Goal: Task Accomplishment & Management: Complete application form

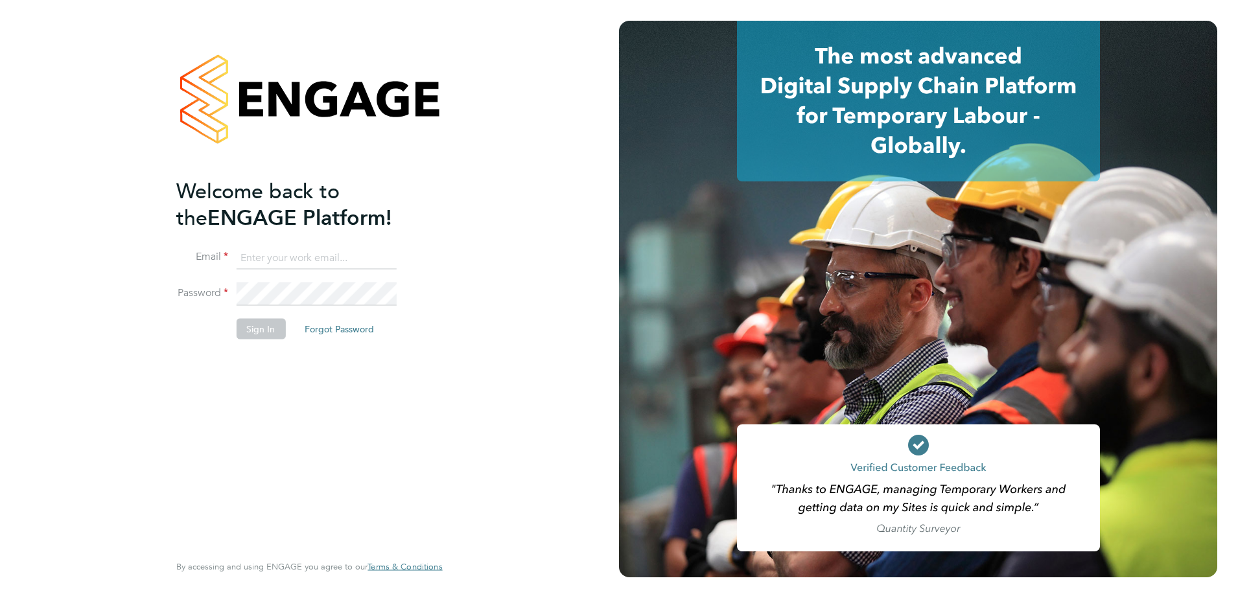
type input "[EMAIL_ADDRESS][DOMAIN_NAME]"
click at [265, 357] on div "Welcome back to the ENGAGE Platform! Email [EMAIL_ADDRESS][DOMAIN_NAME] Passwor…" at bounding box center [302, 364] width 253 height 373
click at [264, 333] on button "Sign In" at bounding box center [260, 328] width 49 height 21
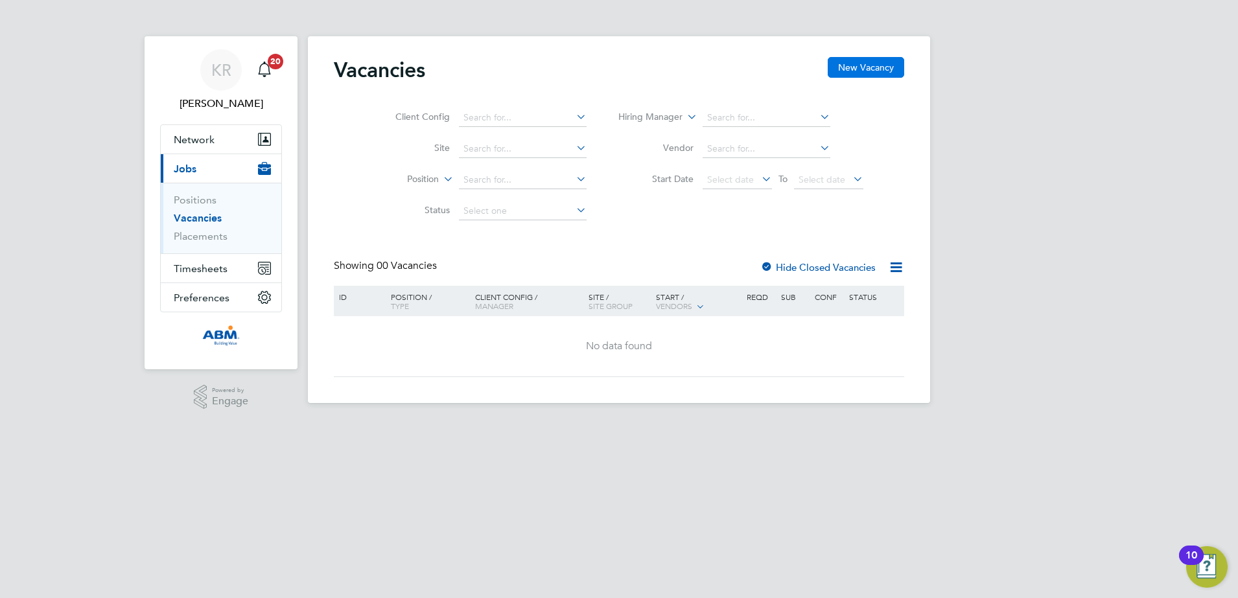
click at [859, 64] on button "New Vacancy" at bounding box center [866, 67] width 76 height 21
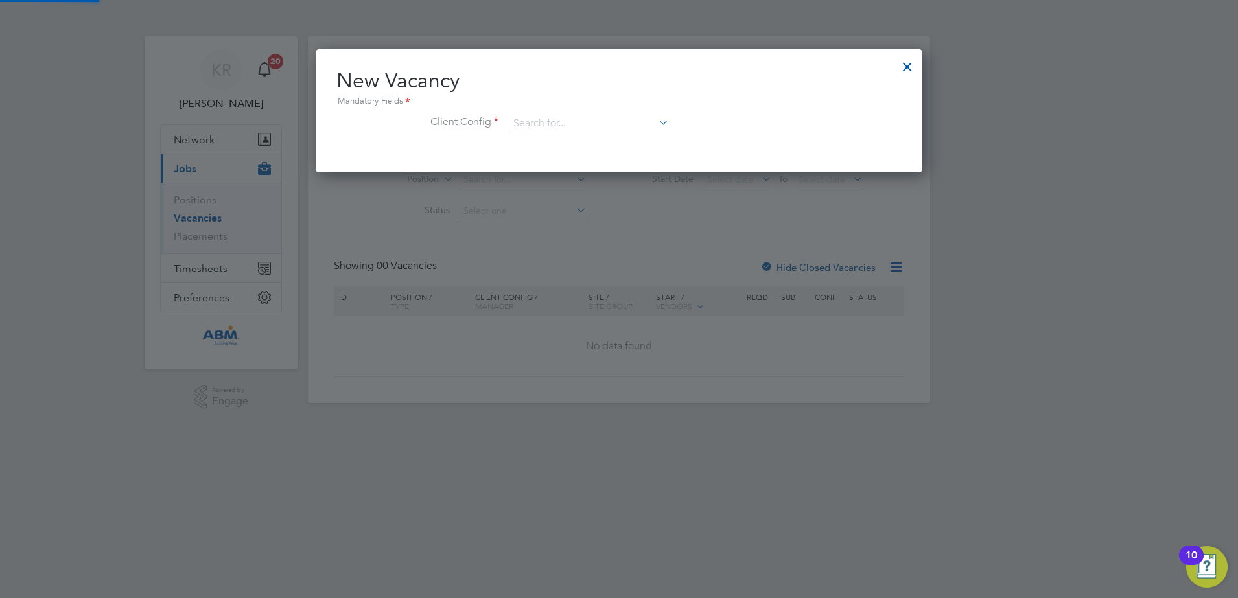
scroll to position [123, 607]
click at [642, 123] on input at bounding box center [589, 123] width 160 height 19
click at [637, 153] on li "Abm Facility Services Uk Limited" at bounding box center [588, 160] width 161 height 18
type input "Abm Facility Services Uk Limited"
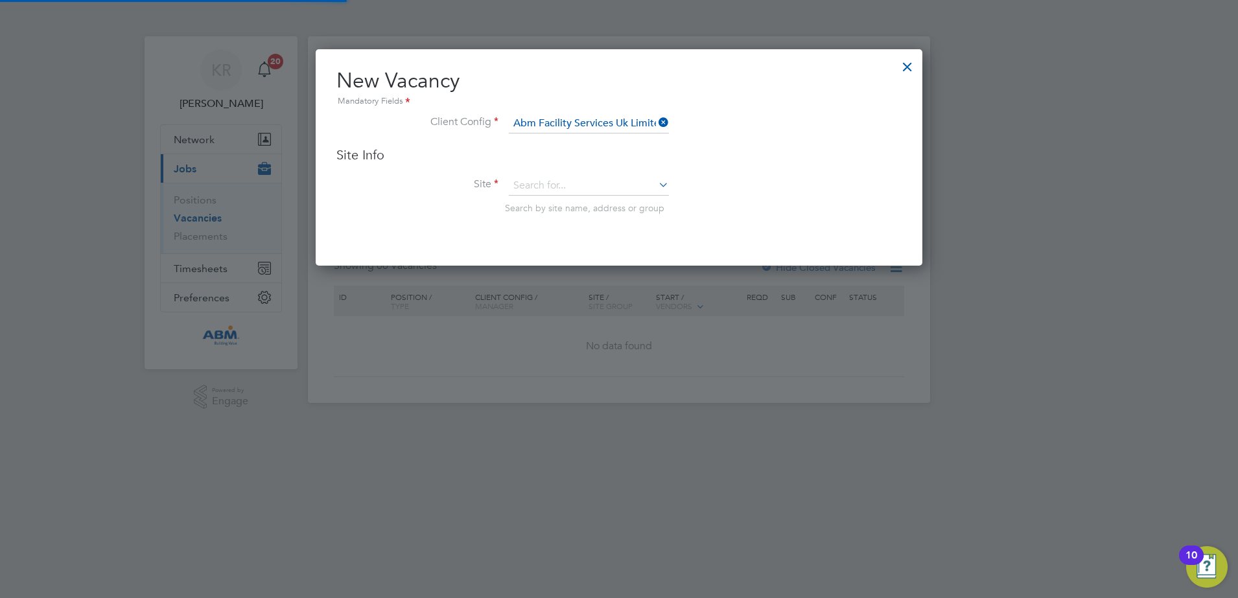
scroll to position [217, 607]
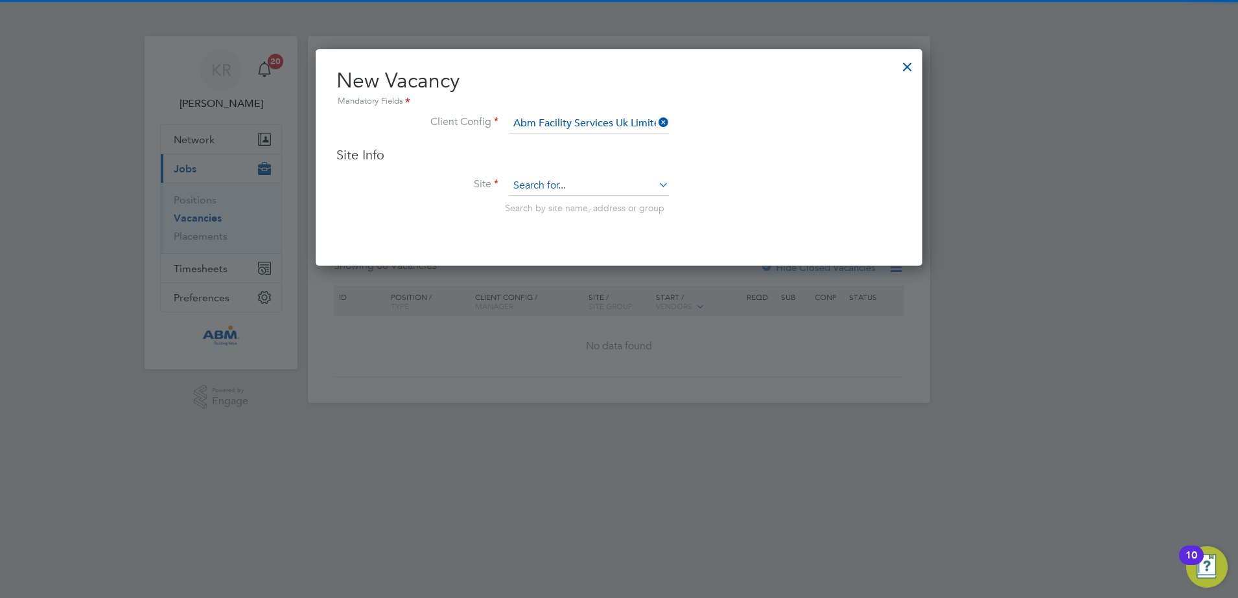
click at [605, 180] on input at bounding box center [589, 185] width 160 height 19
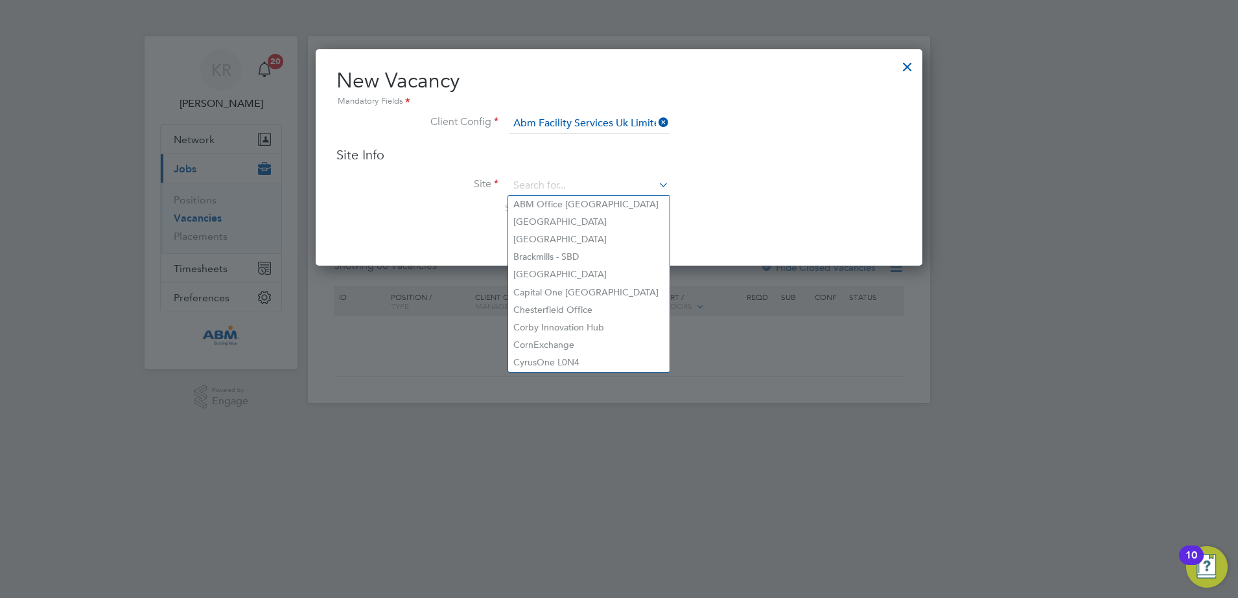
click at [696, 200] on li "Site Search by site name, address or group" at bounding box center [618, 208] width 565 height 64
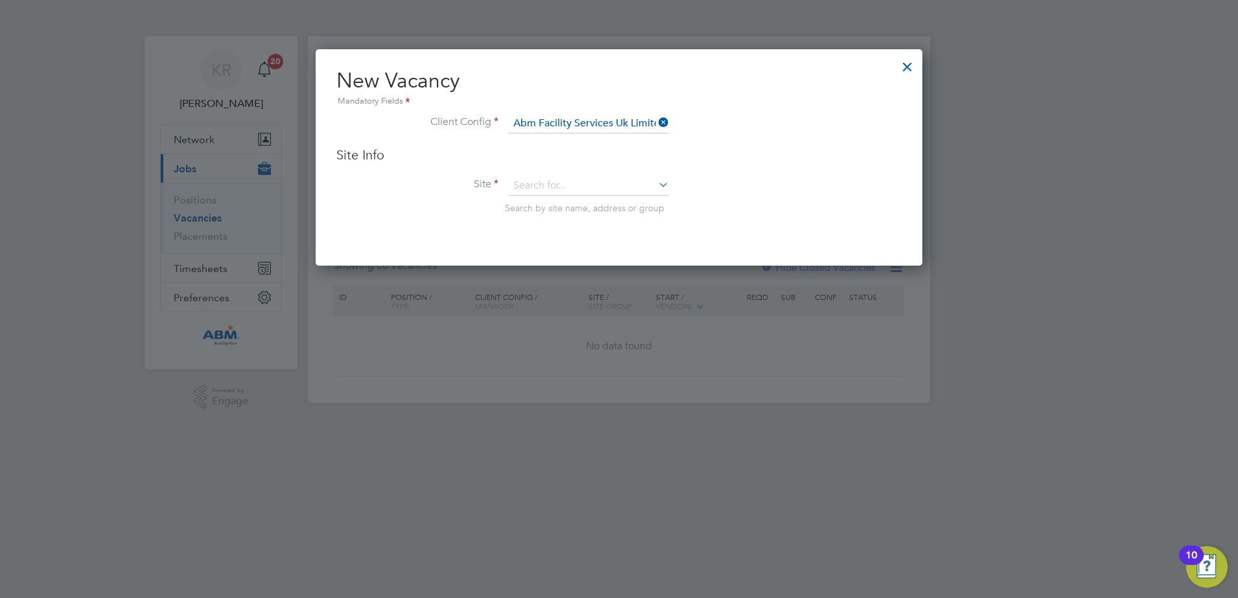
click at [656, 123] on icon at bounding box center [656, 122] width 0 height 18
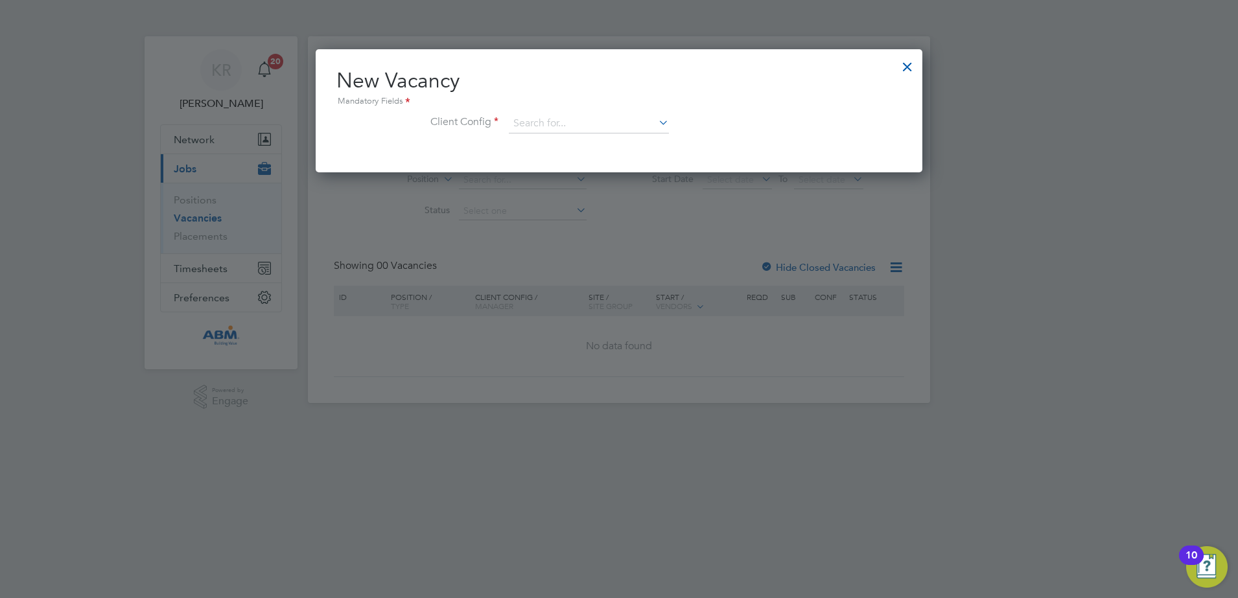
scroll to position [123, 607]
click at [656, 126] on icon at bounding box center [656, 122] width 0 height 18
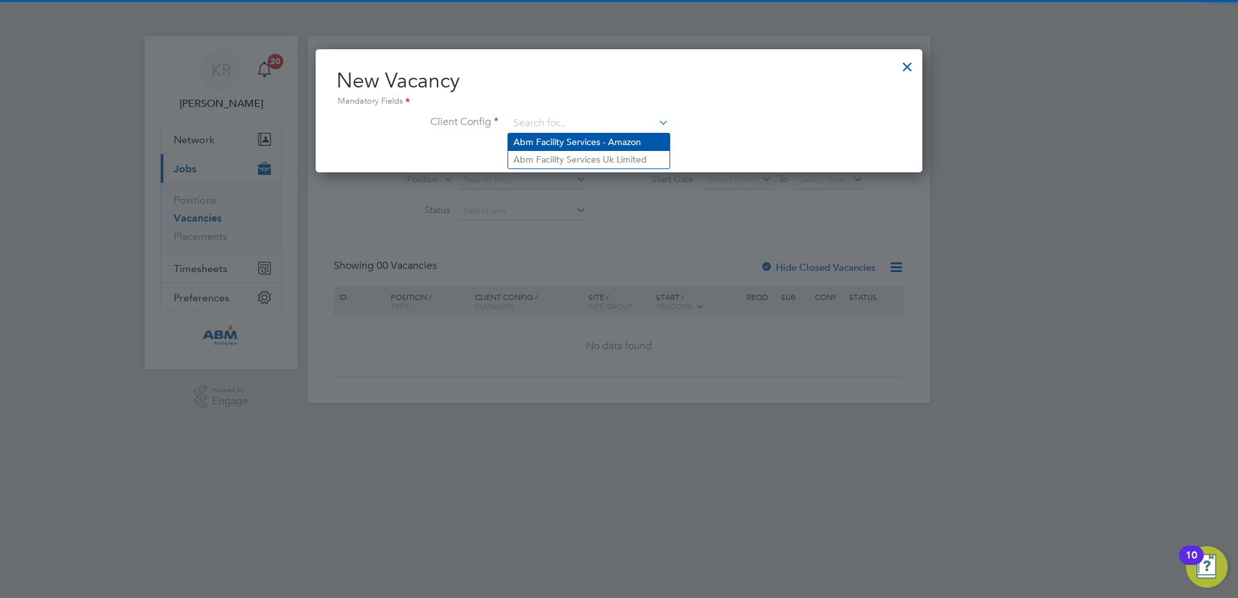
click at [648, 140] on li "Abm Facility Services - Amazon" at bounding box center [588, 143] width 161 height 18
type input "Abm Facility Services - Amazon"
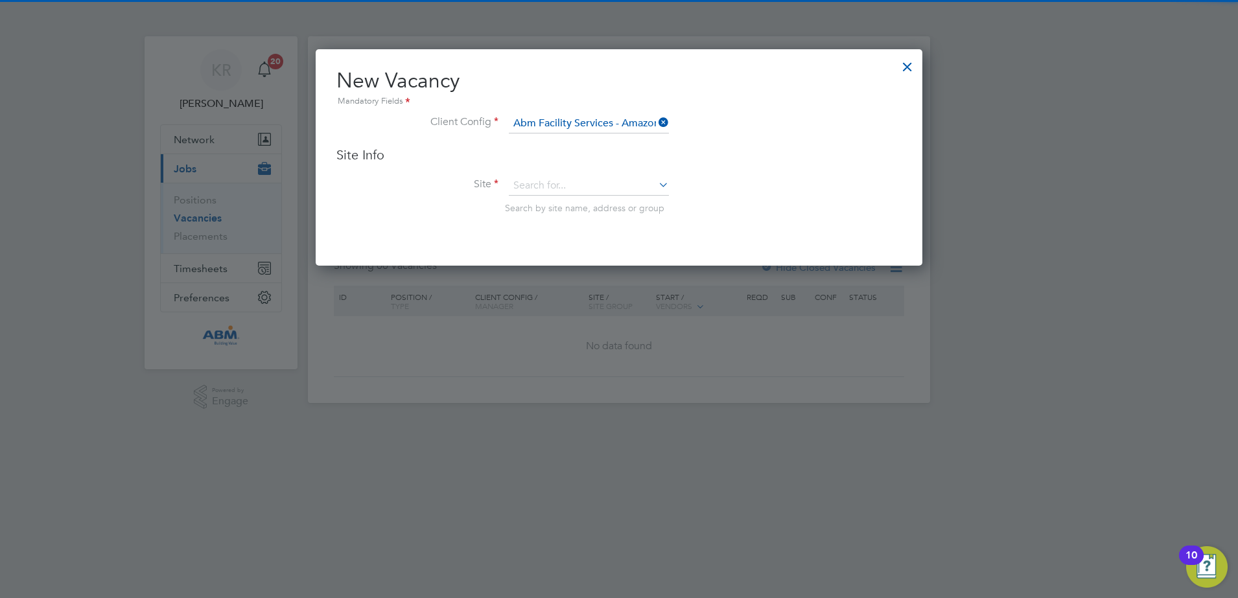
click at [656, 184] on icon at bounding box center [656, 185] width 0 height 18
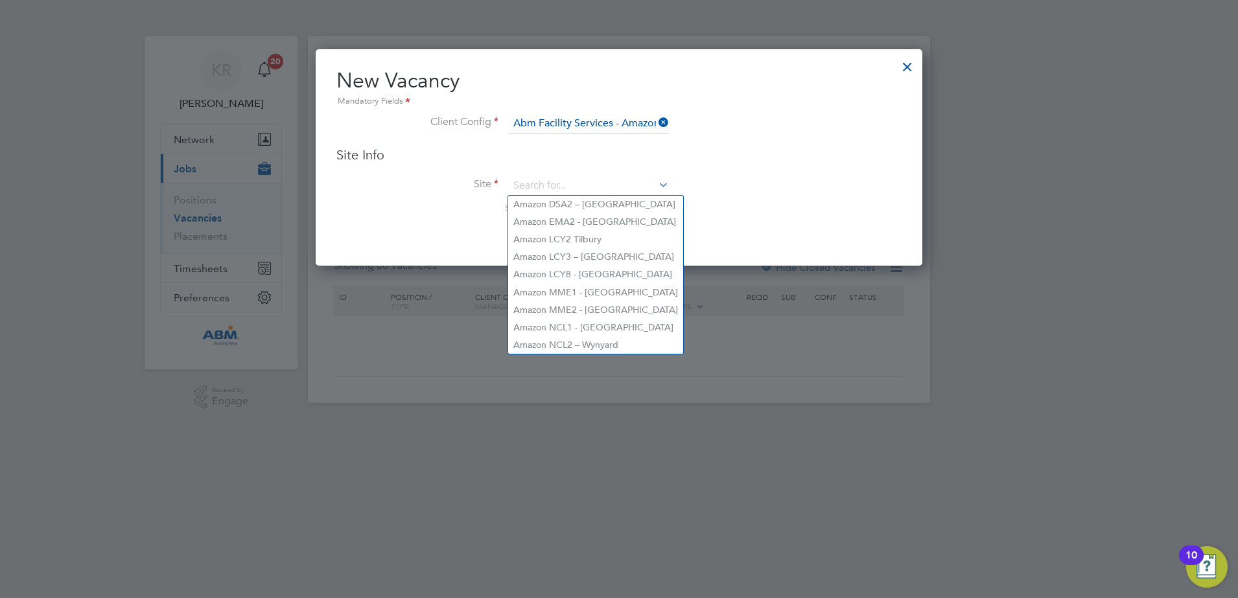
click at [692, 194] on li "Site Search by site name, address or group" at bounding box center [618, 208] width 565 height 64
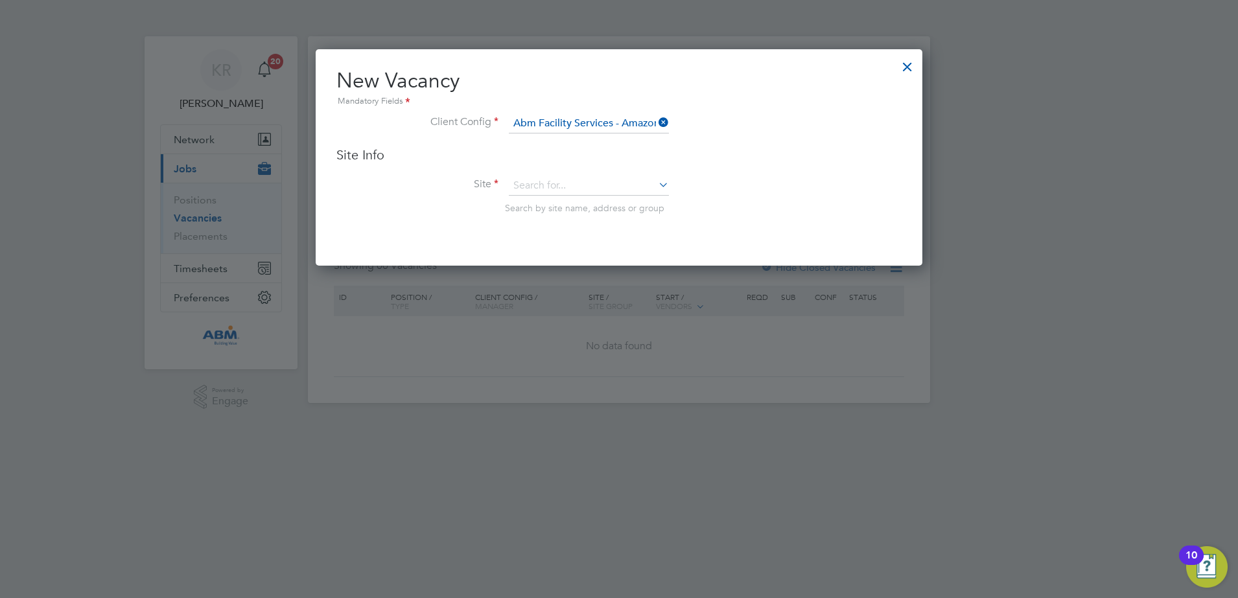
click at [656, 122] on icon at bounding box center [656, 122] width 0 height 18
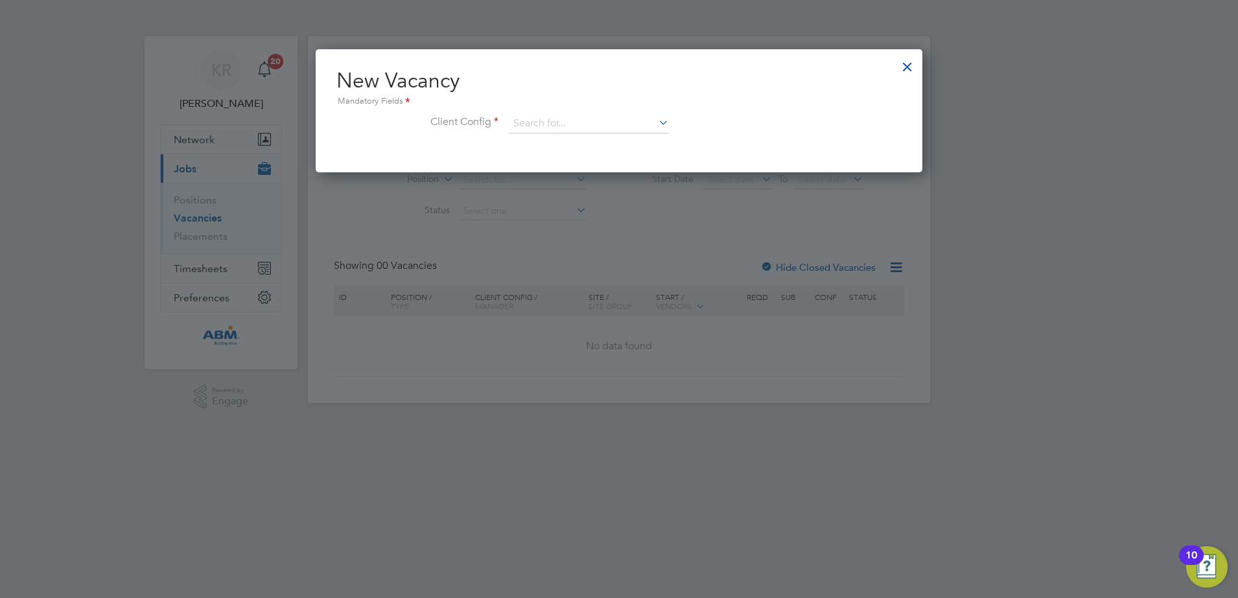
scroll to position [123, 607]
click at [656, 126] on icon at bounding box center [656, 122] width 0 height 18
click at [652, 157] on li "Abm Facility Services Uk Limited" at bounding box center [588, 160] width 161 height 18
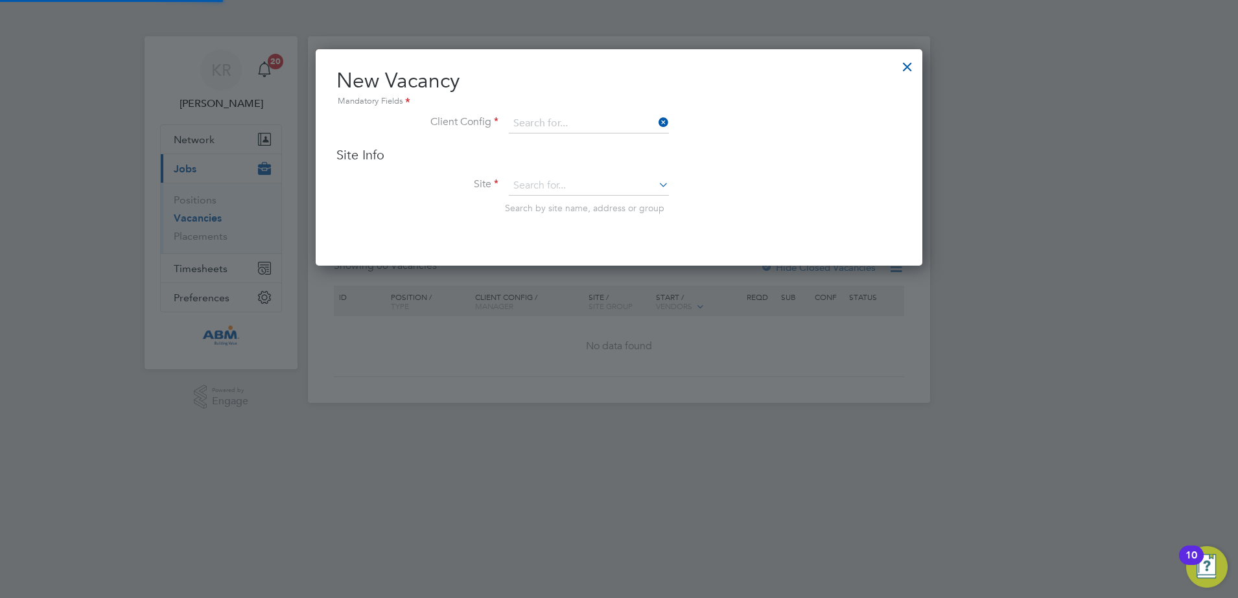
type input "Abm Facility Services Uk Limited"
click at [656, 179] on icon at bounding box center [656, 185] width 0 height 18
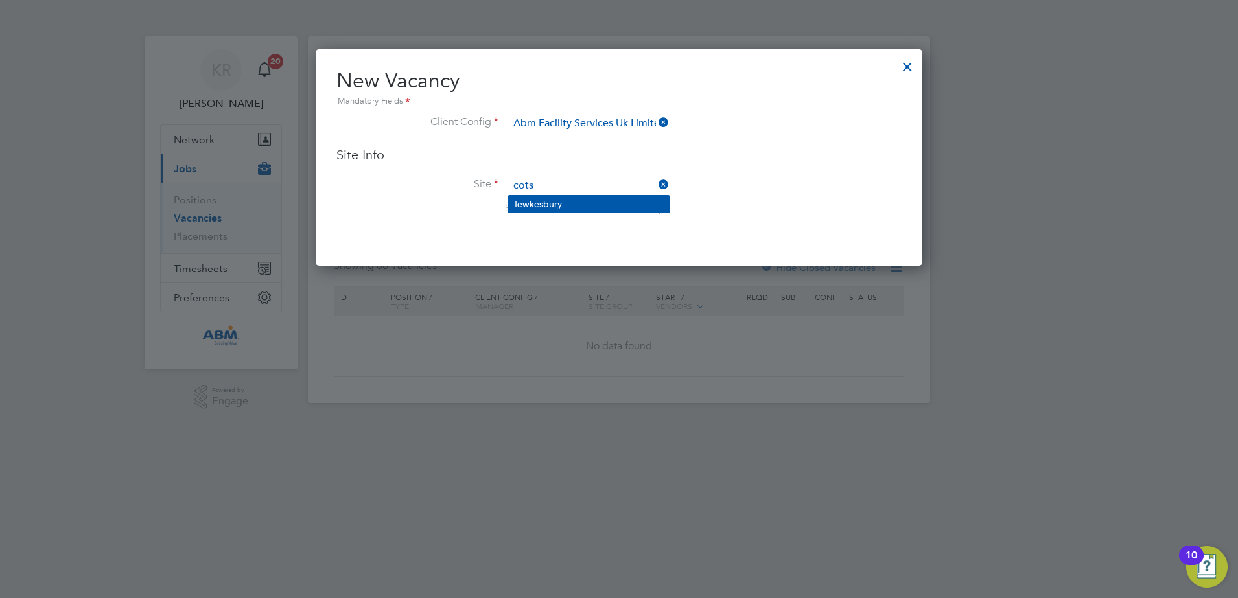
click at [606, 202] on li "Tewkesbury" at bounding box center [588, 204] width 161 height 17
type input "Tewkesbury"
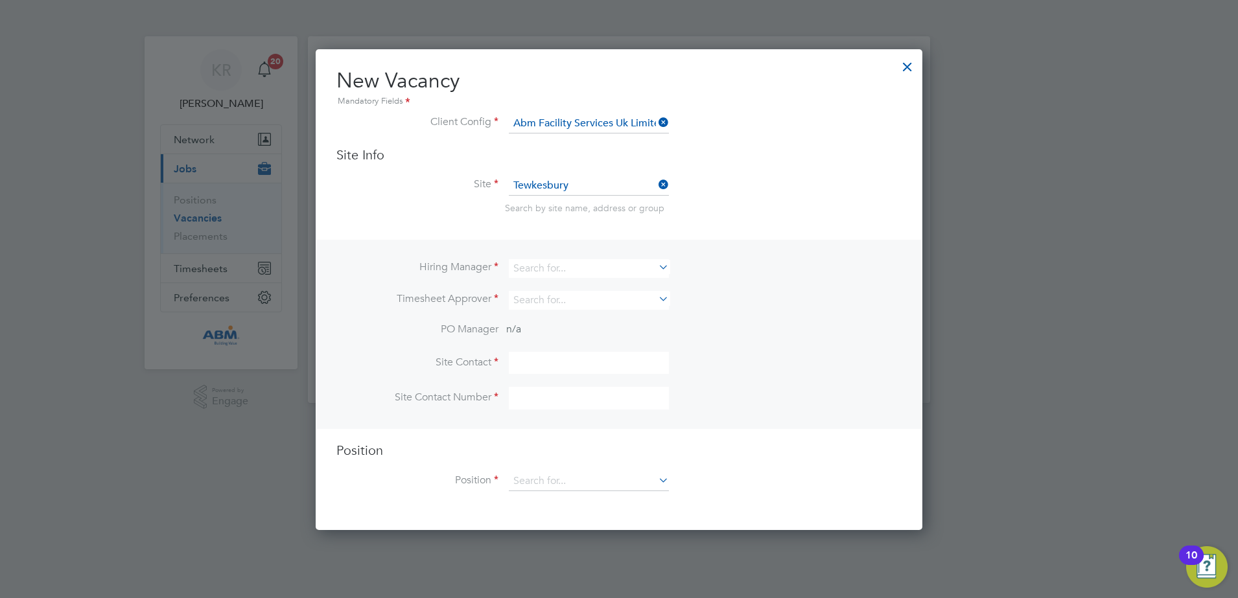
click at [670, 268] on li "Hiring Manager" at bounding box center [618, 275] width 565 height 32
click at [656, 268] on icon at bounding box center [656, 267] width 0 height 18
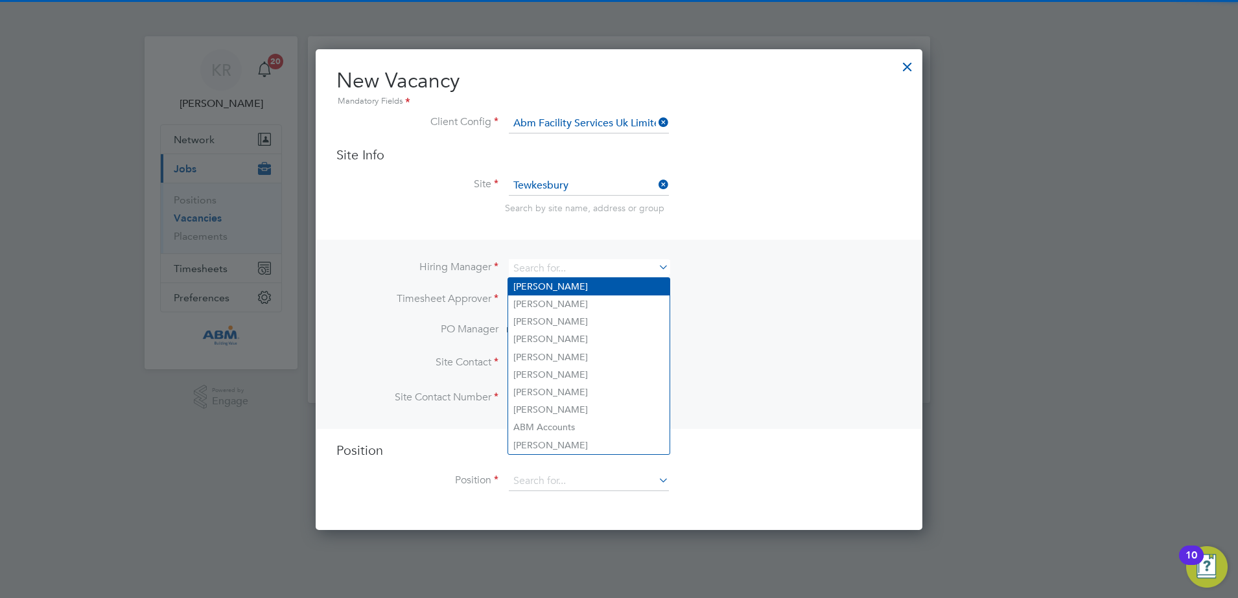
click at [612, 288] on li "Kieran Ryder" at bounding box center [588, 287] width 161 height 18
type input "Kieran Ryder"
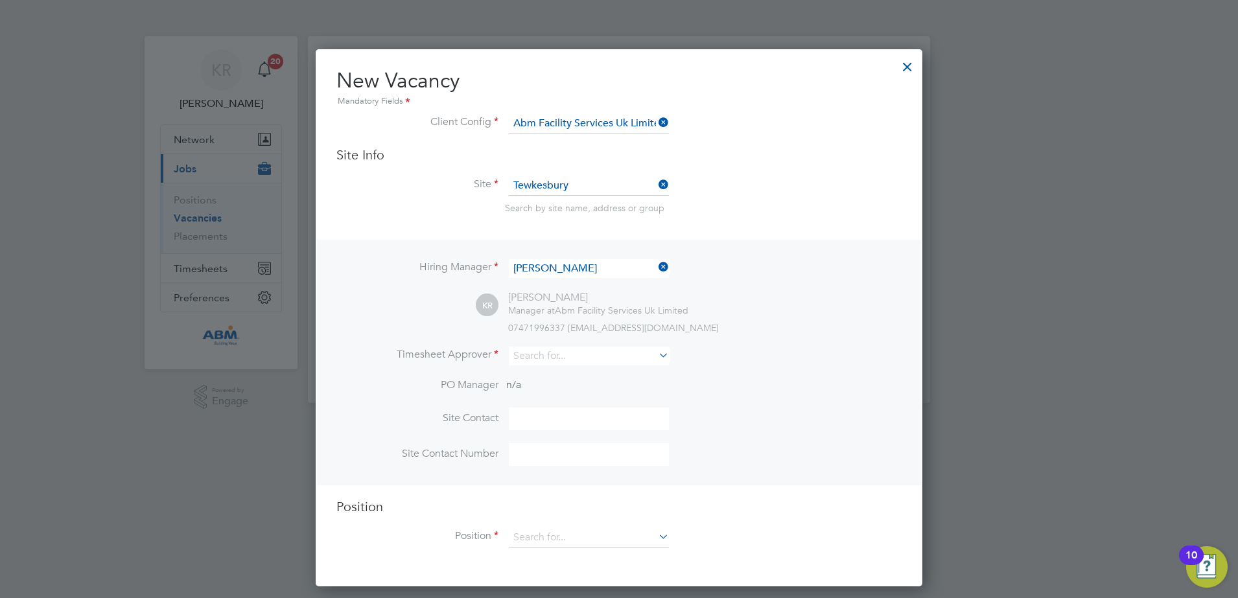
scroll to position [538, 607]
click at [656, 355] on icon at bounding box center [656, 355] width 0 height 18
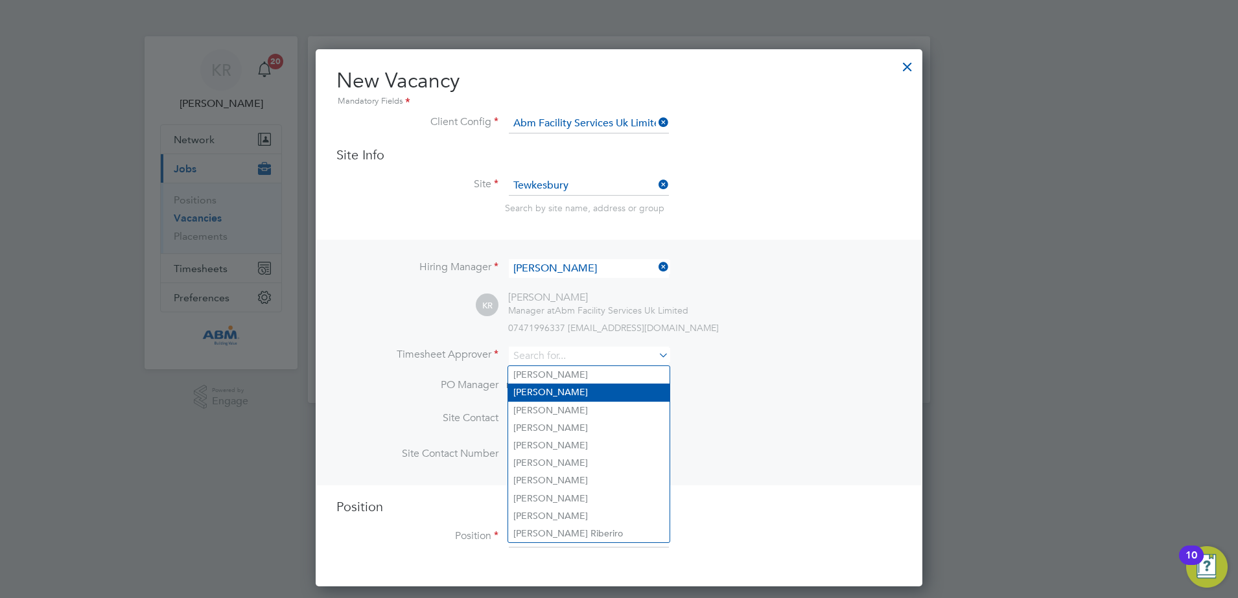
click at [607, 390] on li "Kieran Ryder" at bounding box center [588, 393] width 161 height 18
type input "Kieran Ryder"
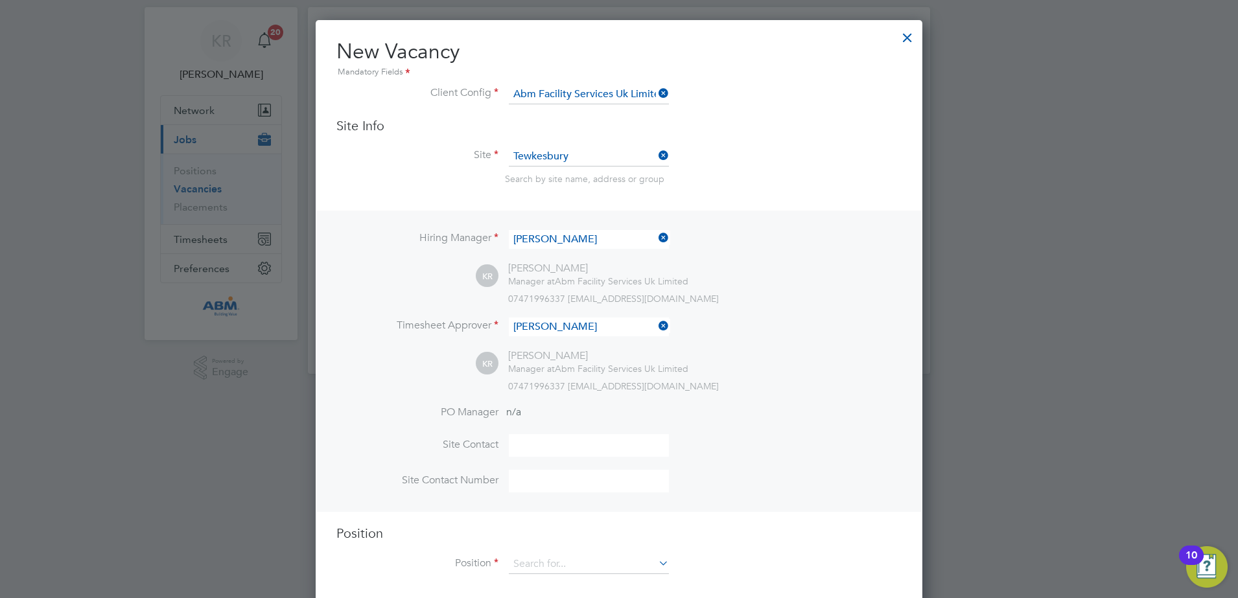
scroll to position [45, 0]
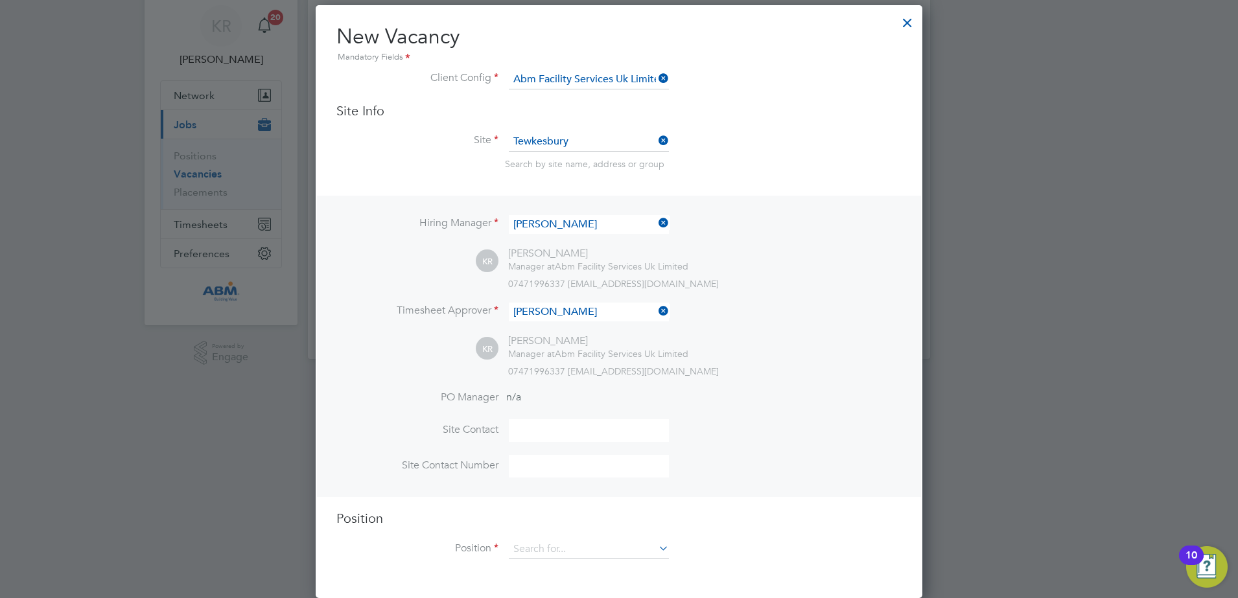
click at [612, 430] on input at bounding box center [589, 430] width 160 height 23
type input "C"
type input "Kieran Ryder"
paste input "01684 645970"
type input "01684 645970"
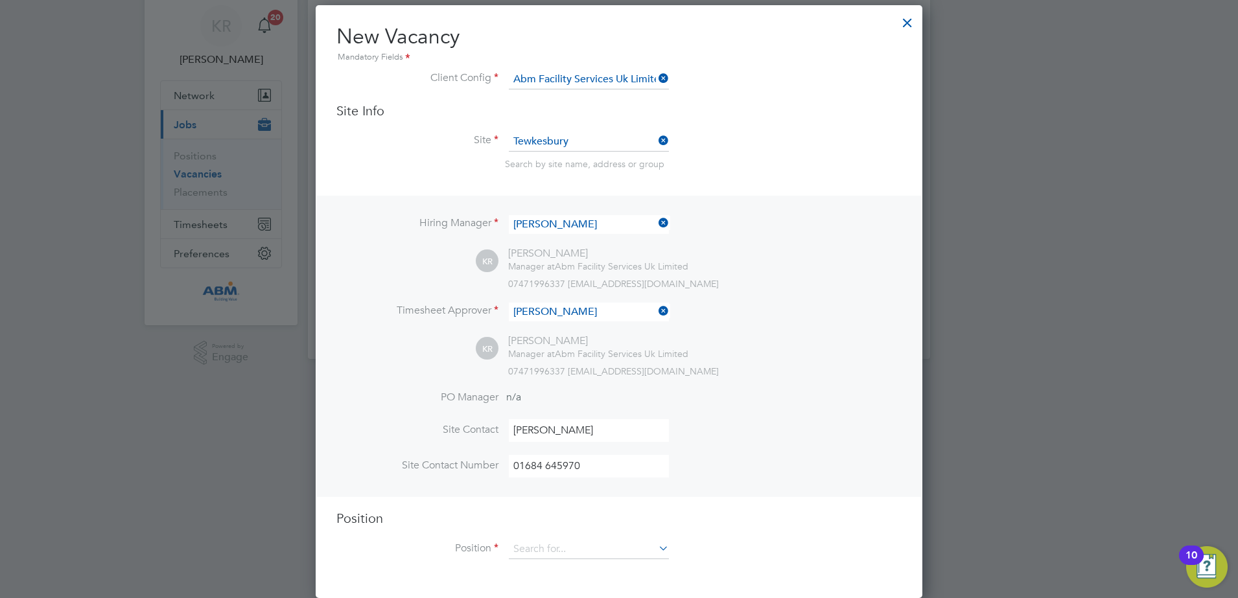
click at [656, 545] on icon at bounding box center [656, 548] width 0 height 18
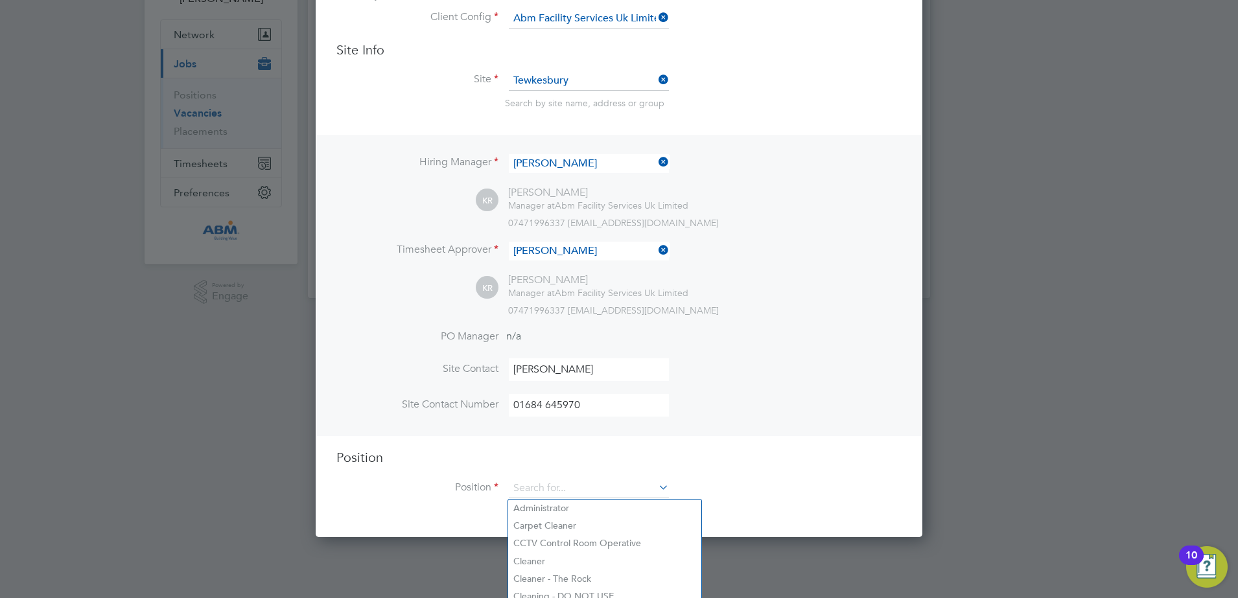
scroll to position [177, 0]
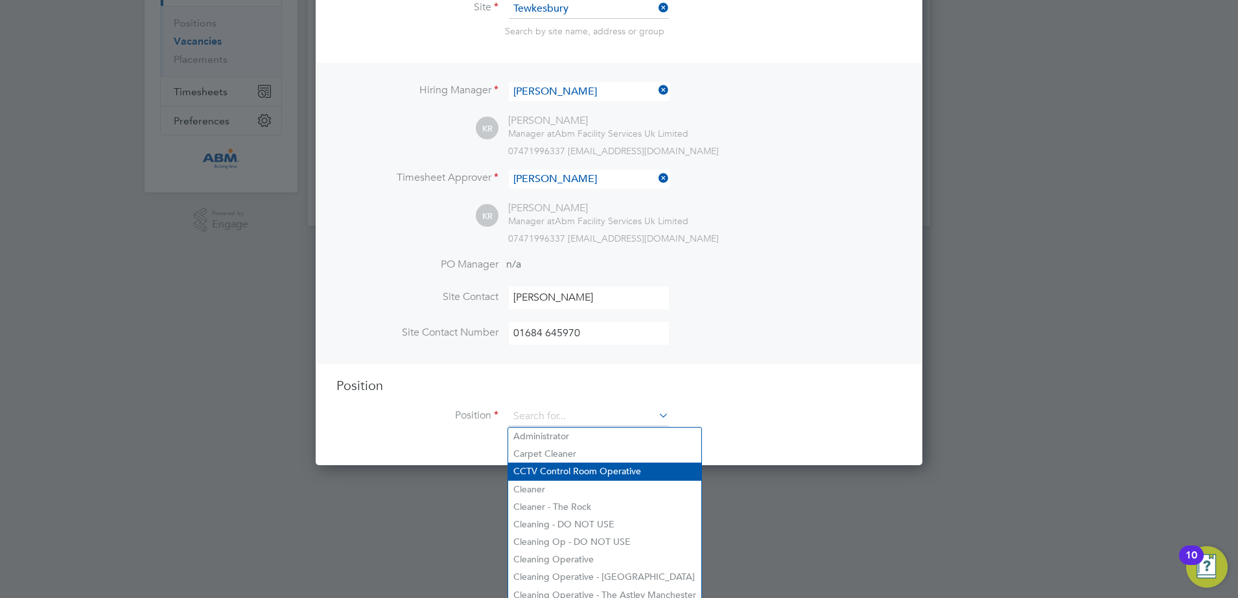
click at [653, 466] on li "CCTV Control Room Operative" at bounding box center [604, 472] width 193 height 18
type input "CCTV Control Room Operative"
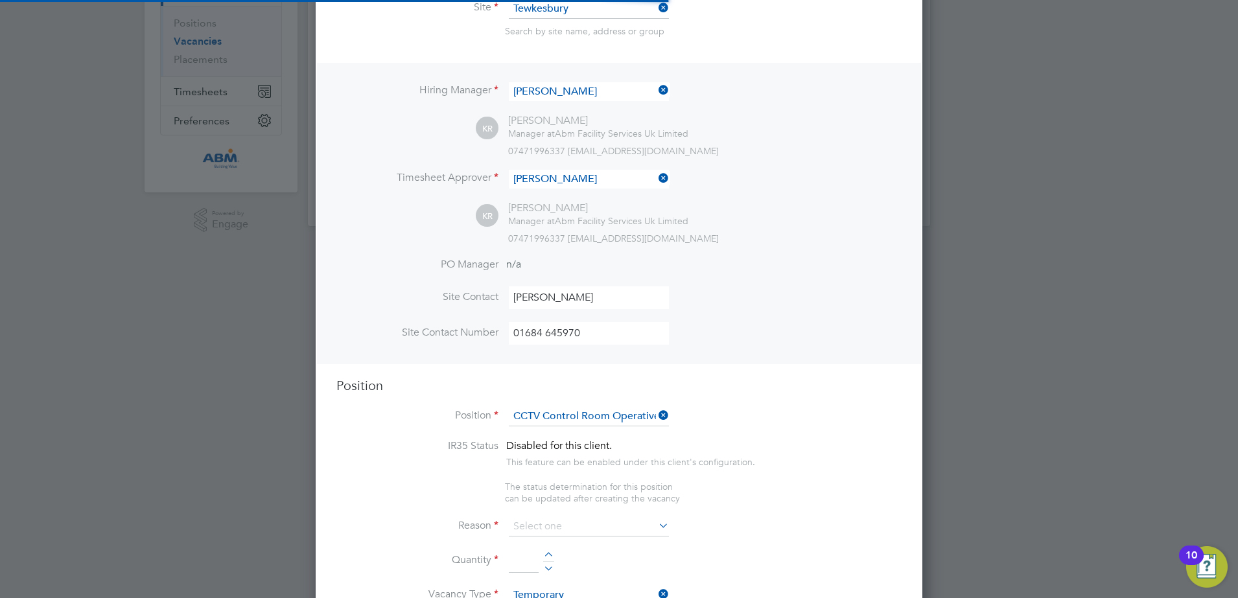
type textarea "Manage all aspects of Control Room duties such as, Key Control, Access Control,…"
click at [802, 412] on li "Position CCTV Control Room Operative" at bounding box center [618, 423] width 565 height 32
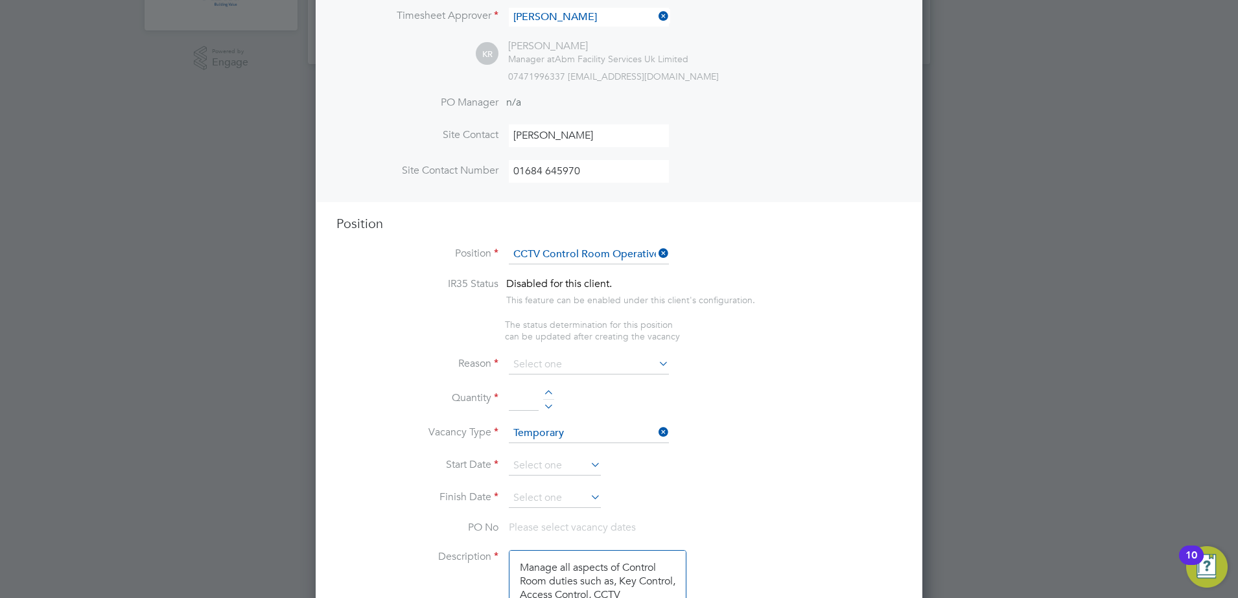
scroll to position [420, 0]
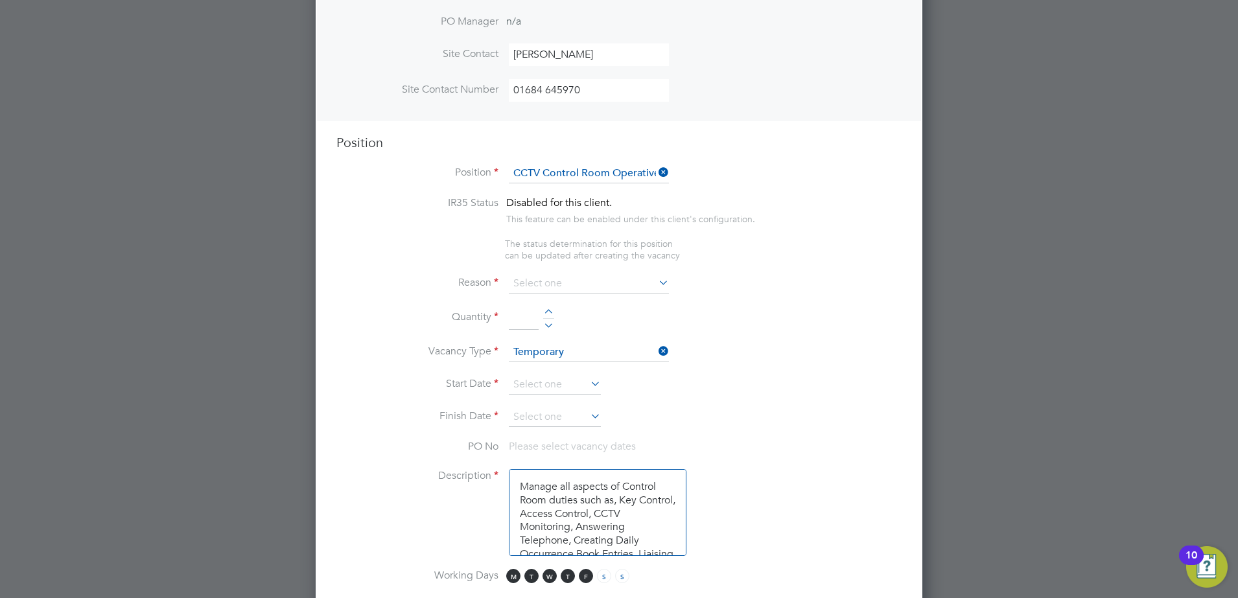
click at [656, 284] on icon at bounding box center [656, 283] width 0 height 18
click at [656, 283] on icon at bounding box center [656, 283] width 0 height 18
drag, startPoint x: 758, startPoint y: 290, endPoint x: 716, endPoint y: 289, distance: 42.8
click at [754, 290] on li "Reason" at bounding box center [618, 290] width 565 height 32
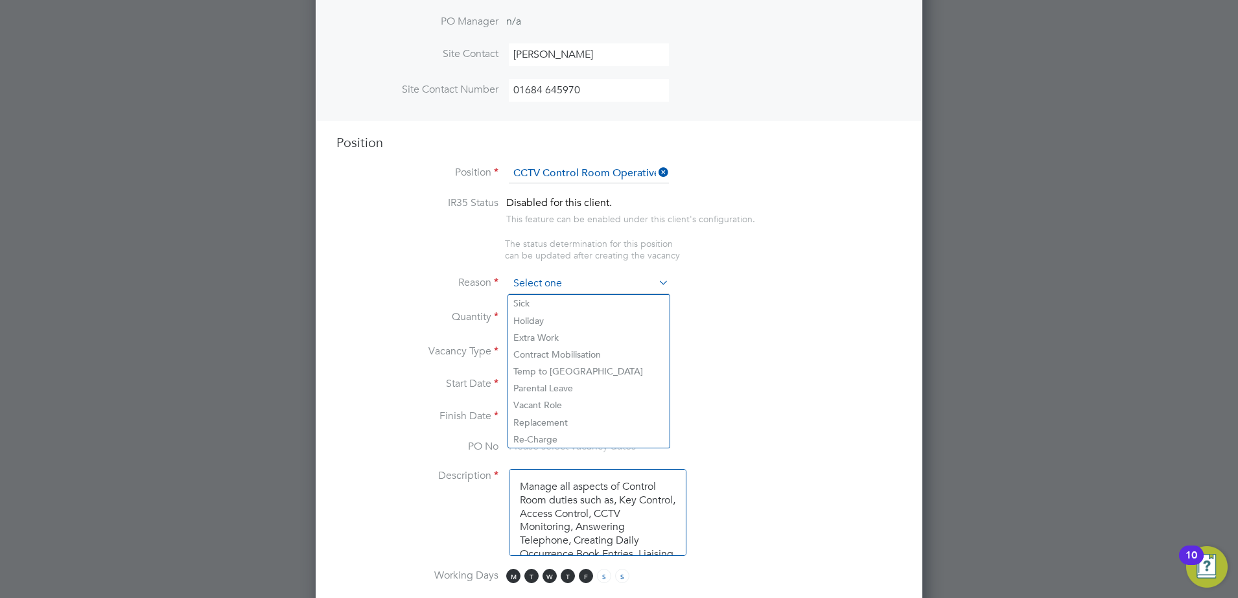
click at [609, 280] on input at bounding box center [589, 283] width 160 height 19
click at [562, 303] on li "Sick" at bounding box center [588, 303] width 161 height 17
type input "Sick"
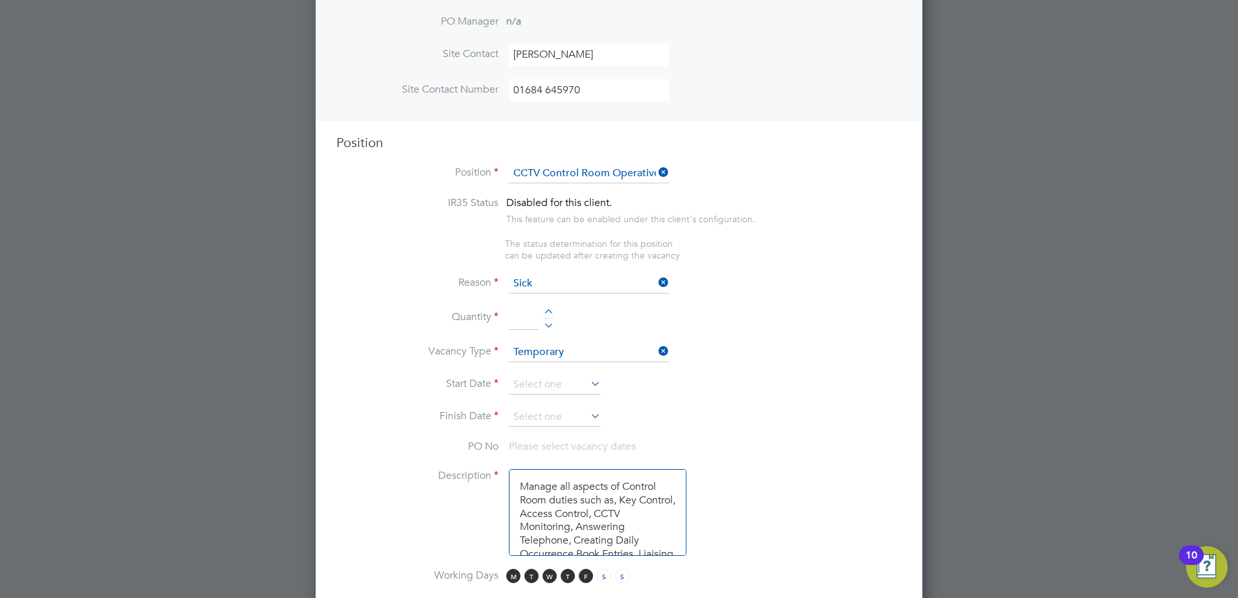
click at [534, 325] on input at bounding box center [524, 318] width 30 height 23
type input "1"
click at [737, 337] on li "Quantity 1" at bounding box center [618, 325] width 565 height 36
click at [625, 350] on input at bounding box center [589, 352] width 160 height 19
click at [749, 351] on li "Vacancy Type" at bounding box center [618, 359] width 565 height 32
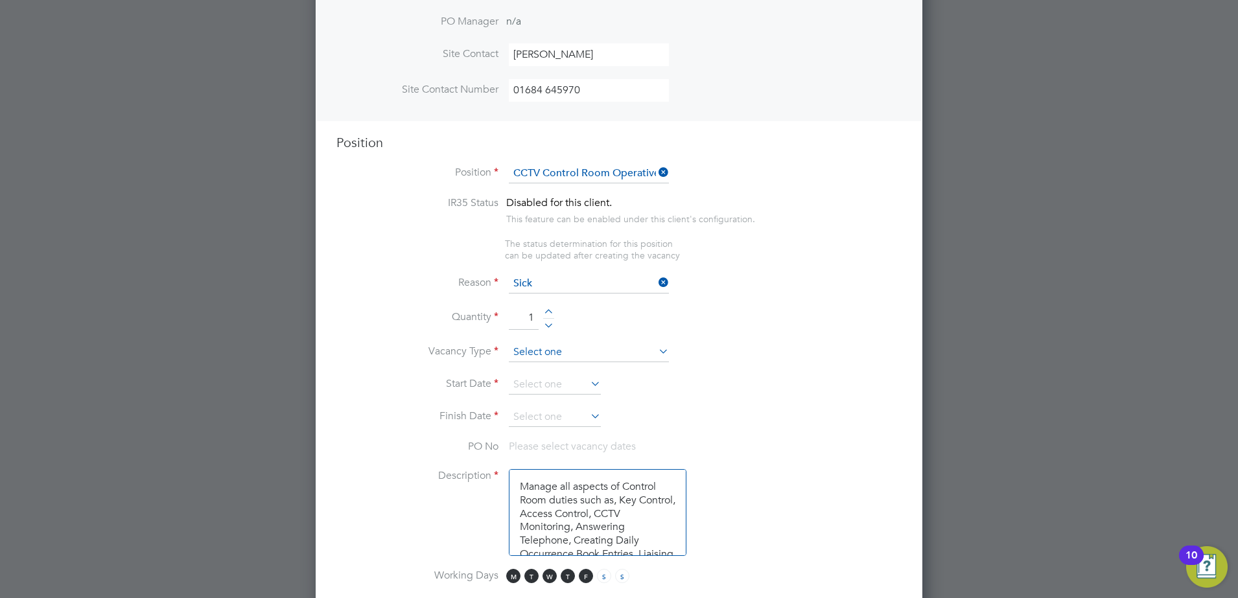
click at [549, 349] on input at bounding box center [589, 352] width 160 height 19
click at [755, 371] on li "Vacancy Type" at bounding box center [618, 359] width 565 height 32
click at [572, 377] on li "Temporary" at bounding box center [588, 372] width 161 height 17
type input "Temporary"
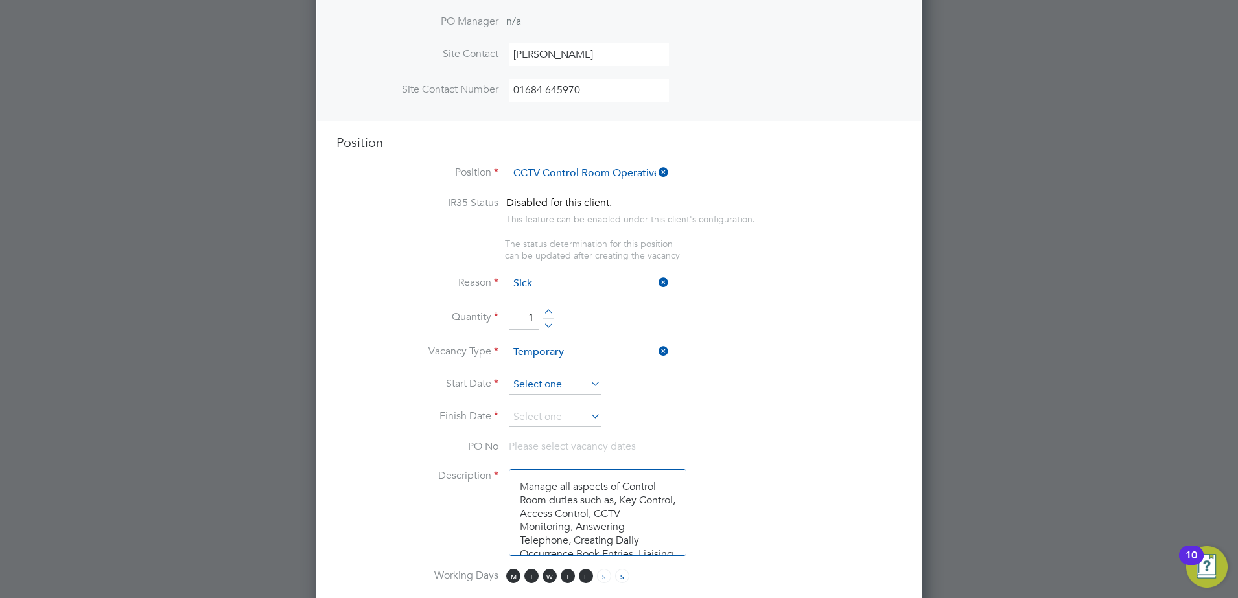
click at [570, 388] on input at bounding box center [555, 384] width 92 height 19
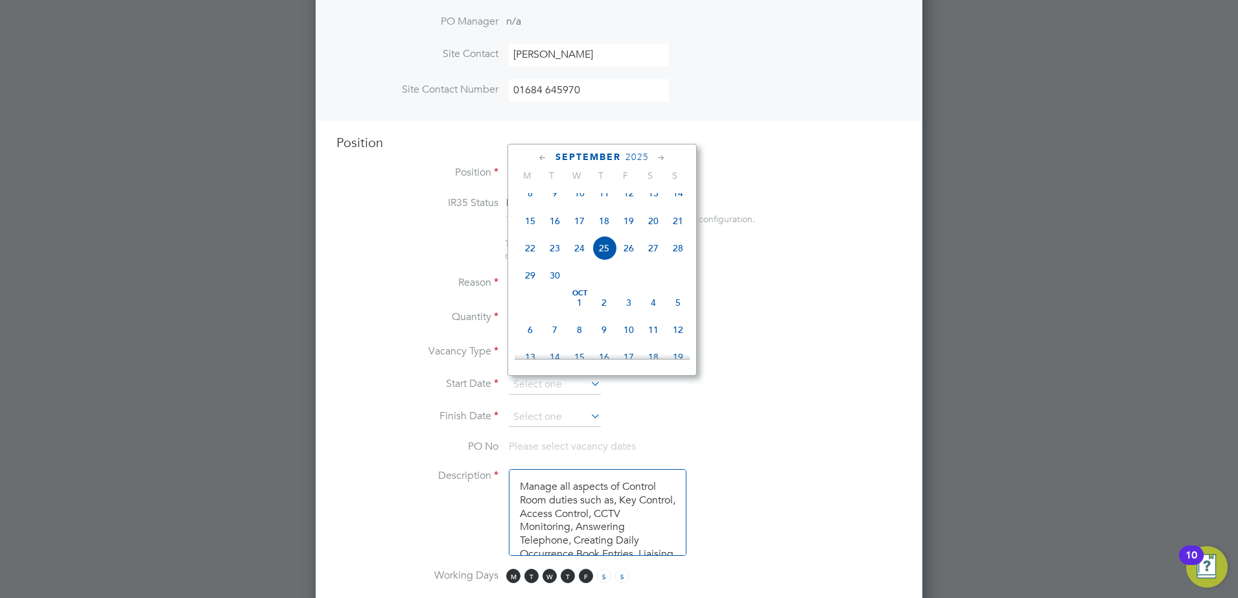
click at [580, 314] on span "Oct 1" at bounding box center [579, 302] width 25 height 25
type input "01 Oct 2025"
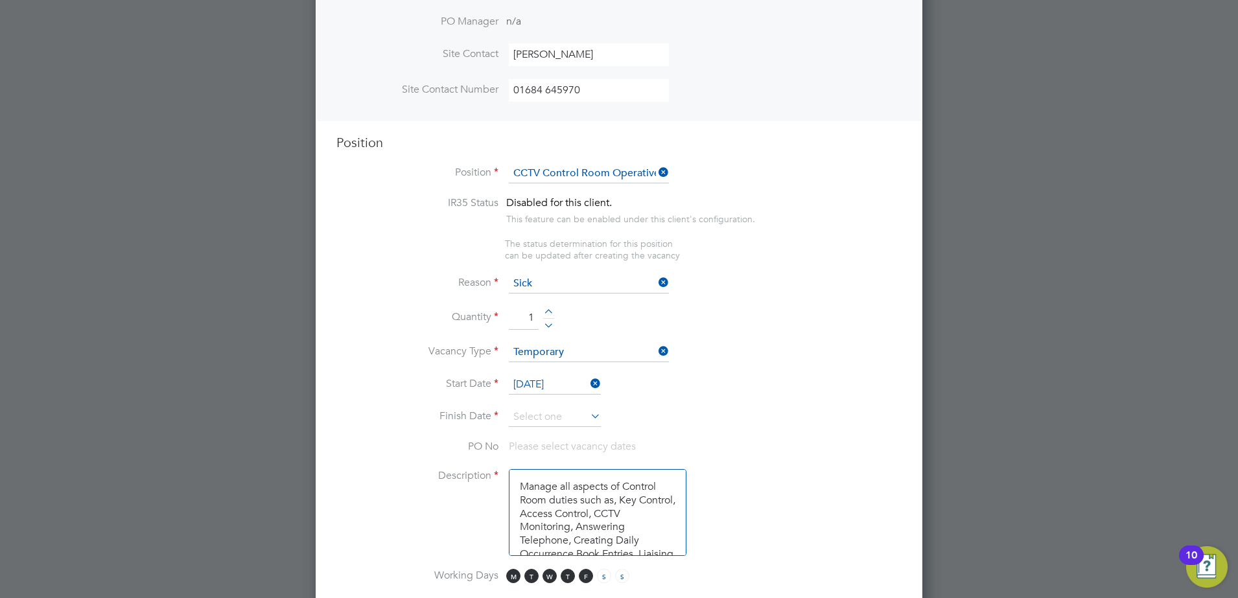
click at [588, 414] on icon at bounding box center [588, 416] width 0 height 18
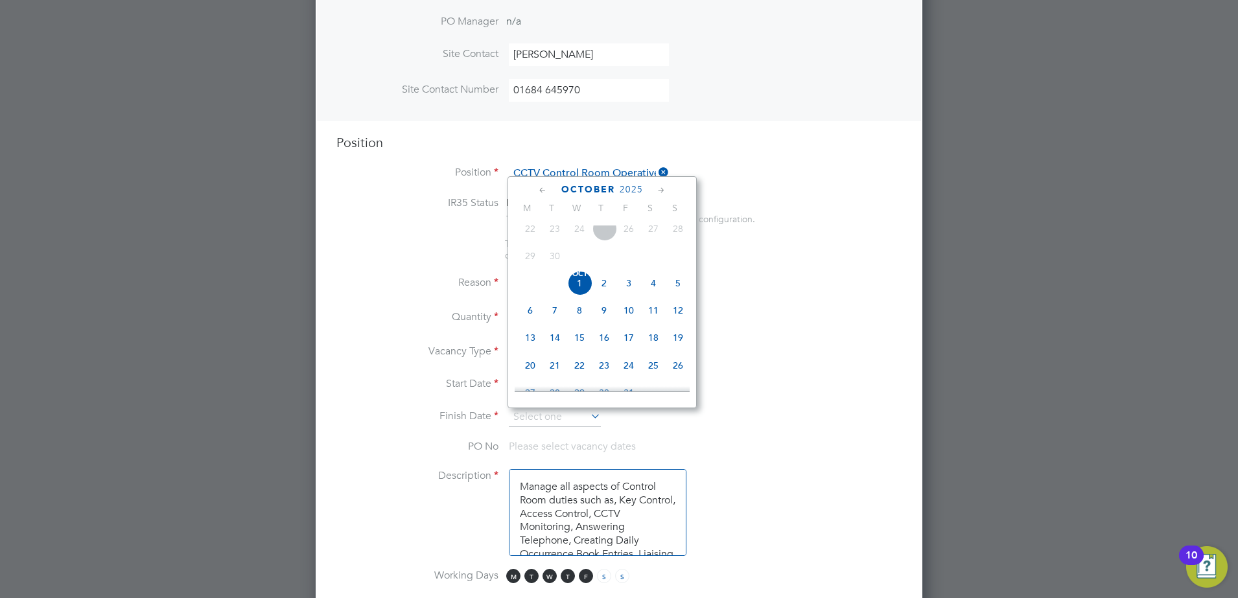
click at [581, 294] on span "Oct 1" at bounding box center [579, 283] width 25 height 25
type input "01 Oct 2025"
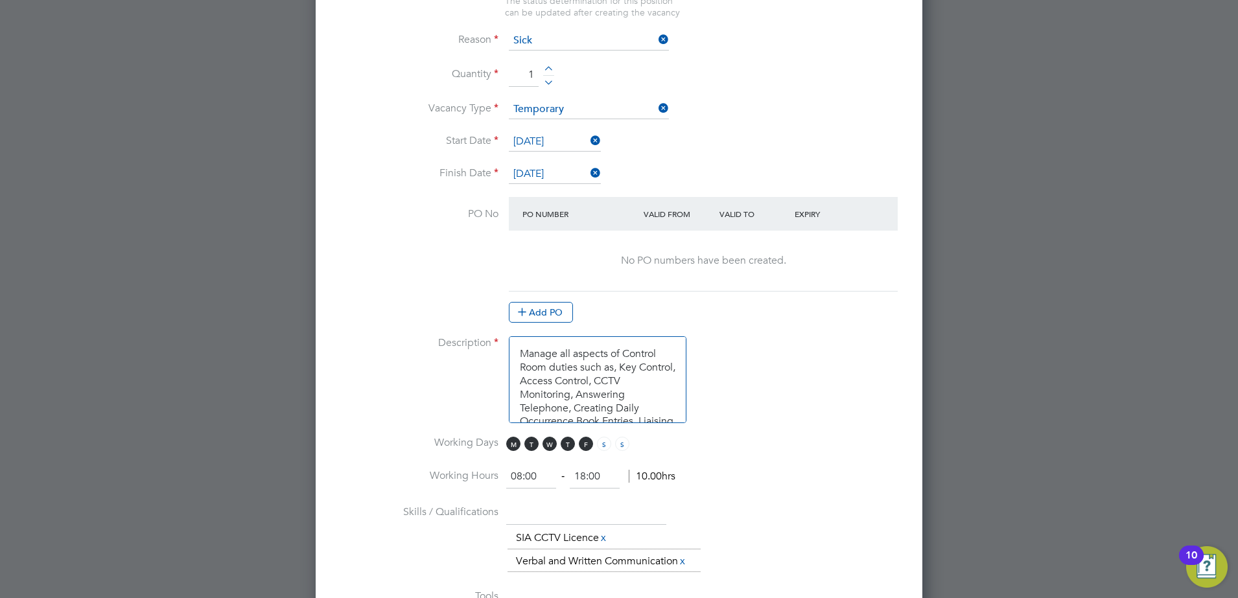
scroll to position [43, 0]
click at [532, 447] on span "T" at bounding box center [531, 444] width 14 height 14
click at [509, 443] on span "M" at bounding box center [513, 444] width 14 height 14
click at [569, 445] on span "T" at bounding box center [568, 444] width 14 height 14
click at [587, 446] on span "F" at bounding box center [586, 444] width 14 height 14
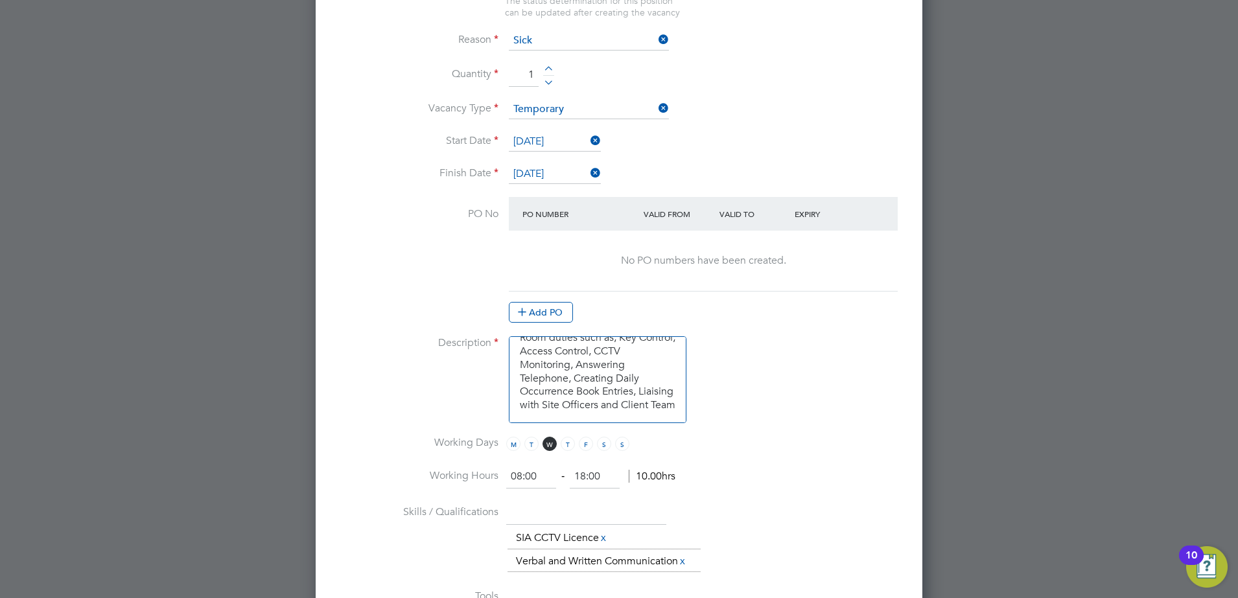
click at [543, 479] on input "08:00" at bounding box center [531, 476] width 50 height 23
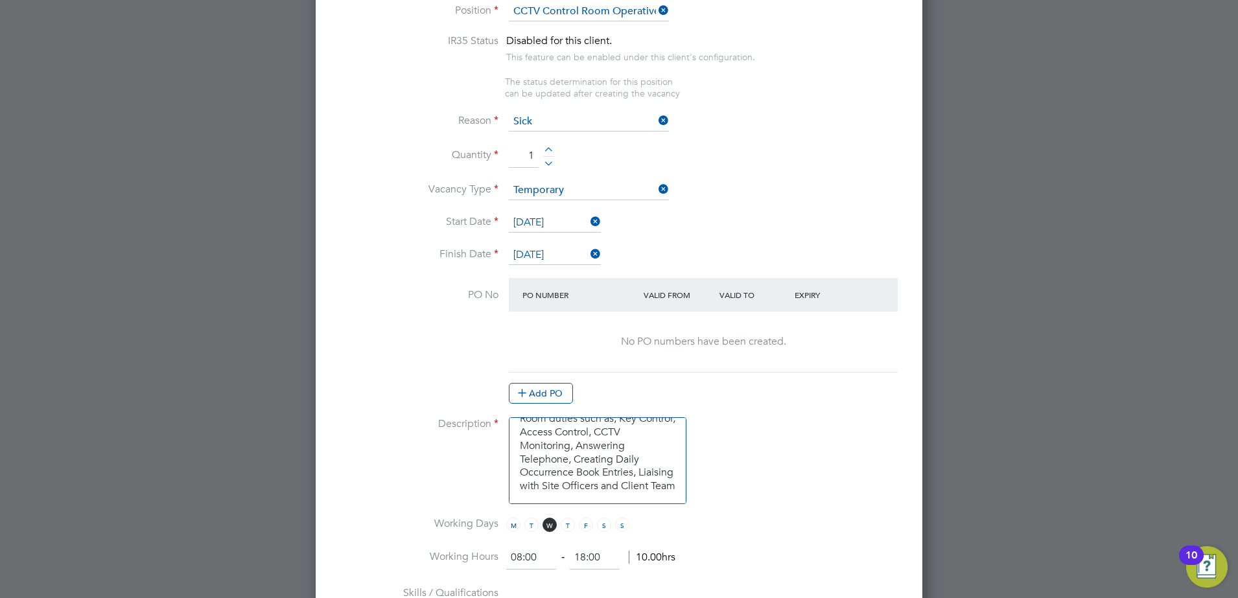
click at [588, 255] on icon at bounding box center [588, 254] width 0 height 18
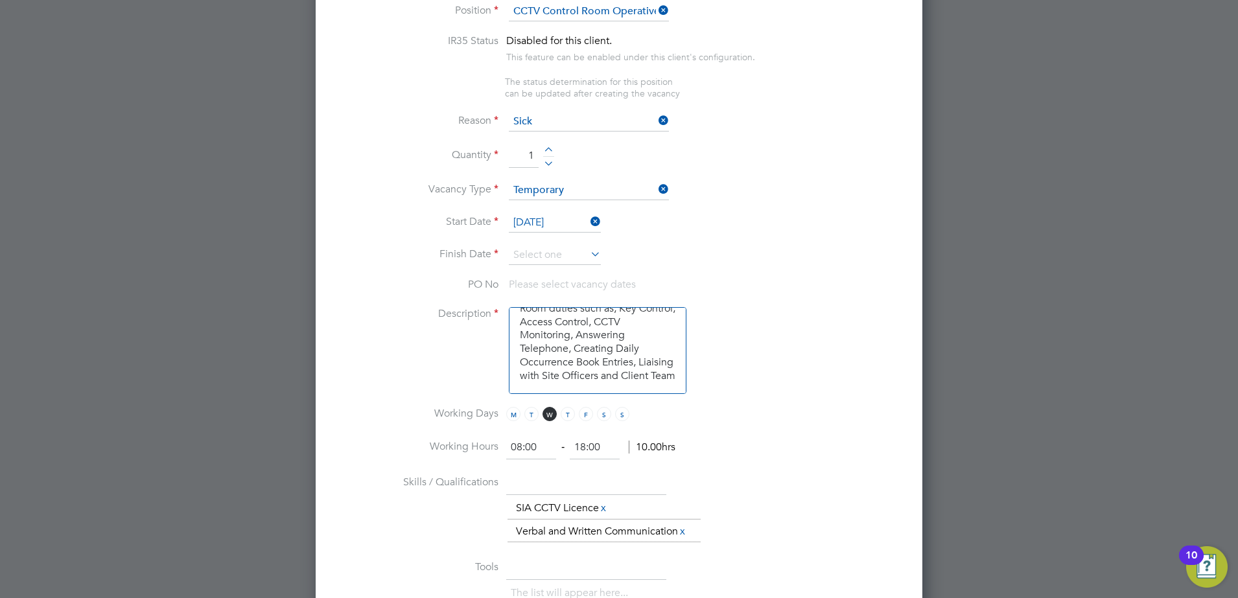
click at [588, 255] on icon at bounding box center [588, 254] width 0 height 18
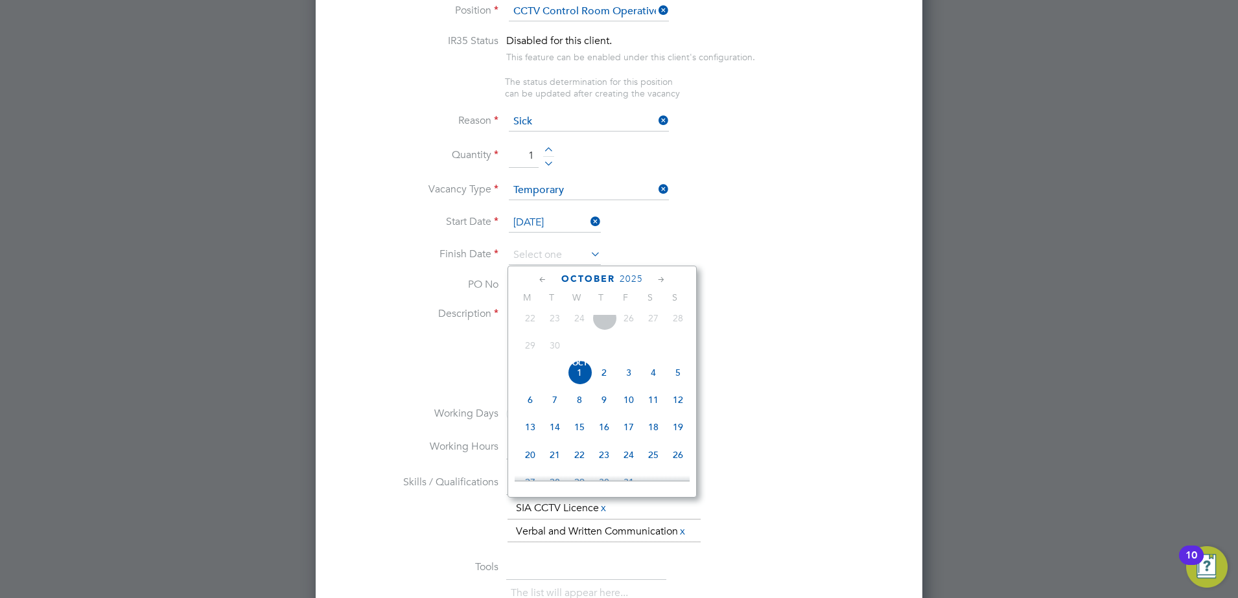
click at [605, 380] on span "2" at bounding box center [604, 372] width 25 height 25
type input "02 Oct 2025"
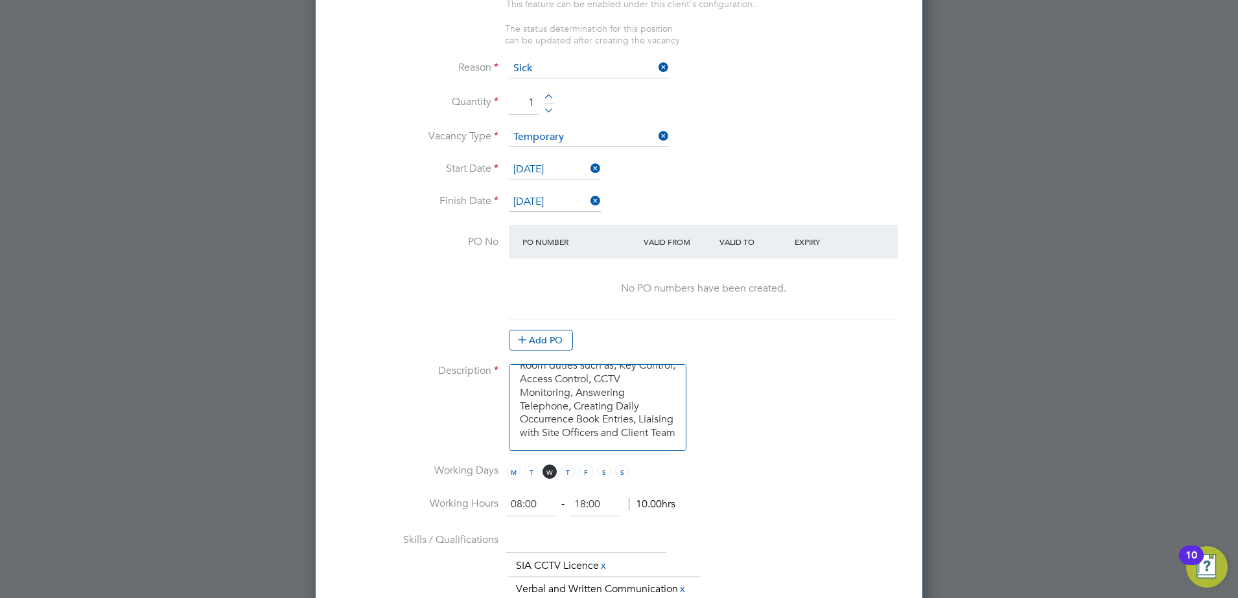
scroll to position [663, 0]
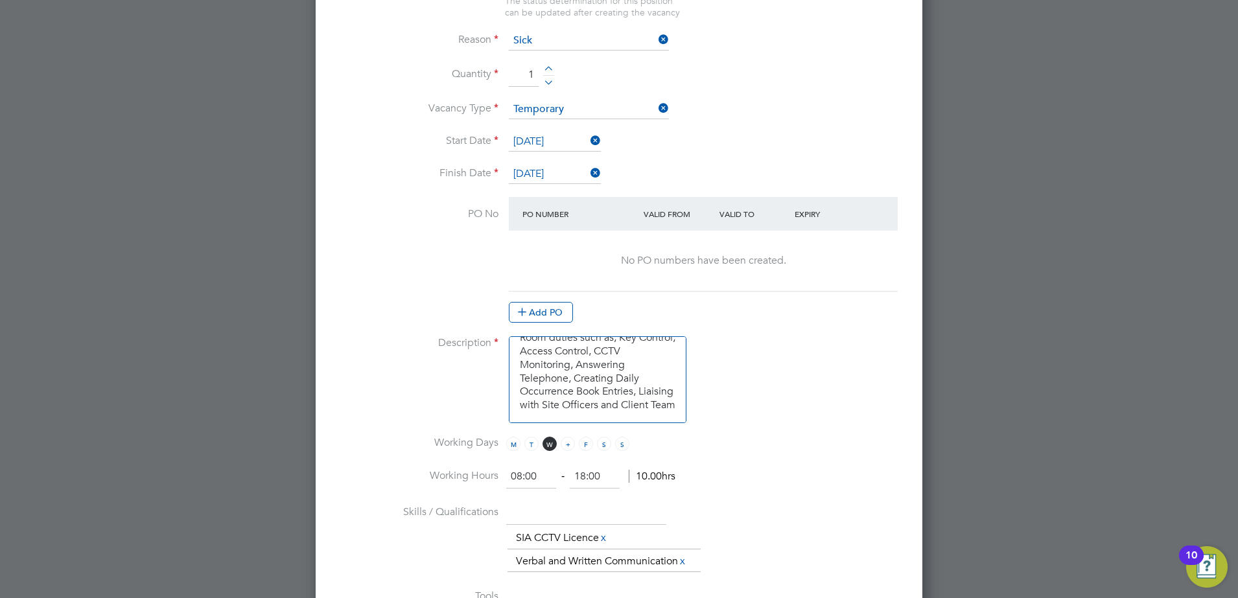
click at [563, 448] on span "T" at bounding box center [568, 444] width 14 height 14
click at [545, 482] on input "08:00" at bounding box center [531, 476] width 50 height 23
drag, startPoint x: 541, startPoint y: 481, endPoint x: 518, endPoint y: 480, distance: 22.7
click at [518, 480] on input "08:00" at bounding box center [531, 476] width 50 height 23
type input "06:00"
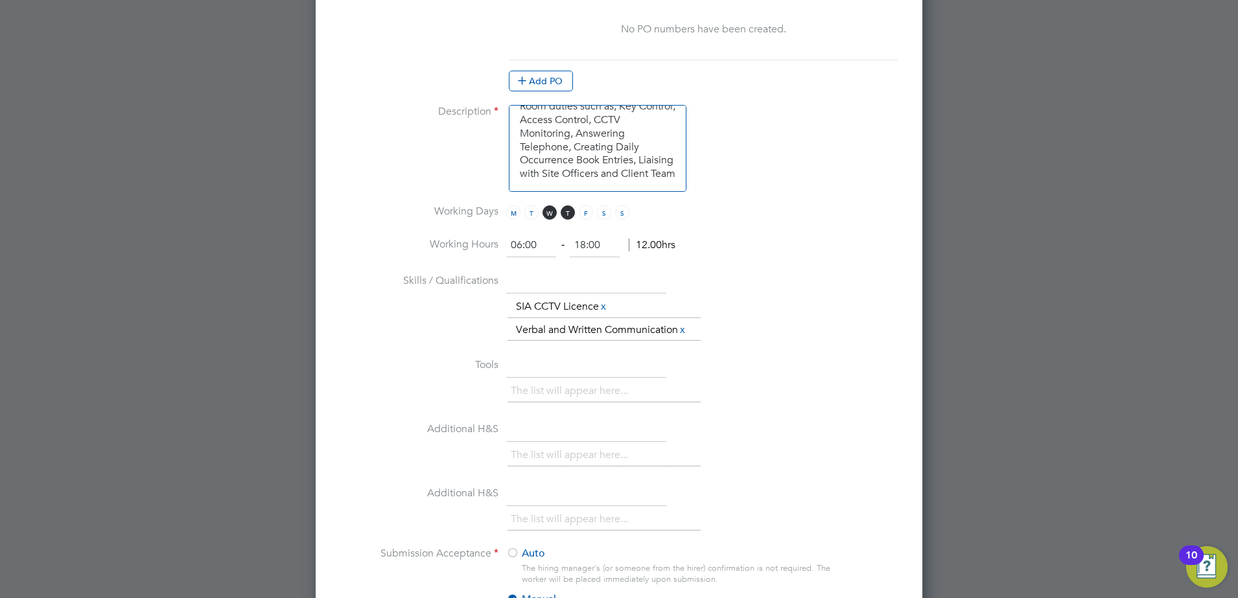
scroll to position [930, 0]
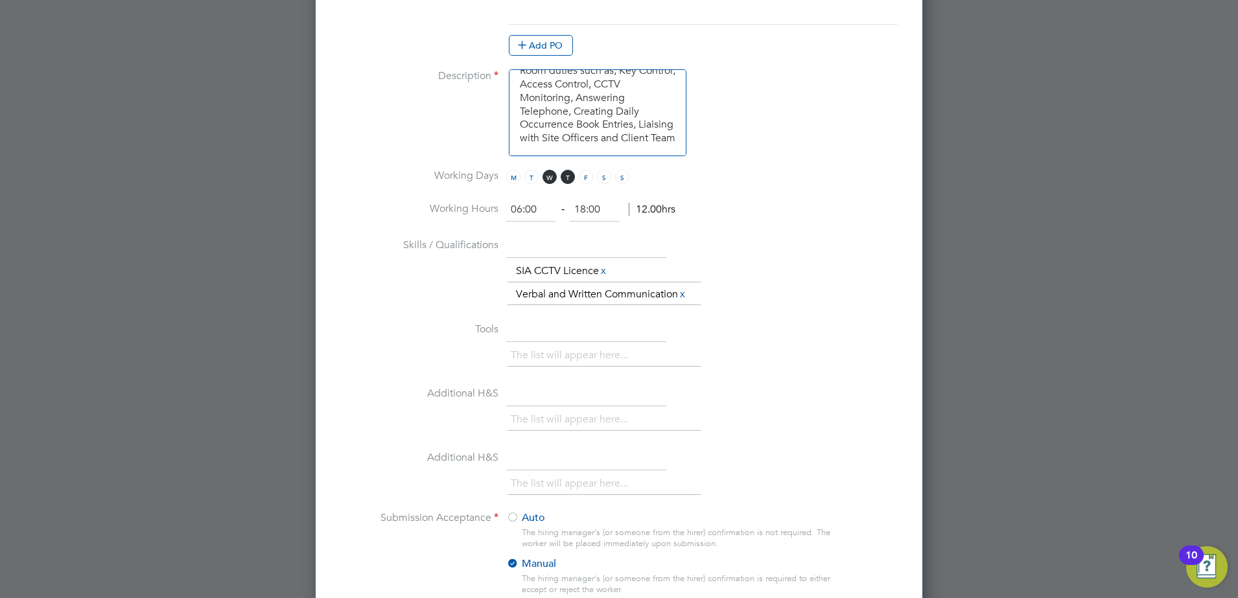
click at [730, 343] on li "Tools The list will appear here..." at bounding box center [618, 351] width 565 height 64
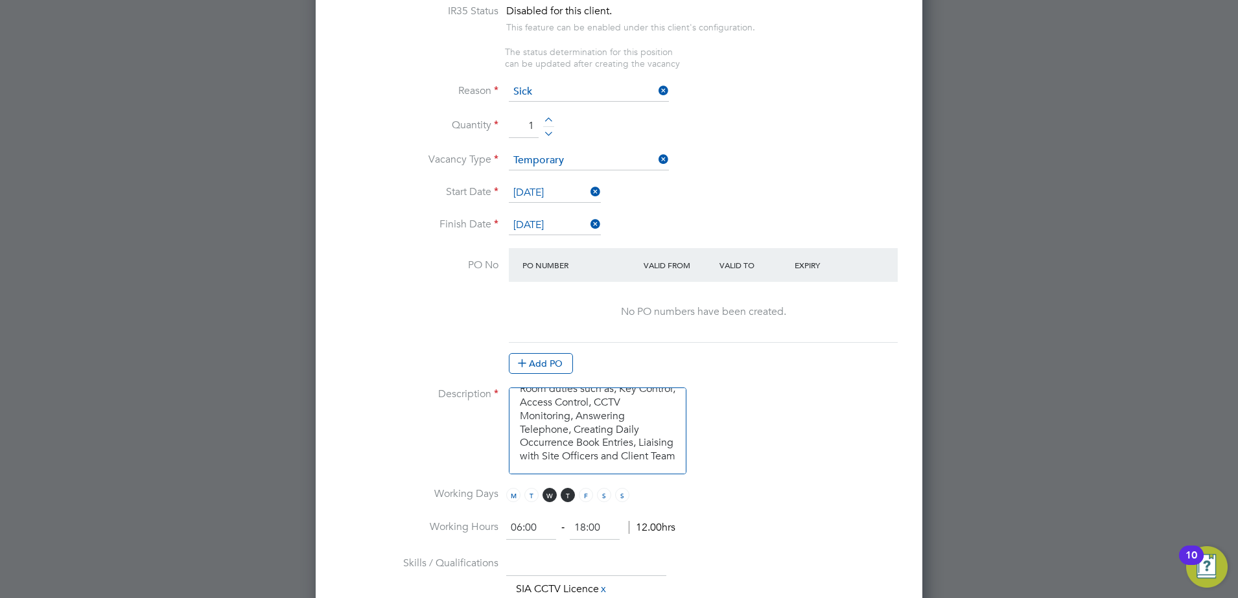
scroll to position [0, 0]
click at [588, 228] on icon at bounding box center [588, 224] width 0 height 18
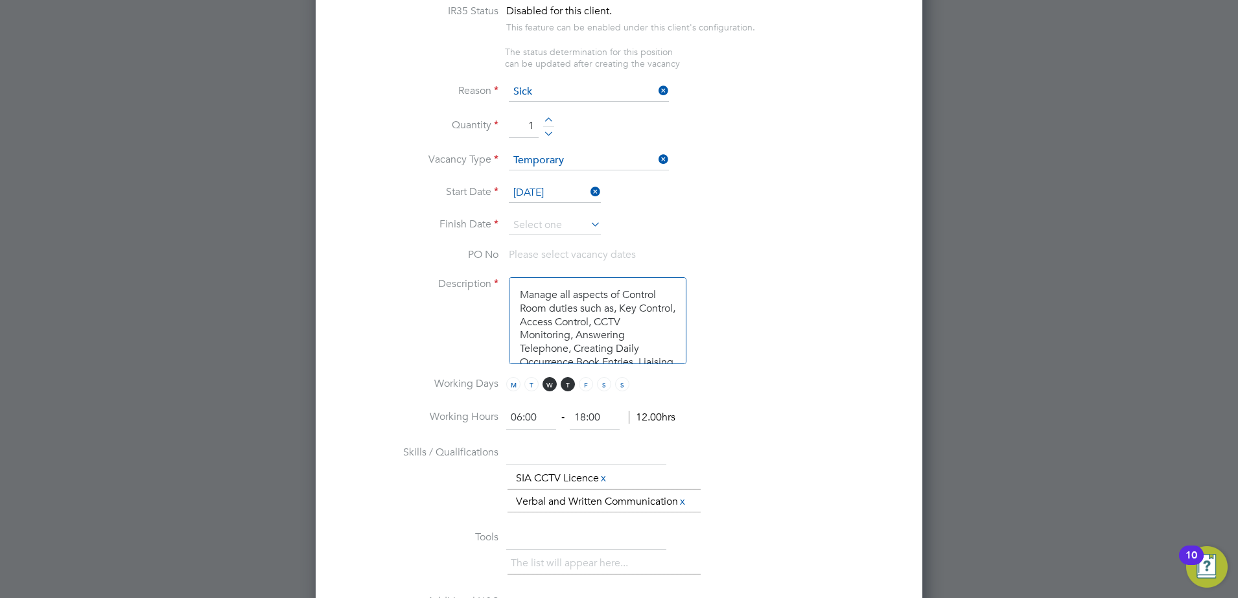
scroll to position [1862, 607]
click at [582, 228] on input at bounding box center [555, 225] width 92 height 19
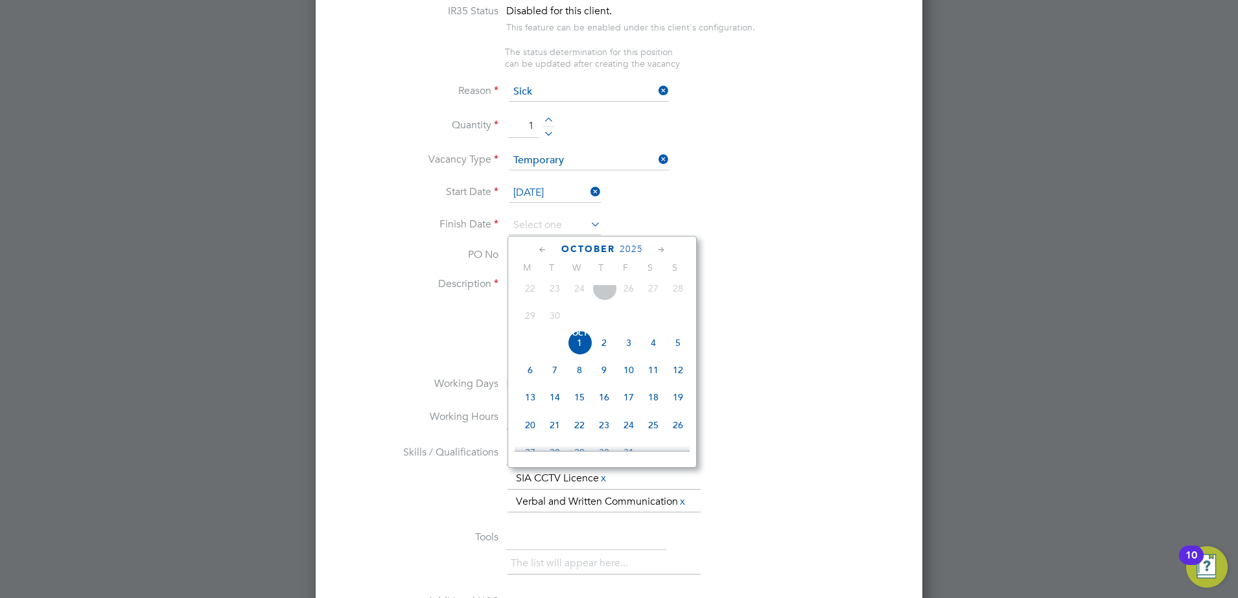
click at [582, 337] on span "Oct" at bounding box center [579, 334] width 25 height 6
type input "01 Oct 2025"
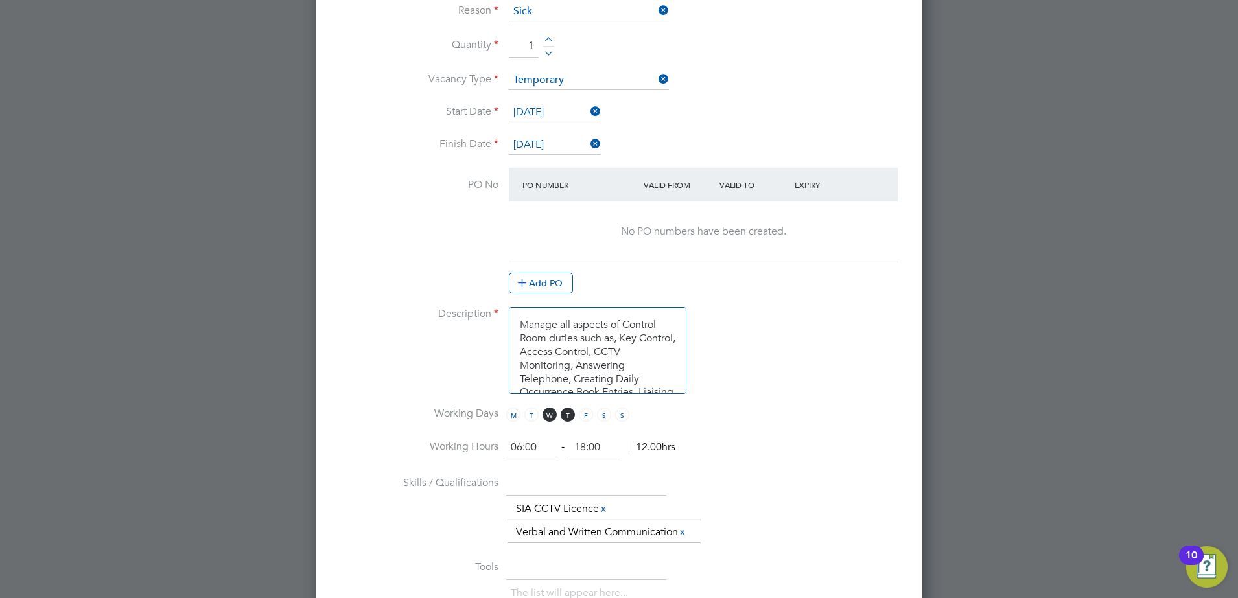
scroll to position [693, 0]
click at [567, 416] on span "T" at bounding box center [568, 414] width 14 height 14
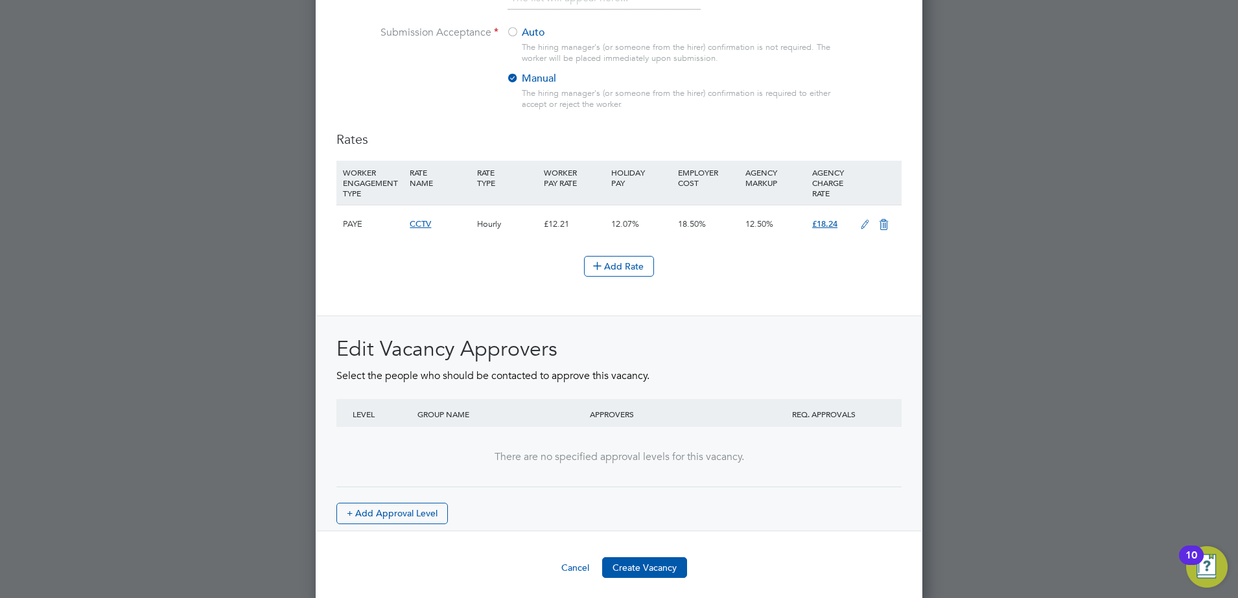
scroll to position [1422, 0]
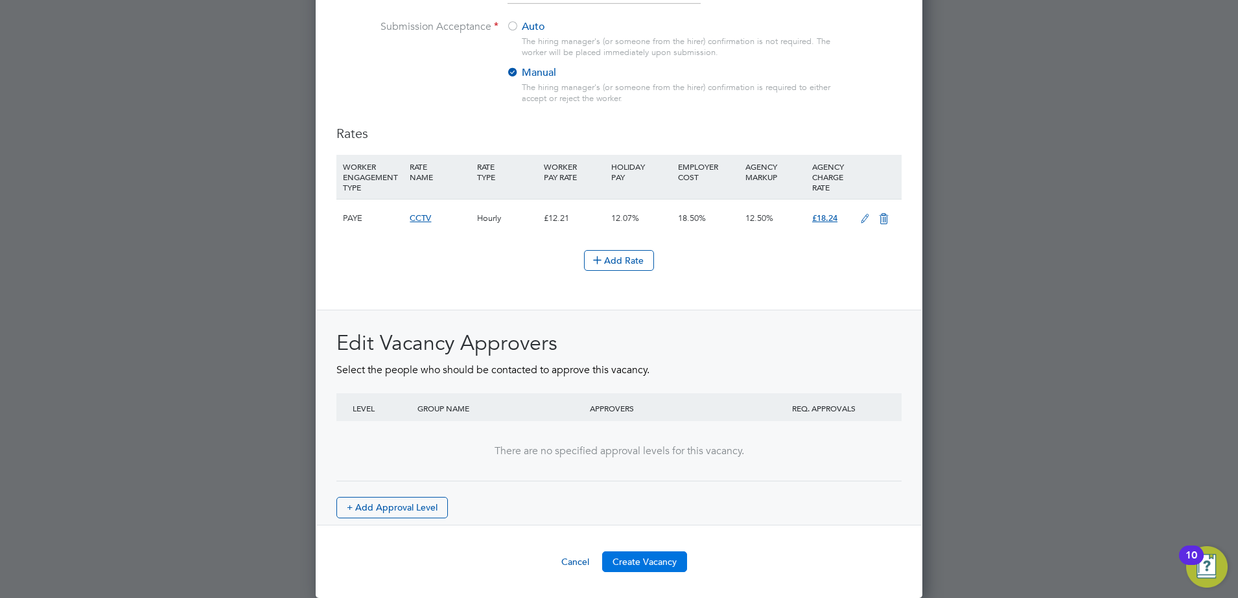
click at [654, 557] on button "Create Vacancy" at bounding box center [644, 562] width 85 height 21
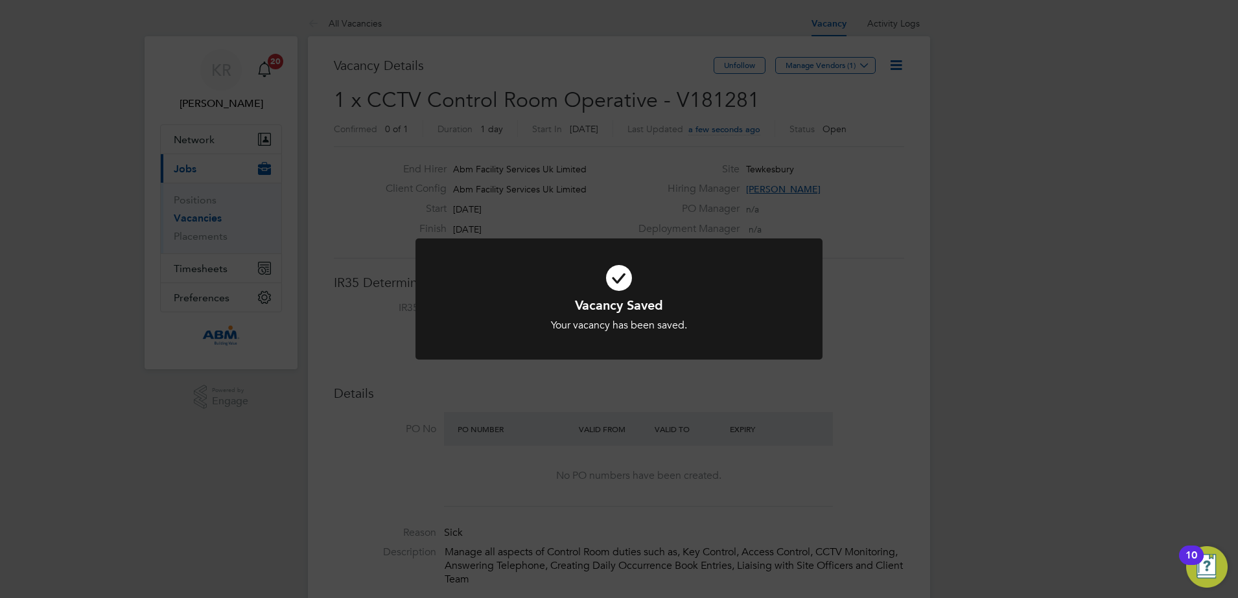
click at [898, 305] on div "Vacancy Saved Your vacancy has been saved. Cancel Okay" at bounding box center [619, 299] width 1238 height 598
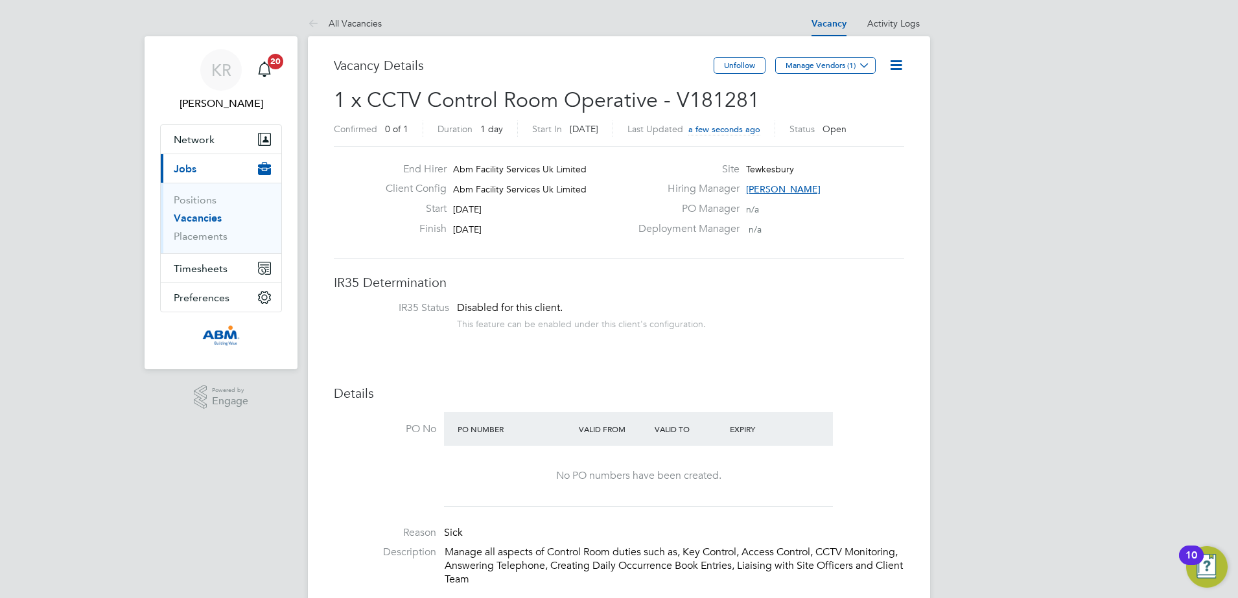
click at [193, 218] on link "Vacancies" at bounding box center [198, 218] width 48 height 12
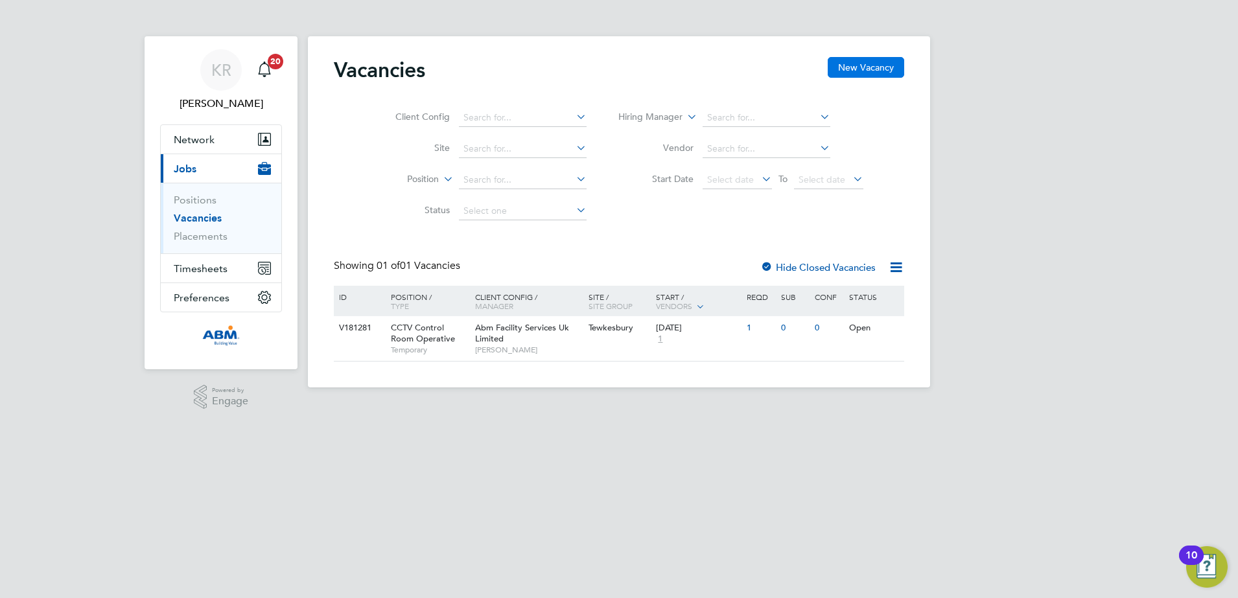
click at [847, 69] on button "New Vacancy" at bounding box center [866, 67] width 76 height 21
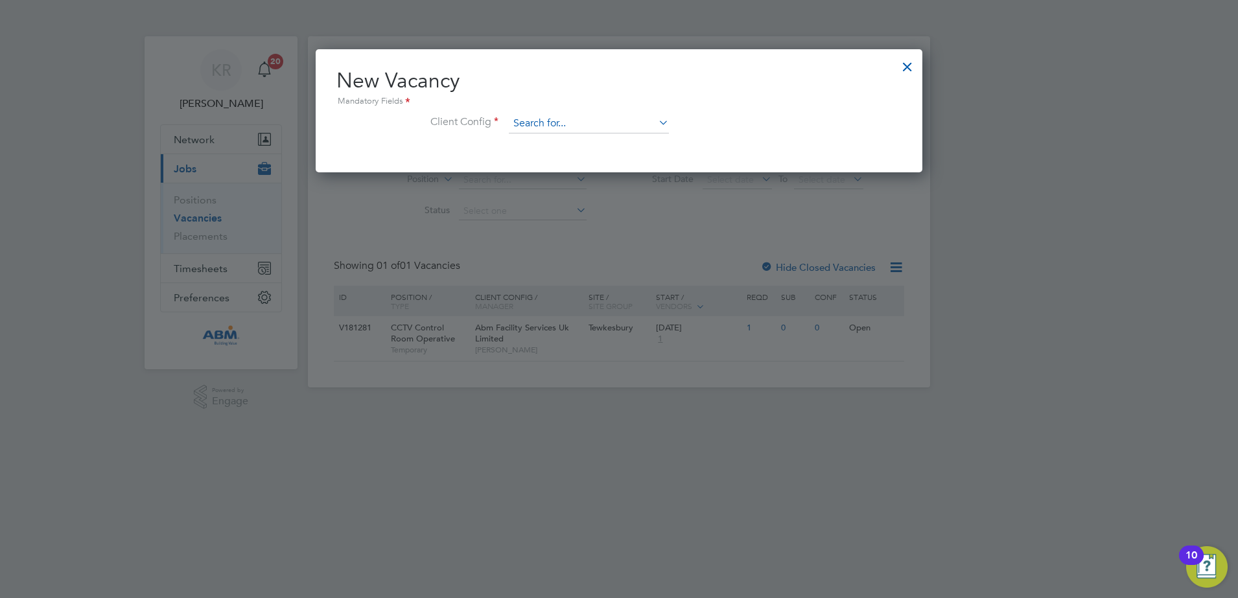
click at [558, 123] on input at bounding box center [589, 123] width 160 height 19
click at [583, 154] on li "Abm Facility Services Uk Limited" at bounding box center [588, 160] width 161 height 18
type input "Abm Facility Services Uk Limited"
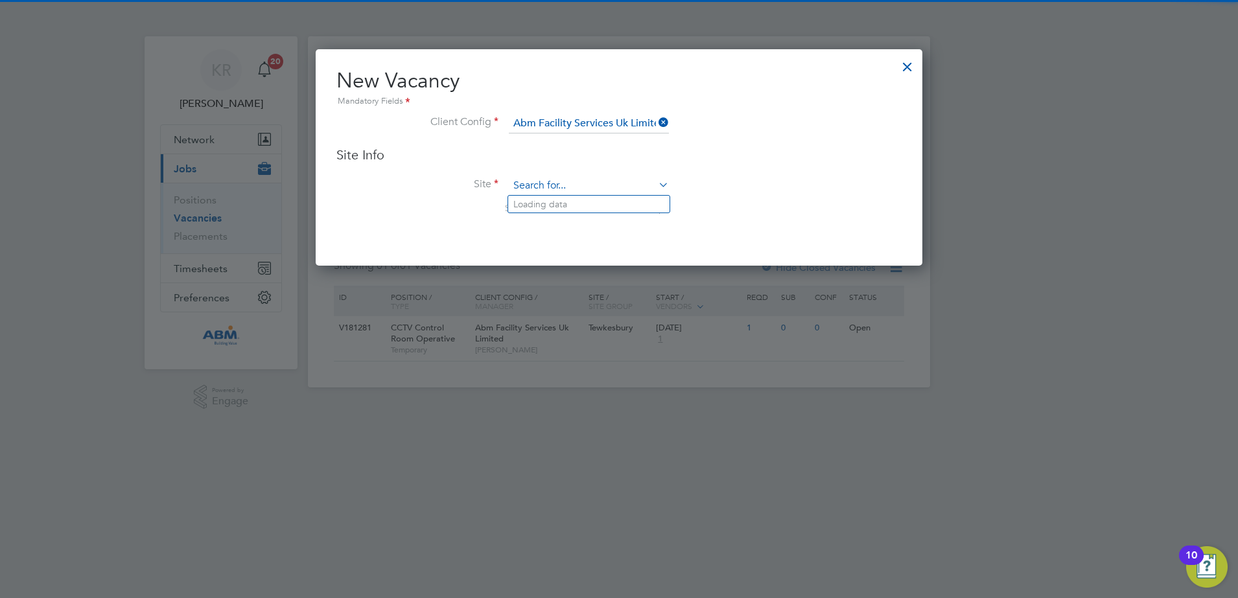
click at [595, 185] on input at bounding box center [589, 185] width 160 height 19
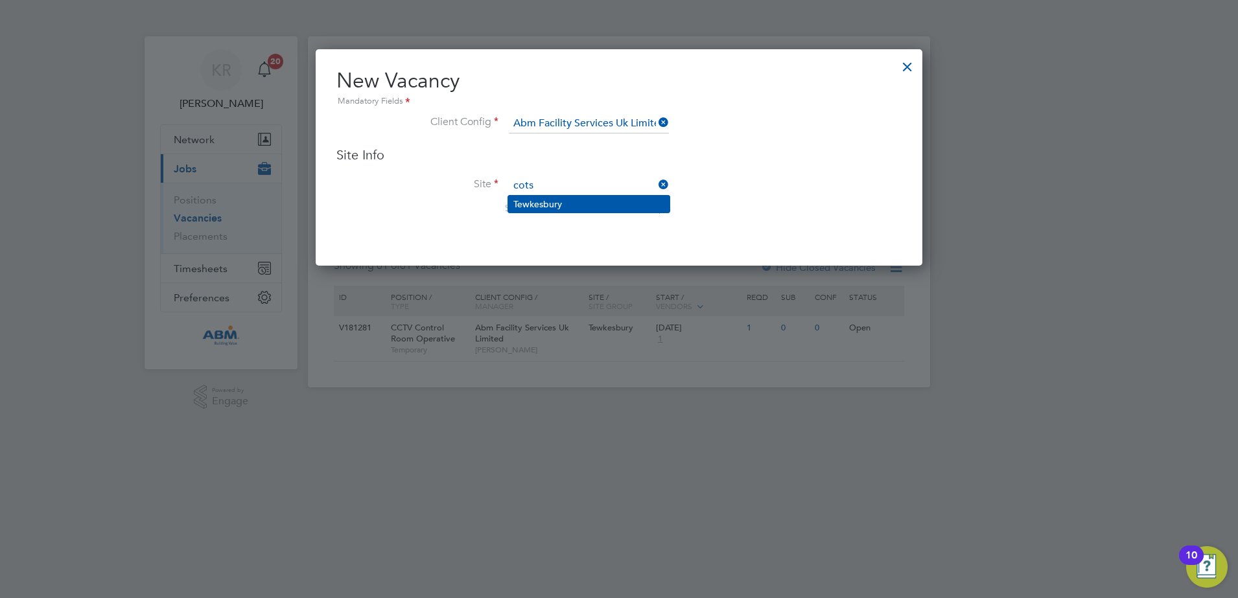
click at [618, 203] on li "Tewkesbury" at bounding box center [588, 204] width 161 height 17
type input "Tewkesbury"
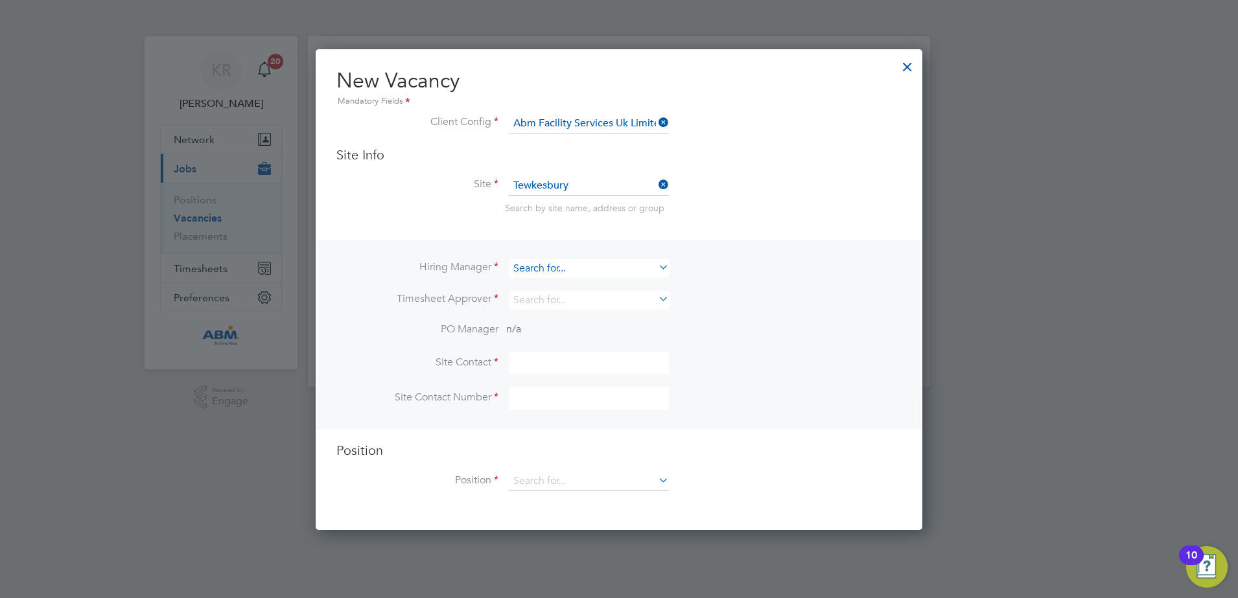
click at [626, 275] on input at bounding box center [589, 268] width 160 height 19
click at [570, 291] on li "Kieran Ryder" at bounding box center [588, 287] width 161 height 18
type input "Kieran Ryder"
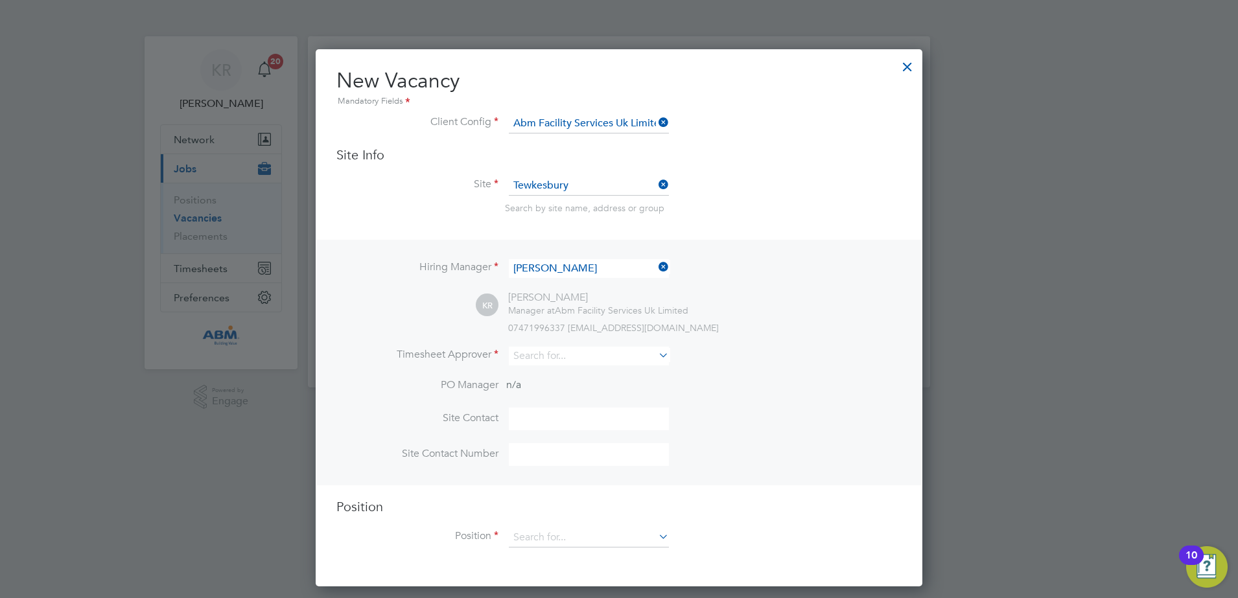
click at [656, 358] on icon at bounding box center [656, 355] width 0 height 18
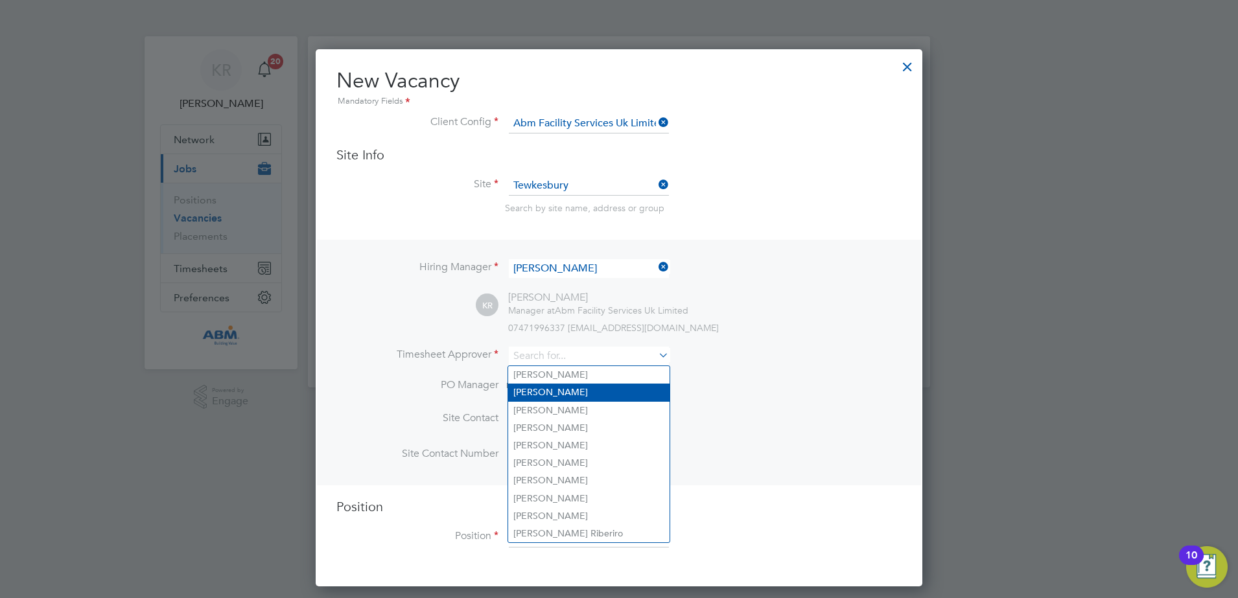
click at [622, 388] on li "Kieran Ryder" at bounding box center [588, 393] width 161 height 18
type input "Kieran Ryder"
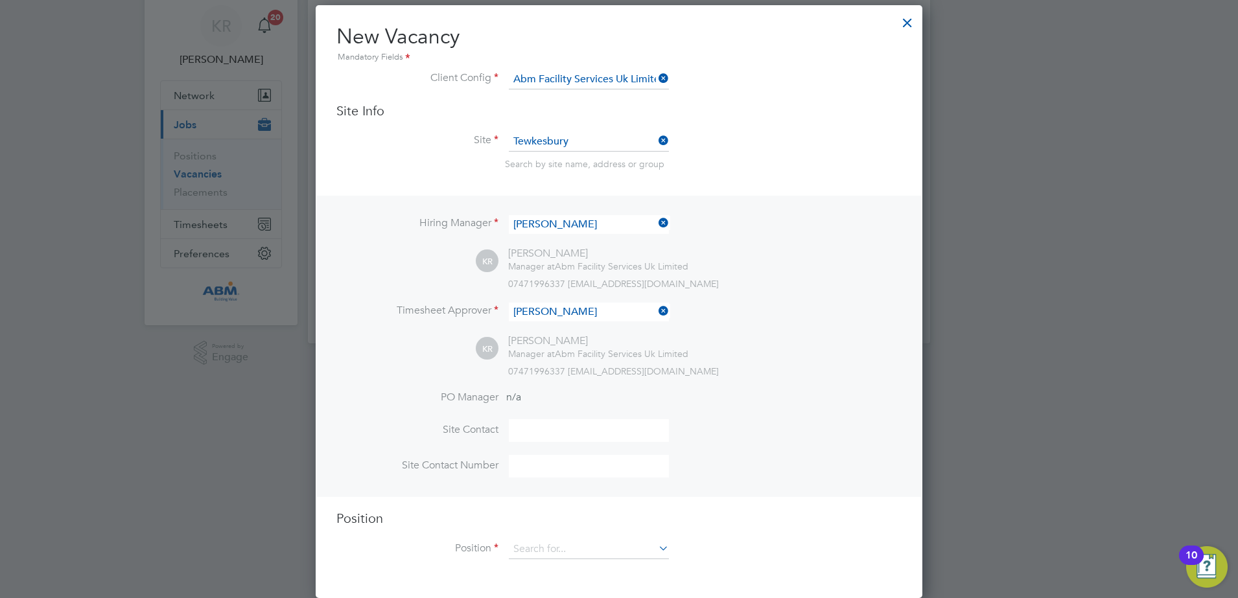
click at [578, 433] on input at bounding box center [589, 430] width 160 height 23
type input "Kieran Ryder"
type input "01684 645970"
click at [656, 550] on icon at bounding box center [656, 548] width 0 height 18
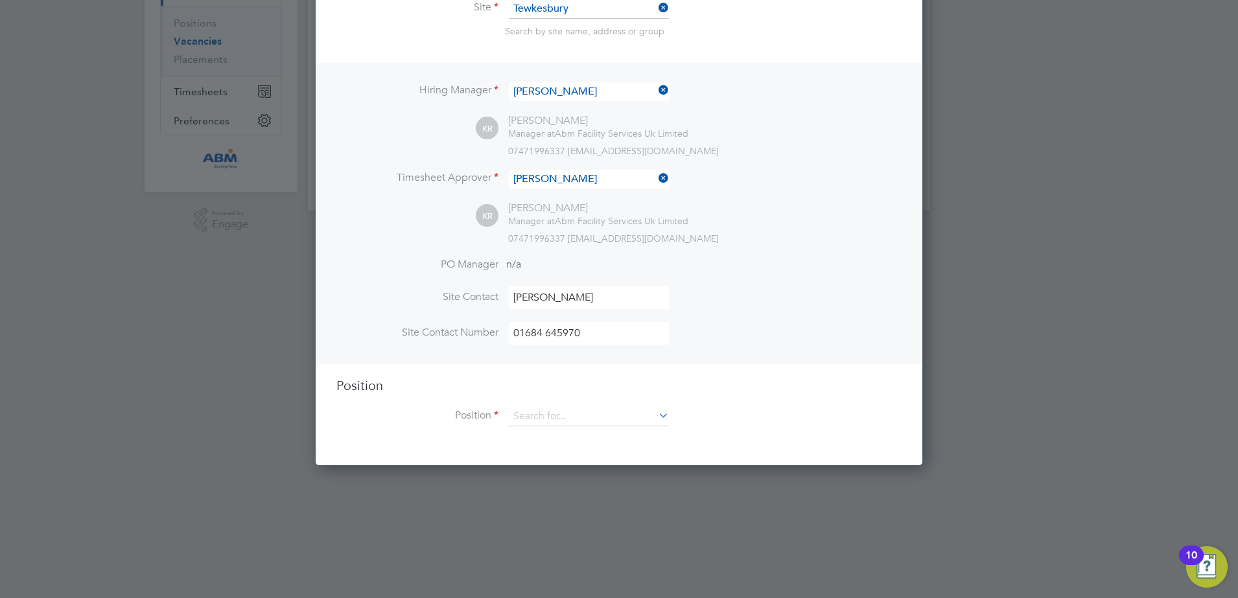
click at [655, 469] on li "CCTV Control Room Operative" at bounding box center [604, 472] width 193 height 18
type input "CCTV Control Room Operative"
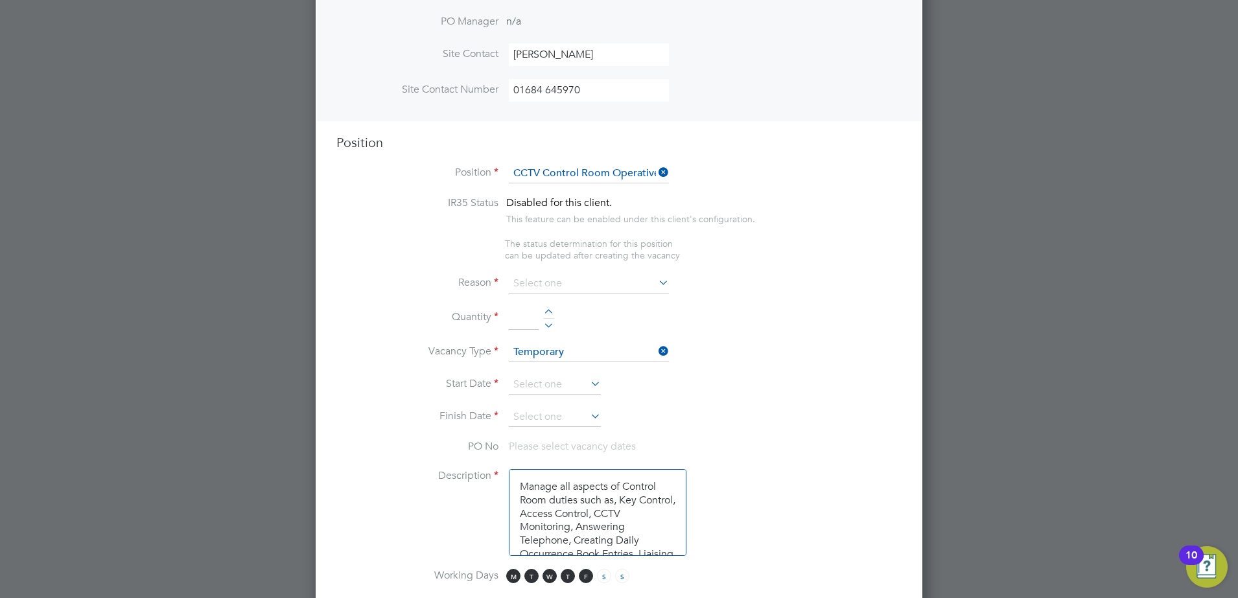
click at [656, 285] on icon at bounding box center [656, 283] width 0 height 18
click at [649, 285] on input at bounding box center [589, 283] width 160 height 19
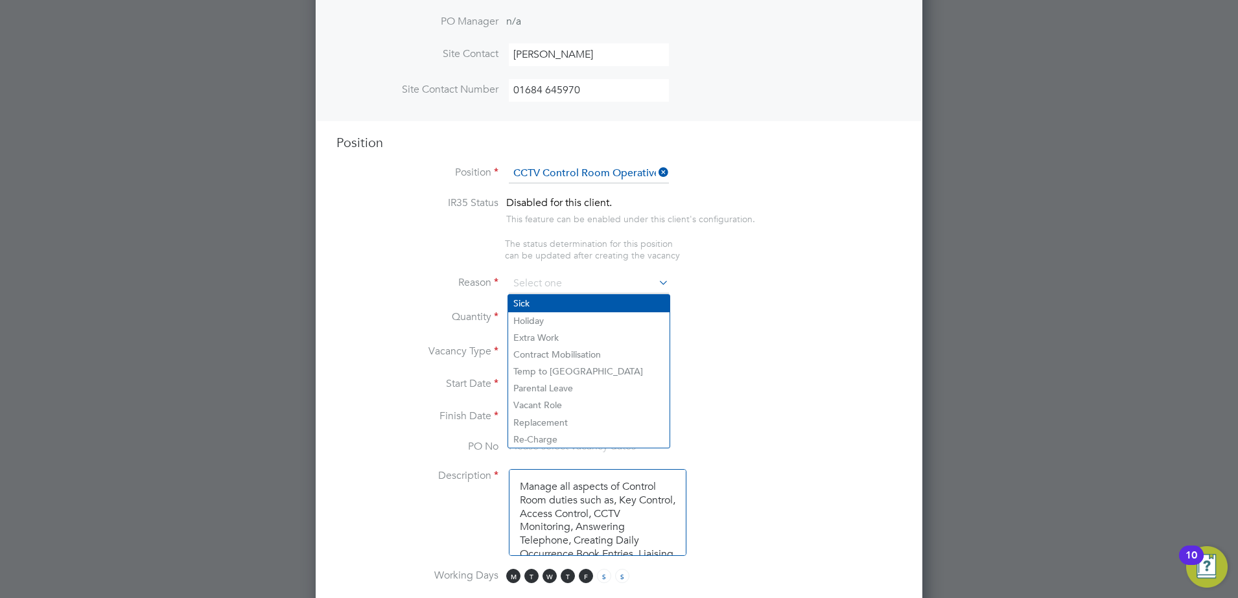
click at [607, 302] on li "Sick" at bounding box center [588, 303] width 161 height 17
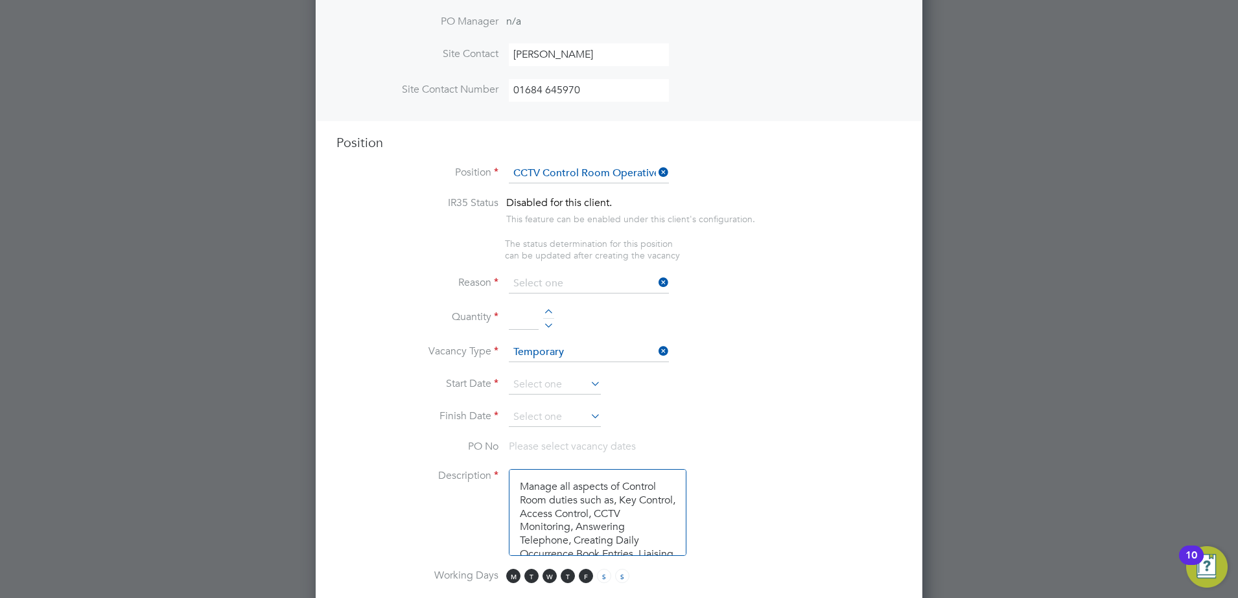
type input "Sick"
click at [521, 326] on input at bounding box center [524, 318] width 30 height 23
type input "1"
click at [721, 390] on li "Start Date" at bounding box center [618, 391] width 565 height 32
click at [563, 392] on input at bounding box center [555, 384] width 92 height 19
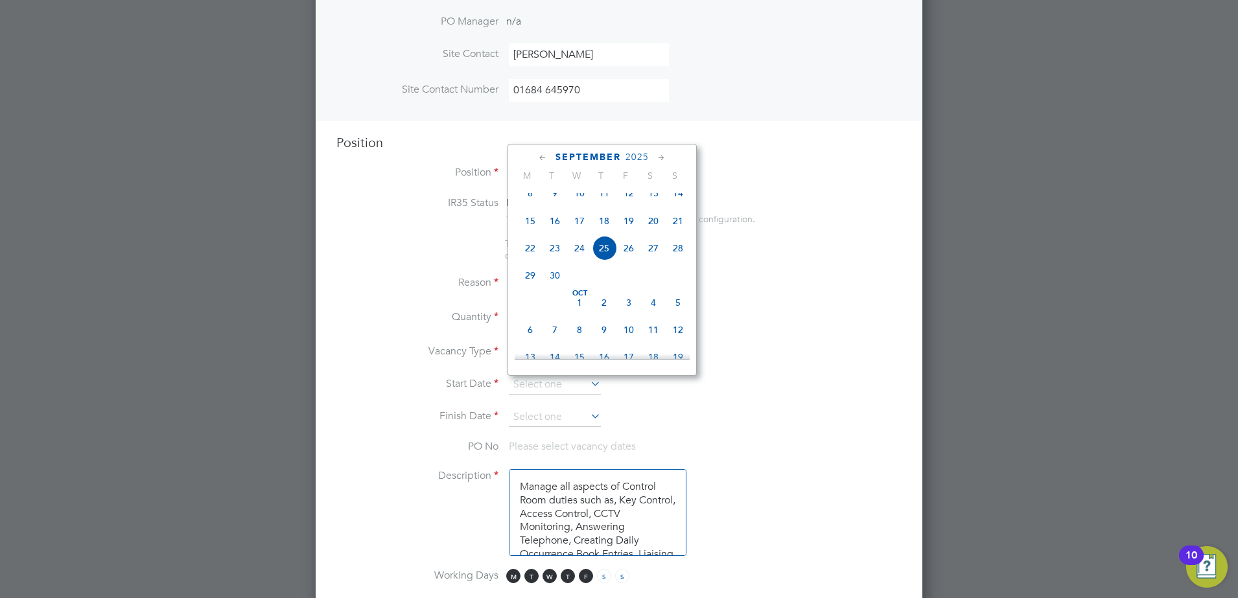
click at [603, 315] on span "2" at bounding box center [604, 302] width 25 height 25
type input "02 Oct 2025"
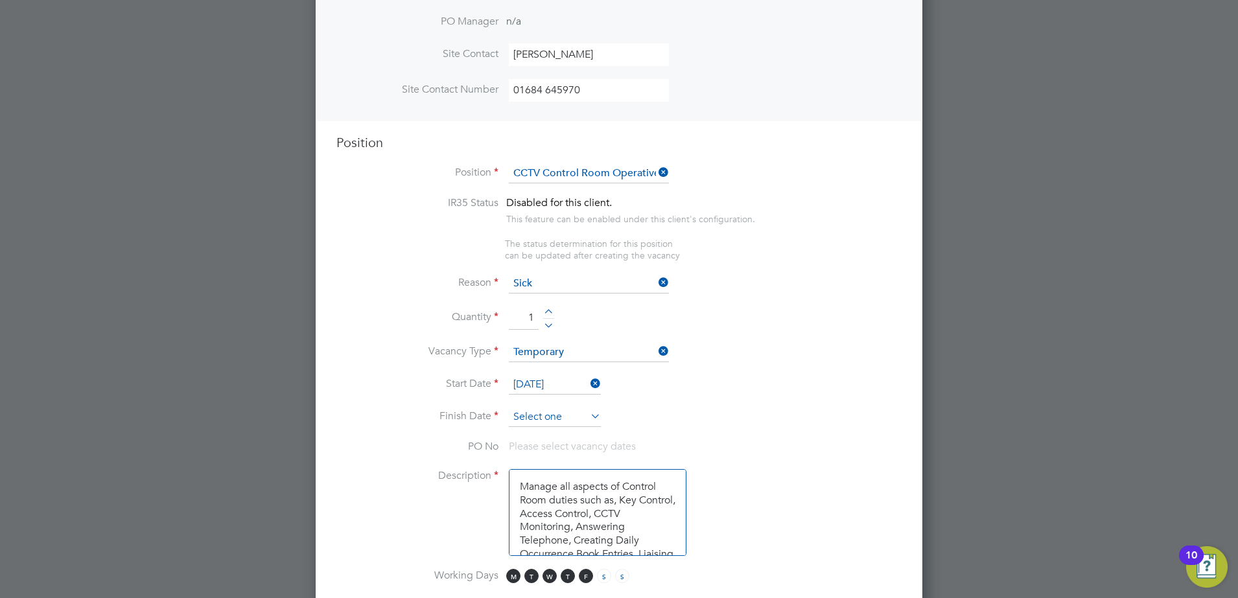
click at [578, 414] on input at bounding box center [555, 417] width 92 height 19
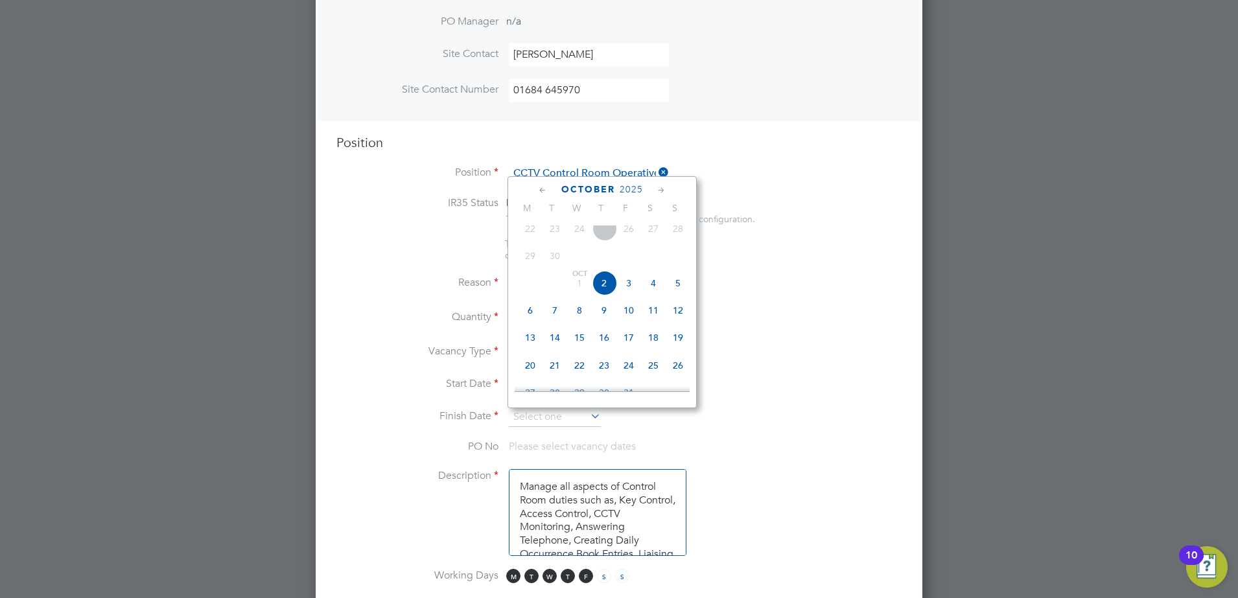
click at [605, 292] on span "2" at bounding box center [604, 283] width 25 height 25
type input "02 Oct 2025"
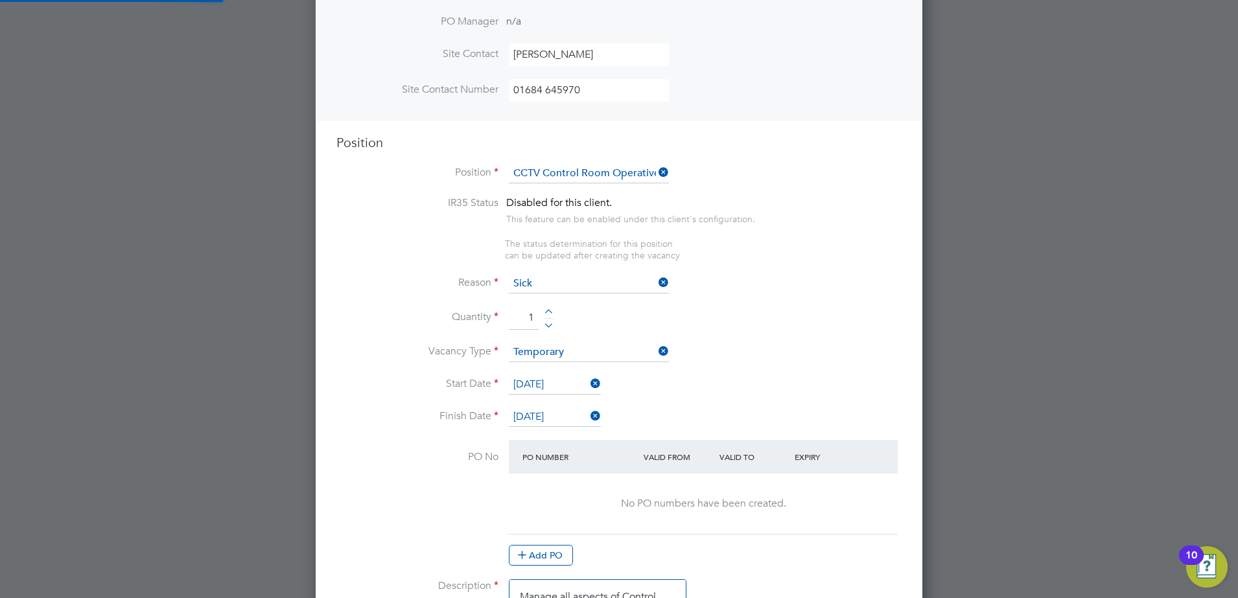
scroll to position [6, 6]
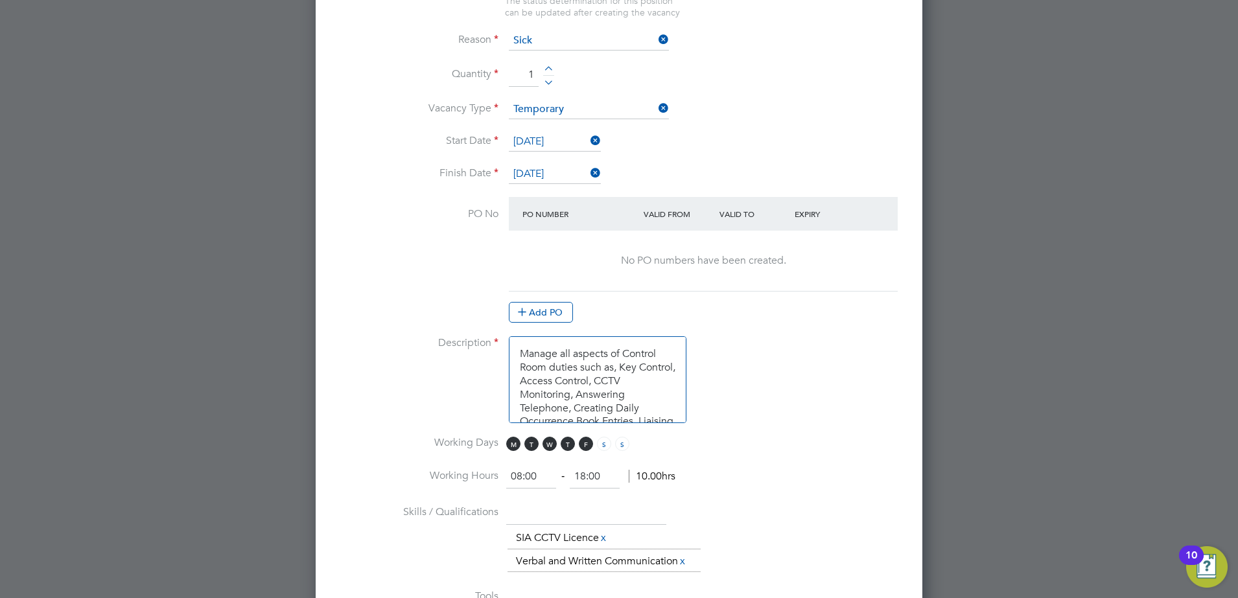
drag, startPoint x: 541, startPoint y: 479, endPoint x: 508, endPoint y: 479, distance: 32.4
click at [508, 479] on input "08:00" at bounding box center [531, 476] width 50 height 23
type input "06:00"
click at [532, 446] on span "T" at bounding box center [531, 444] width 14 height 14
click at [513, 443] on span "M" at bounding box center [513, 444] width 14 height 14
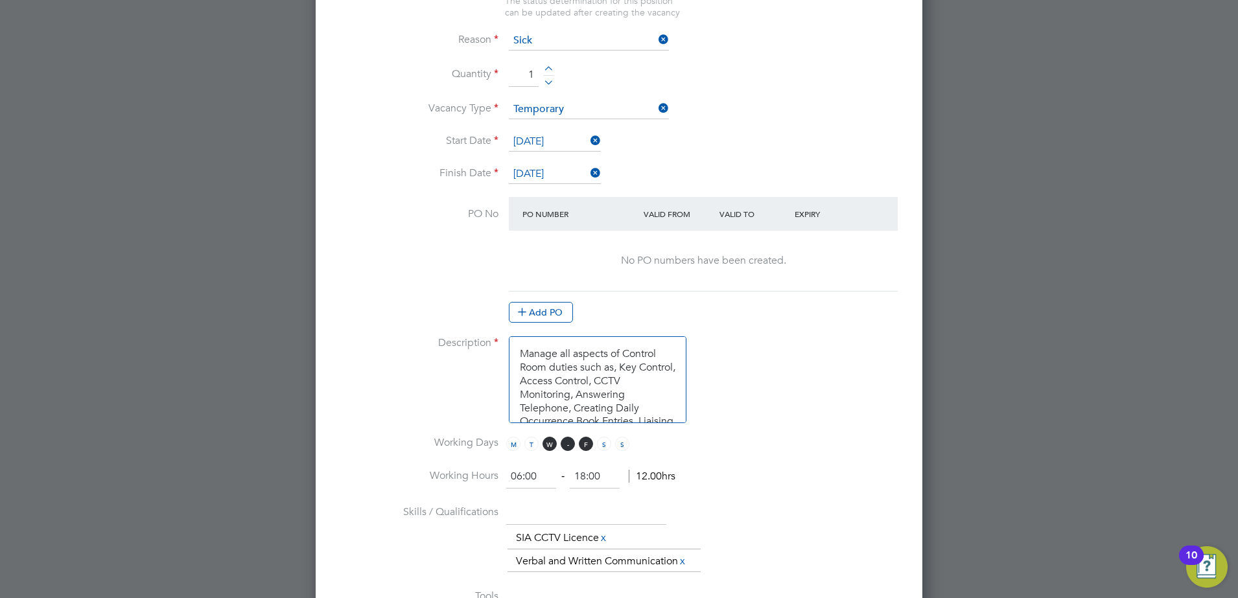
click at [568, 444] on span "T" at bounding box center [568, 444] width 14 height 14
click at [589, 444] on span "F" at bounding box center [586, 444] width 14 height 14
drag, startPoint x: 792, startPoint y: 445, endPoint x: 828, endPoint y: 441, distance: 36.5
click at [793, 445] on li "Working Days M T W T F S S" at bounding box center [618, 450] width 565 height 29
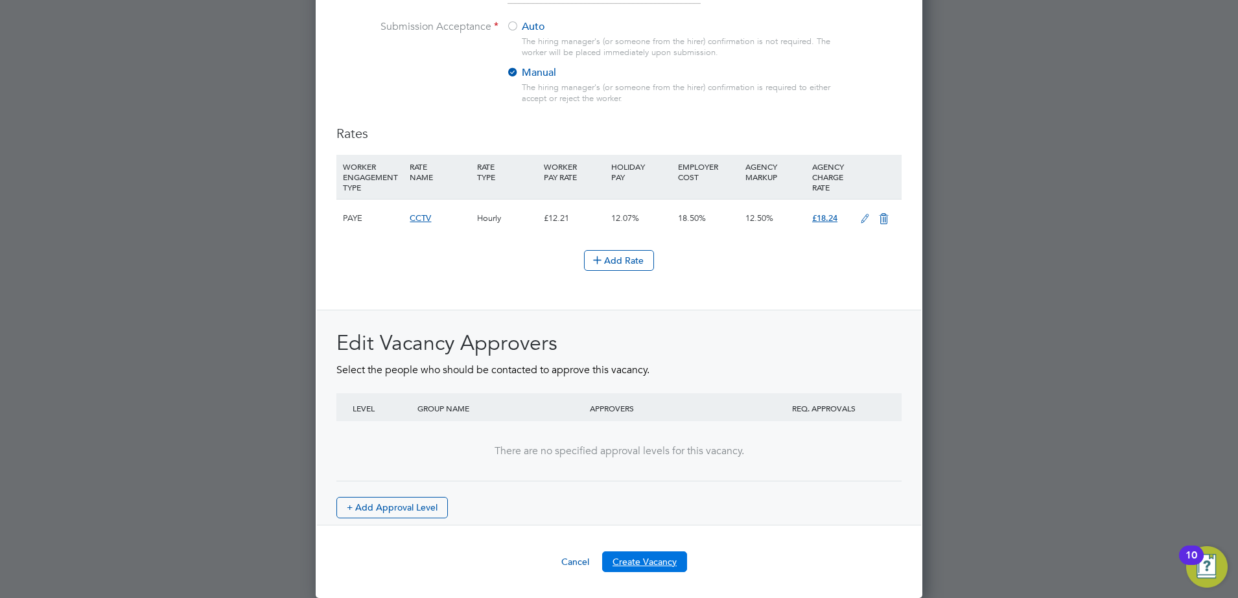
click at [648, 563] on button "Create Vacancy" at bounding box center [644, 562] width 85 height 21
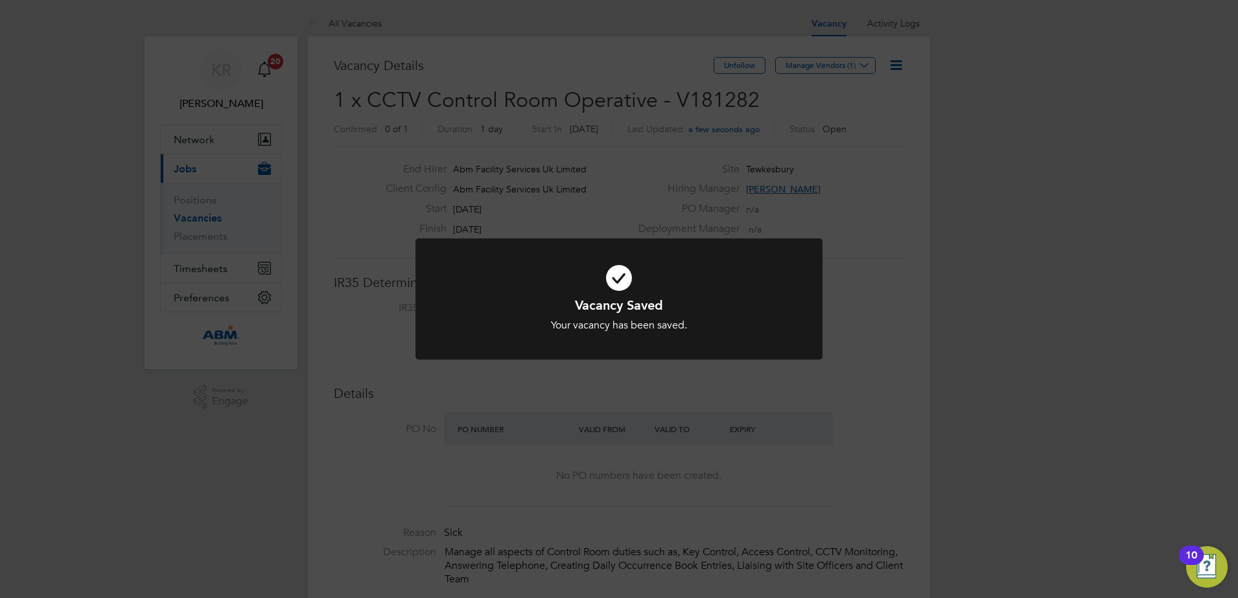
click at [913, 366] on div "Vacancy Saved Your vacancy has been saved. Cancel Okay" at bounding box center [619, 299] width 1238 height 598
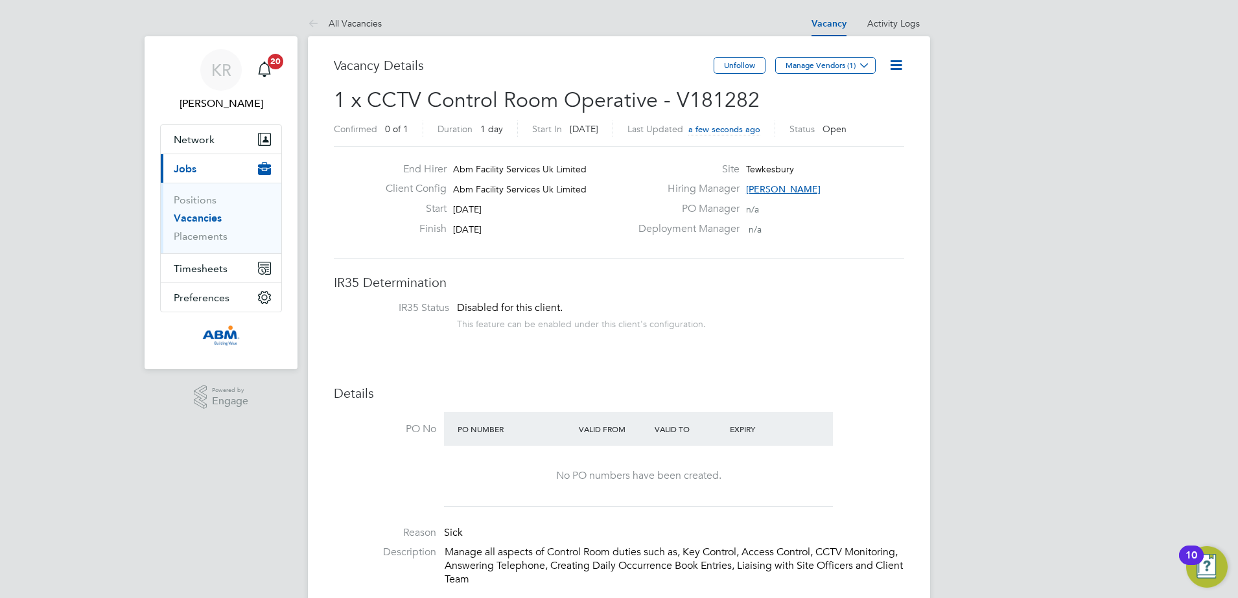
click at [210, 218] on link "Vacancies" at bounding box center [198, 218] width 48 height 12
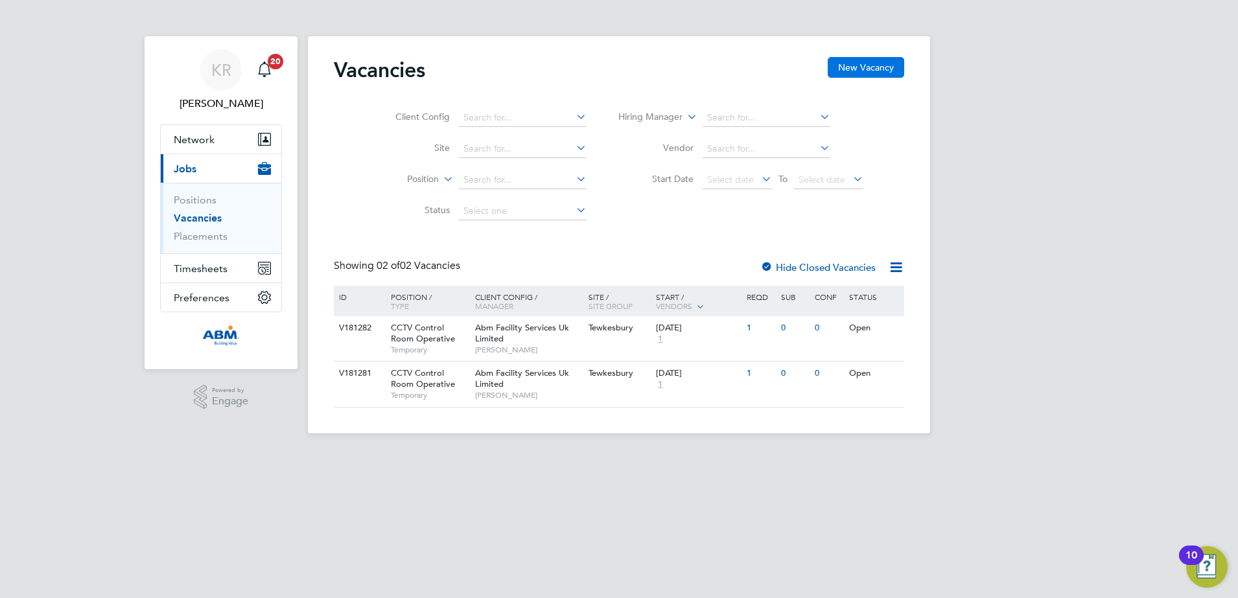
click at [859, 58] on button "New Vacancy" at bounding box center [866, 67] width 76 height 21
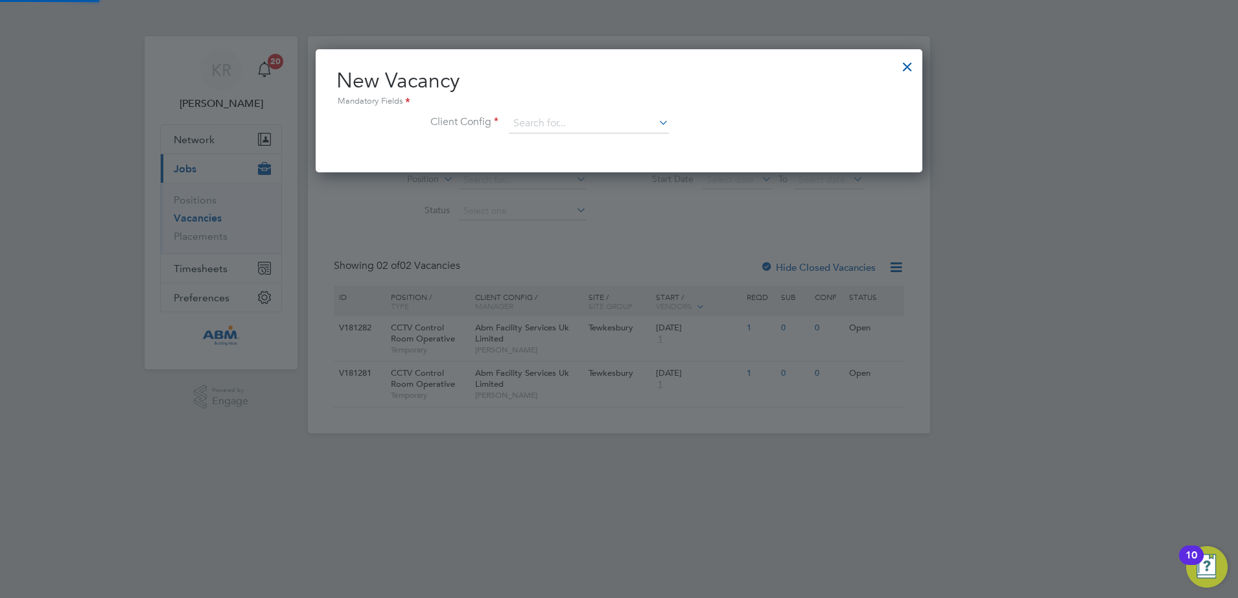
scroll to position [123, 607]
click at [575, 130] on input at bounding box center [589, 123] width 160 height 19
click at [595, 154] on li "Abm Facility Services Uk Limited" at bounding box center [588, 160] width 161 height 18
type input "Abm Facility Services Uk Limited"
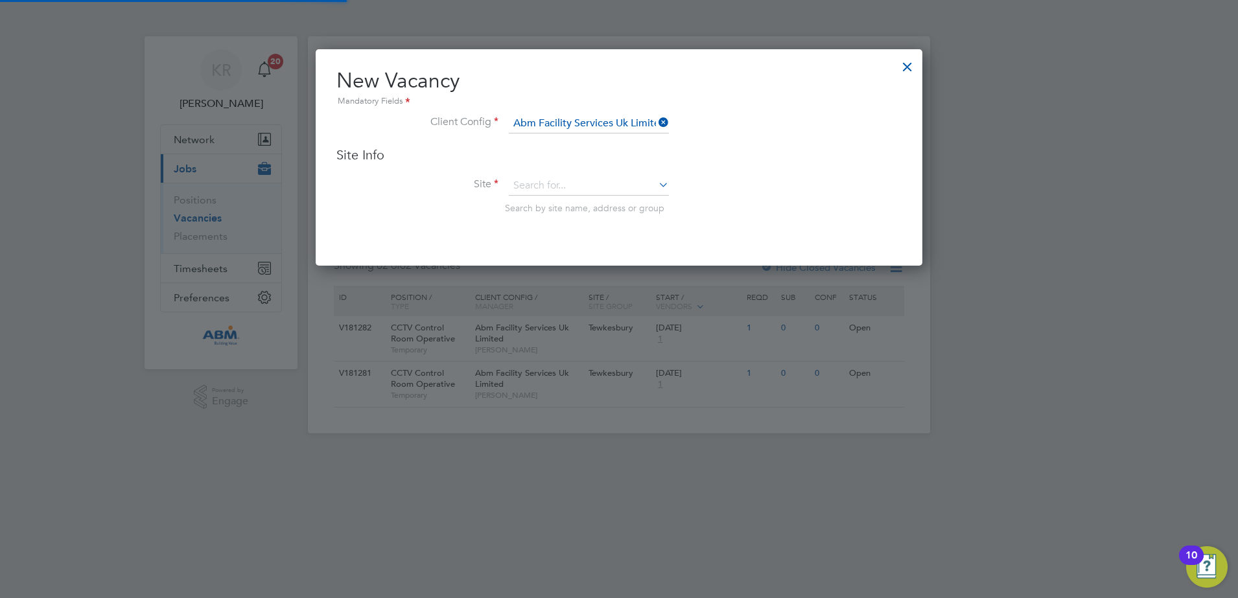
scroll to position [217, 607]
click at [607, 186] on input at bounding box center [589, 185] width 160 height 19
click at [529, 196] on li "Tewkesbury" at bounding box center [588, 204] width 161 height 17
type input "Tewkesbury"
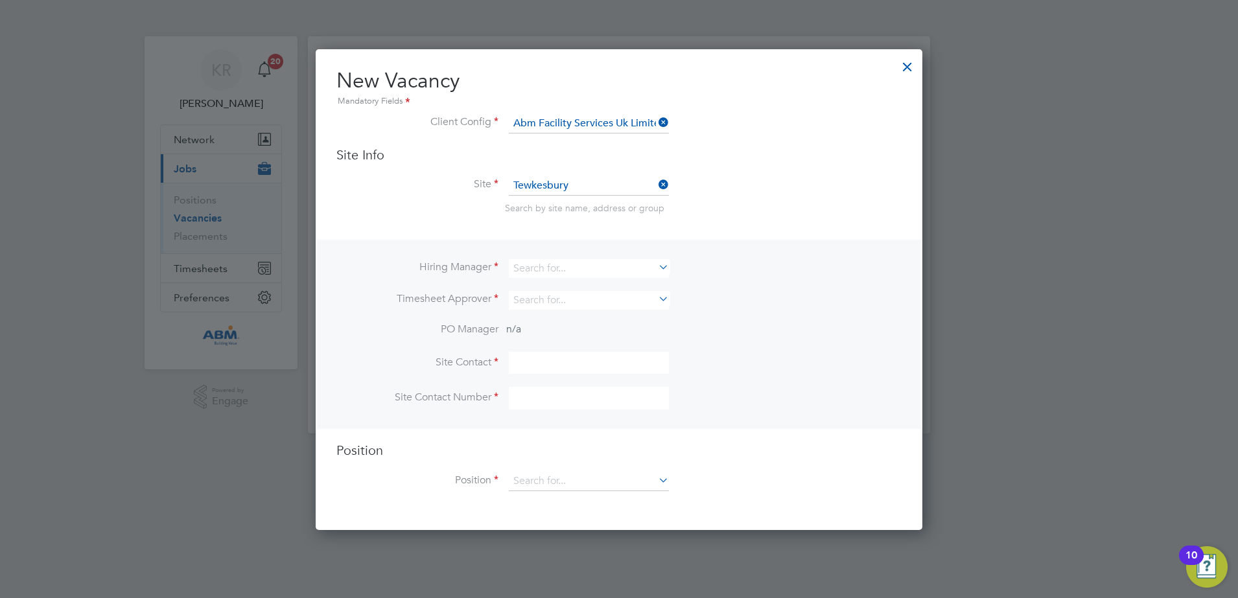
scroll to position [482, 607]
click at [581, 269] on input at bounding box center [589, 268] width 160 height 19
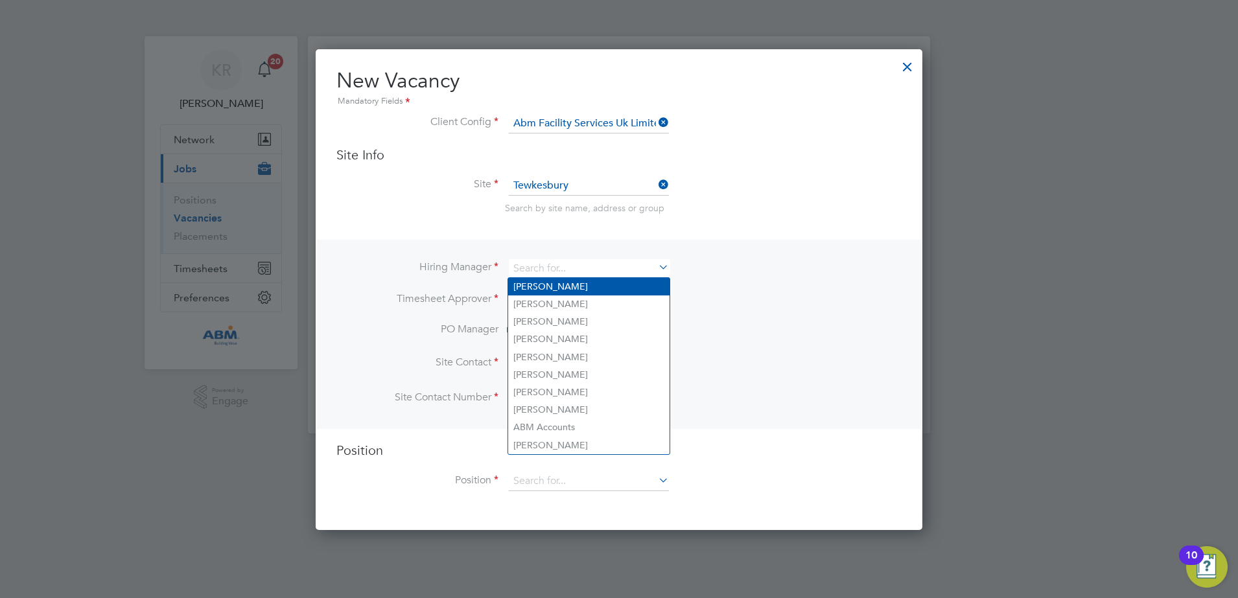
click at [573, 290] on li "Kieran Ryder" at bounding box center [588, 287] width 161 height 18
type input "Kieran Ryder"
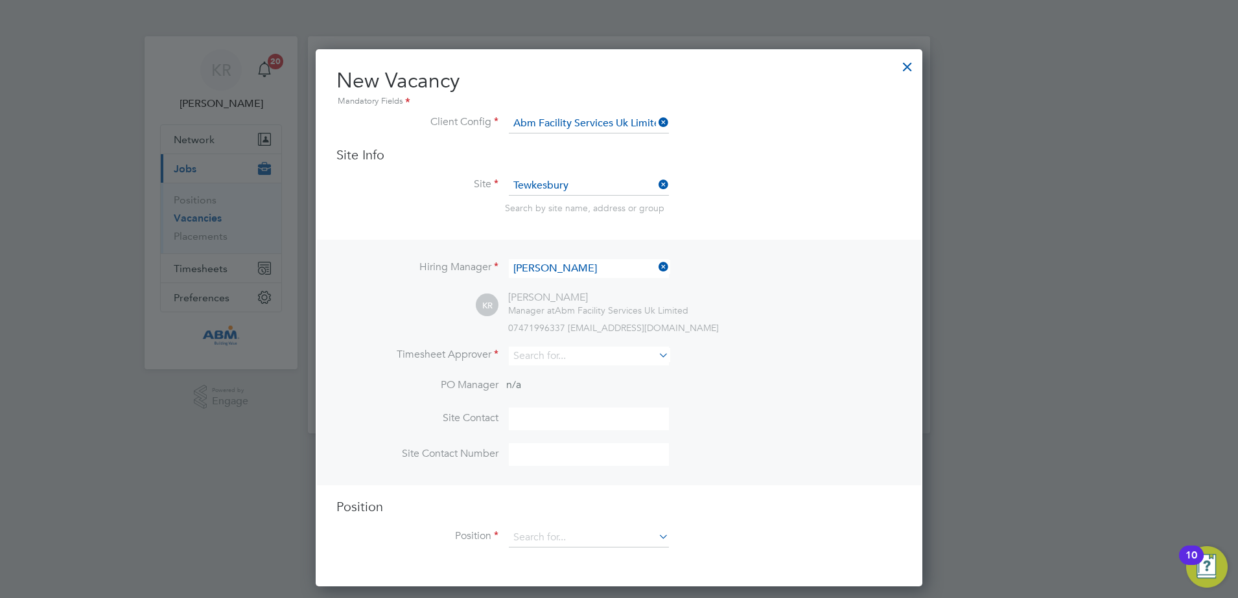
click at [656, 357] on icon at bounding box center [656, 355] width 0 height 18
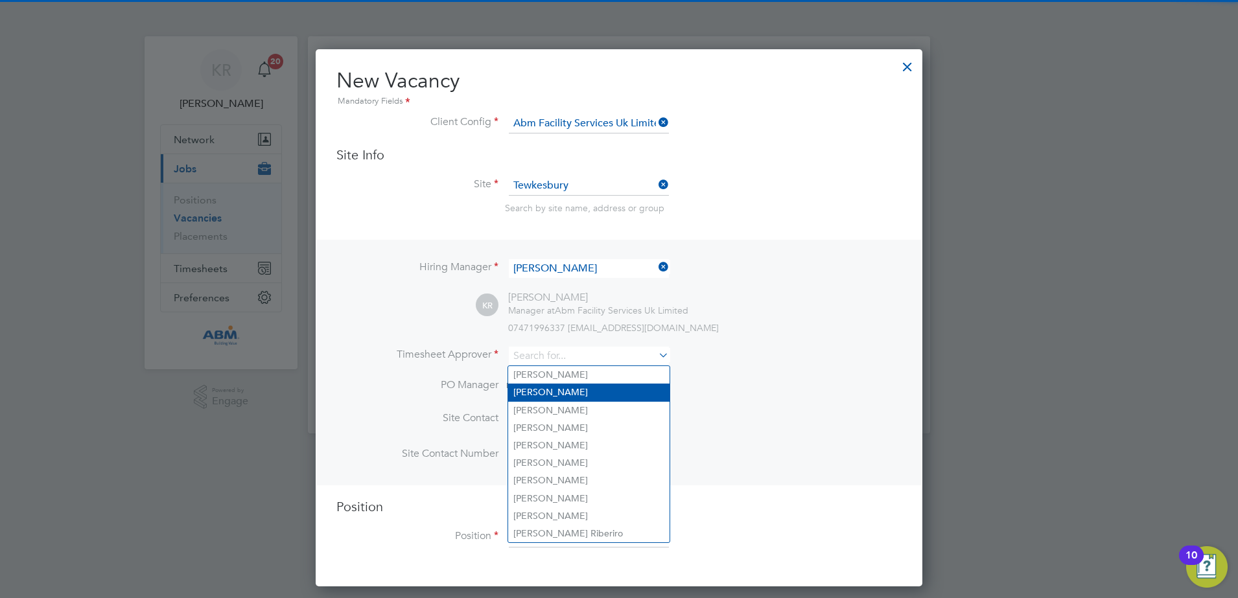
click at [610, 385] on li "Kieran Ryder" at bounding box center [588, 393] width 161 height 18
type input "Kieran Ryder"
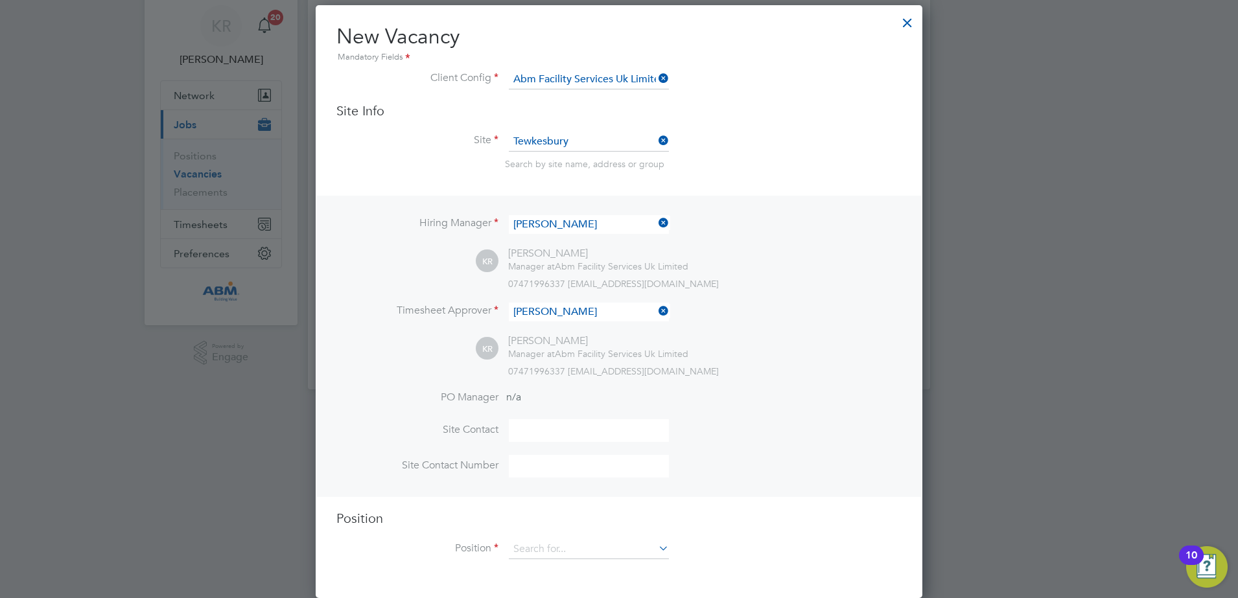
click at [570, 426] on input at bounding box center [589, 430] width 160 height 23
type input "Kieran Ryder"
type input "01684 645970"
click at [656, 550] on icon at bounding box center [656, 548] width 0 height 18
click at [656, 552] on icon at bounding box center [656, 548] width 0 height 18
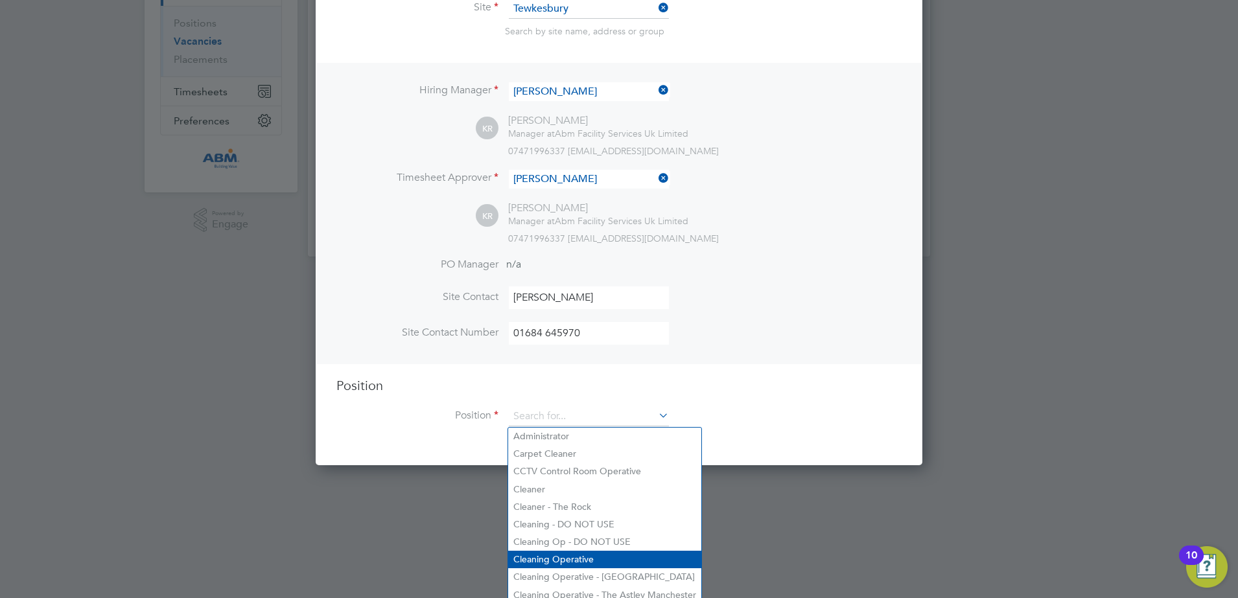
click at [602, 552] on li "Cleaning Operative" at bounding box center [604, 560] width 193 height 18
type input "Cleaning Operative"
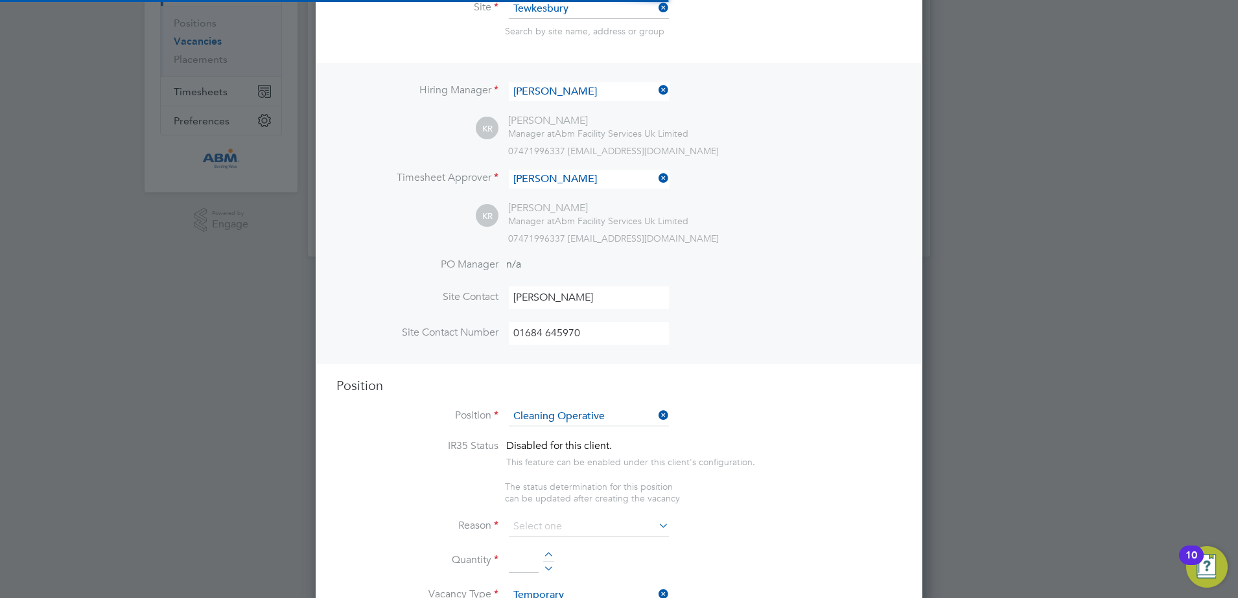
type textarea "ABM are looking for a hardworking and reliable person to support a start up con…"
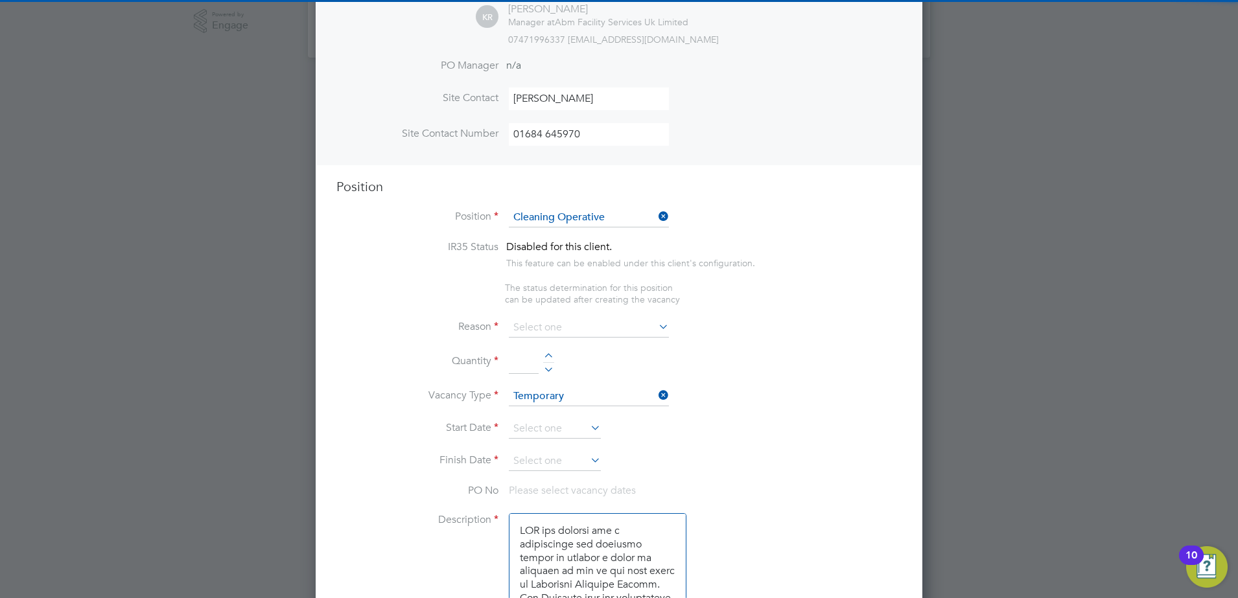
scroll to position [420, 0]
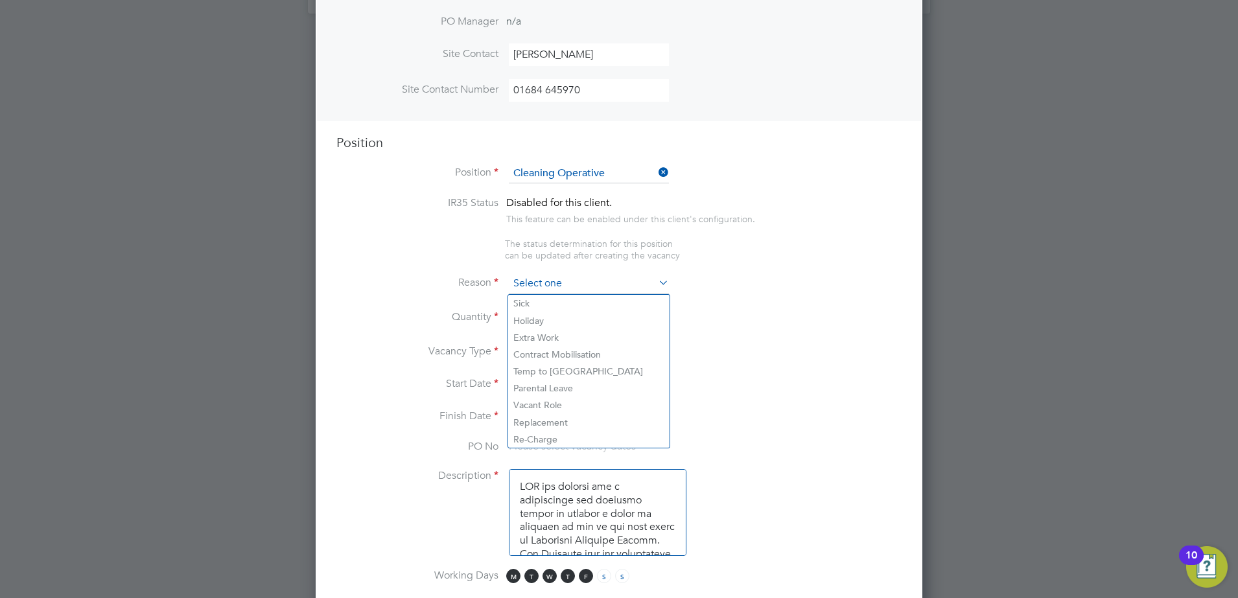
click at [642, 282] on input at bounding box center [589, 283] width 160 height 19
click at [596, 305] on li "Sick" at bounding box center [588, 303] width 161 height 17
type input "Sick"
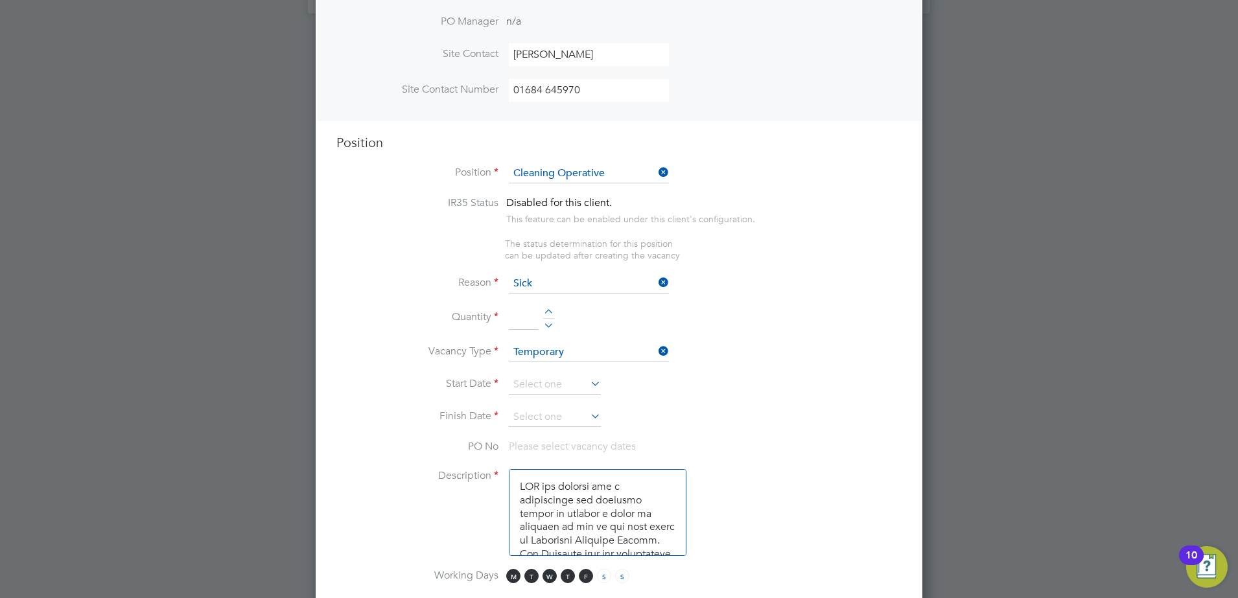
click at [522, 327] on input at bounding box center [524, 318] width 30 height 23
type input "1"
click at [725, 364] on li "Vacancy Type Temporary" at bounding box center [618, 359] width 565 height 32
drag, startPoint x: 678, startPoint y: 543, endPoint x: 482, endPoint y: 429, distance: 226.8
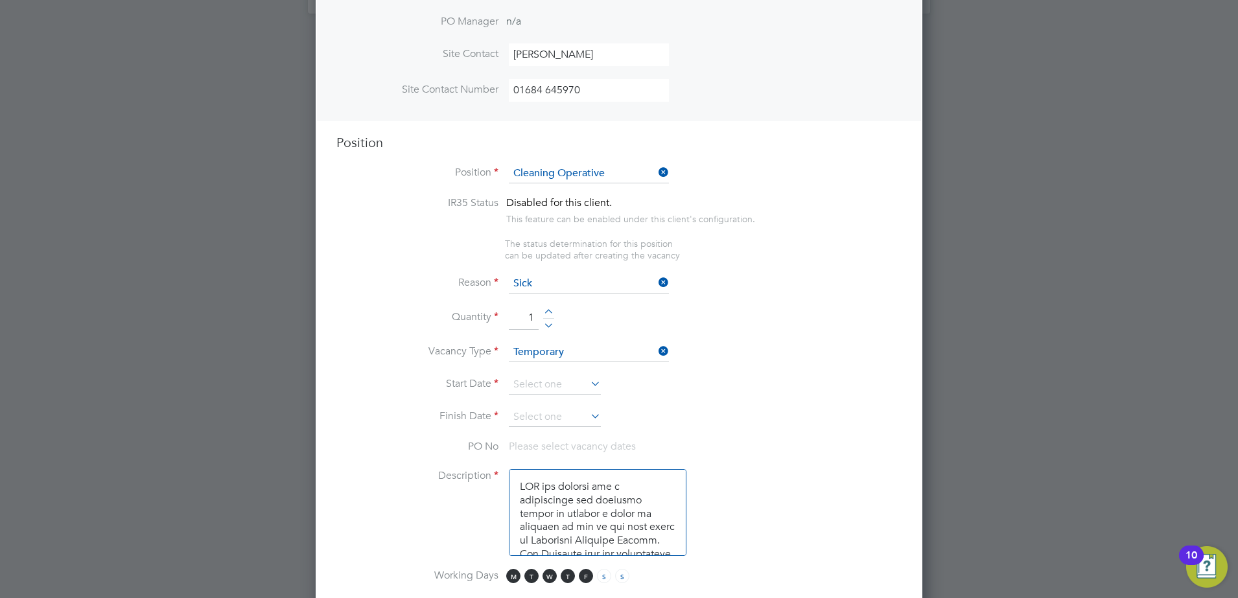
click at [458, 418] on ng-container "IR35 Status Disabled for this client. This feature can be enabled under this cl…" at bounding box center [618, 595] width 565 height 799
type textarea "Car Park Litter Picker"
click at [716, 467] on li "PO No Please select vacancy dates" at bounding box center [618, 454] width 565 height 29
click at [580, 384] on input at bounding box center [555, 384] width 92 height 19
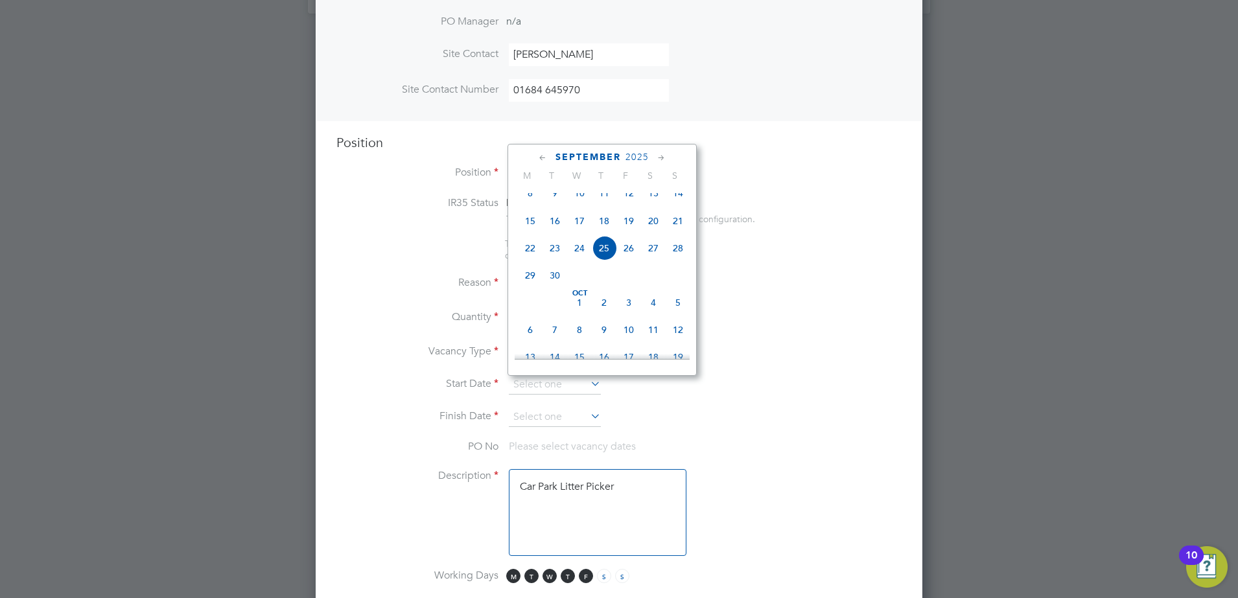
click at [681, 421] on li "Finish Date" at bounding box center [618, 424] width 565 height 32
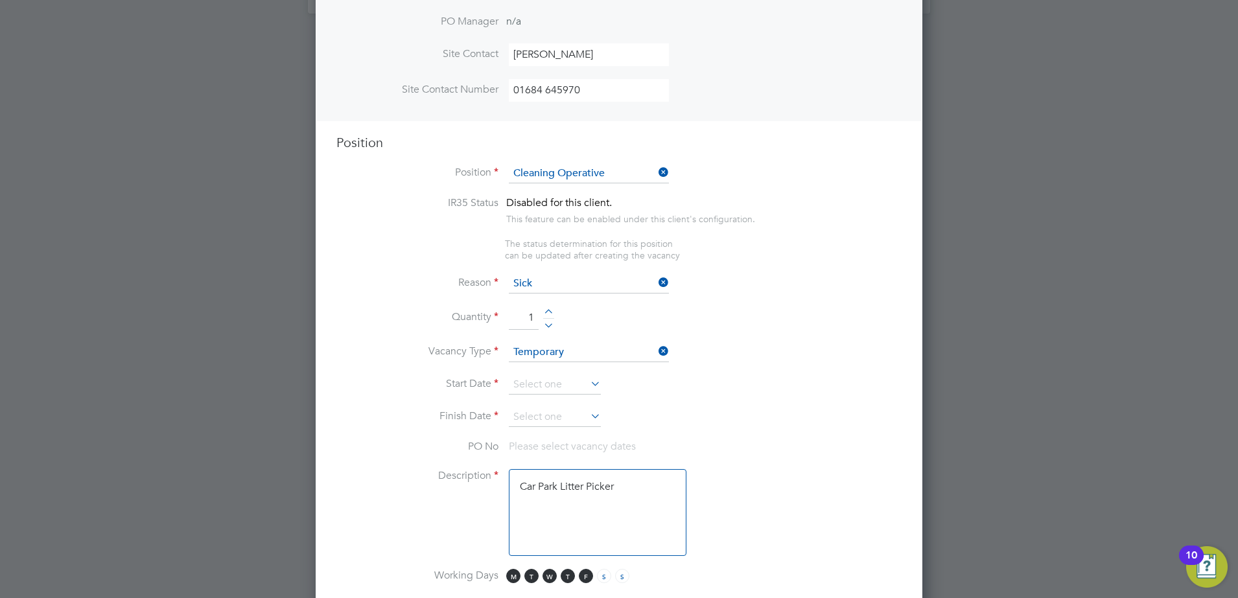
click at [588, 388] on icon at bounding box center [588, 384] width 0 height 18
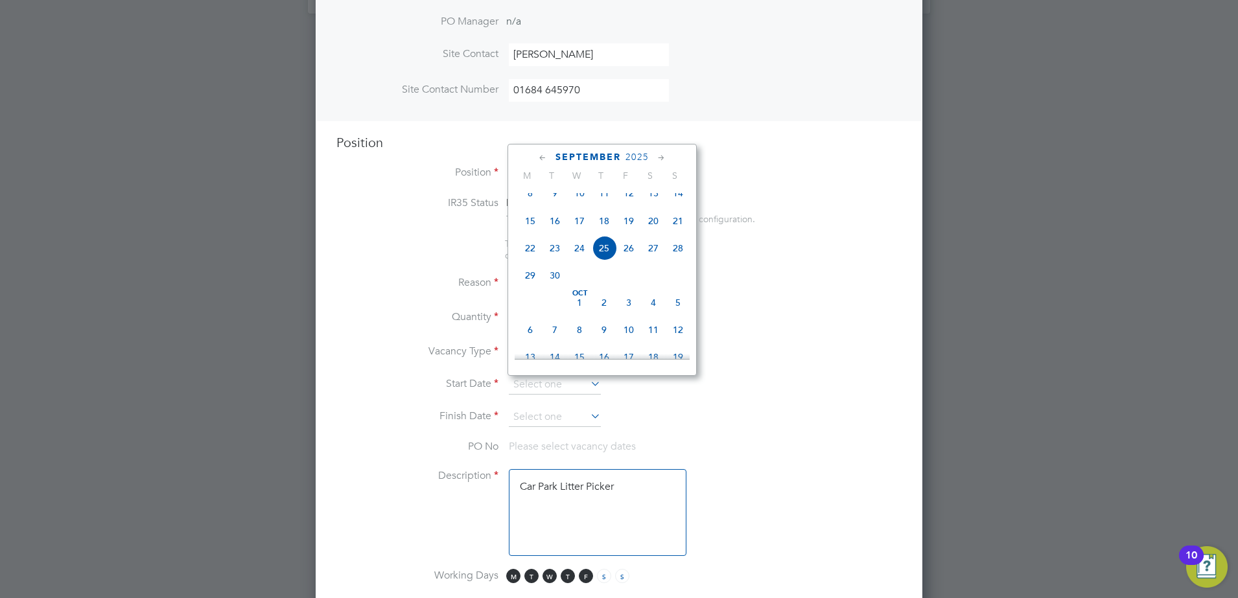
click at [675, 315] on span "5" at bounding box center [678, 302] width 25 height 25
type input "05 Oct 2025"
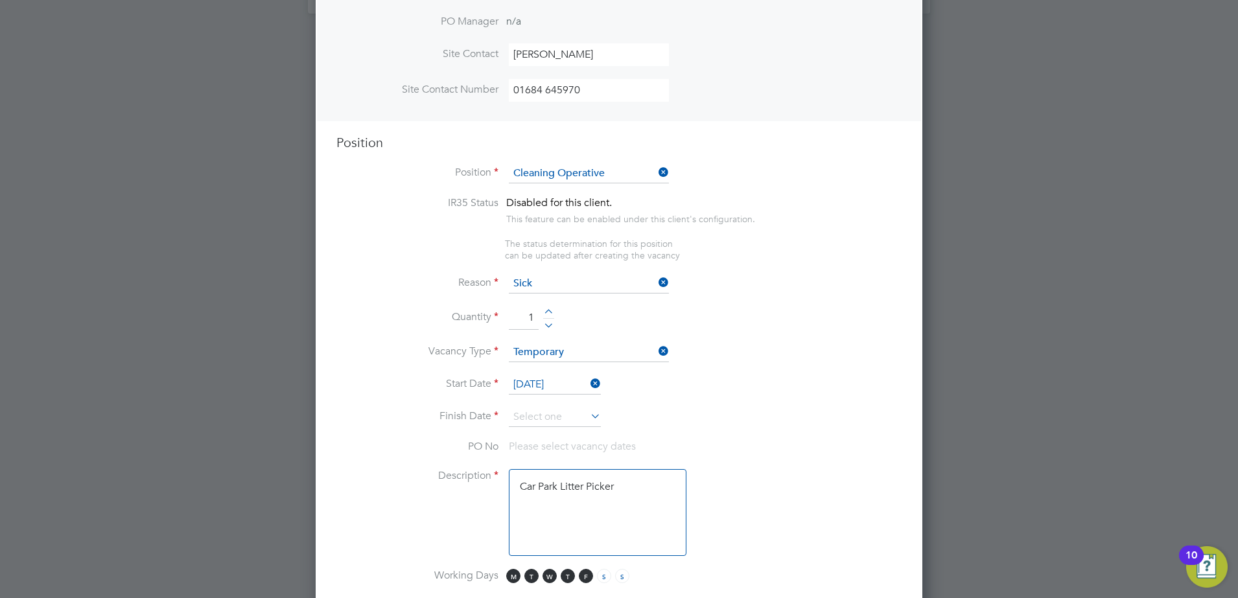
click at [588, 419] on icon at bounding box center [588, 416] width 0 height 18
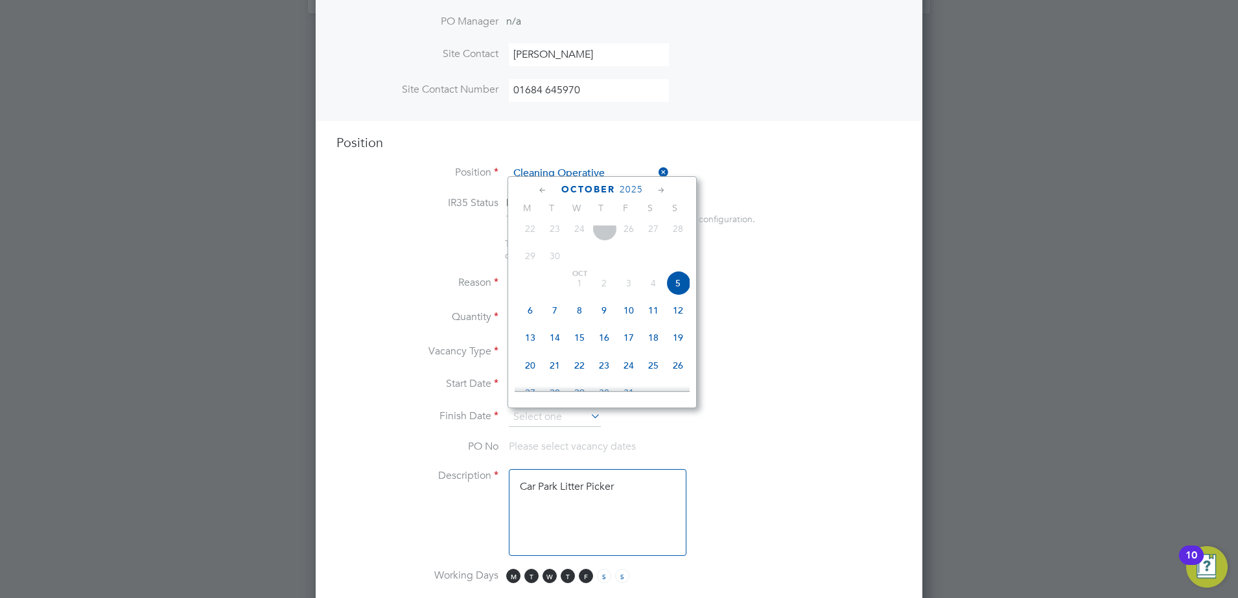
click at [679, 296] on span "5" at bounding box center [678, 283] width 25 height 25
type input "05 Oct 2025"
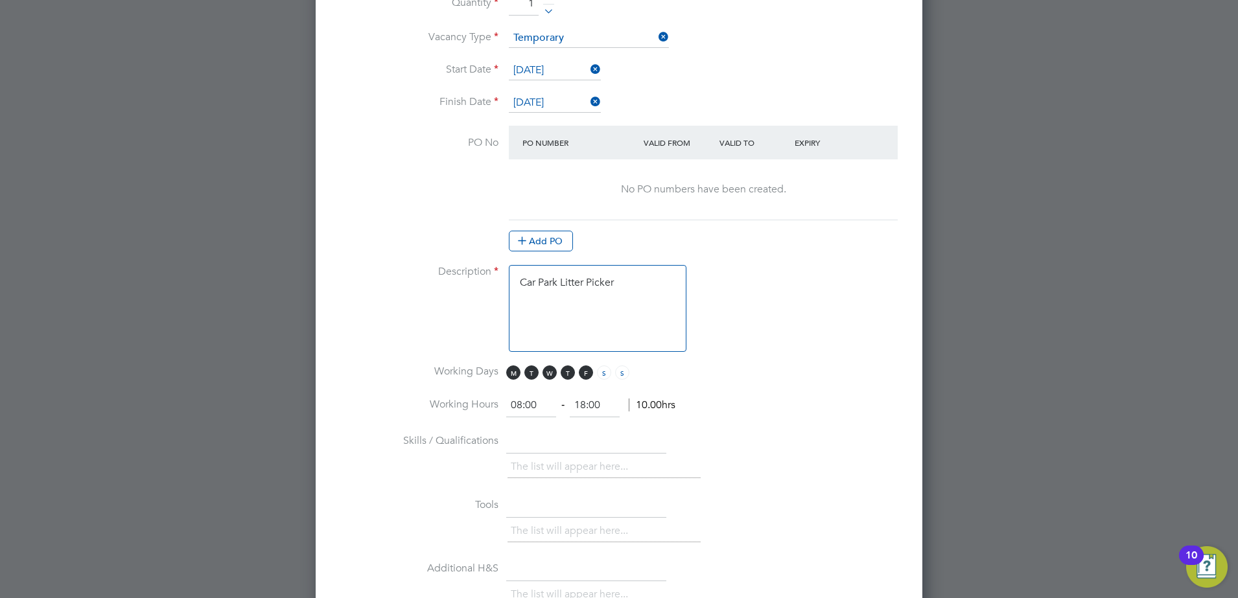
scroll to position [744, 0]
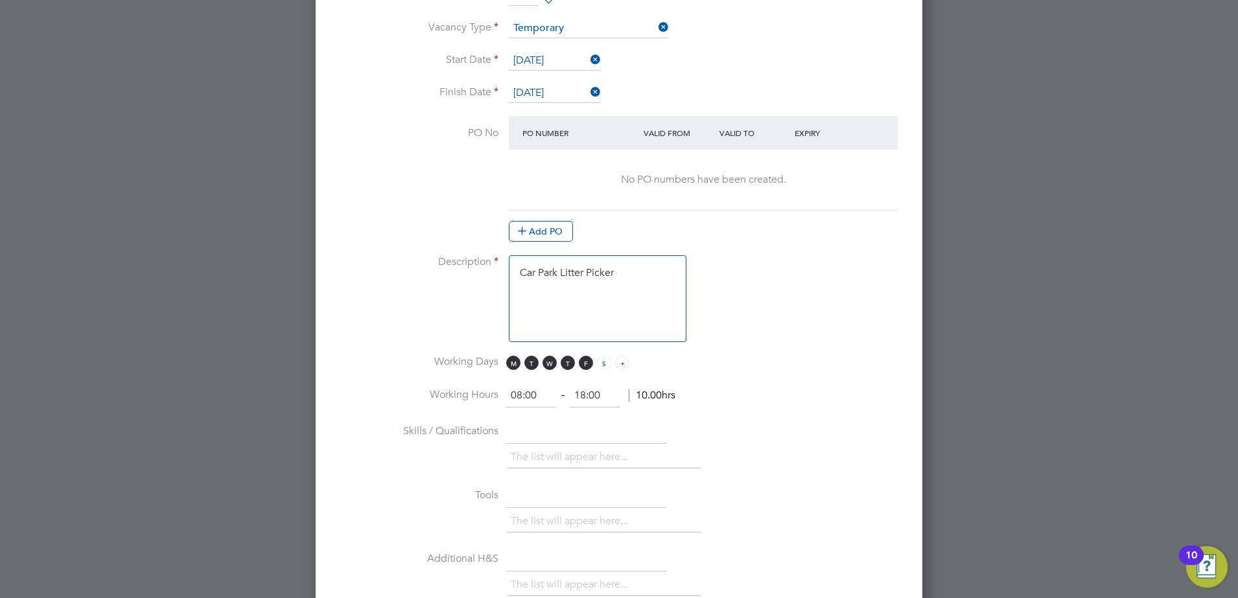
click at [620, 368] on span "S" at bounding box center [622, 363] width 14 height 14
click at [582, 364] on span "F" at bounding box center [586, 363] width 14 height 14
click at [565, 363] on span "T" at bounding box center [568, 363] width 14 height 14
click at [547, 366] on span "W" at bounding box center [550, 363] width 14 height 14
drag, startPoint x: 532, startPoint y: 366, endPoint x: 504, endPoint y: 363, distance: 28.0
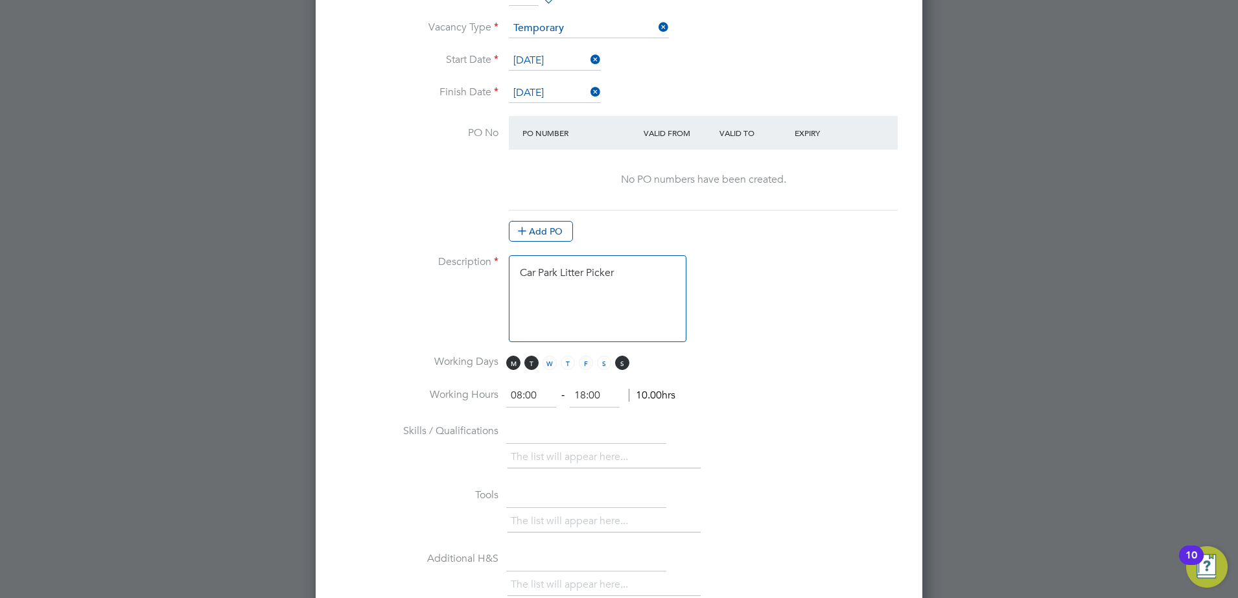
click at [531, 366] on span "T" at bounding box center [531, 363] width 14 height 14
click at [500, 363] on li "Working Days M T W T F S S" at bounding box center [618, 369] width 565 height 29
click at [511, 363] on span "M" at bounding box center [513, 363] width 14 height 14
drag, startPoint x: 543, startPoint y: 392, endPoint x: 485, endPoint y: 394, distance: 58.4
click at [485, 394] on li "Working Hours 08:00 ‐ 18:00 10.00hrs" at bounding box center [618, 402] width 565 height 36
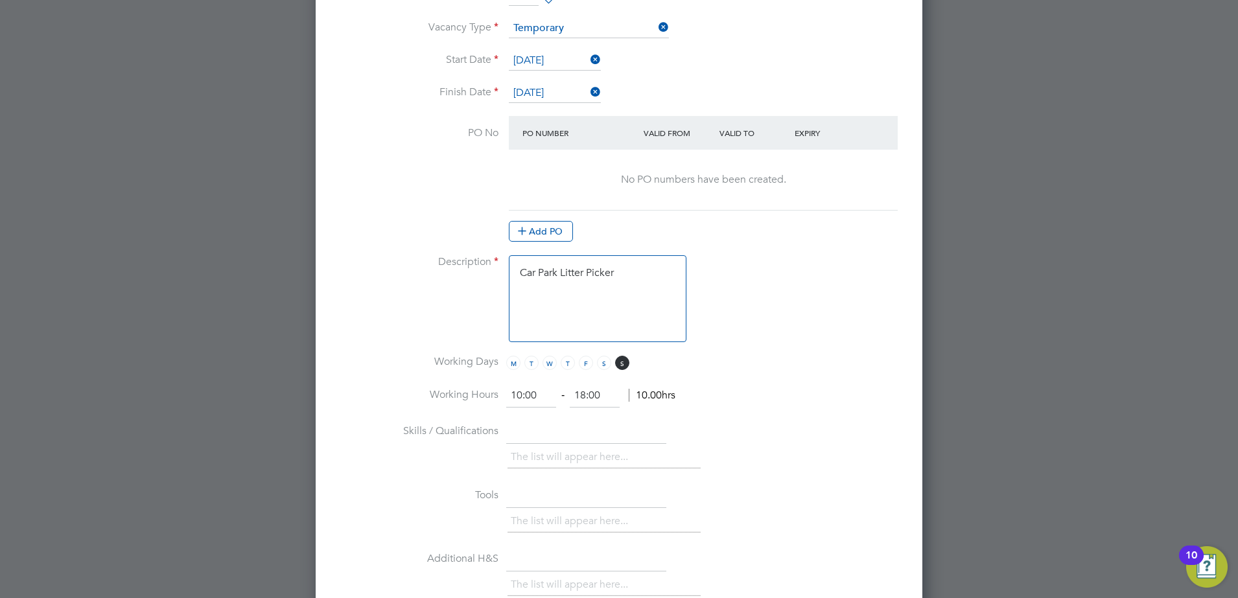
type input "10:00"
click at [705, 413] on li "Working Hours 10:00 ‐ 18:00 10.00hrs" at bounding box center [618, 402] width 565 height 36
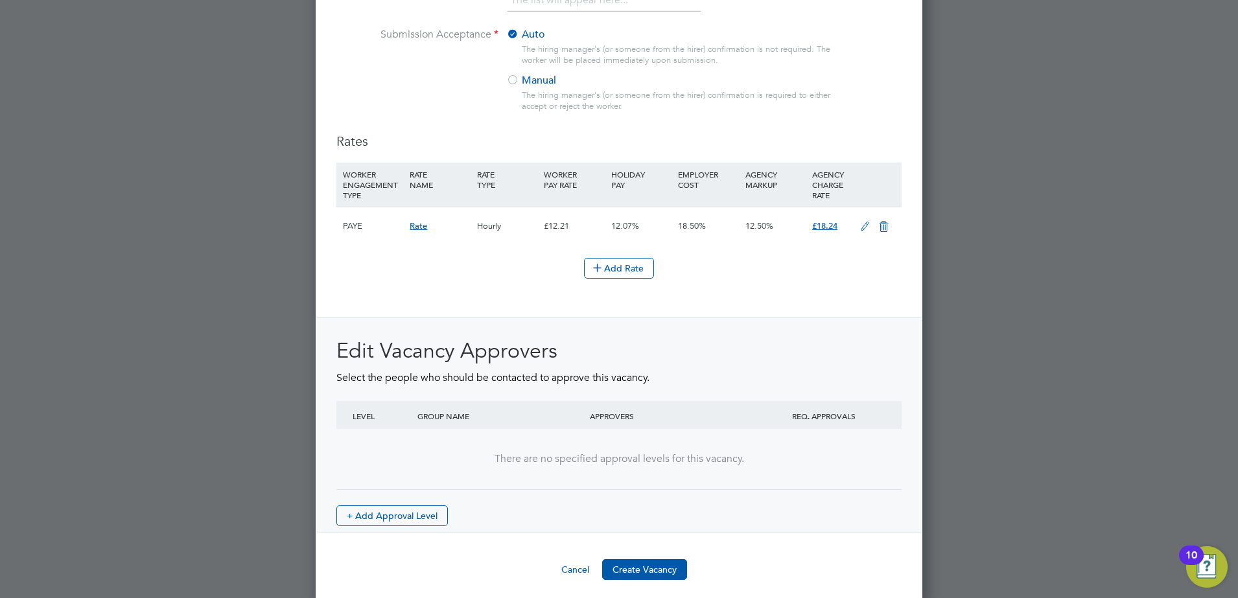
scroll to position [1402, 0]
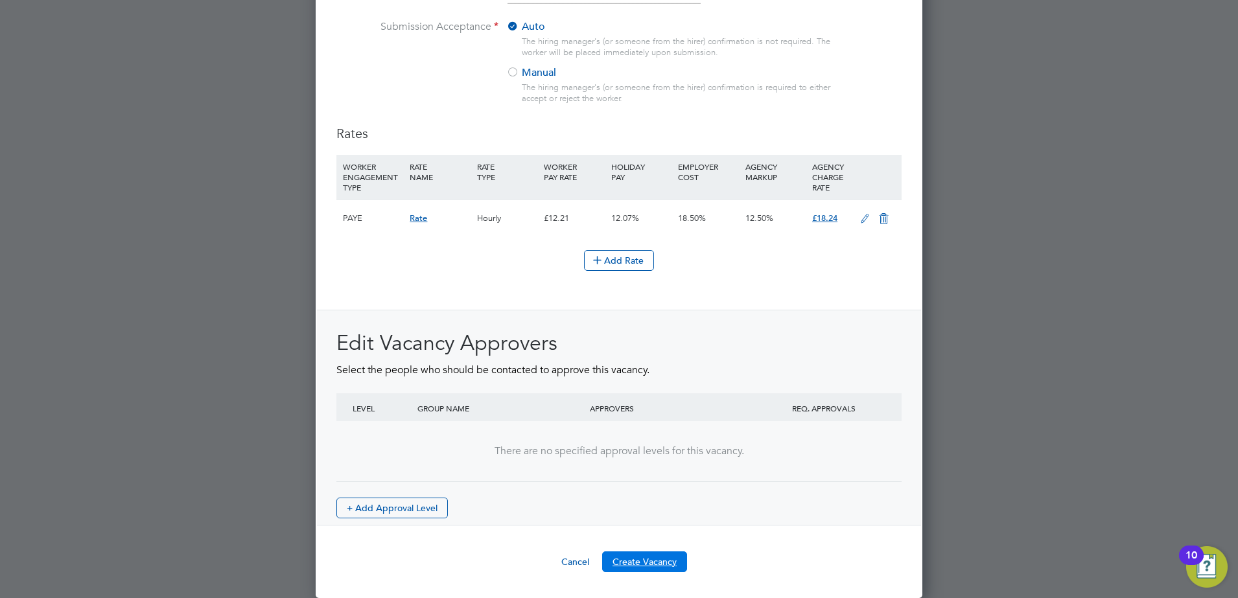
click at [659, 559] on button "Create Vacancy" at bounding box center [644, 562] width 85 height 21
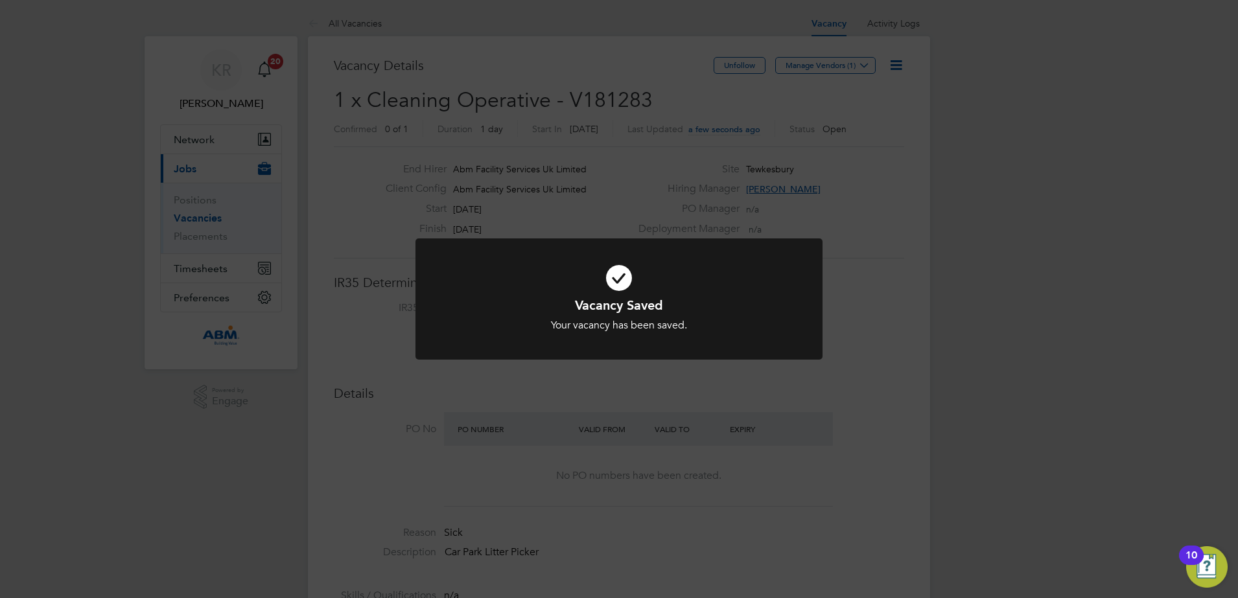
click at [880, 290] on div "Vacancy Saved Your vacancy has been saved. Cancel Okay" at bounding box center [619, 299] width 1238 height 598
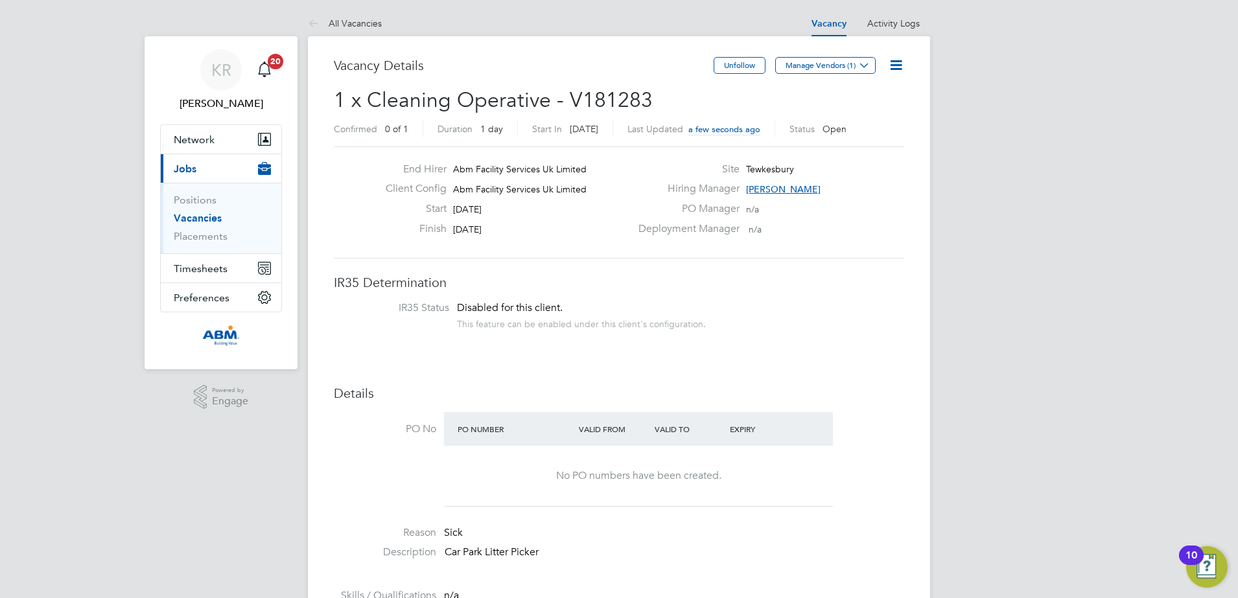
click at [196, 216] on link "Vacancies" at bounding box center [198, 218] width 48 height 12
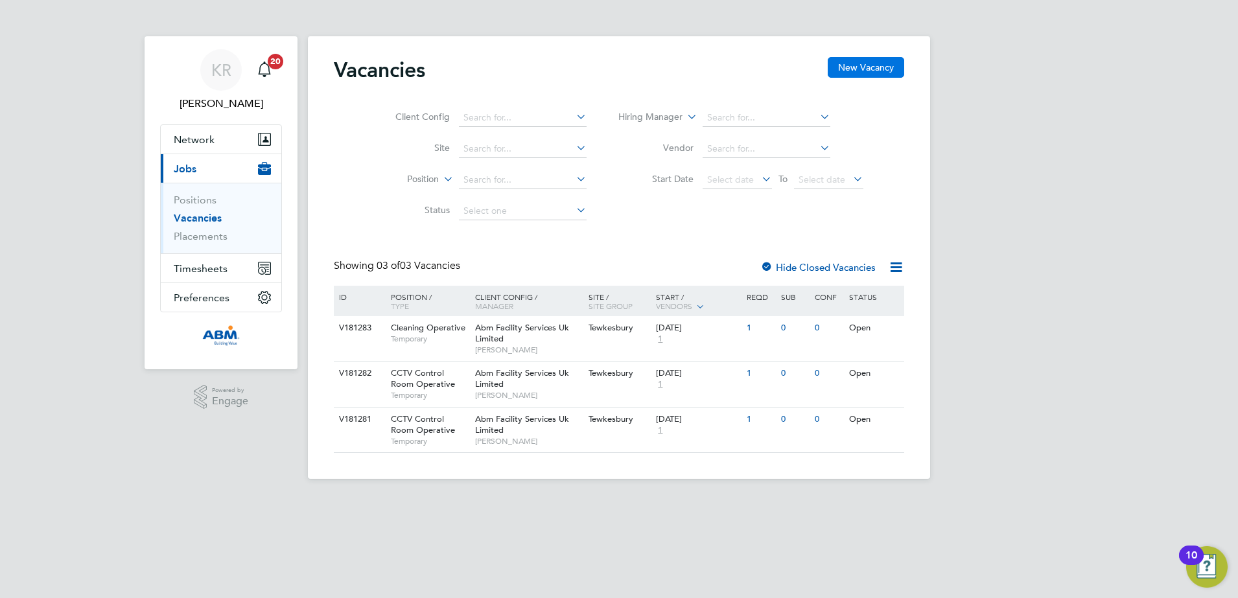
click at [845, 75] on button "New Vacancy" at bounding box center [866, 67] width 76 height 21
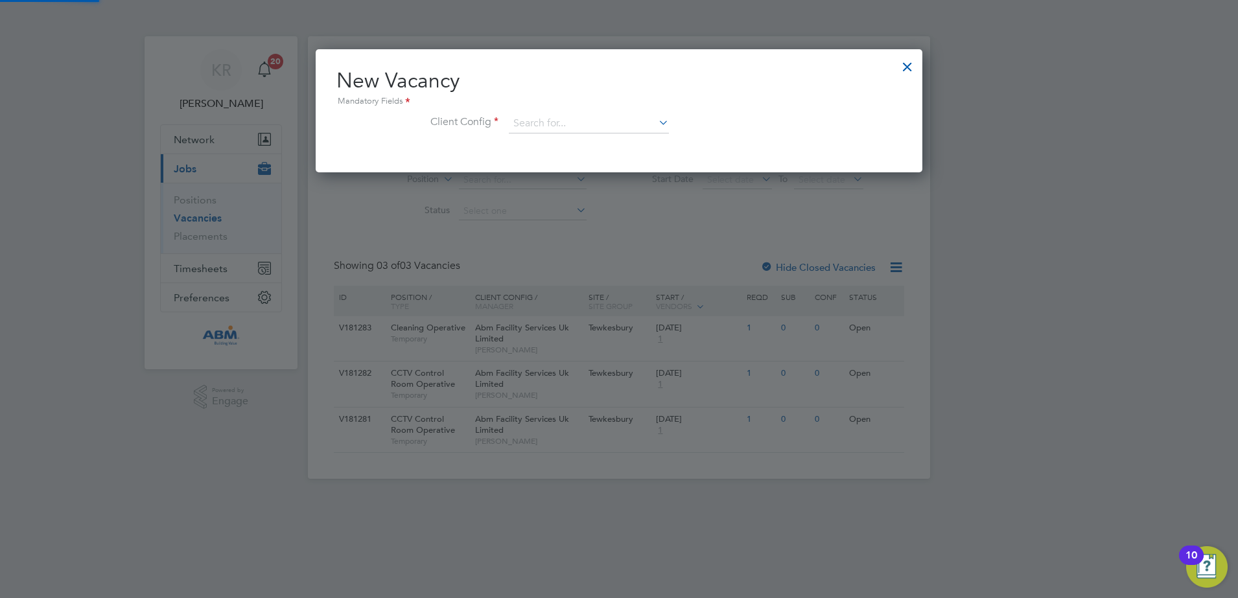
scroll to position [123, 607]
click at [656, 122] on icon at bounding box center [656, 122] width 0 height 18
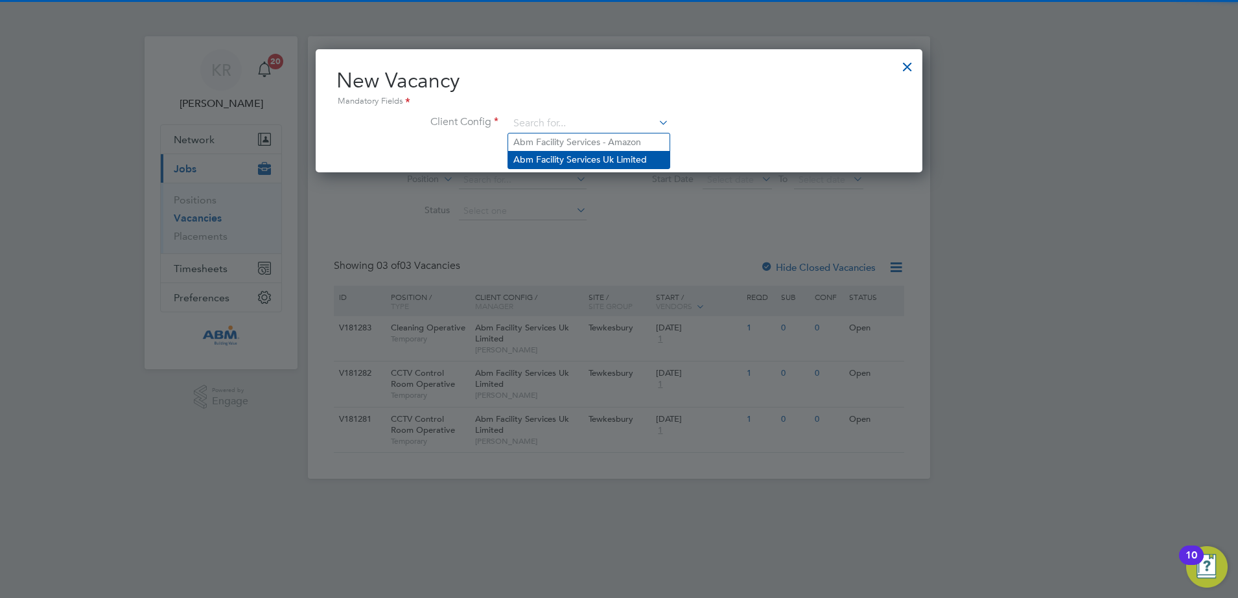
click at [633, 158] on li "Abm Facility Services Uk Limited" at bounding box center [588, 160] width 161 height 18
type input "Abm Facility Services Uk Limited"
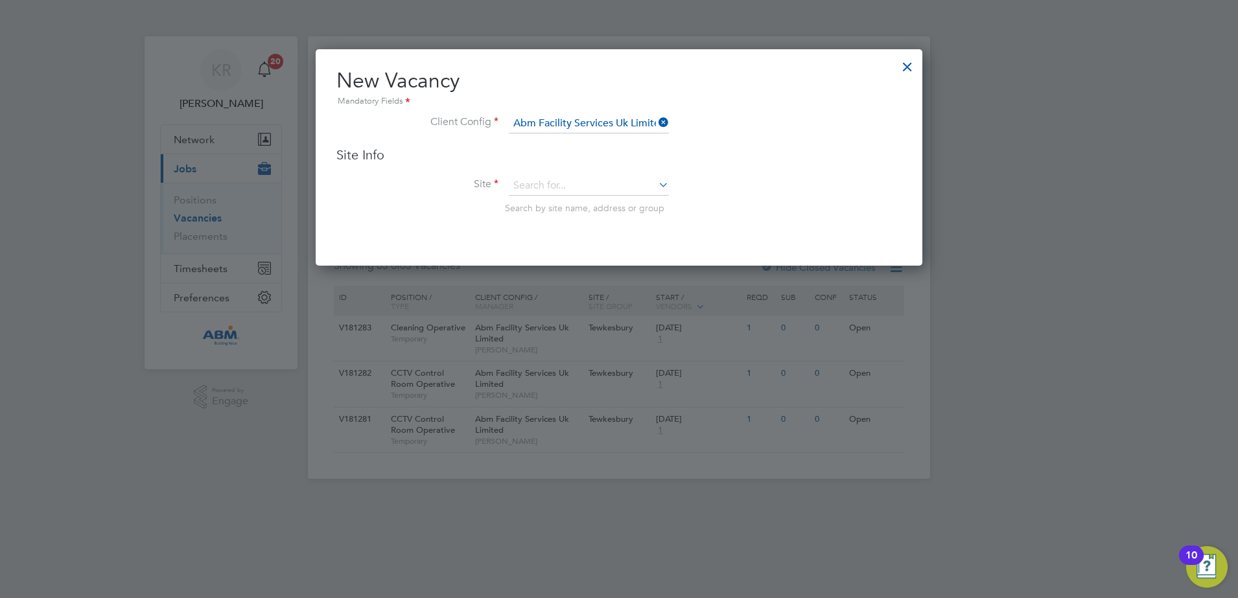
scroll to position [217, 607]
click at [656, 182] on icon at bounding box center [656, 185] width 0 height 18
click at [614, 199] on li "Tewkesbury" at bounding box center [588, 204] width 161 height 17
type input "Tewkesbury"
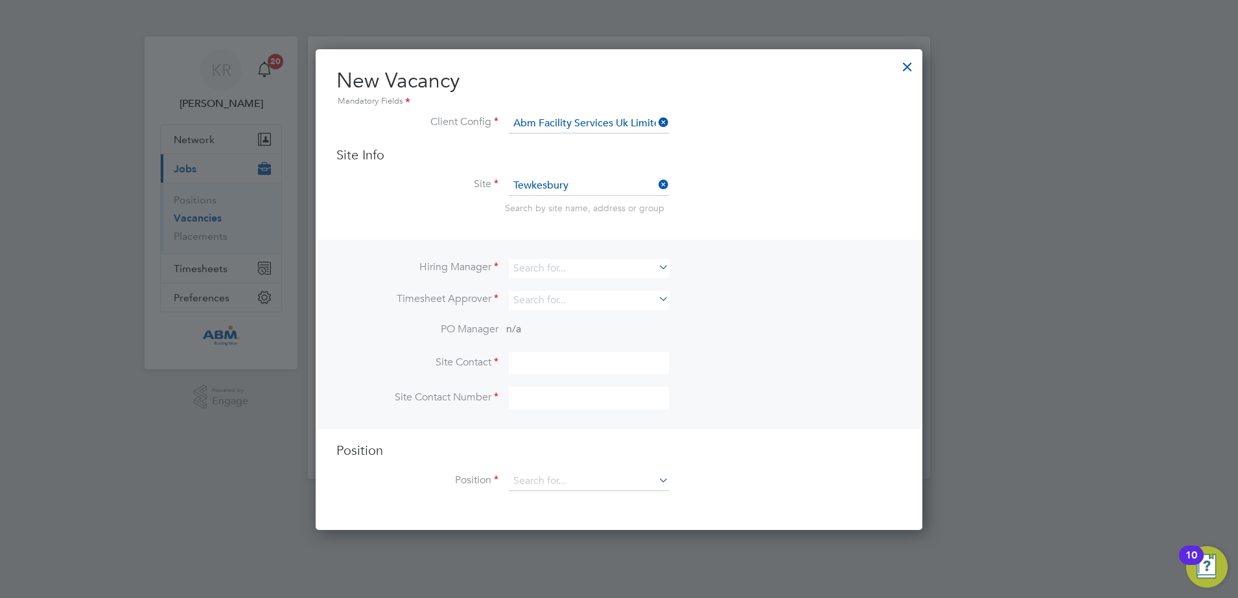
scroll to position [482, 607]
click at [656, 270] on icon at bounding box center [656, 267] width 0 height 18
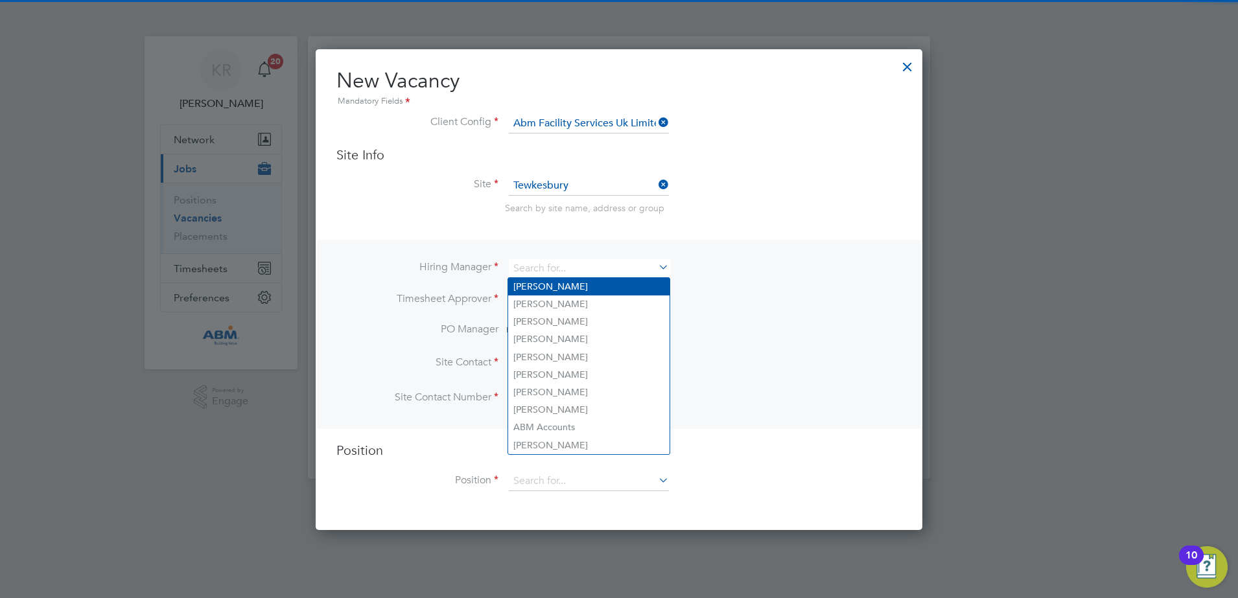
click at [640, 287] on li "Kieran Ryder" at bounding box center [588, 287] width 161 height 18
type input "Kieran Ryder"
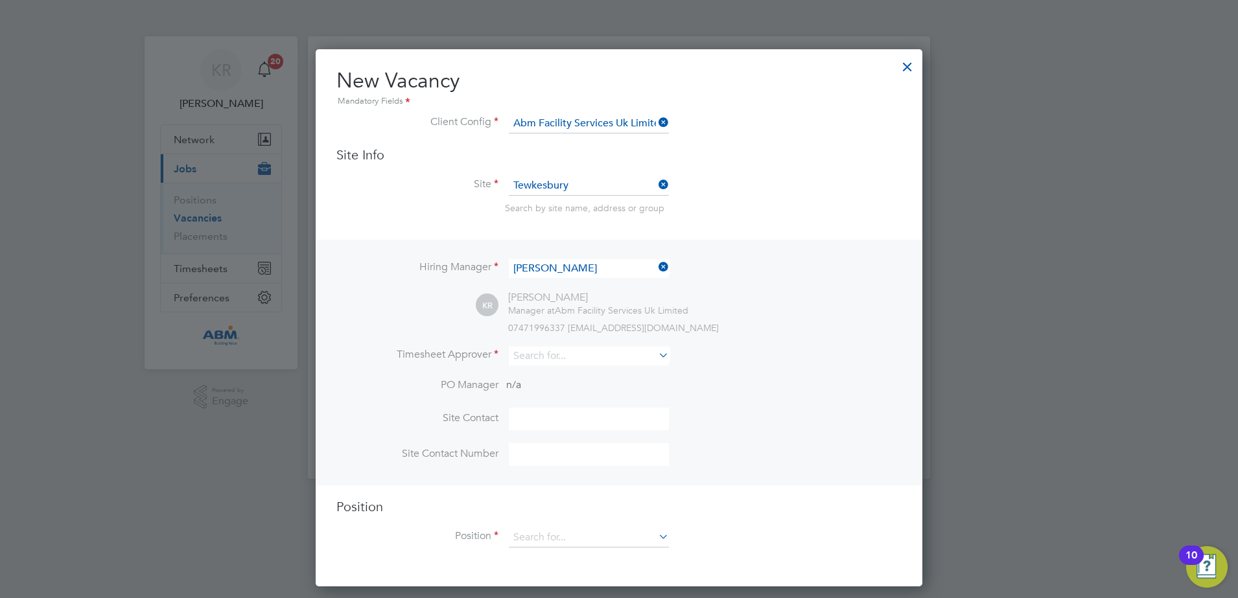
scroll to position [538, 607]
click at [656, 358] on icon at bounding box center [656, 355] width 0 height 18
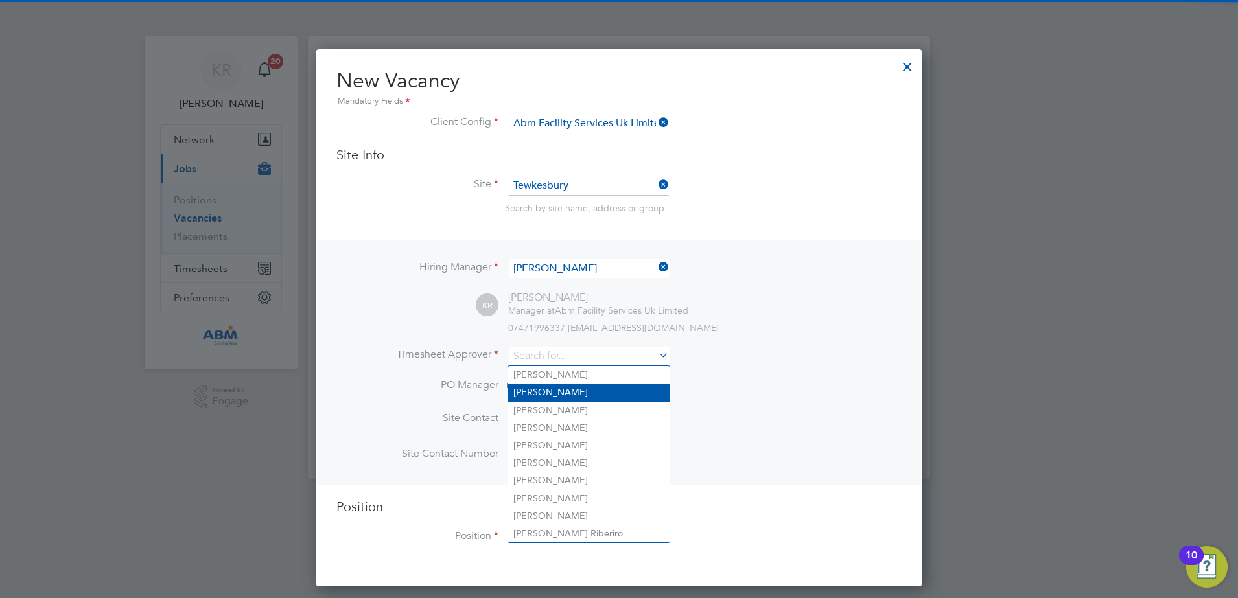
click at [625, 388] on li "Kieran Ryder" at bounding box center [588, 393] width 161 height 18
type input "Kieran Ryder"
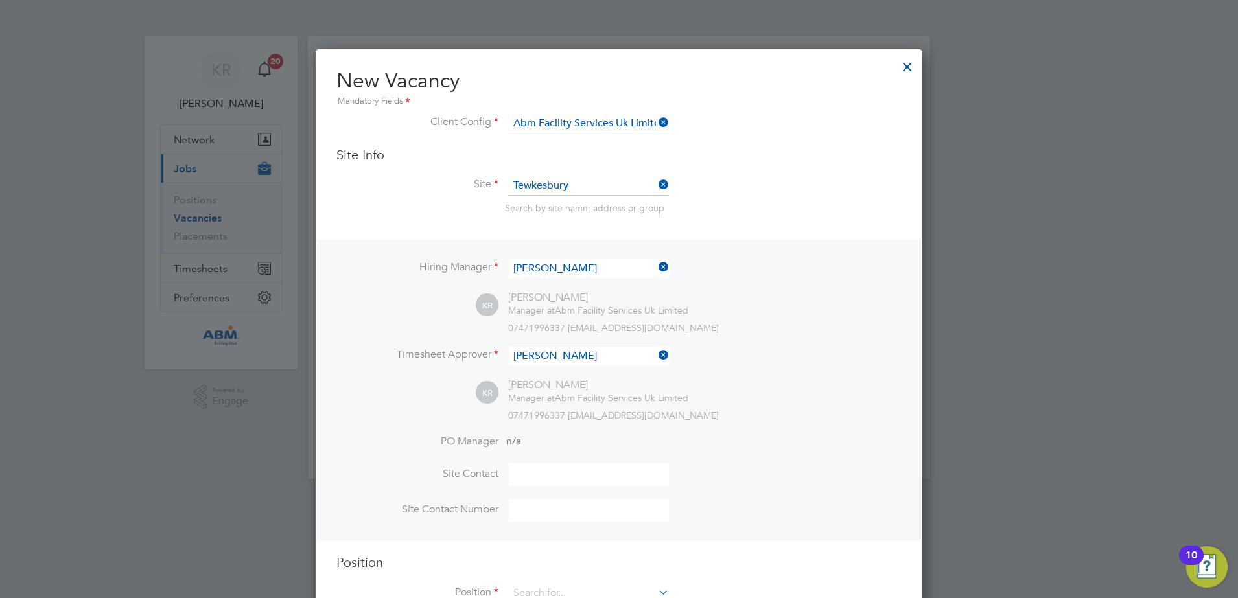
click at [611, 462] on li "PO Manager n/a" at bounding box center [618, 449] width 565 height 29
click at [607, 474] on input at bounding box center [589, 474] width 160 height 23
type input "Kieran Ryder"
type input "01684 645970"
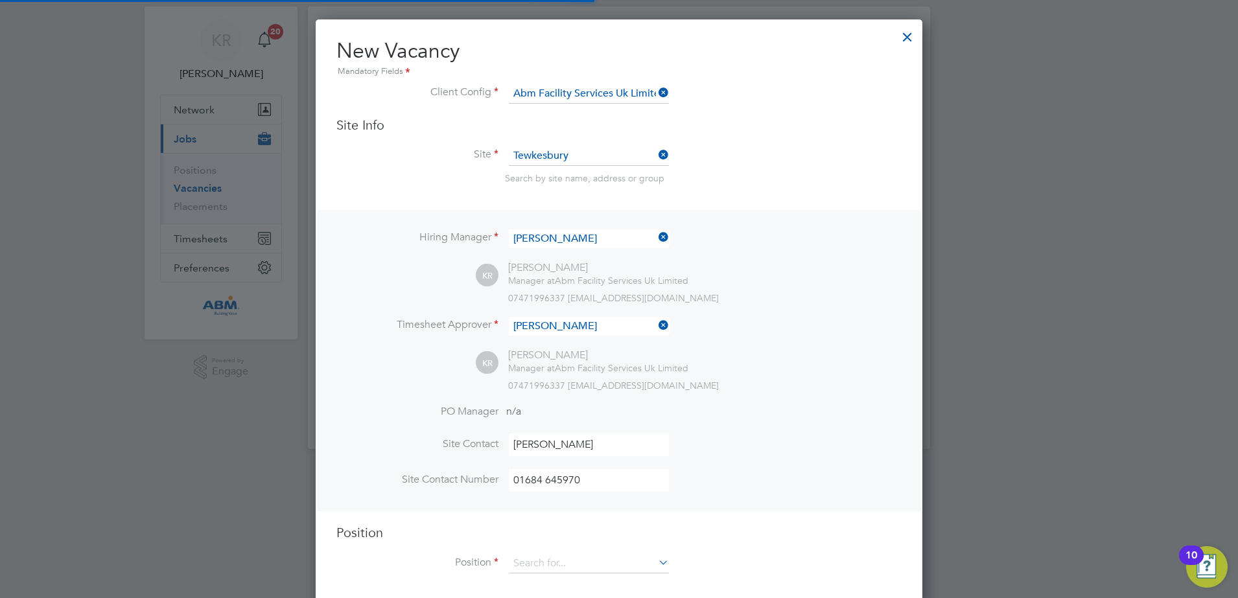
scroll to position [45, 0]
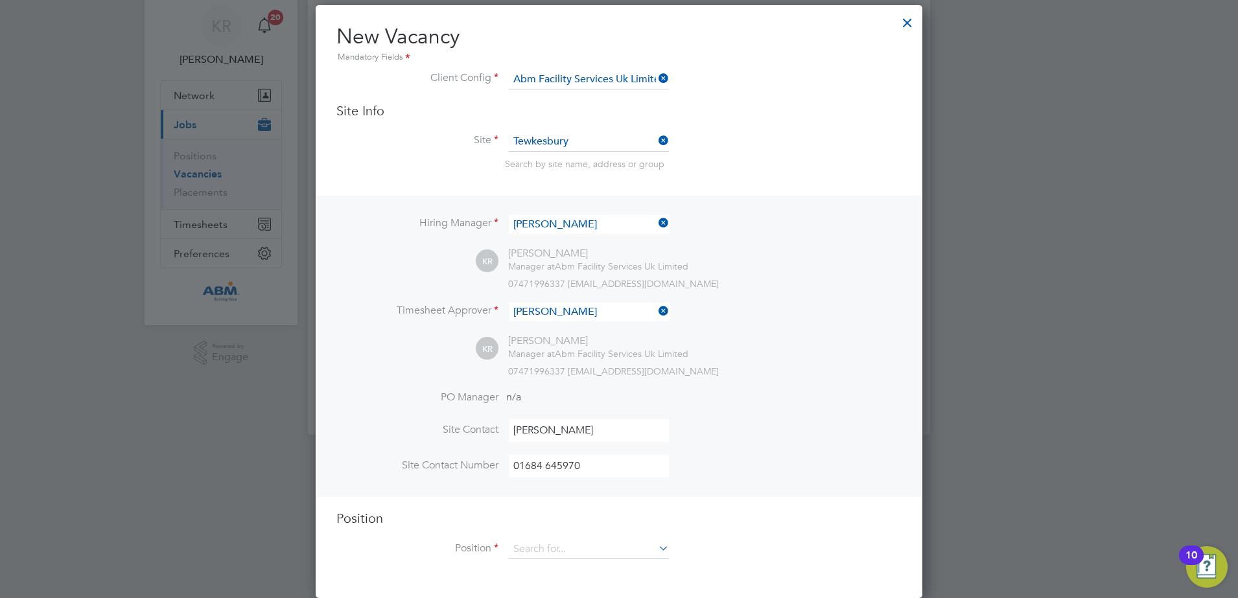
click at [656, 550] on icon at bounding box center [656, 548] width 0 height 18
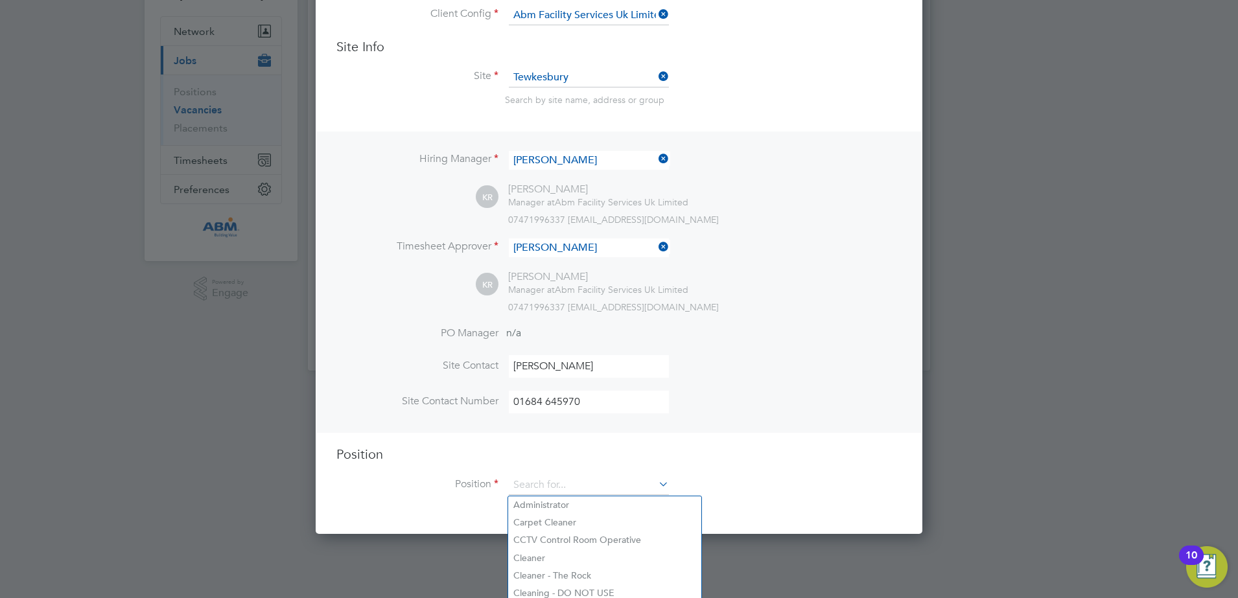
scroll to position [177, 0]
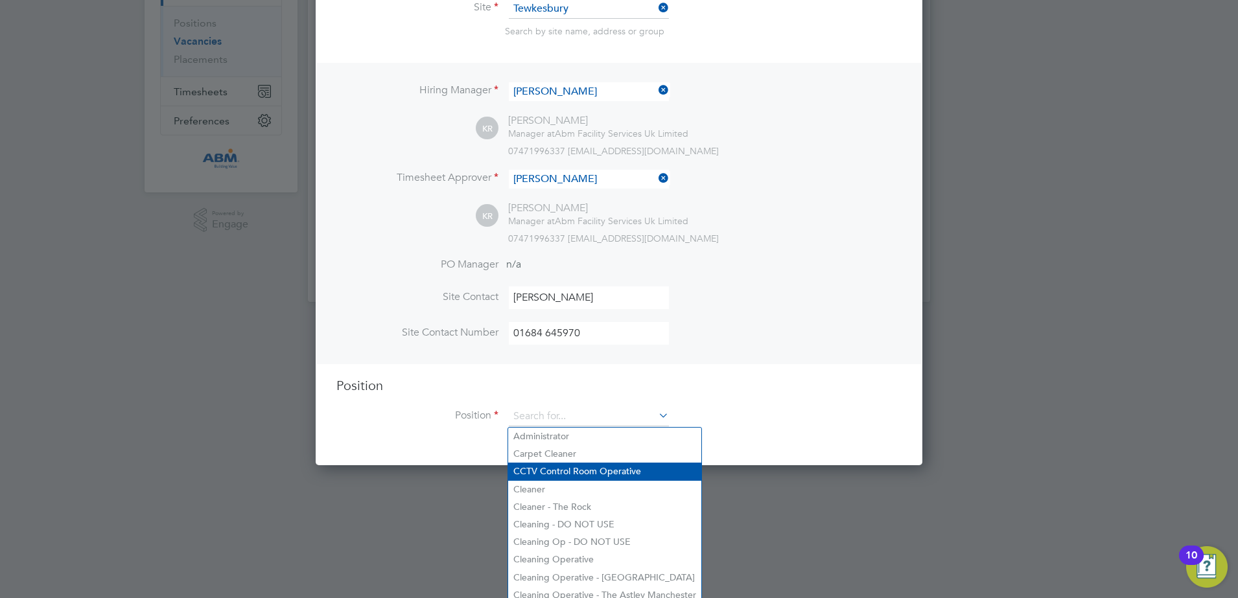
click at [644, 469] on li "CCTV Control Room Operative" at bounding box center [604, 472] width 193 height 18
type input "CCTV Control Room Operative"
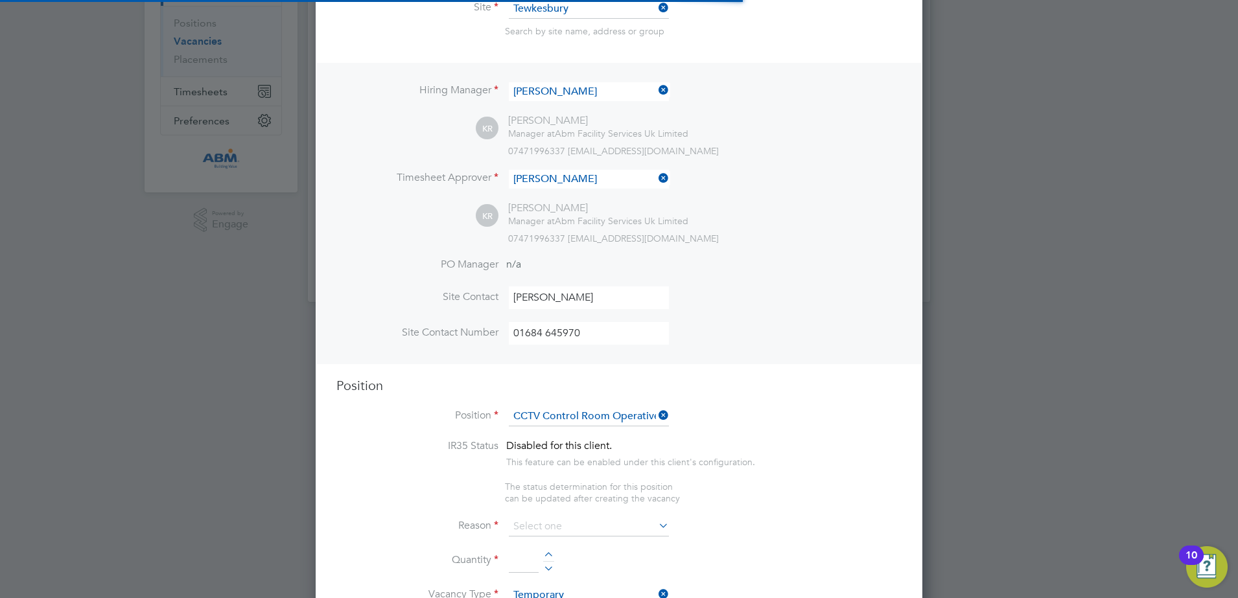
scroll to position [6, 6]
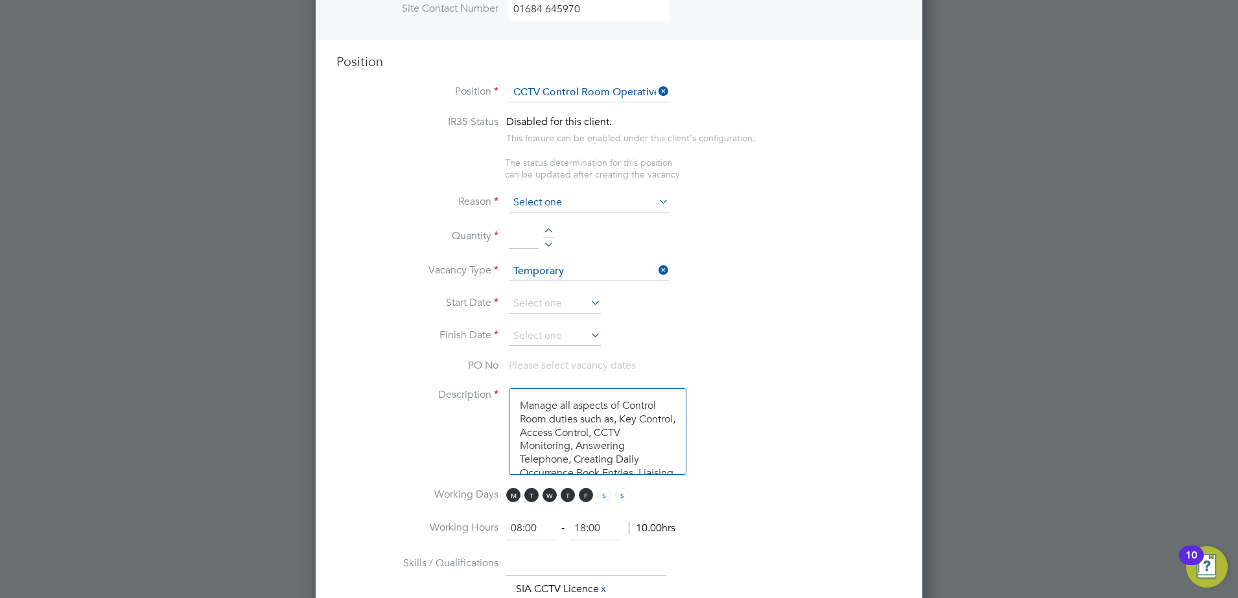
click at [651, 205] on input at bounding box center [589, 202] width 160 height 19
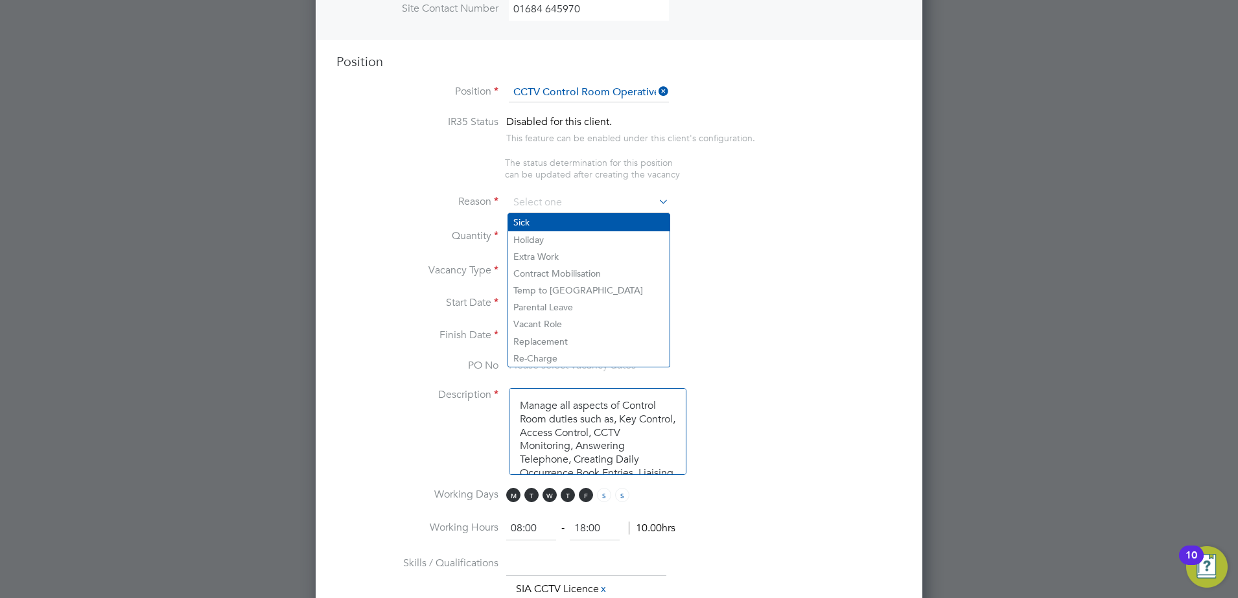
click at [623, 228] on li "Sick" at bounding box center [588, 222] width 161 height 17
type input "Sick"
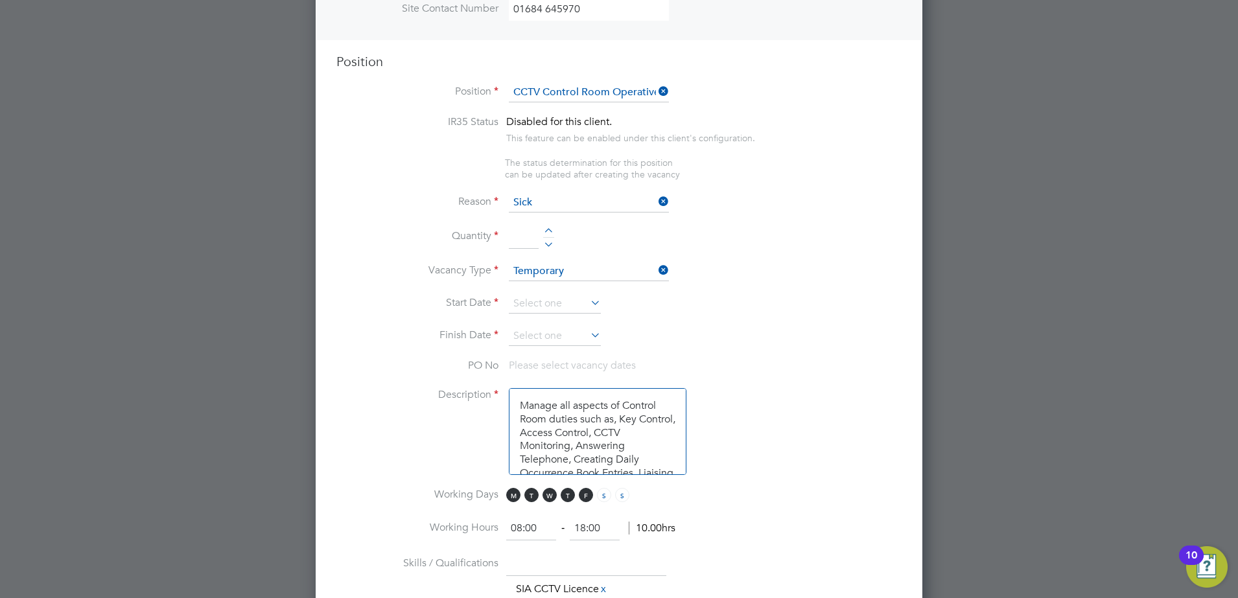
click at [524, 239] on input at bounding box center [524, 237] width 30 height 23
type input "1"
drag, startPoint x: 679, startPoint y: 320, endPoint x: 657, endPoint y: 293, distance: 34.5
click at [677, 318] on li "Start Date" at bounding box center [618, 310] width 565 height 32
click at [656, 274] on icon at bounding box center [656, 270] width 0 height 18
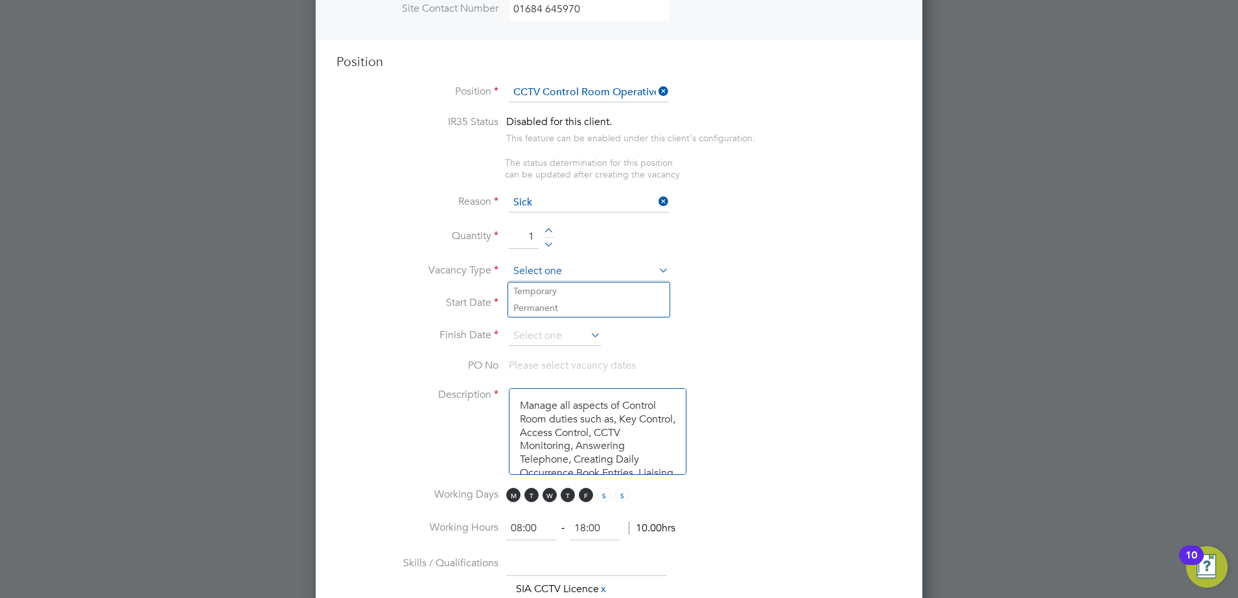
click at [629, 276] on input at bounding box center [589, 271] width 160 height 19
click at [606, 290] on li "Temporary" at bounding box center [588, 291] width 161 height 17
type input "Temporary"
click at [561, 303] on input at bounding box center [555, 303] width 92 height 19
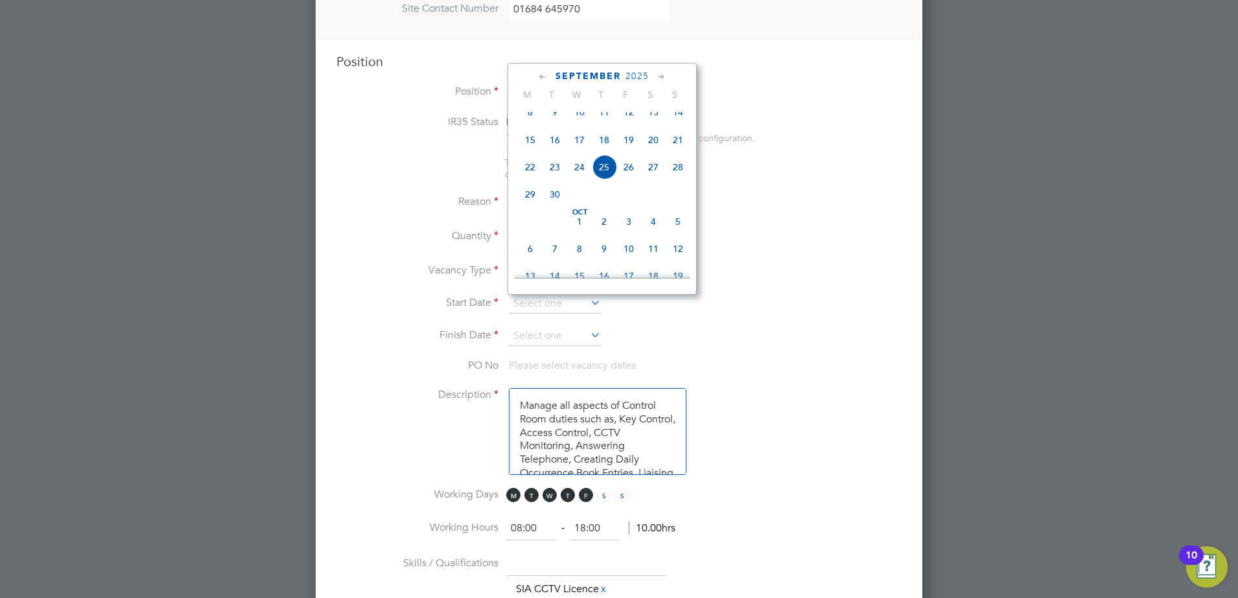
click at [602, 260] on span "9" at bounding box center [604, 249] width 25 height 25
type input "09 Oct 2025"
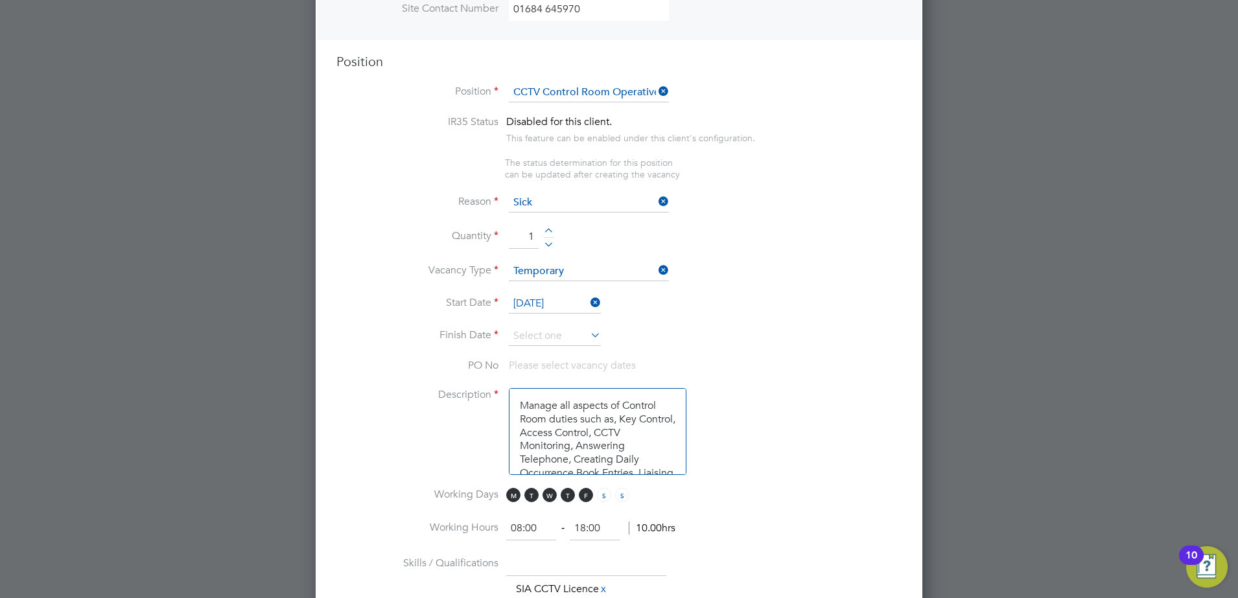
click at [588, 337] on icon at bounding box center [588, 335] width 0 height 18
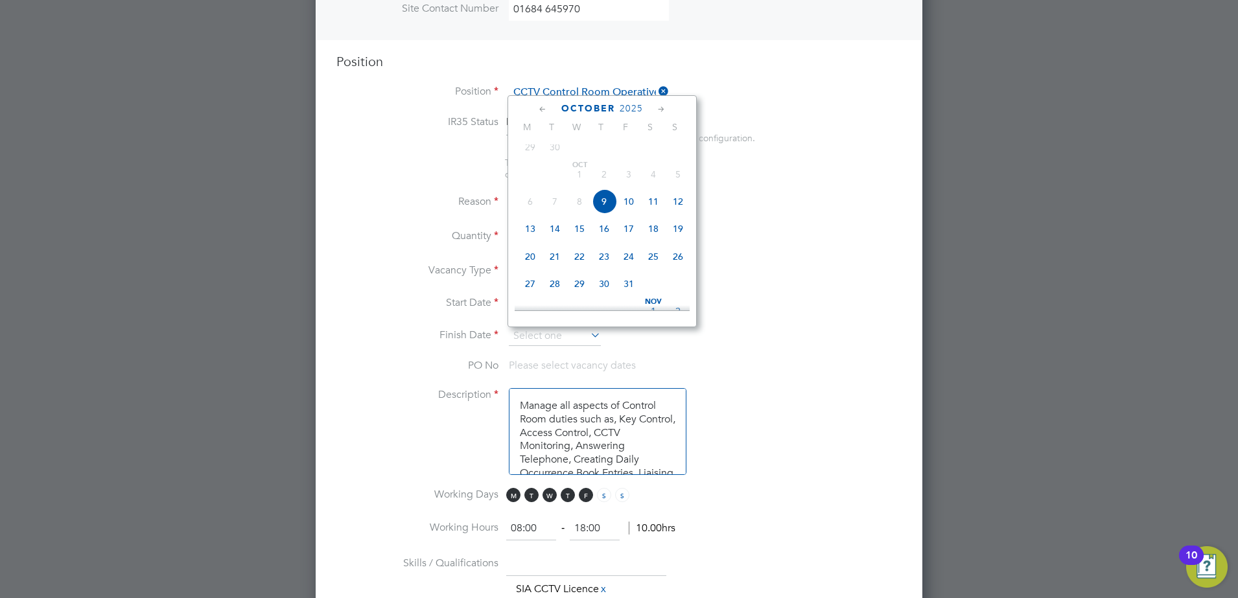
click at [605, 212] on span "9" at bounding box center [604, 201] width 25 height 25
type input "09 Oct 2025"
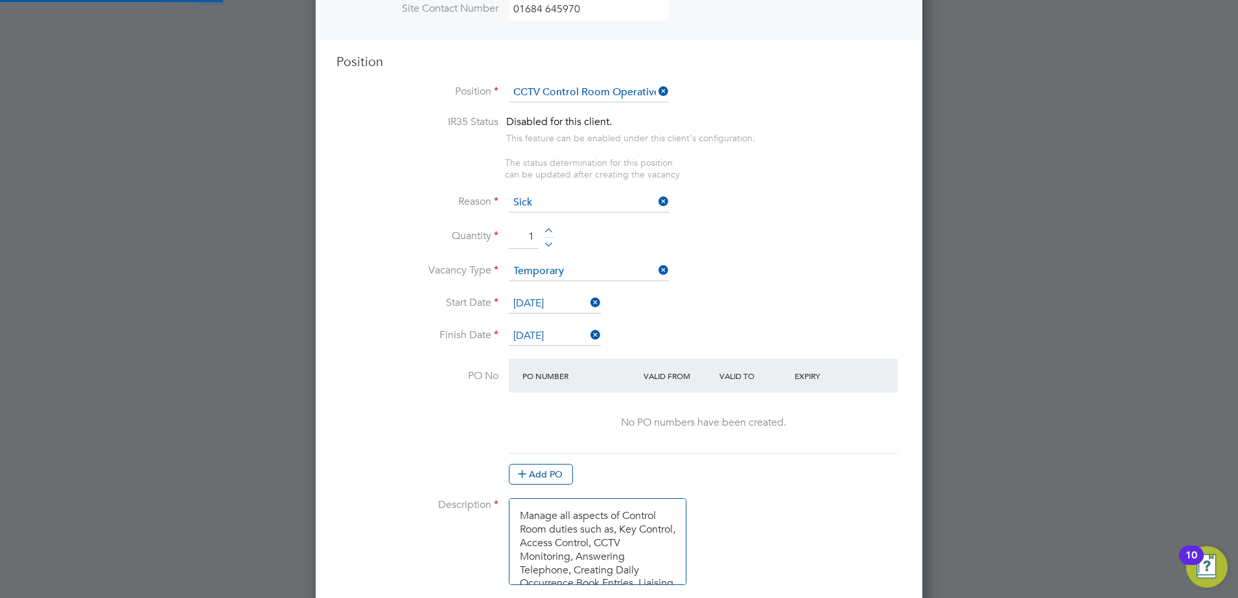
click at [734, 388] on div "Valid To" at bounding box center [754, 375] width 76 height 23
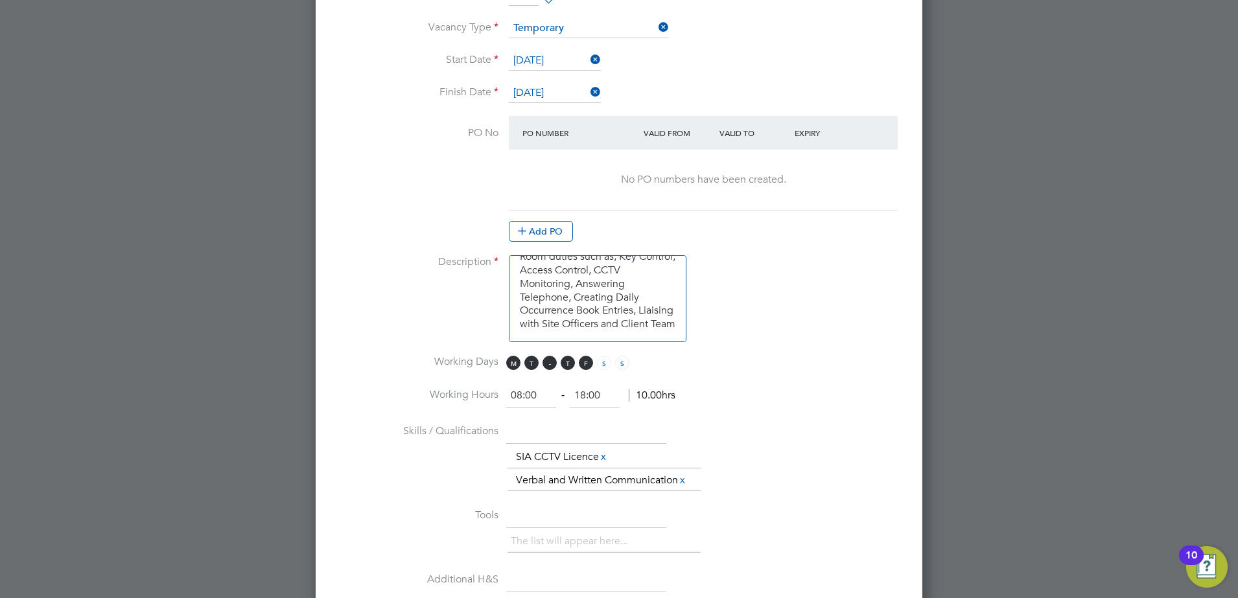
click at [549, 368] on span "W" at bounding box center [550, 363] width 14 height 14
click at [532, 365] on span "T" at bounding box center [531, 363] width 14 height 14
click at [513, 364] on span "M" at bounding box center [513, 363] width 14 height 14
click at [590, 363] on span "F" at bounding box center [586, 363] width 14 height 14
drag, startPoint x: 541, startPoint y: 397, endPoint x: 502, endPoint y: 397, distance: 39.5
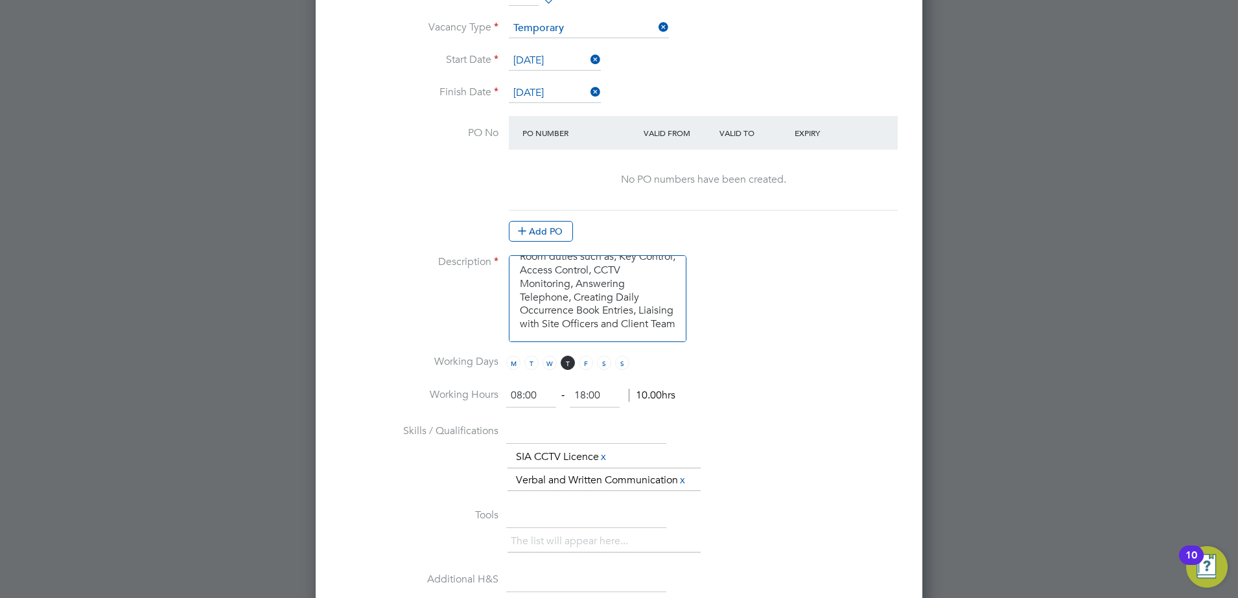
click at [502, 397] on li "Working Hours 08:00 ‐ 18:00 10.00hrs" at bounding box center [618, 402] width 565 height 36
type input "06:00"
click at [723, 395] on li "Working Hours 06:00 ‐ 18:00 12.00hrs" at bounding box center [618, 402] width 565 height 36
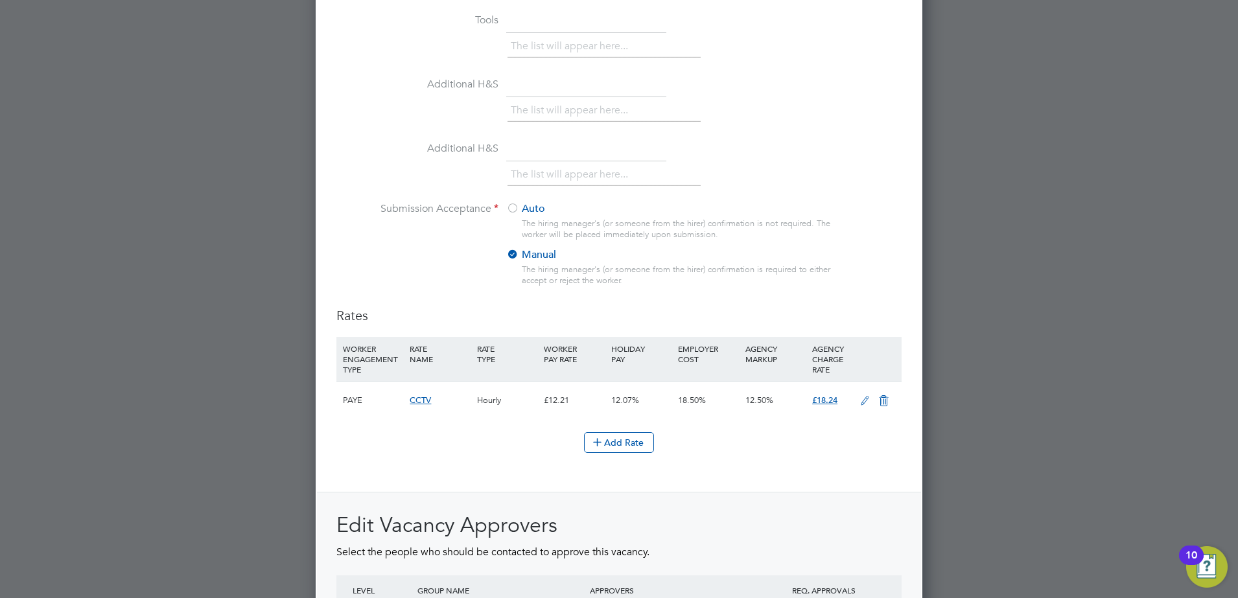
scroll to position [1422, 0]
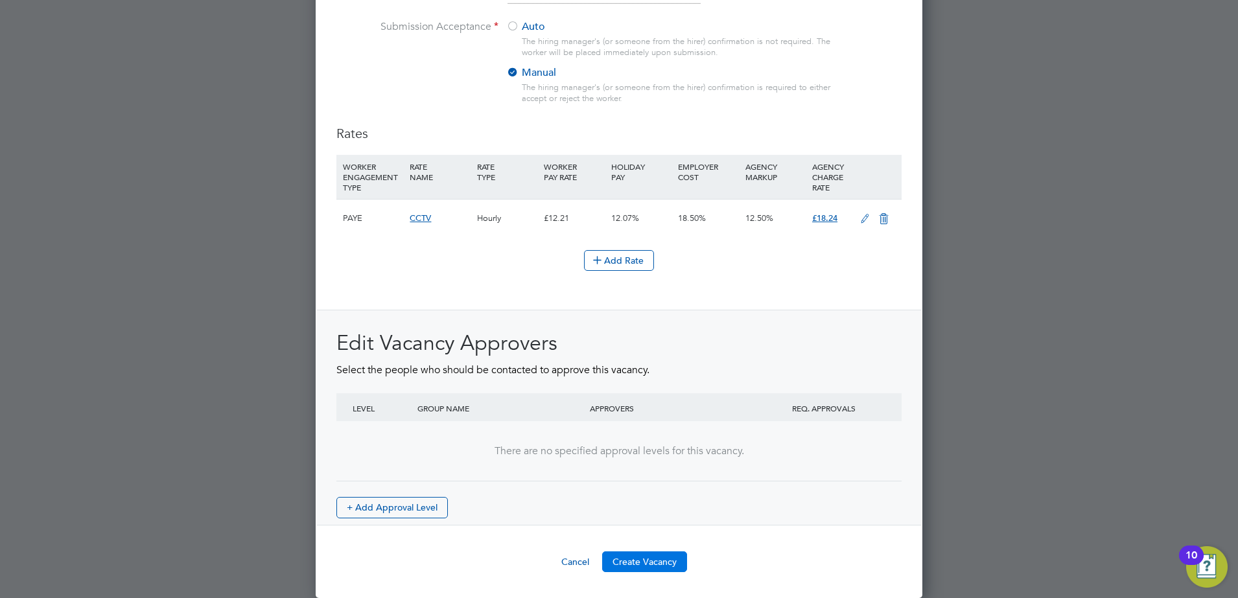
click at [656, 567] on button "Create Vacancy" at bounding box center [644, 562] width 85 height 21
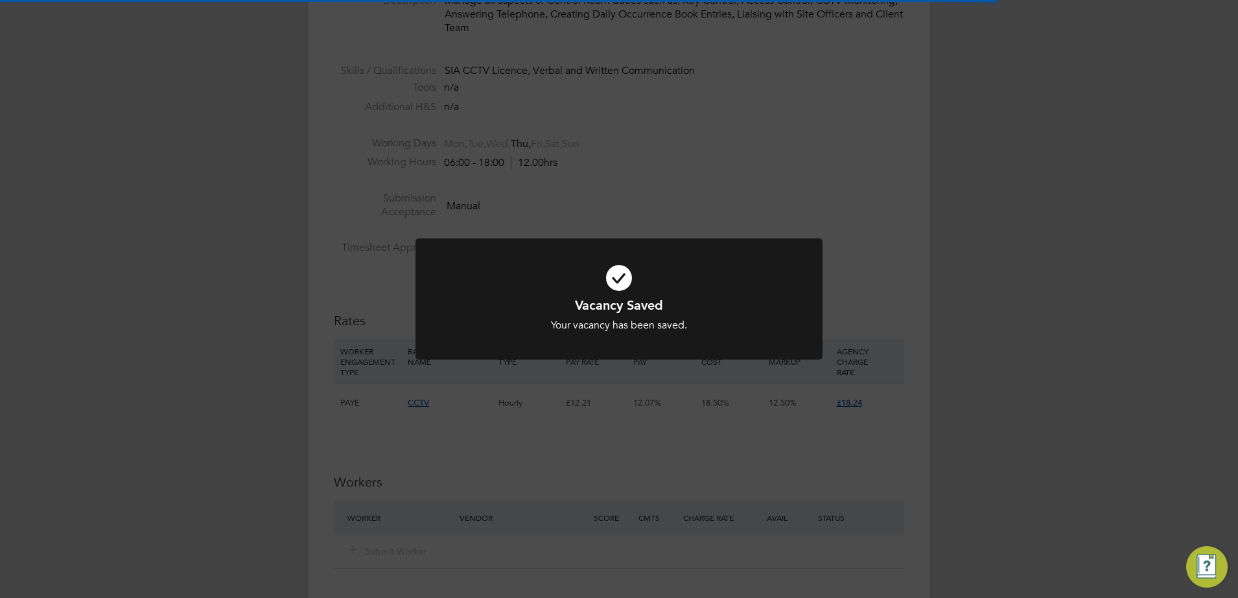
scroll to position [130, 0]
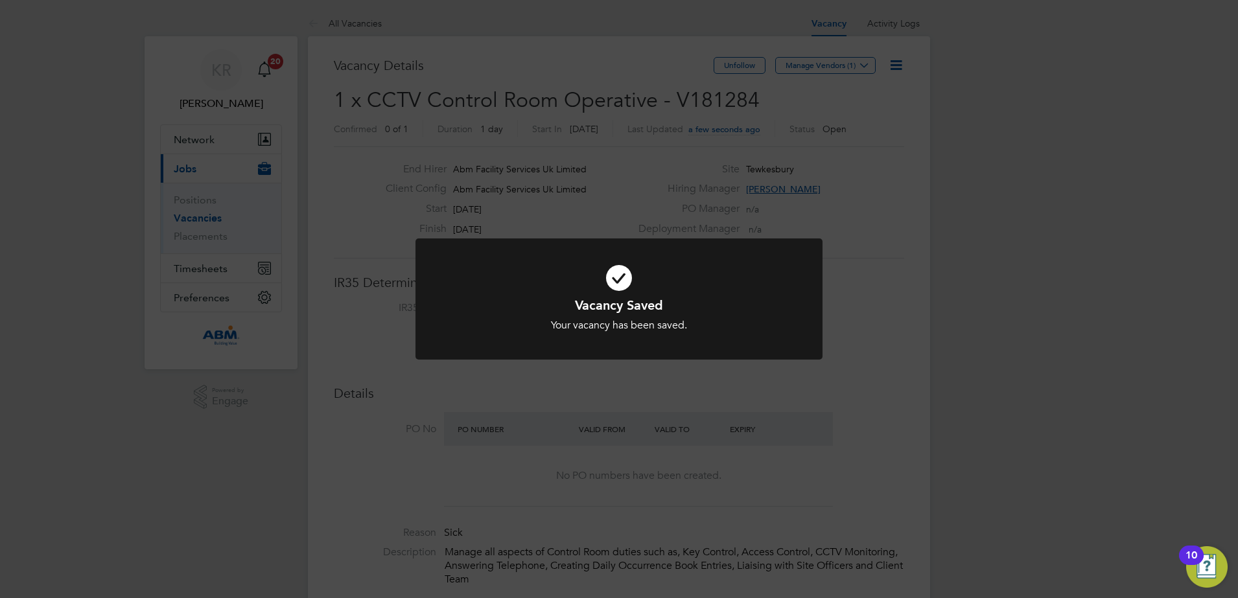
click at [826, 382] on div "Vacancy Saved Your vacancy has been saved. Cancel Okay" at bounding box center [619, 299] width 1238 height 598
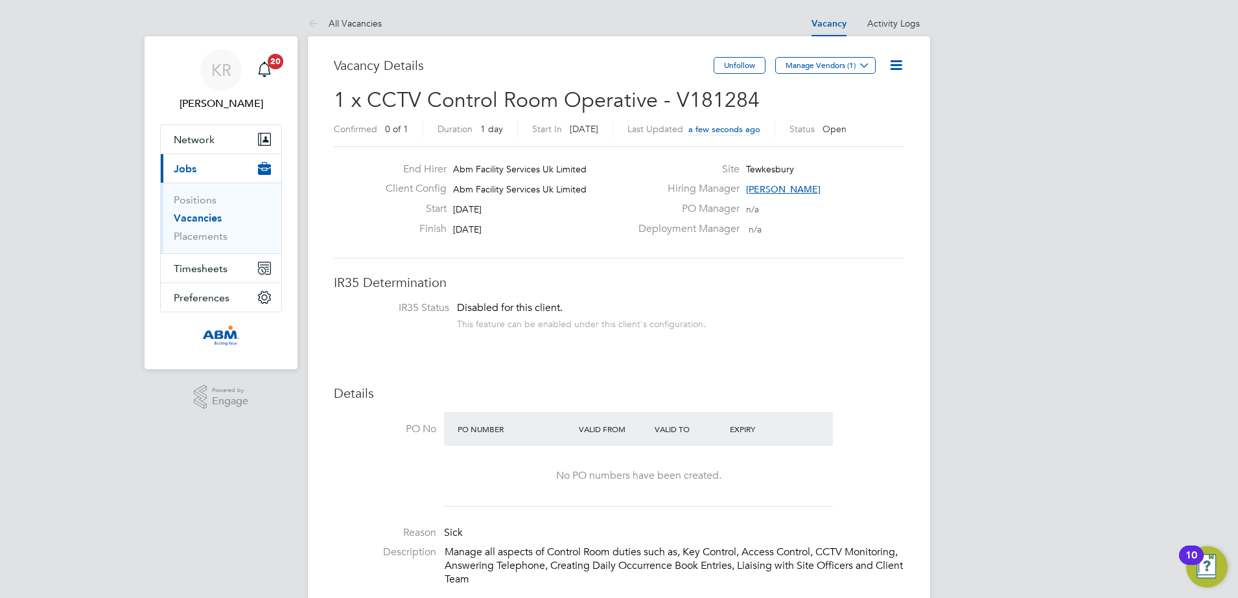
click at [204, 217] on link "Vacancies" at bounding box center [198, 218] width 48 height 12
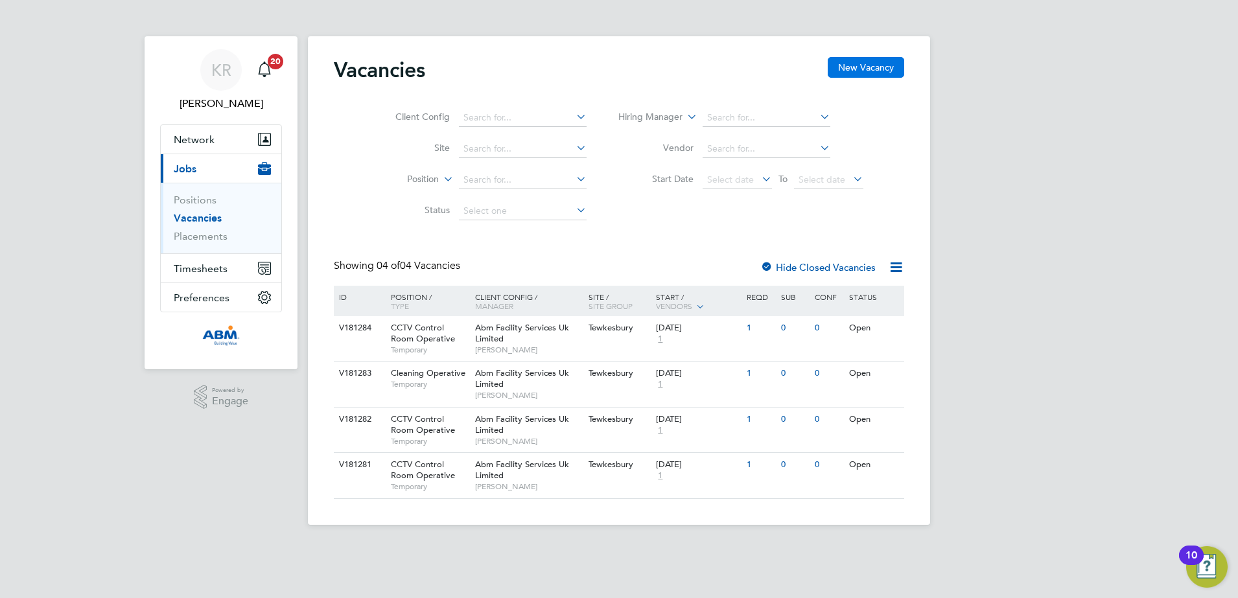
click at [850, 67] on button "New Vacancy" at bounding box center [866, 67] width 76 height 21
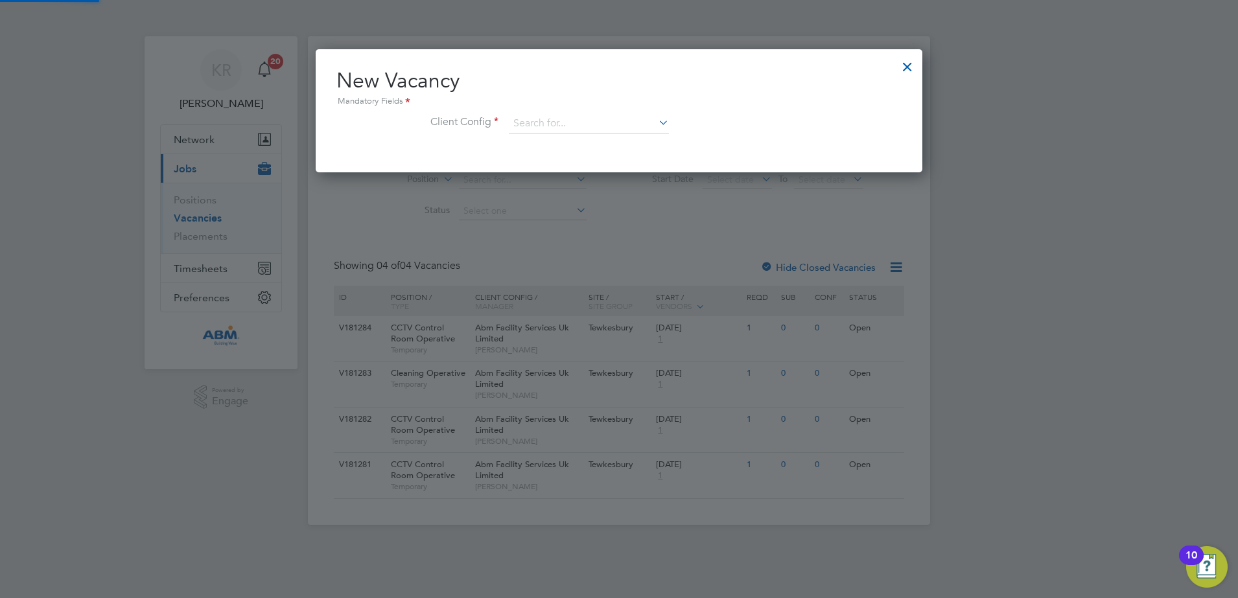
scroll to position [123, 607]
click at [656, 123] on icon at bounding box center [656, 122] width 0 height 18
click at [641, 154] on li "Abm Facility Services Uk Limited" at bounding box center [588, 160] width 161 height 18
type input "Abm Facility Services Uk Limited"
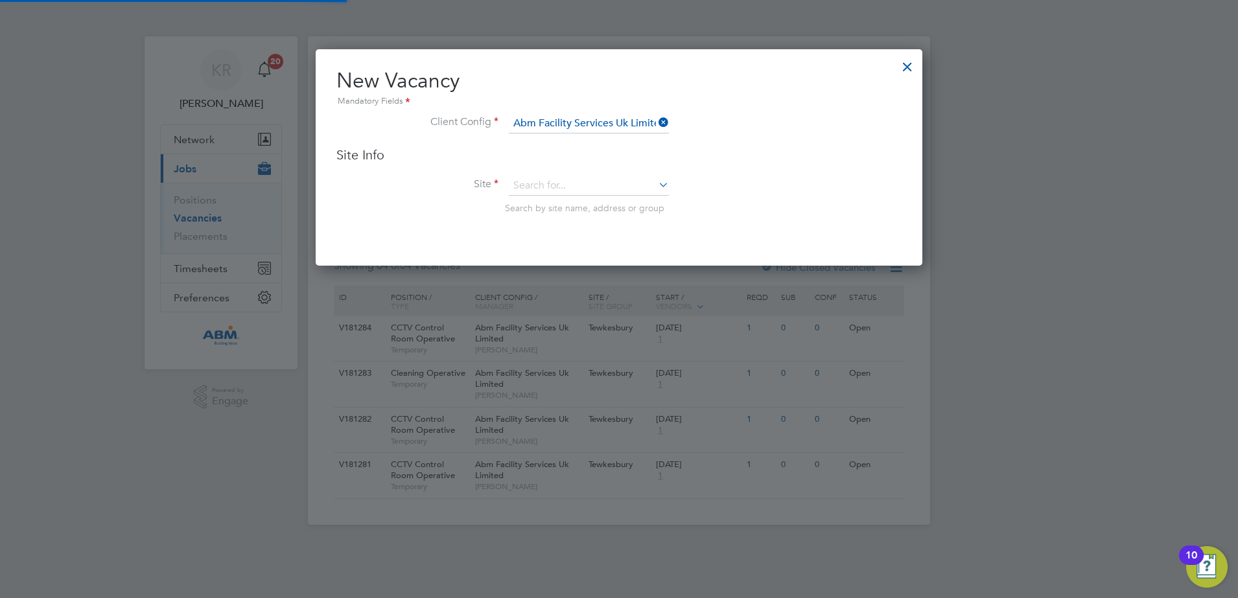
scroll to position [217, 607]
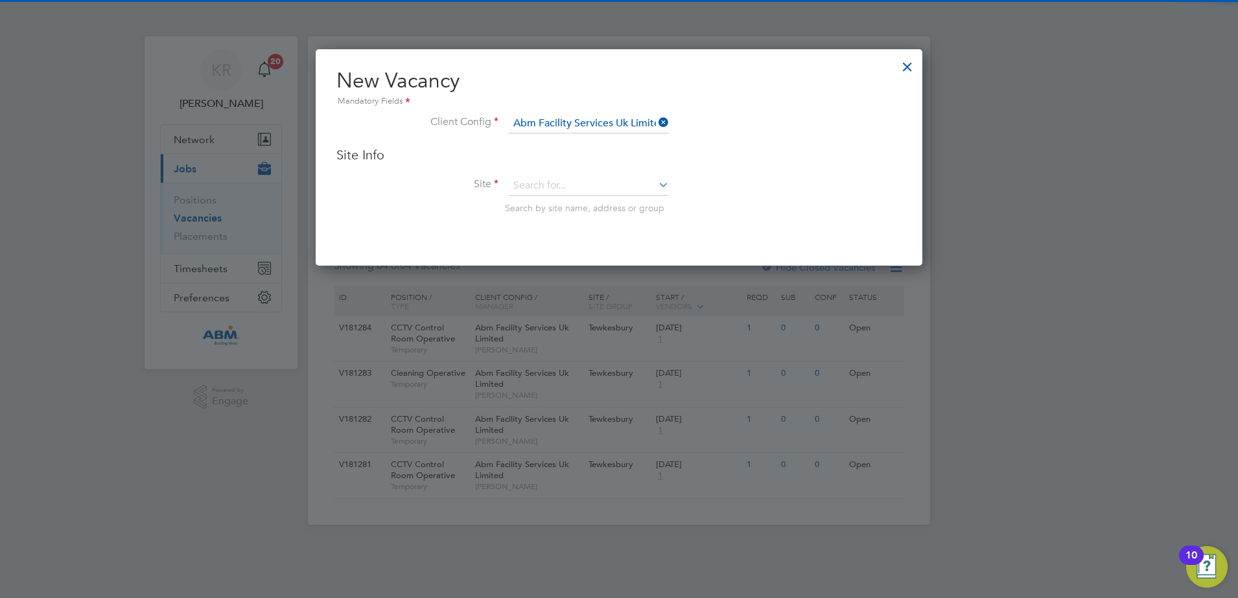
click at [656, 184] on icon at bounding box center [656, 185] width 0 height 18
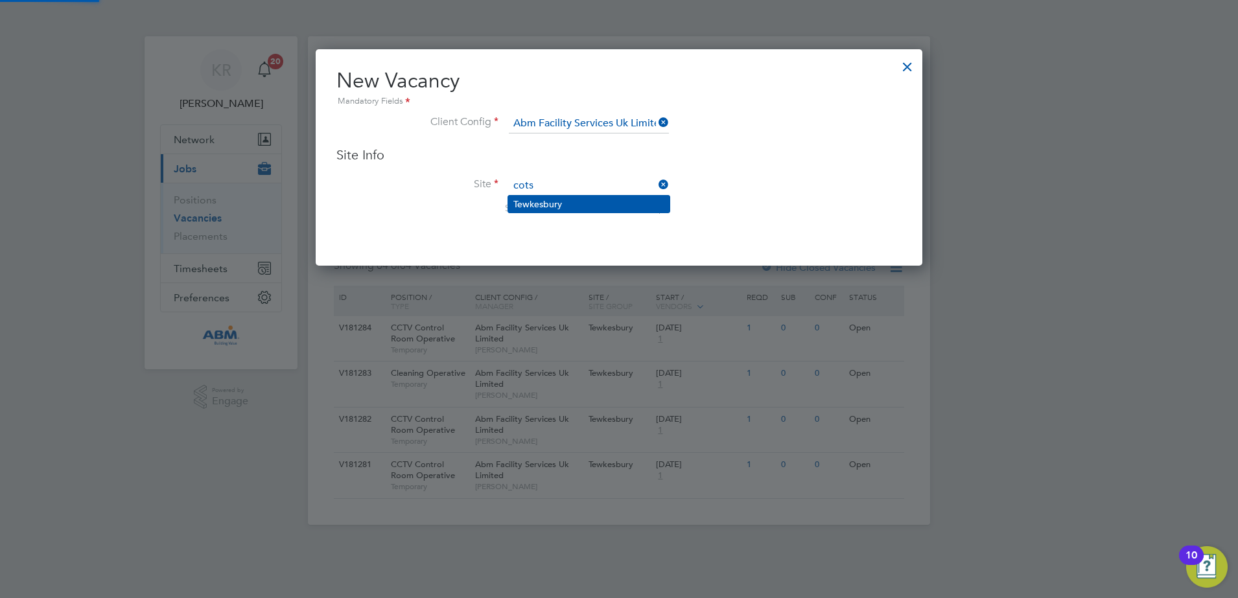
click at [596, 198] on li "Tewkesbury" at bounding box center [588, 204] width 161 height 17
type input "Tewkesbury"
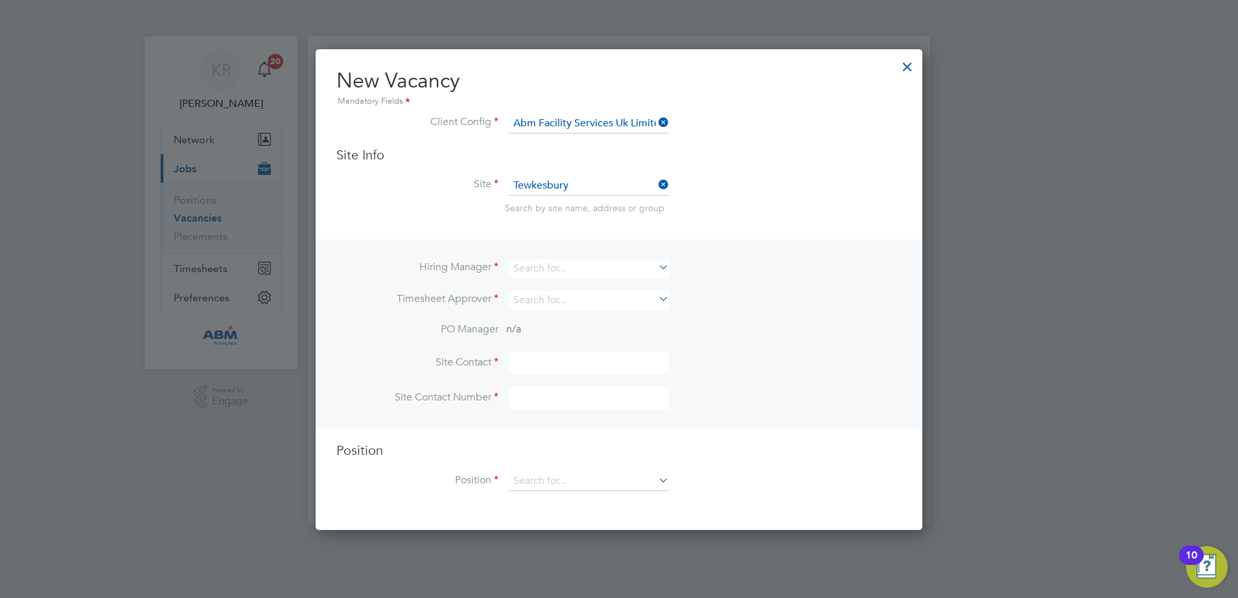
scroll to position [482, 607]
click at [656, 266] on icon at bounding box center [656, 267] width 0 height 18
click at [633, 283] on li "Kieran Ryder" at bounding box center [588, 287] width 161 height 18
type input "Kieran Ryder"
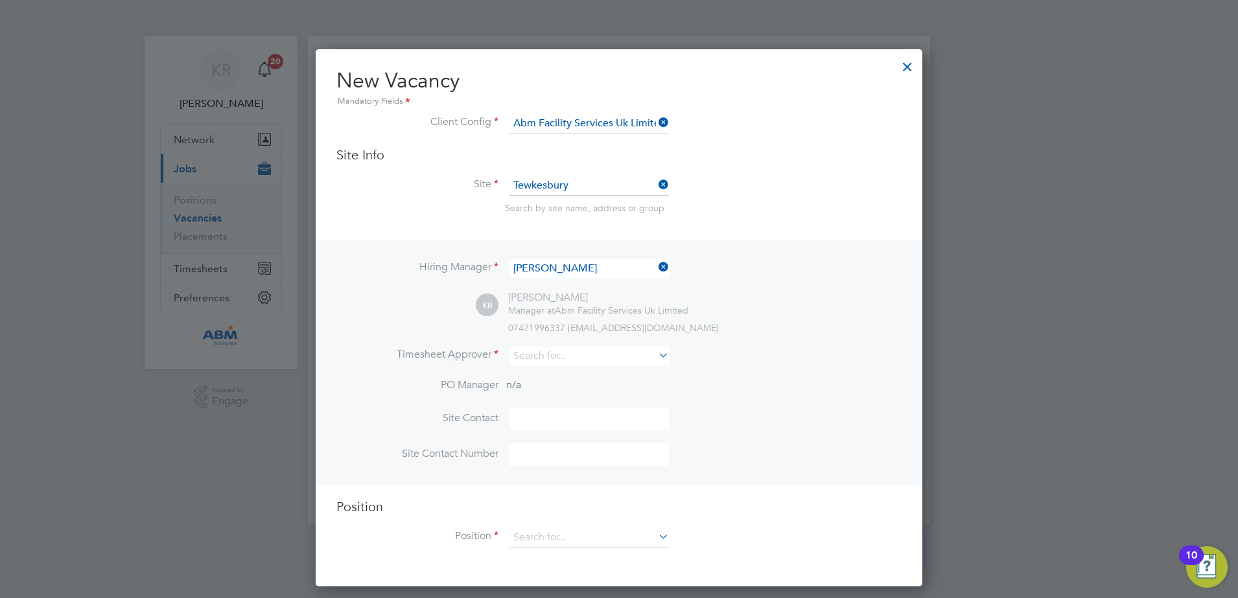
click at [656, 357] on icon at bounding box center [656, 355] width 0 height 18
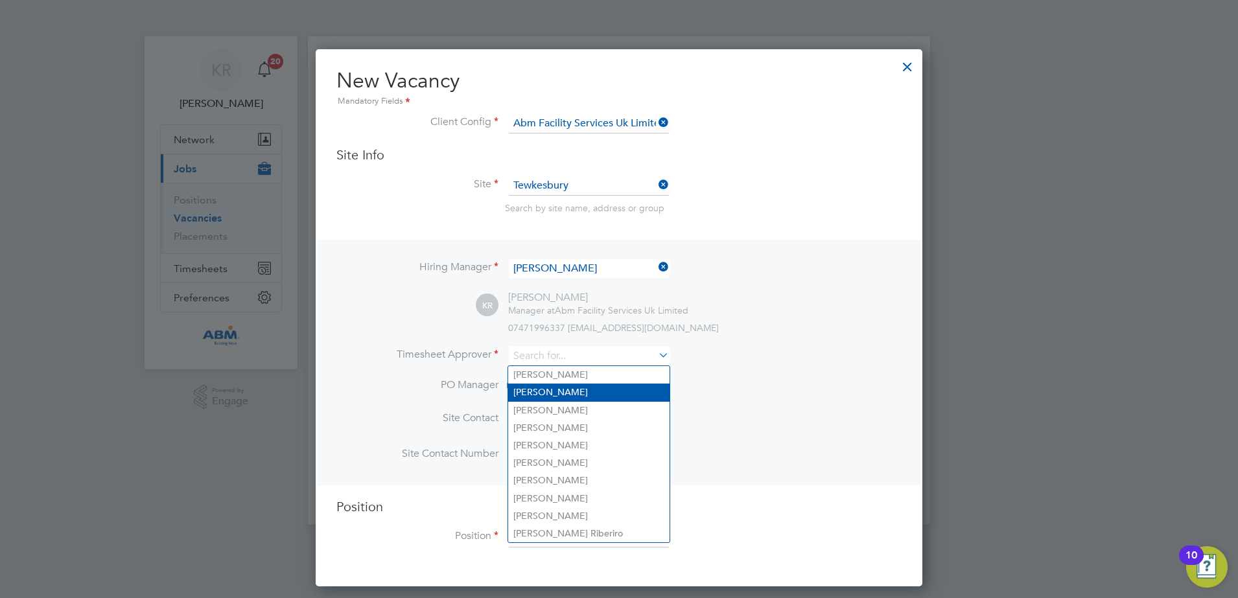
click at [629, 390] on li "Kieran Ryder" at bounding box center [588, 393] width 161 height 18
type input "Kieran Ryder"
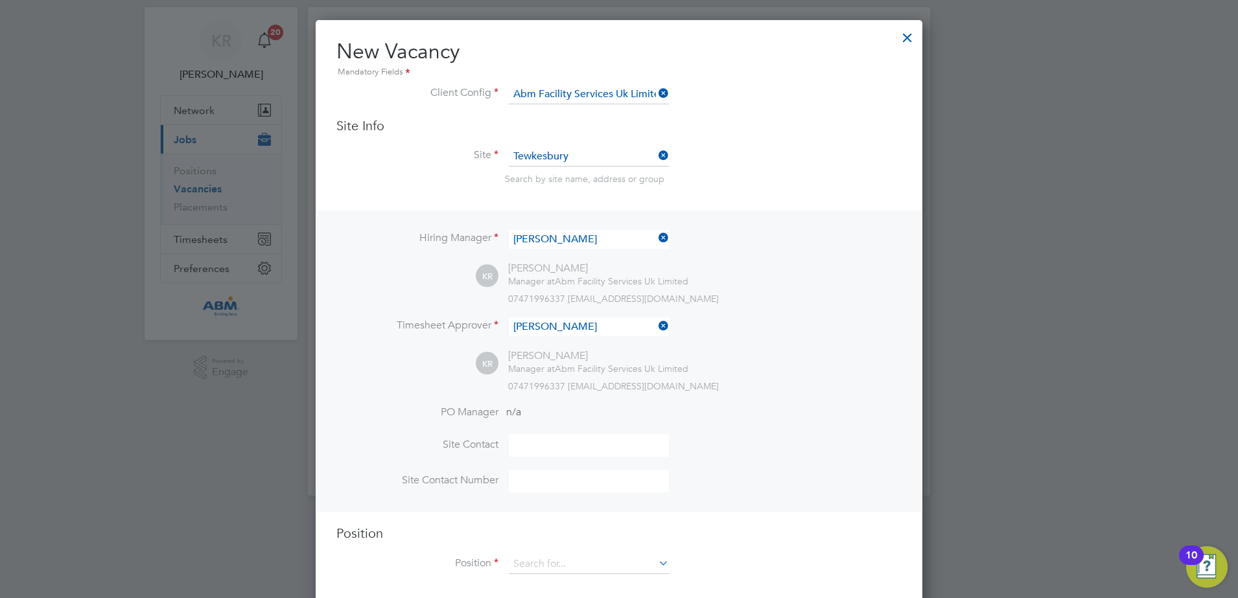
scroll to position [45, 0]
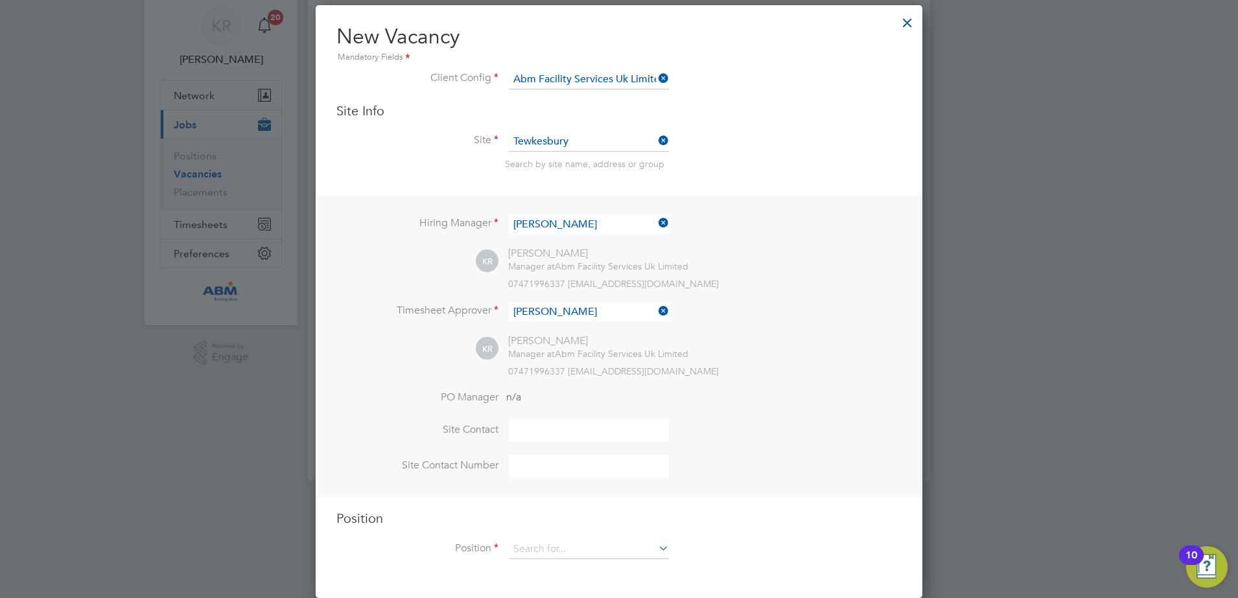
click at [613, 423] on input at bounding box center [589, 430] width 160 height 23
type input "Kieran Ryder"
type input "01684 645970"
click at [833, 431] on li "Site Contact Kieran Ryder" at bounding box center [618, 437] width 565 height 36
click at [656, 552] on icon at bounding box center [656, 548] width 0 height 18
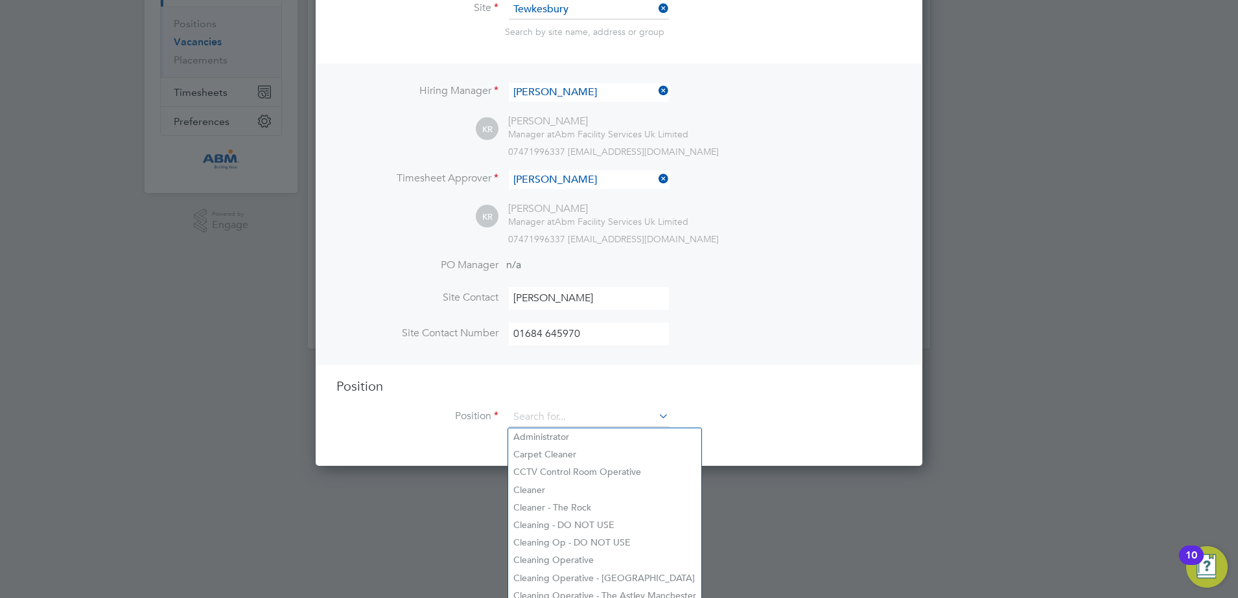
scroll to position [177, 0]
click at [647, 463] on li "CCTV Control Room Operative" at bounding box center [604, 472] width 193 height 18
type input "CCTV Control Room Operative"
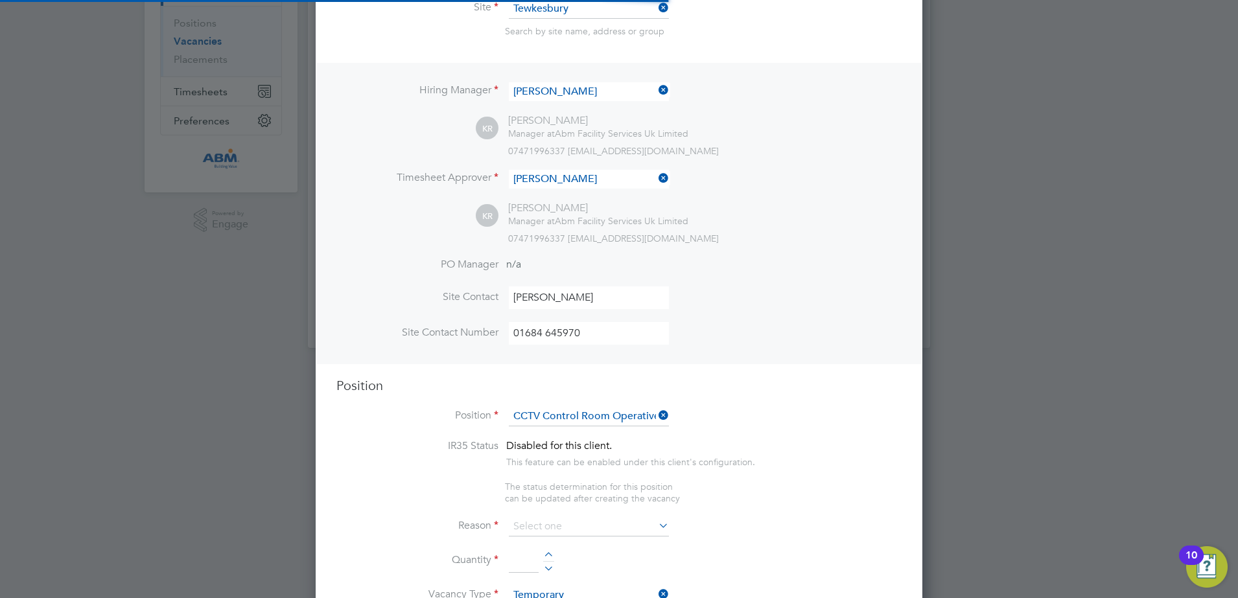
type textarea "Manage all aspects of Control Room duties such as, Key Control, Access Control,…"
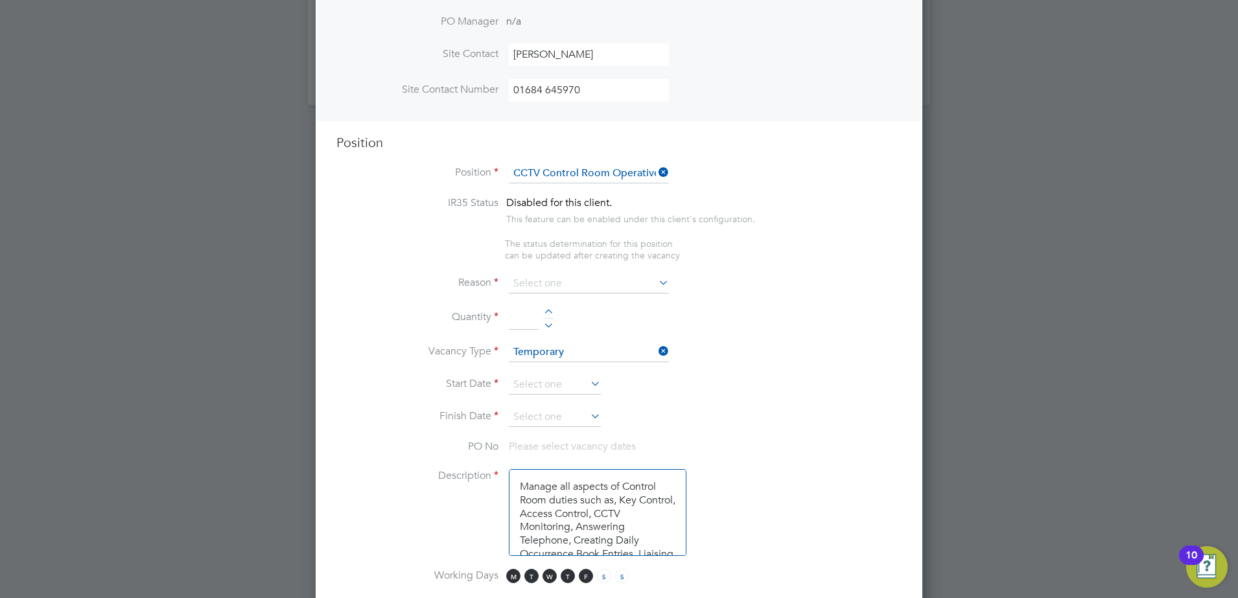
click at [656, 288] on icon at bounding box center [656, 283] width 0 height 18
click at [656, 283] on icon at bounding box center [656, 283] width 0 height 18
click at [656, 280] on icon at bounding box center [656, 283] width 0 height 18
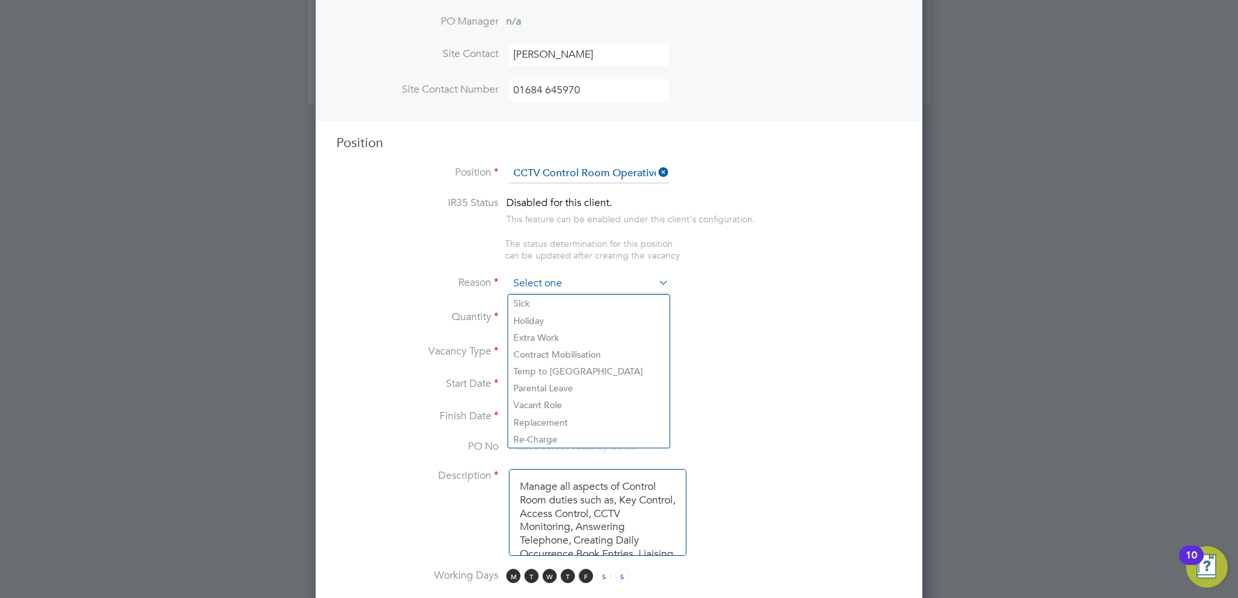
click at [648, 284] on input at bounding box center [589, 283] width 160 height 19
click at [583, 303] on li "Sick" at bounding box center [588, 303] width 161 height 17
type input "Sick"
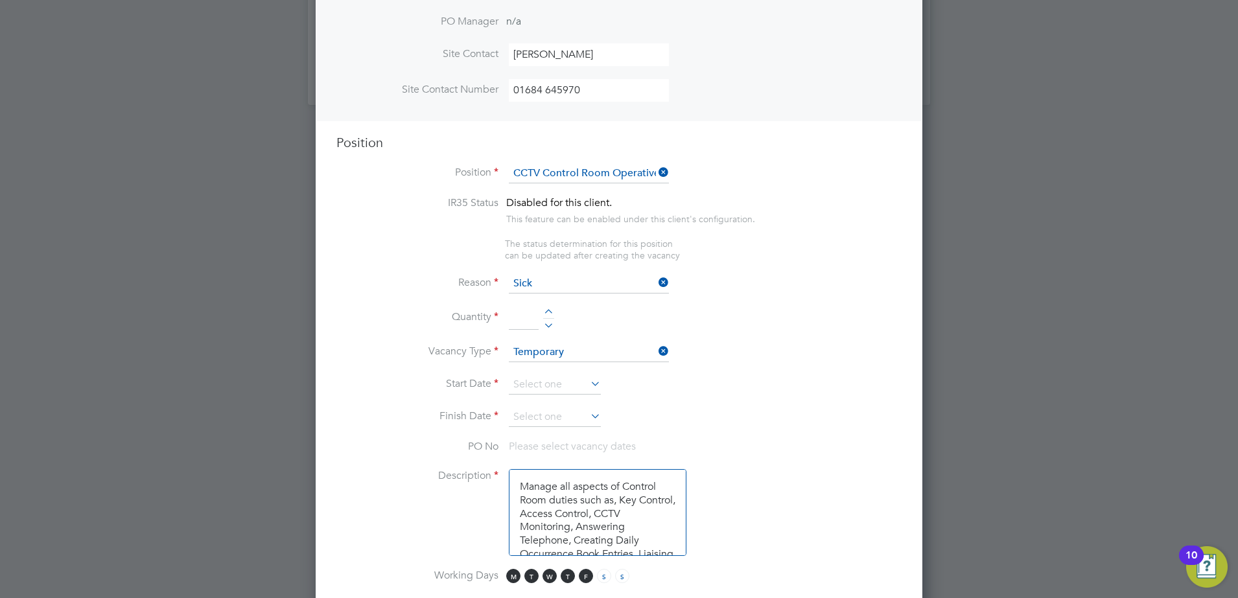
click at [535, 321] on input at bounding box center [524, 318] width 30 height 23
type input "1"
click at [653, 318] on li "Quantity 1" at bounding box center [618, 325] width 565 height 36
click at [580, 385] on input at bounding box center [555, 384] width 92 height 19
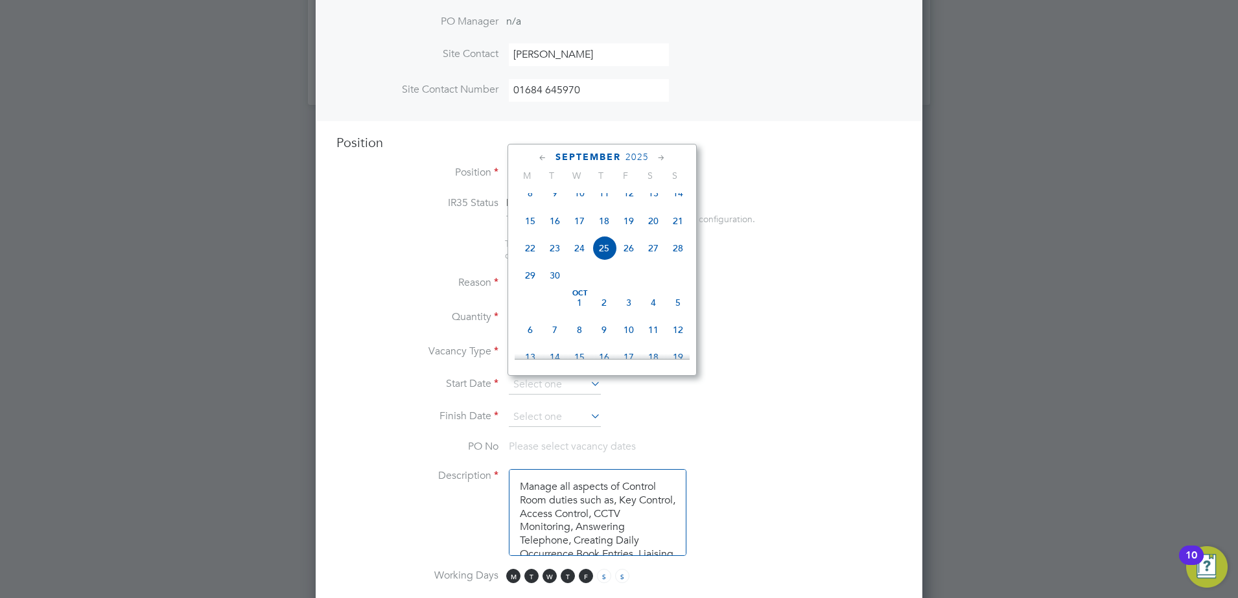
click at [634, 342] on span "10" at bounding box center [628, 330] width 25 height 25
type input "10 Oct 2025"
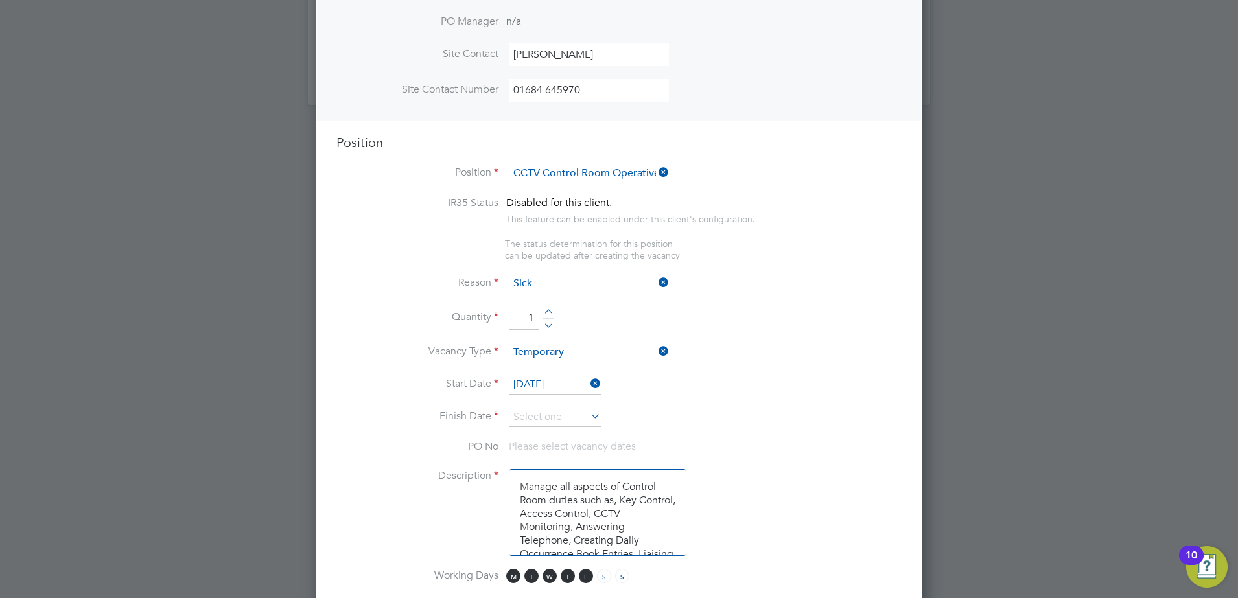
click at [588, 417] on icon at bounding box center [588, 416] width 0 height 18
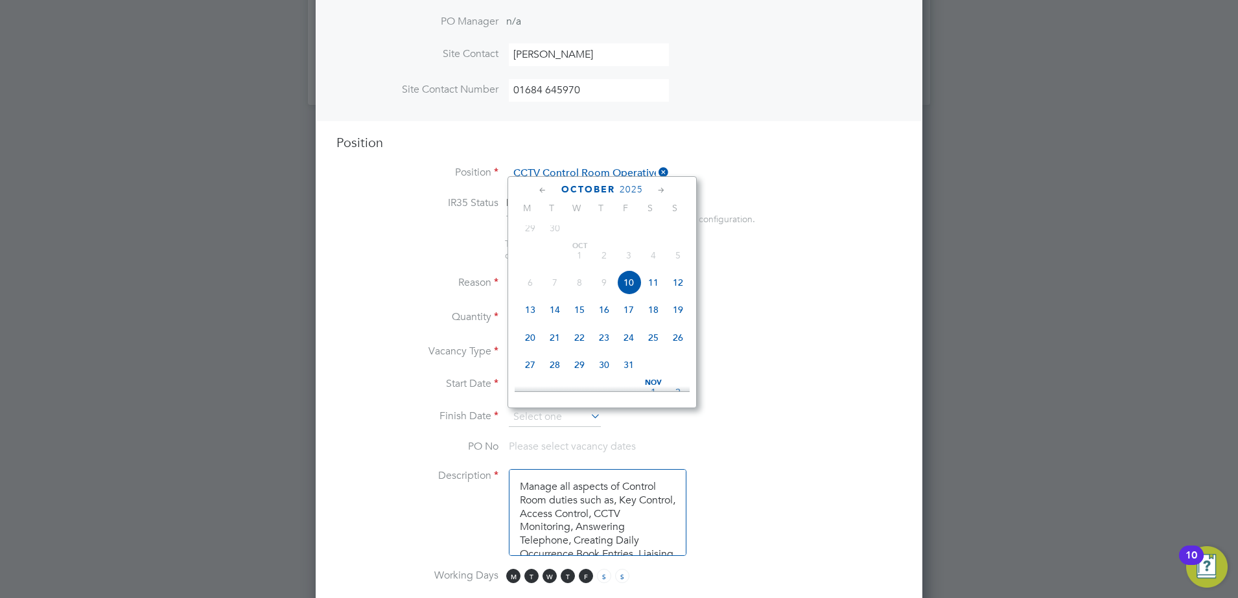
click at [627, 292] on span "10" at bounding box center [628, 282] width 25 height 25
type input "10 Oct 2025"
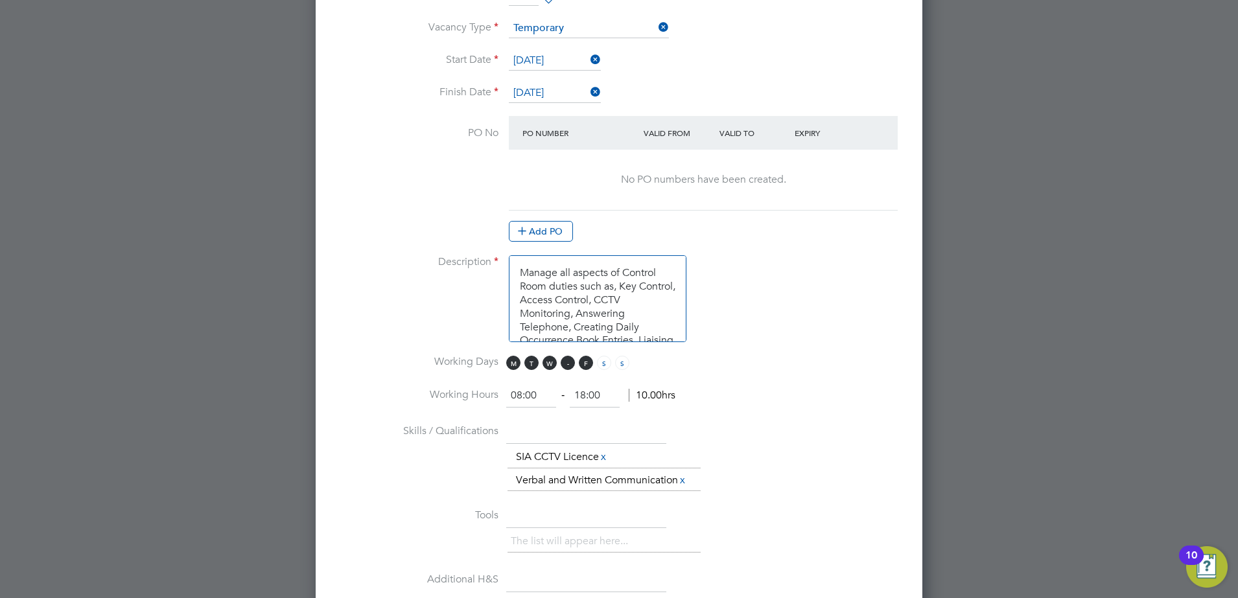
click at [569, 364] on span "T" at bounding box center [568, 363] width 14 height 14
click at [552, 364] on span "W" at bounding box center [550, 363] width 14 height 14
click at [528, 364] on span "T" at bounding box center [531, 363] width 14 height 14
drag, startPoint x: 513, startPoint y: 364, endPoint x: 528, endPoint y: 382, distance: 24.0
click at [513, 364] on span "M" at bounding box center [513, 363] width 14 height 14
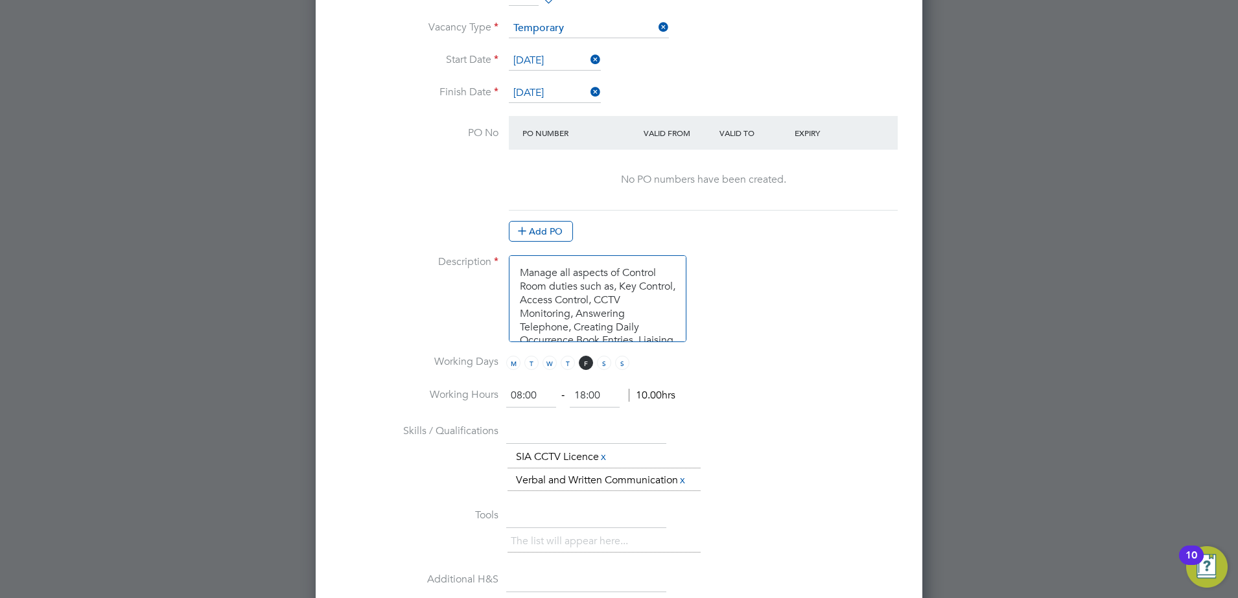
click at [530, 397] on input "08:00" at bounding box center [531, 395] width 50 height 23
drag, startPoint x: 532, startPoint y: 397, endPoint x: 506, endPoint y: 397, distance: 26.6
click at [506, 397] on li "Working Hours 08:00 ‐ 18:00 10.00hrs" at bounding box center [618, 402] width 565 height 36
drag, startPoint x: 539, startPoint y: 394, endPoint x: 478, endPoint y: 404, distance: 62.3
click at [478, 404] on li "Working Hours 08:00 ‐ 18:00 10.00hrs" at bounding box center [618, 402] width 565 height 36
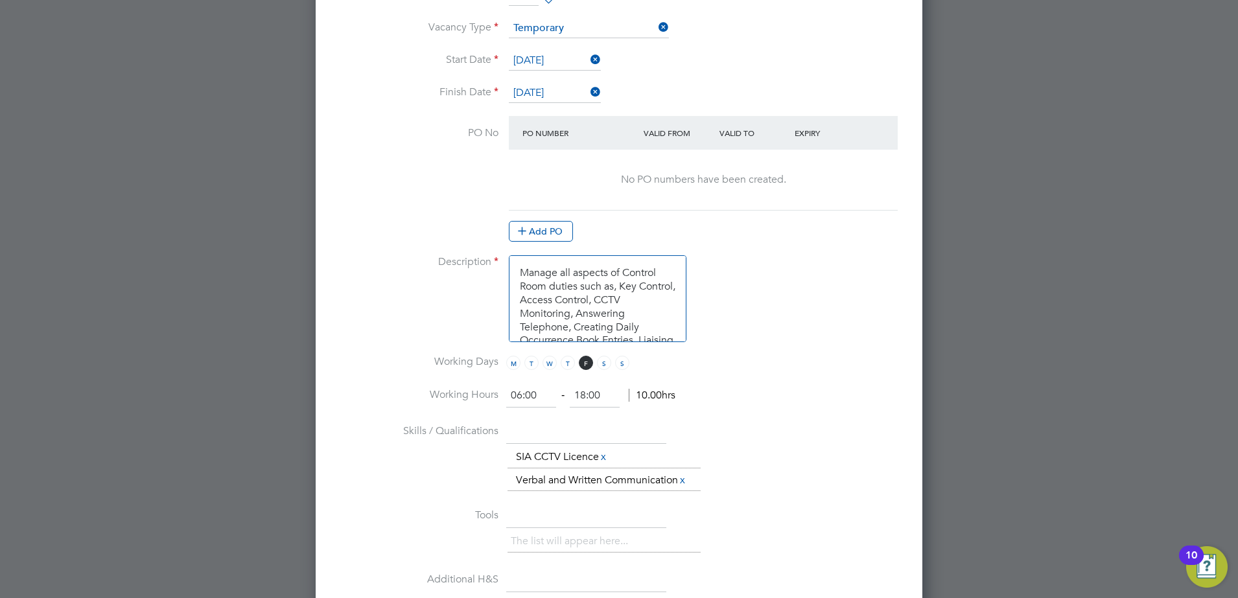
type input "06:00"
click at [760, 416] on li "Working Hours 06:00 ‐ 18:00 12.00hrs" at bounding box center [618, 402] width 565 height 36
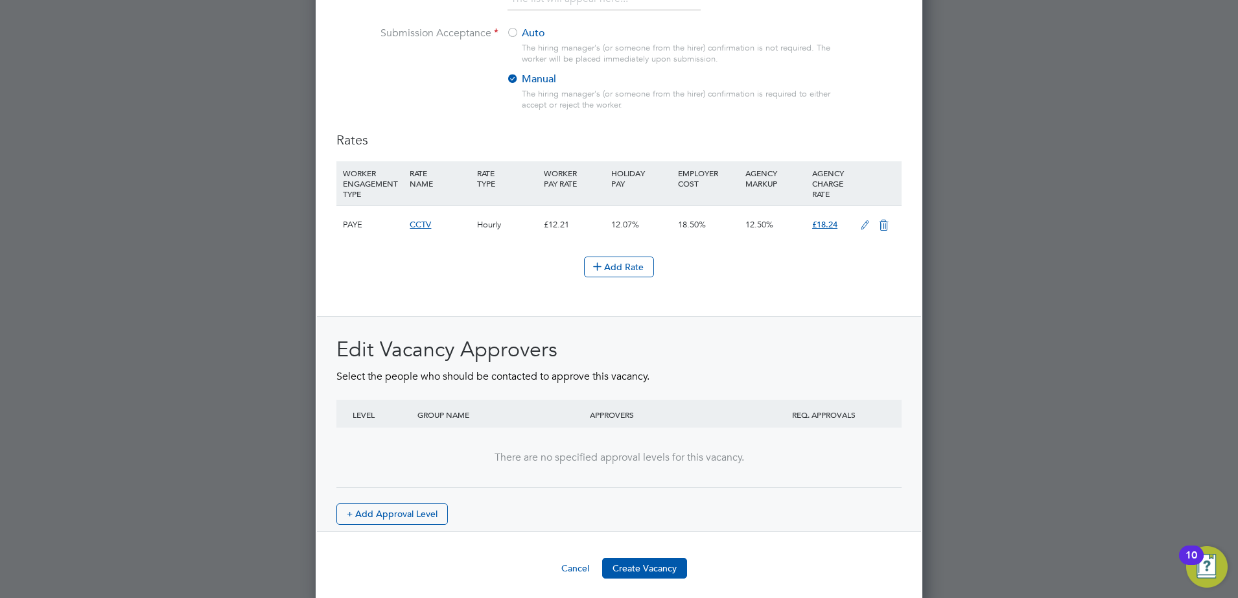
scroll to position [1422, 0]
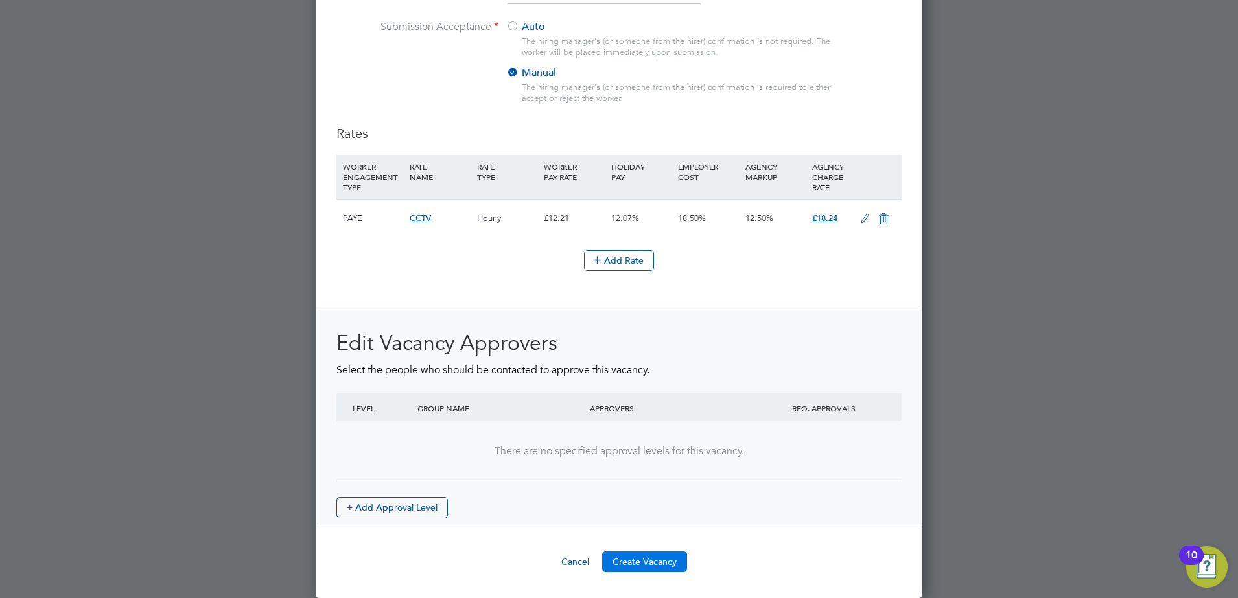
click at [651, 564] on button "Create Vacancy" at bounding box center [644, 562] width 85 height 21
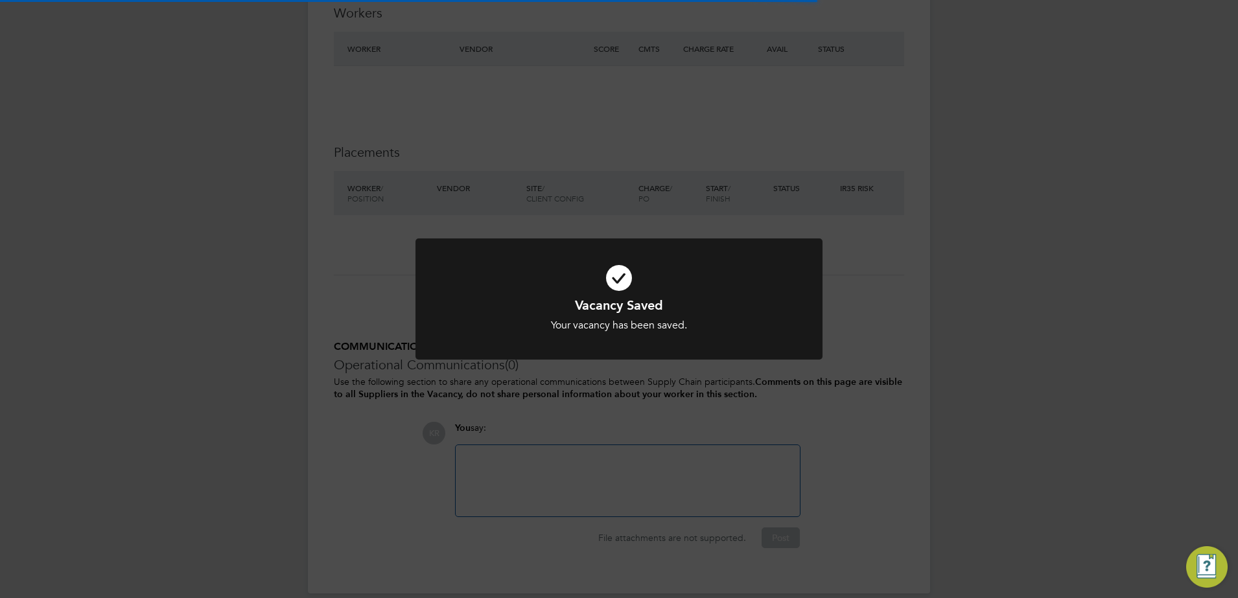
scroll to position [6, 6]
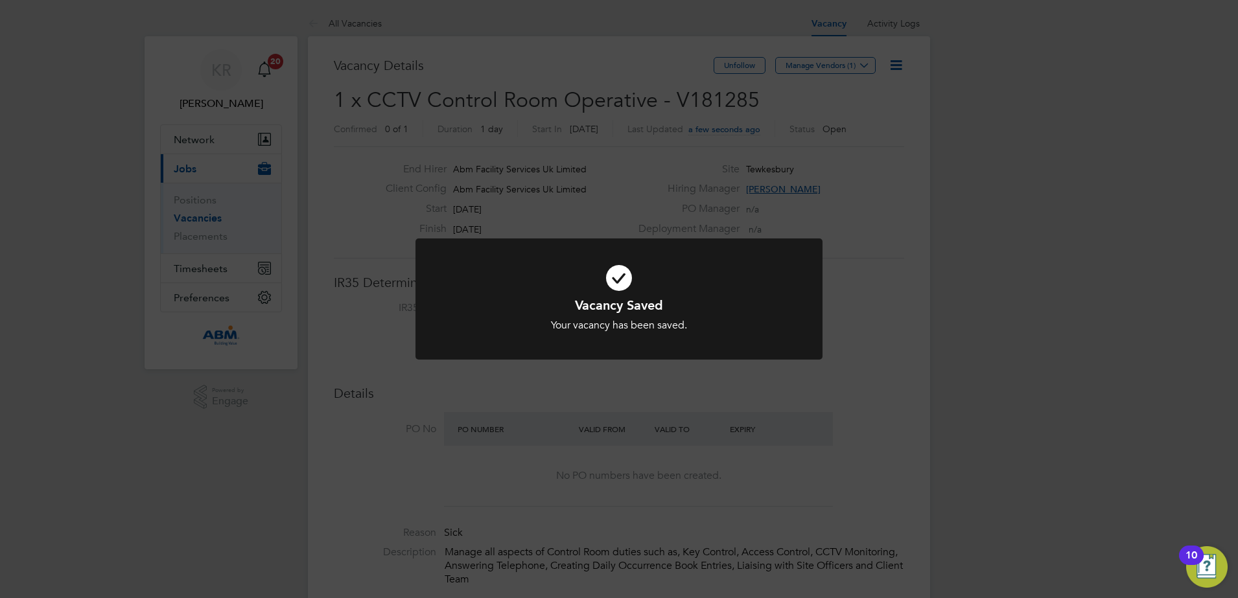
click at [888, 226] on div "Vacancy Saved Your vacancy has been saved. Cancel Okay" at bounding box center [619, 299] width 1238 height 598
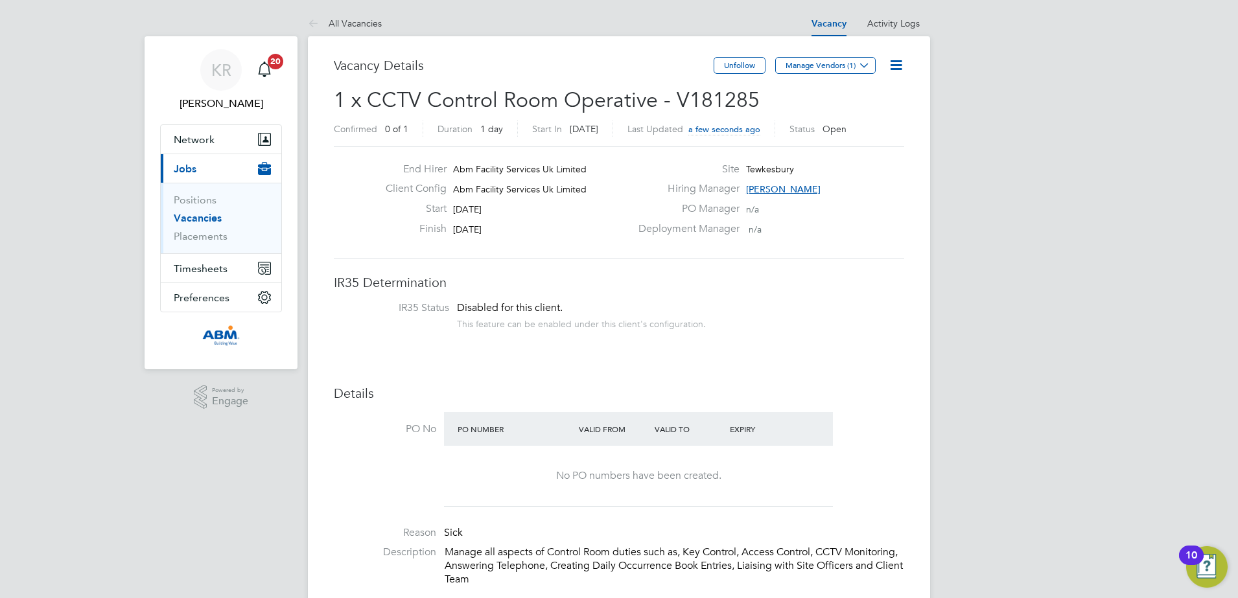
click at [192, 217] on link "Vacancies" at bounding box center [198, 218] width 48 height 12
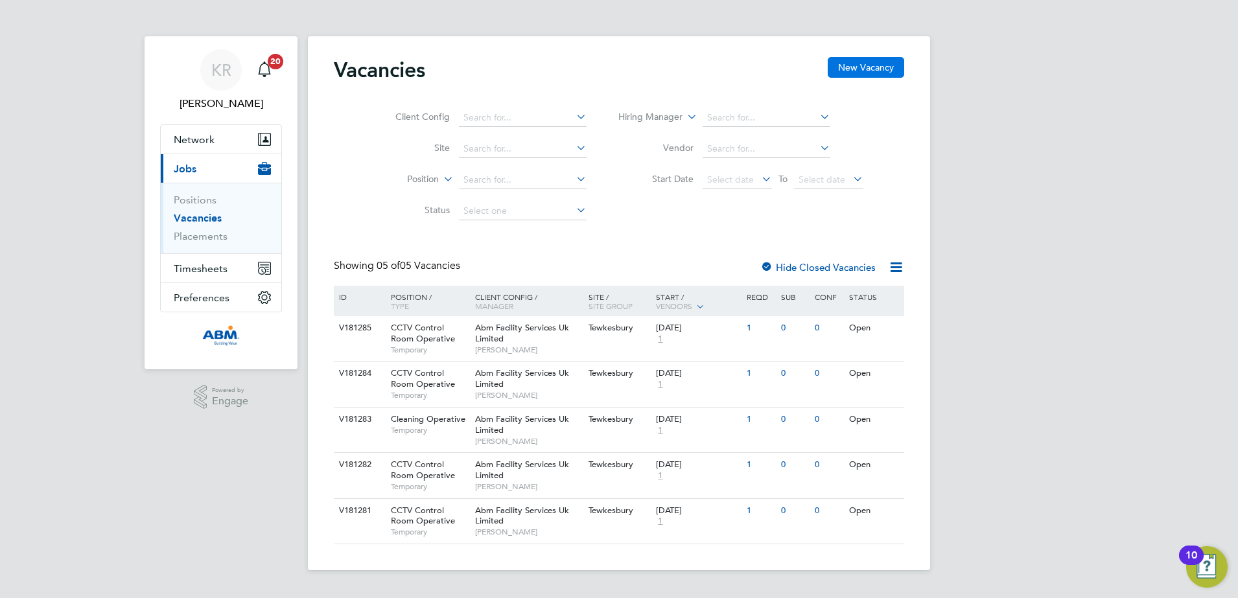
click at [869, 64] on button "New Vacancy" at bounding box center [866, 67] width 76 height 21
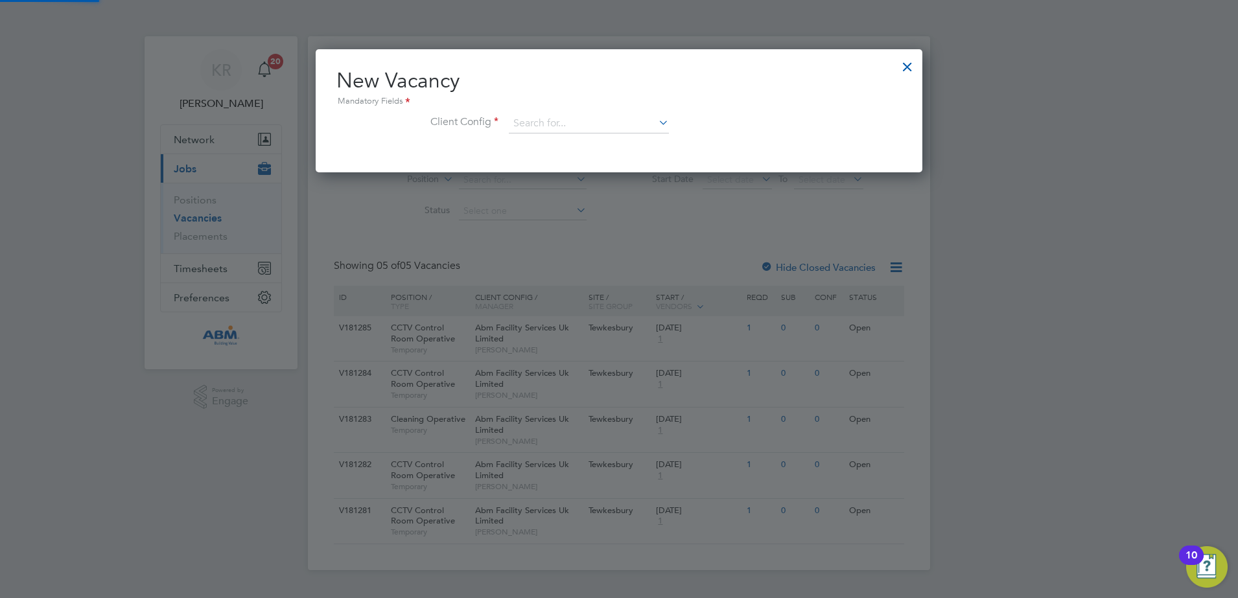
scroll to position [123, 607]
click at [656, 128] on icon at bounding box center [656, 122] width 0 height 18
click at [642, 151] on li "Abm Facility Services Uk Limited" at bounding box center [588, 160] width 161 height 18
type input "Abm Facility Services Uk Limited"
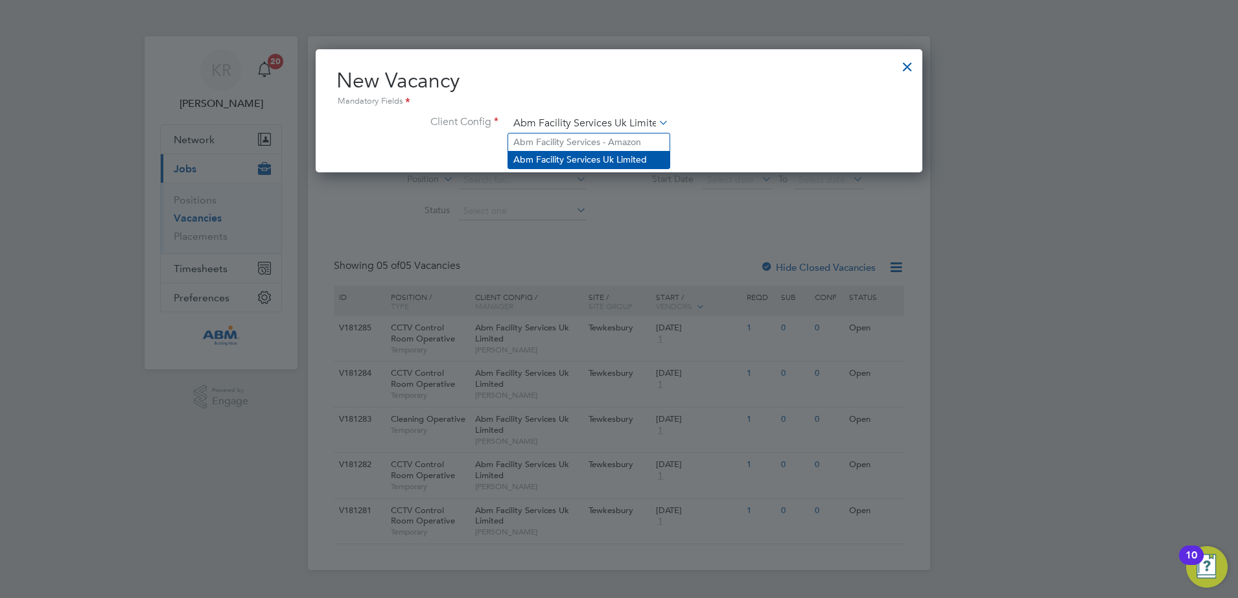
scroll to position [217, 607]
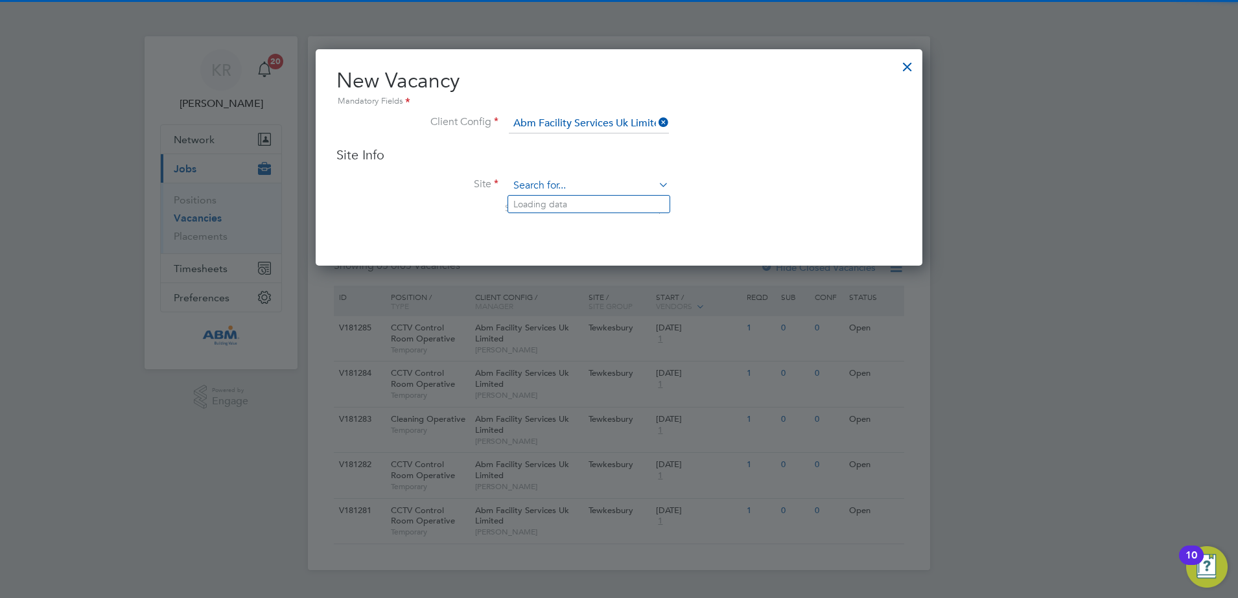
click at [593, 183] on input at bounding box center [589, 185] width 160 height 19
click at [553, 203] on li "Tewkesbury" at bounding box center [588, 204] width 161 height 17
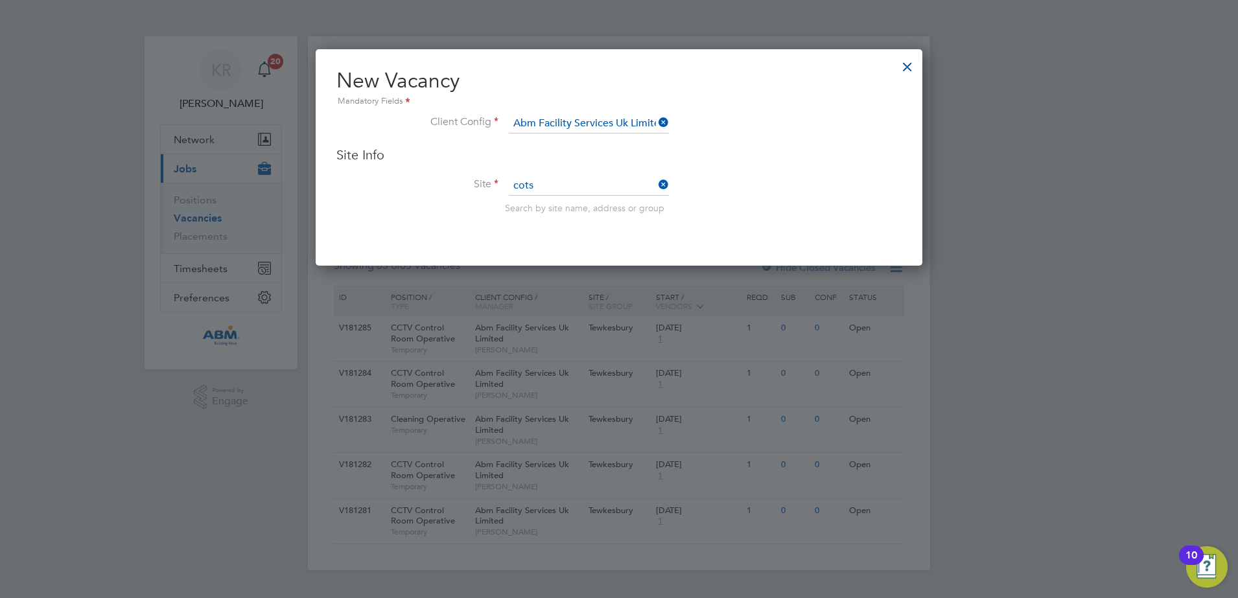
type input "Tewkesbury"
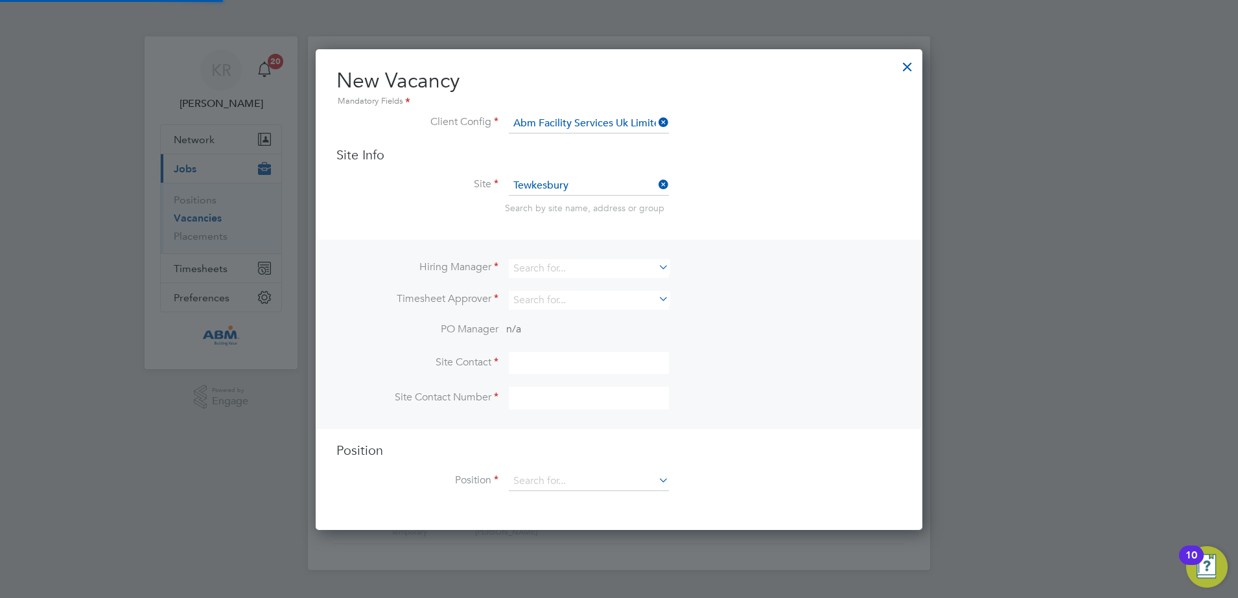
scroll to position [482, 607]
click at [656, 274] on icon at bounding box center [656, 267] width 0 height 18
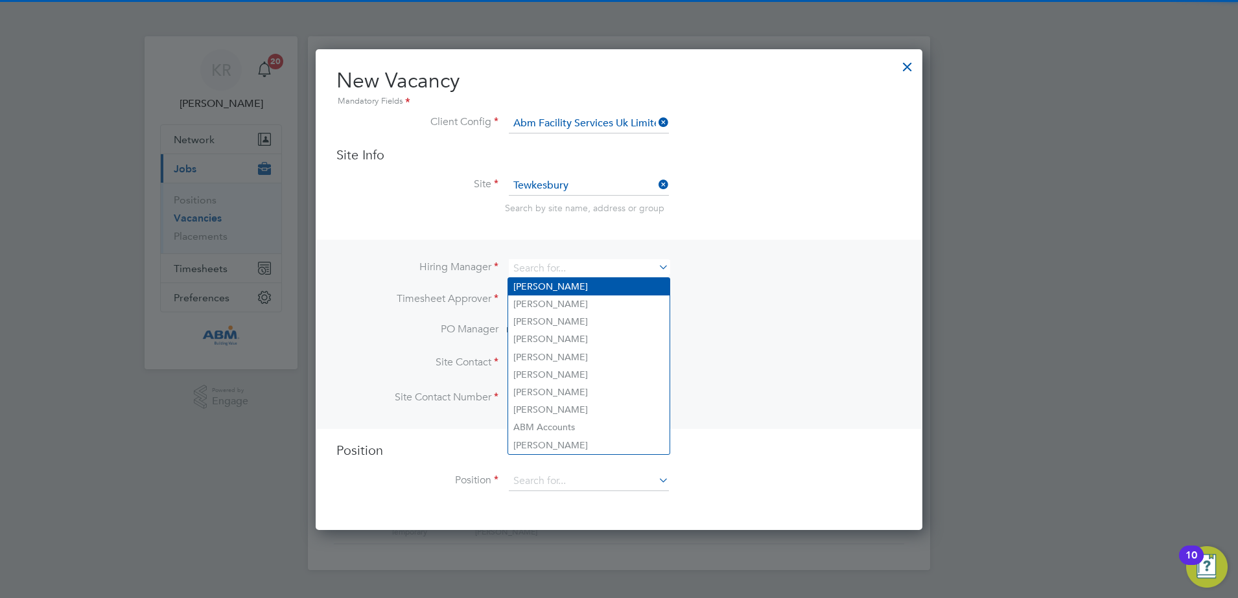
click at [629, 288] on li "Kieran Ryder" at bounding box center [588, 287] width 161 height 18
type input "Kieran Ryder"
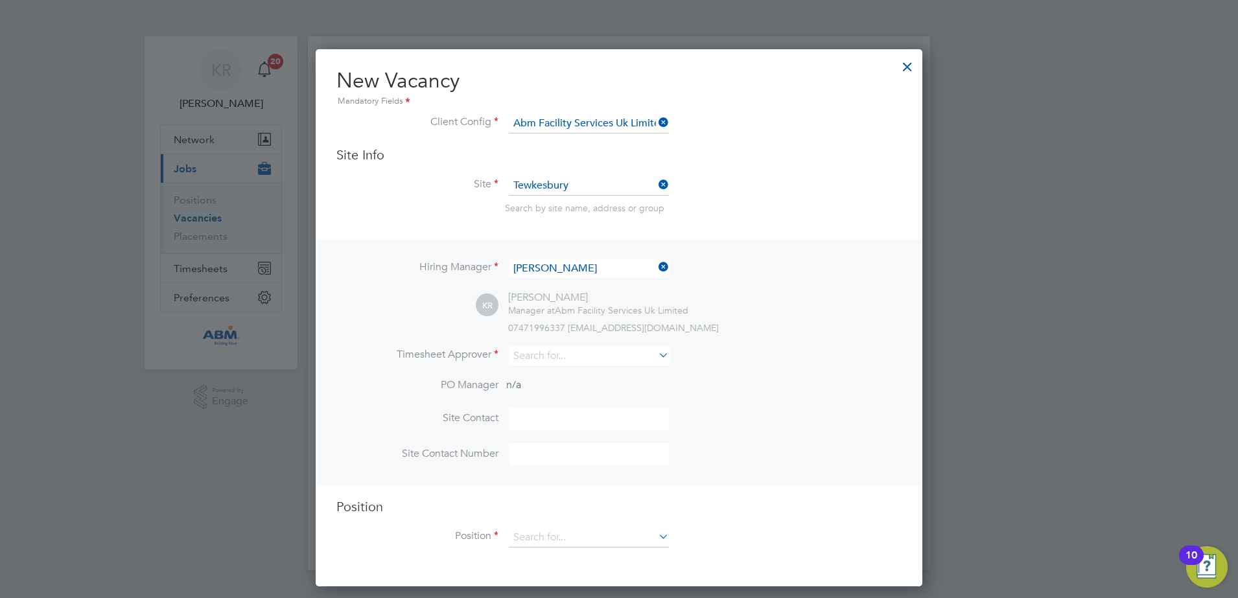
scroll to position [538, 607]
click at [656, 357] on icon at bounding box center [656, 355] width 0 height 18
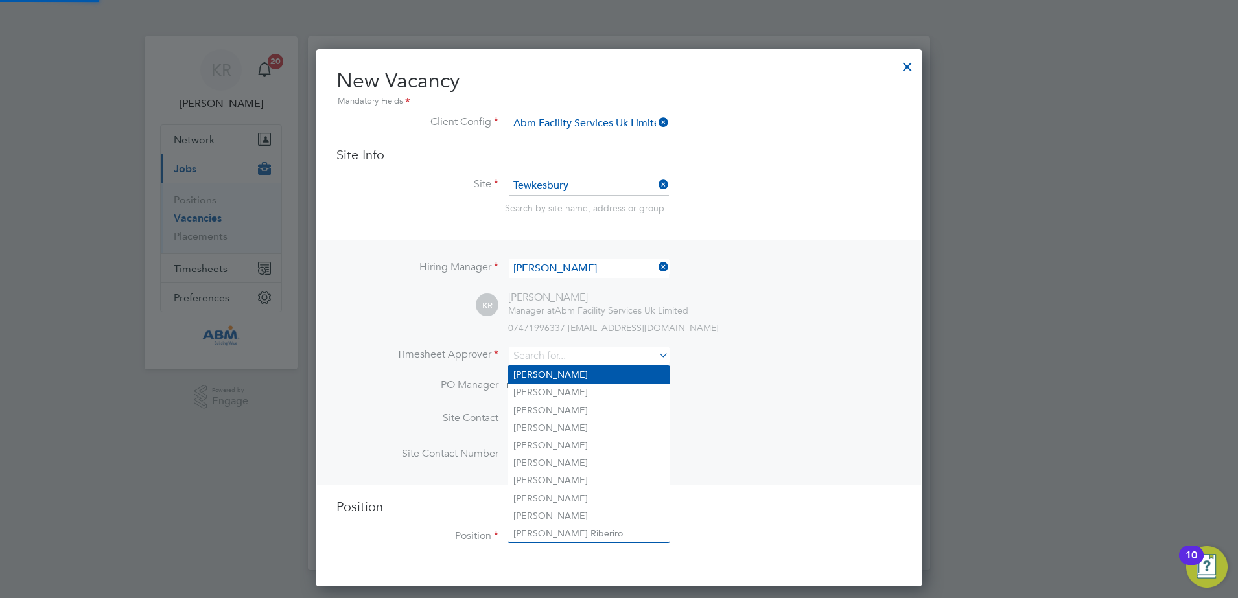
click at [605, 379] on li "Matthew Thompson" at bounding box center [588, 375] width 161 height 18
type input "Matthew Thompson"
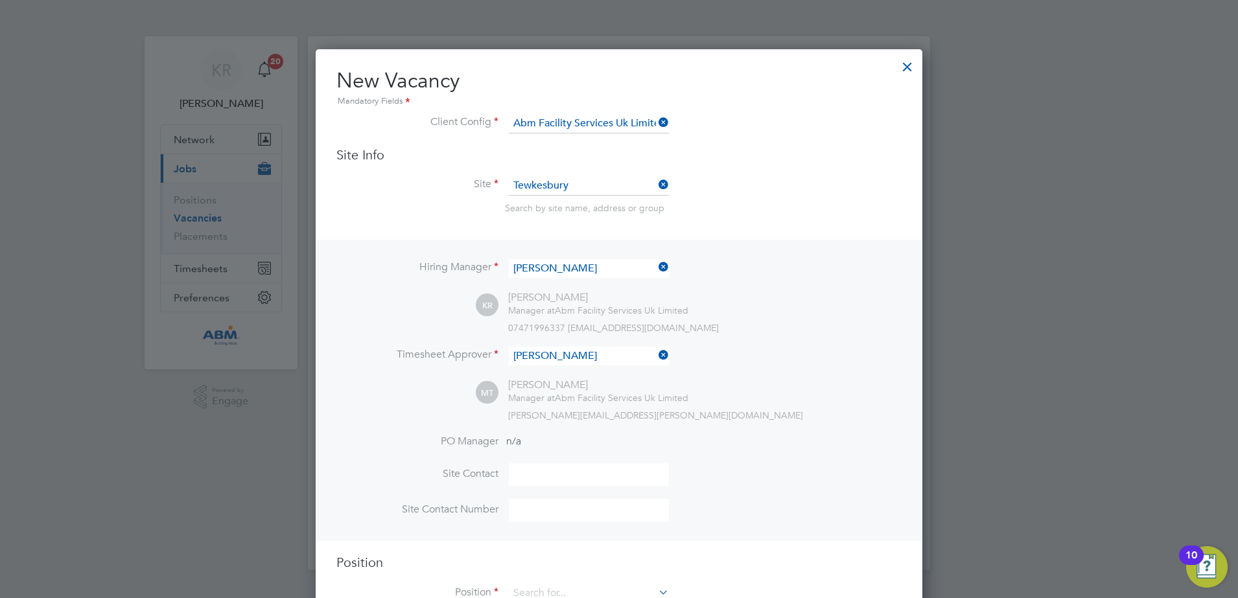
click at [656, 354] on icon at bounding box center [656, 355] width 0 height 18
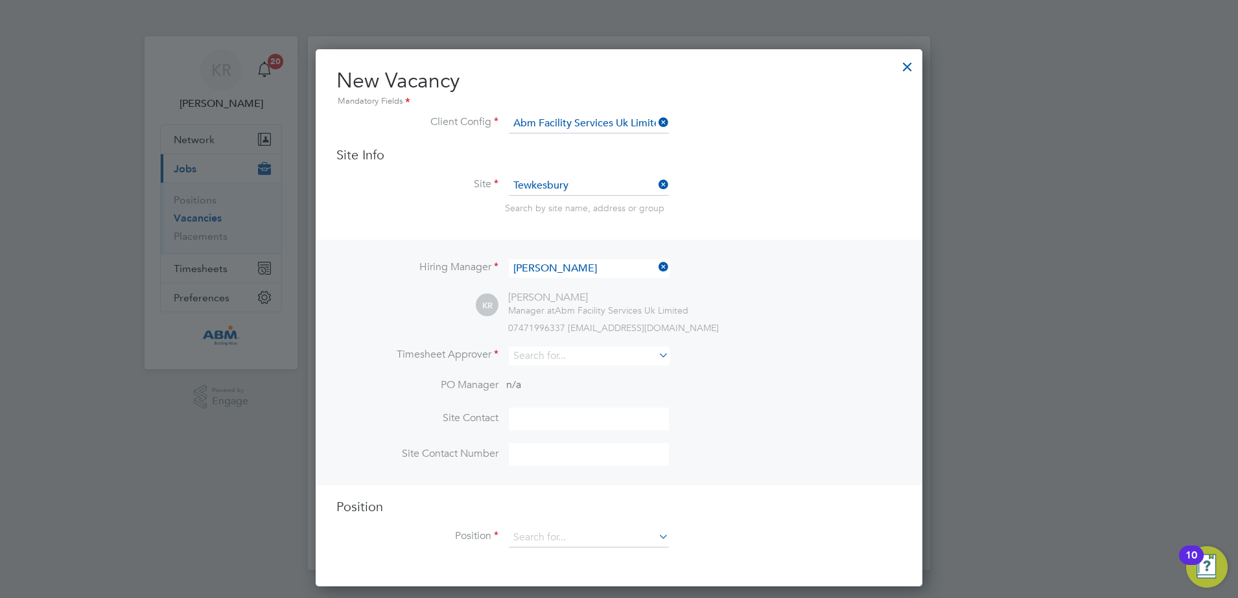
click at [656, 357] on icon at bounding box center [656, 355] width 0 height 18
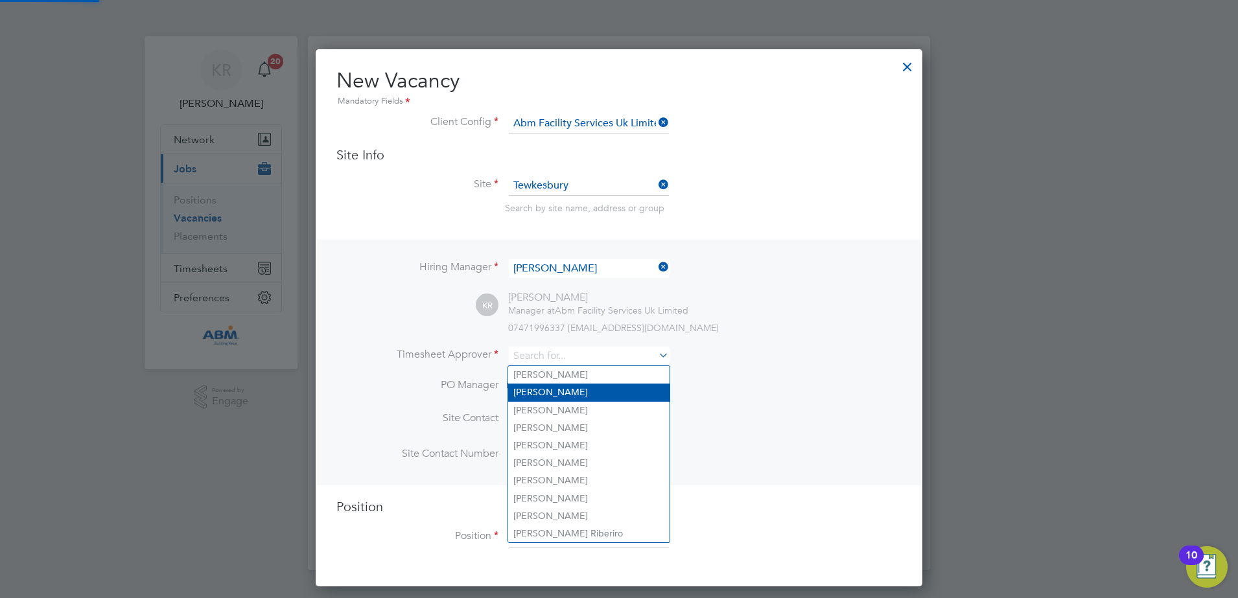
click at [615, 391] on li "Kieran Ryder" at bounding box center [588, 393] width 161 height 18
type input "Kieran Ryder"
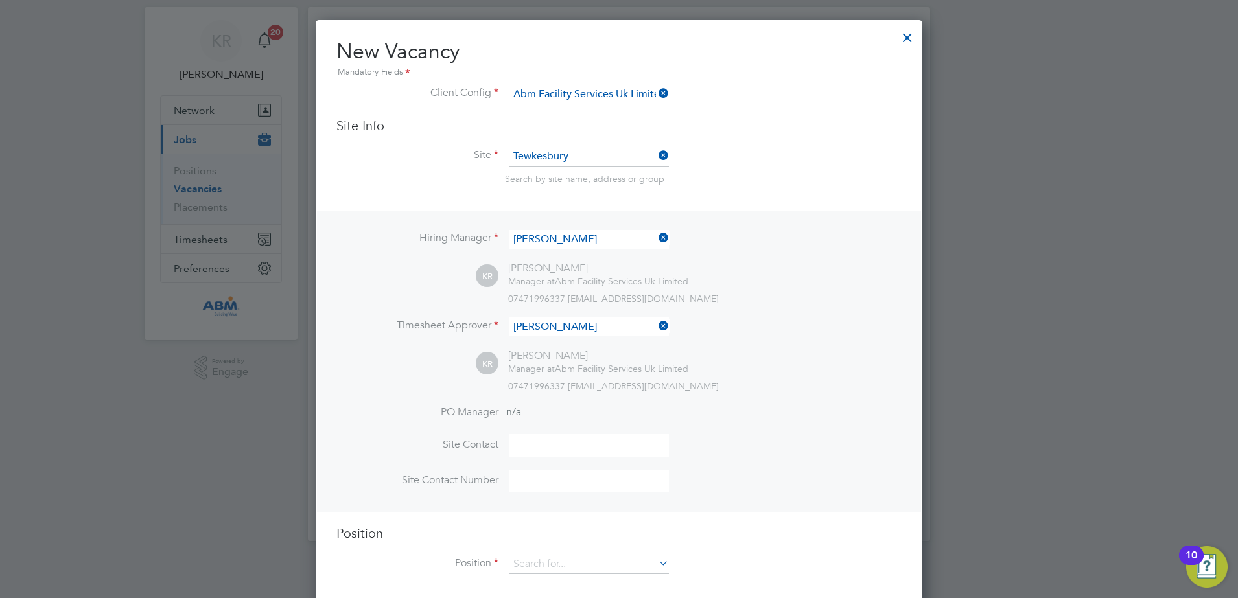
scroll to position [45, 0]
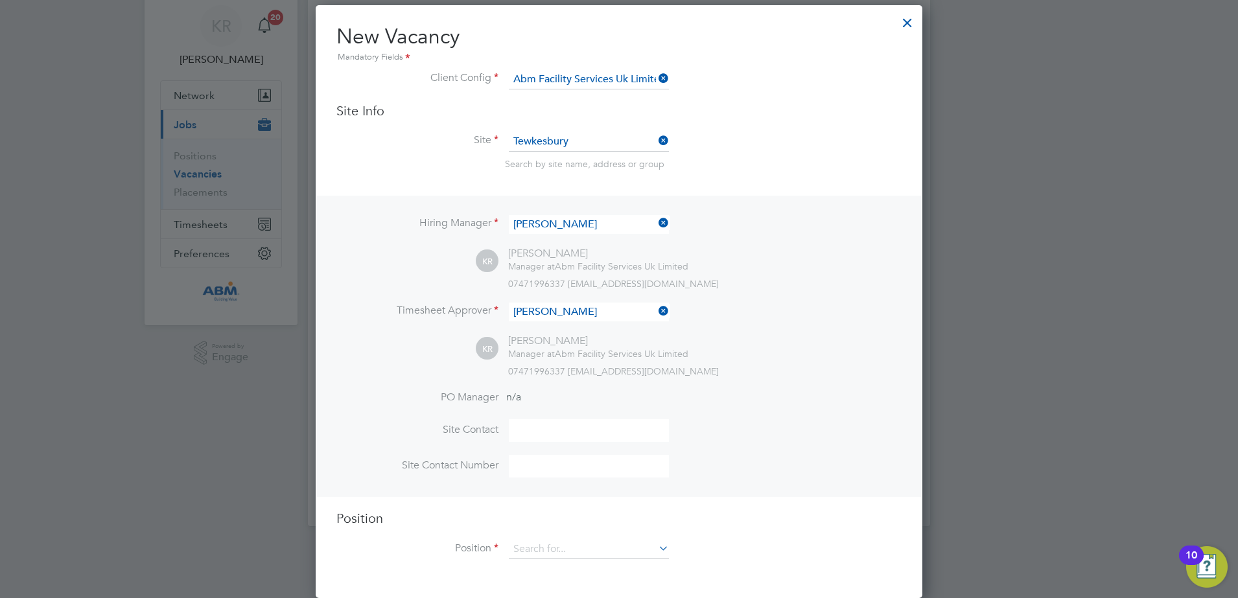
click at [563, 432] on input at bounding box center [589, 430] width 160 height 23
type input "Kieran Ryder"
type input "01684 645970"
click at [656, 548] on icon at bounding box center [656, 548] width 0 height 18
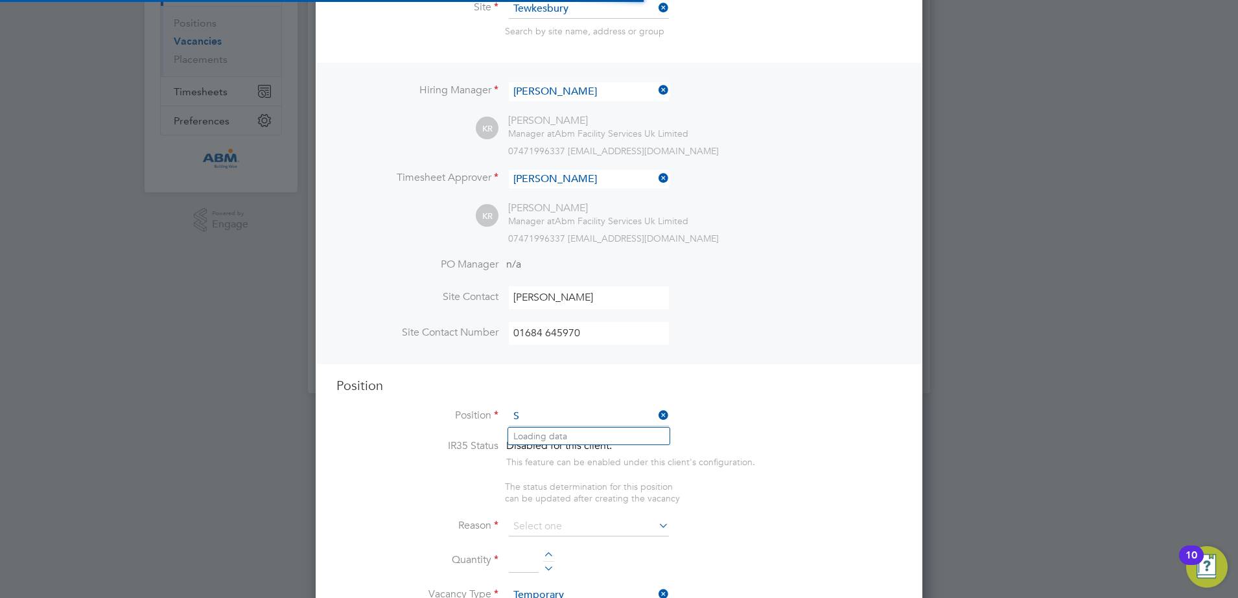
scroll to position [1864, 607]
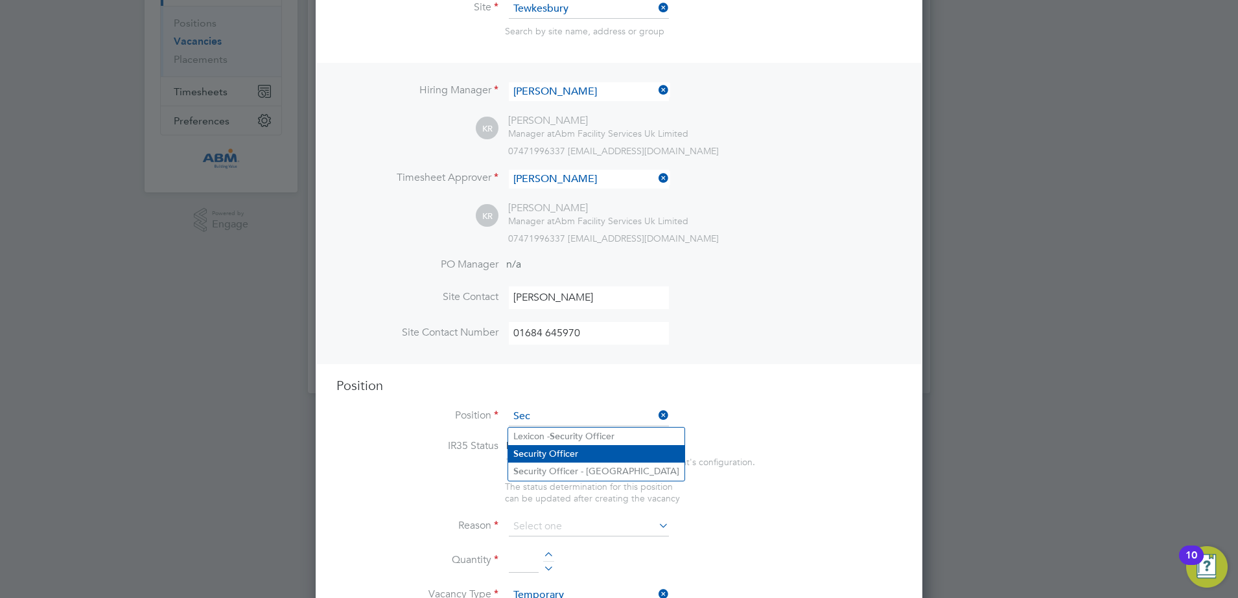
click at [604, 447] on li "Sec urity Officer" at bounding box center [596, 454] width 176 height 18
type input "Security Officer"
type textarea "To patrol and traffic management on a busy retail park and prioritise the safet…"
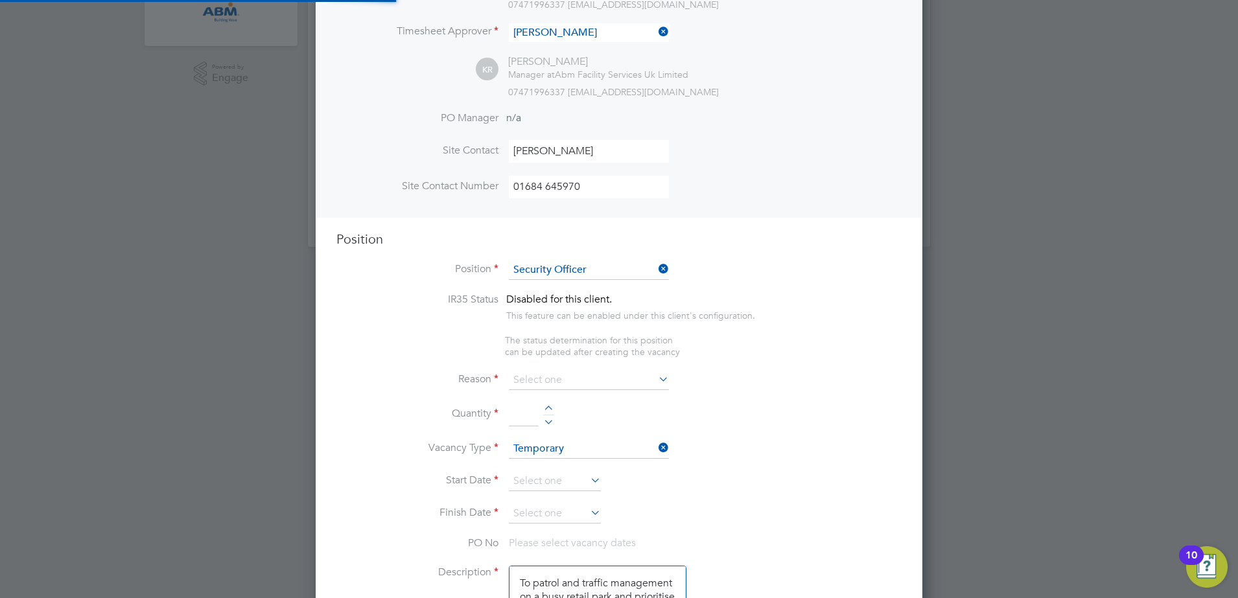
scroll to position [339, 0]
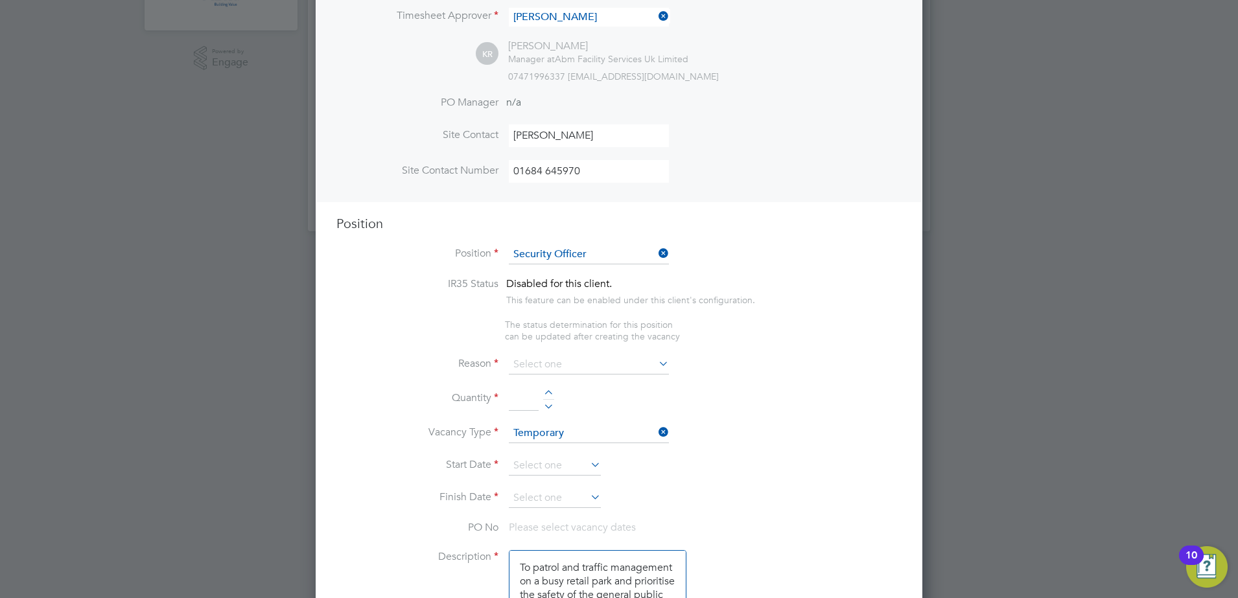
click at [656, 361] on icon at bounding box center [656, 364] width 0 height 18
click at [656, 363] on icon at bounding box center [656, 364] width 0 height 18
click at [644, 366] on input at bounding box center [589, 364] width 160 height 19
click at [580, 386] on li "Sick" at bounding box center [588, 384] width 161 height 17
type input "Sick"
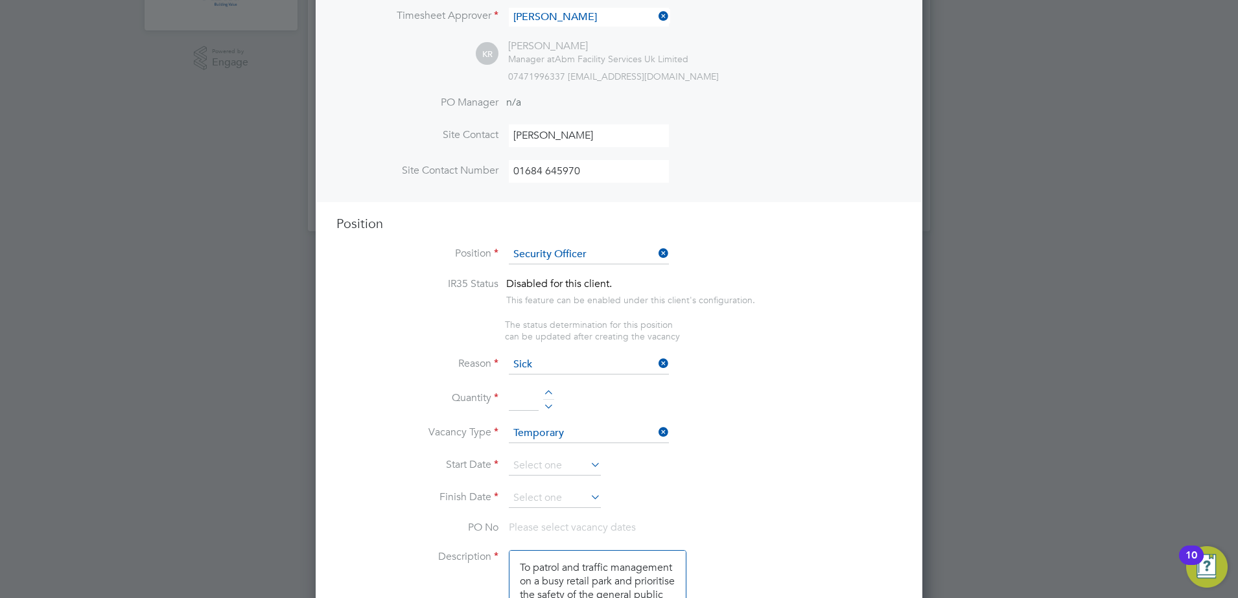
click at [530, 407] on input at bounding box center [524, 399] width 30 height 23
type input "1"
click at [700, 402] on li "Quantity 1" at bounding box center [618, 406] width 565 height 36
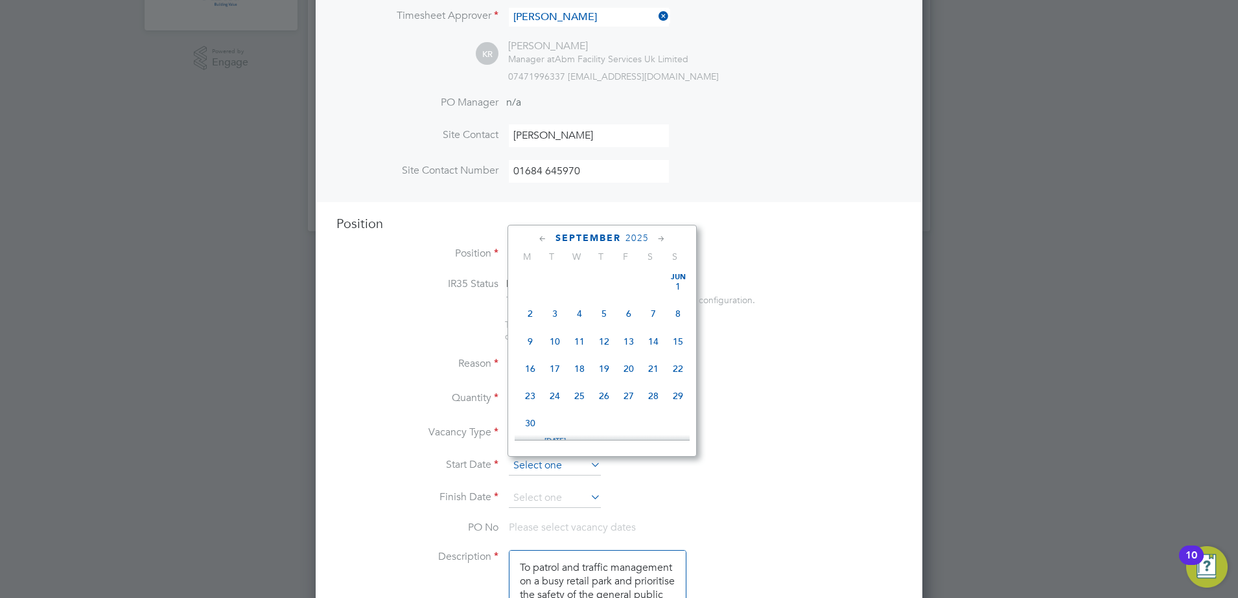
click at [576, 464] on input at bounding box center [555, 465] width 92 height 19
click at [654, 342] on span "11" at bounding box center [653, 330] width 25 height 25
type input "11 Oct 2025"
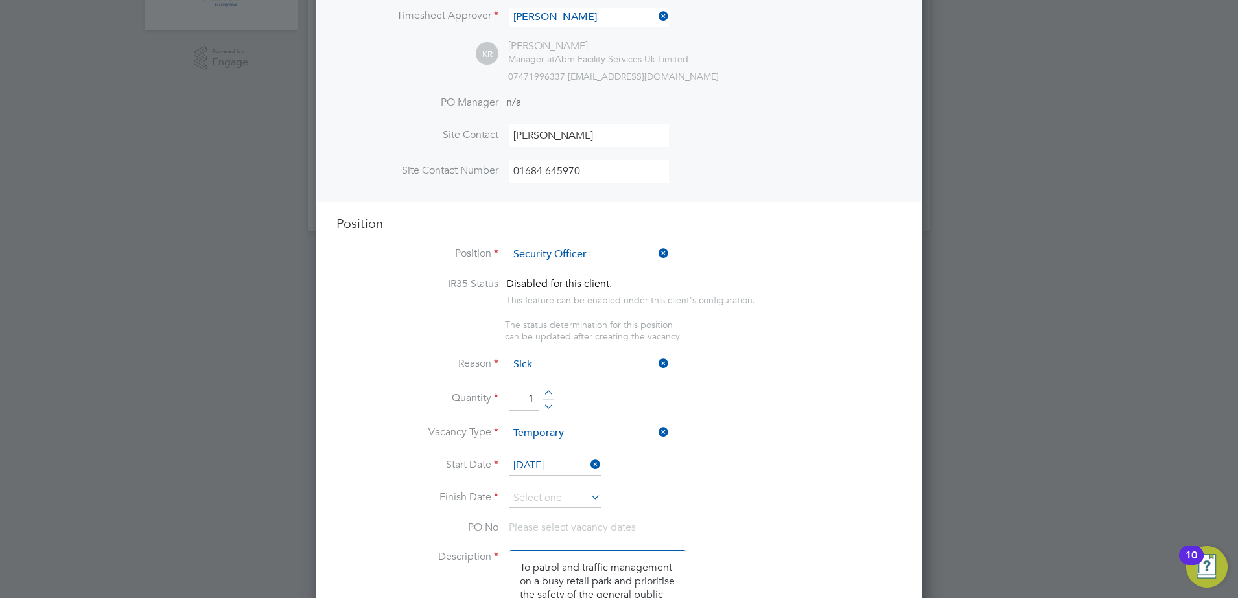
click at [588, 498] on icon at bounding box center [588, 497] width 0 height 18
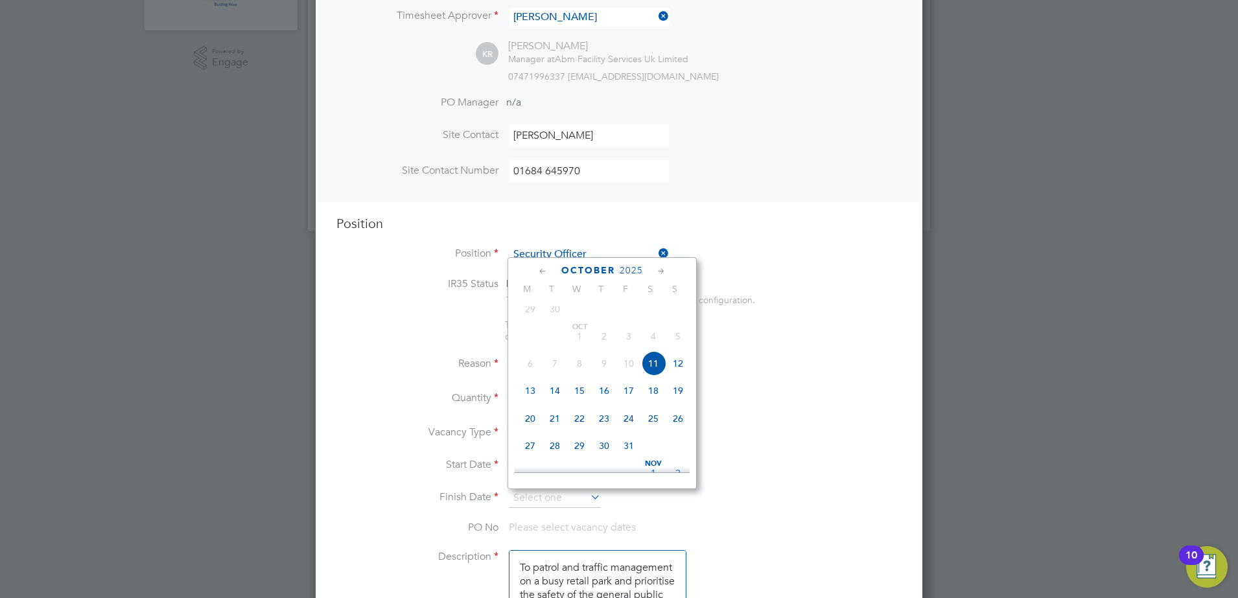
click at [653, 369] on span "11" at bounding box center [653, 363] width 25 height 25
type input "11 Oct 2025"
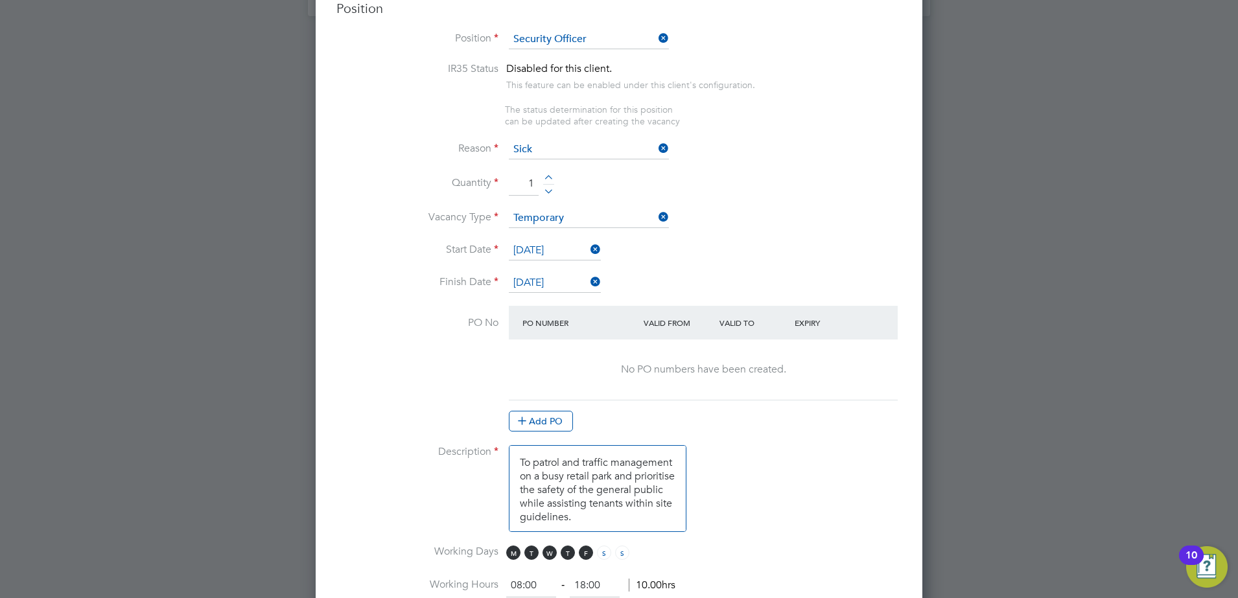
scroll to position [582, 0]
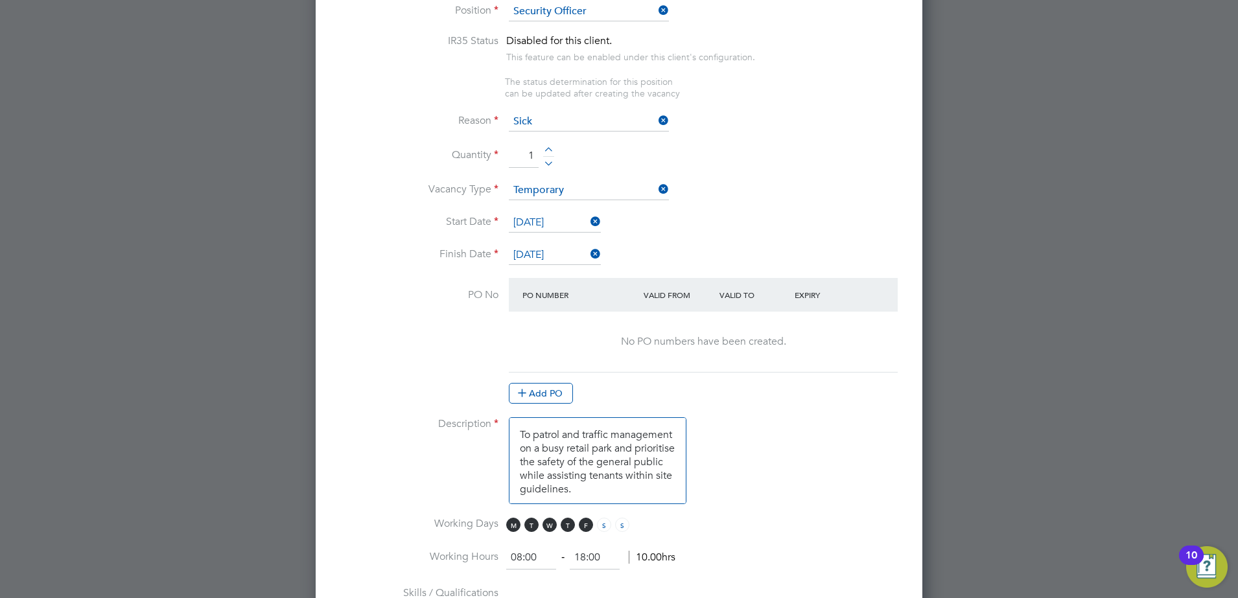
click at [662, 489] on textarea "To patrol and traffic management on a busy retail park and prioritise the safet…" at bounding box center [598, 460] width 178 height 87
drag, startPoint x: 565, startPoint y: 436, endPoint x: 665, endPoint y: 488, distance: 113.4
click at [665, 488] on textarea "To Litter Pick the car Park from 16:00 - 18:30. 18:30 - 00:00 To patrol and tra…" at bounding box center [598, 460] width 178 height 87
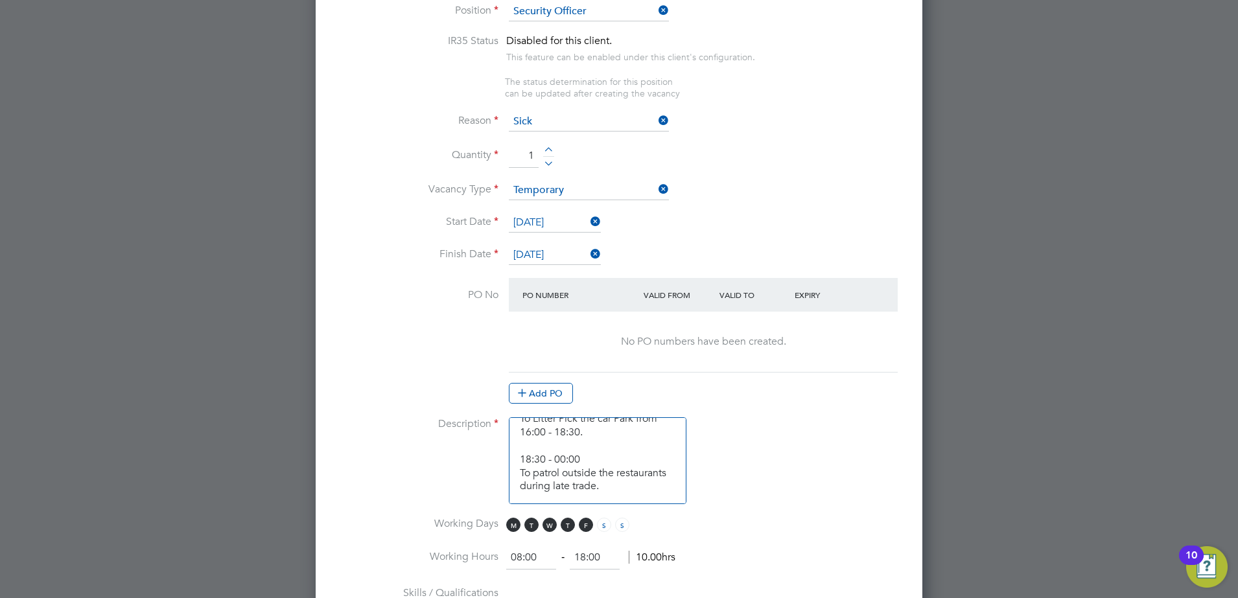
type textarea "To Litter Pick the car Park from 16:00 - 18:30. 18:30 - 00:00 To patrol outside…"
click at [699, 465] on li "Description To Litter Pick the car Park from 16:00 - 18:30. 18:30 - 00:00 To pa…" at bounding box center [618, 467] width 565 height 100
drag, startPoint x: 626, startPoint y: 488, endPoint x: 509, endPoint y: 417, distance: 137.0
click at [509, 417] on li "Description To Litter Pick the car Park from 16:00 - 18:30. 18:30 - 00:00 To pa…" at bounding box center [618, 467] width 565 height 100
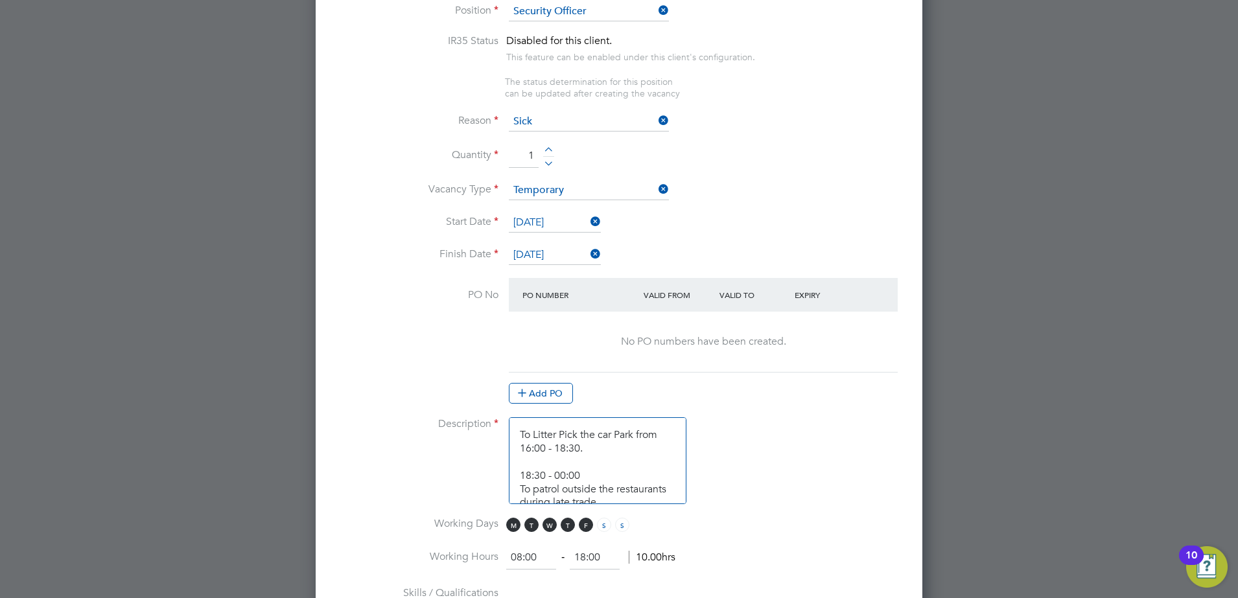
click at [769, 494] on li "Description To Litter Pick the car Park from 16:00 - 18:30. 18:30 - 00:00 To pa…" at bounding box center [618, 467] width 565 height 100
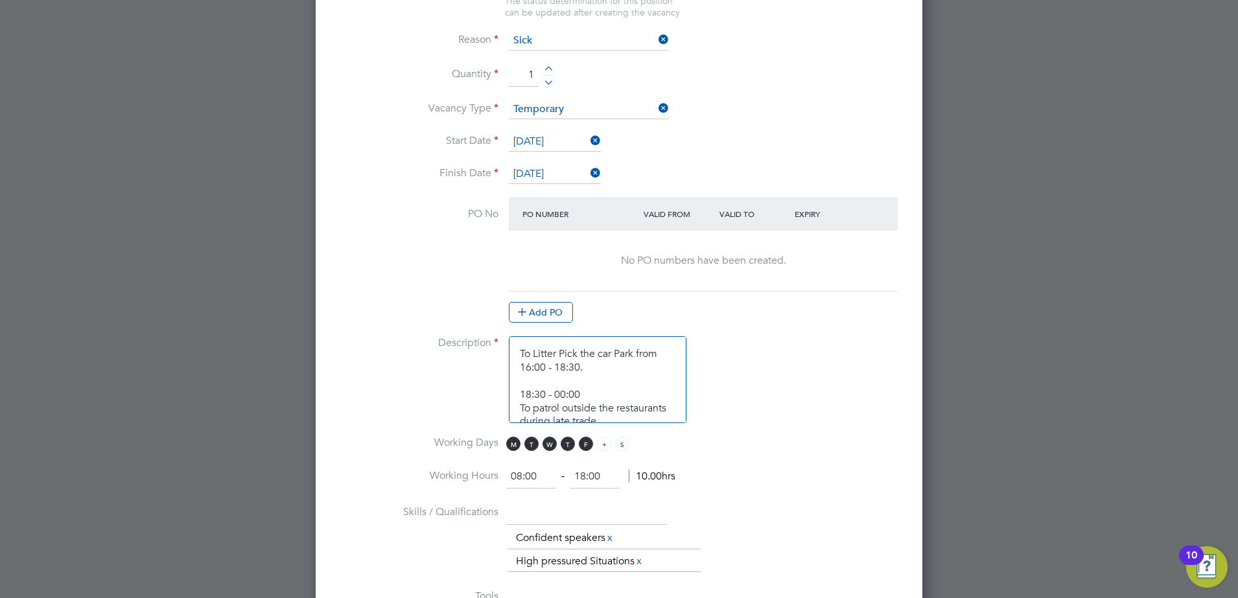
click at [602, 447] on span "S" at bounding box center [604, 444] width 14 height 14
click at [581, 447] on span "F" at bounding box center [586, 444] width 14 height 14
click at [566, 447] on span "T" at bounding box center [568, 444] width 14 height 14
click at [540, 446] on span "M T W T F S S" at bounding box center [569, 444] width 127 height 14
drag, startPoint x: 548, startPoint y: 446, endPoint x: 539, endPoint y: 446, distance: 9.1
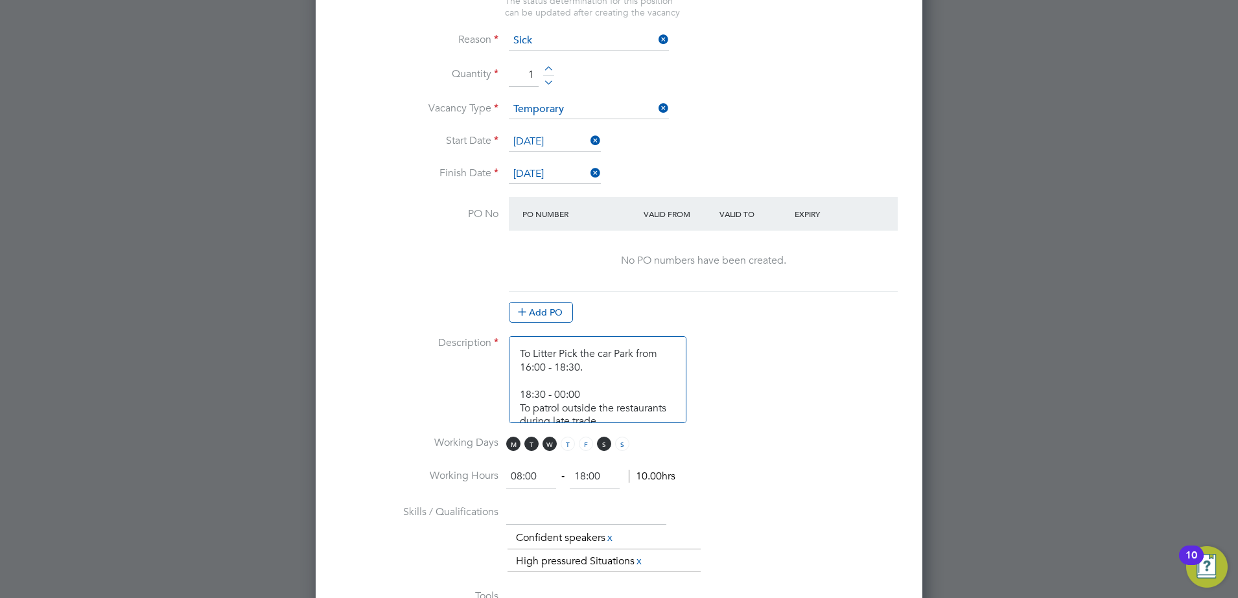
click at [548, 446] on span "W" at bounding box center [550, 444] width 14 height 14
click at [534, 446] on span "T" at bounding box center [531, 444] width 14 height 14
click at [510, 444] on span "M" at bounding box center [513, 444] width 14 height 14
drag, startPoint x: 510, startPoint y: 476, endPoint x: 496, endPoint y: 478, distance: 14.4
click at [496, 478] on li "Working Hours 08:00 ‐ 18:00 10.00hrs" at bounding box center [618, 483] width 565 height 36
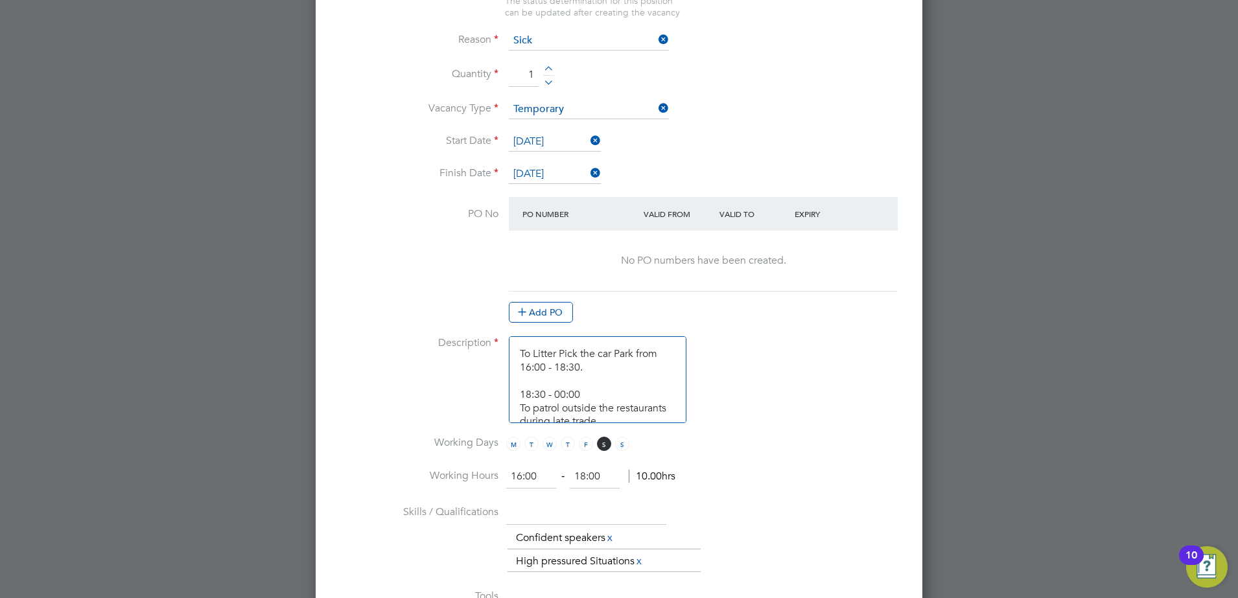
type input "16:00"
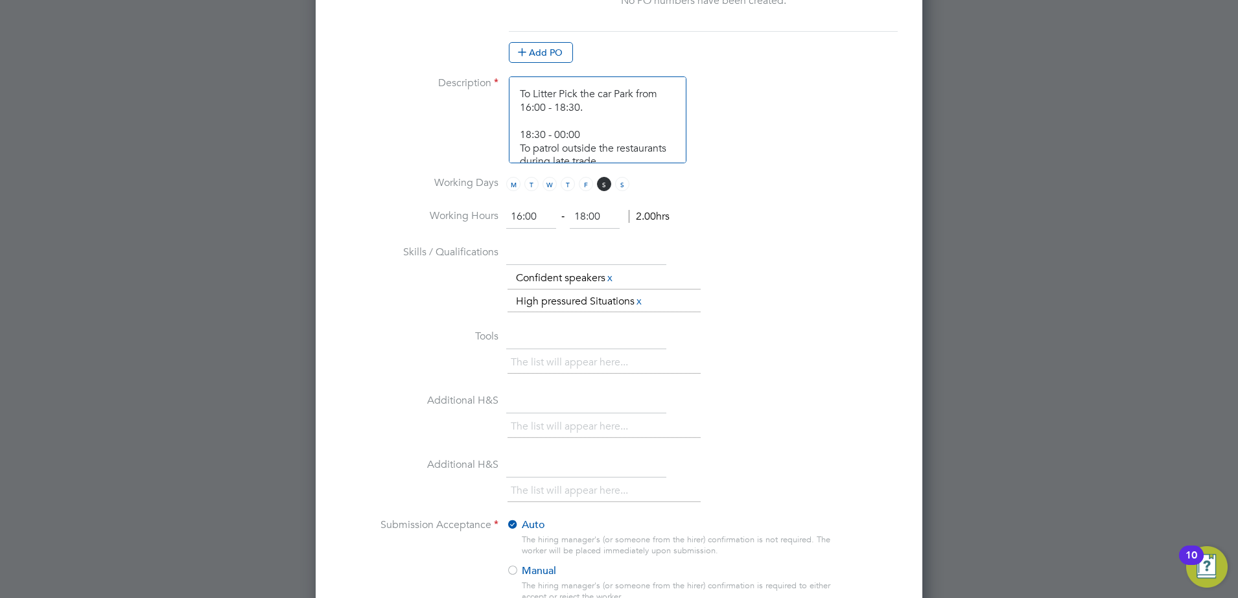
scroll to position [930, 0]
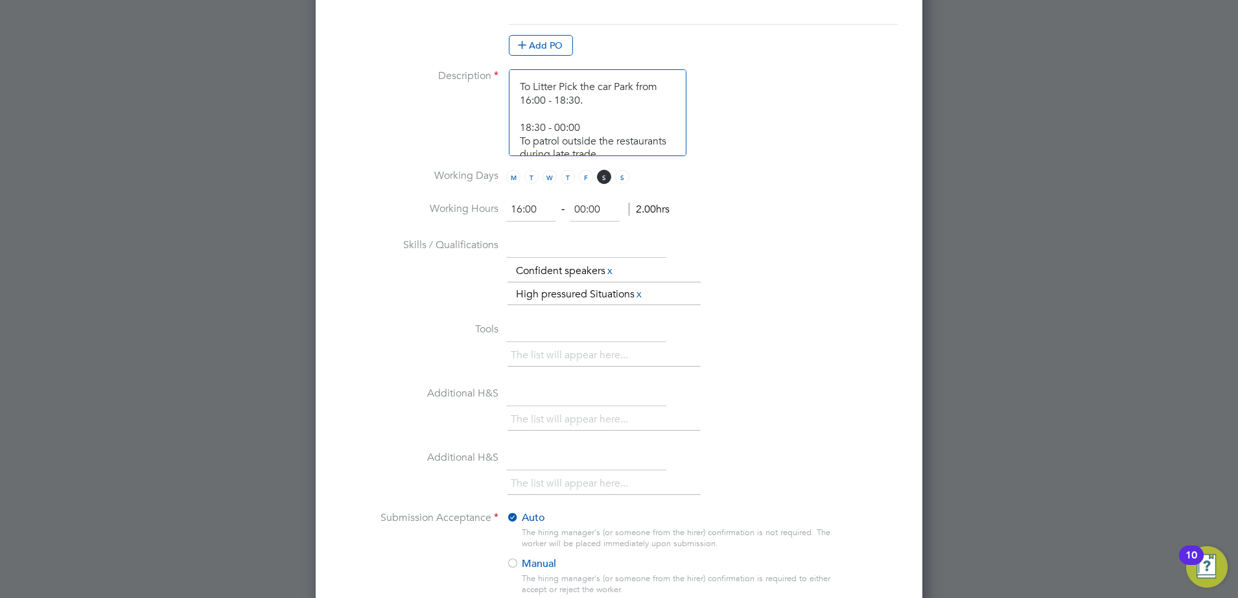
type input "00:00"
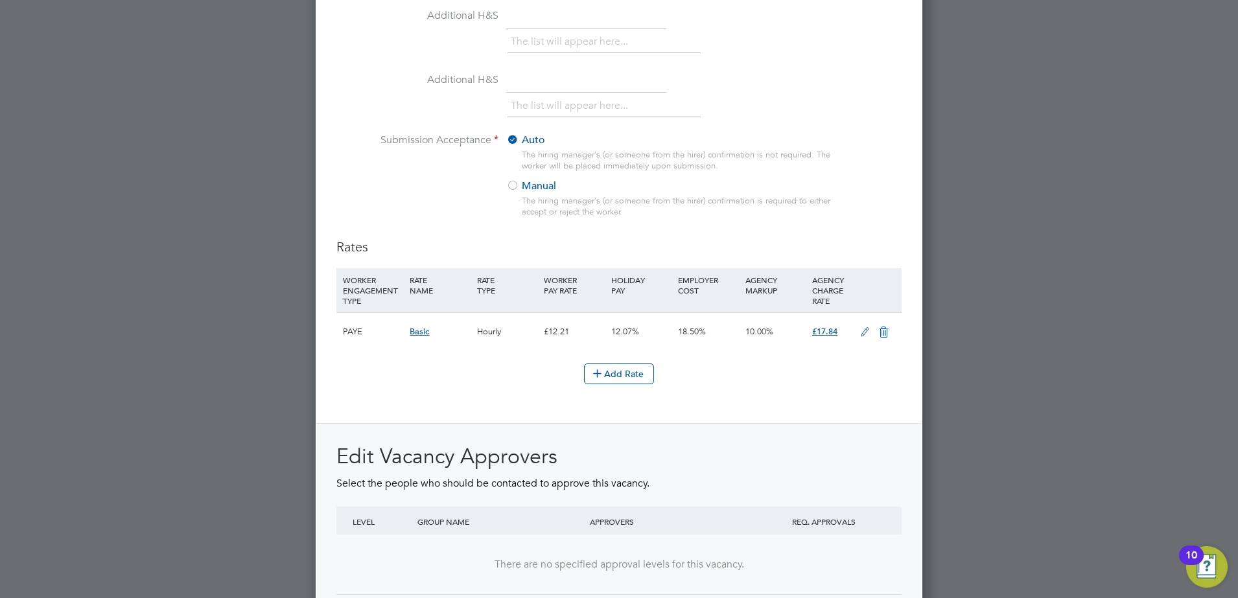
scroll to position [1422, 0]
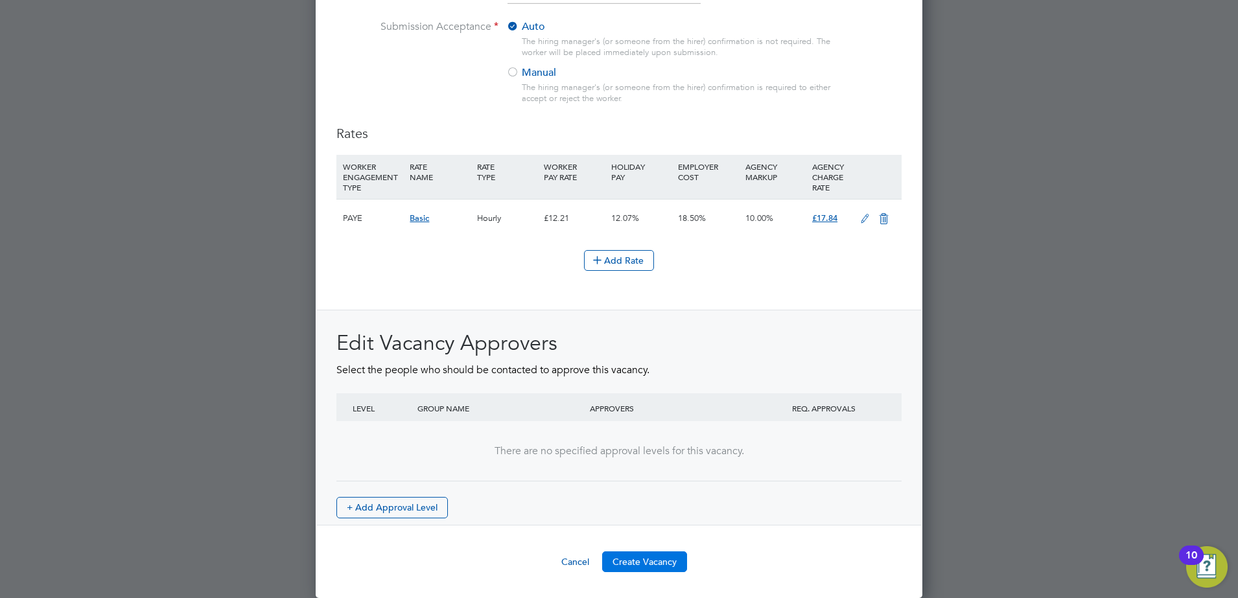
click at [657, 561] on button "Create Vacancy" at bounding box center [644, 562] width 85 height 21
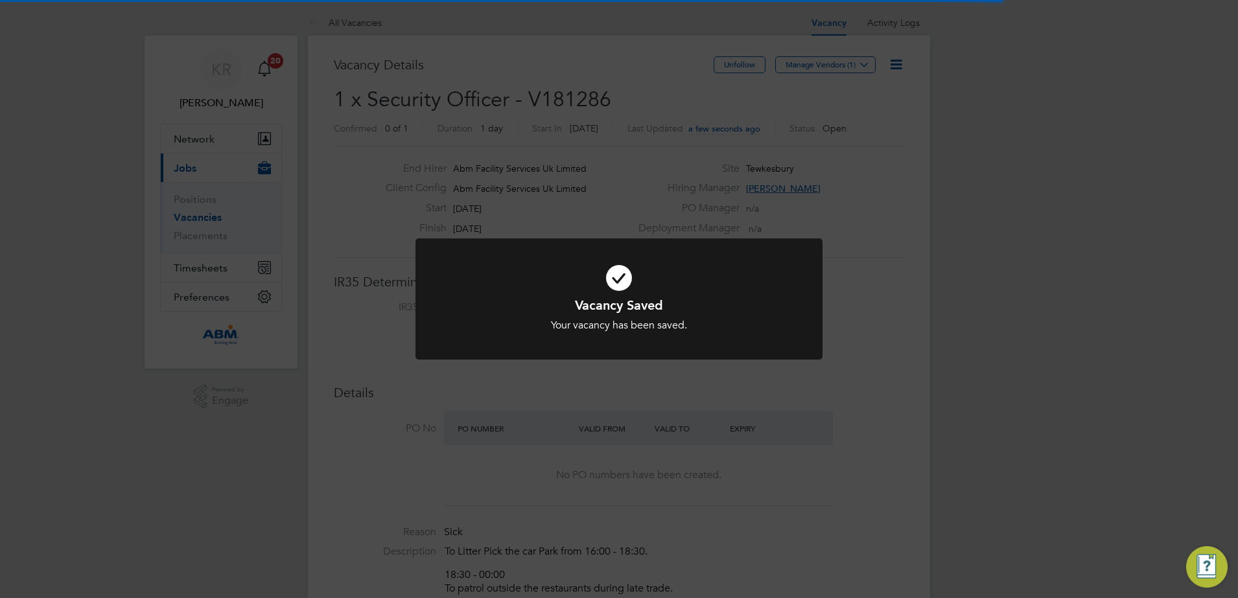
scroll to position [38, 91]
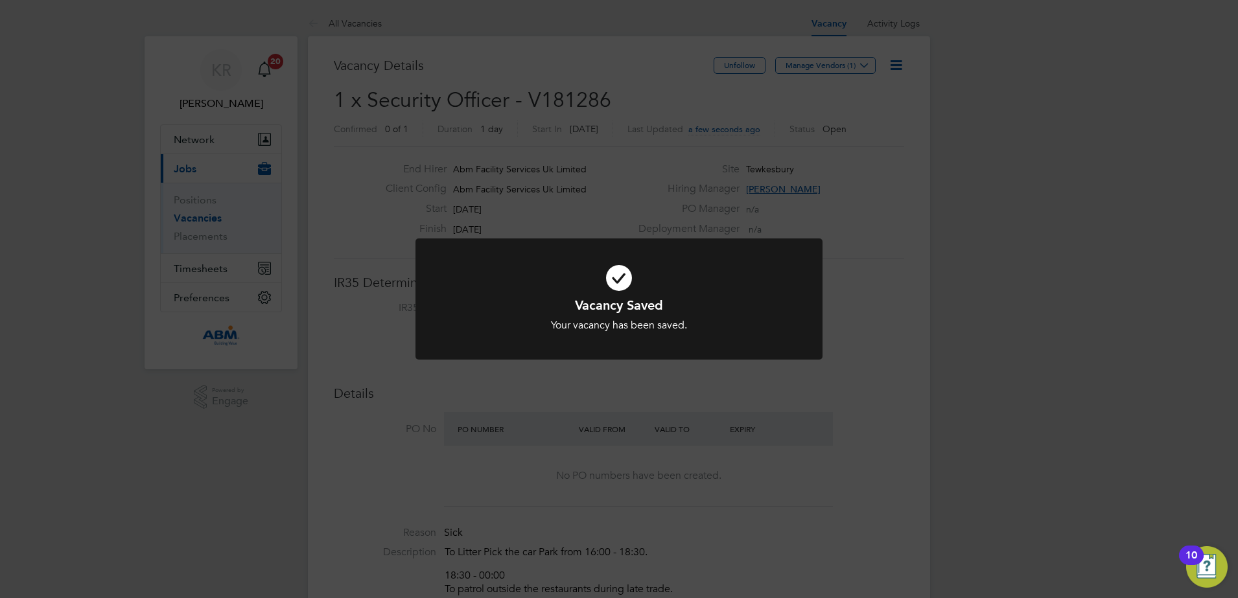
click at [875, 288] on div "Vacancy Saved Your vacancy has been saved. Cancel Okay" at bounding box center [619, 299] width 1238 height 598
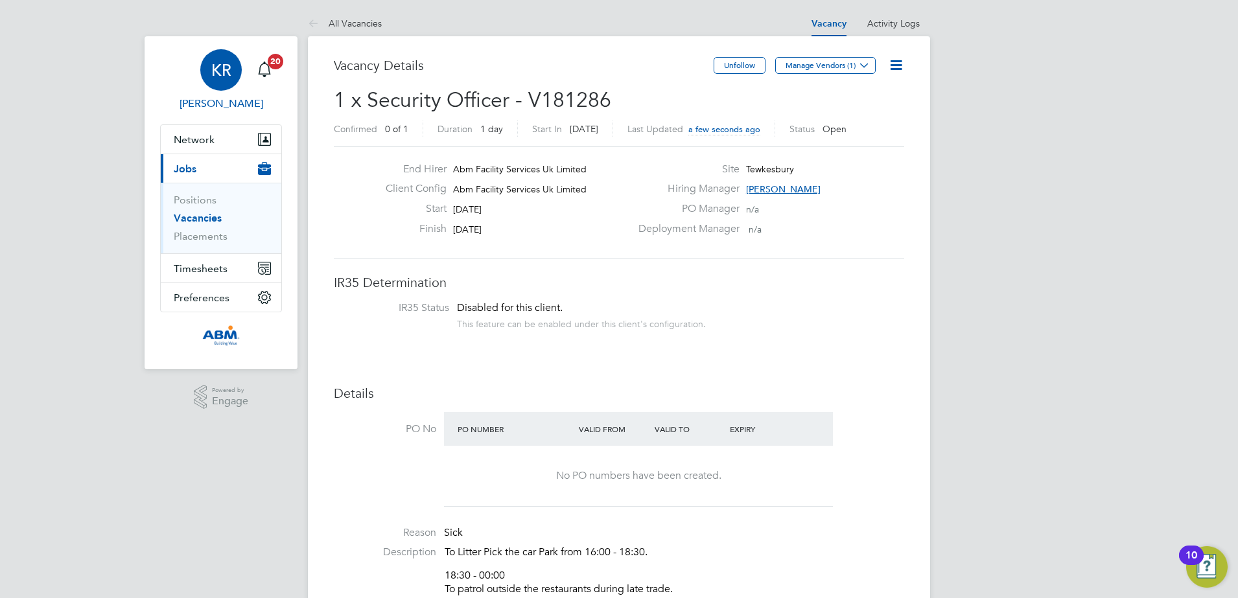
click at [230, 97] on span "Kieran Ryder" at bounding box center [221, 104] width 122 height 16
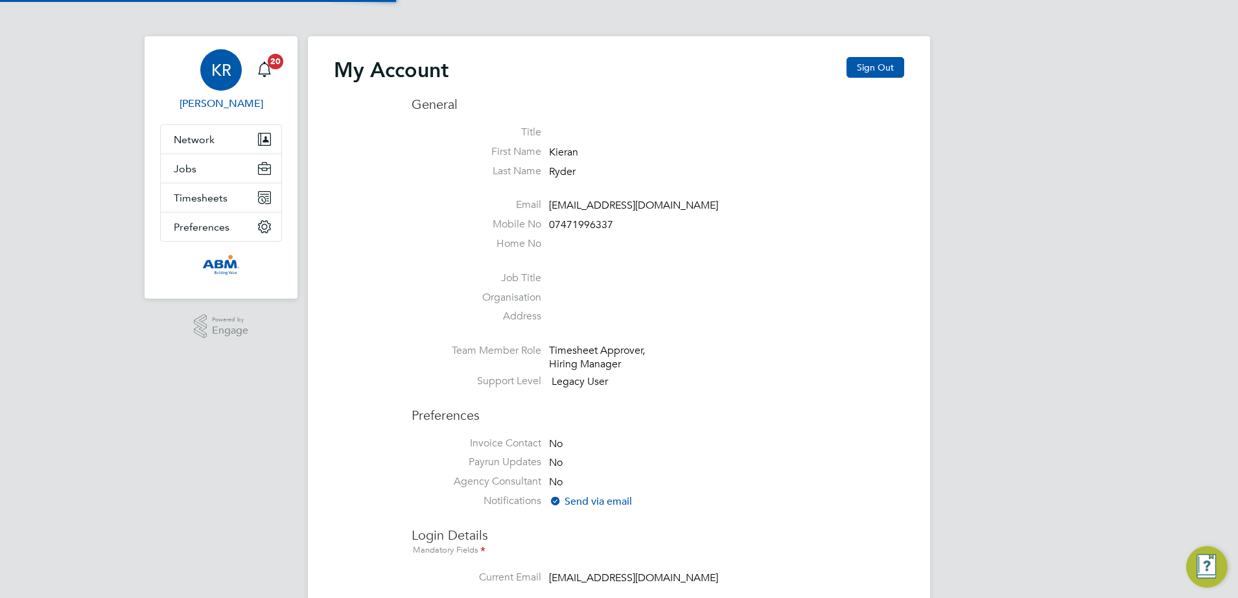
type input "[EMAIL_ADDRESS][DOMAIN_NAME]"
click at [194, 170] on span "Jobs" at bounding box center [185, 169] width 23 height 12
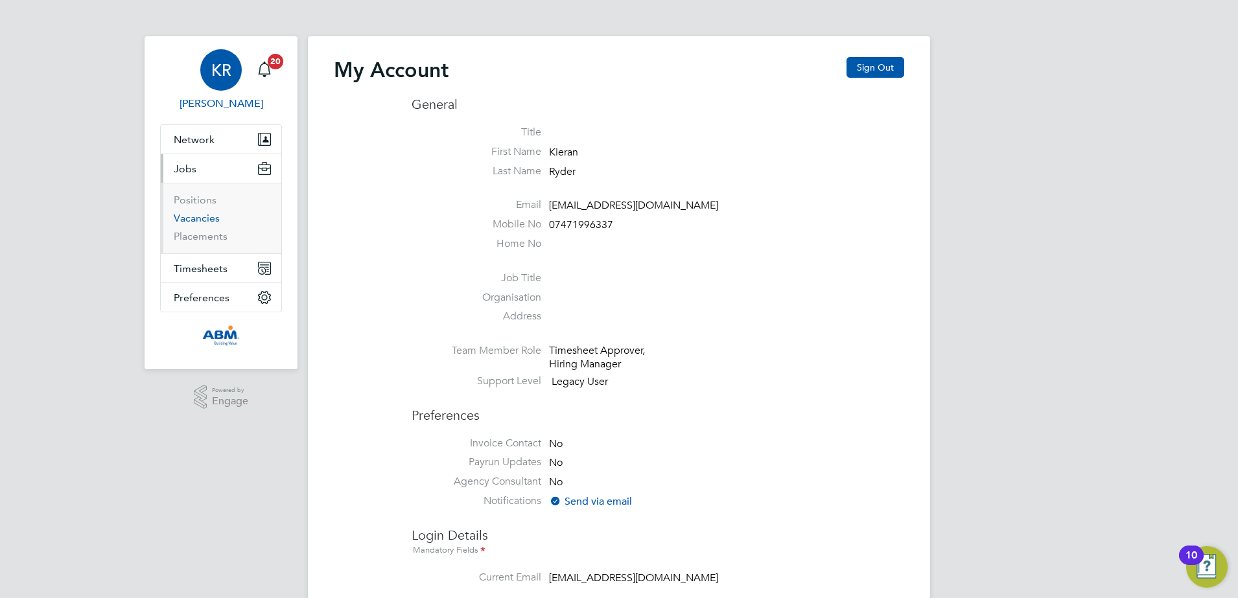
click at [198, 216] on link "Vacancies" at bounding box center [197, 218] width 46 height 12
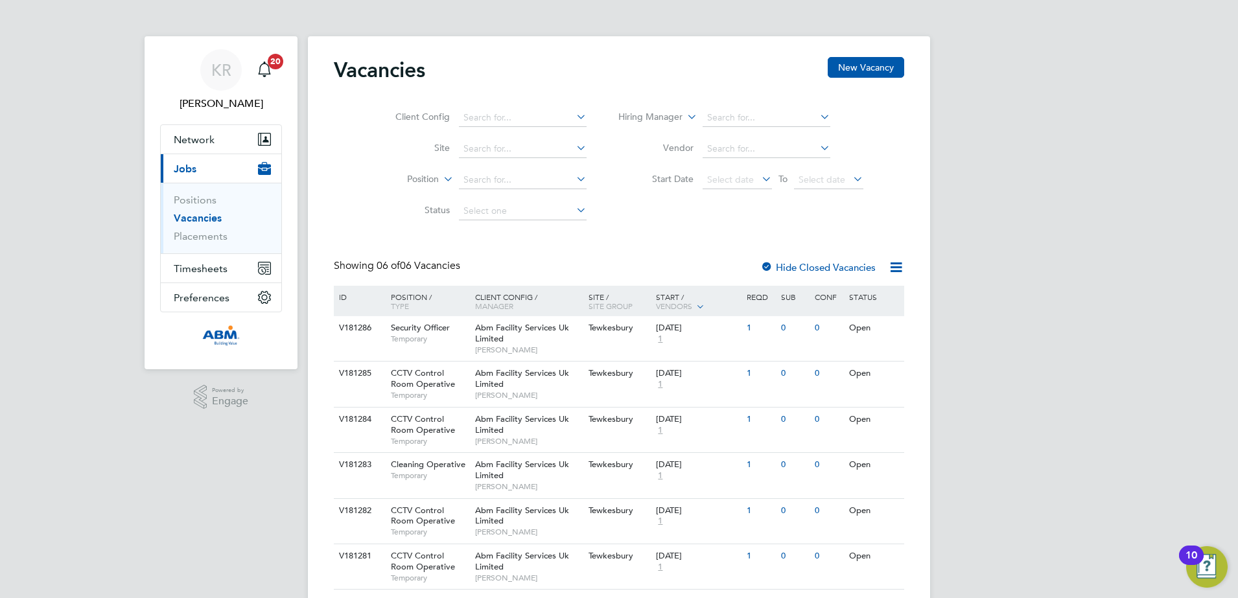
scroll to position [38, 0]
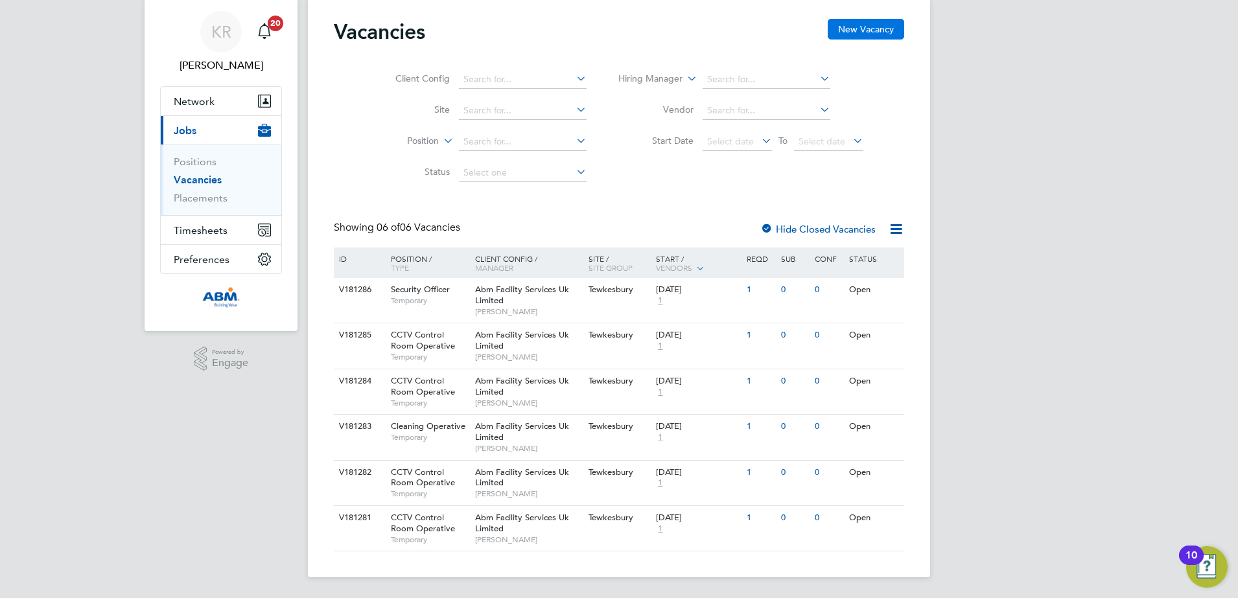
click at [857, 31] on button "New Vacancy" at bounding box center [866, 29] width 76 height 21
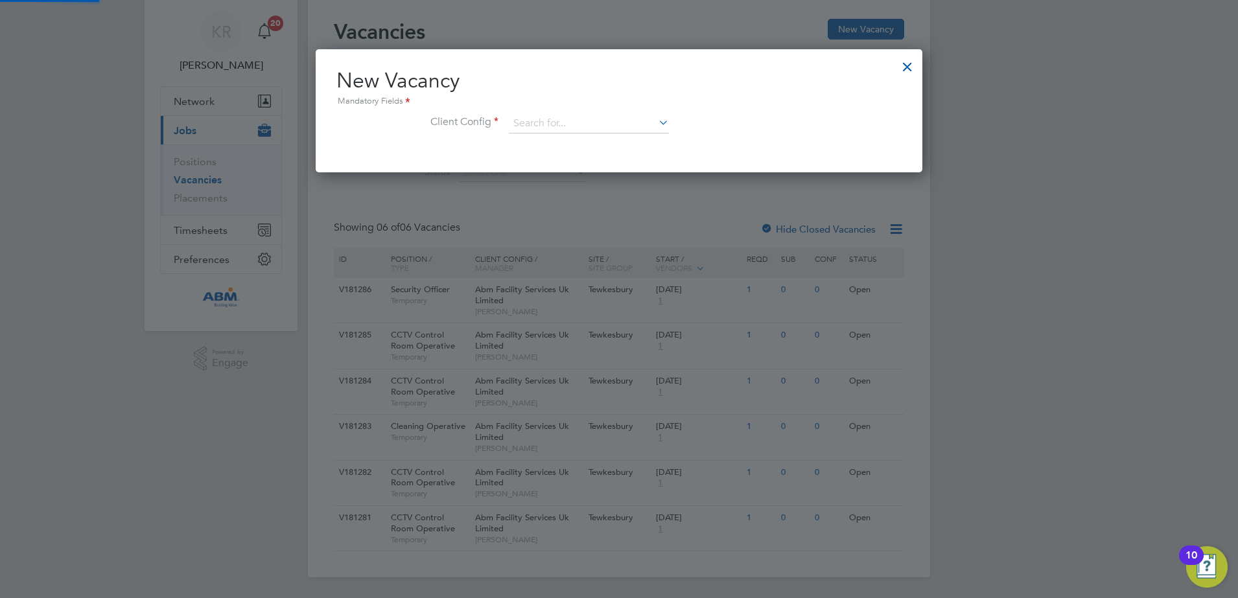
scroll to position [123, 607]
click at [613, 124] on input at bounding box center [589, 123] width 160 height 19
click at [604, 157] on li "Abm Facility Services Uk Limited" at bounding box center [588, 160] width 161 height 18
type input "Abm Facility Services Uk Limited"
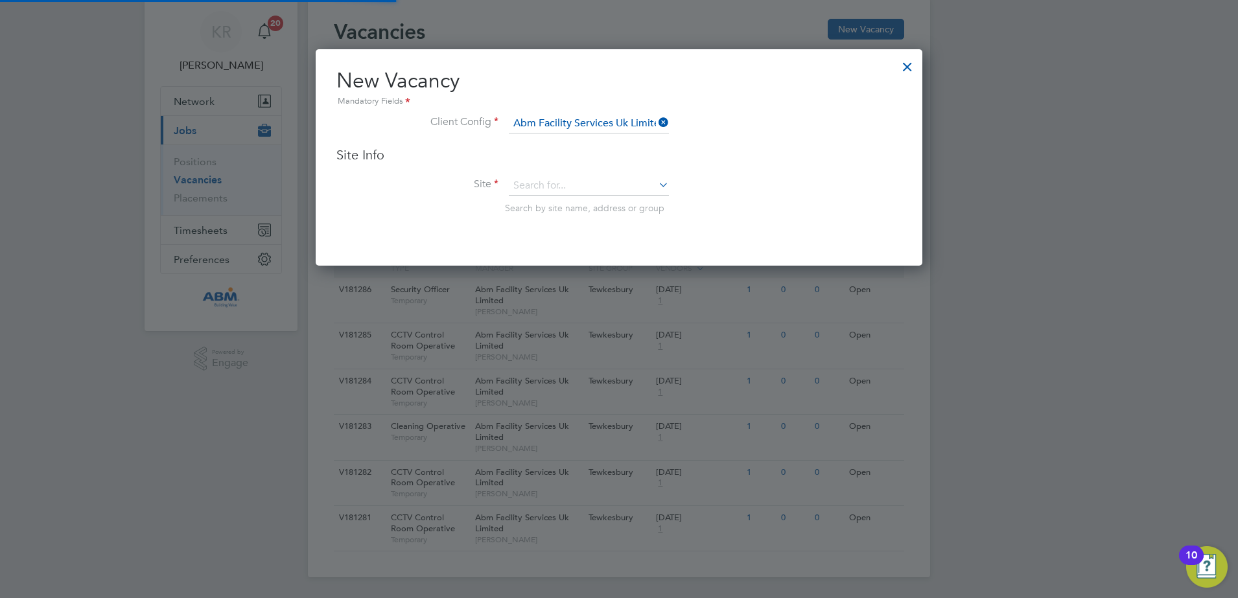
scroll to position [217, 607]
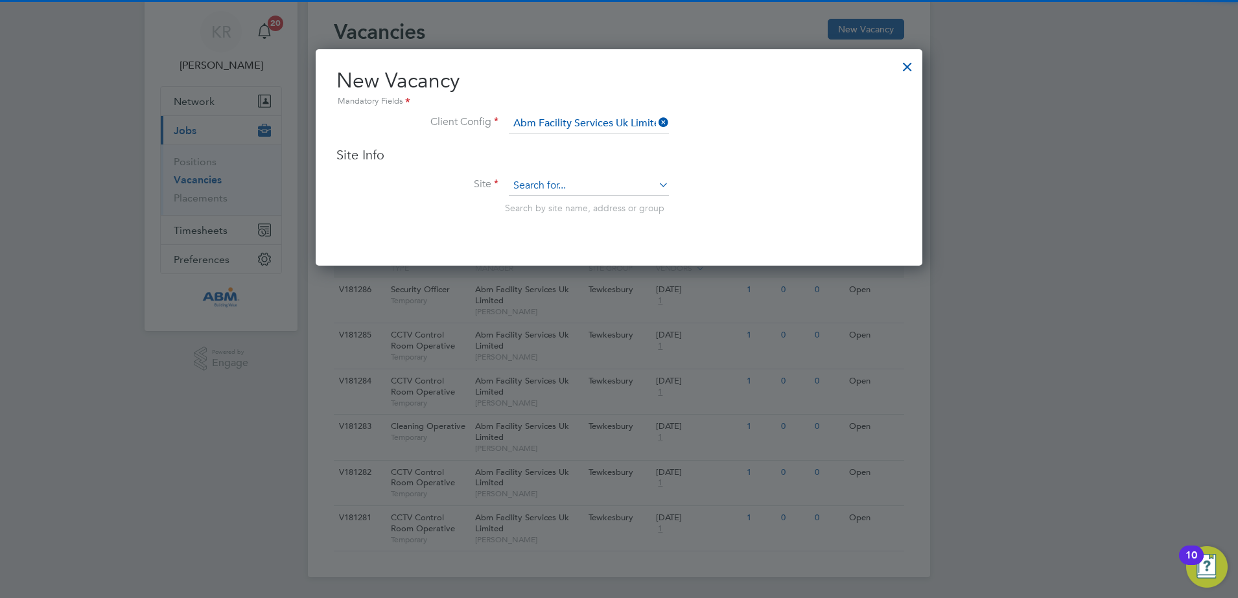
click at [574, 183] on input at bounding box center [589, 185] width 160 height 19
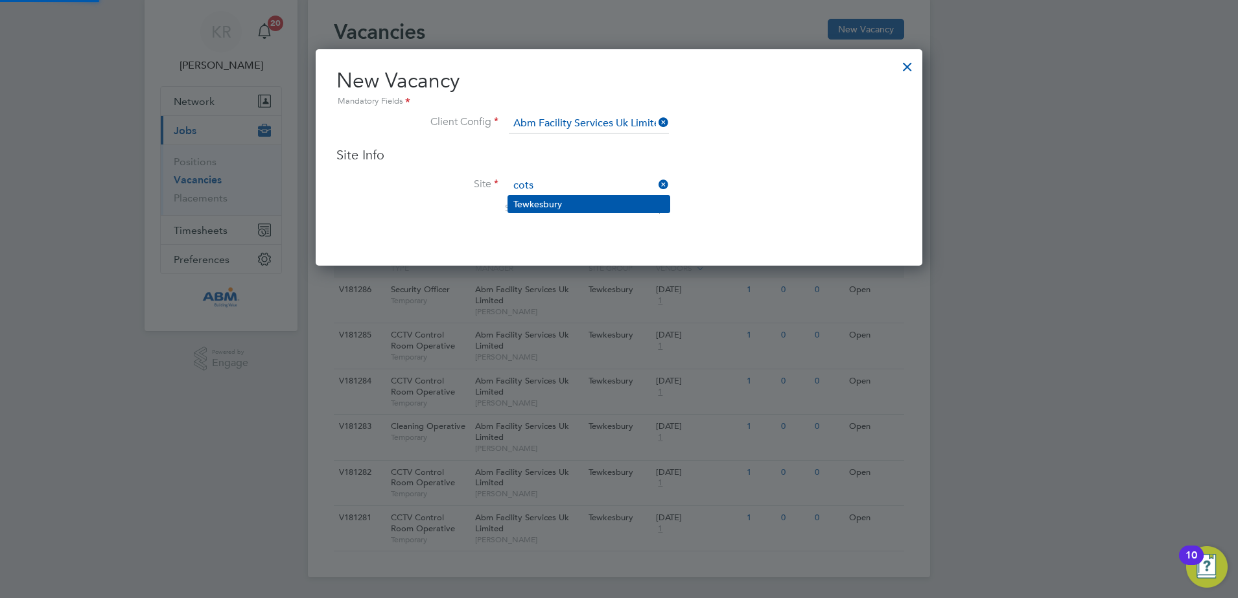
click at [565, 210] on li "Tewkesbury" at bounding box center [588, 204] width 161 height 17
type input "Tewkesbury"
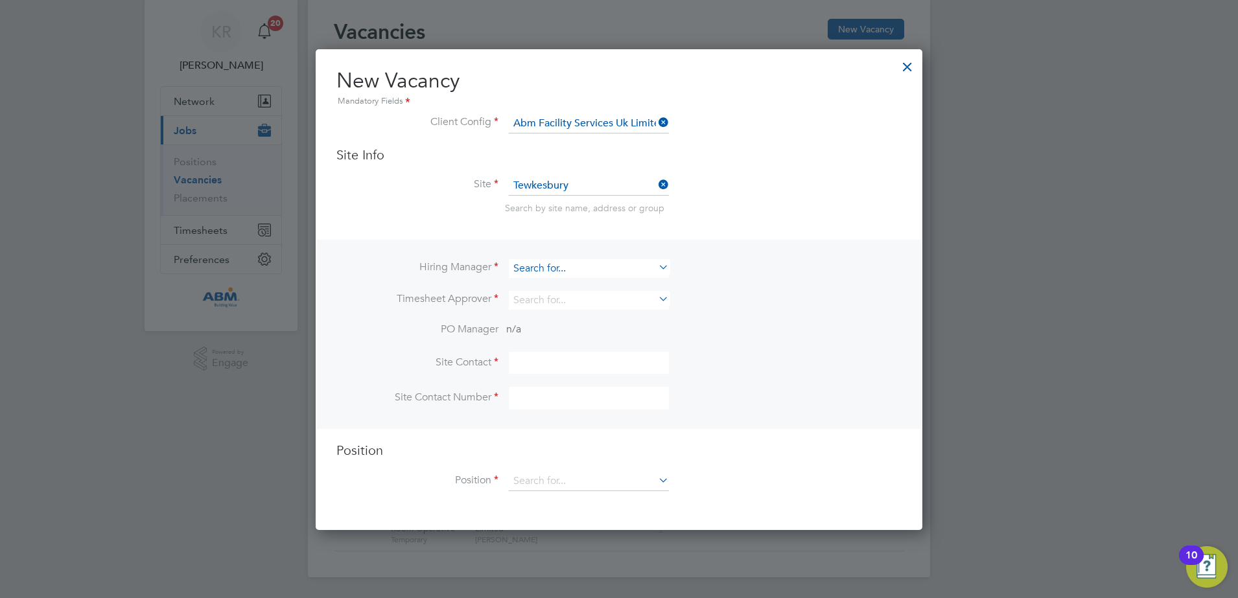
click at [637, 271] on input at bounding box center [589, 268] width 160 height 19
click at [616, 290] on li "Kieran Ryder" at bounding box center [588, 287] width 161 height 18
type input "Kieran Ryder"
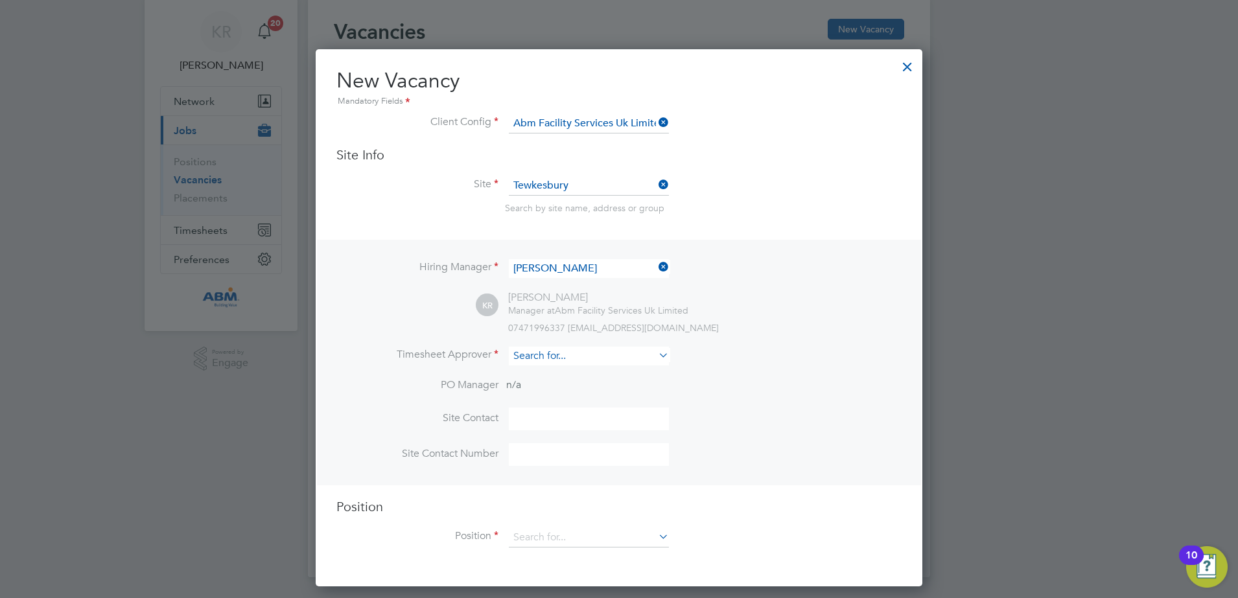
click at [650, 358] on input at bounding box center [589, 356] width 160 height 19
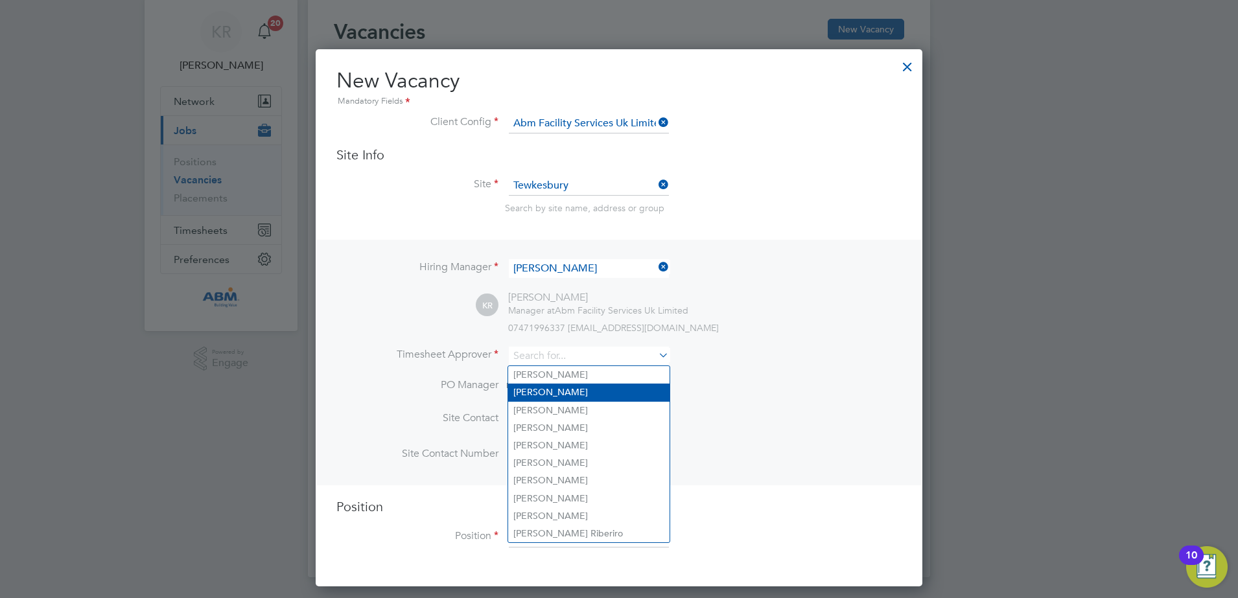
click at [595, 395] on li "Kieran Ryder" at bounding box center [588, 393] width 161 height 18
type input "Kieran Ryder"
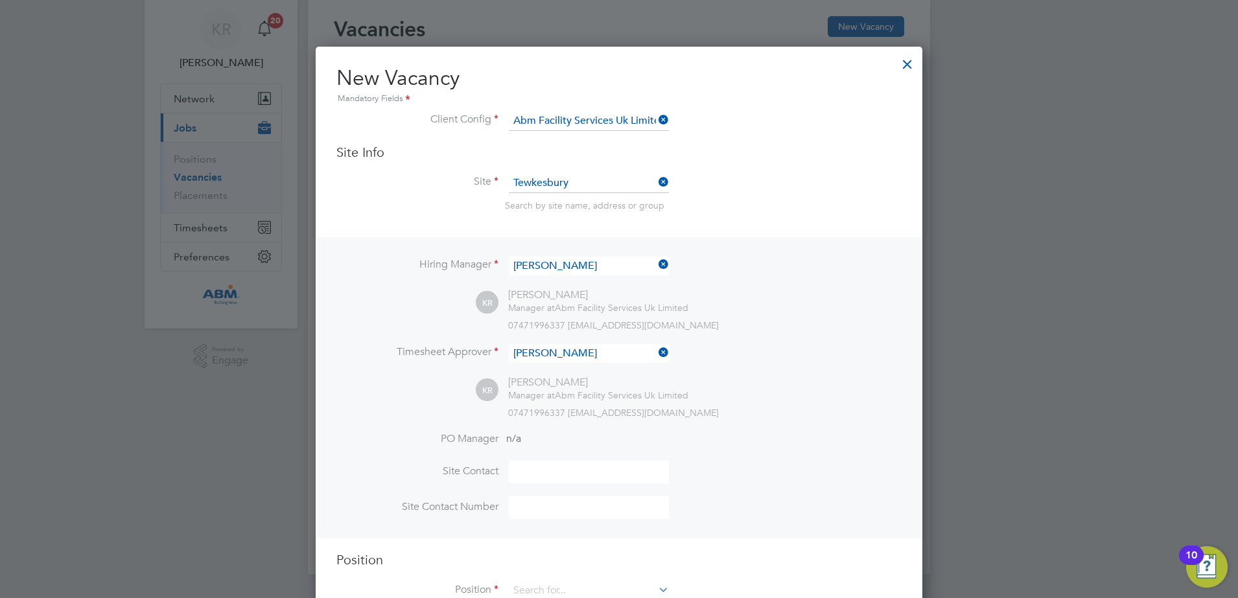
scroll to position [84, 0]
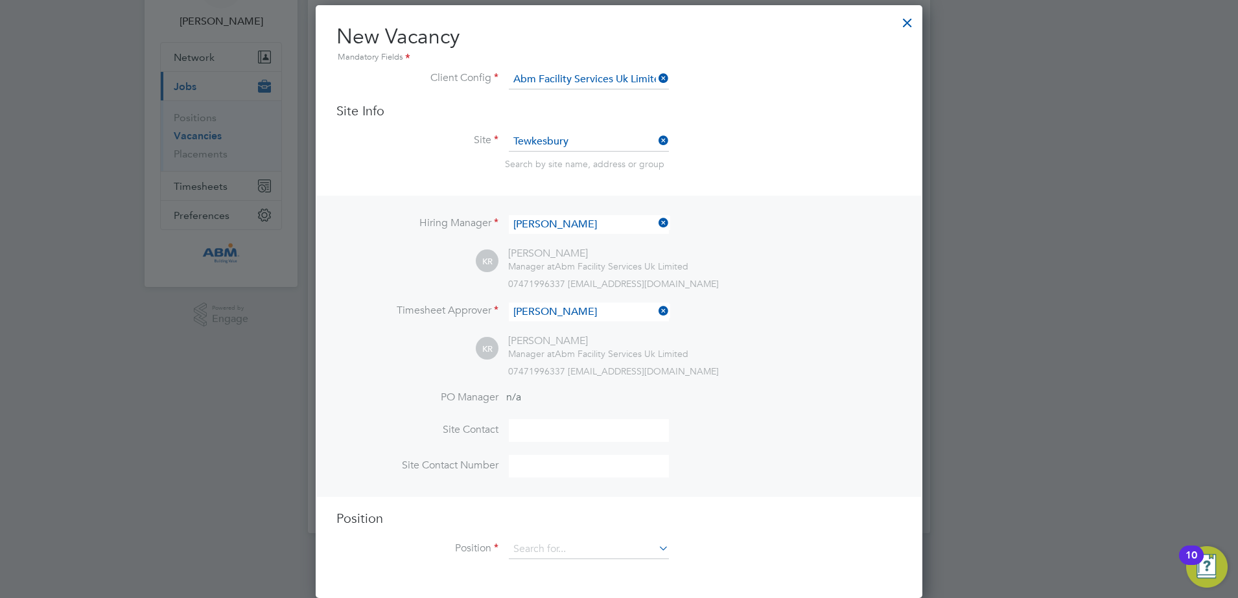
click at [576, 421] on input at bounding box center [589, 430] width 160 height 23
type input "Kieran Ryder"
type input "01684 645970"
click at [656, 552] on icon at bounding box center [656, 548] width 0 height 18
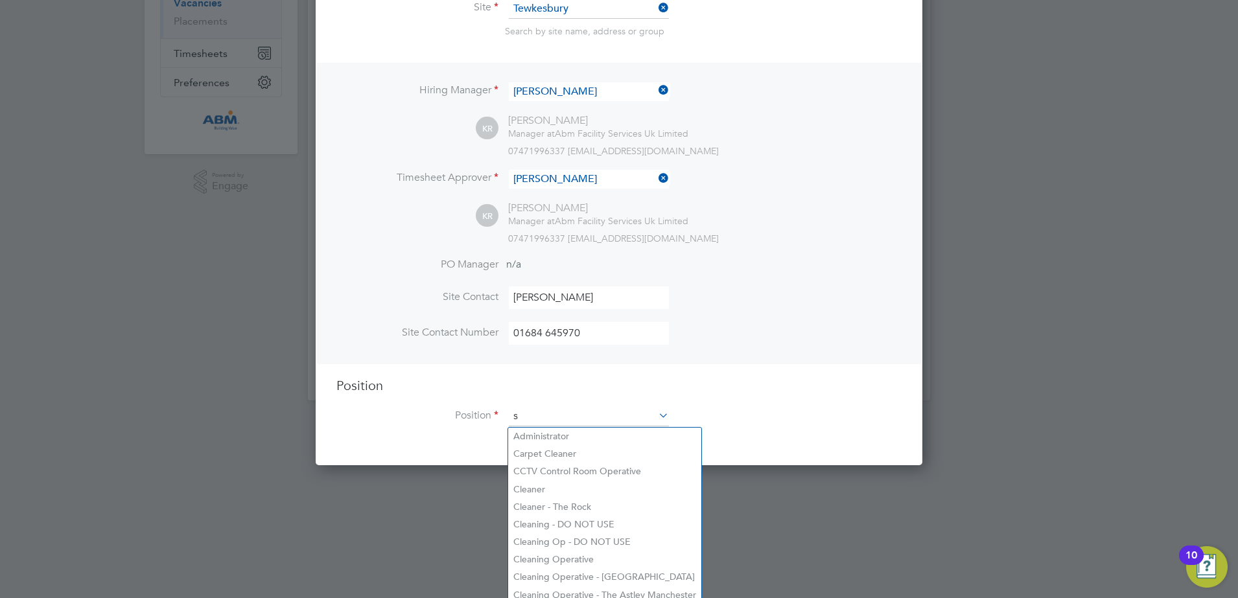
scroll to position [1864, 607]
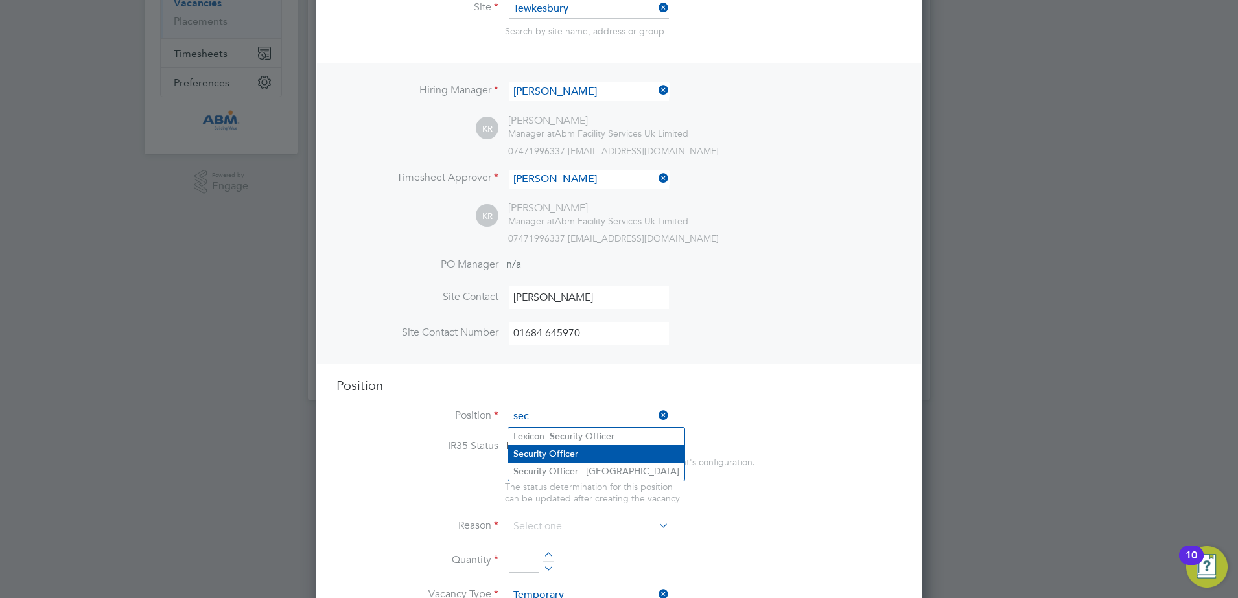
click at [585, 451] on li "Sec urity Officer" at bounding box center [596, 454] width 176 height 18
type input "Security Officer"
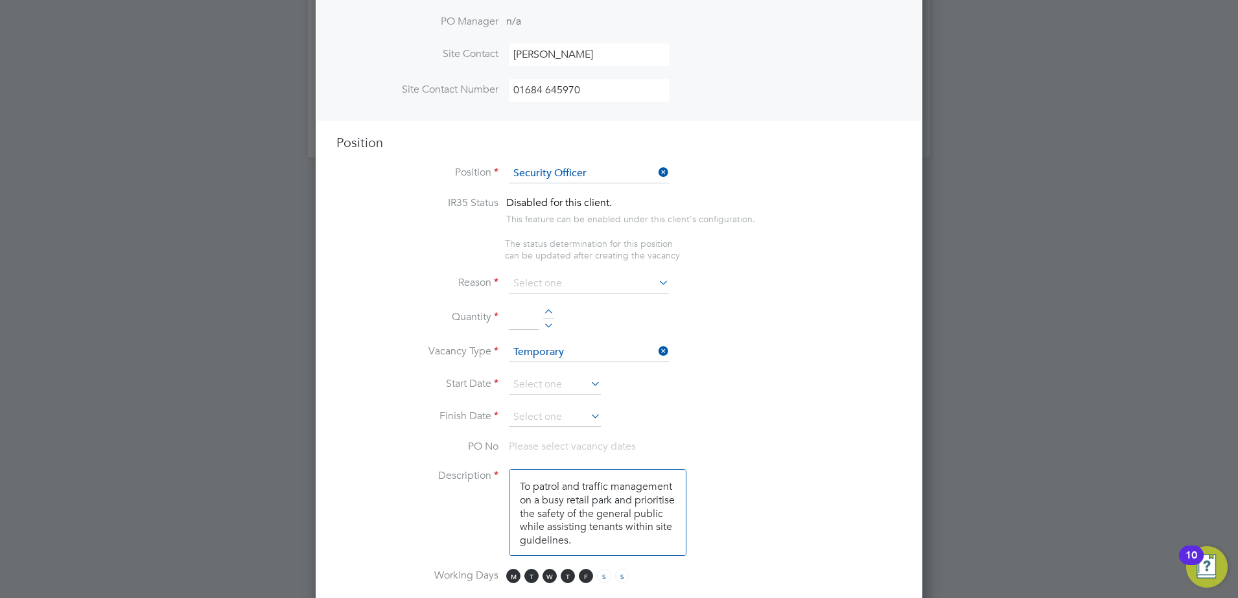
drag, startPoint x: 552, startPoint y: 506, endPoint x: 486, endPoint y: 476, distance: 72.8
click at [486, 478] on li "Description To patrol and traffic management on a busy retail park and prioriti…" at bounding box center [618, 519] width 565 height 100
paste textarea "Litter Pick the car Park from 16:00 - 18:30. 18:30 - 00:00 To patrol outside th…"
type textarea "To Litter Pick the car Park from 16:00 - 18:30. 18:30 - 00:00 To patrol outside…"
click at [527, 325] on input at bounding box center [524, 318] width 30 height 23
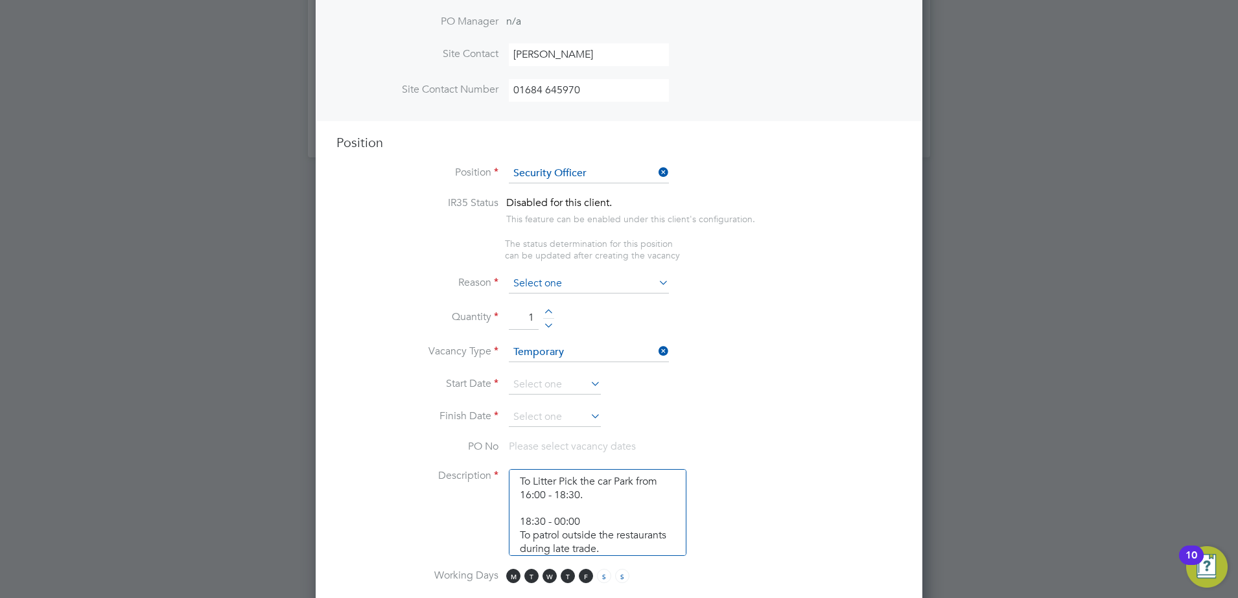
type input "1"
click at [580, 286] on input at bounding box center [589, 283] width 160 height 19
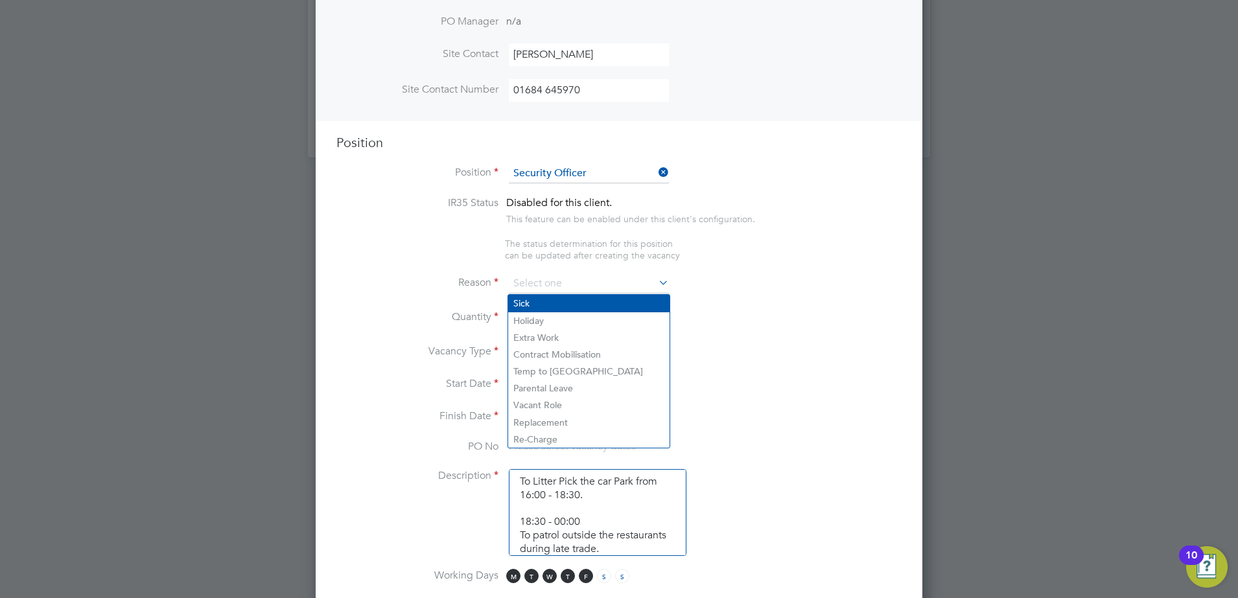
click at [571, 307] on li "Sick" at bounding box center [588, 303] width 161 height 17
type input "Sick"
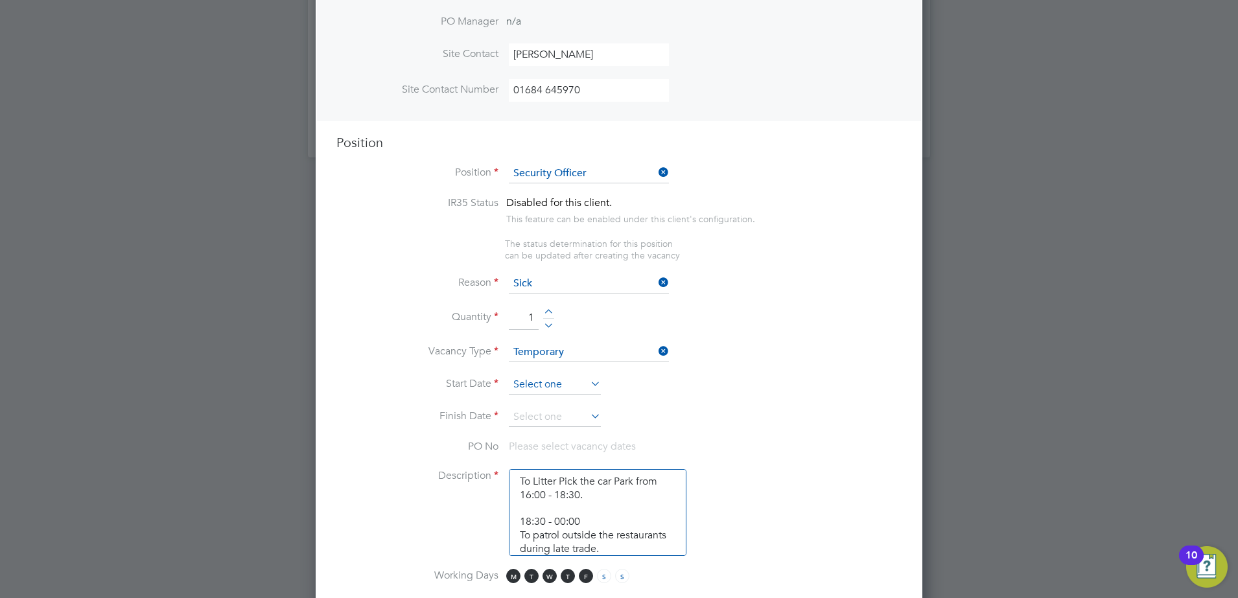
click at [572, 380] on input at bounding box center [555, 384] width 92 height 19
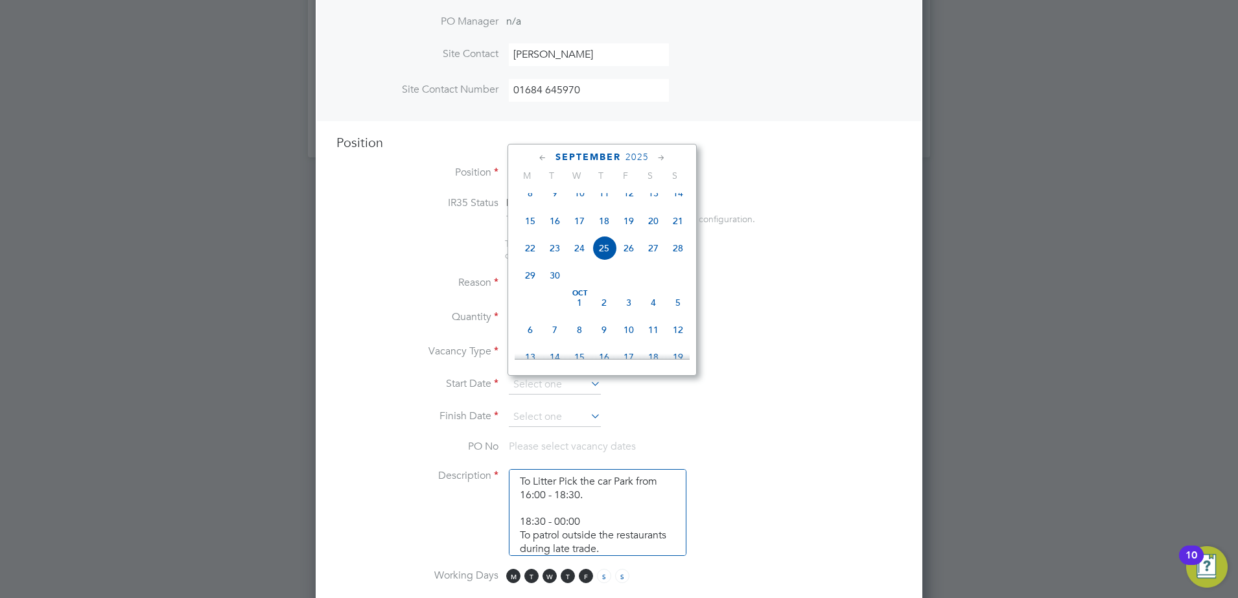
click at [676, 398] on li "Start Date" at bounding box center [618, 391] width 565 height 32
click at [578, 386] on input at bounding box center [555, 384] width 92 height 19
click at [679, 341] on span "12" at bounding box center [678, 330] width 25 height 25
type input "12 Oct 2025"
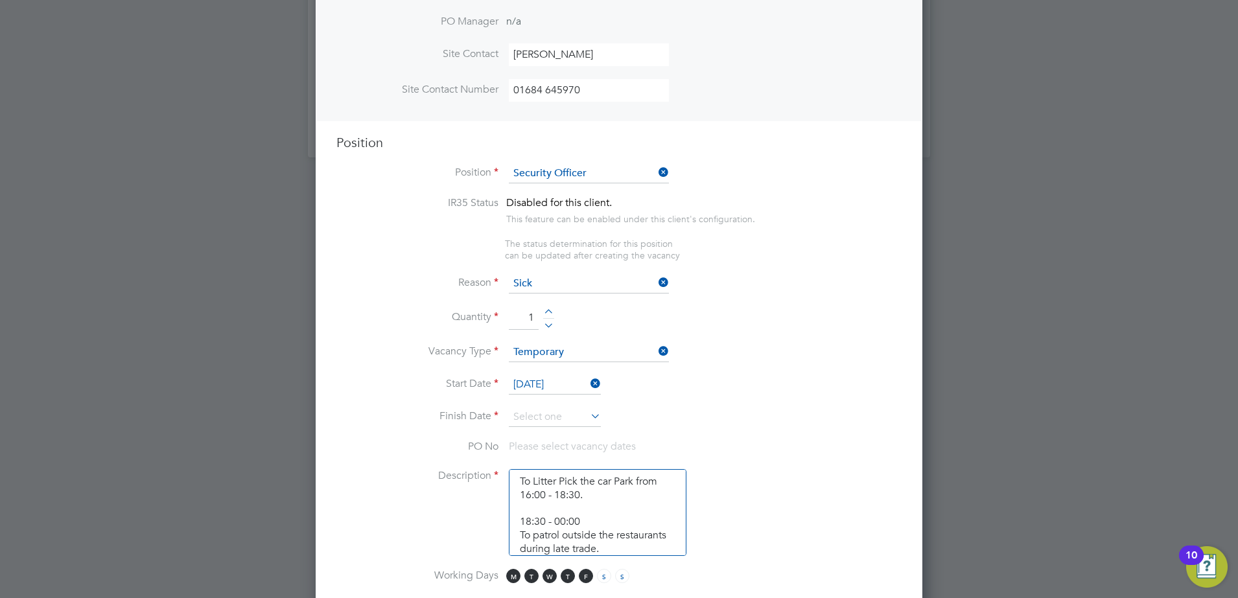
click at [588, 414] on icon at bounding box center [588, 416] width 0 height 18
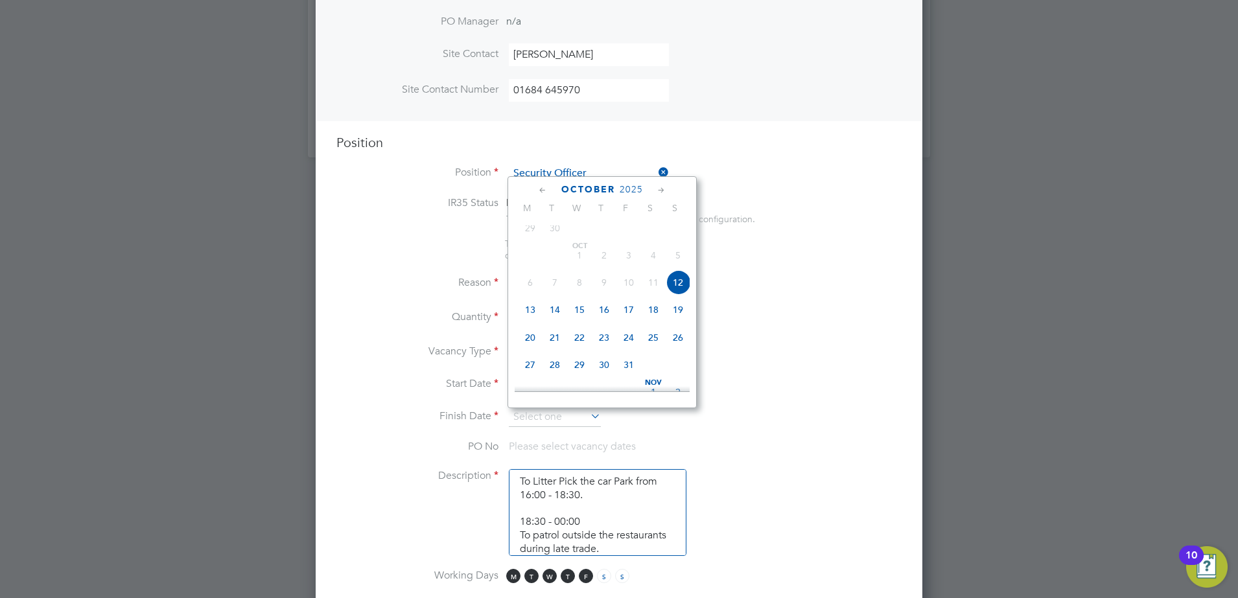
click at [683, 294] on span "12" at bounding box center [678, 282] width 25 height 25
type input "12 Oct 2025"
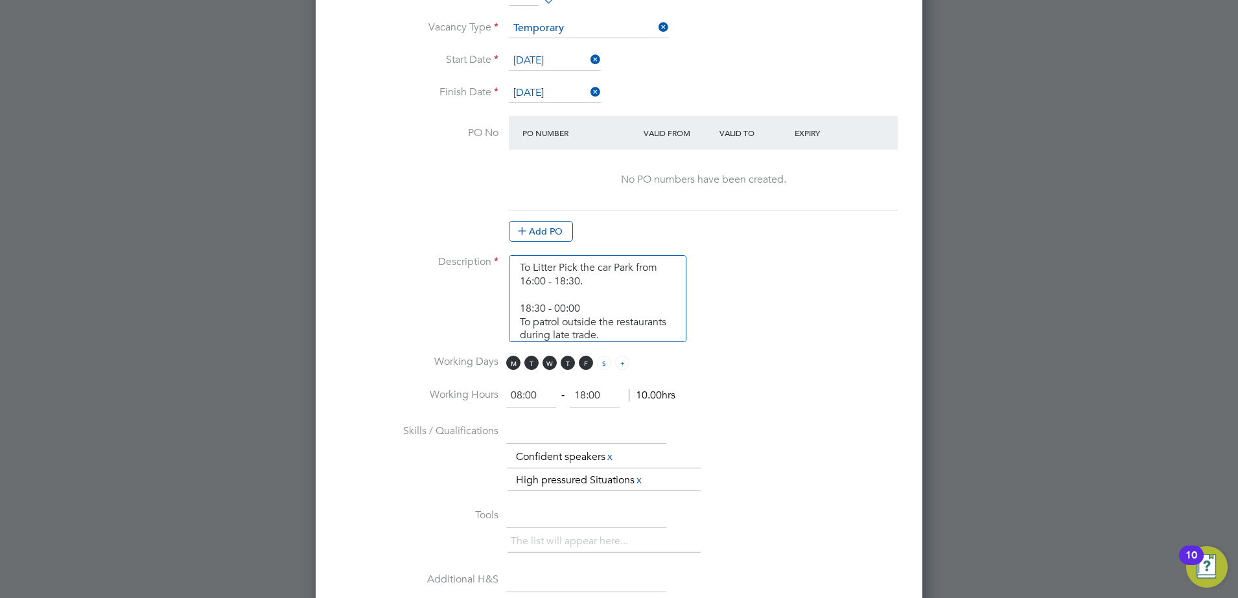
click at [624, 362] on span "S" at bounding box center [622, 363] width 14 height 14
drag, startPoint x: 584, startPoint y: 366, endPoint x: 565, endPoint y: 365, distance: 19.5
click at [581, 366] on span "F" at bounding box center [586, 363] width 14 height 14
click at [564, 364] on span "T" at bounding box center [568, 363] width 14 height 14
click at [550, 365] on span "W" at bounding box center [550, 363] width 14 height 14
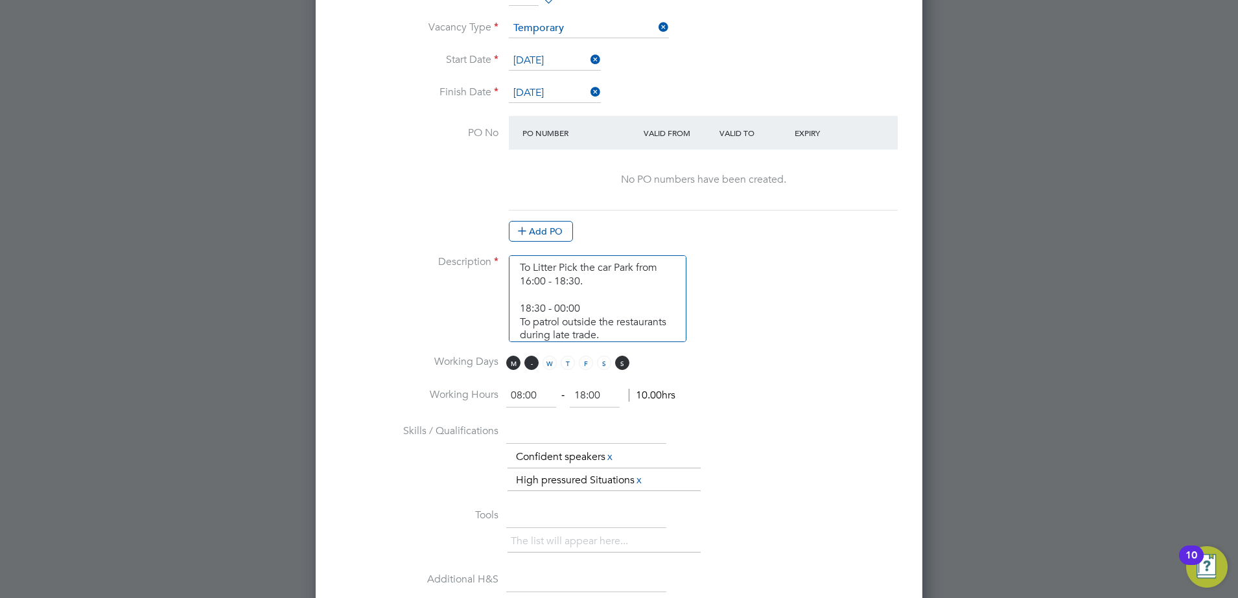
click at [528, 365] on span "T" at bounding box center [531, 363] width 14 height 14
click at [502, 364] on li "Working Days M T W T F S S" at bounding box center [618, 369] width 565 height 29
click at [511, 366] on span "M" at bounding box center [513, 363] width 14 height 14
drag, startPoint x: 535, startPoint y: 398, endPoint x: 470, endPoint y: 397, distance: 65.5
click at [470, 397] on li "Working Hours 08:00 ‐ 18:00 10.00hrs" at bounding box center [618, 402] width 565 height 36
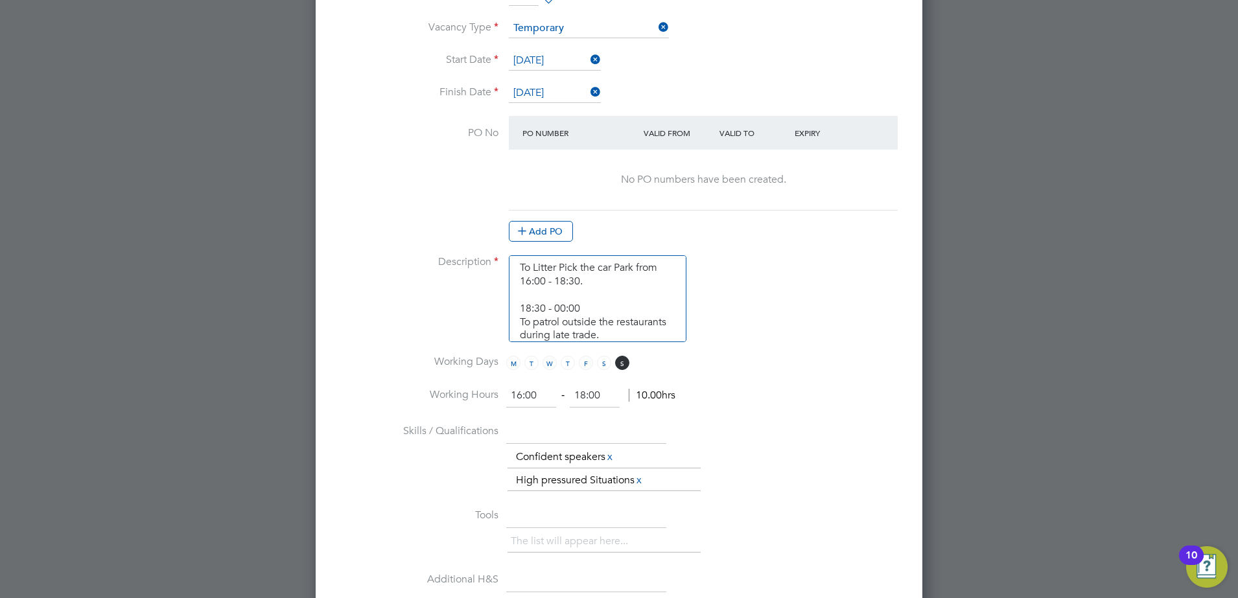
type input "16:00"
type input "00:00"
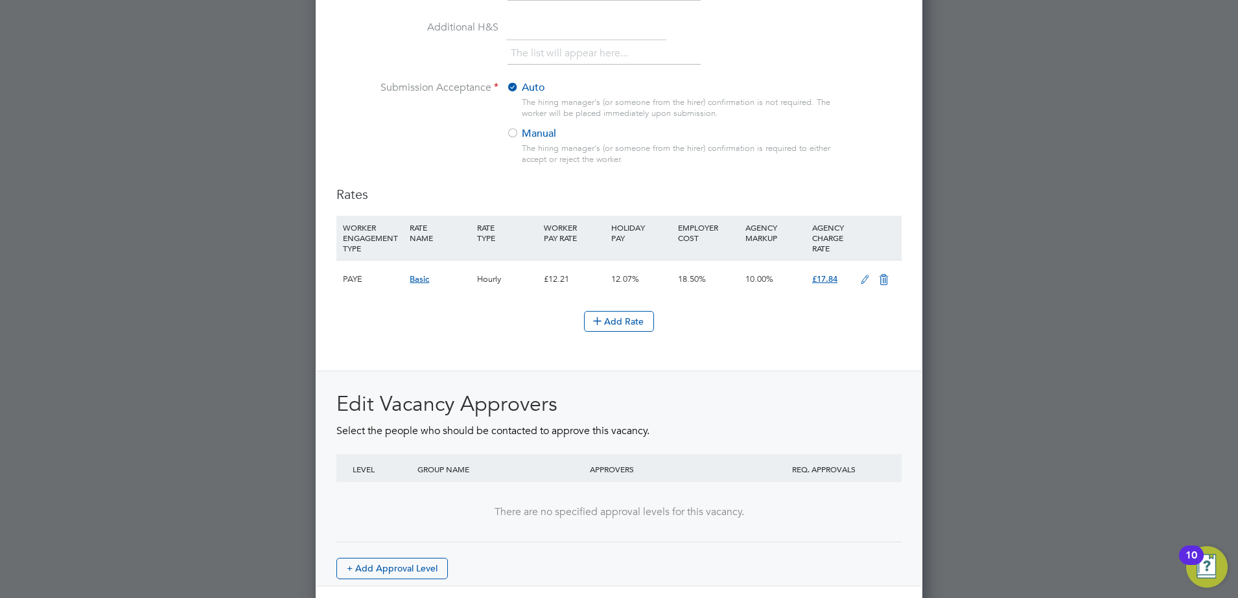
scroll to position [1460, 0]
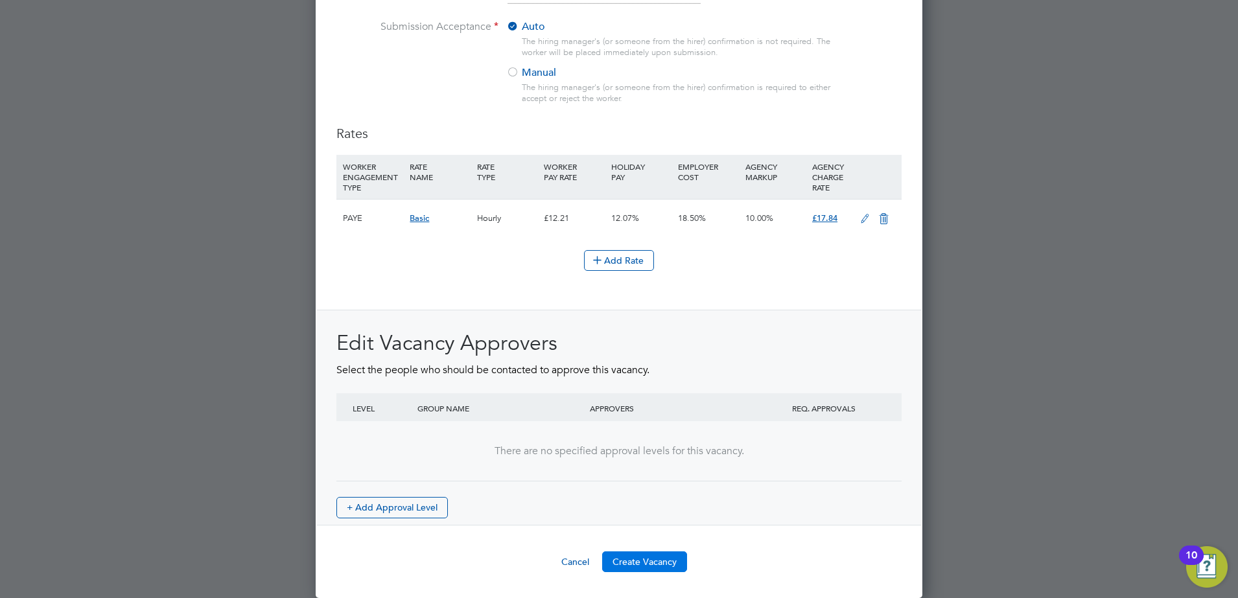
click at [663, 553] on button "Create Vacancy" at bounding box center [644, 562] width 85 height 21
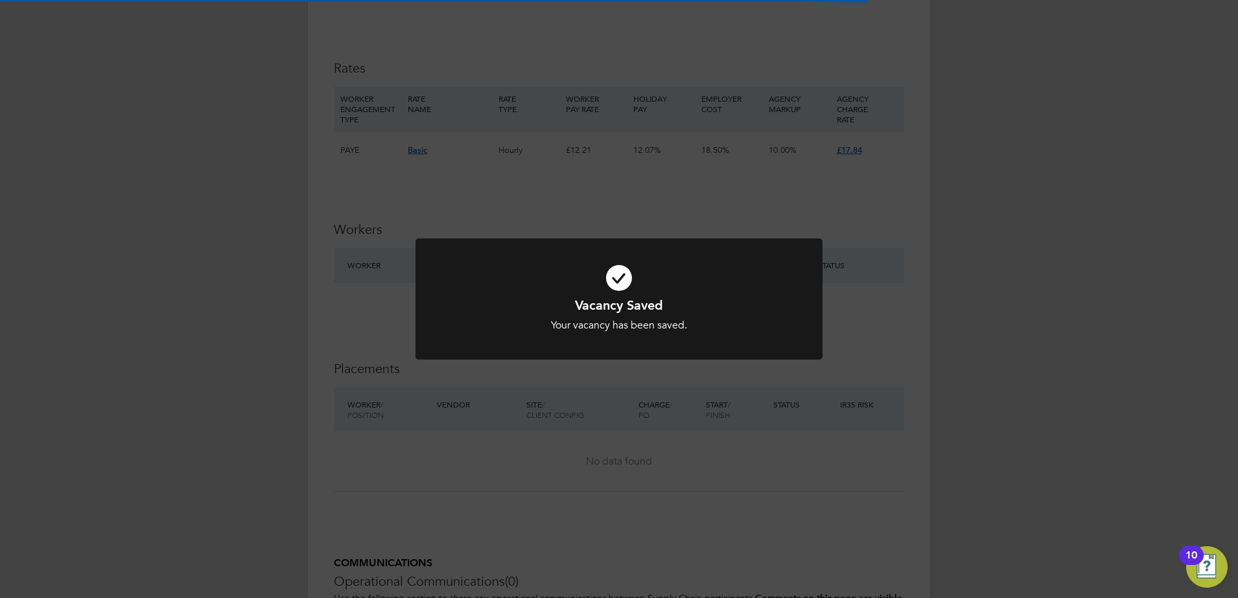
scroll to position [21, 256]
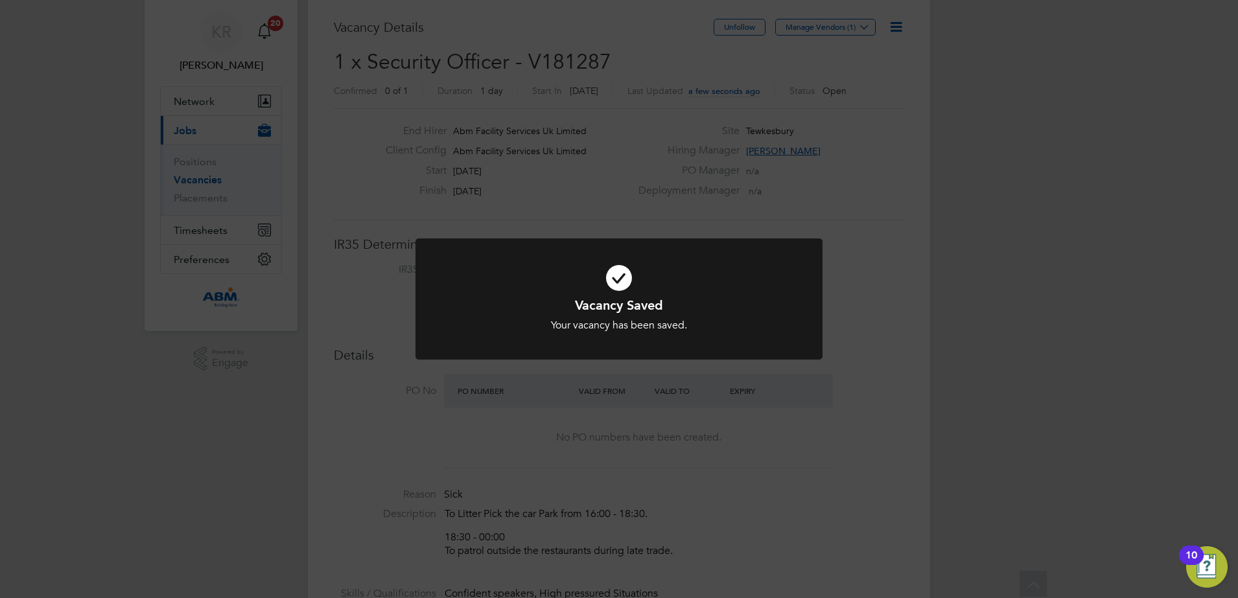
click at [874, 266] on div "Vacancy Saved Your vacancy has been saved. Cancel Okay" at bounding box center [619, 299] width 1238 height 598
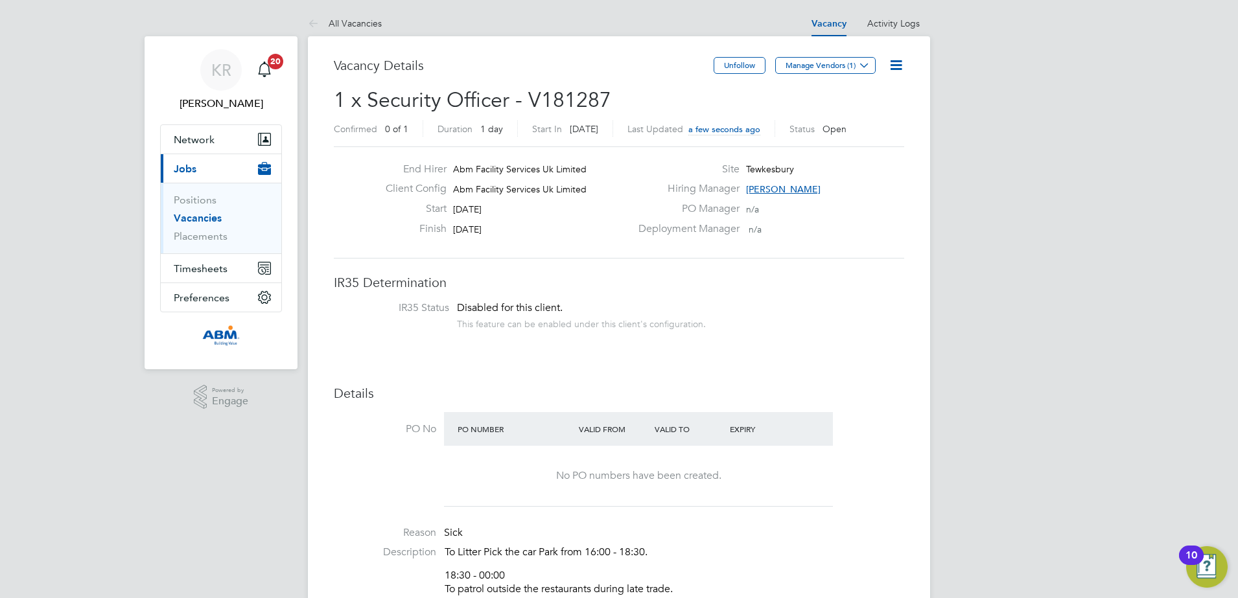
click at [182, 223] on link "Vacancies" at bounding box center [198, 218] width 48 height 12
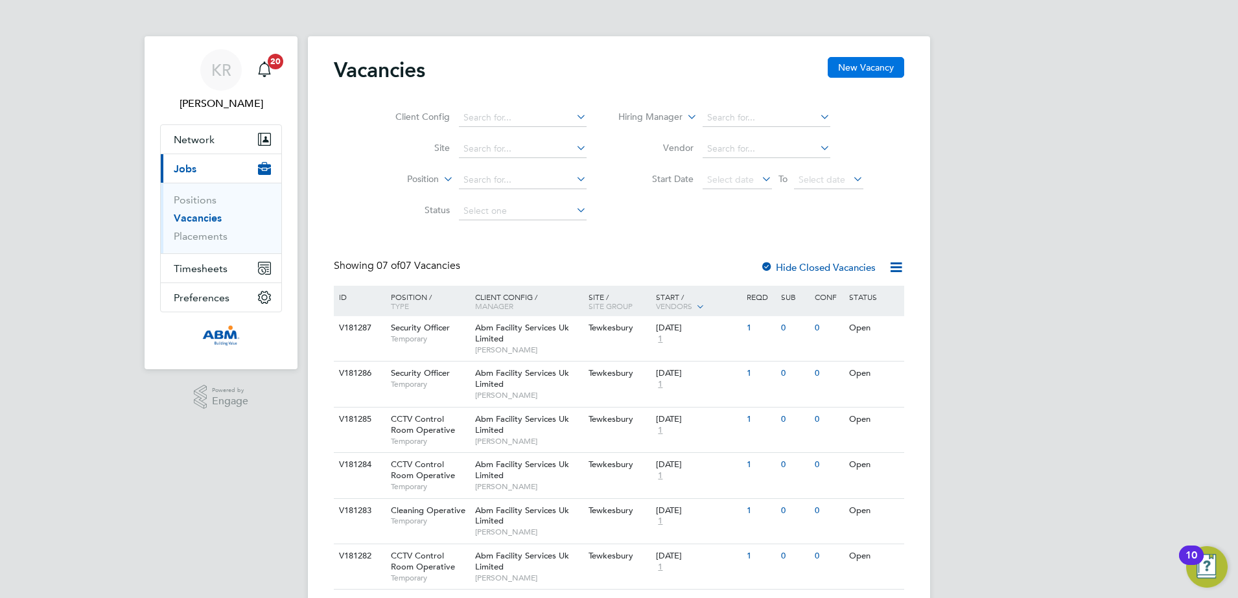
click at [851, 73] on button "New Vacancy" at bounding box center [866, 67] width 76 height 21
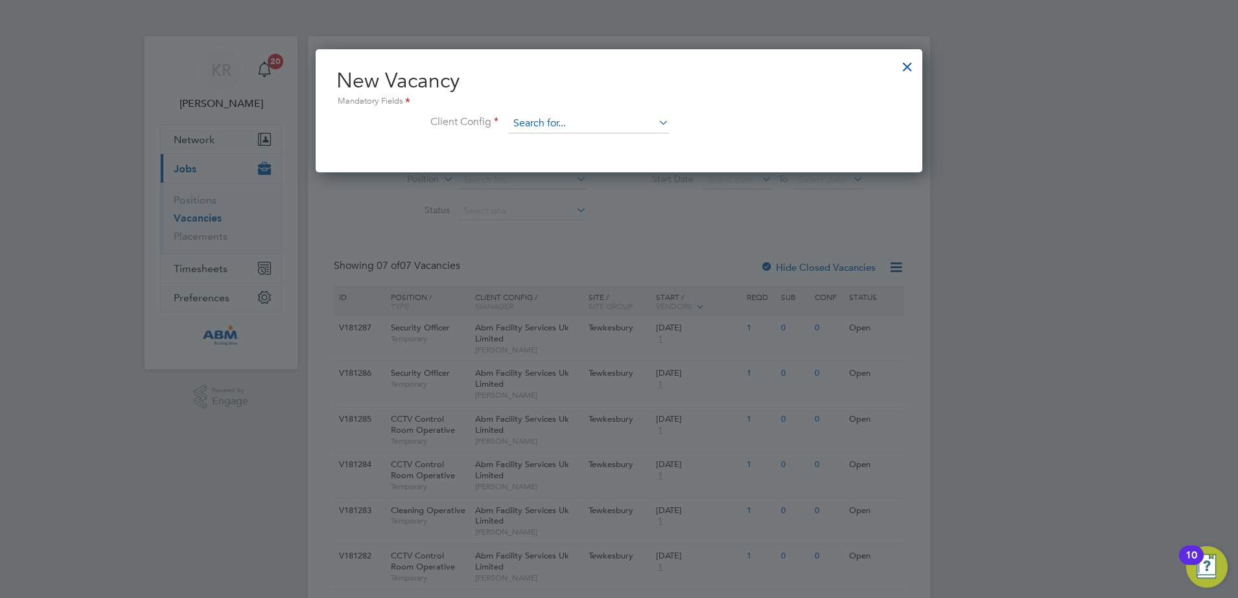
click at [634, 123] on input at bounding box center [589, 123] width 160 height 19
click at [640, 156] on li "Abm Facility Services Uk Limited" at bounding box center [588, 160] width 161 height 18
type input "Abm Facility Services Uk Limited"
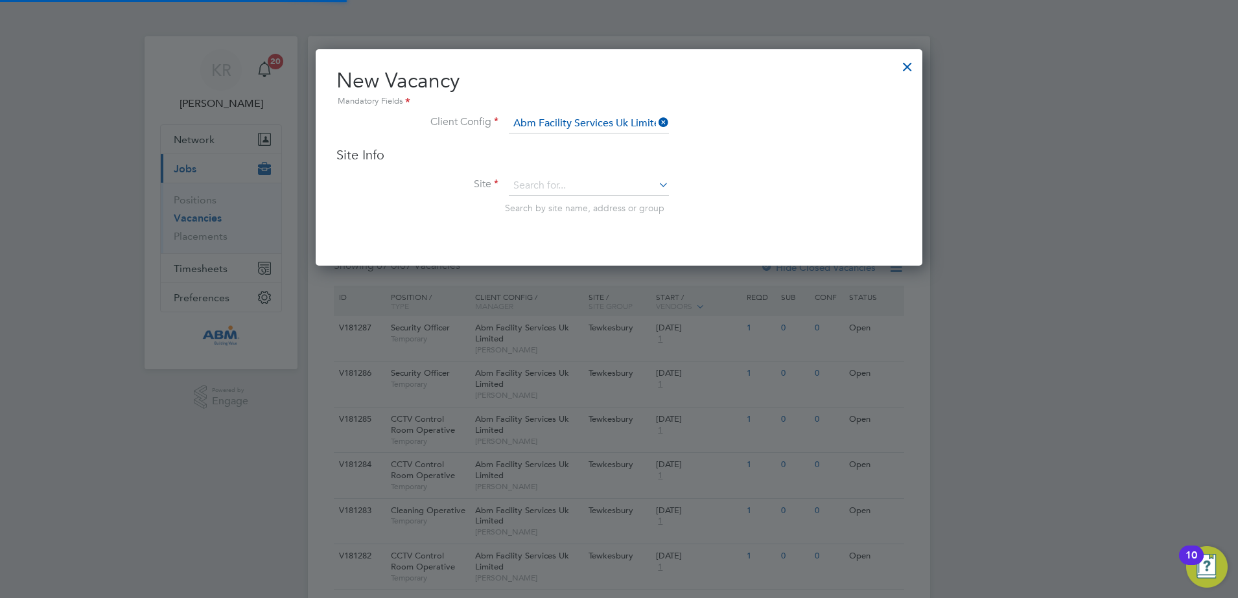
scroll to position [217, 607]
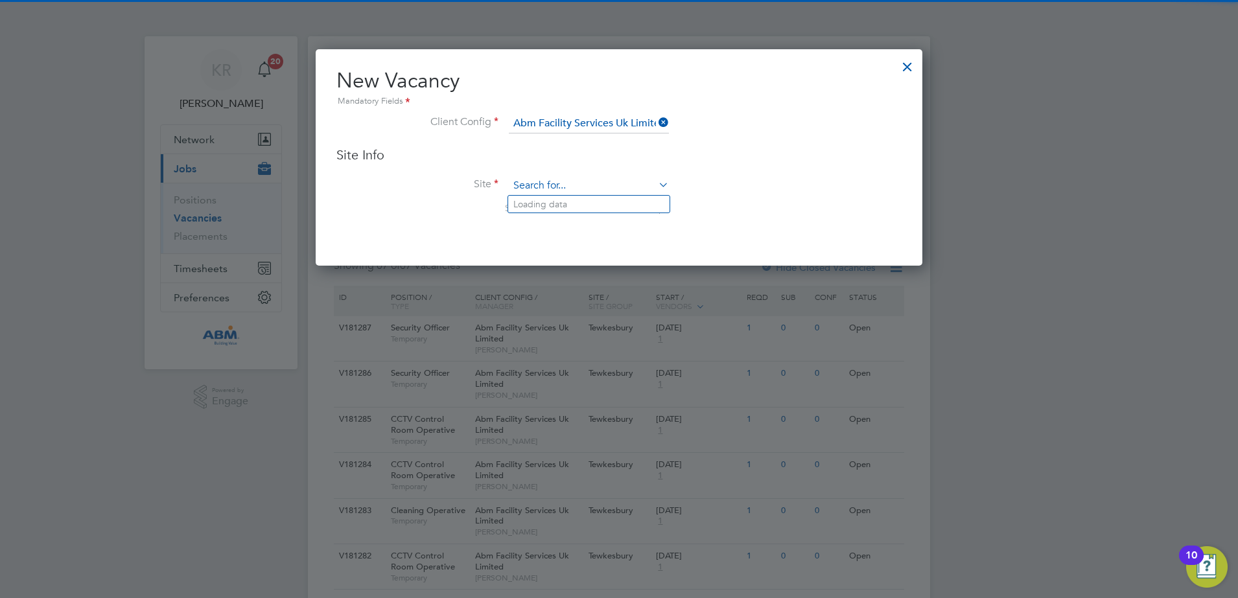
click at [651, 191] on input at bounding box center [589, 185] width 160 height 19
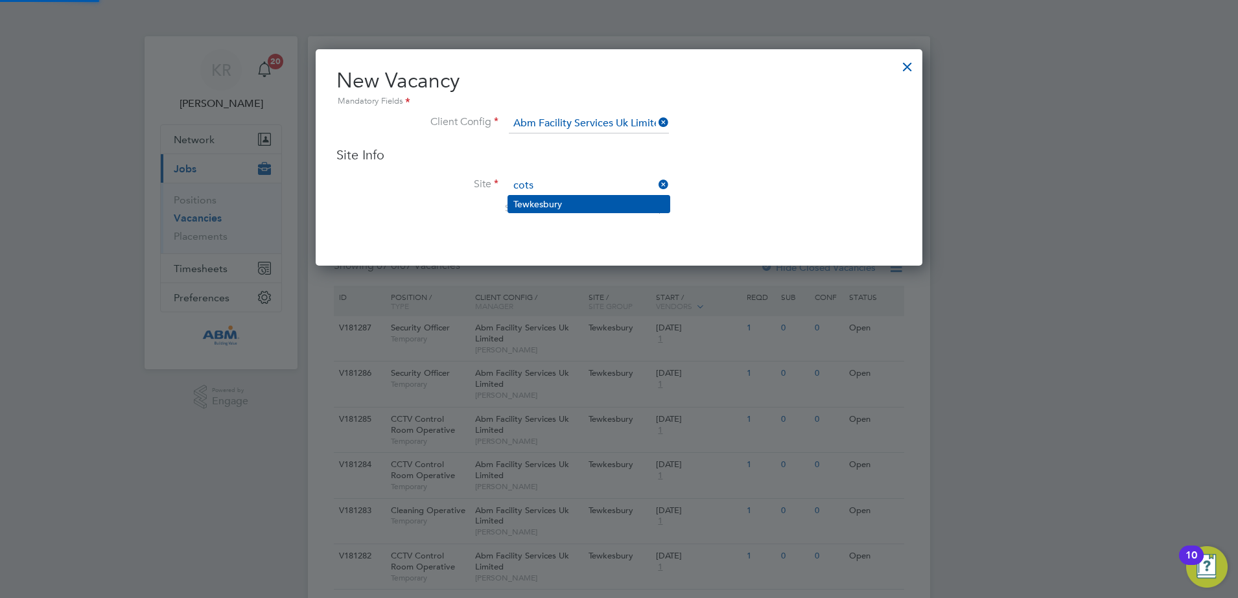
click at [596, 200] on li "Tewkesbury" at bounding box center [588, 204] width 161 height 17
type input "Tewkesbury"
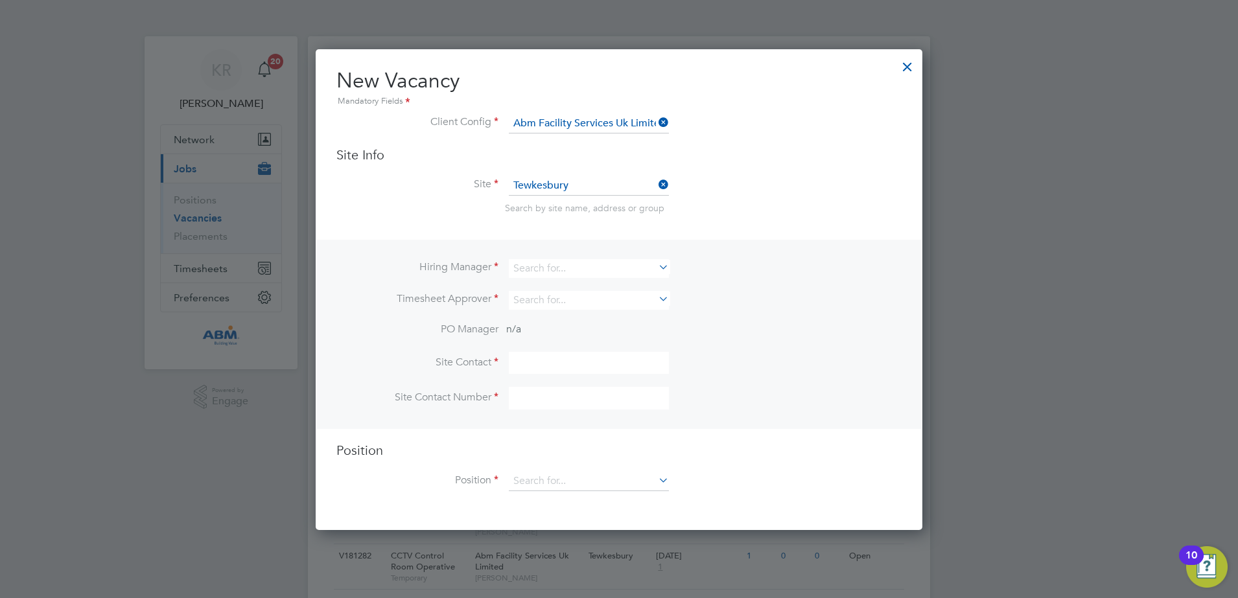
scroll to position [482, 607]
click at [580, 271] on input at bounding box center [589, 268] width 160 height 19
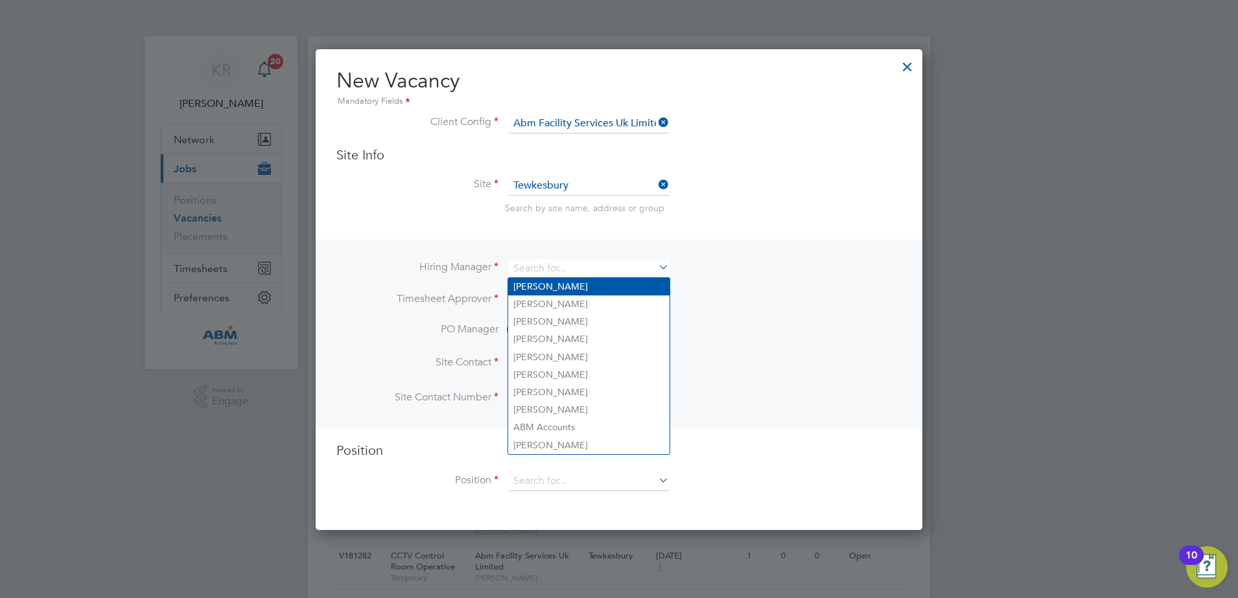
click at [580, 287] on li "Kieran Ryder" at bounding box center [588, 287] width 161 height 18
type input "Kieran Ryder"
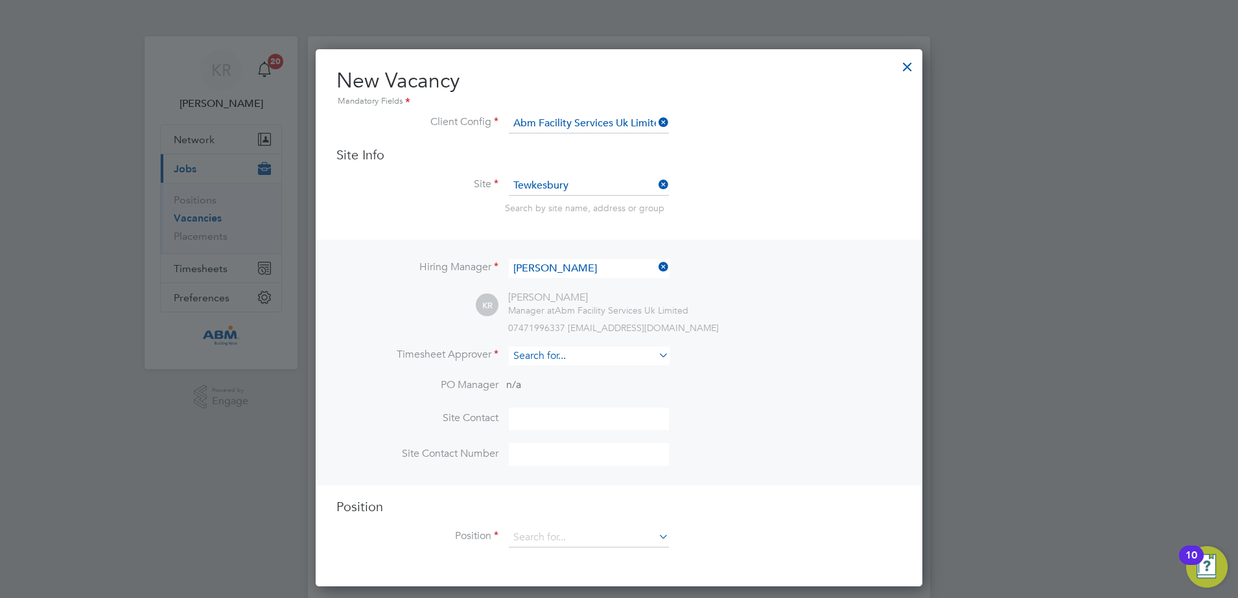
click at [567, 361] on input at bounding box center [589, 356] width 160 height 19
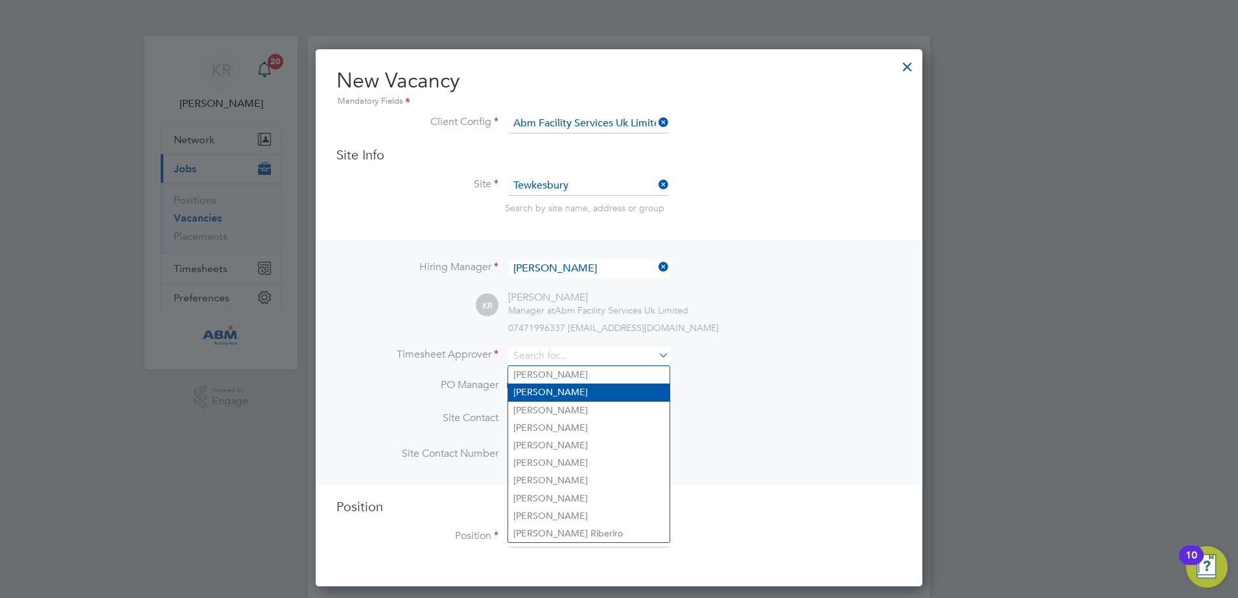
click at [581, 397] on li "Kieran Ryder" at bounding box center [588, 393] width 161 height 18
type input "Kieran Ryder"
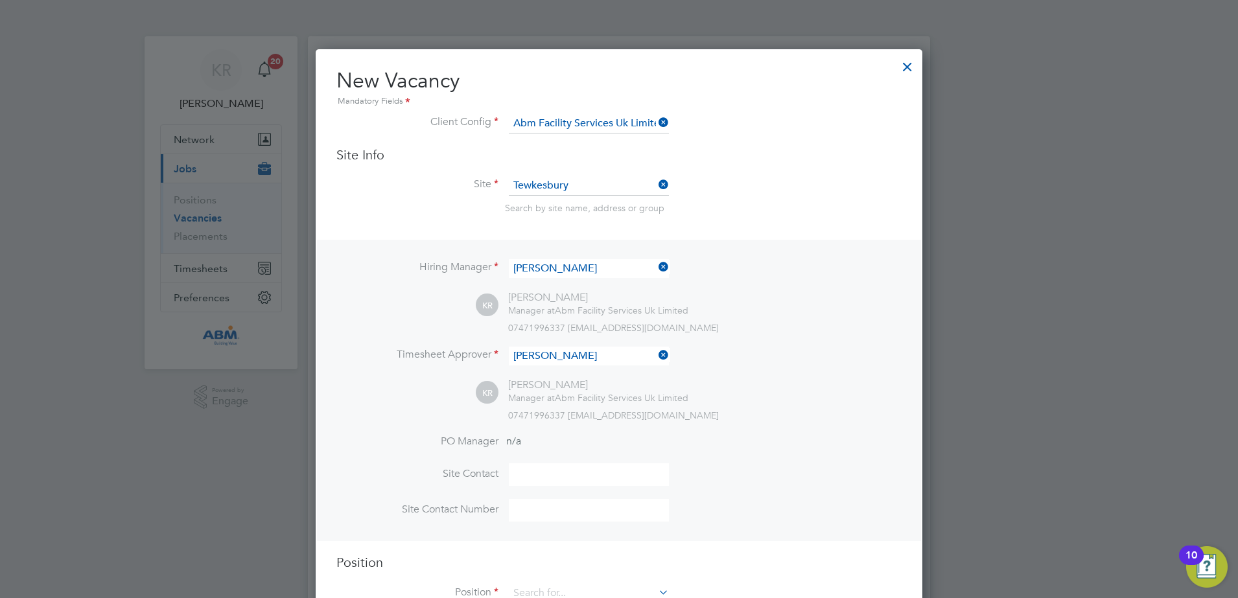
scroll to position [595, 607]
click at [559, 479] on input at bounding box center [589, 474] width 160 height 23
type input "Kieran Ryder"
type input "01684 645970"
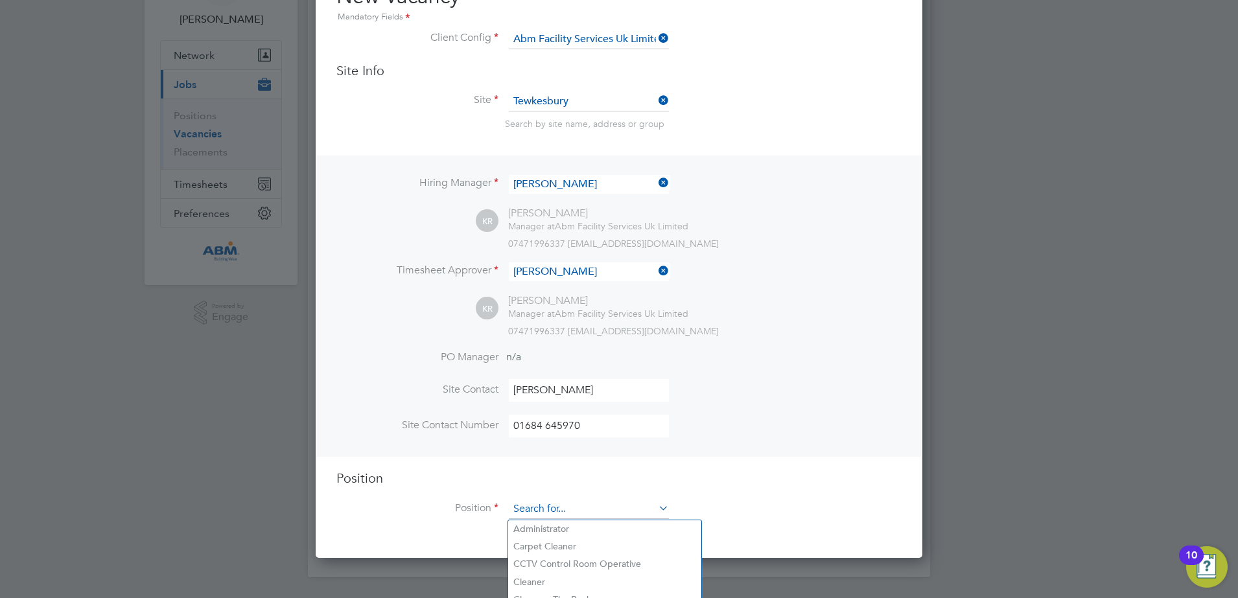
click at [635, 517] on input at bounding box center [589, 509] width 160 height 19
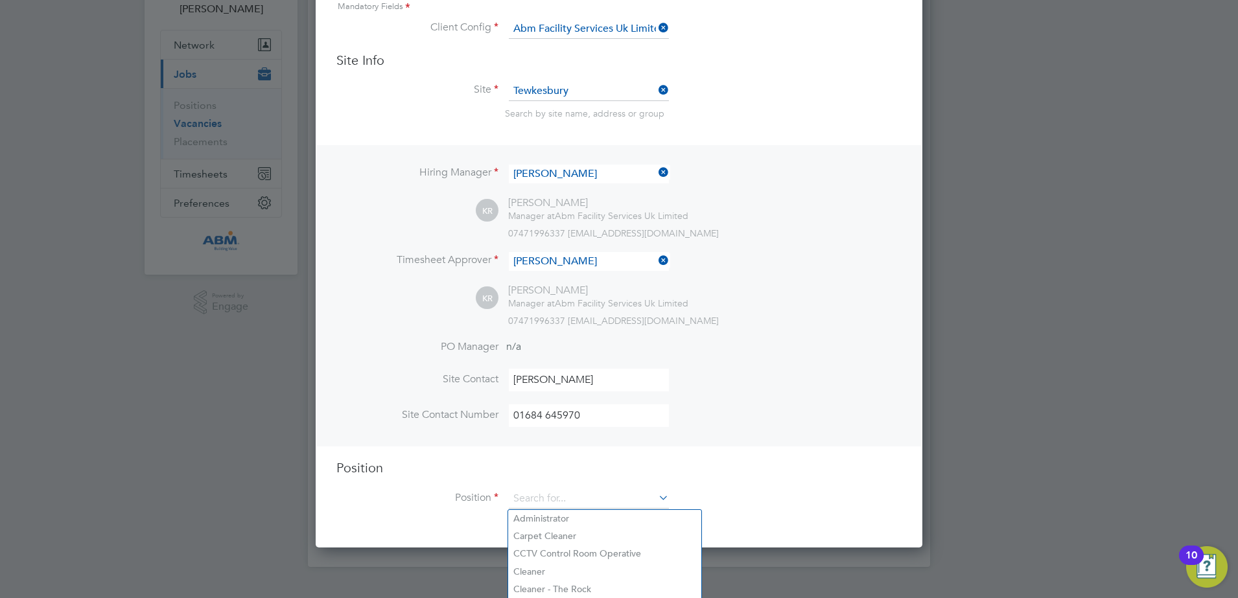
scroll to position [177, 0]
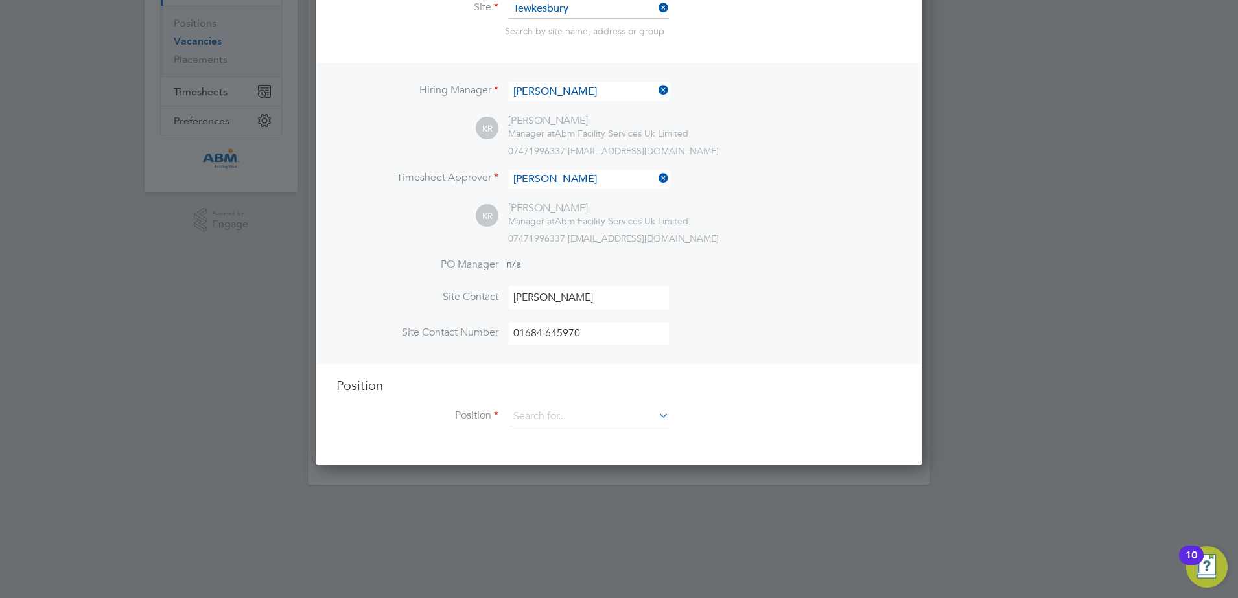
click at [625, 465] on li "CCTV Control Room Operative" at bounding box center [604, 472] width 193 height 18
type input "CCTV Control Room Operative"
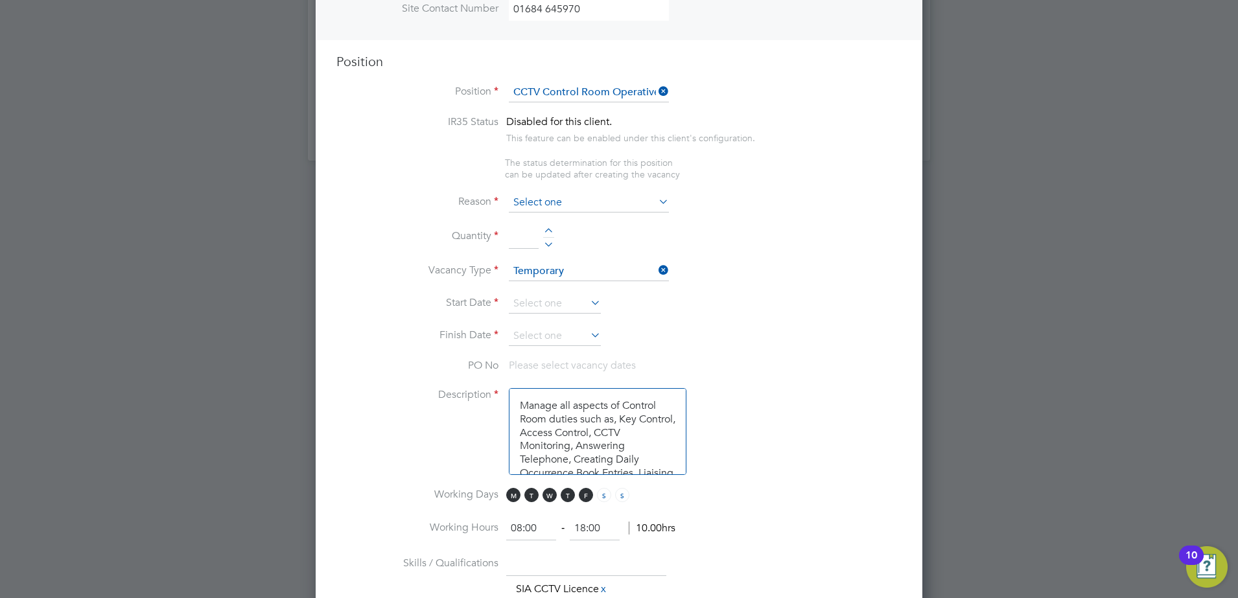
click at [607, 209] on input at bounding box center [589, 202] width 160 height 19
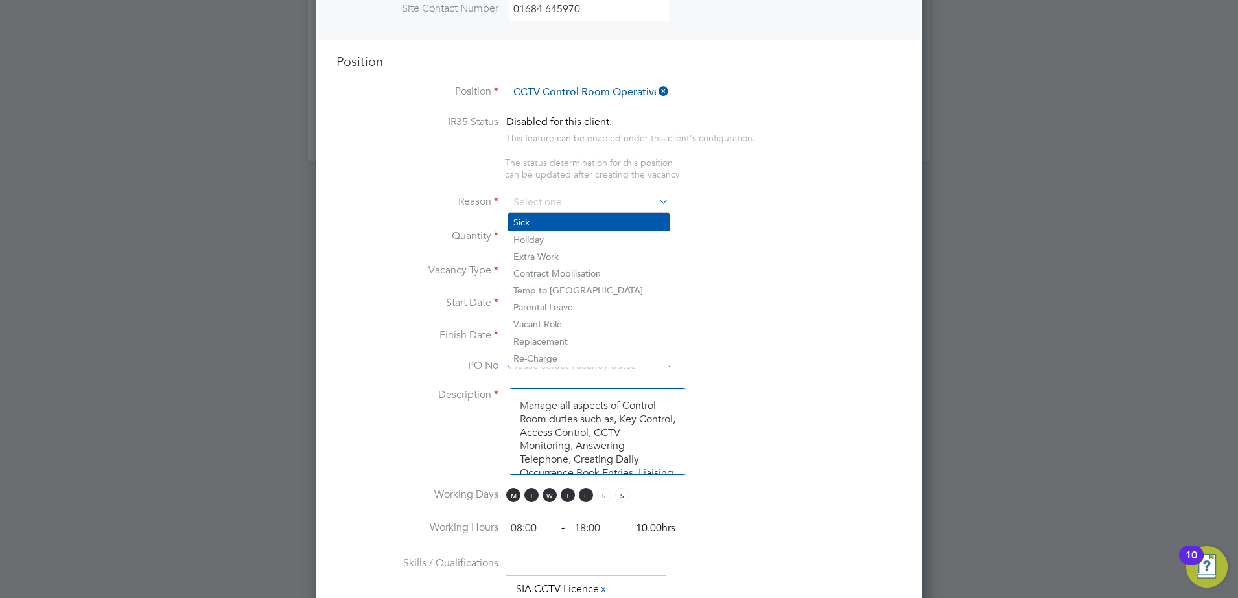
click at [581, 226] on li "Sick" at bounding box center [588, 222] width 161 height 17
type input "Sick"
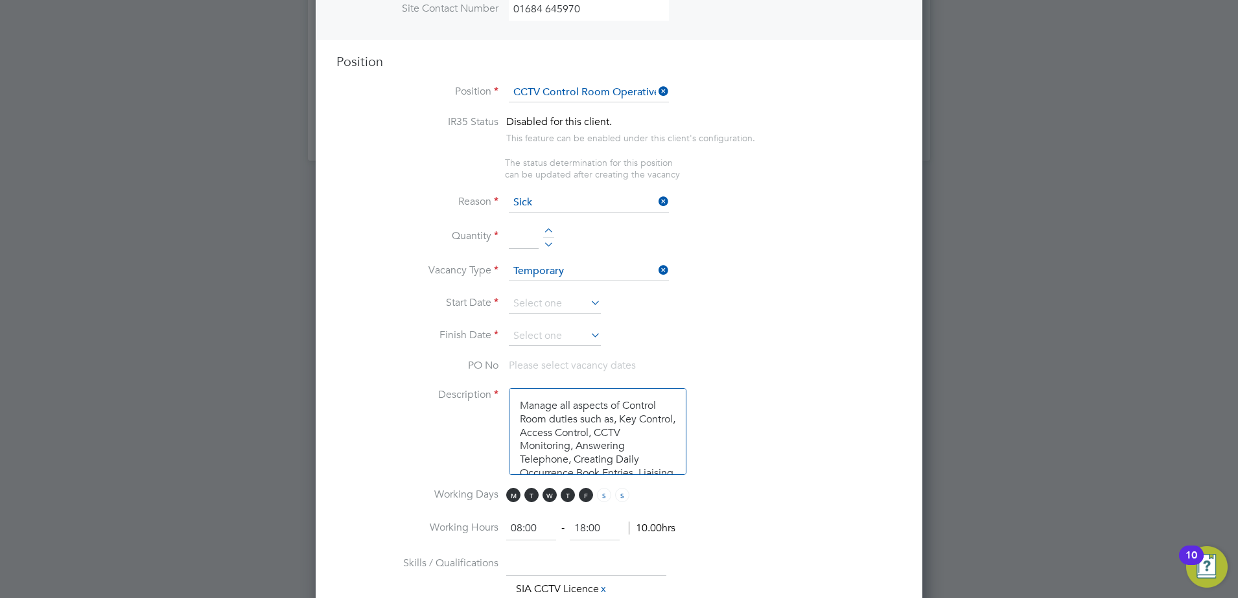
drag, startPoint x: 511, startPoint y: 239, endPoint x: 561, endPoint y: 252, distance: 52.2
click at [511, 239] on input at bounding box center [524, 237] width 30 height 23
type input "1"
click at [615, 253] on li "Quantity 1" at bounding box center [618, 244] width 565 height 36
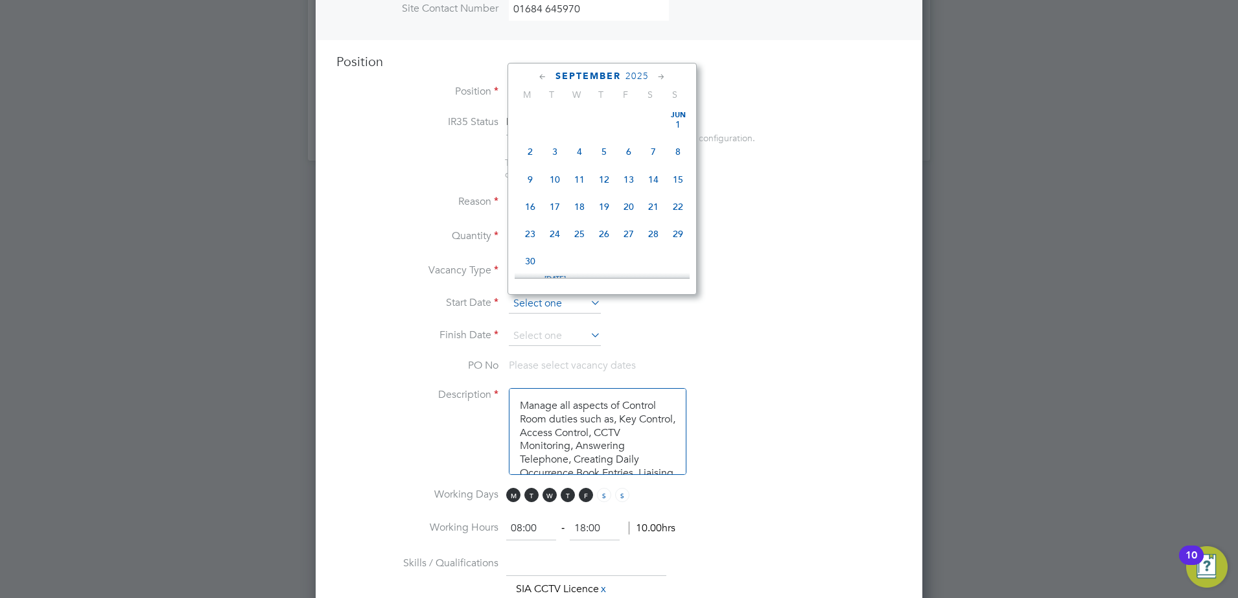
click at [574, 304] on input at bounding box center [555, 303] width 92 height 19
click at [628, 207] on span "17" at bounding box center [628, 195] width 25 height 25
type input "17 Oct 2025"
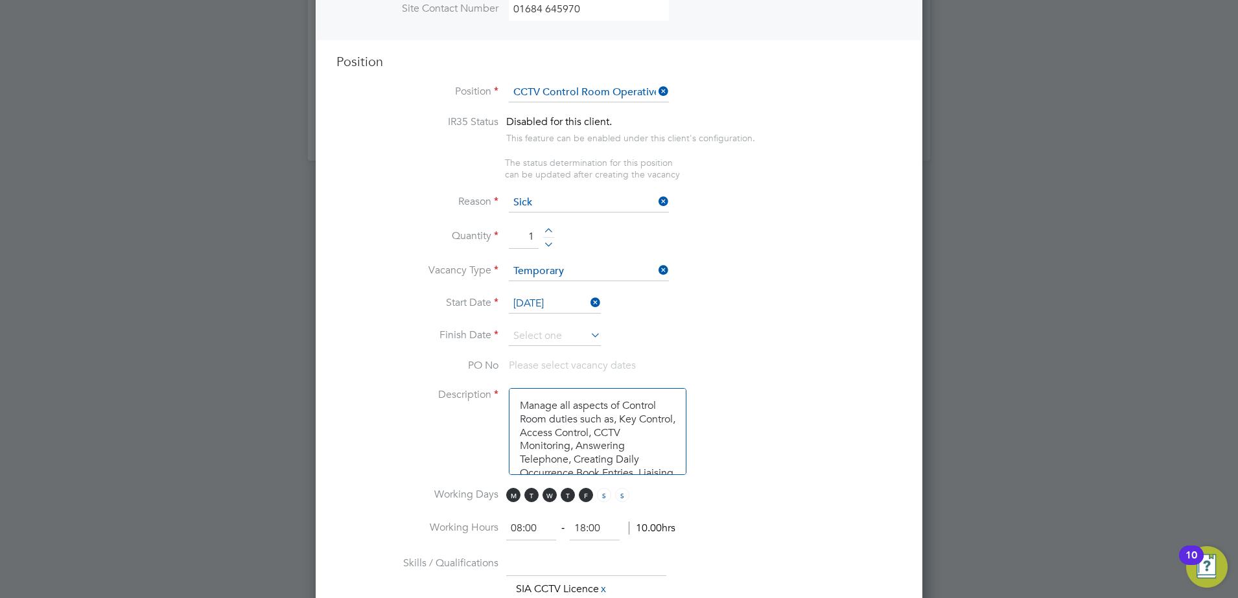
click at [588, 339] on icon at bounding box center [588, 335] width 0 height 18
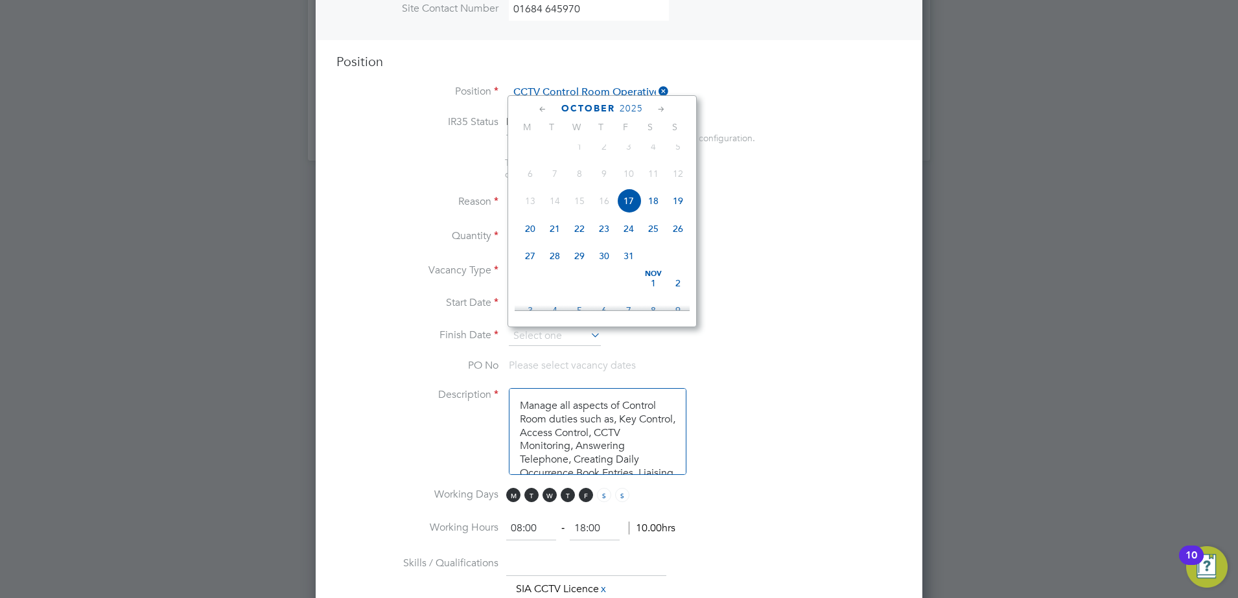
click at [630, 209] on span "17" at bounding box center [628, 201] width 25 height 25
type input "17 Oct 2025"
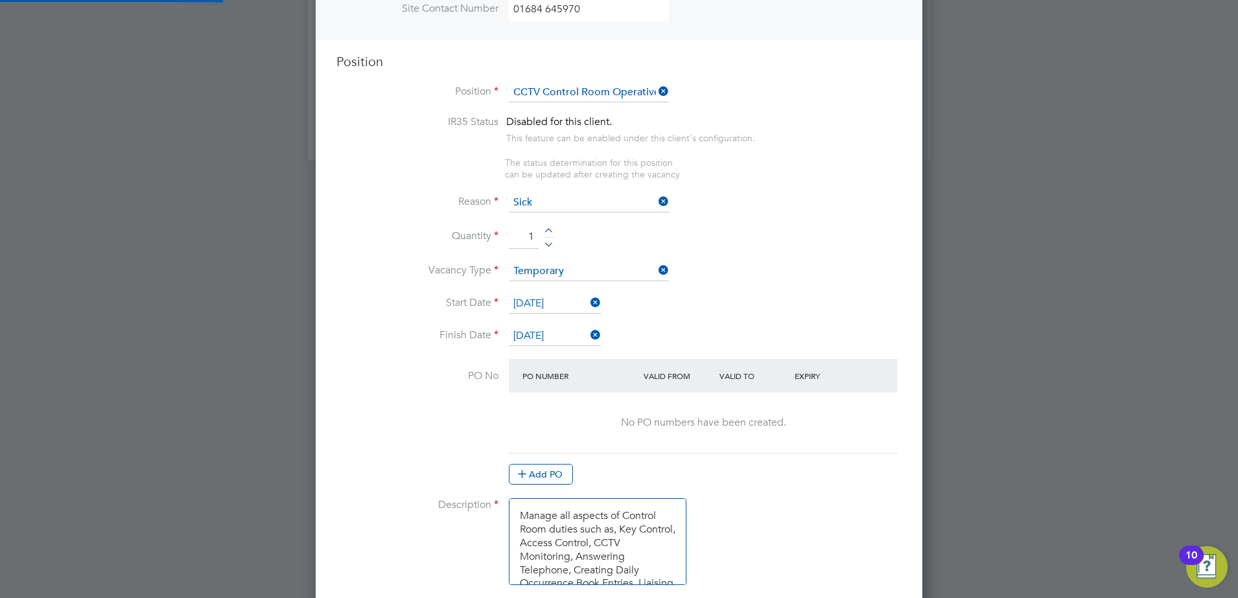
click at [715, 329] on li "Finish Date 17 Oct 2025" at bounding box center [618, 343] width 565 height 32
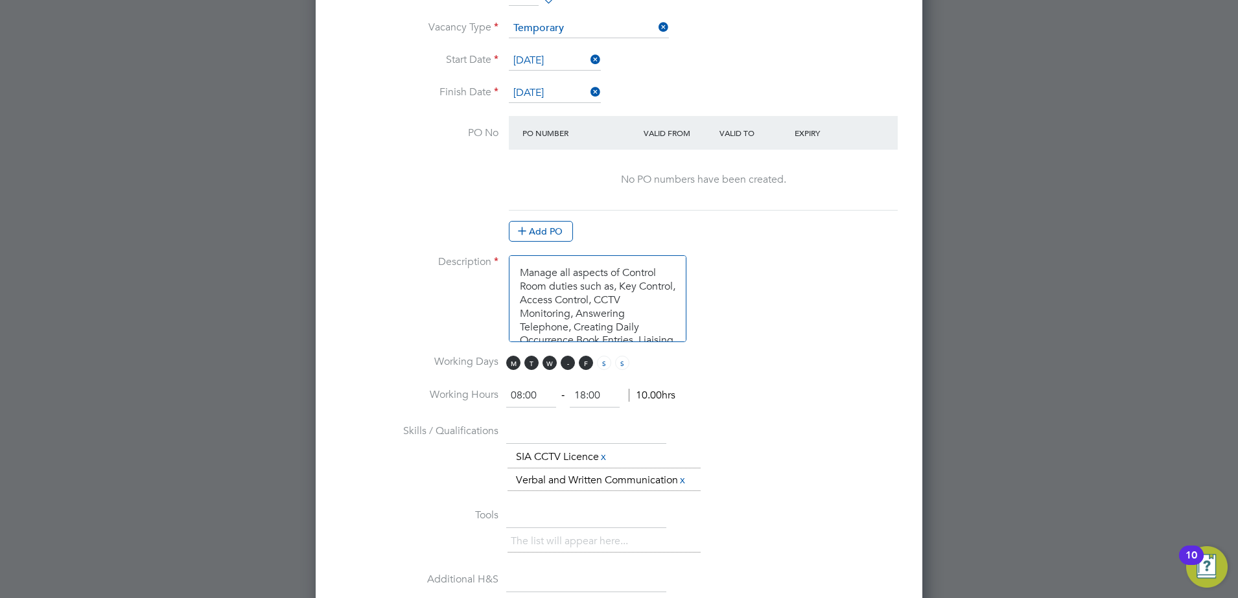
click at [561, 362] on span "T" at bounding box center [568, 363] width 14 height 14
click at [545, 364] on span "W" at bounding box center [550, 363] width 14 height 14
click at [532, 366] on span "T" at bounding box center [531, 363] width 14 height 14
click at [515, 362] on span "M" at bounding box center [513, 363] width 14 height 14
drag, startPoint x: 534, startPoint y: 399, endPoint x: 492, endPoint y: 396, distance: 41.6
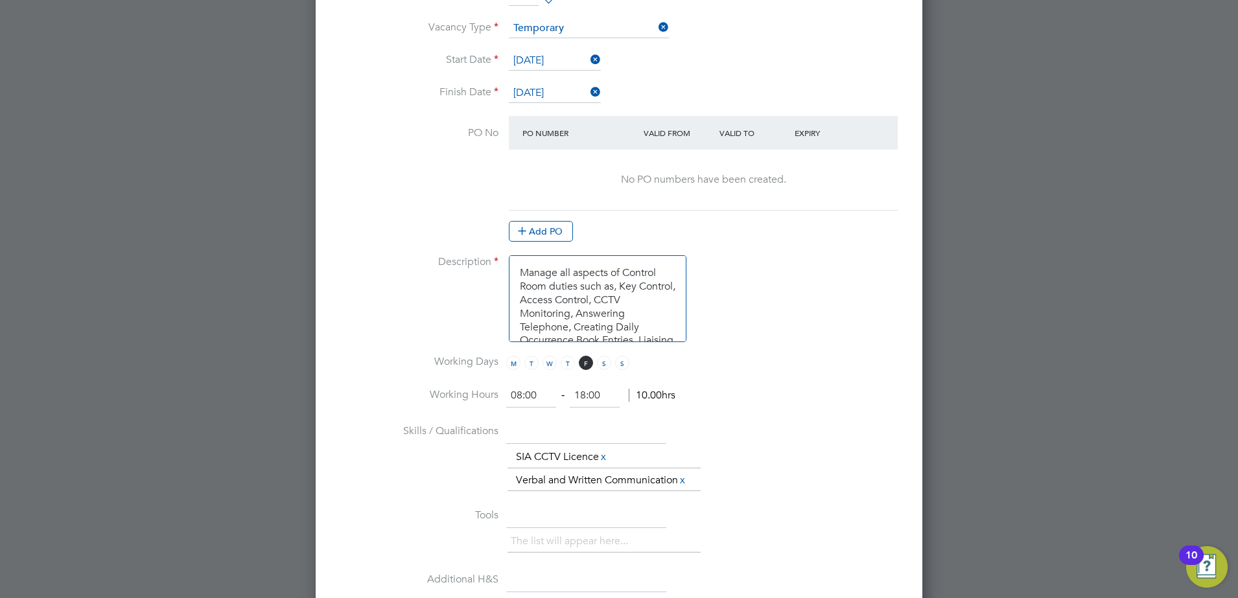
click at [492, 396] on li "Working Hours 08:00 ‐ 18:00 10.00hrs" at bounding box center [618, 402] width 565 height 36
drag, startPoint x: 520, startPoint y: 398, endPoint x: 494, endPoint y: 400, distance: 26.0
click at [494, 400] on li "Working Hours 08:00 ‐ 18:00 10.00hrs" at bounding box center [618, 402] width 565 height 36
type input "06:00"
click at [717, 404] on li "Working Hours 06:00 ‐ 18:00 12.00hrs" at bounding box center [618, 402] width 565 height 36
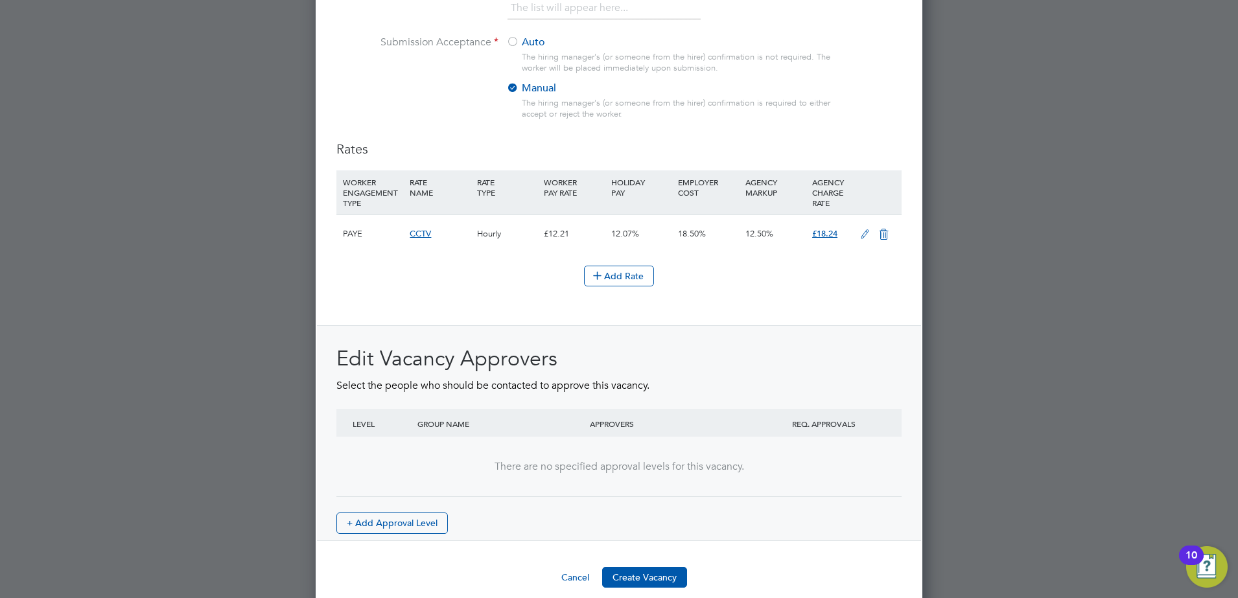
scroll to position [1422, 0]
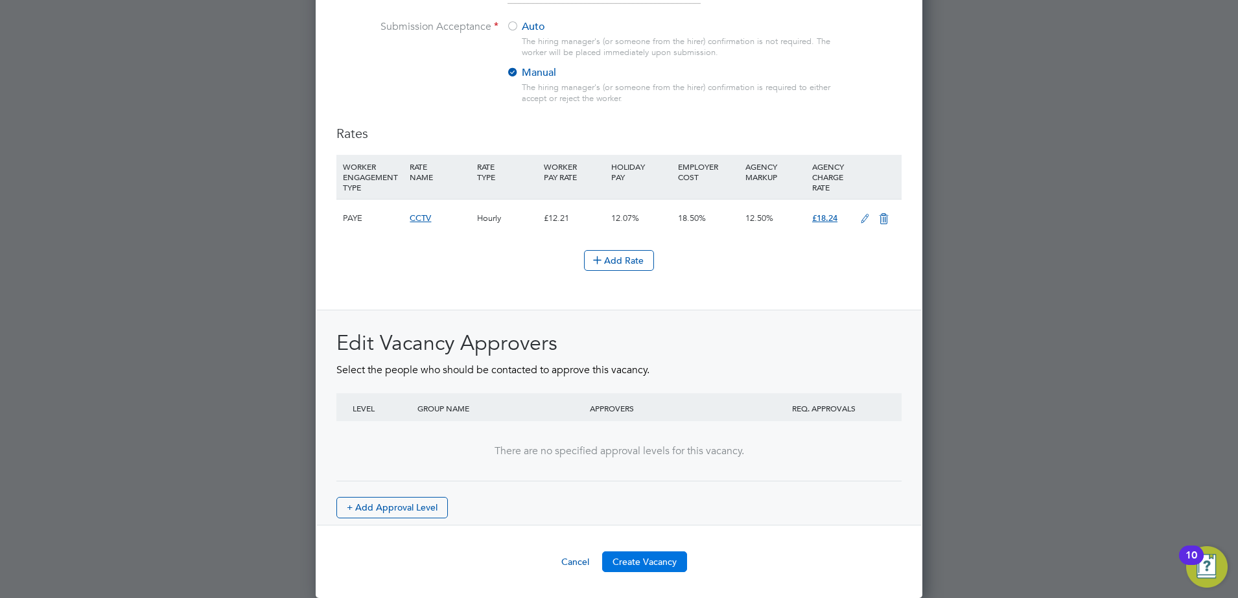
click at [658, 558] on button "Create Vacancy" at bounding box center [644, 562] width 85 height 21
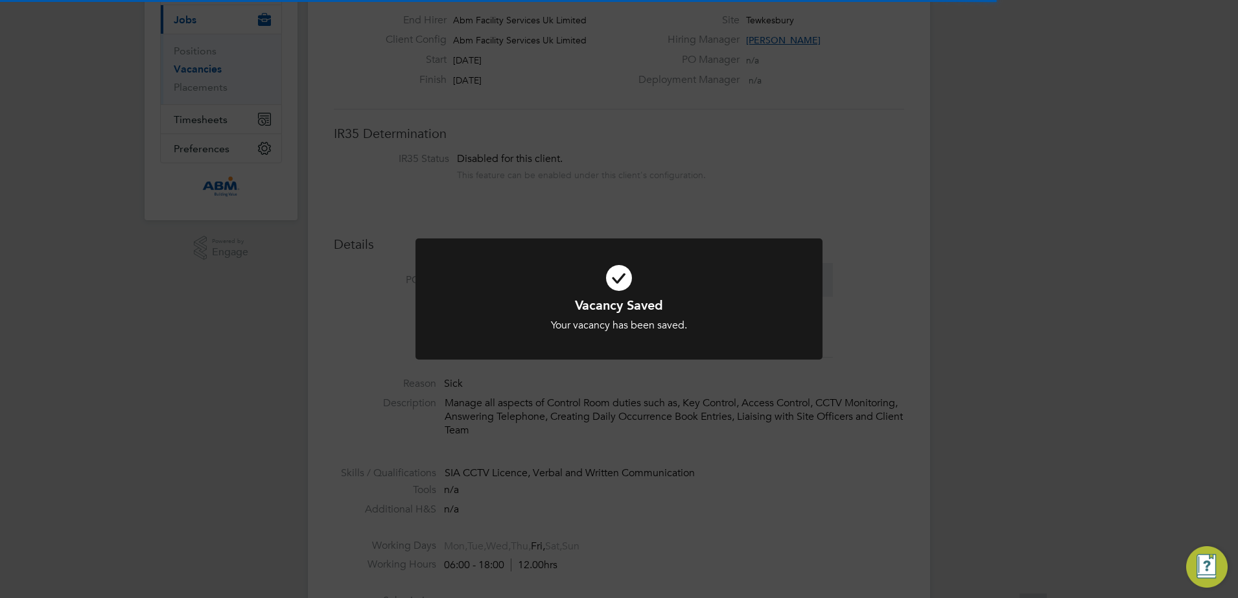
scroll to position [38, 91]
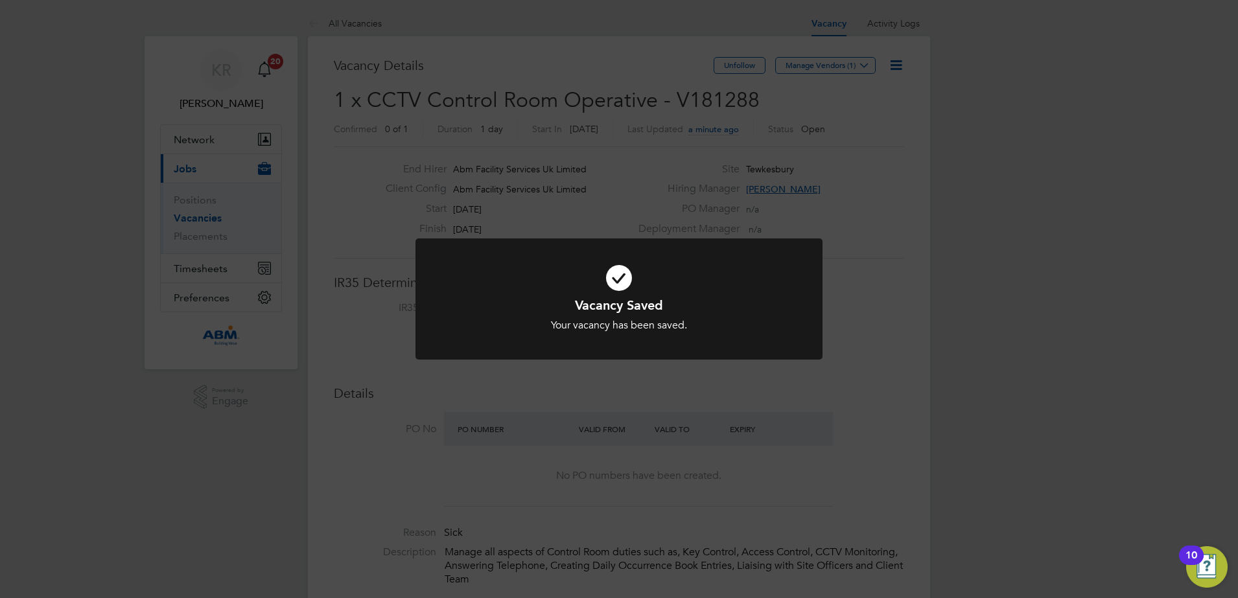
click at [869, 216] on div "Vacancy Saved Your vacancy has been saved. Cancel Okay" at bounding box center [619, 299] width 1238 height 598
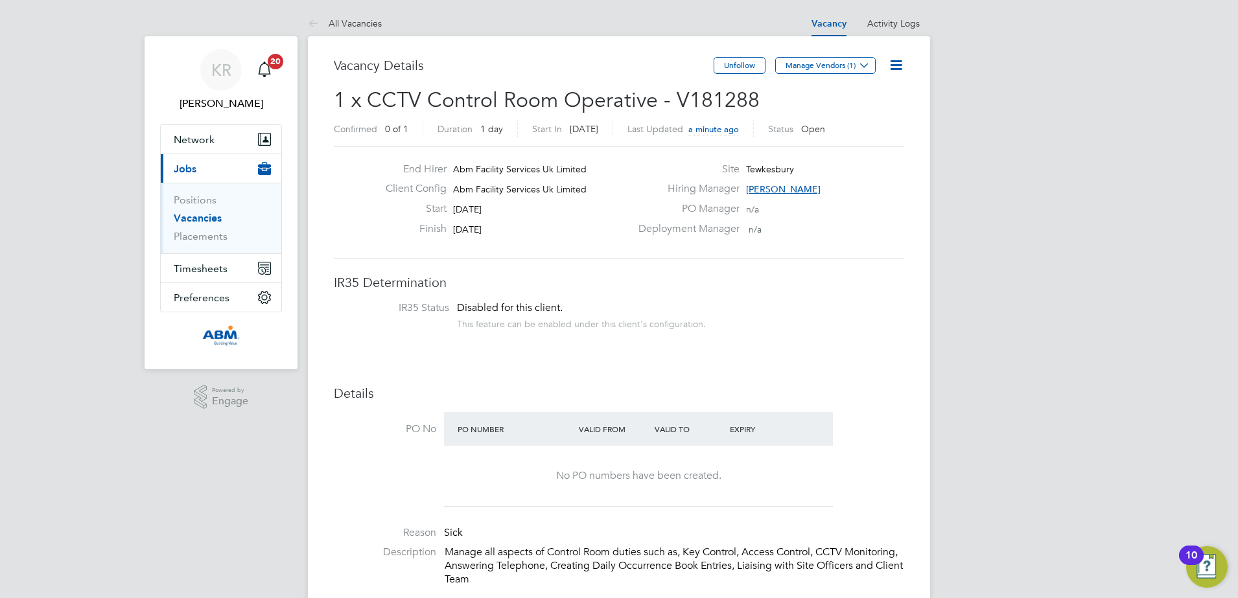
click at [200, 217] on link "Vacancies" at bounding box center [198, 218] width 48 height 12
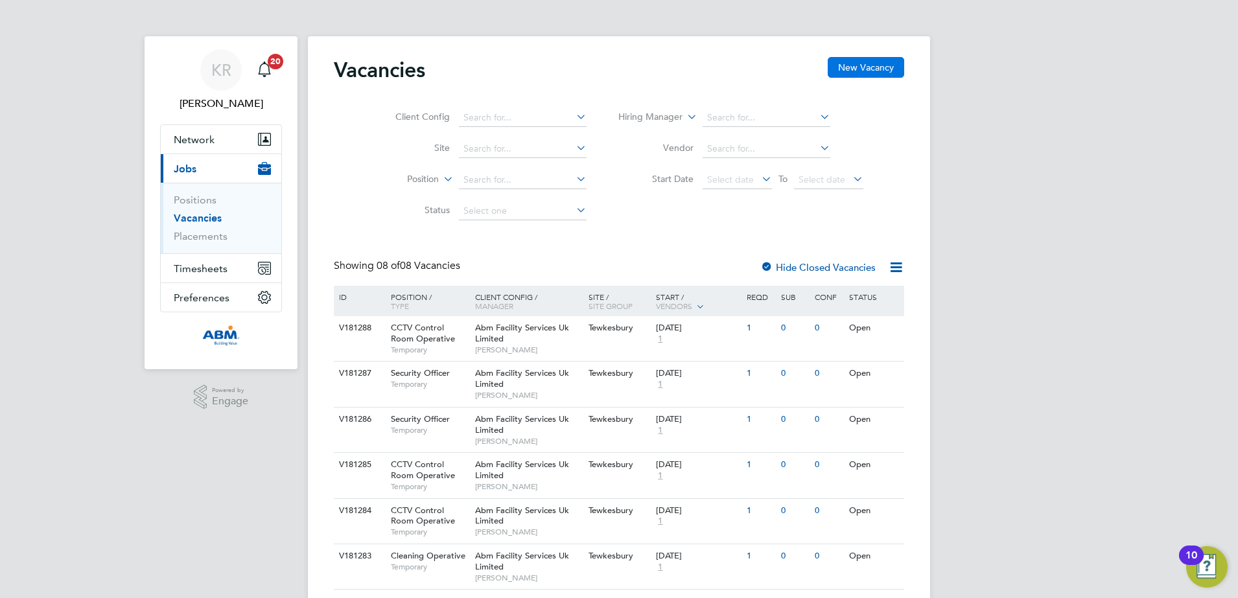
click at [860, 72] on button "New Vacancy" at bounding box center [866, 67] width 76 height 21
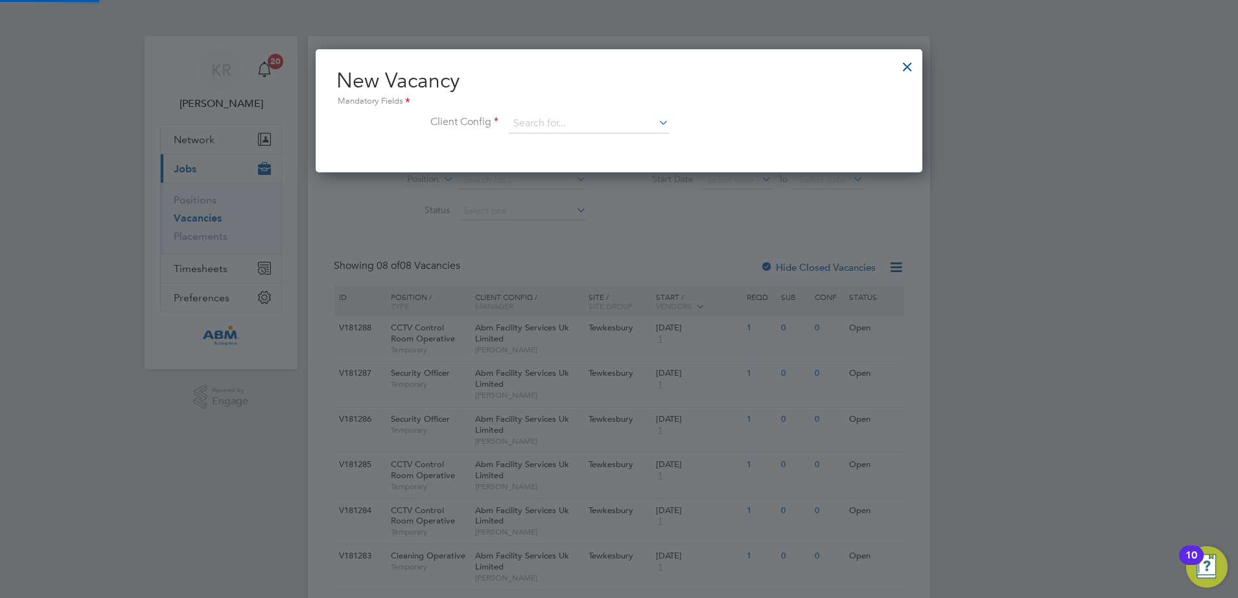
scroll to position [123, 607]
click at [656, 123] on icon at bounding box center [656, 122] width 0 height 18
click at [645, 153] on li "Abm Facility Services Uk Limited" at bounding box center [588, 160] width 161 height 18
type input "Abm Facility Services Uk Limited"
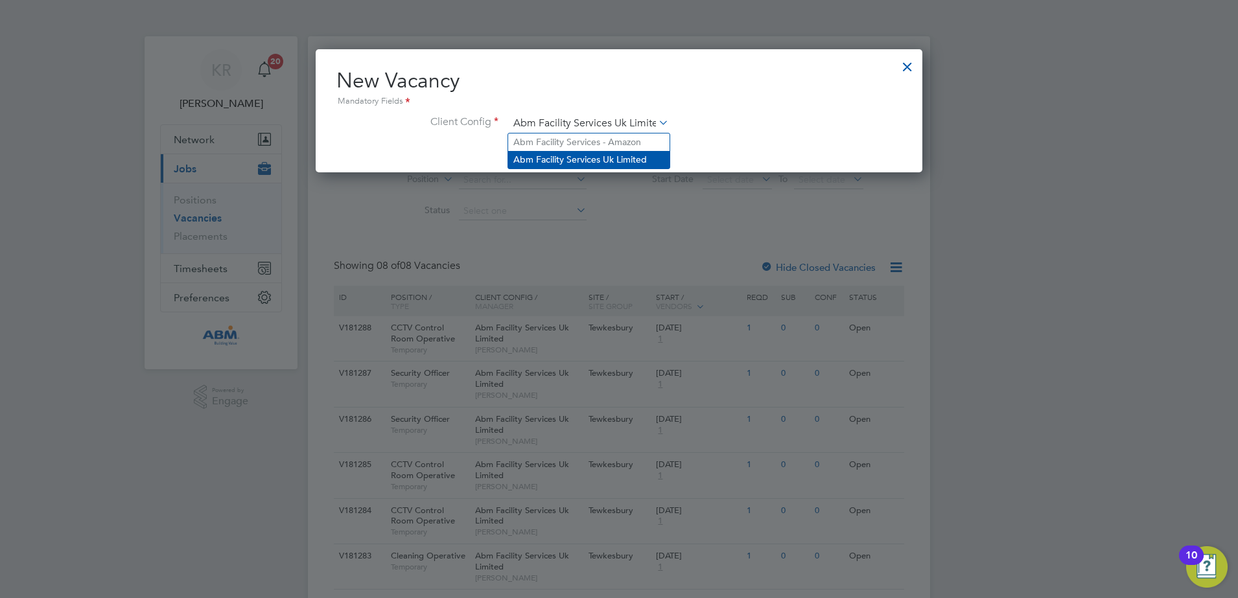
scroll to position [217, 607]
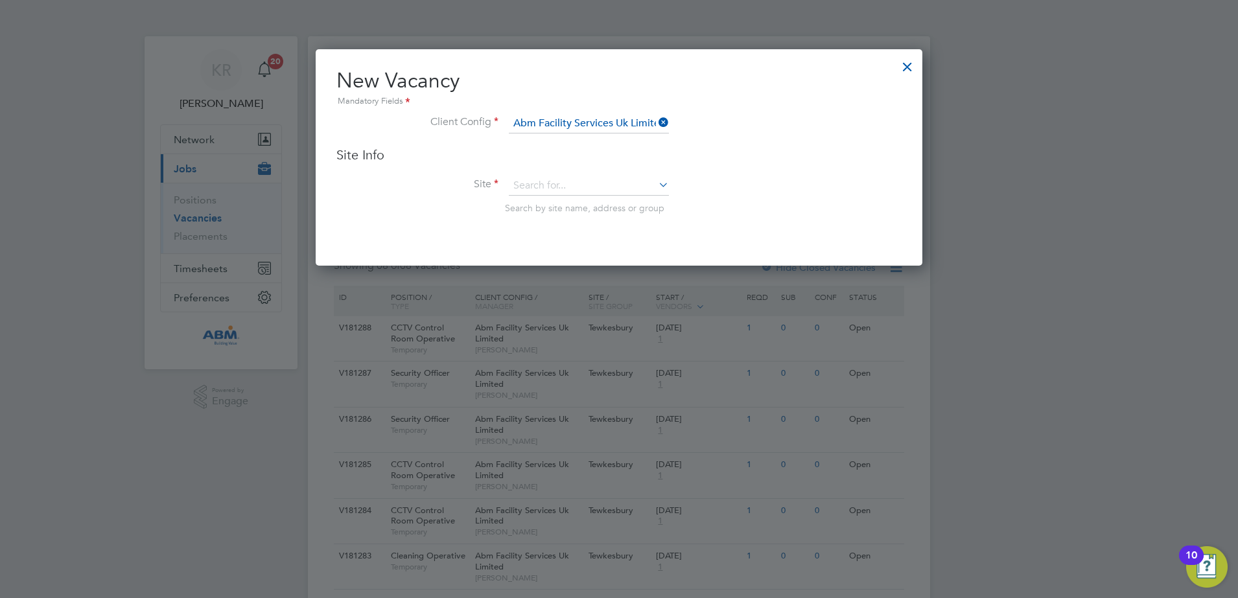
click at [656, 182] on icon at bounding box center [656, 185] width 0 height 18
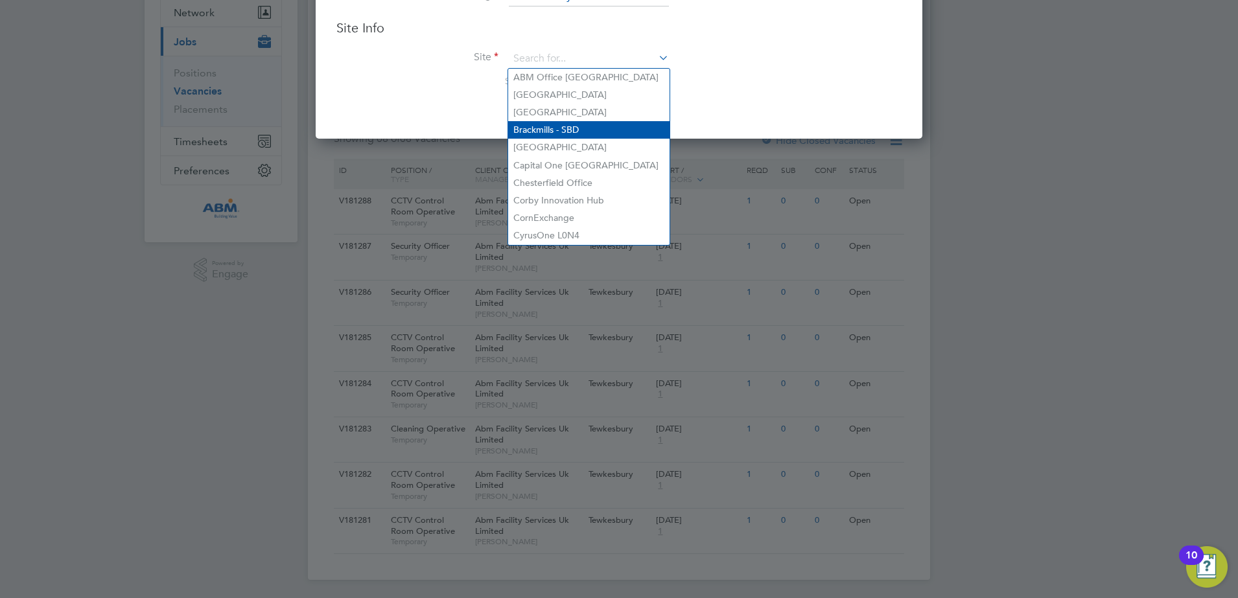
scroll to position [130, 0]
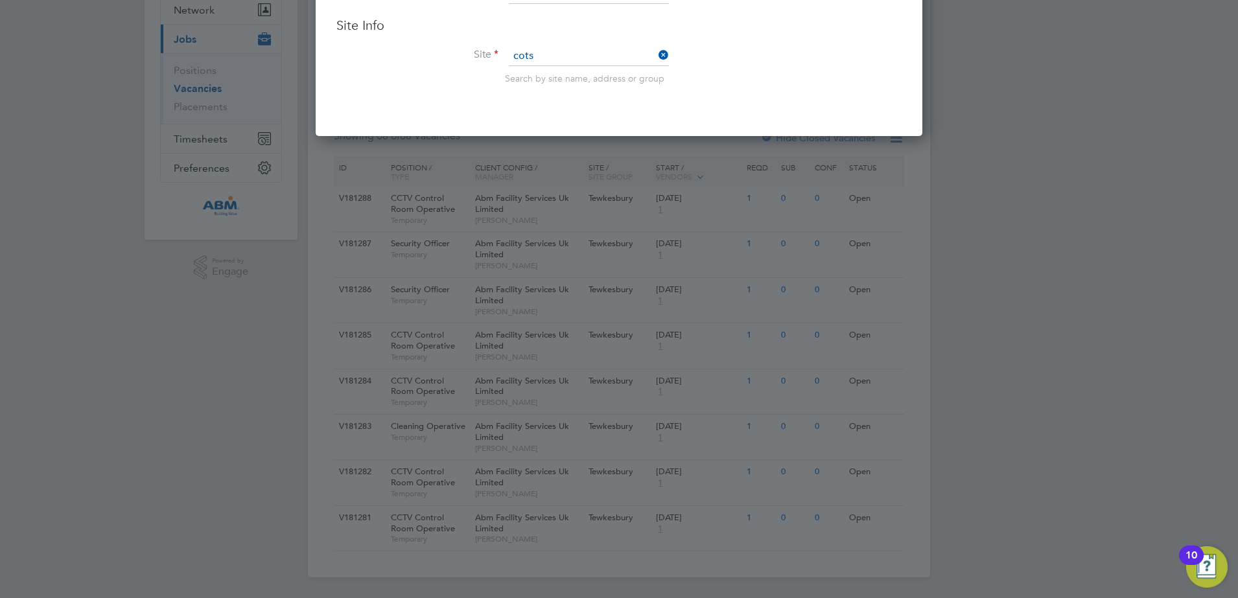
click at [607, 70] on li "Tewkesbury" at bounding box center [588, 74] width 161 height 17
type input "Tewkesbury"
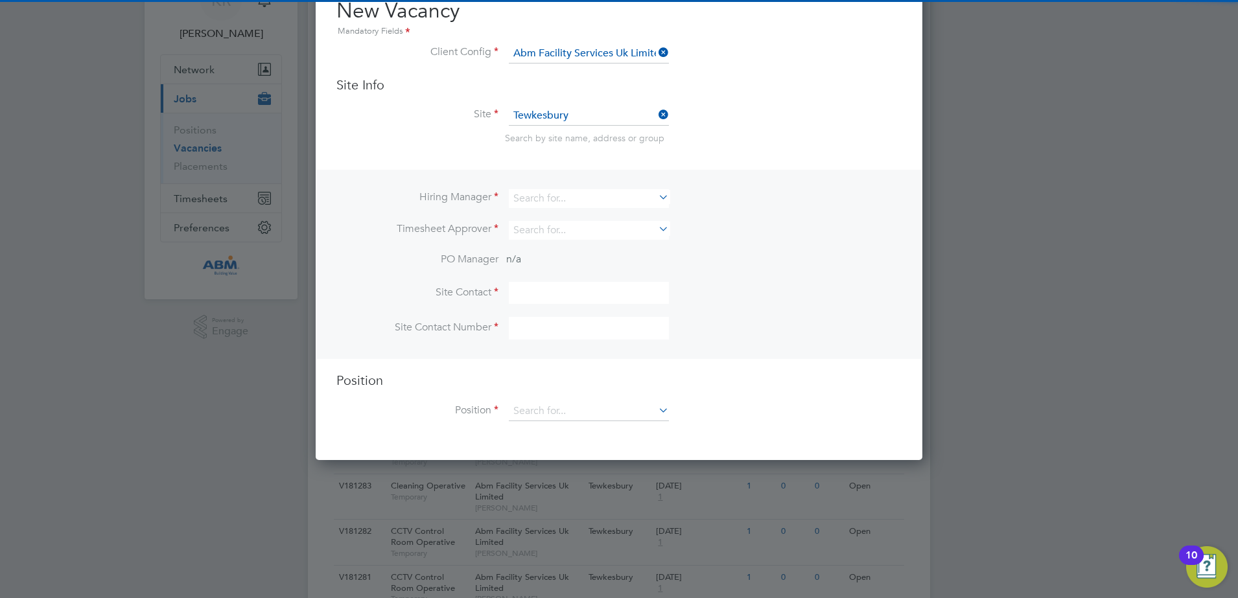
scroll to position [0, 0]
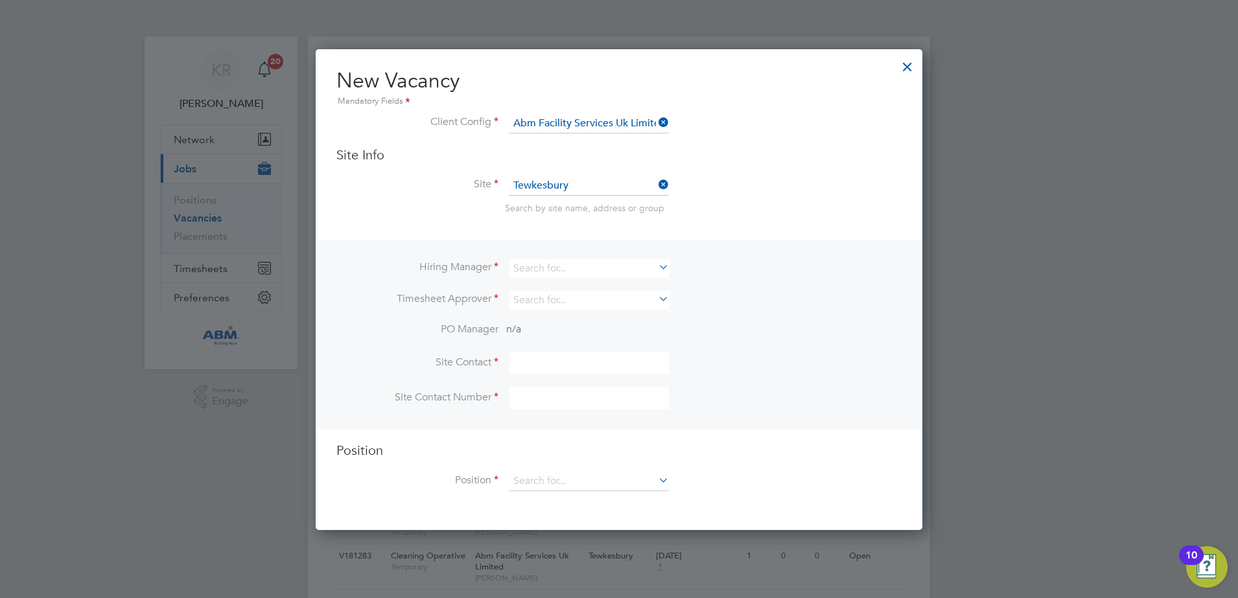
click at [656, 272] on icon at bounding box center [656, 267] width 0 height 18
click at [657, 278] on li "Kieran Ryder" at bounding box center [588, 287] width 161 height 18
type input "Kieran Ryder"
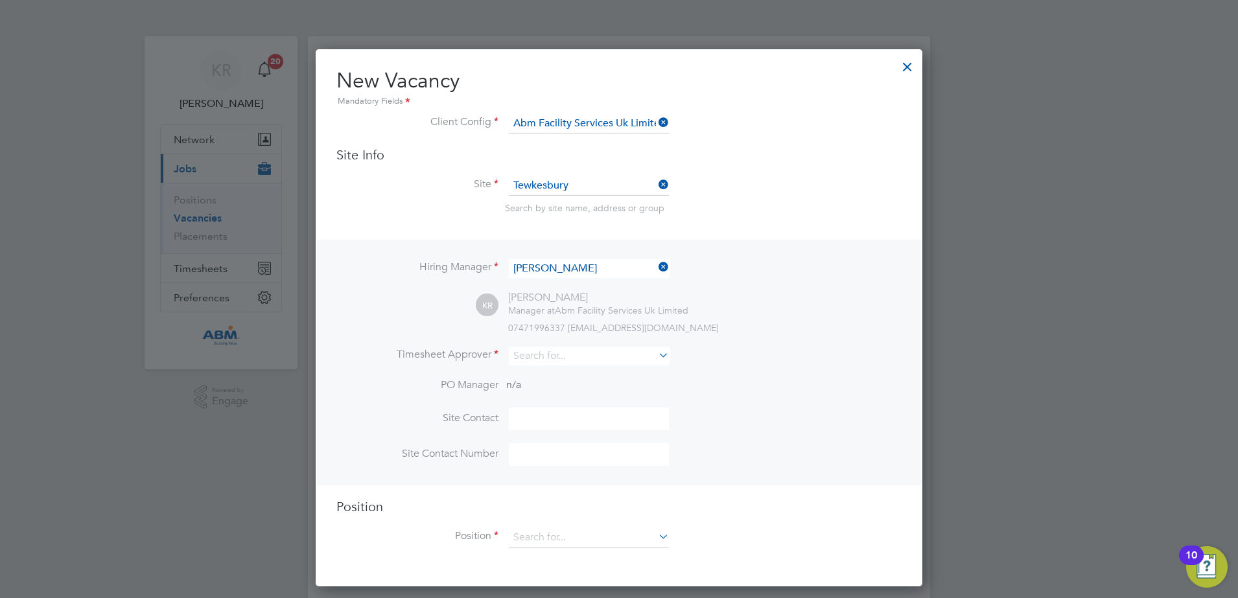
click at [656, 360] on icon at bounding box center [656, 355] width 0 height 18
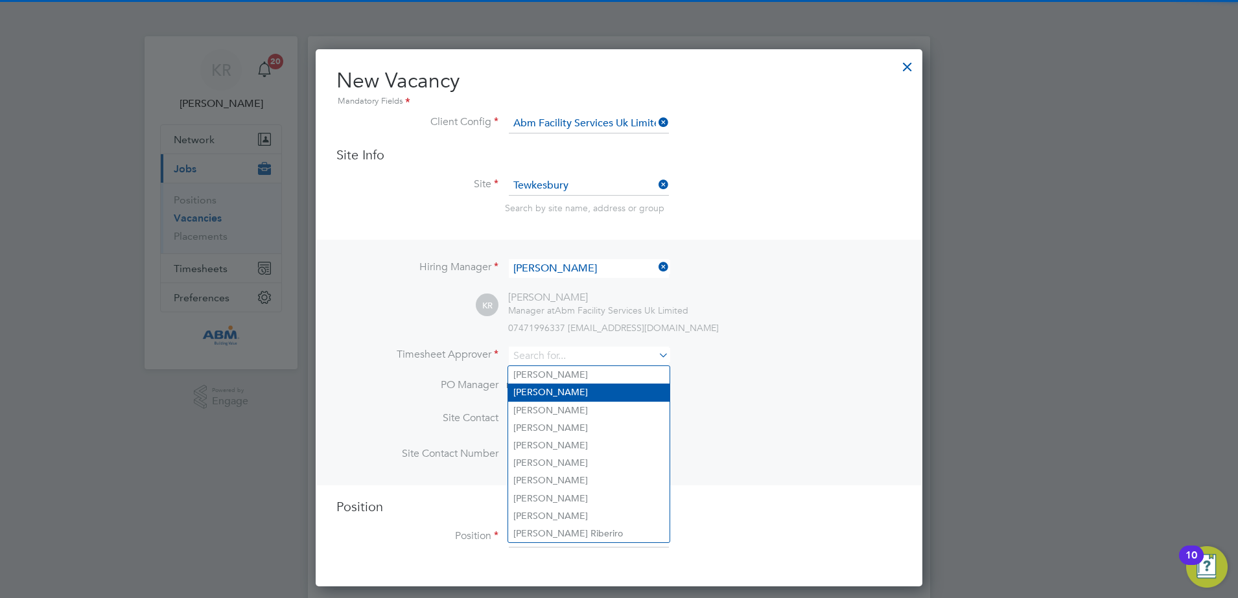
click at [626, 391] on li "Kieran Ryder" at bounding box center [588, 393] width 161 height 18
type input "Kieran Ryder"
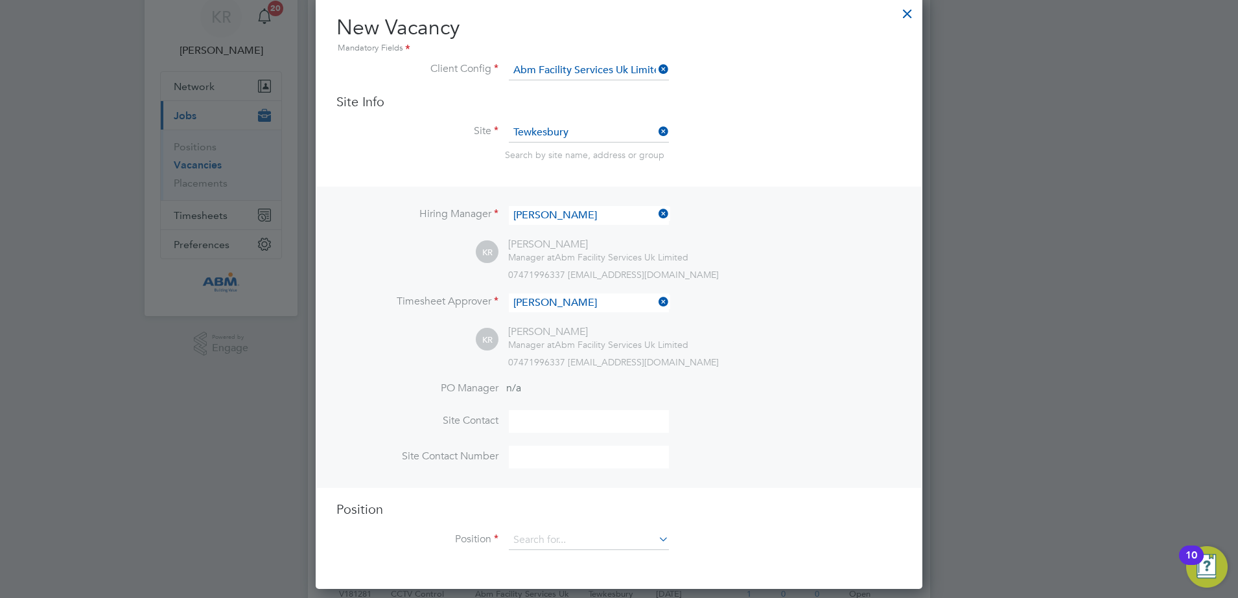
scroll to position [81, 0]
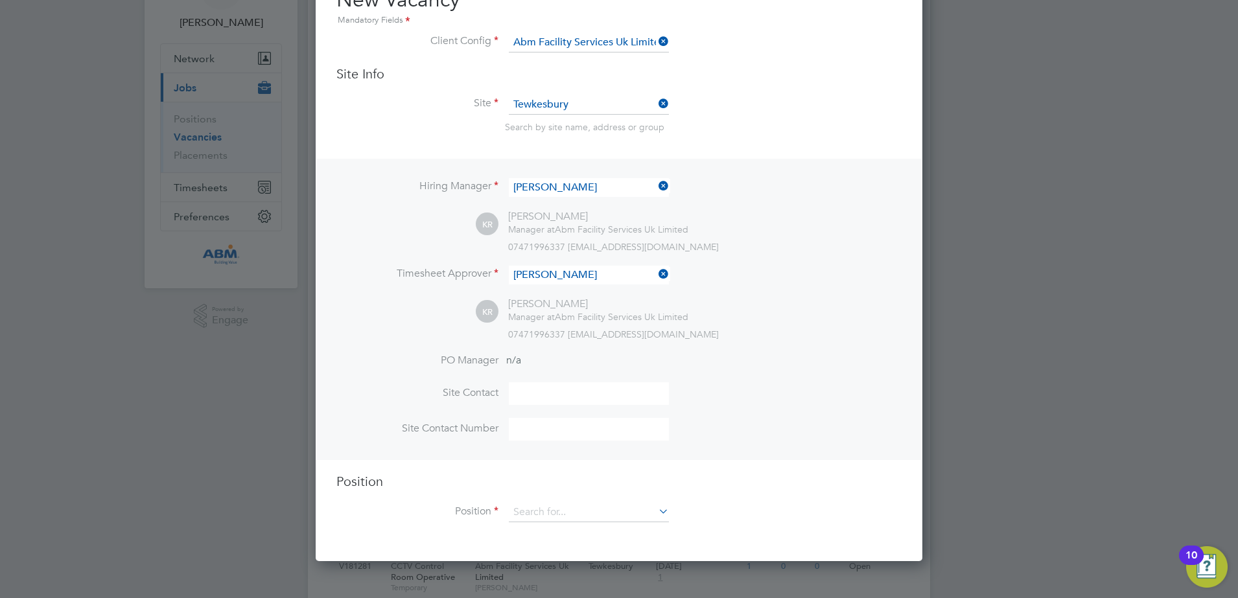
click at [539, 393] on input at bounding box center [589, 393] width 160 height 23
type input "Kieran Ryder"
type input "01684 645970"
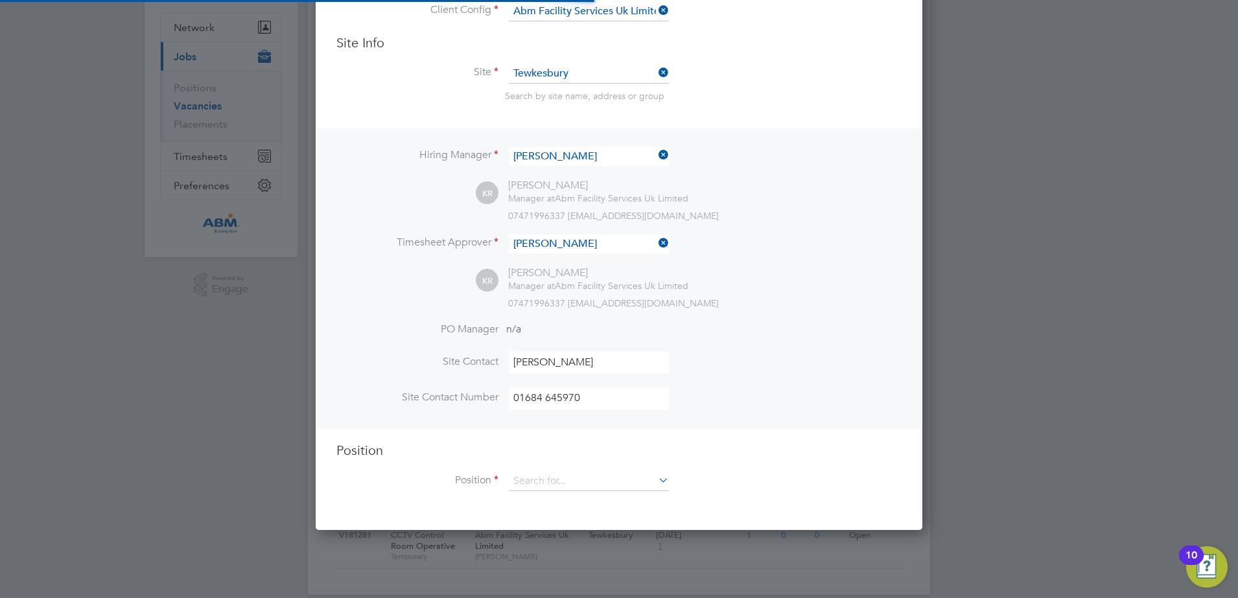
scroll to position [130, 0]
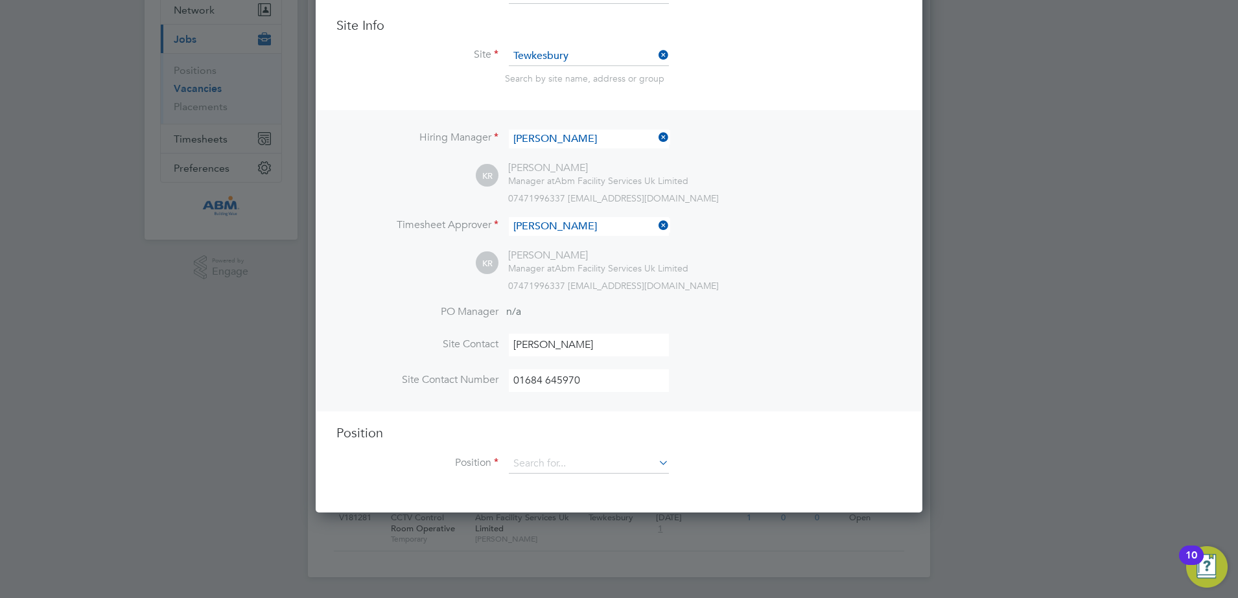
click at [656, 468] on icon at bounding box center [656, 463] width 0 height 18
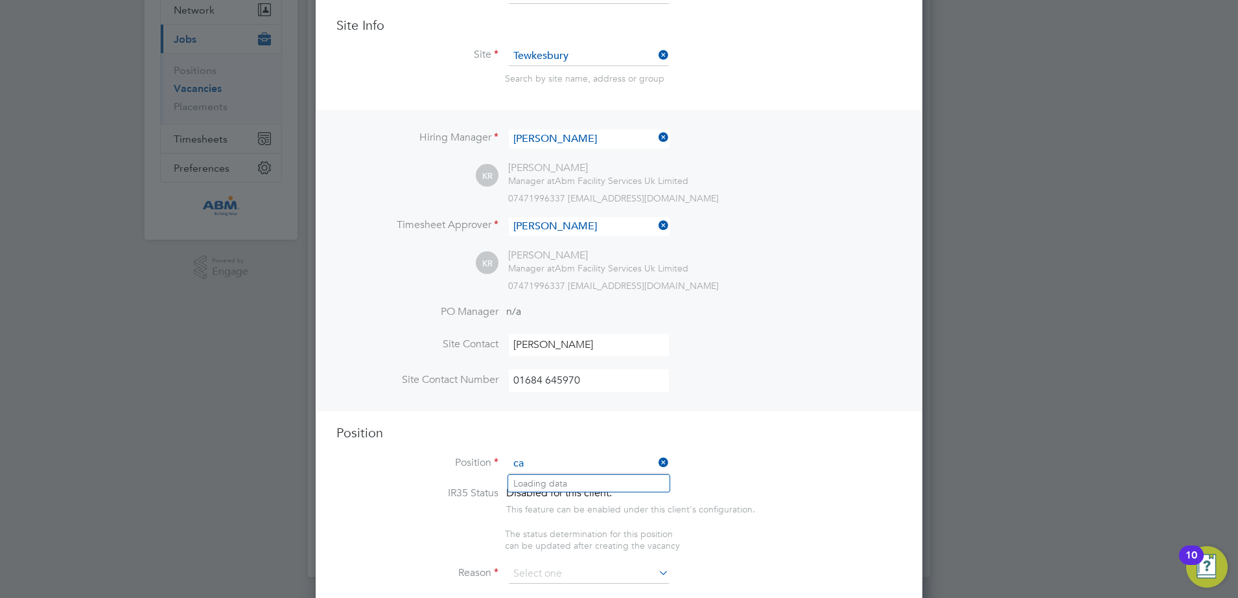
type input "c"
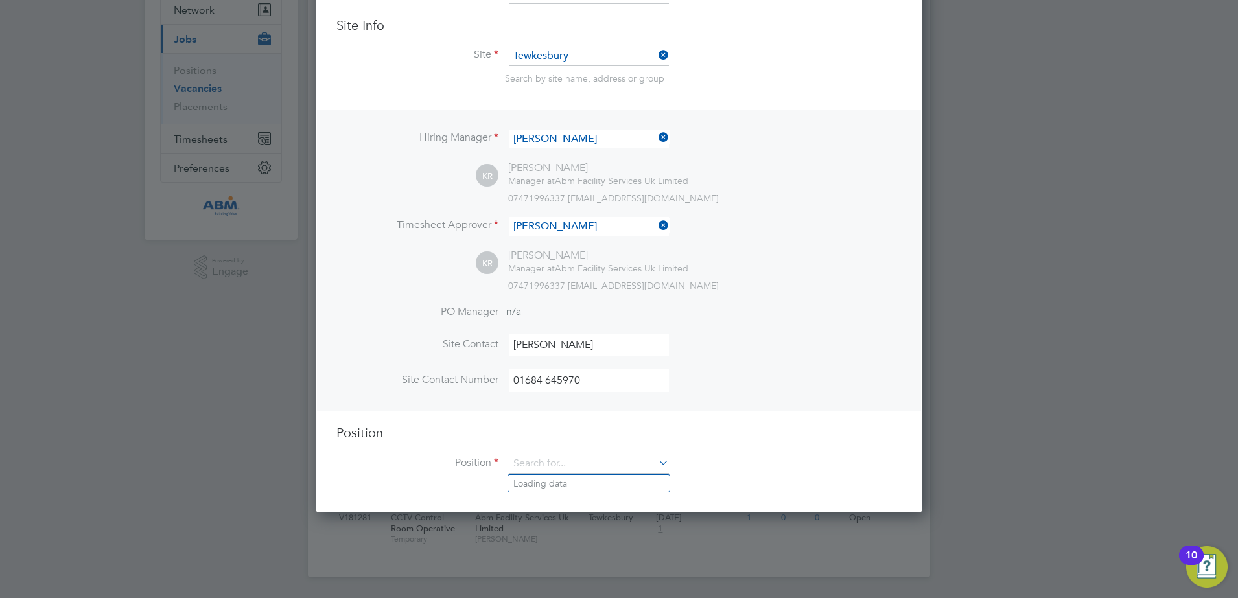
scroll to position [595, 607]
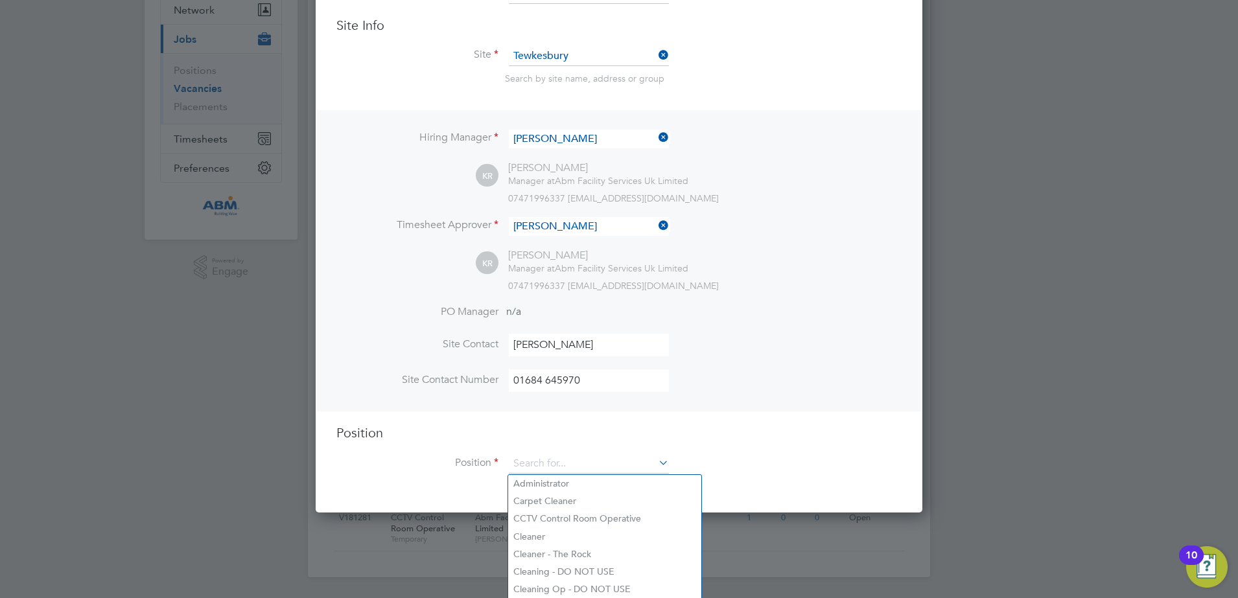
type input "C"
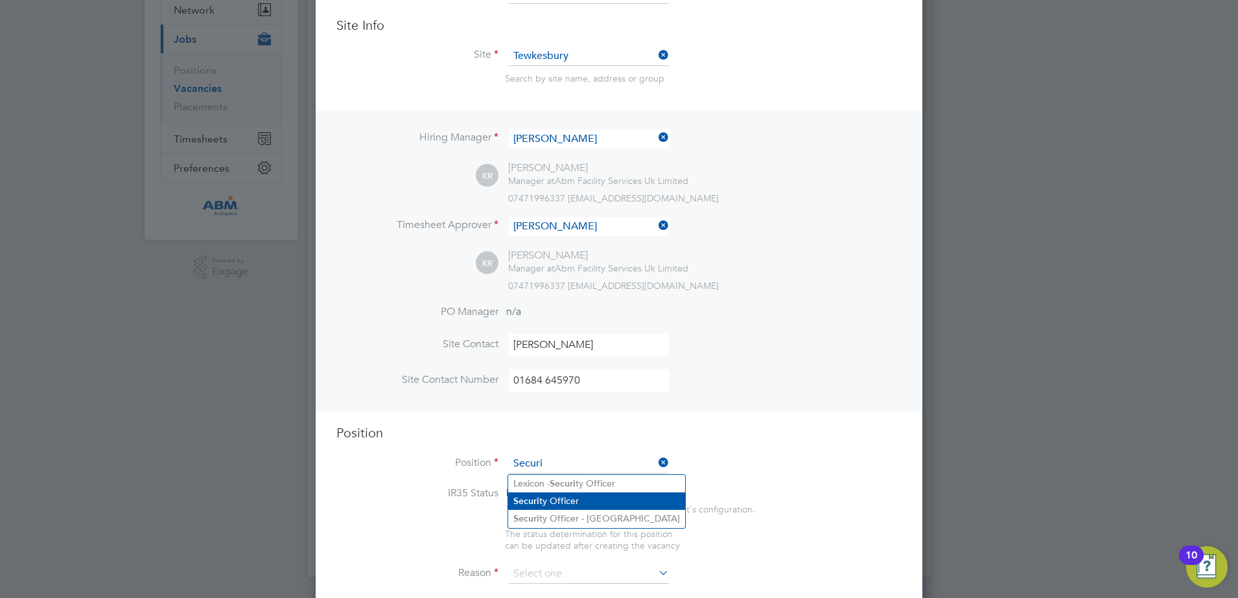
click at [580, 496] on li "Securi ty Officer" at bounding box center [596, 502] width 177 height 18
type input "Security Officer"
type textarea "To patrol and traffic management on a busy retail park and prioritise the safet…"
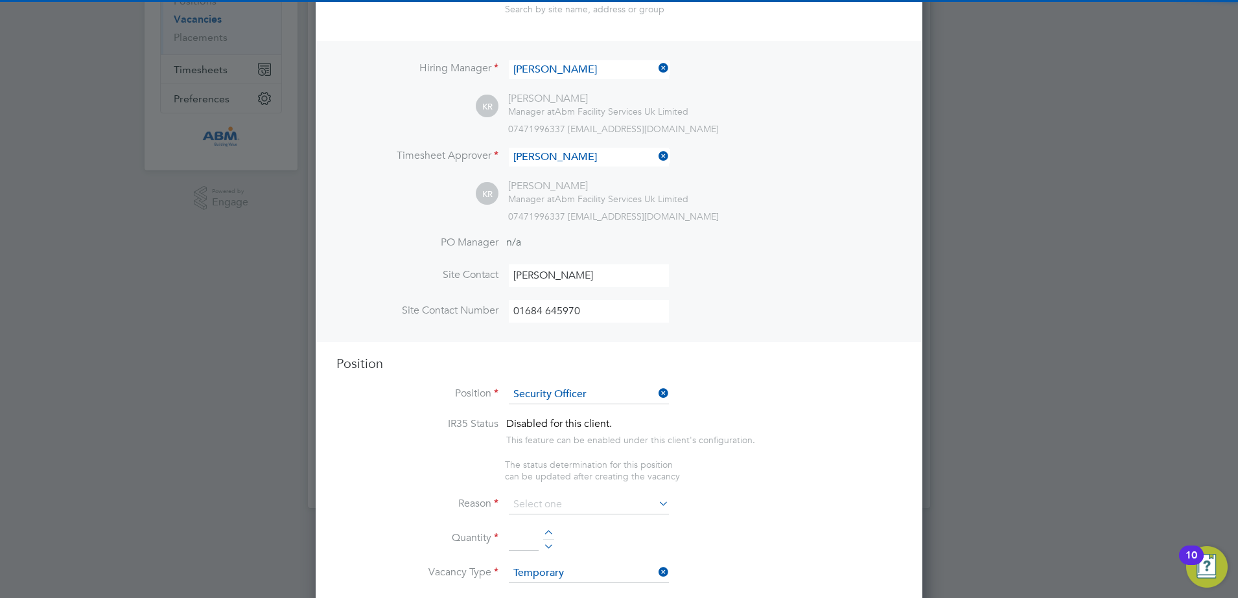
scroll to position [292, 0]
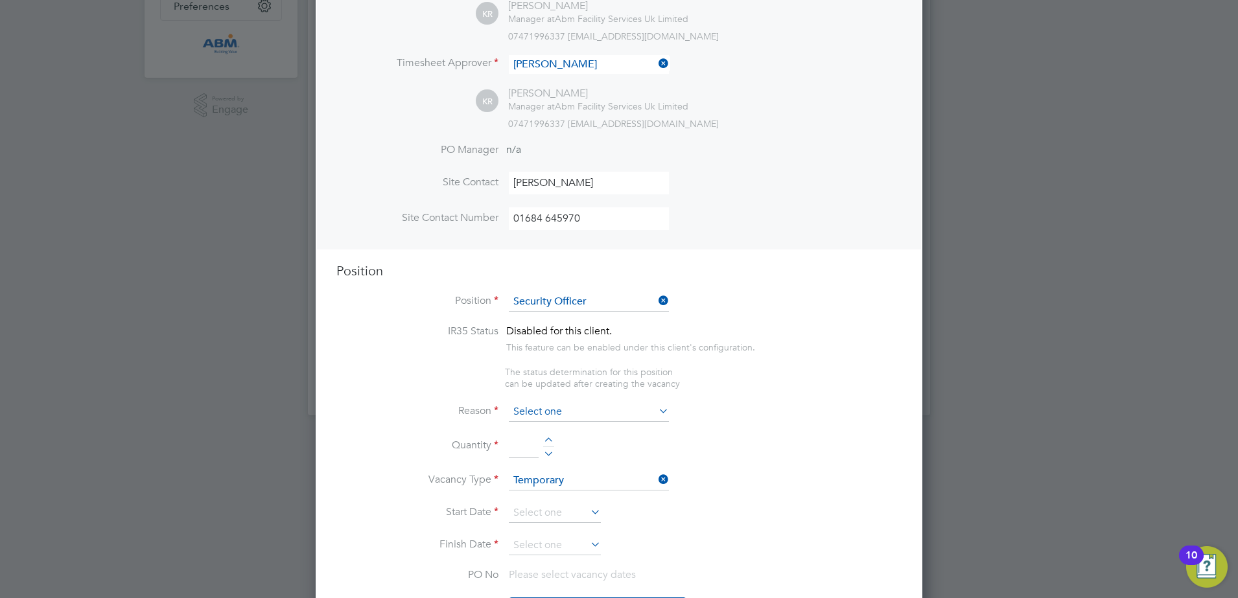
click at [655, 415] on input at bounding box center [589, 412] width 160 height 19
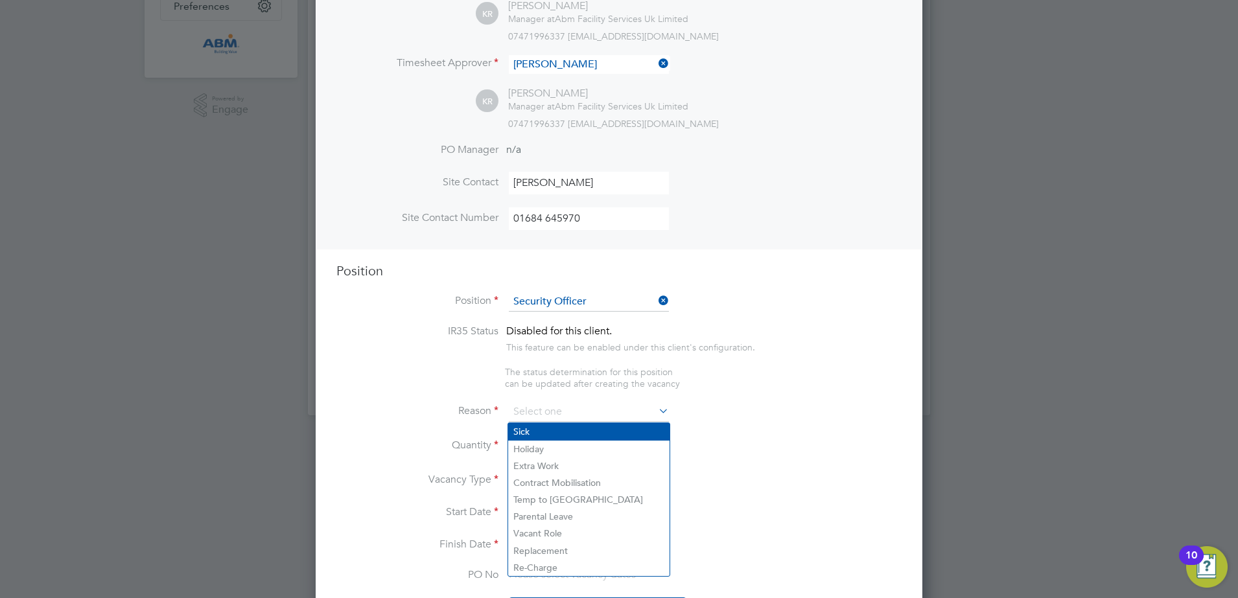
click at [612, 426] on li "Sick" at bounding box center [588, 431] width 161 height 17
type input "Sick"
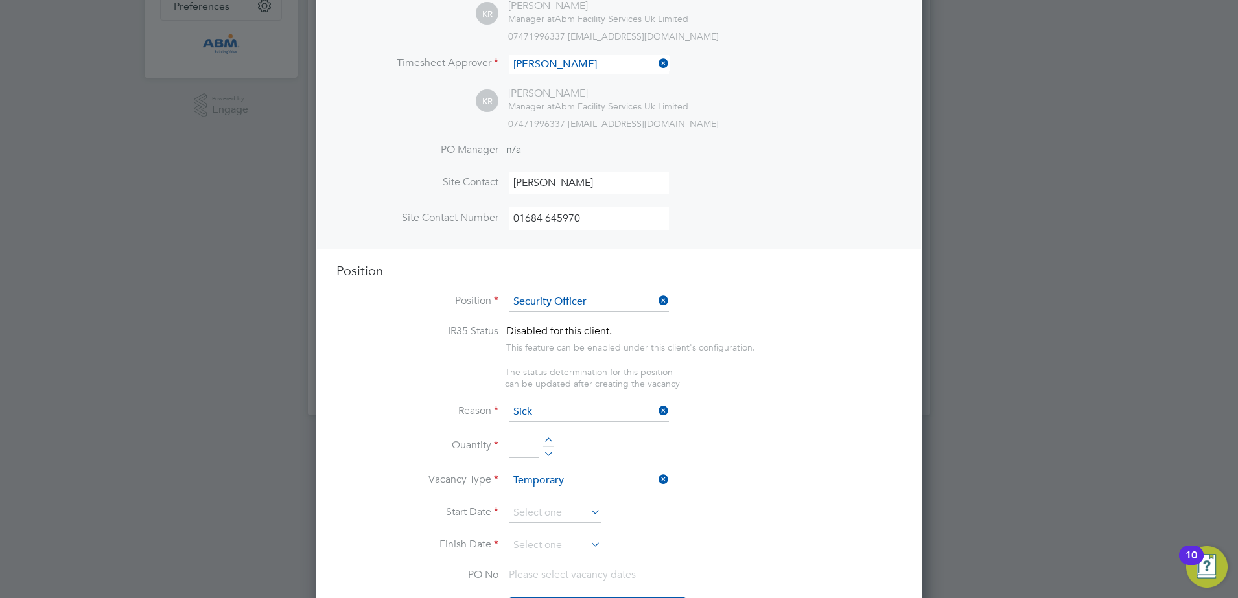
click at [530, 446] on input at bounding box center [524, 446] width 30 height 23
type input "1"
click at [713, 447] on li "Quantity 1" at bounding box center [618, 453] width 565 height 36
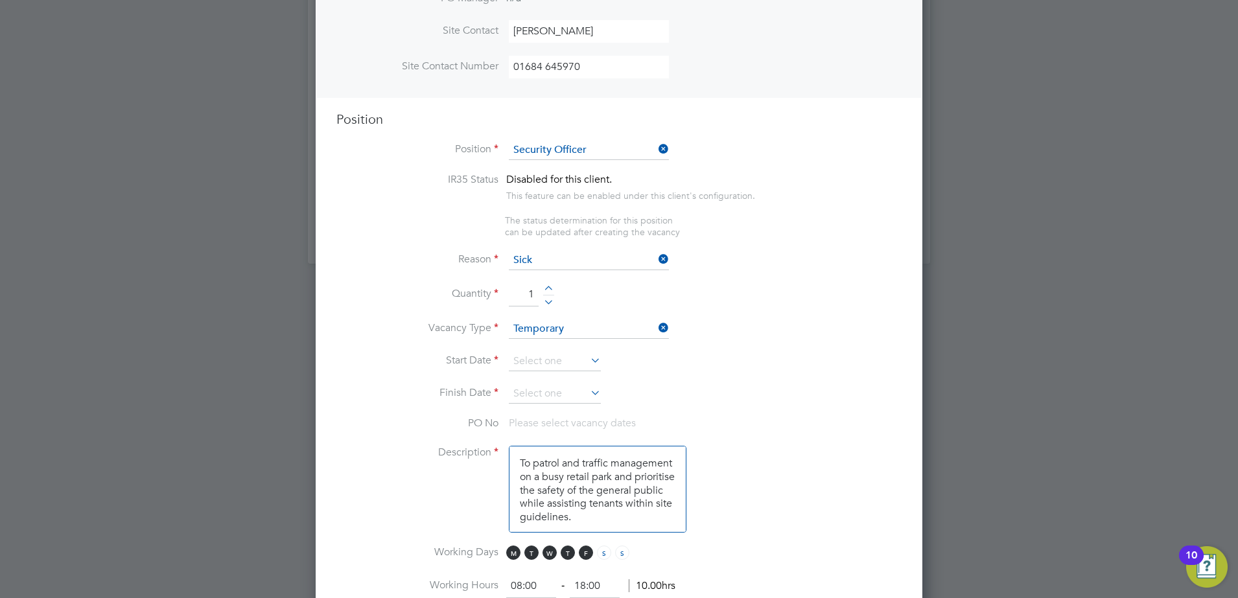
scroll to position [454, 0]
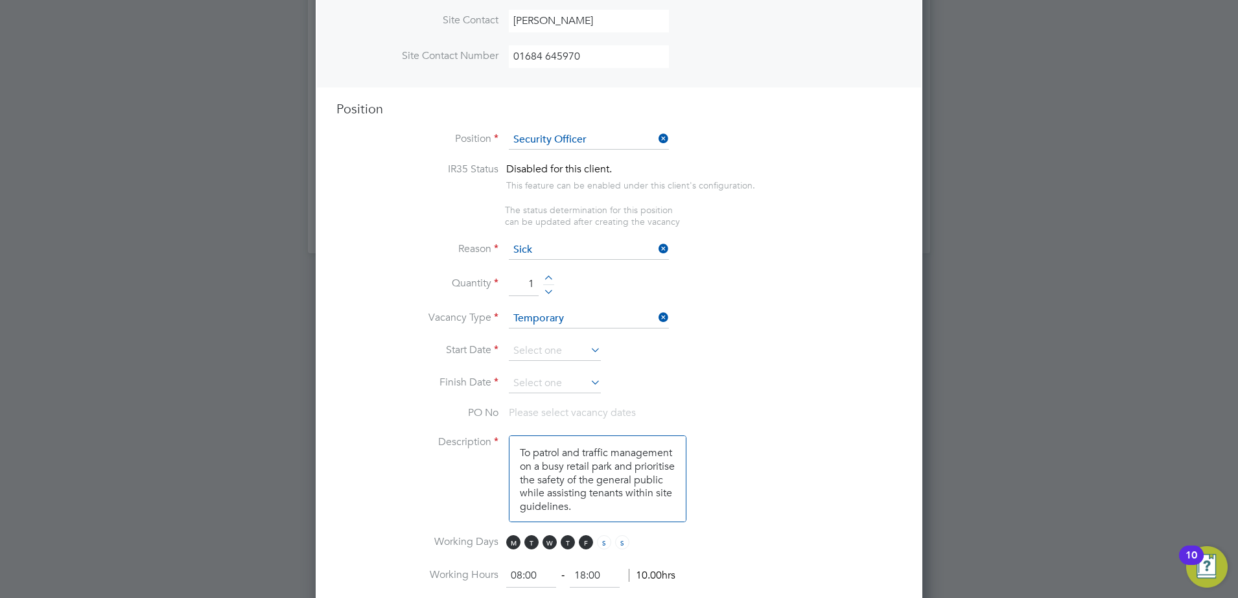
click at [588, 347] on icon at bounding box center [588, 350] width 0 height 18
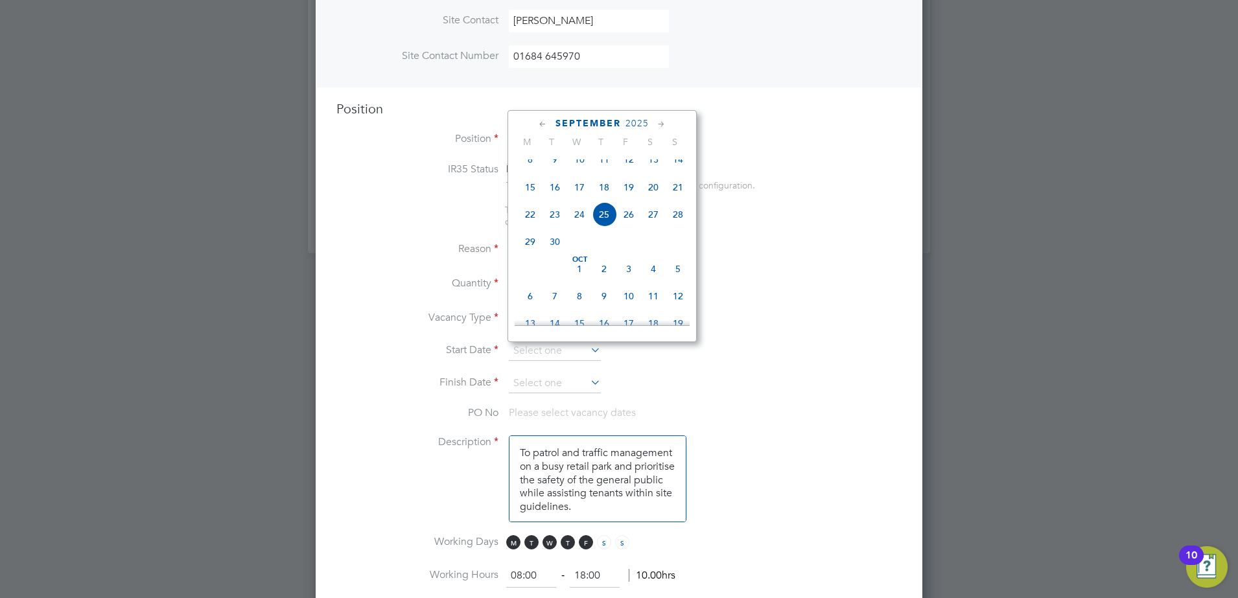
click at [657, 357] on li "Start Date" at bounding box center [618, 358] width 565 height 32
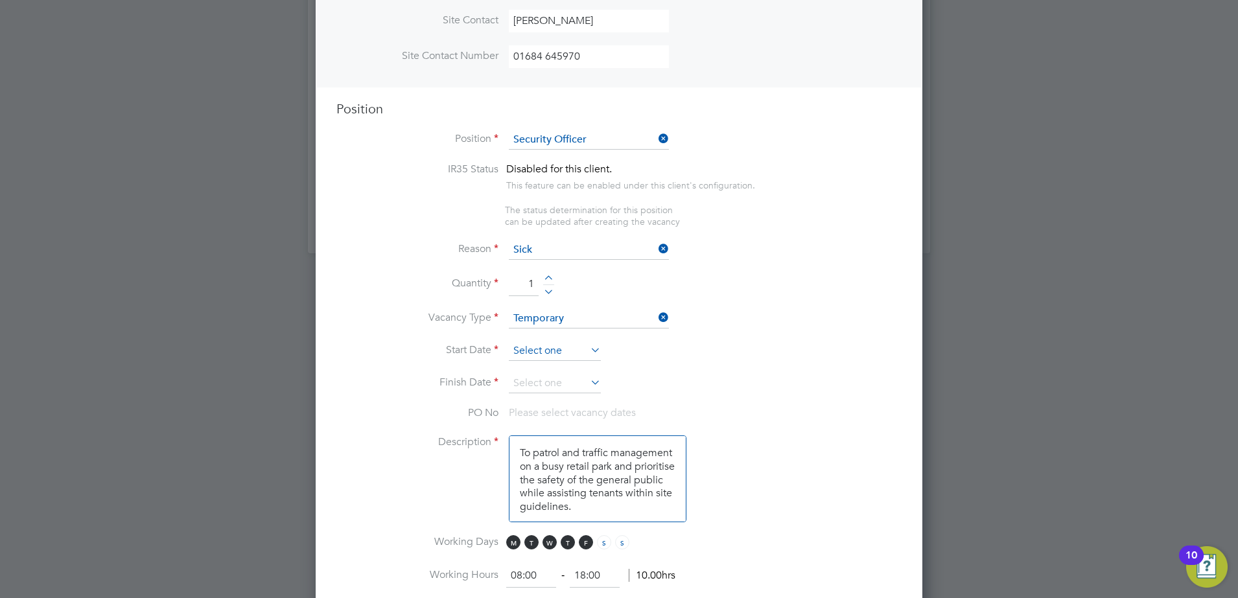
click at [591, 358] on input at bounding box center [555, 351] width 92 height 19
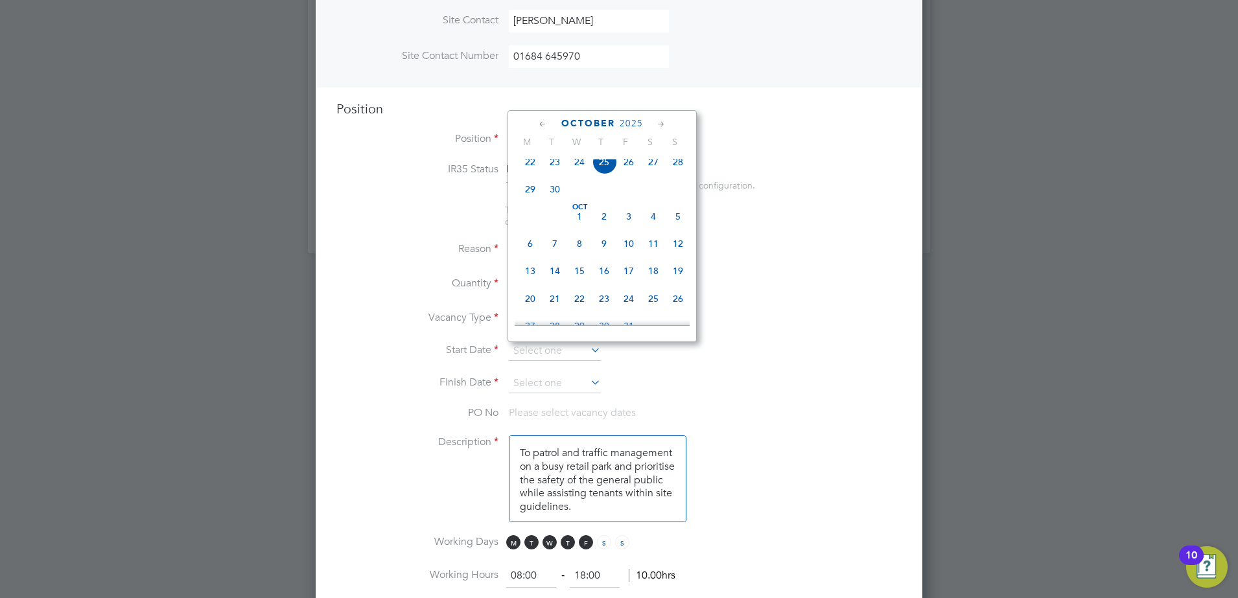
scroll to position [558, 0]
click at [676, 255] on span "19" at bounding box center [678, 242] width 25 height 25
type input "19 Oct 2025"
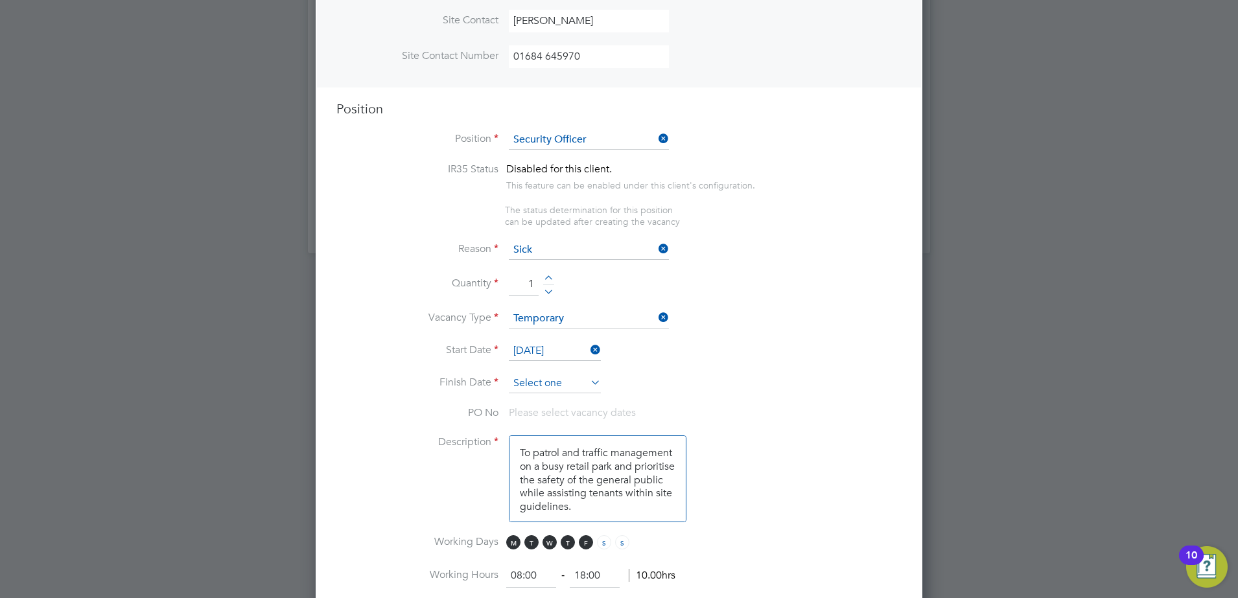
click at [585, 383] on input at bounding box center [555, 383] width 92 height 19
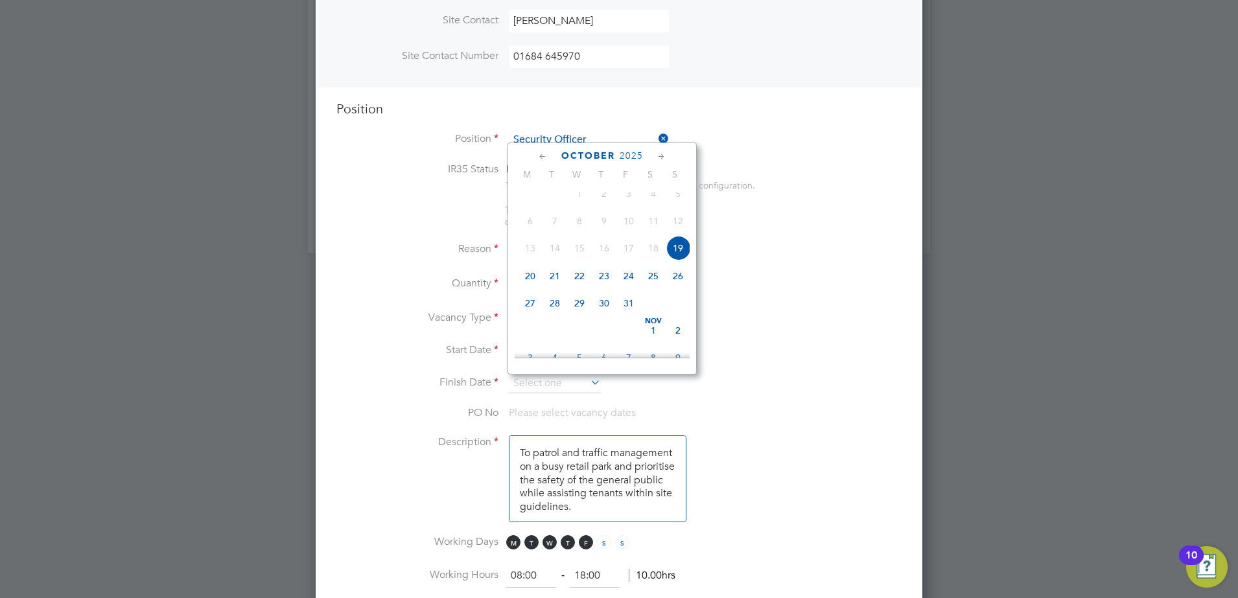
click at [682, 259] on span "19" at bounding box center [678, 248] width 25 height 25
type input "19 Oct 2025"
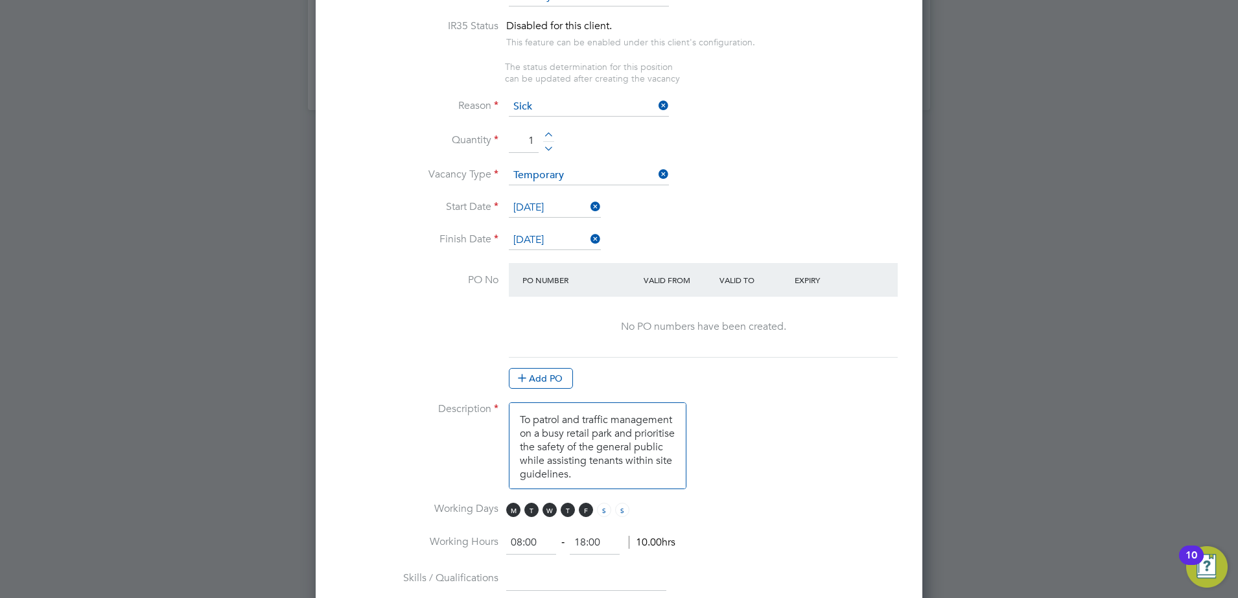
scroll to position [616, 0]
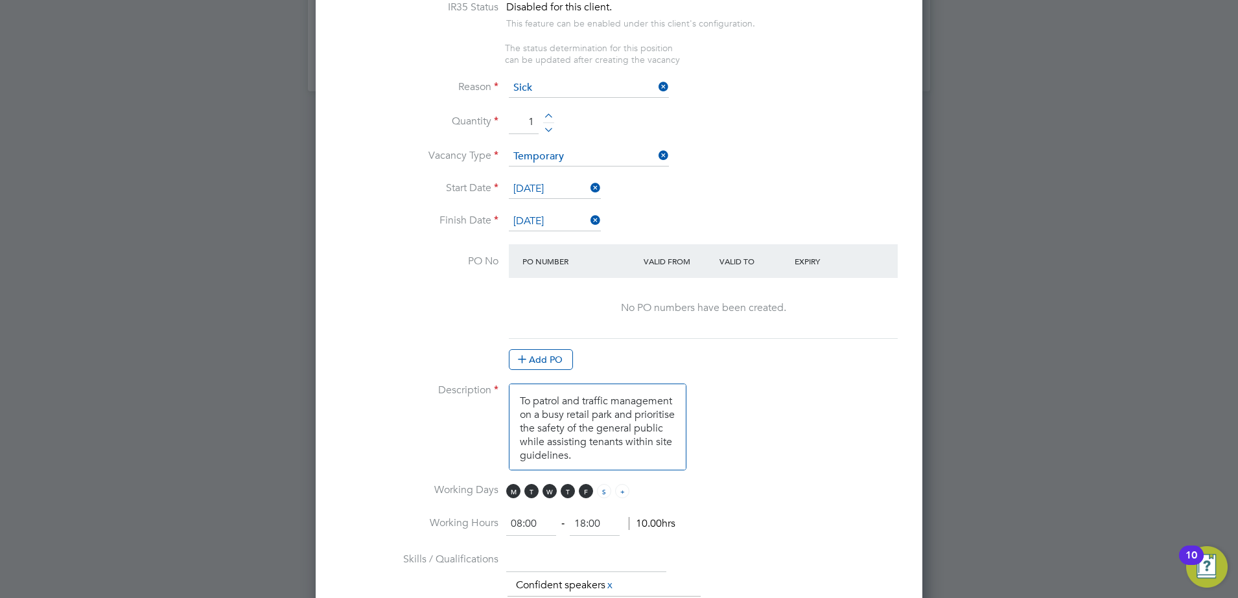
click at [618, 494] on span "S" at bounding box center [622, 491] width 14 height 14
click at [588, 493] on span "F" at bounding box center [586, 491] width 14 height 14
click at [570, 491] on span "T" at bounding box center [568, 491] width 14 height 14
click at [548, 491] on span "W" at bounding box center [550, 491] width 14 height 14
click at [533, 491] on span "T" at bounding box center [531, 491] width 14 height 14
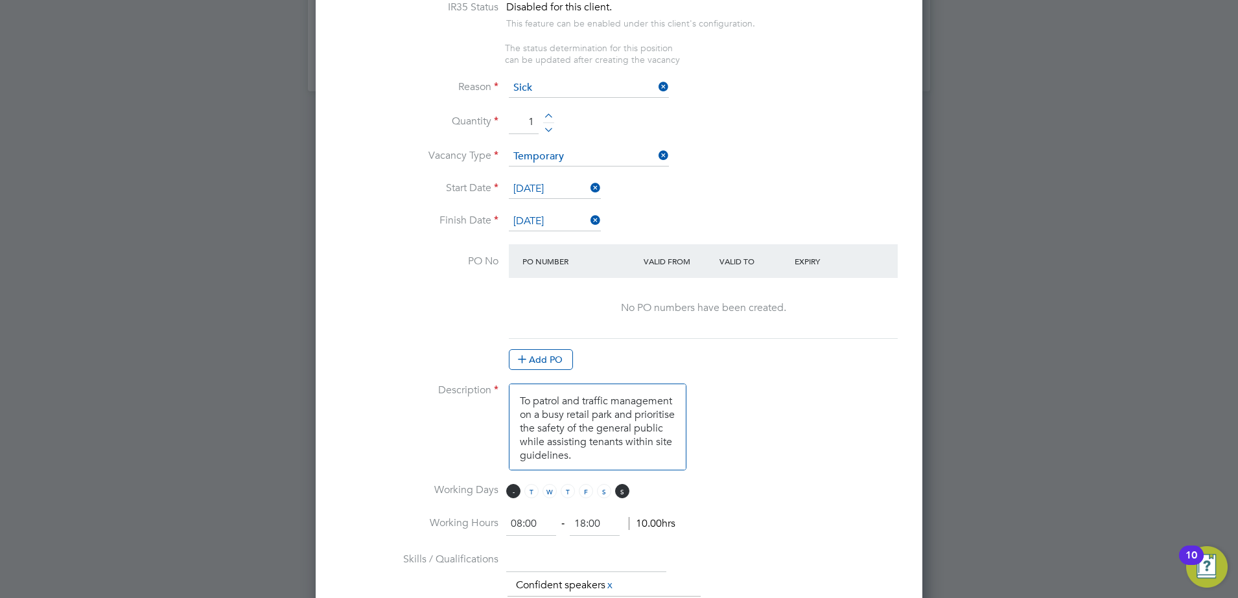
click at [514, 492] on span "M" at bounding box center [513, 491] width 14 height 14
drag, startPoint x: 500, startPoint y: 528, endPoint x: 487, endPoint y: 529, distance: 12.4
click at [487, 529] on li "Working Hours 08:00 ‐ 18:00 10.00hrs" at bounding box center [618, 531] width 565 height 36
type input "16:00"
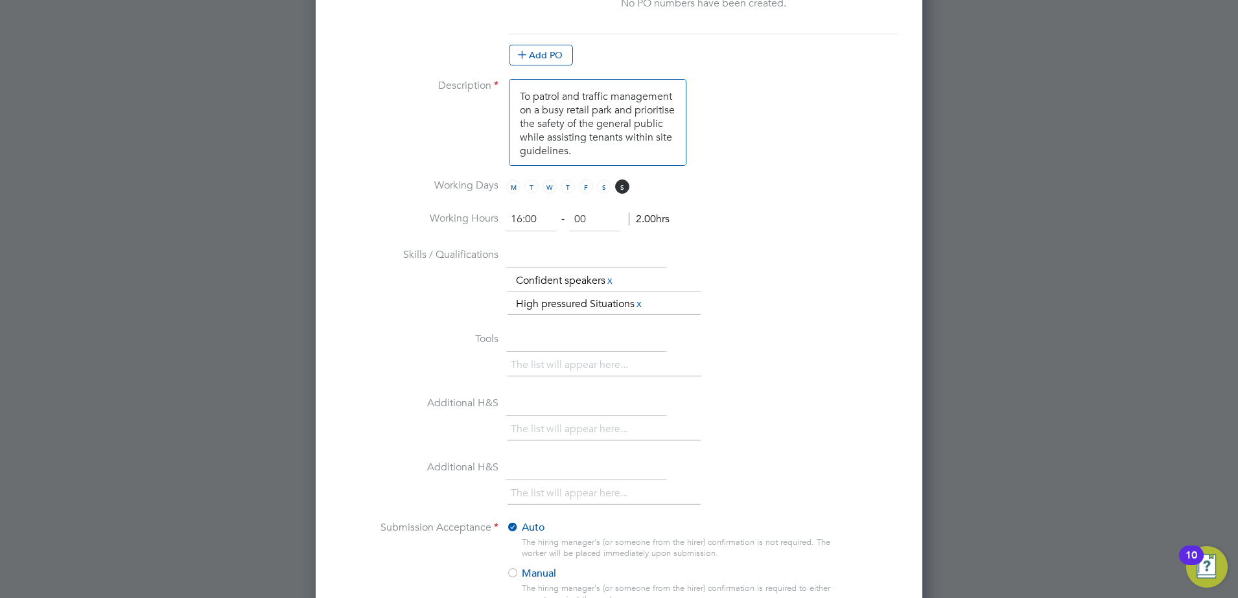
scroll to position [930, 0]
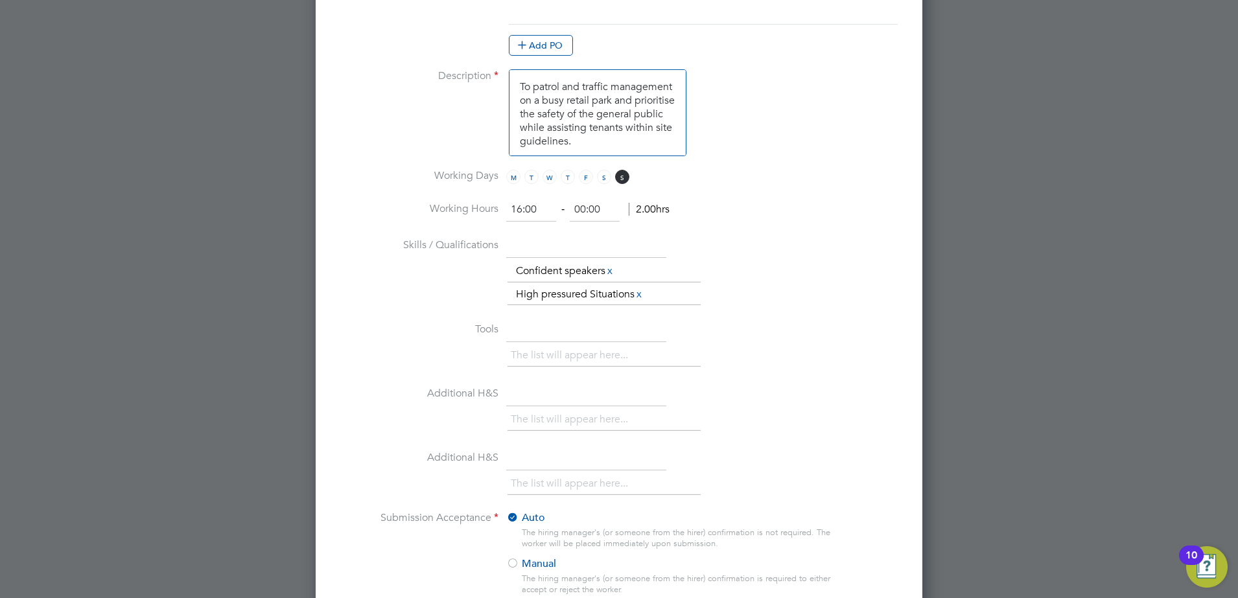
type input "00:00"
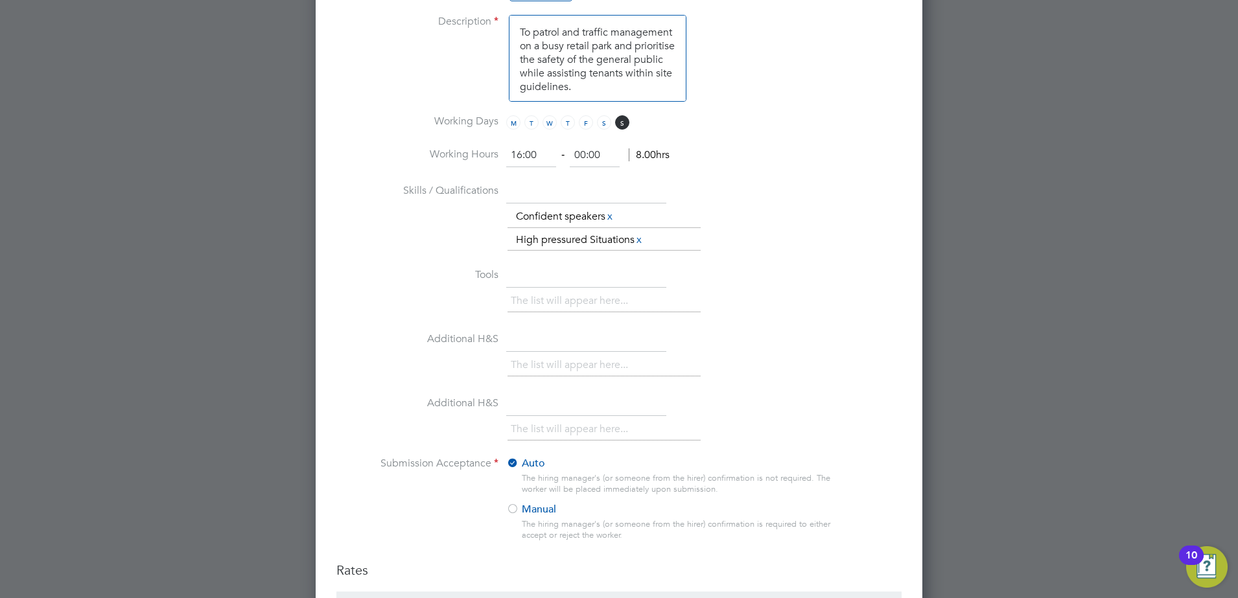
scroll to position [1092, 0]
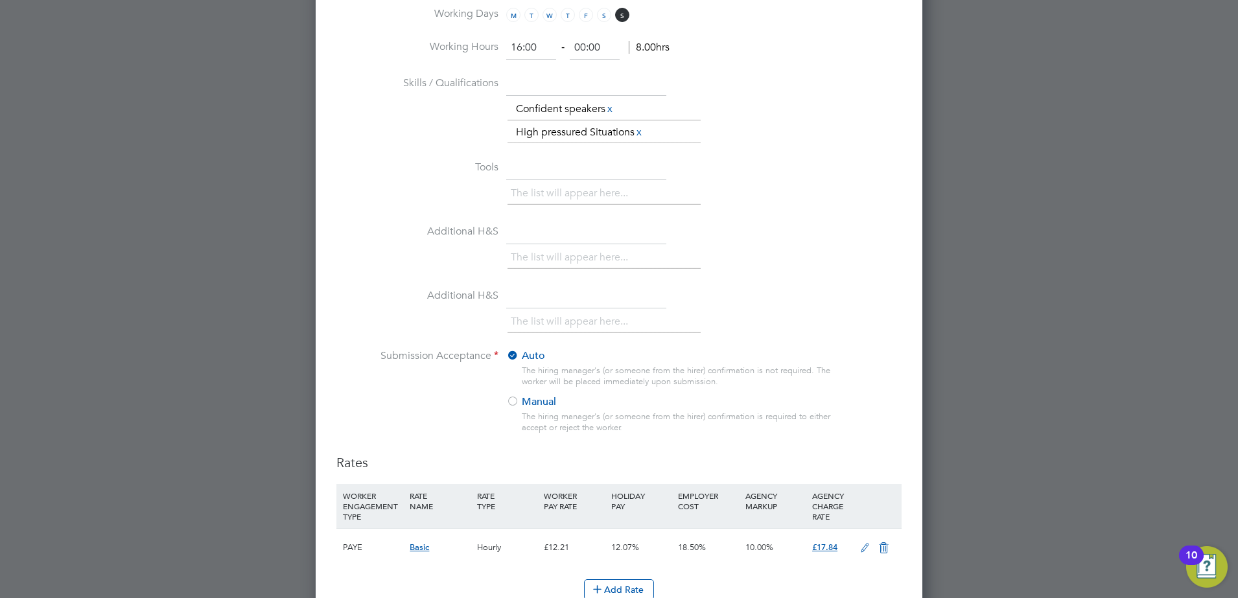
click at [513, 403] on div at bounding box center [512, 402] width 13 height 13
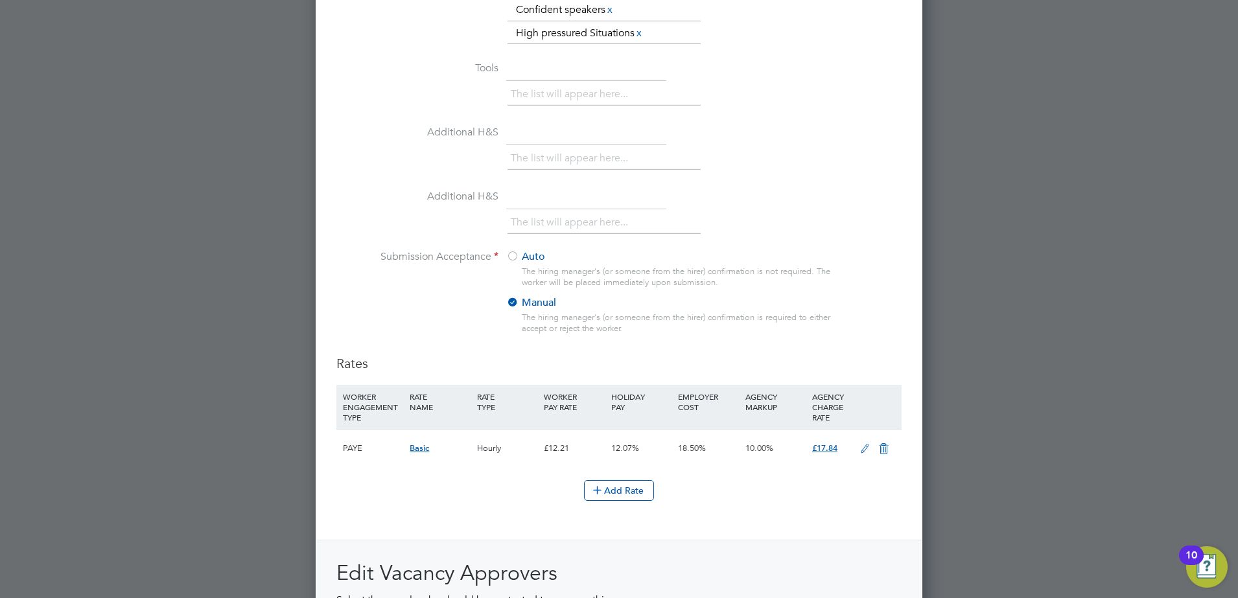
scroll to position [1215, 0]
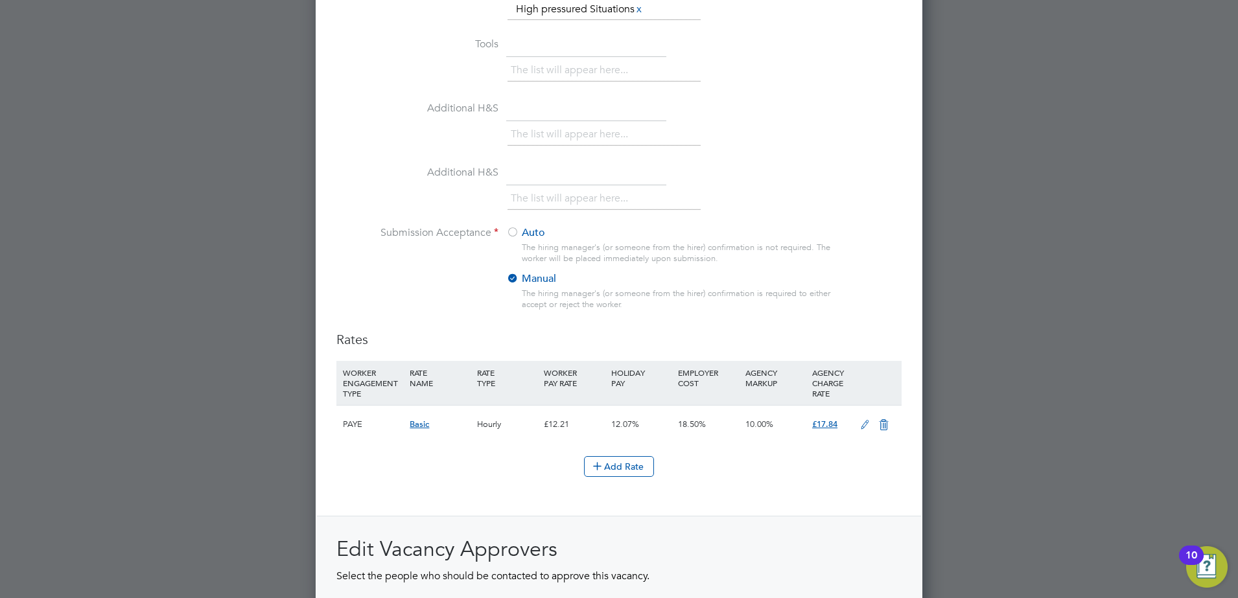
click at [933, 352] on div at bounding box center [619, 299] width 1238 height 598
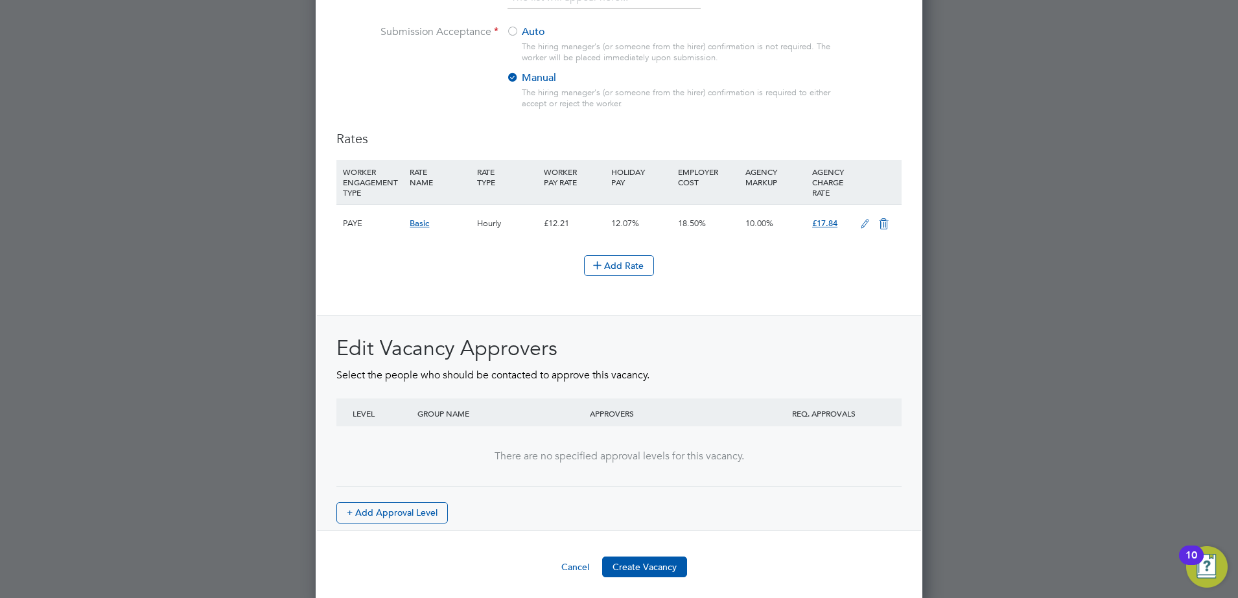
scroll to position [1422, 0]
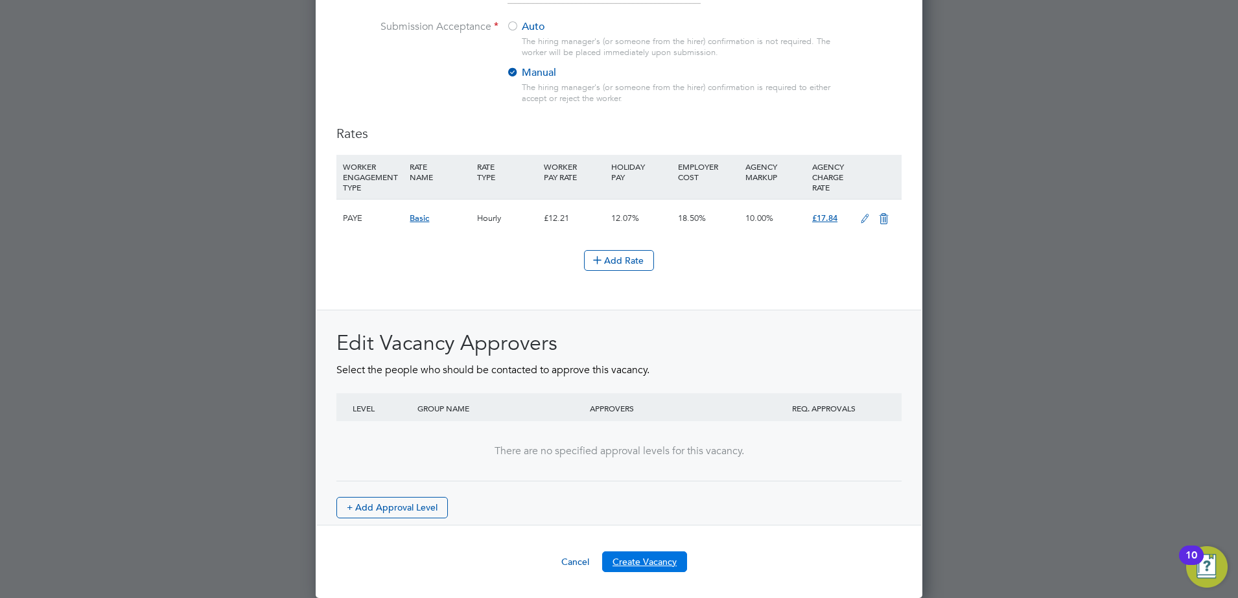
click at [652, 559] on button "Create Vacancy" at bounding box center [644, 562] width 85 height 21
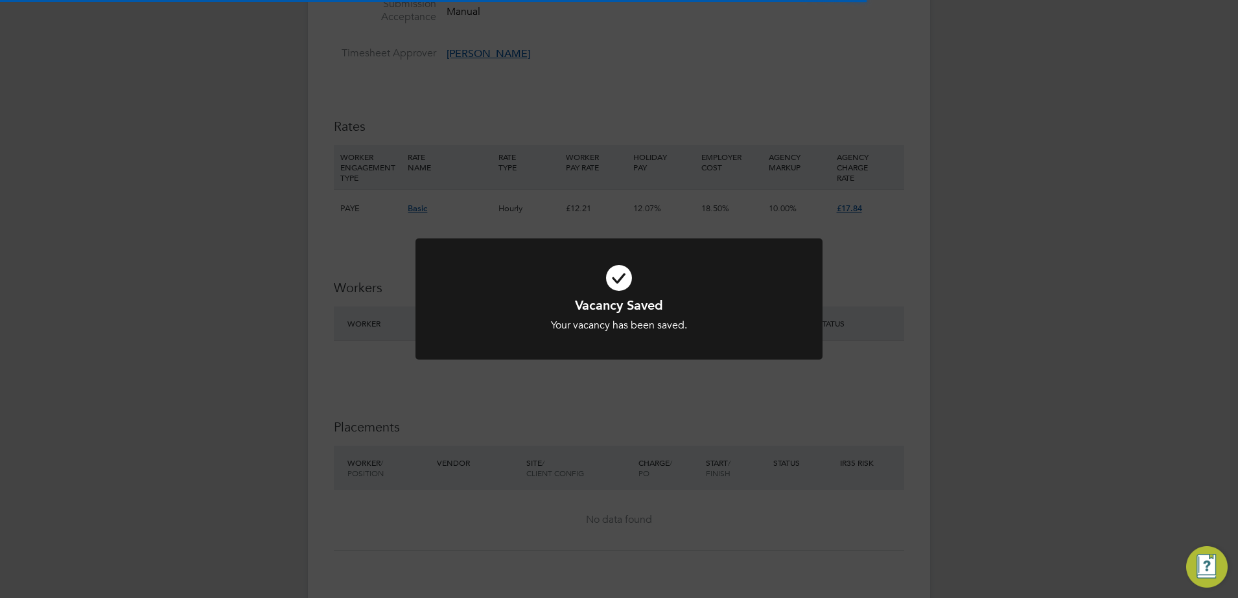
scroll to position [202, 0]
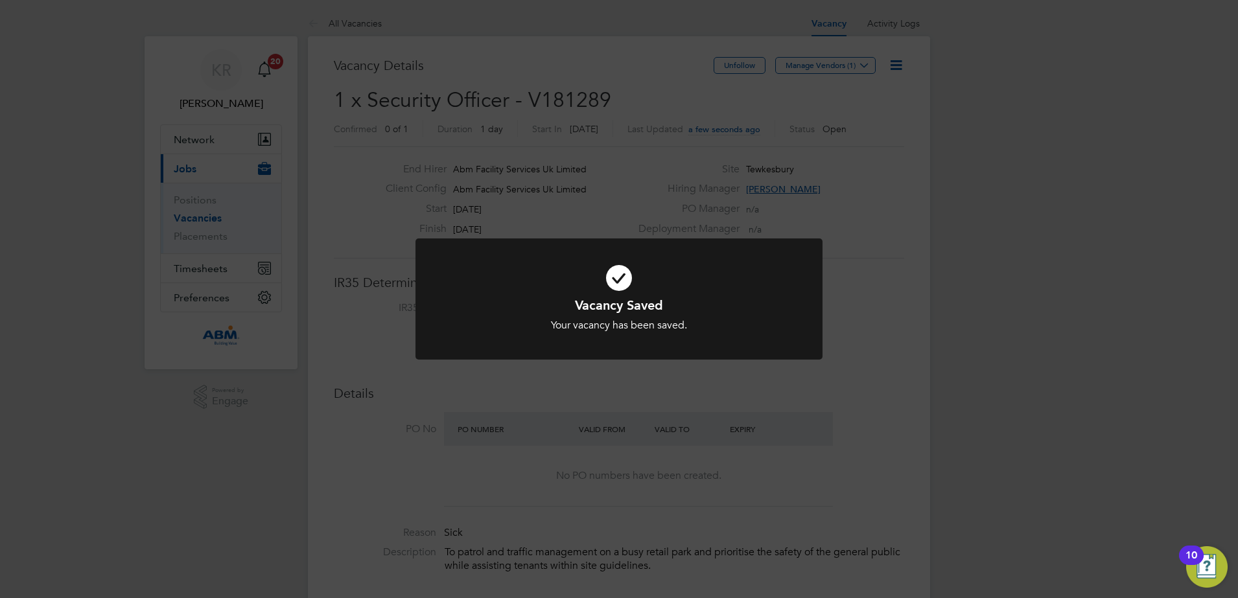
click at [882, 340] on div "Vacancy Saved Your vacancy has been saved. Cancel Okay" at bounding box center [619, 299] width 1238 height 598
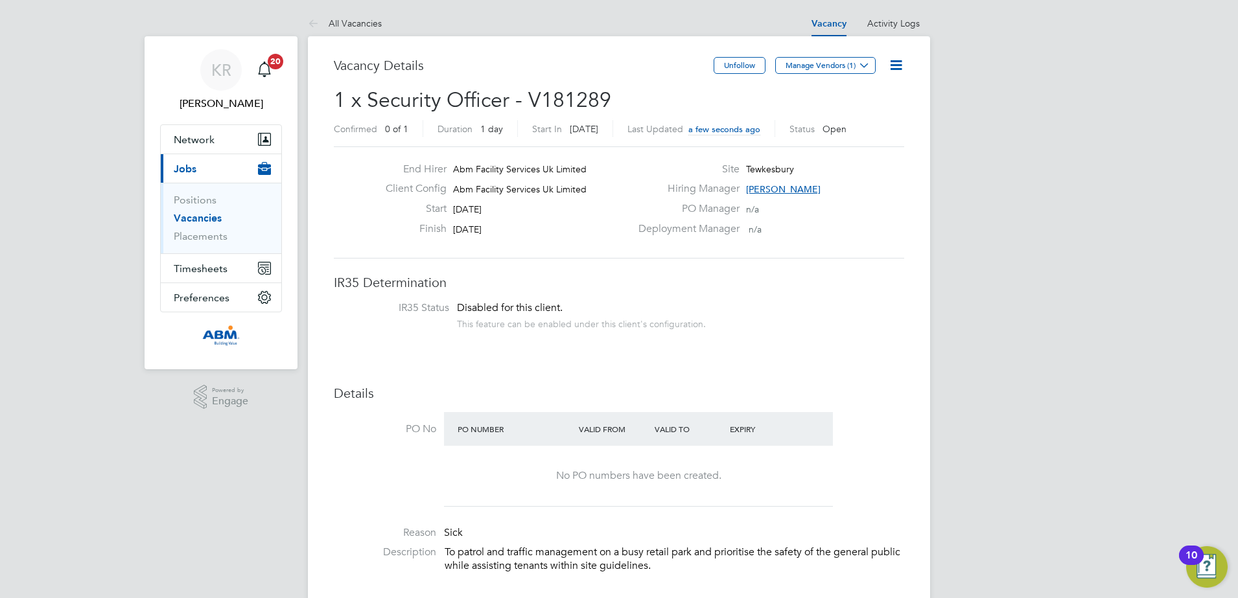
click at [206, 222] on link "Vacancies" at bounding box center [198, 218] width 48 height 12
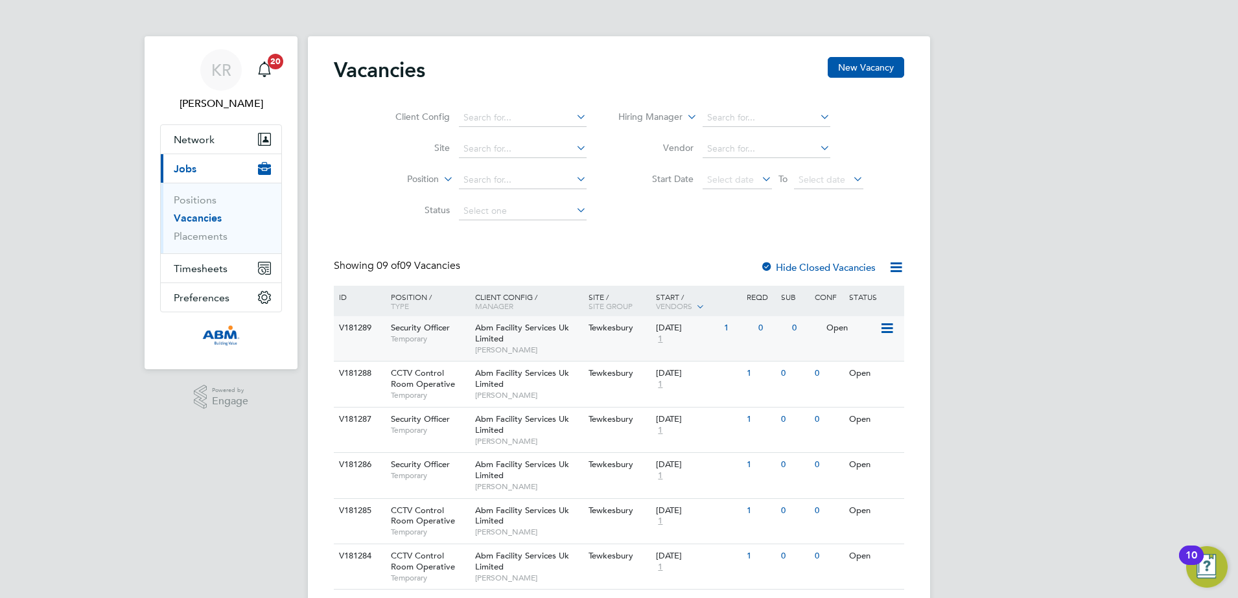
click at [887, 323] on icon at bounding box center [886, 329] width 13 height 16
click at [856, 378] on li "Edit" at bounding box center [854, 377] width 75 height 18
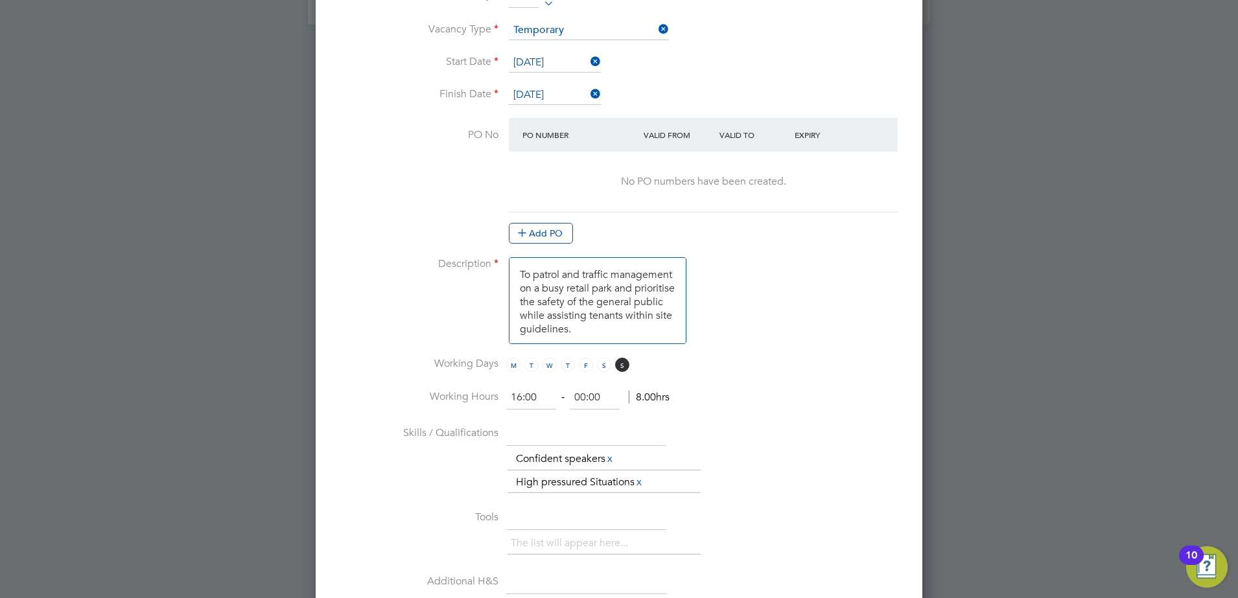
scroll to position [729, 0]
click at [663, 327] on textarea "To patrol and traffic management on a busy retail park and prioritise the safet…" at bounding box center [598, 299] width 178 height 87
drag, startPoint x: 670, startPoint y: 331, endPoint x: 509, endPoint y: 270, distance: 172.5
click at [509, 270] on textarea "To patrol and traffic management on a busy retail park and prioritise the safet…" at bounding box center [598, 299] width 178 height 87
paste textarea "Litter Pick the car Park from 16:00 - 18:30. 18:30 - 00:00 To patrol outside th…"
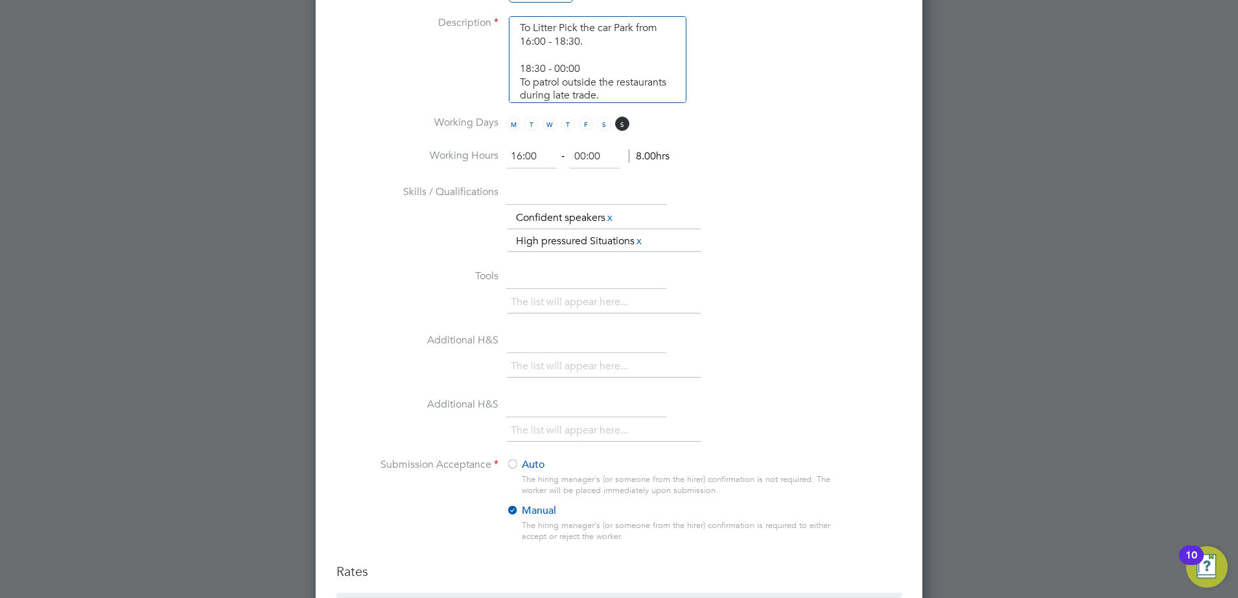
scroll to position [1134, 0]
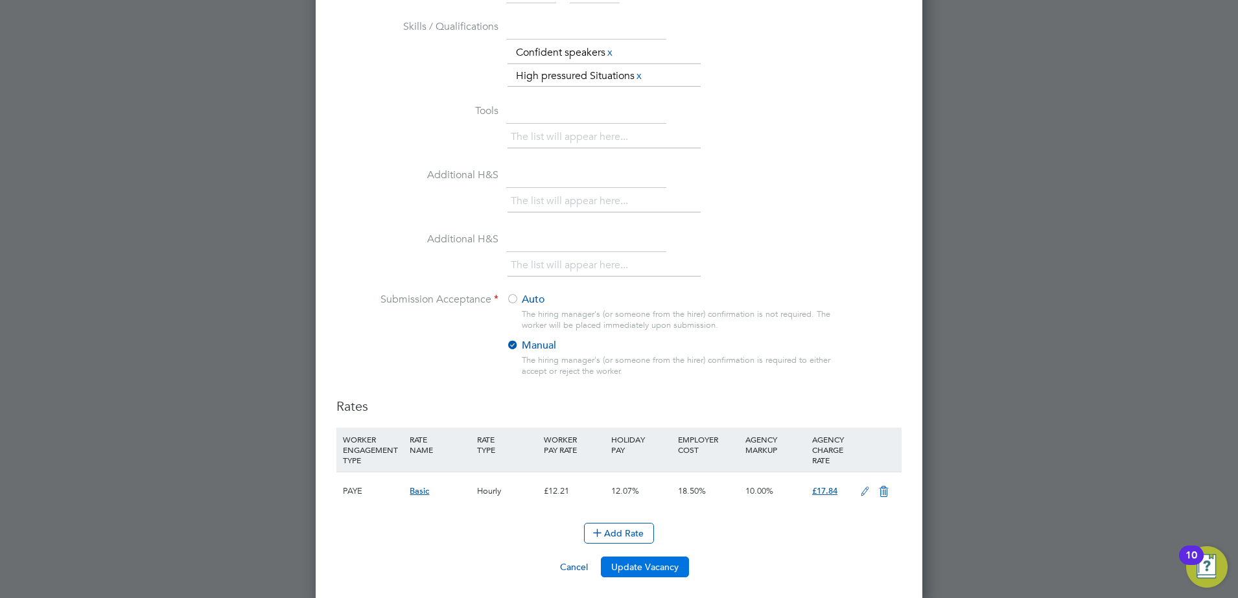
type textarea "To Litter Pick the car Park from 16:00 - 18:30. 18:30 - 00:00 To patrol outside…"
click at [651, 563] on button "Update Vacancy" at bounding box center [645, 567] width 88 height 21
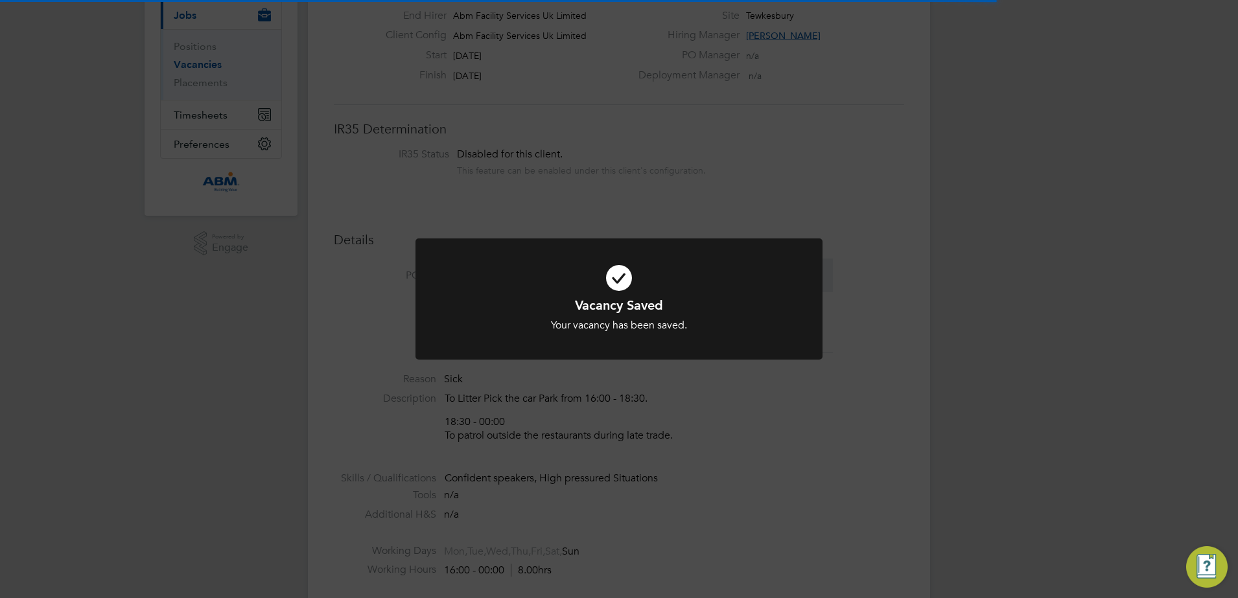
scroll to position [6, 6]
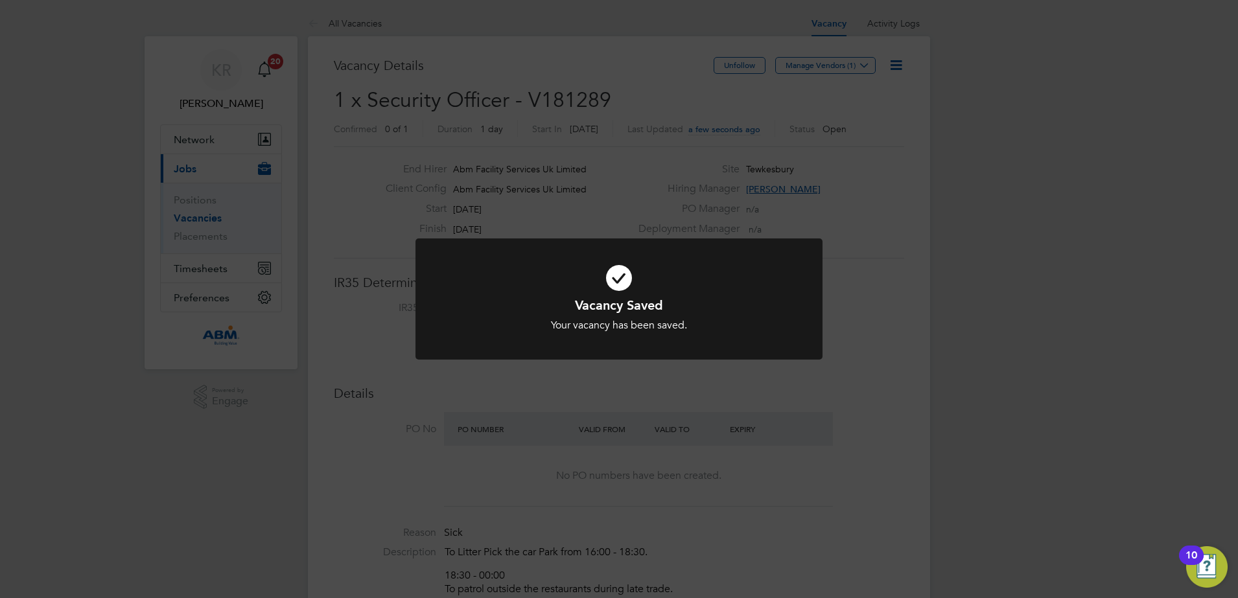
click at [887, 300] on div "Vacancy Saved Your vacancy has been saved. Cancel Okay" at bounding box center [619, 299] width 1238 height 598
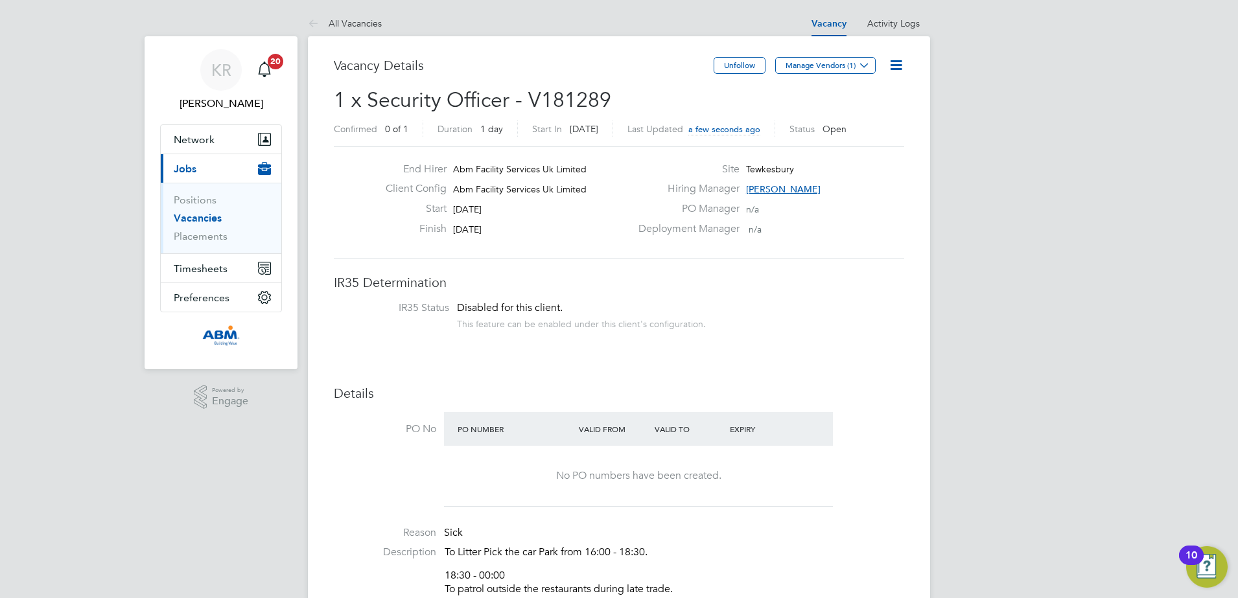
click at [208, 217] on link "Vacancies" at bounding box center [198, 218] width 48 height 12
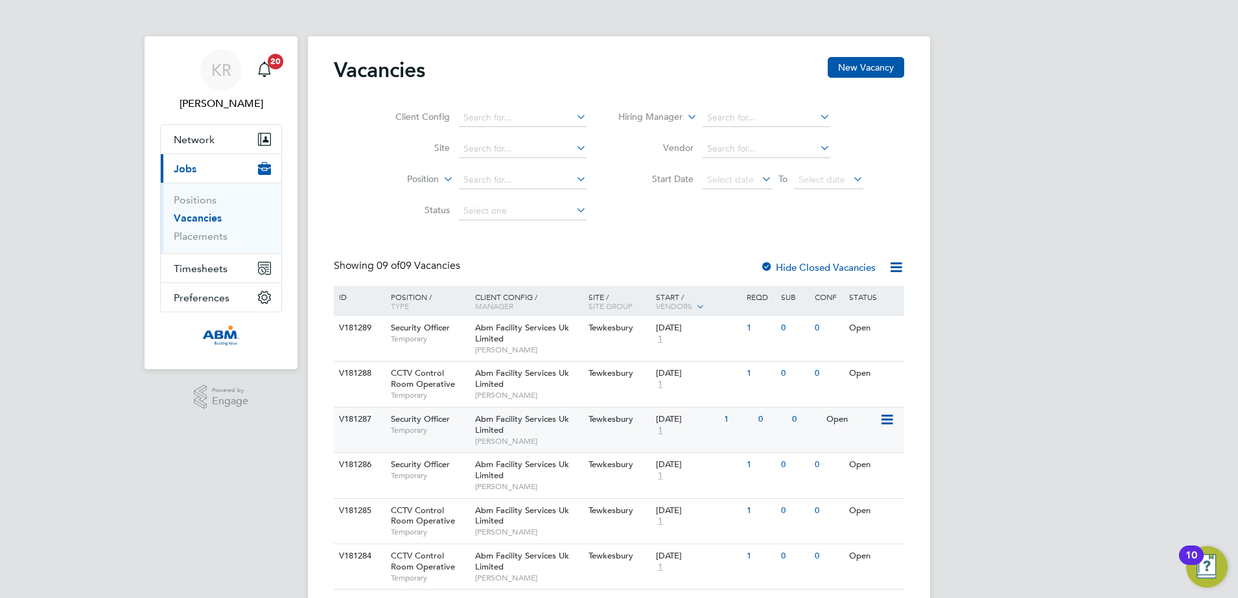
click at [887, 415] on icon at bounding box center [886, 420] width 13 height 16
click at [847, 466] on li "Edit" at bounding box center [854, 468] width 75 height 18
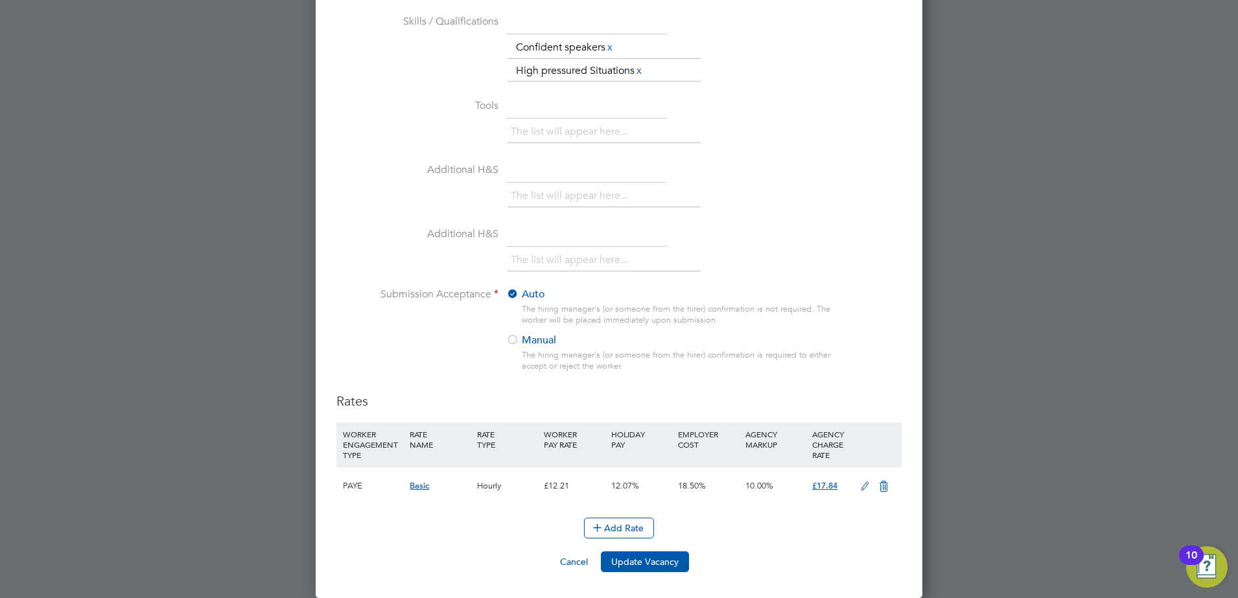
click at [508, 340] on div at bounding box center [512, 340] width 13 height 13
click at [642, 559] on button "Update Vacancy" at bounding box center [645, 562] width 88 height 21
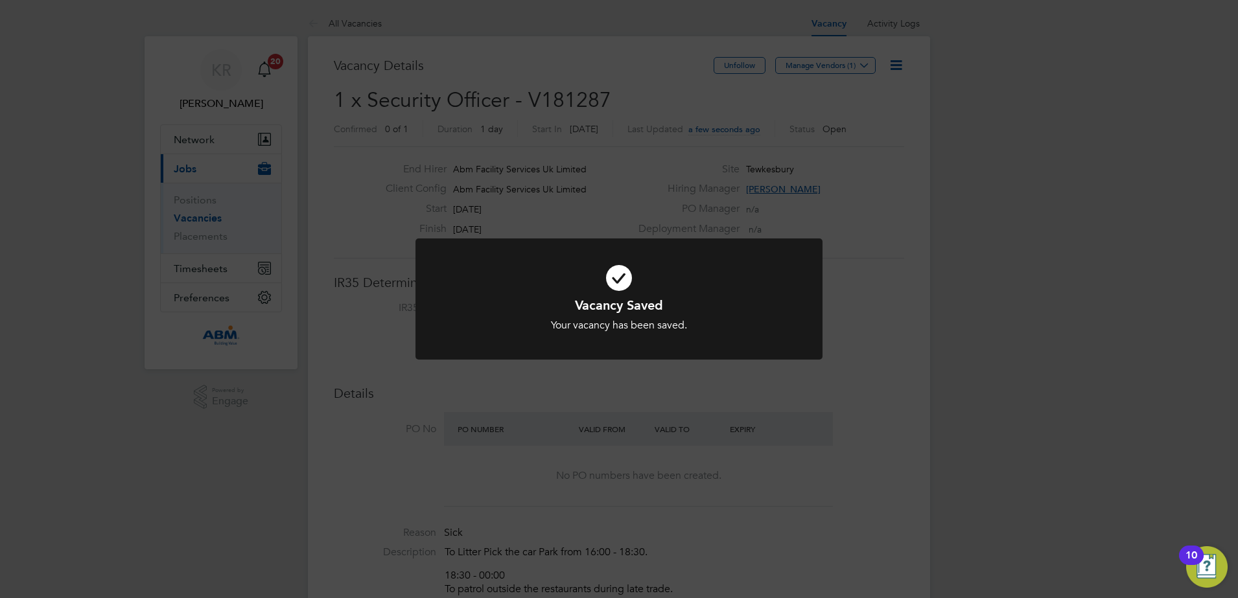
click at [418, 257] on div at bounding box center [619, 299] width 407 height 121
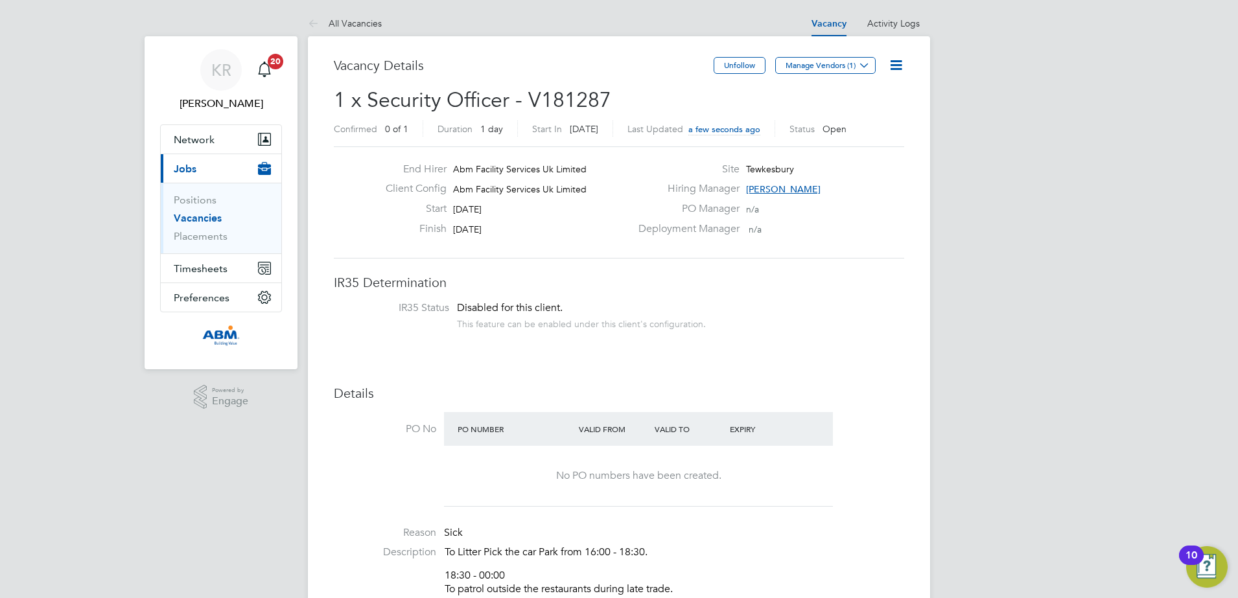
click at [201, 219] on link "Vacancies" at bounding box center [198, 218] width 48 height 12
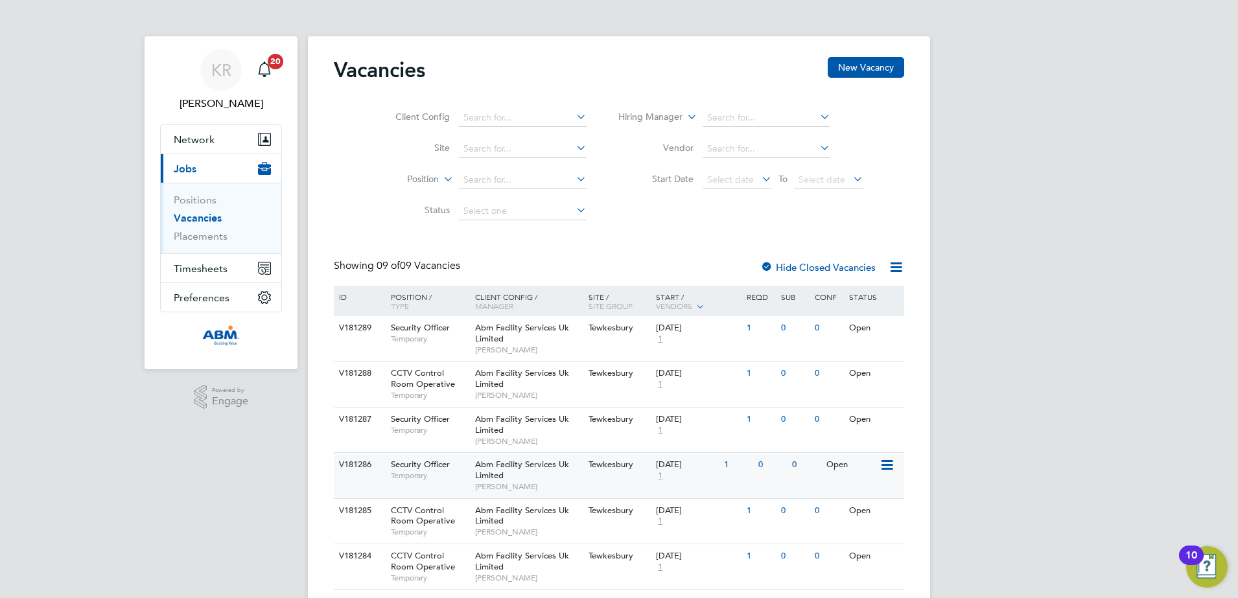
click at [884, 466] on icon at bounding box center [886, 466] width 13 height 16
click at [859, 513] on li "Edit" at bounding box center [854, 513] width 75 height 18
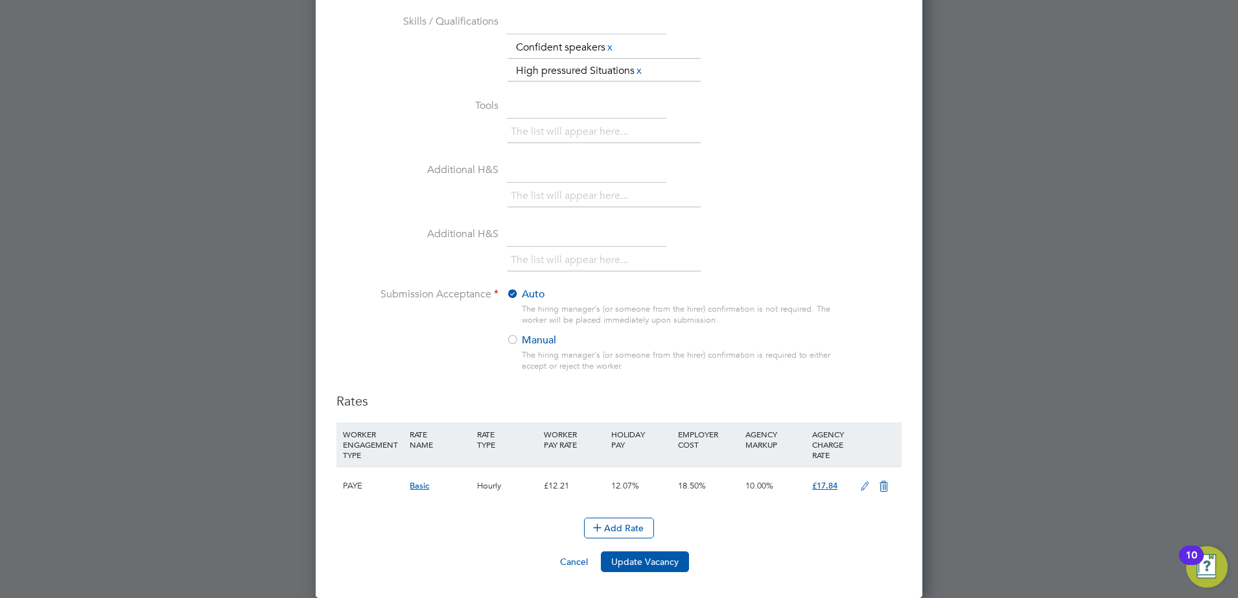
click at [514, 341] on div at bounding box center [512, 340] width 13 height 13
click at [652, 565] on button "Update Vacancy" at bounding box center [645, 562] width 88 height 21
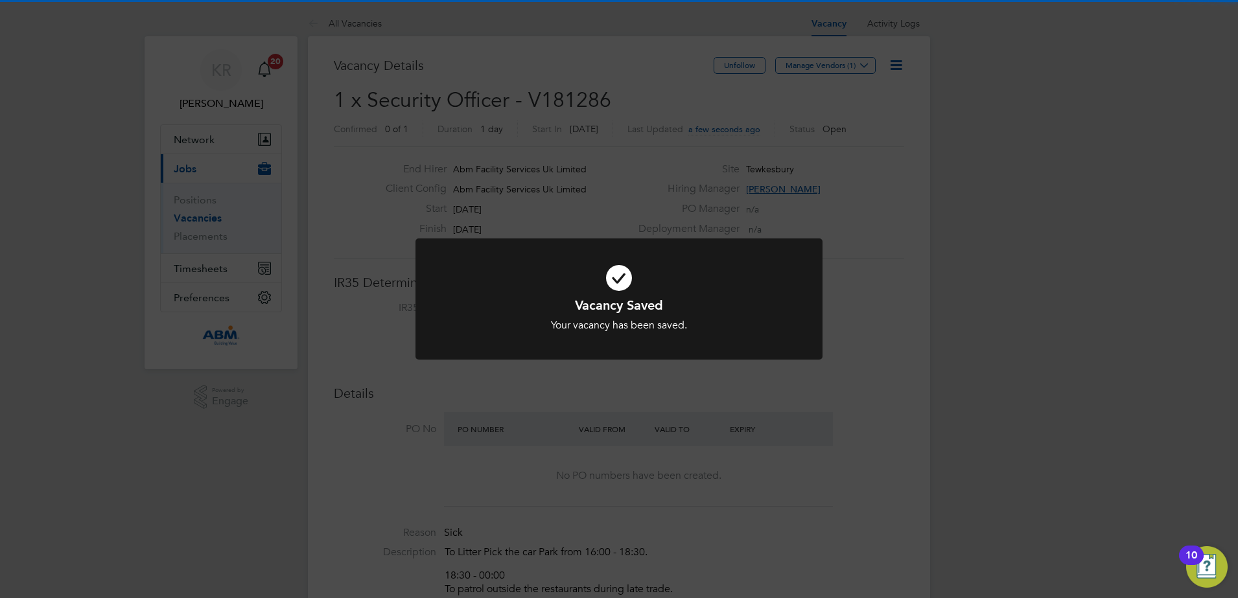
click at [866, 298] on div "Vacancy Saved Your vacancy has been saved. Cancel Okay" at bounding box center [619, 299] width 1238 height 598
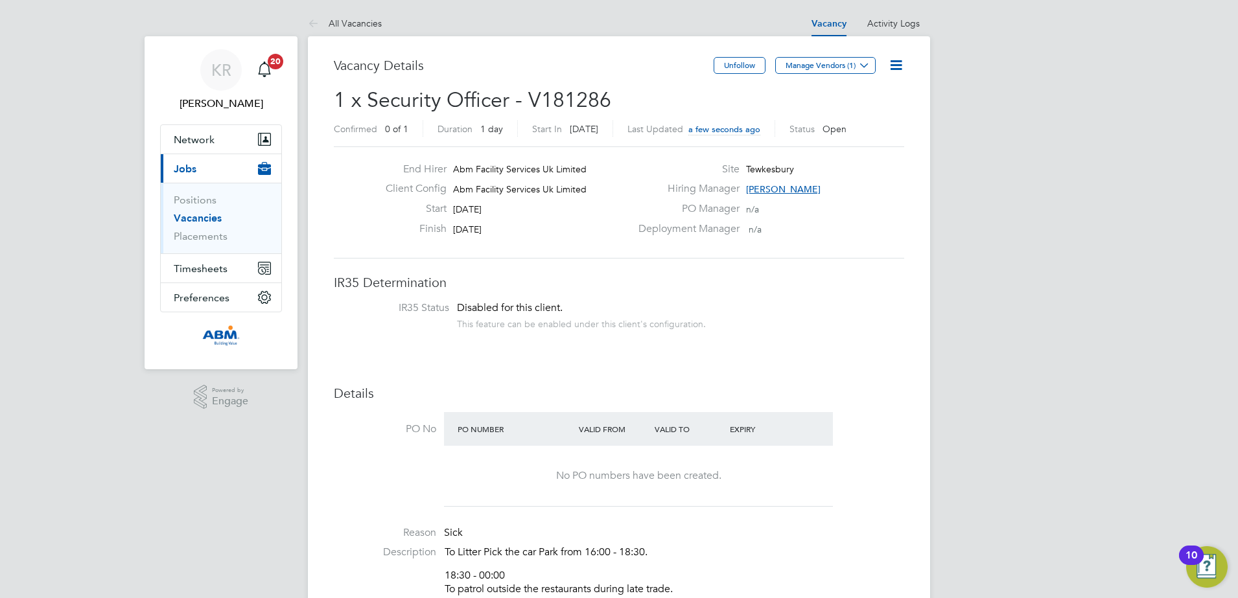
click at [193, 216] on link "Vacancies" at bounding box center [198, 218] width 48 height 12
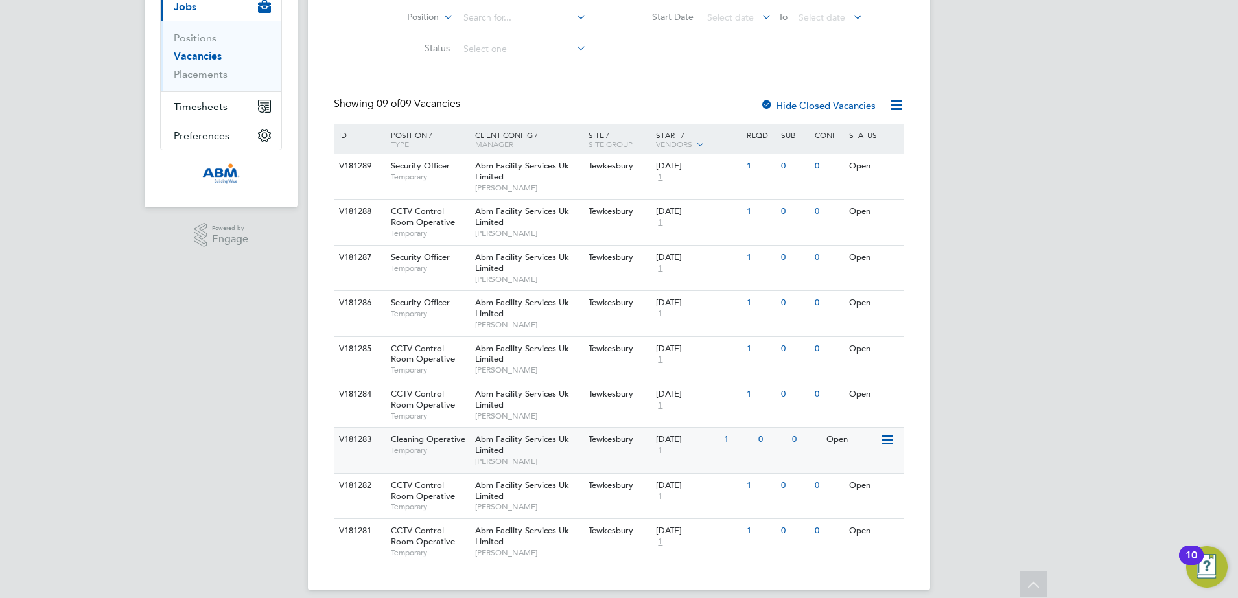
click at [886, 436] on icon at bounding box center [886, 440] width 13 height 16
click at [847, 492] on li "Edit" at bounding box center [854, 488] width 75 height 18
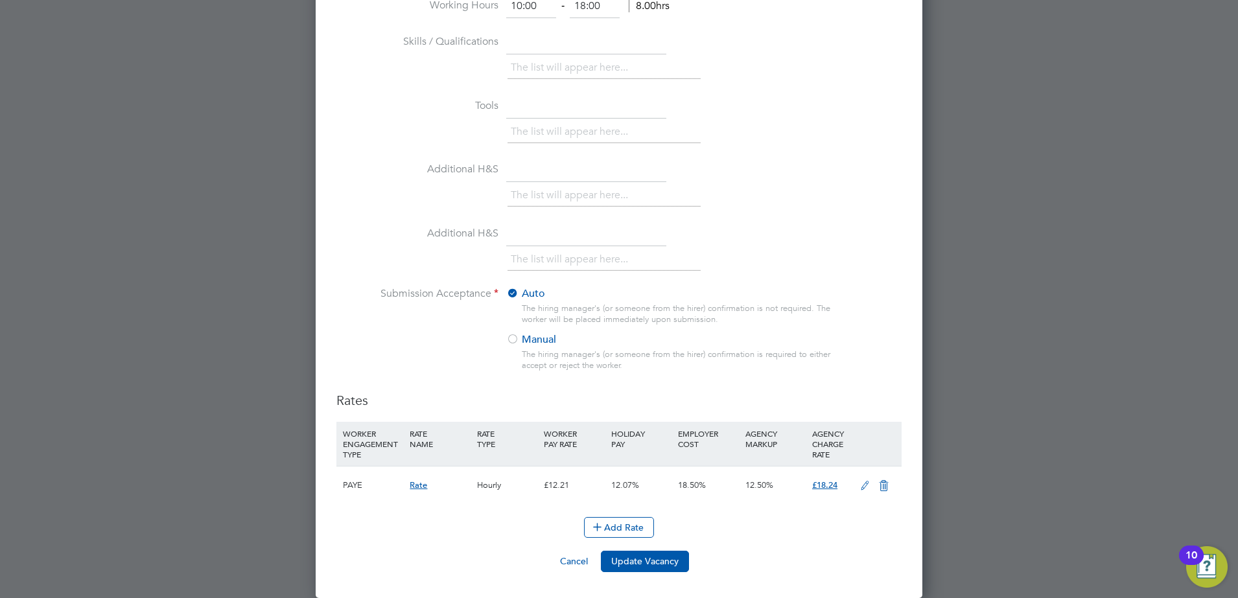
click at [512, 340] on div at bounding box center [512, 340] width 13 height 13
click at [644, 554] on button "Update Vacancy" at bounding box center [645, 561] width 88 height 21
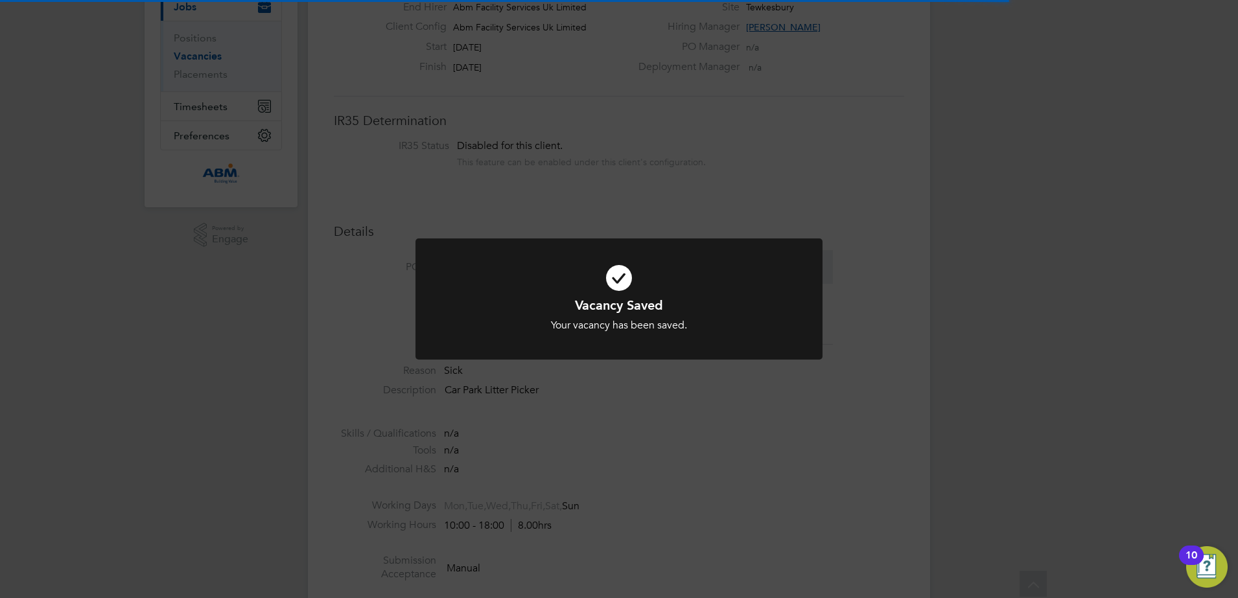
click at [880, 292] on div "Vacancy Saved Your vacancy has been saved. Cancel Okay" at bounding box center [619, 299] width 1238 height 598
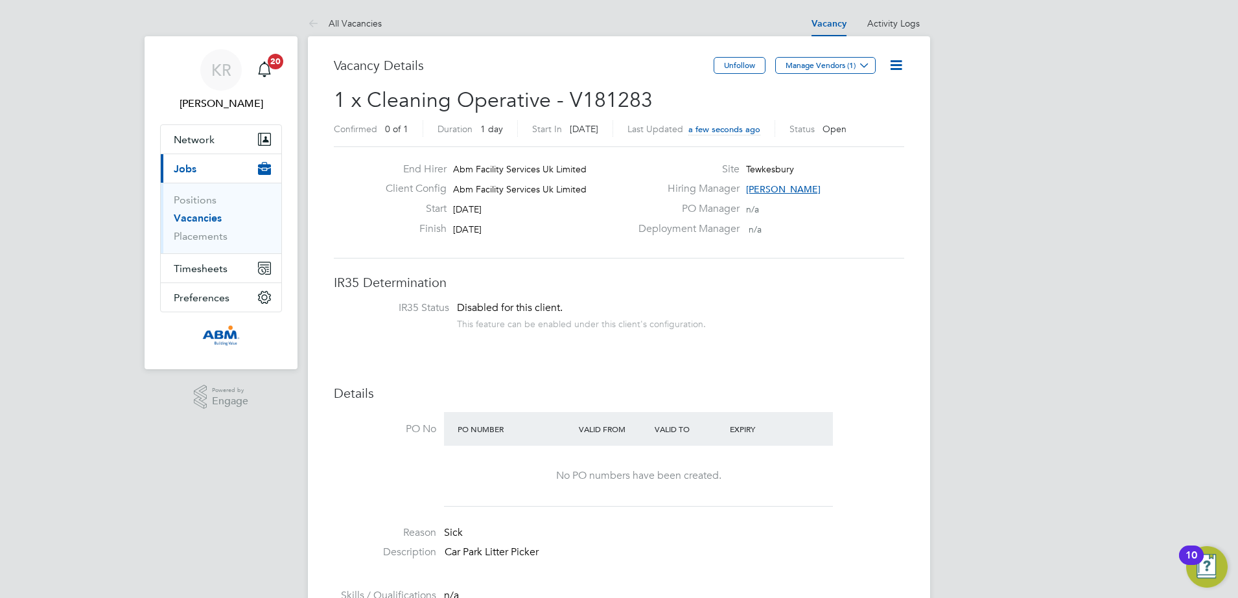
click at [205, 215] on link "Vacancies" at bounding box center [198, 218] width 48 height 12
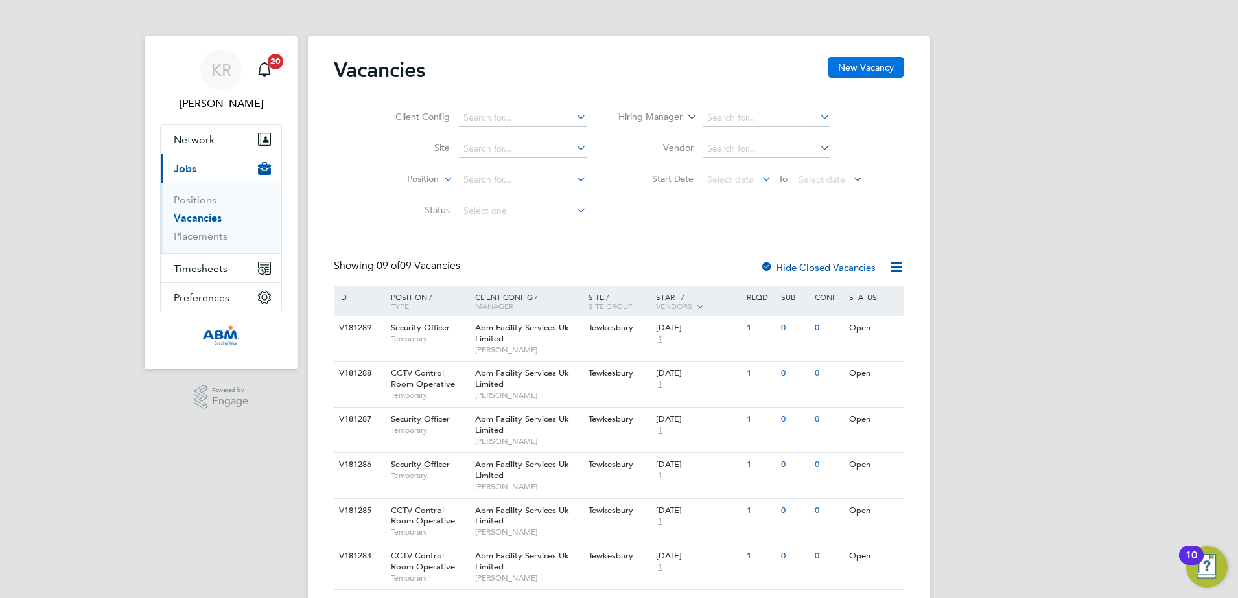
click at [863, 63] on button "New Vacancy" at bounding box center [866, 67] width 76 height 21
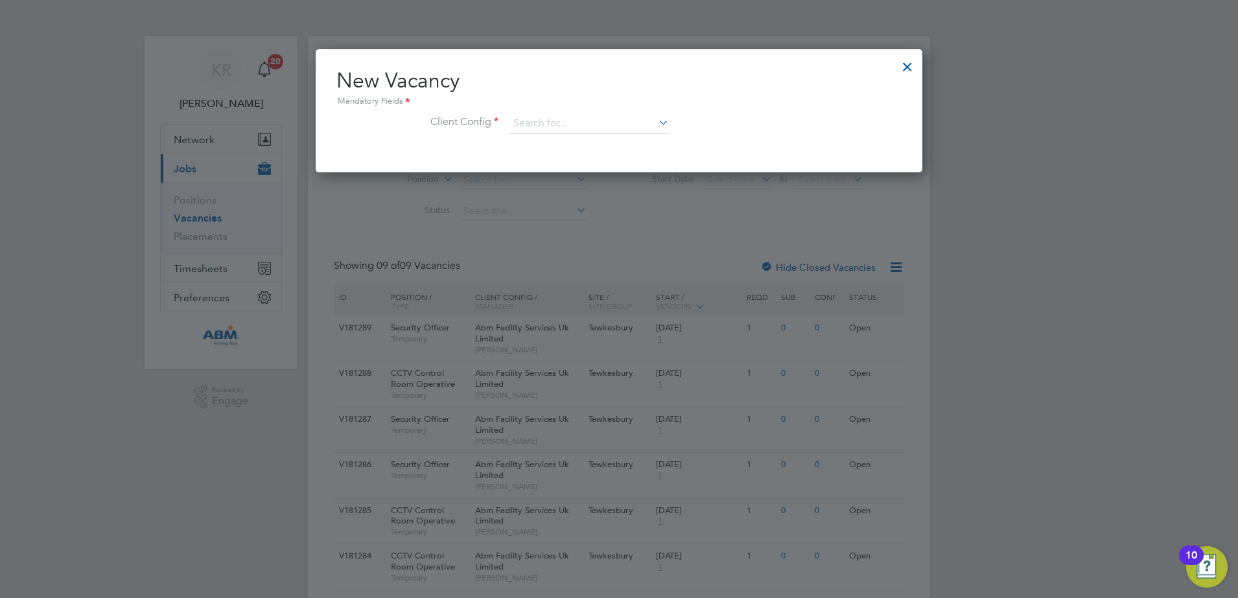
click at [656, 123] on icon at bounding box center [656, 122] width 0 height 18
click at [629, 158] on li "Abm Facility Services Uk Limited" at bounding box center [588, 160] width 161 height 18
type input "Abm Facility Services Uk Limited"
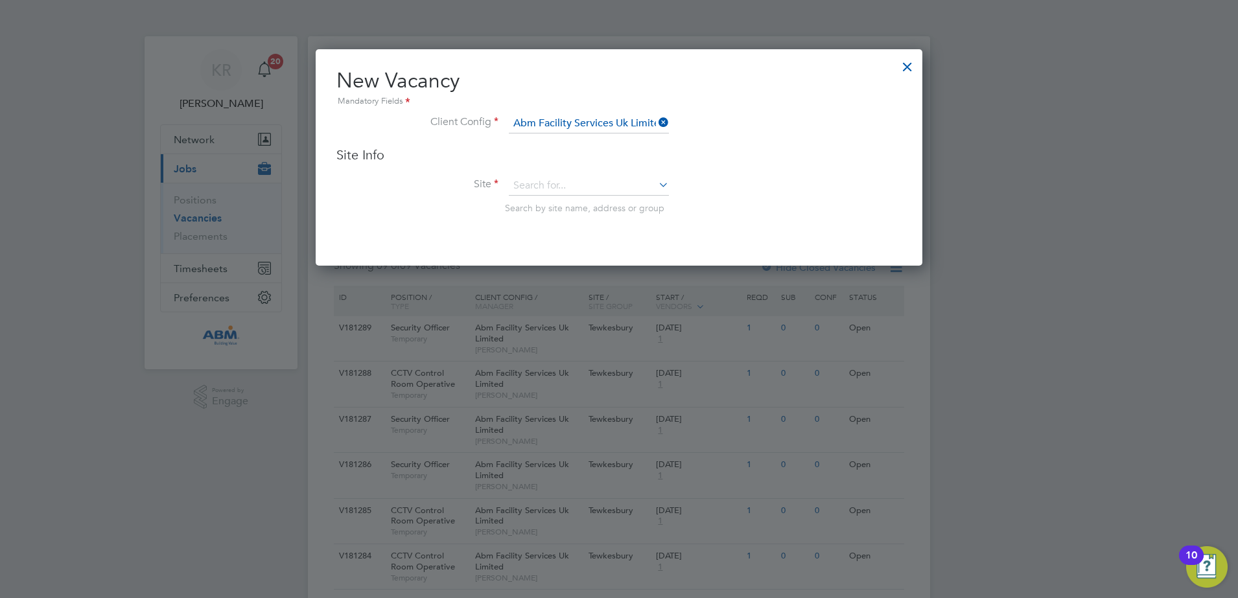
click at [656, 182] on icon at bounding box center [656, 185] width 0 height 18
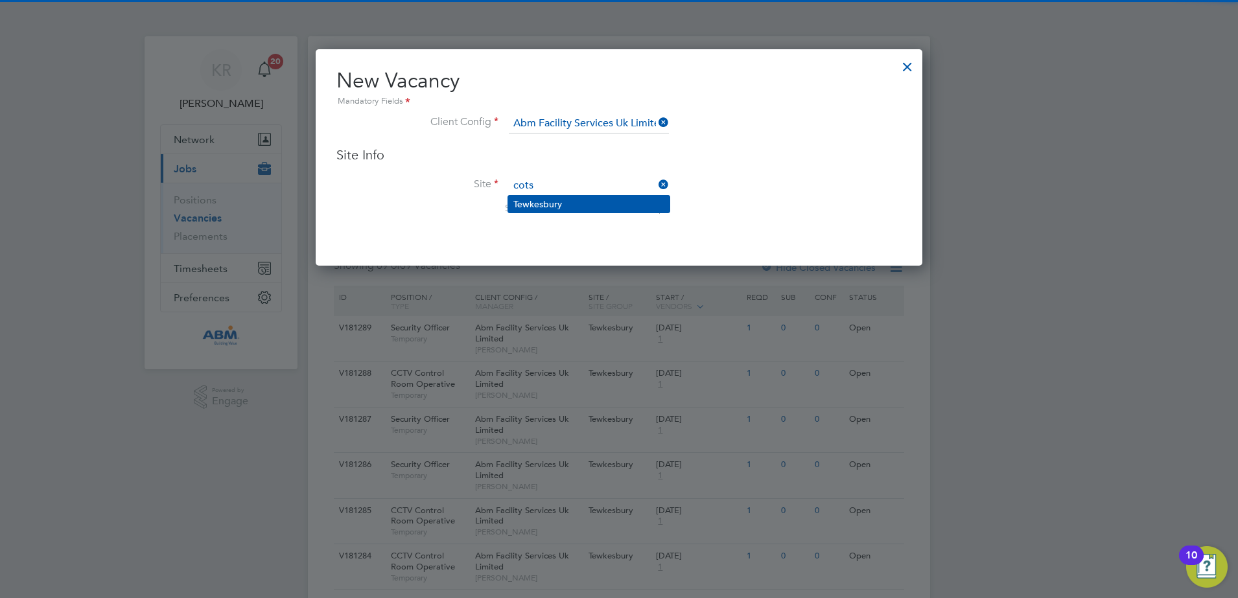
click at [637, 198] on li "Tewkesbury" at bounding box center [588, 204] width 161 height 17
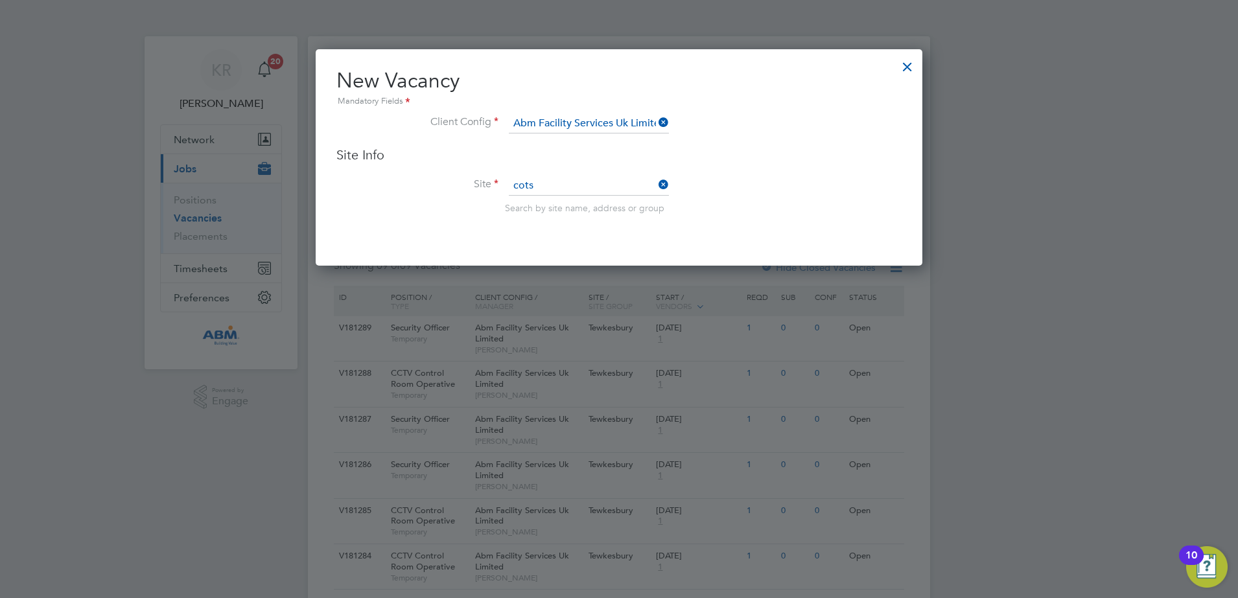
type input "Tewkesbury"
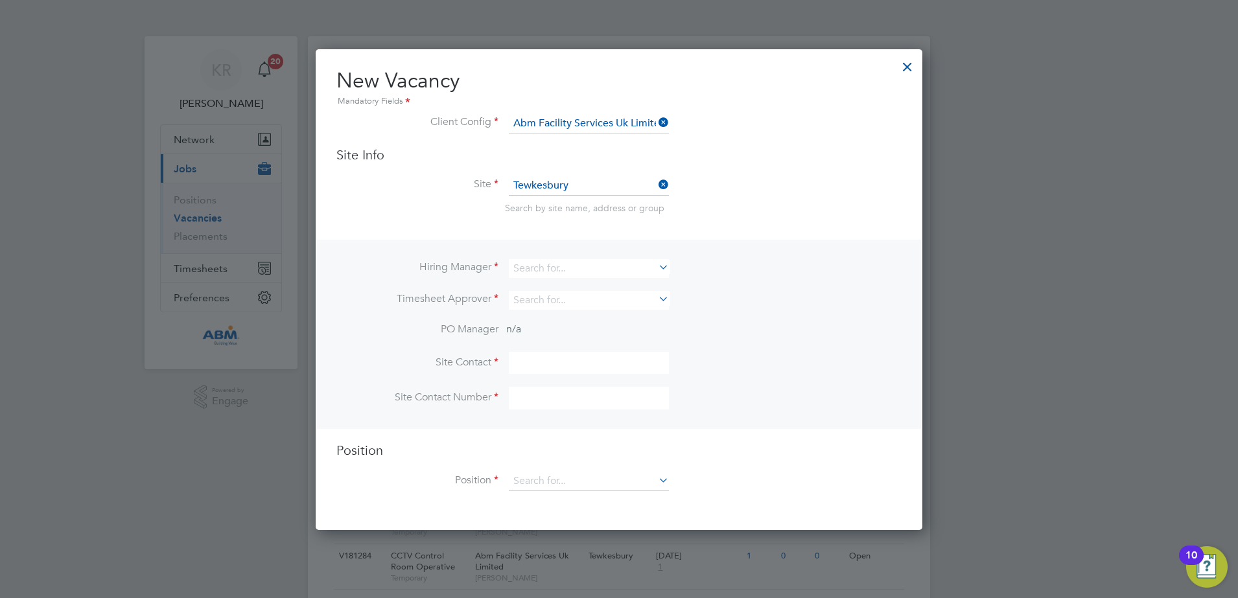
click at [656, 267] on icon at bounding box center [656, 267] width 0 height 18
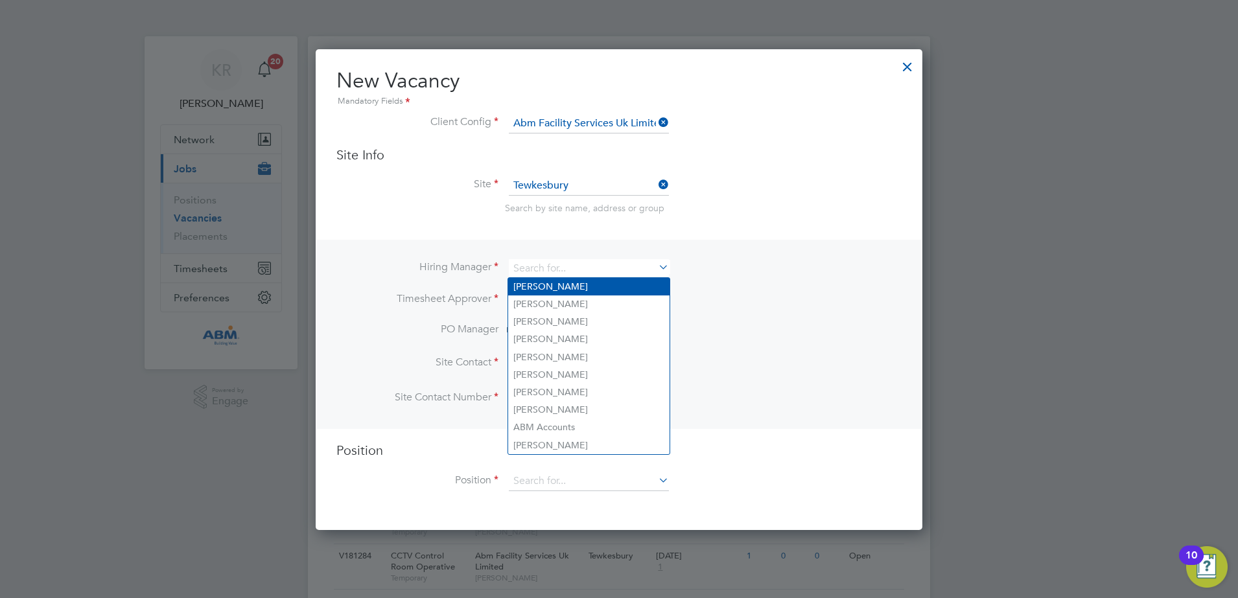
click at [597, 290] on li "Kieran Ryder" at bounding box center [588, 287] width 161 height 18
type input "Kieran Ryder"
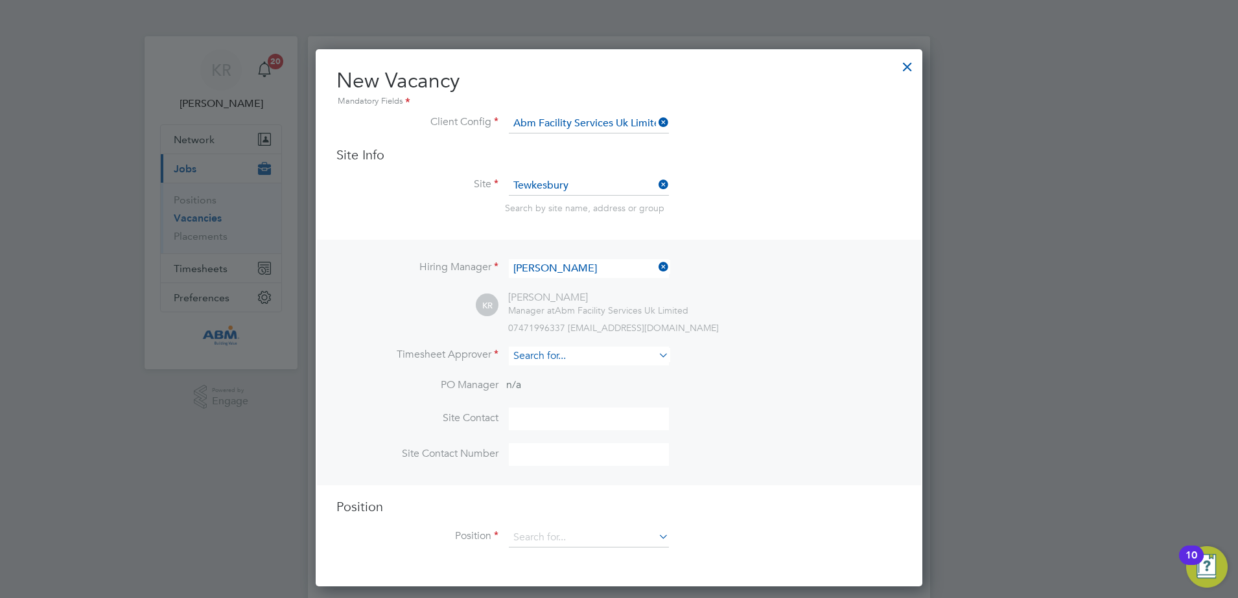
click at [619, 358] on input at bounding box center [589, 356] width 160 height 19
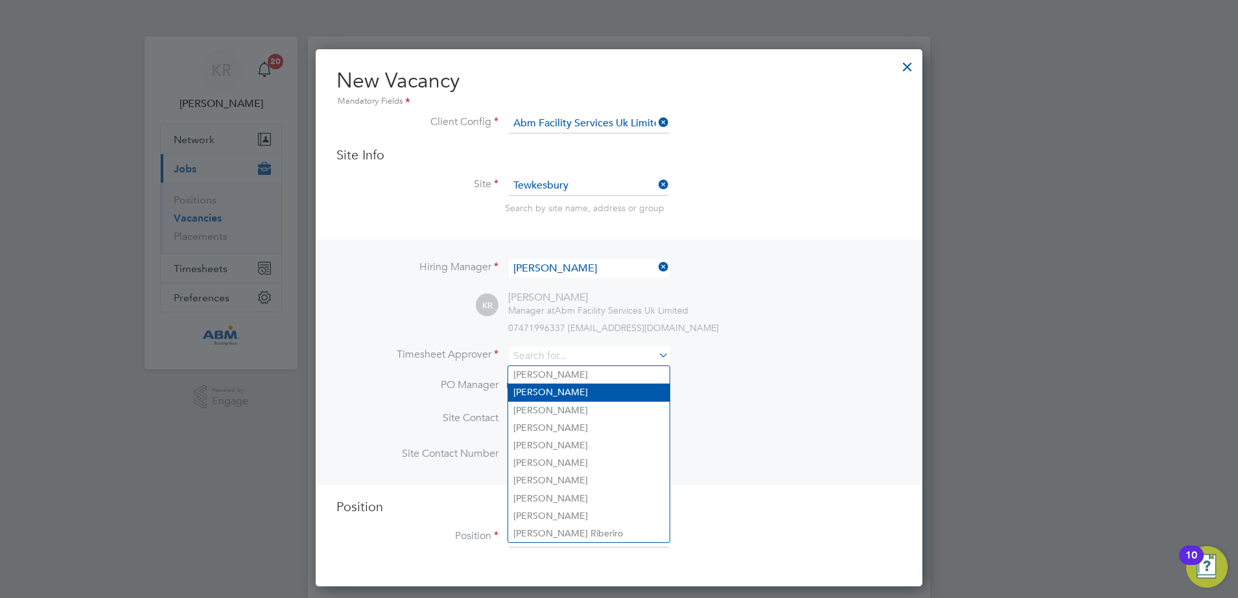
click at [611, 388] on li "Kieran Ryder" at bounding box center [588, 393] width 161 height 18
type input "Kieran Ryder"
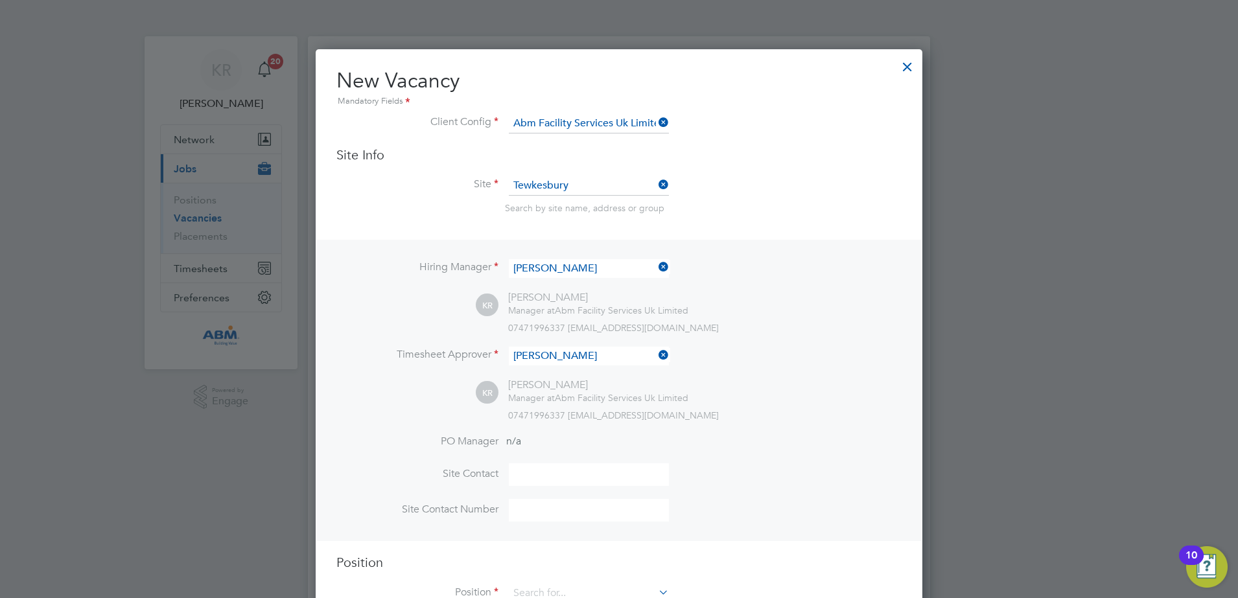
click at [563, 473] on input at bounding box center [589, 474] width 160 height 23
type input "Kieran Ryder"
type input "01684 645970"
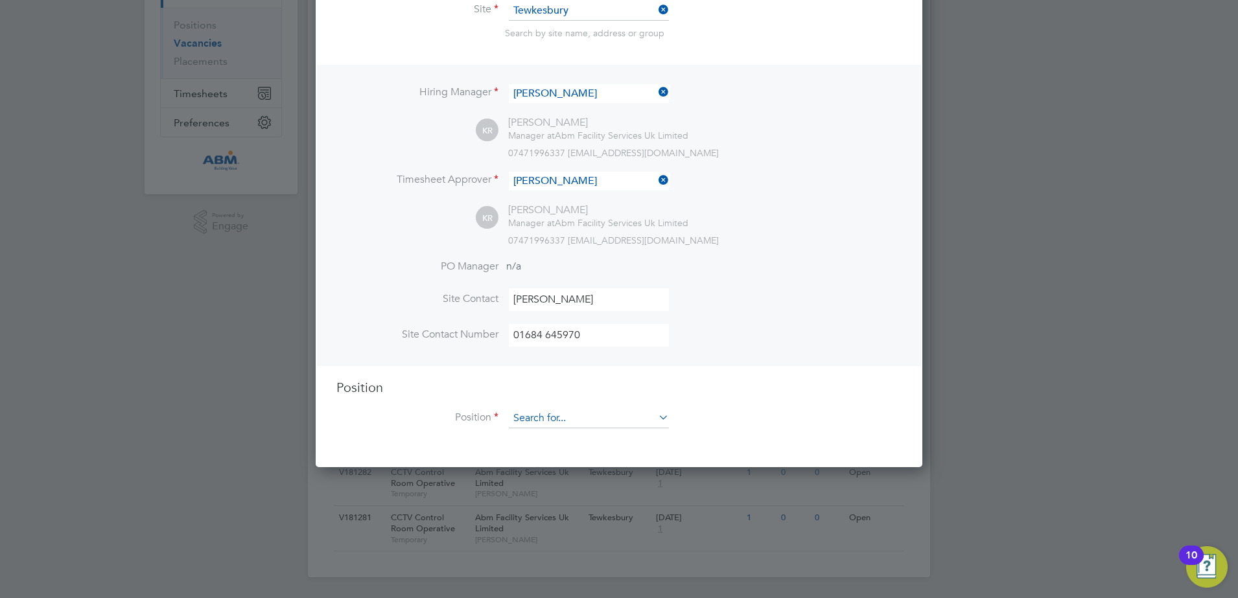
click at [646, 419] on input at bounding box center [589, 418] width 160 height 19
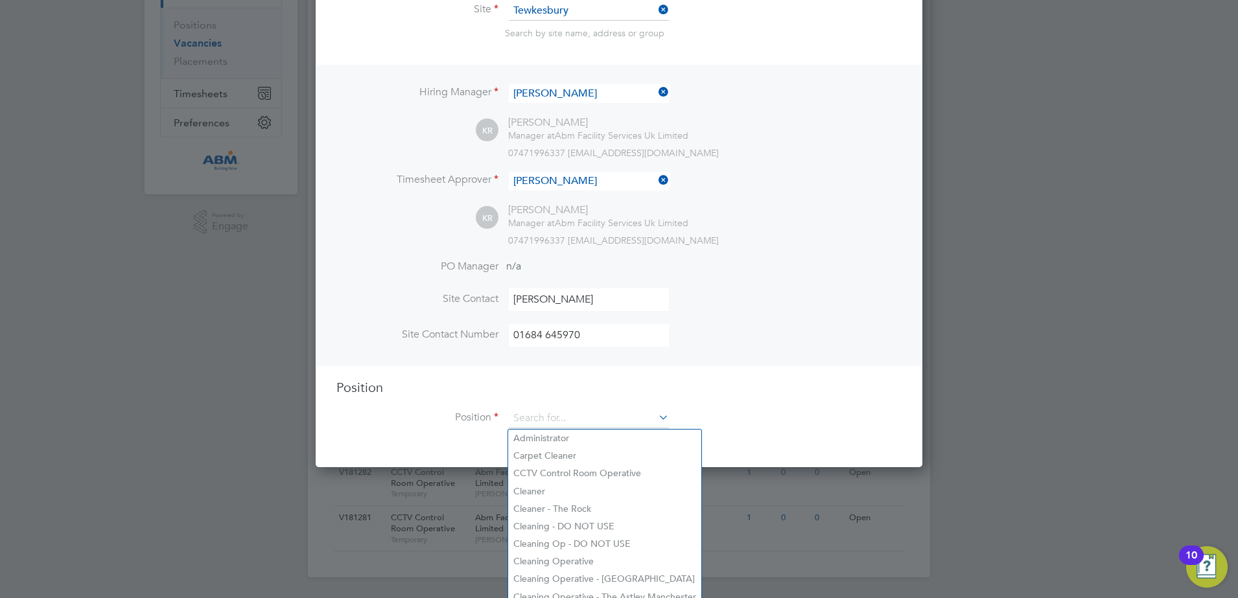
click at [744, 410] on li "Position" at bounding box center [618, 425] width 565 height 32
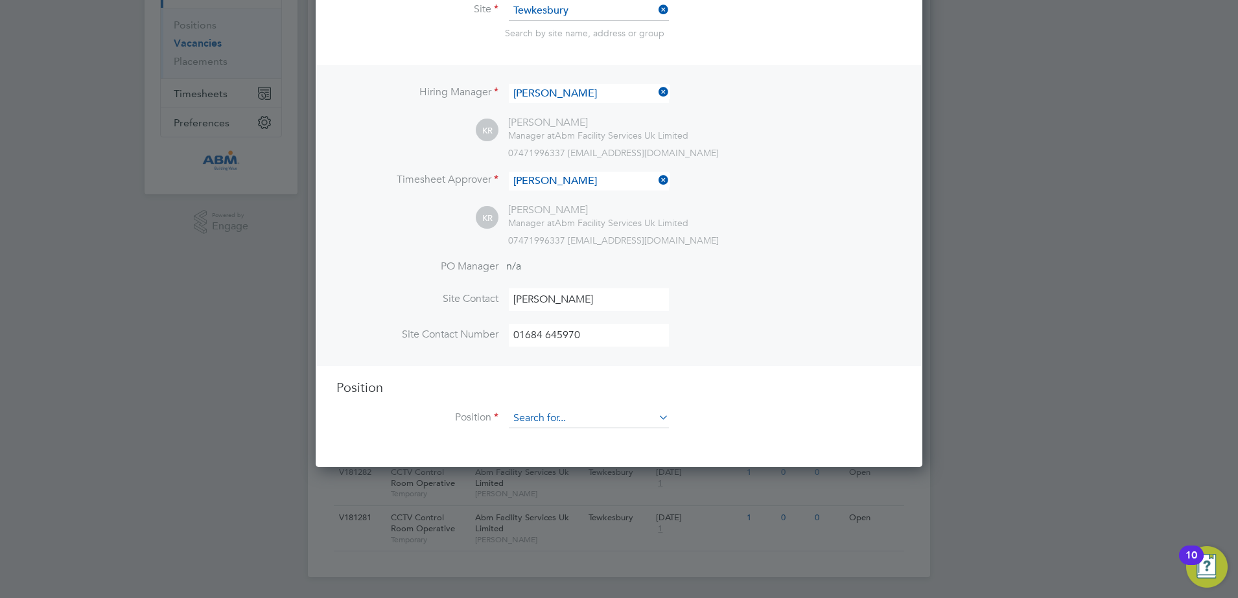
click at [569, 423] on input at bounding box center [589, 418] width 160 height 19
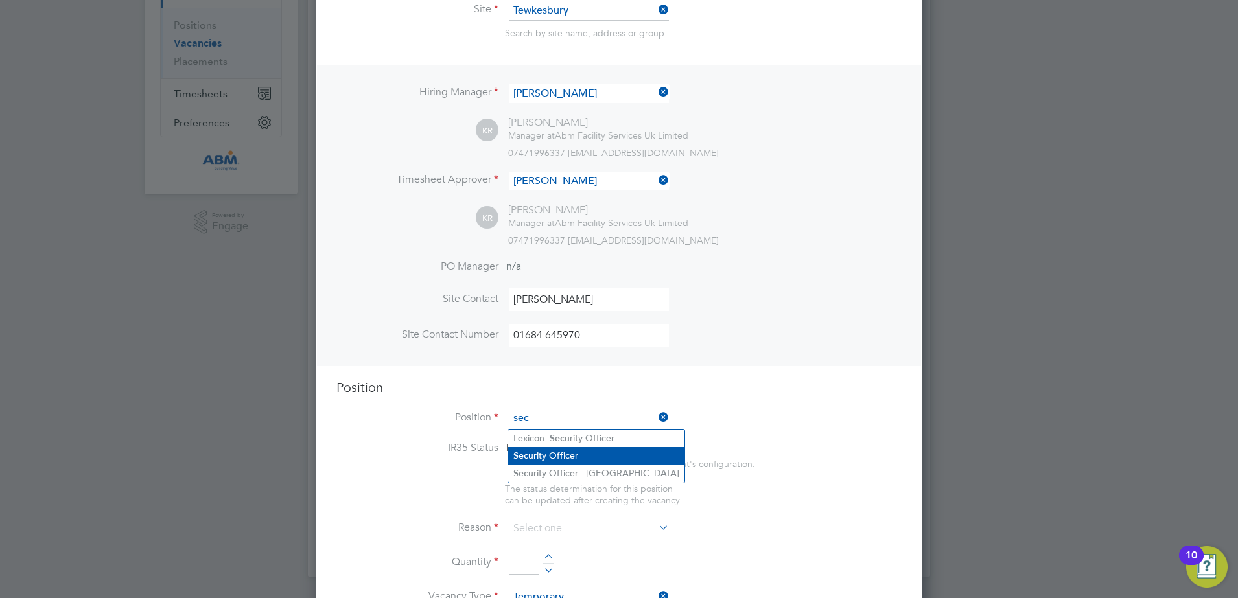
click at [567, 450] on li "Sec urity Officer" at bounding box center [596, 456] width 176 height 18
type input "Security Officer"
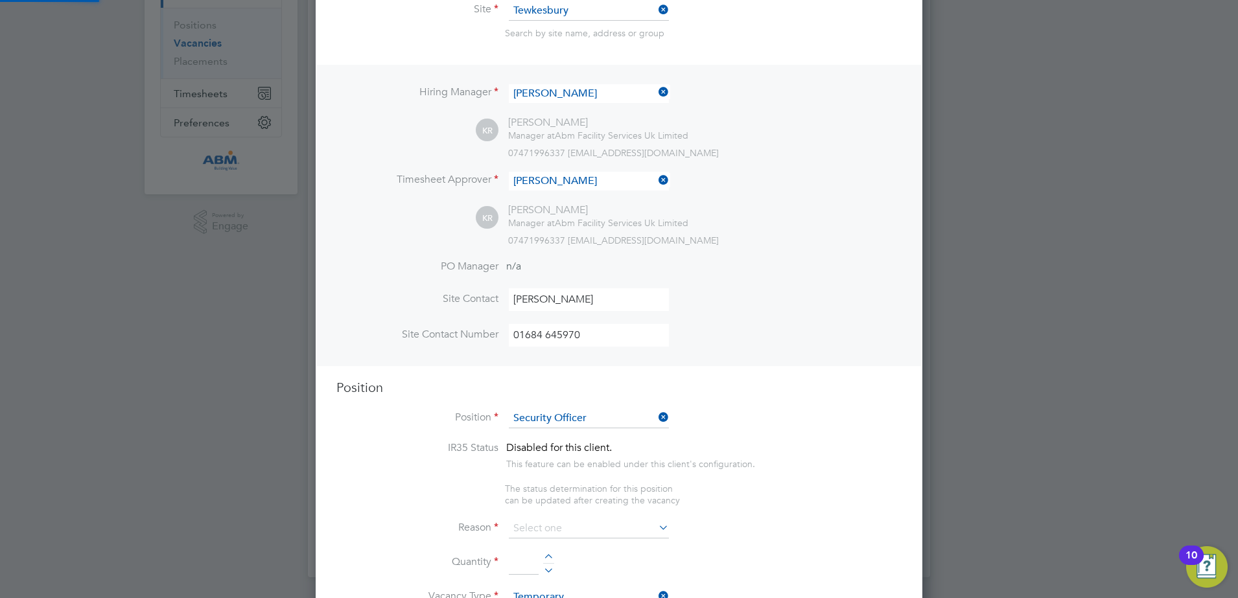
type textarea "To patrol and traffic management on a busy retail park and prioritise the safet…"
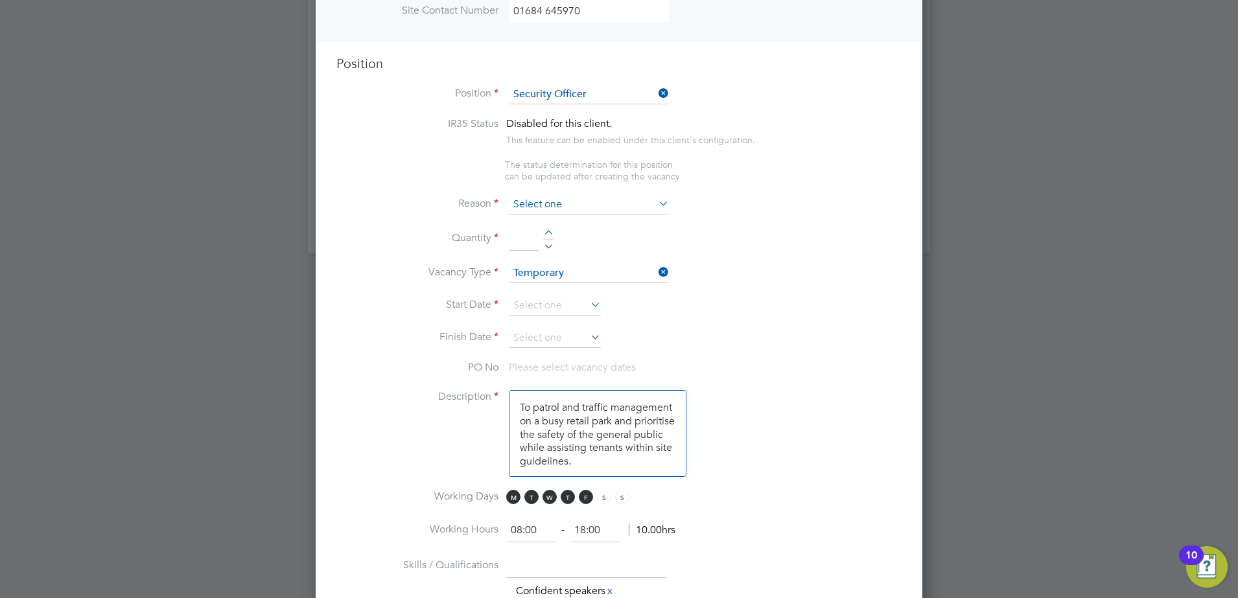
click at [637, 198] on input at bounding box center [589, 204] width 160 height 19
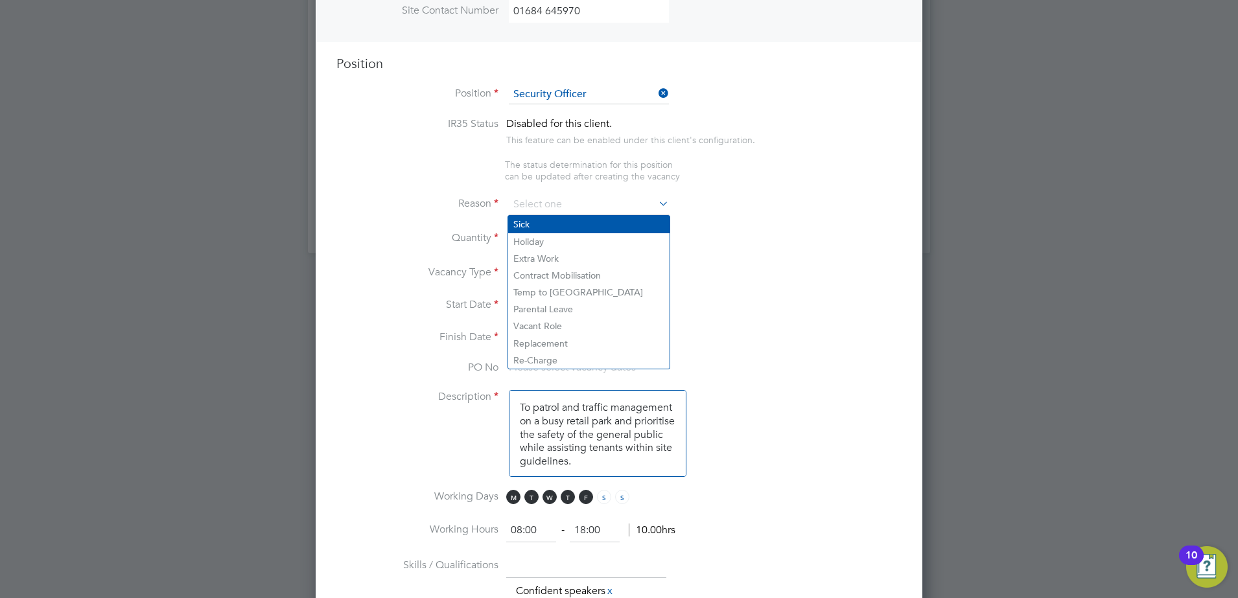
click at [522, 224] on li "Sick" at bounding box center [588, 224] width 161 height 17
type input "Sick"
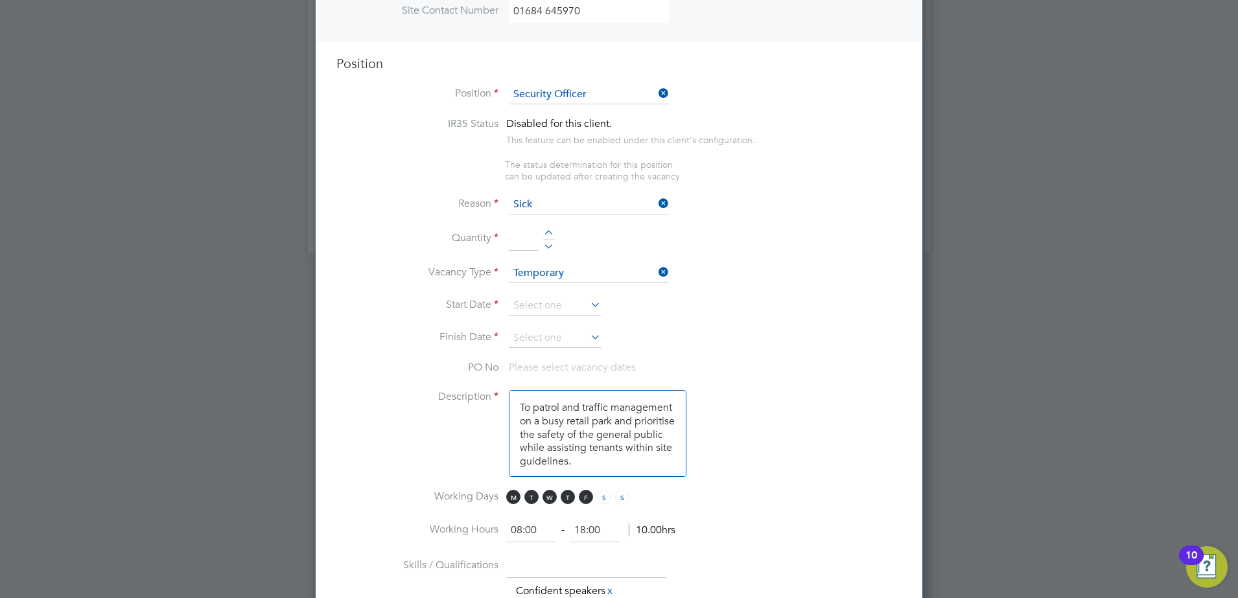
click at [522, 251] on input at bounding box center [524, 239] width 30 height 23
type input "1"
click at [768, 300] on li "Start Date" at bounding box center [618, 312] width 565 height 32
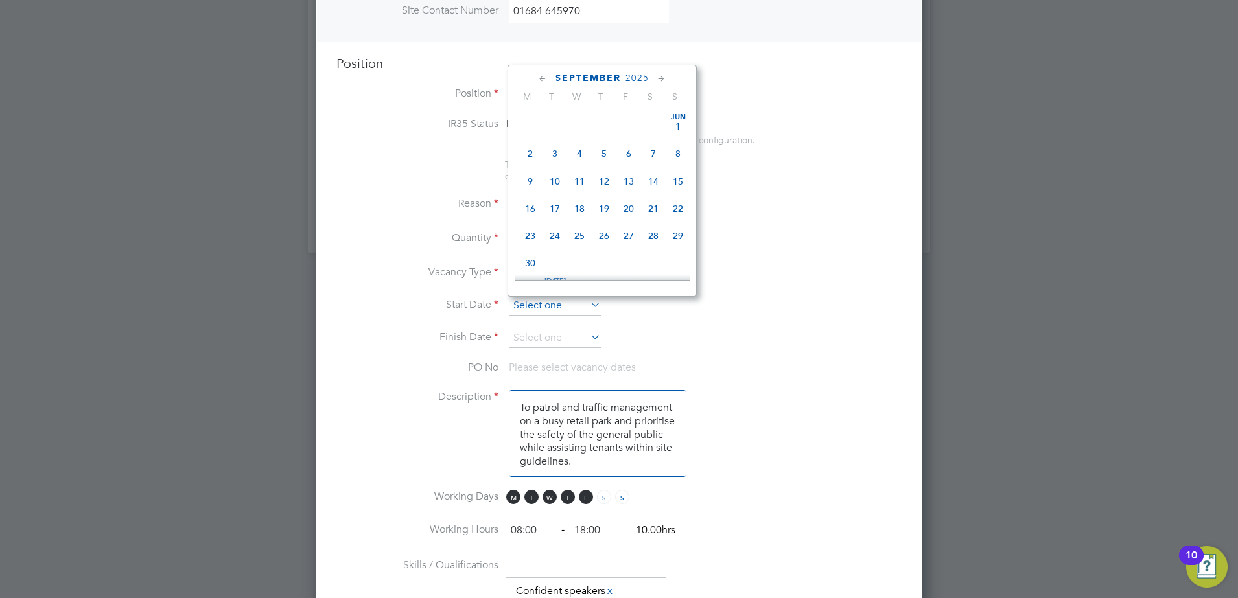
click at [593, 316] on input at bounding box center [555, 305] width 92 height 19
click at [528, 237] on span "20" at bounding box center [530, 225] width 25 height 25
type input "20 Oct 2025"
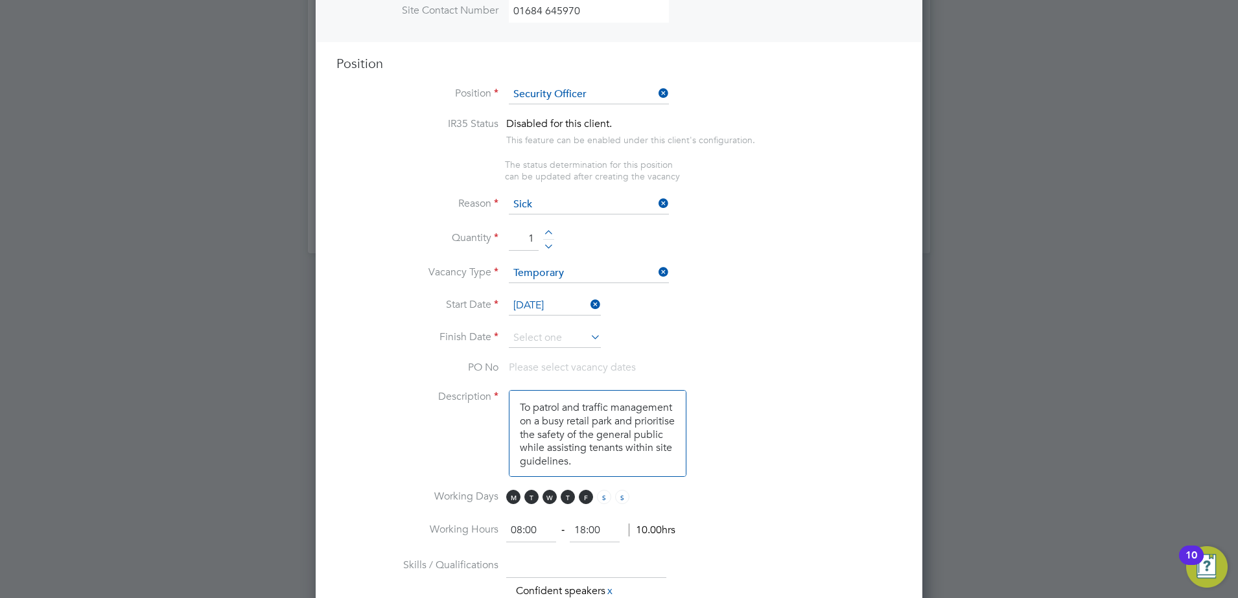
click at [588, 338] on icon at bounding box center [588, 337] width 0 height 18
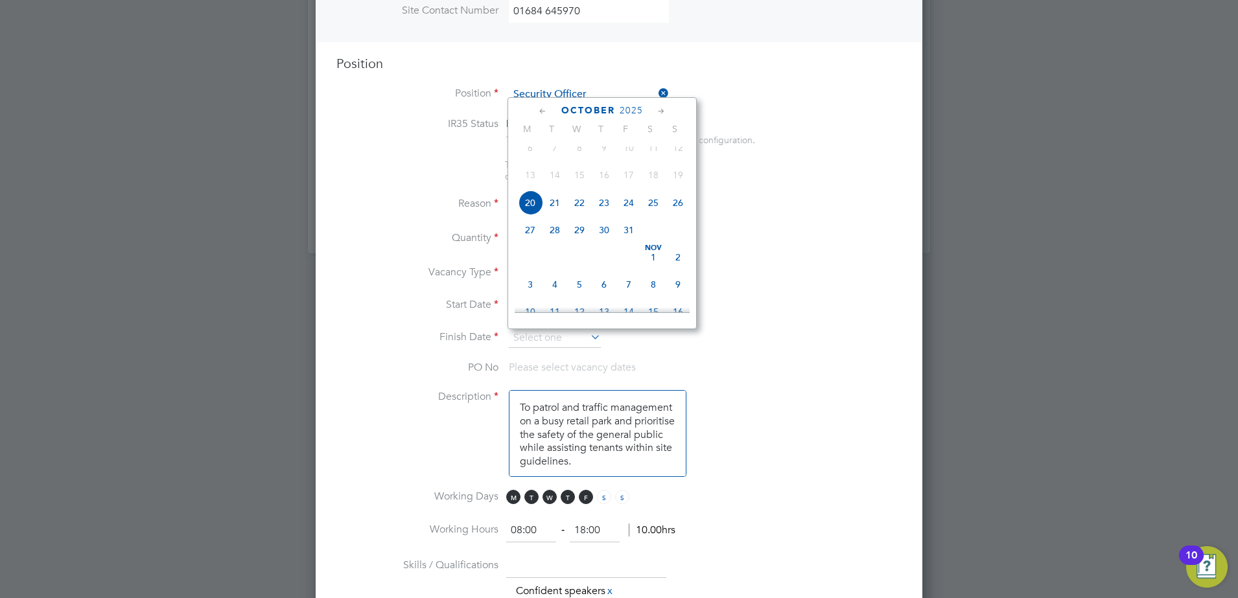
click at [537, 211] on span "20" at bounding box center [530, 203] width 25 height 25
type input "20 Oct 2025"
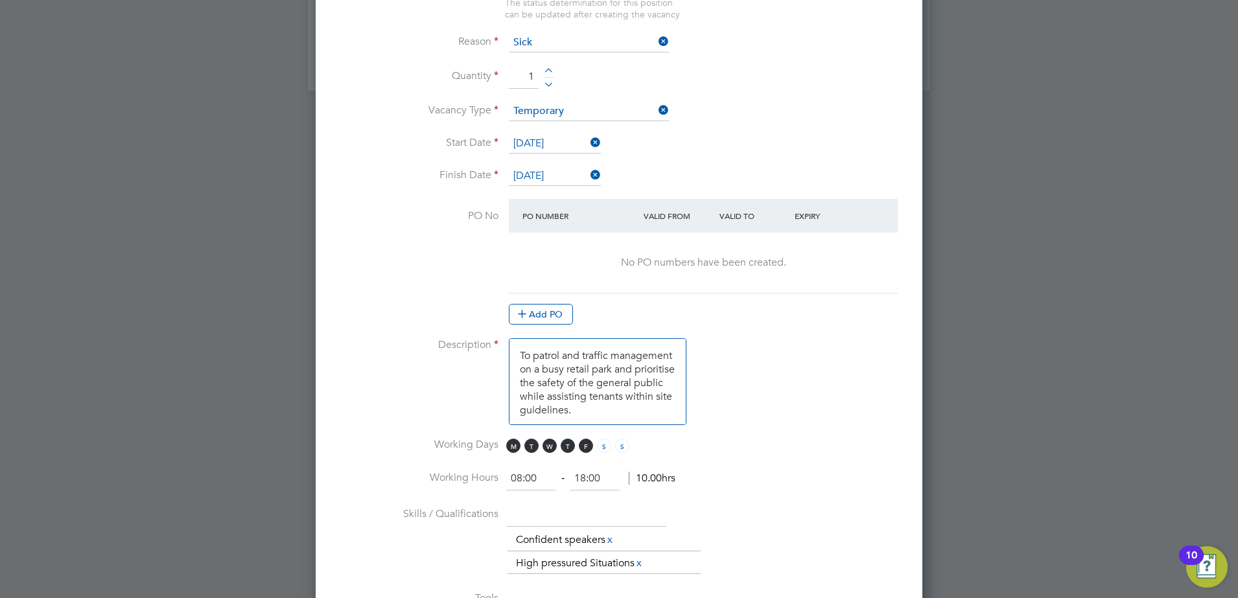
drag, startPoint x: 648, startPoint y: 410, endPoint x: 467, endPoint y: 345, distance: 192.3
click at [467, 345] on li "Description To patrol and traffic management on a busy retail park and prioriti…" at bounding box center [618, 388] width 565 height 100
paste textarea "Litter Pick the car Park from 16:00 - 18:30. 18:30 - 00:00 To patrol outside th…"
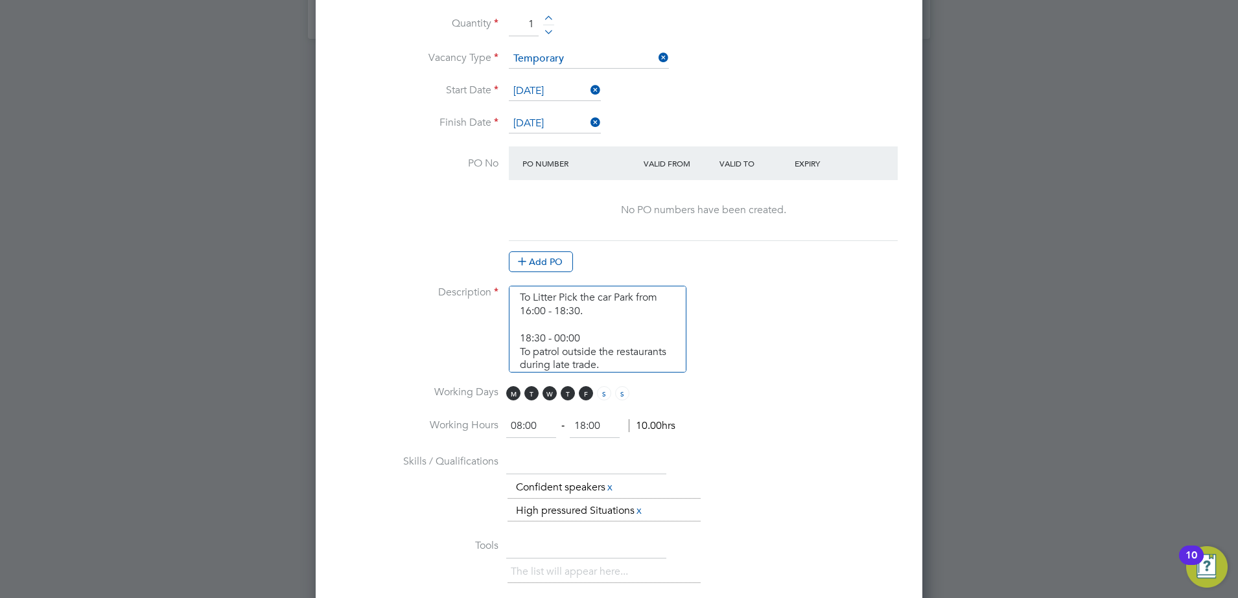
scroll to position [742, 0]
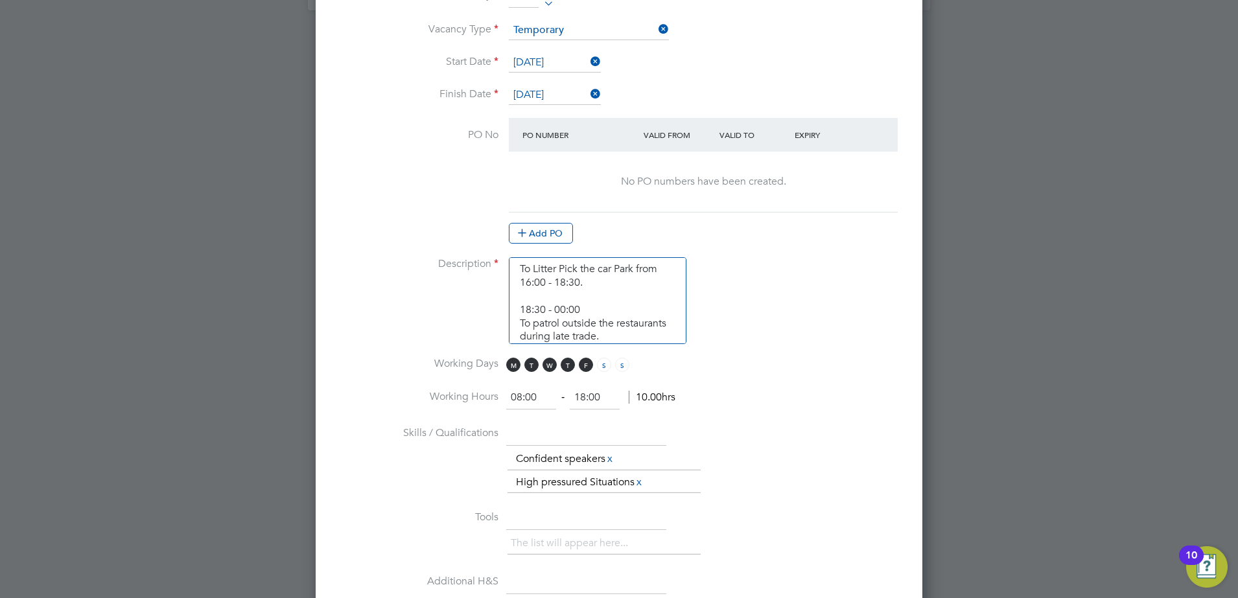
type textarea "To Litter Pick the car Park from 16:00 - 18:30. 18:30 - 00:00 To patrol outside…"
click at [718, 378] on li "Working Days M T W T F S S" at bounding box center [618, 371] width 565 height 29
click at [532, 366] on span "T" at bounding box center [531, 365] width 14 height 14
click at [548, 364] on span "W" at bounding box center [550, 365] width 14 height 14
click at [567, 364] on span "T" at bounding box center [568, 365] width 14 height 14
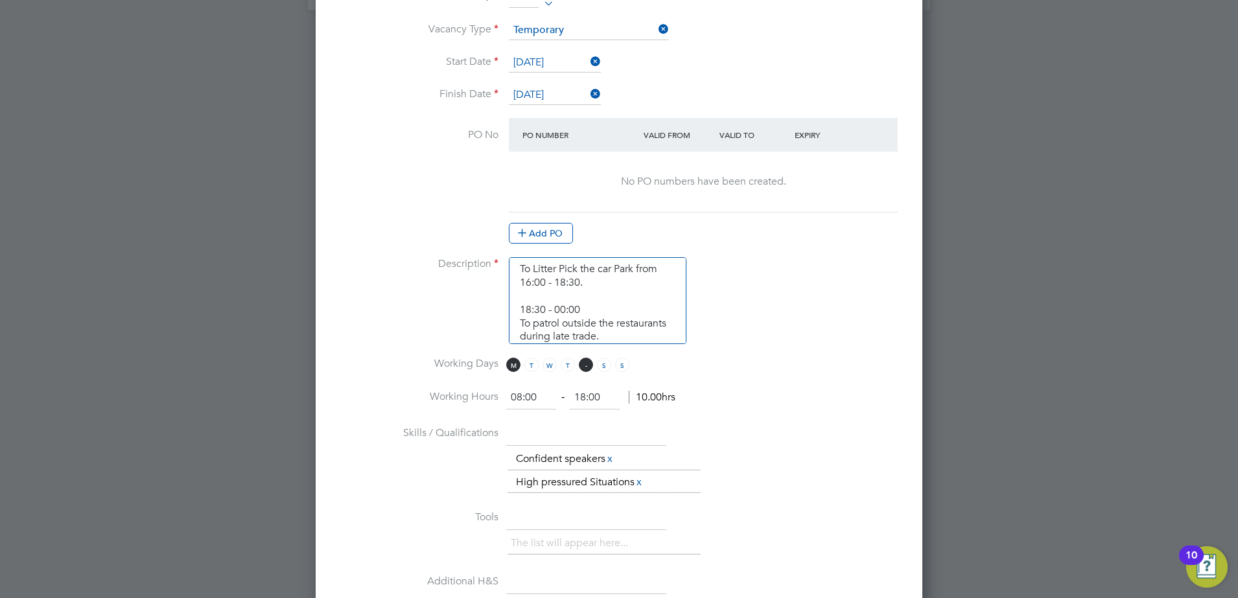
click at [582, 364] on span "F" at bounding box center [586, 365] width 14 height 14
drag, startPoint x: 537, startPoint y: 397, endPoint x: 488, endPoint y: 394, distance: 48.7
click at [489, 394] on li "Working Hours 08:00 ‐ 18:00 10.00hrs" at bounding box center [618, 404] width 565 height 36
type input "16:00"
type input "1"
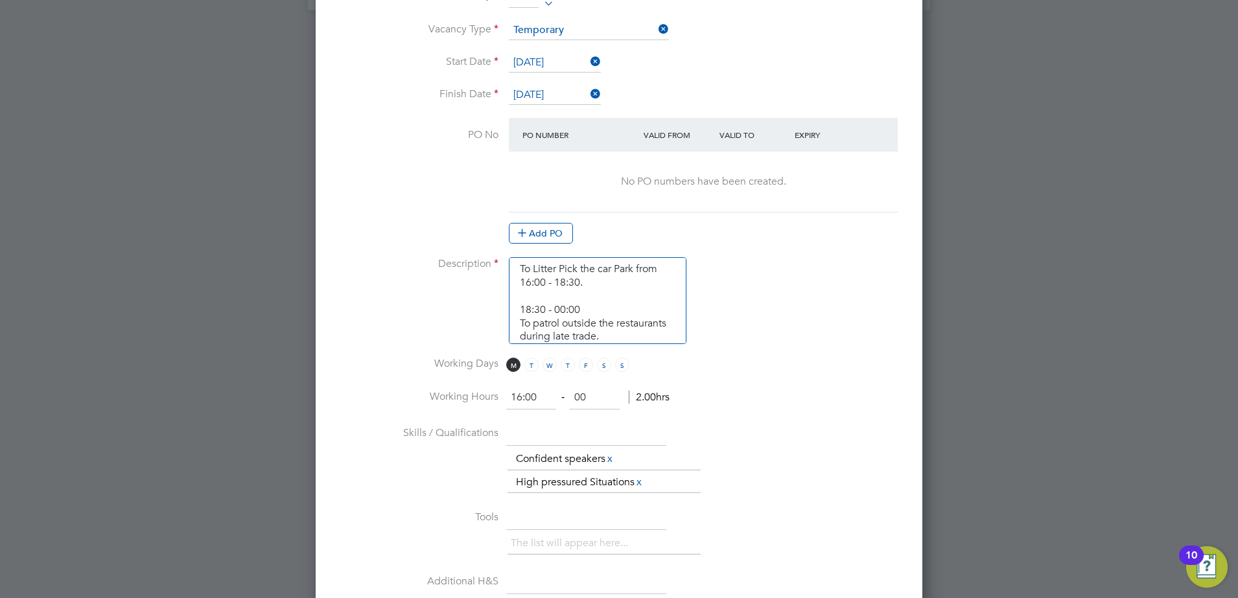
type input "00:00"
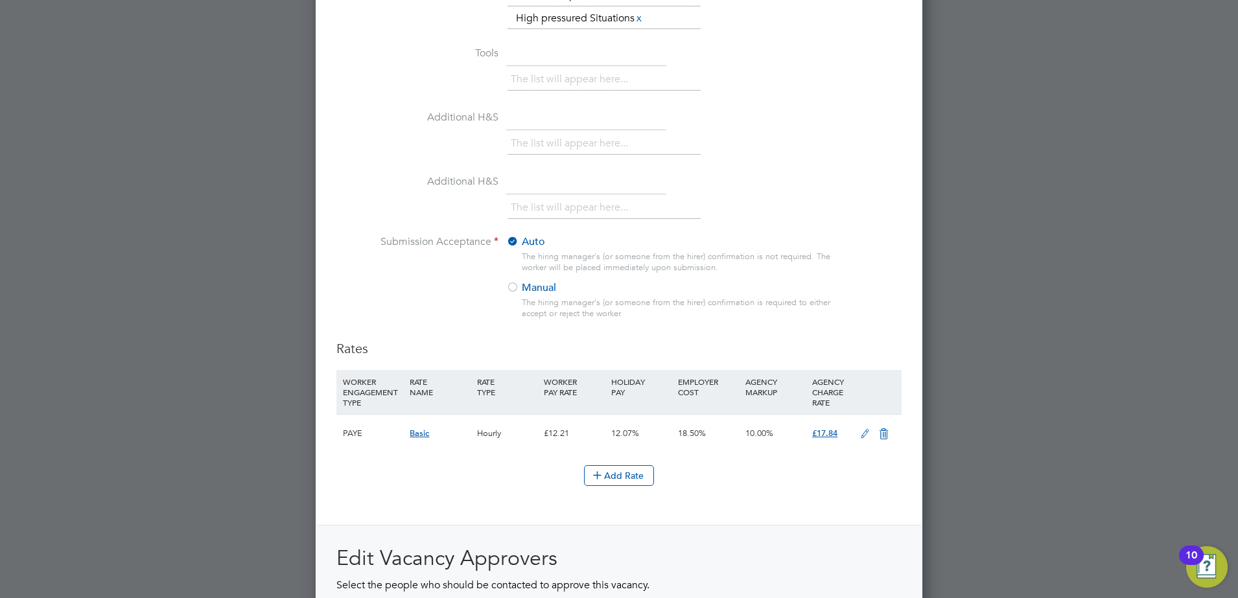
scroll to position [1098, 0]
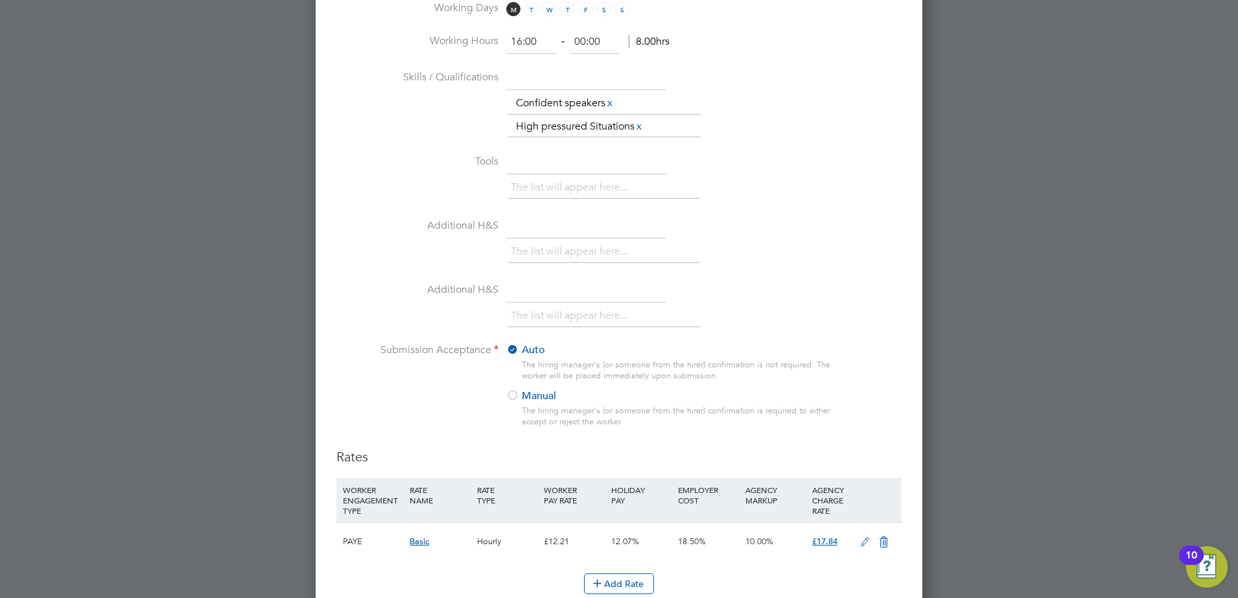
click at [514, 395] on div at bounding box center [512, 396] width 13 height 13
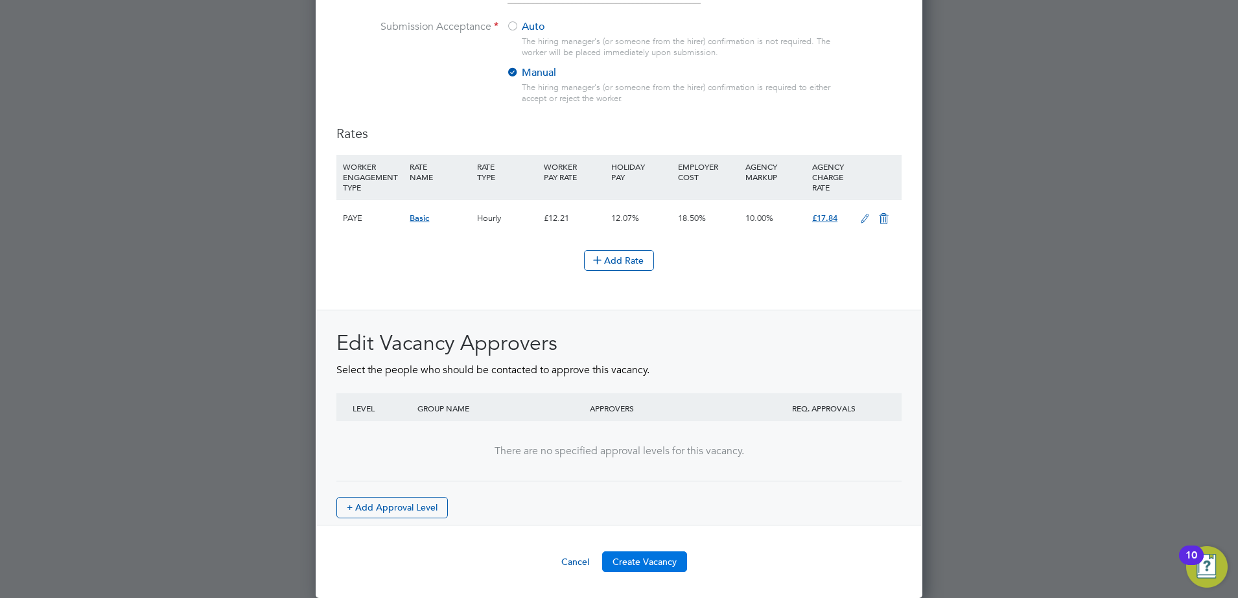
click at [646, 568] on button "Create Vacancy" at bounding box center [644, 562] width 85 height 21
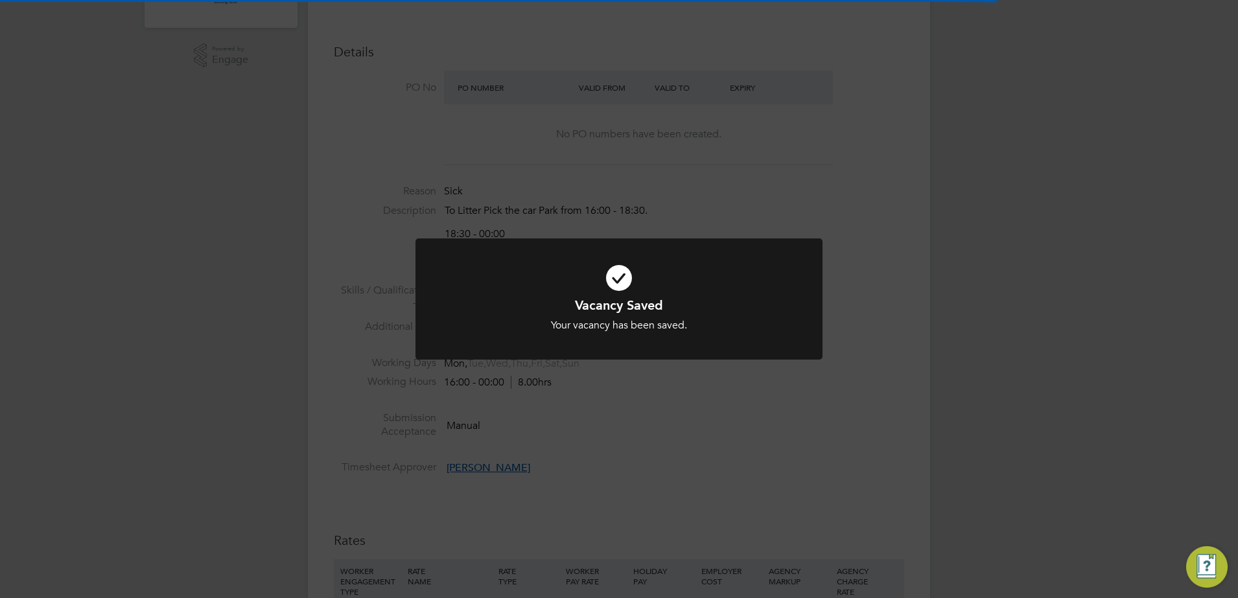
scroll to position [38, 91]
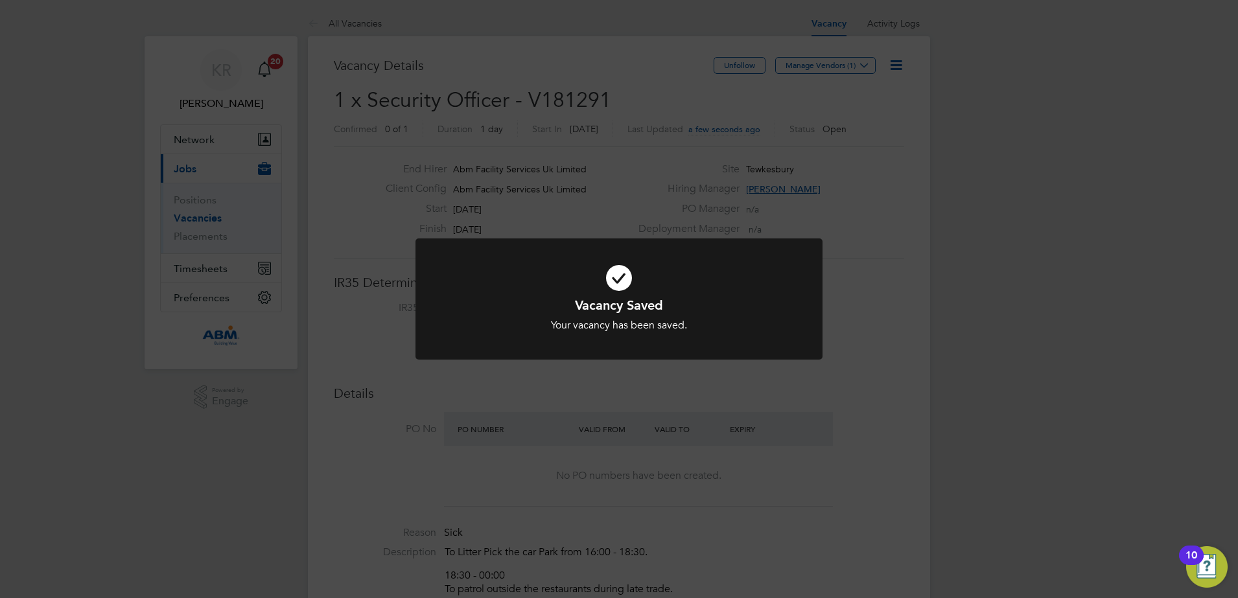
click at [902, 341] on div "Vacancy Saved Your vacancy has been saved. Cancel Okay" at bounding box center [619, 299] width 1238 height 598
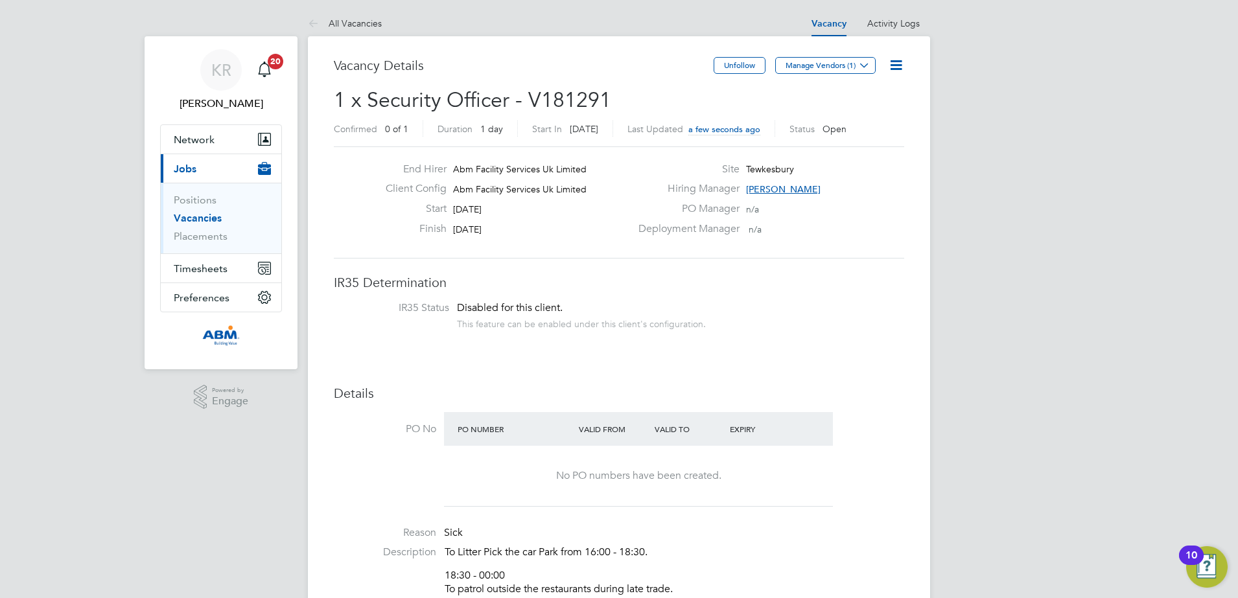
click at [185, 217] on link "Vacancies" at bounding box center [198, 218] width 48 height 12
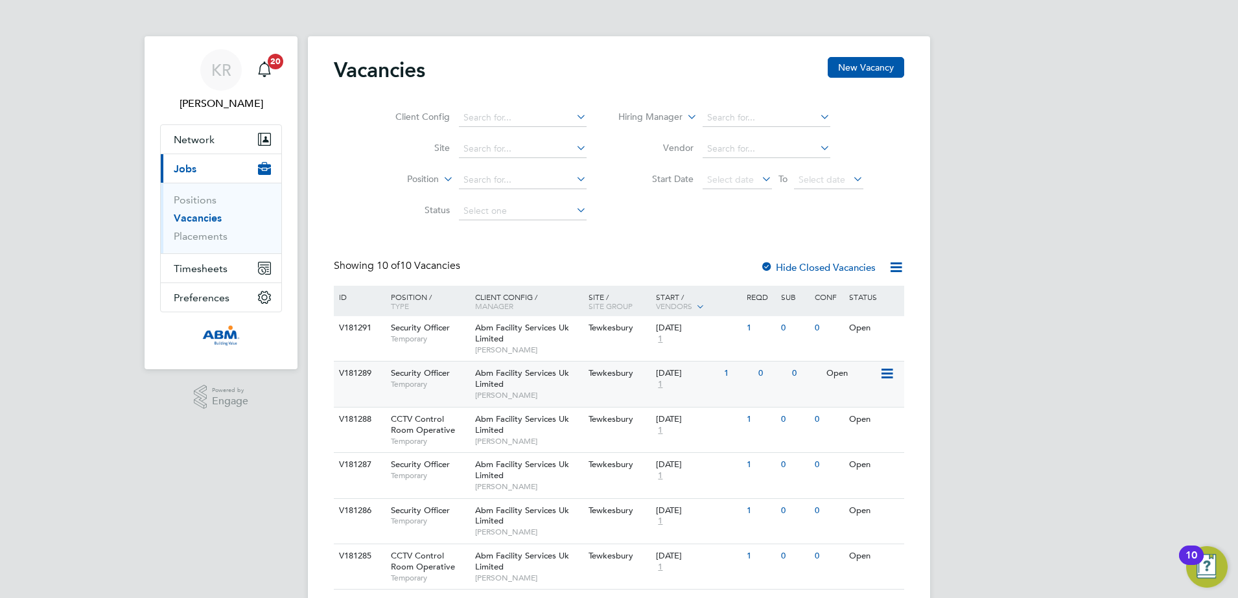
click at [888, 369] on icon at bounding box center [886, 374] width 13 height 16
click at [867, 403] on li "View Details" at bounding box center [854, 404] width 75 height 18
click at [842, 66] on button "New Vacancy" at bounding box center [866, 67] width 76 height 21
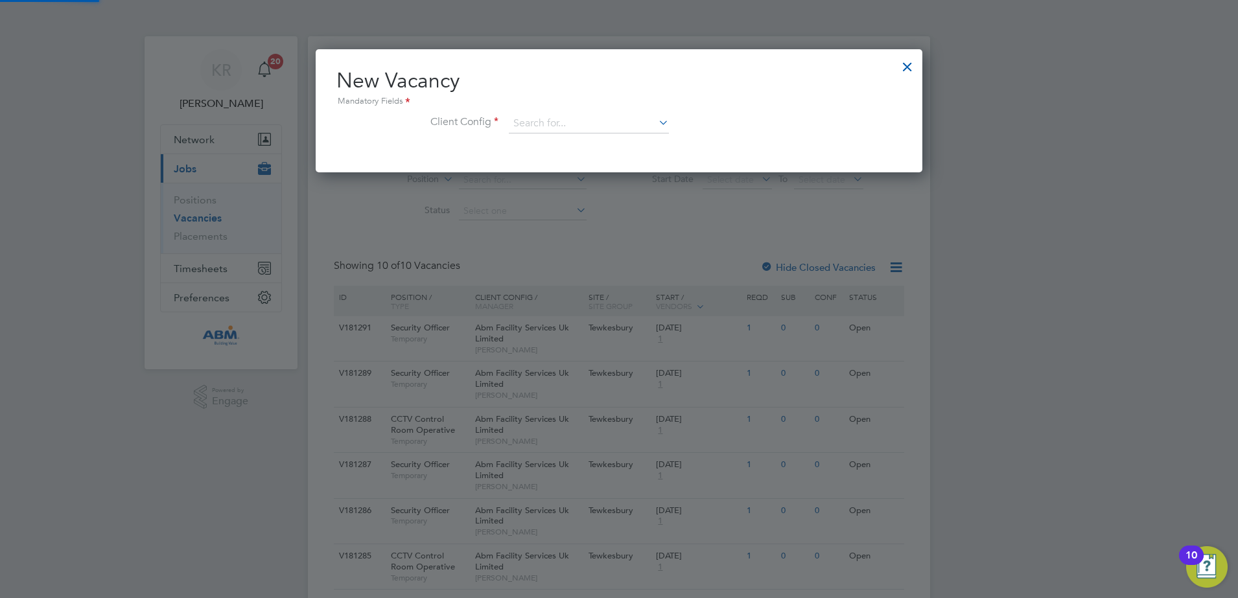
scroll to position [123, 607]
click at [656, 123] on icon at bounding box center [656, 122] width 0 height 18
click at [622, 160] on li "Abm Facility Services Uk Limited" at bounding box center [588, 160] width 161 height 18
type input "Abm Facility Services Uk Limited"
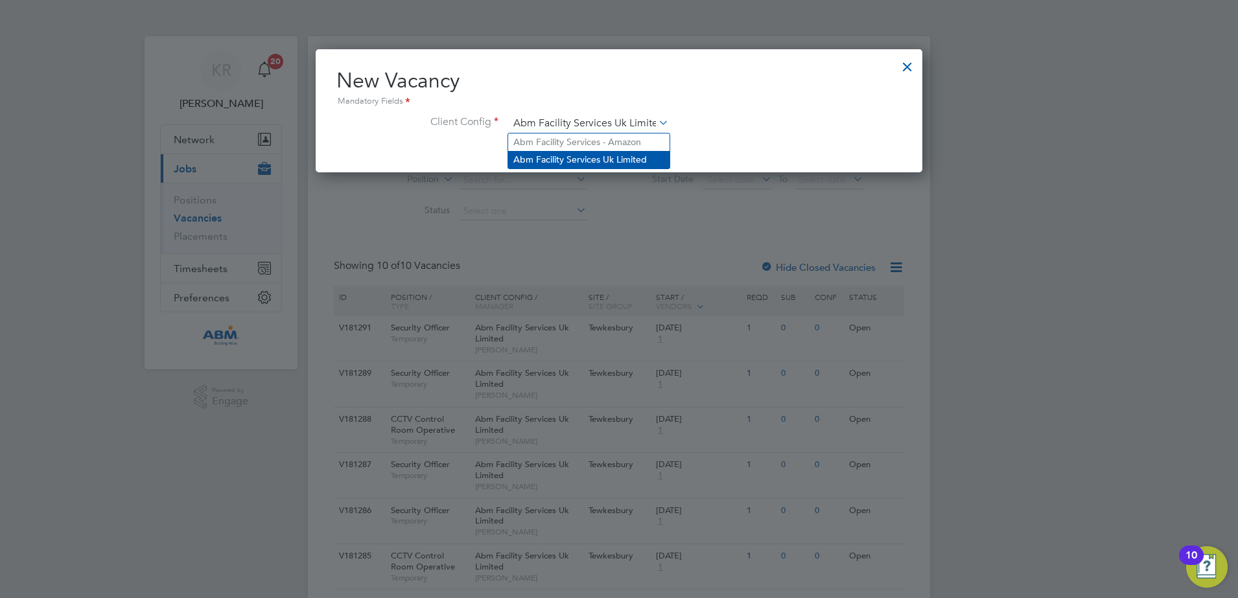
scroll to position [217, 607]
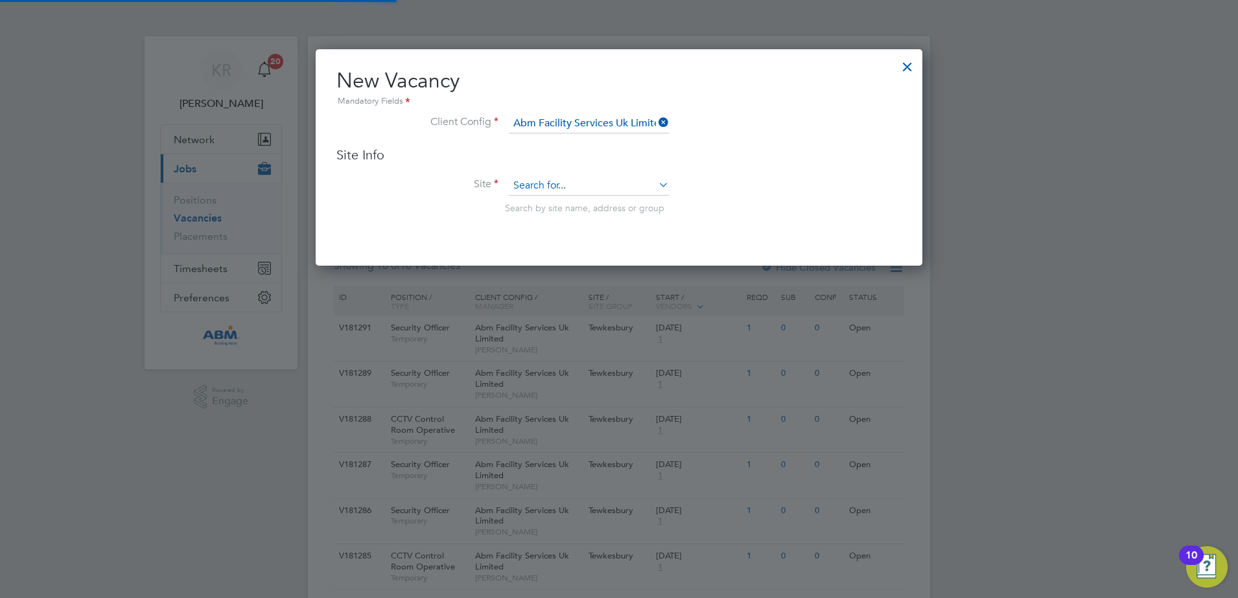
click at [568, 179] on input at bounding box center [589, 185] width 160 height 19
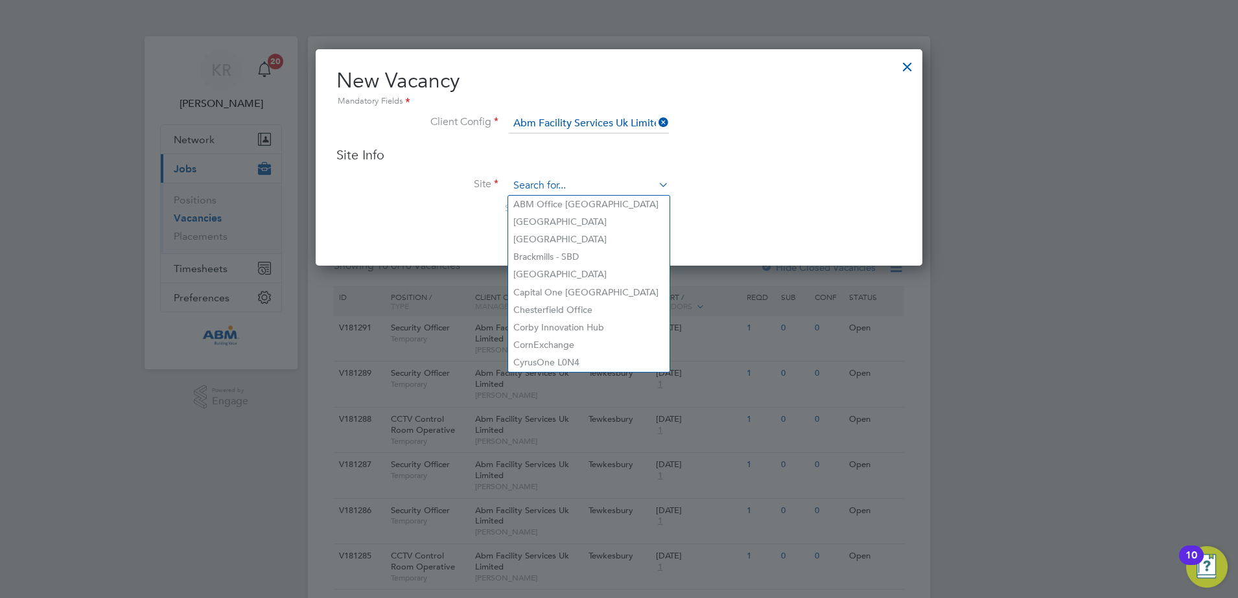
type input "s"
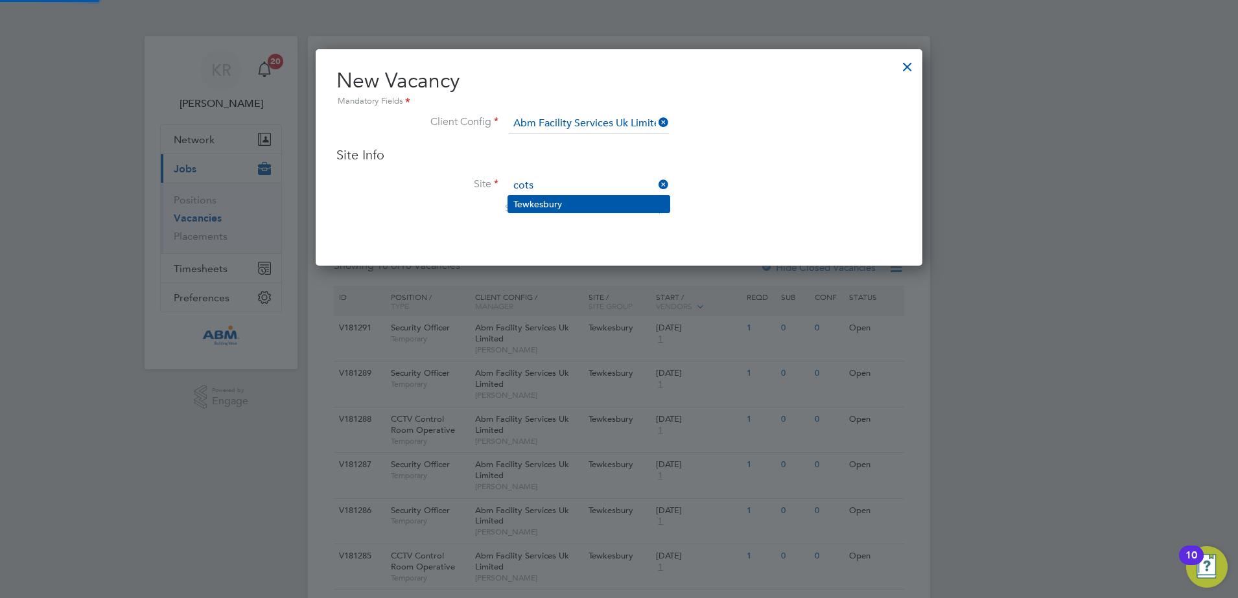
click at [553, 206] on li "Tewkesbury" at bounding box center [588, 204] width 161 height 17
type input "Tewkesbury"
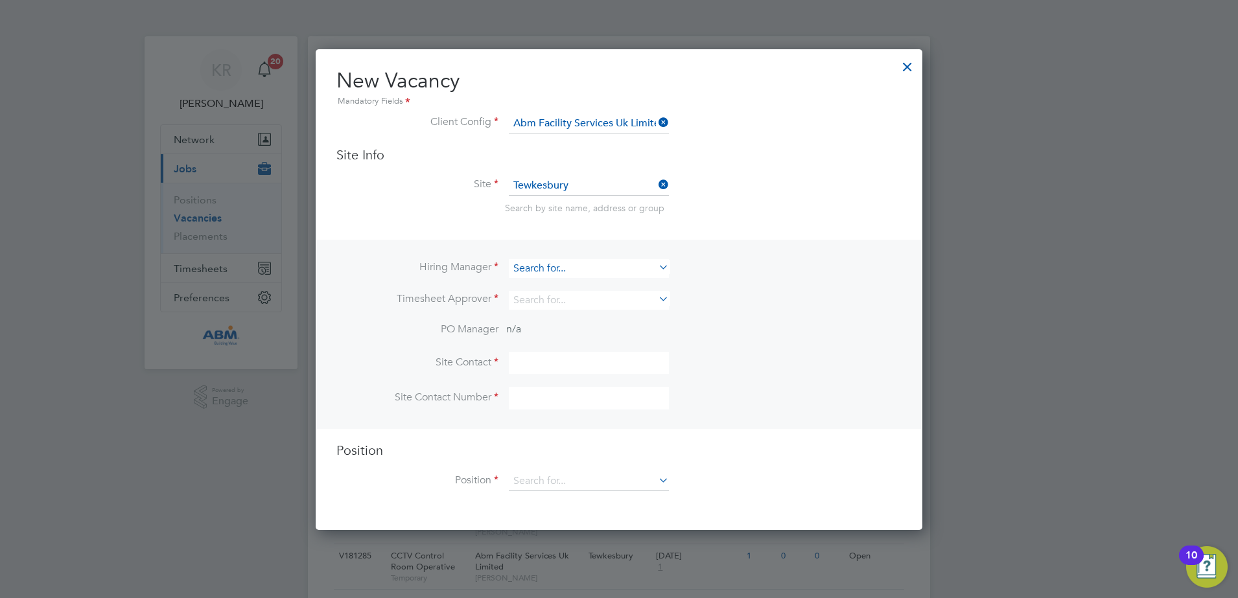
click at [601, 272] on input at bounding box center [589, 268] width 160 height 19
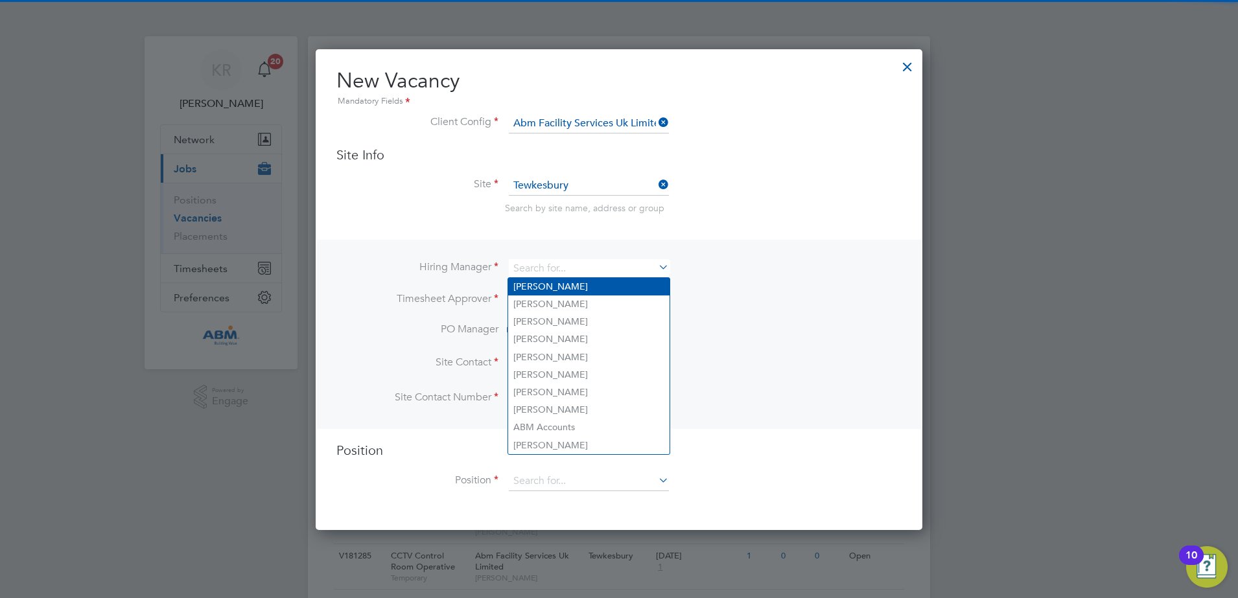
click at [608, 290] on li "Kieran Ryder" at bounding box center [588, 287] width 161 height 18
type input "Kieran Ryder"
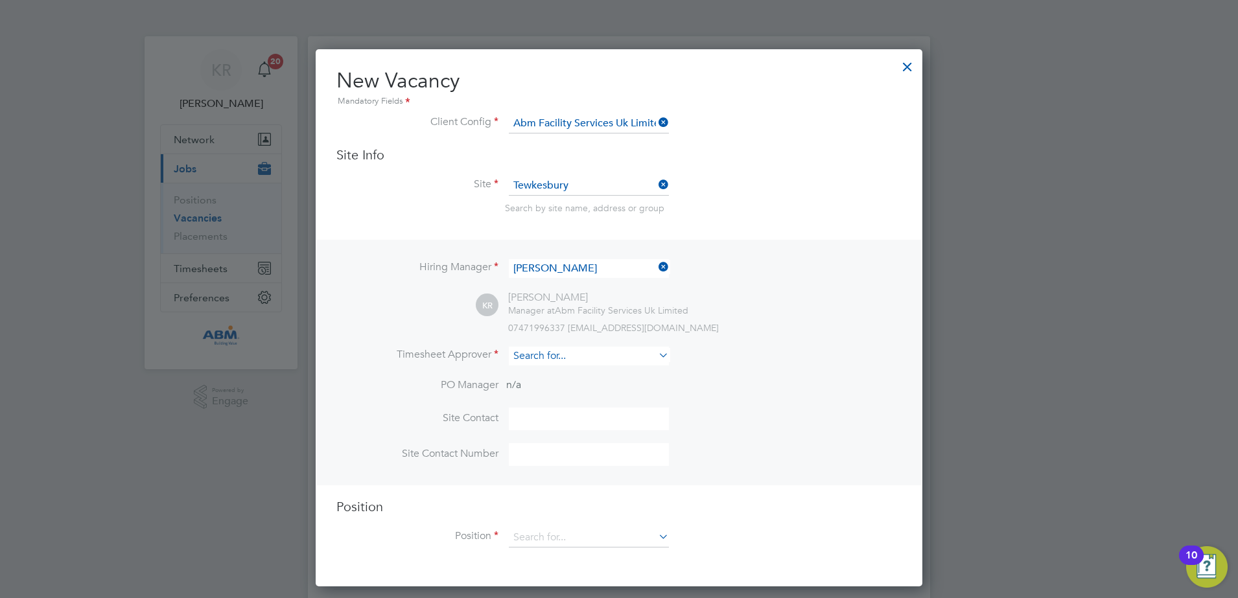
click at [612, 353] on input at bounding box center [589, 356] width 160 height 19
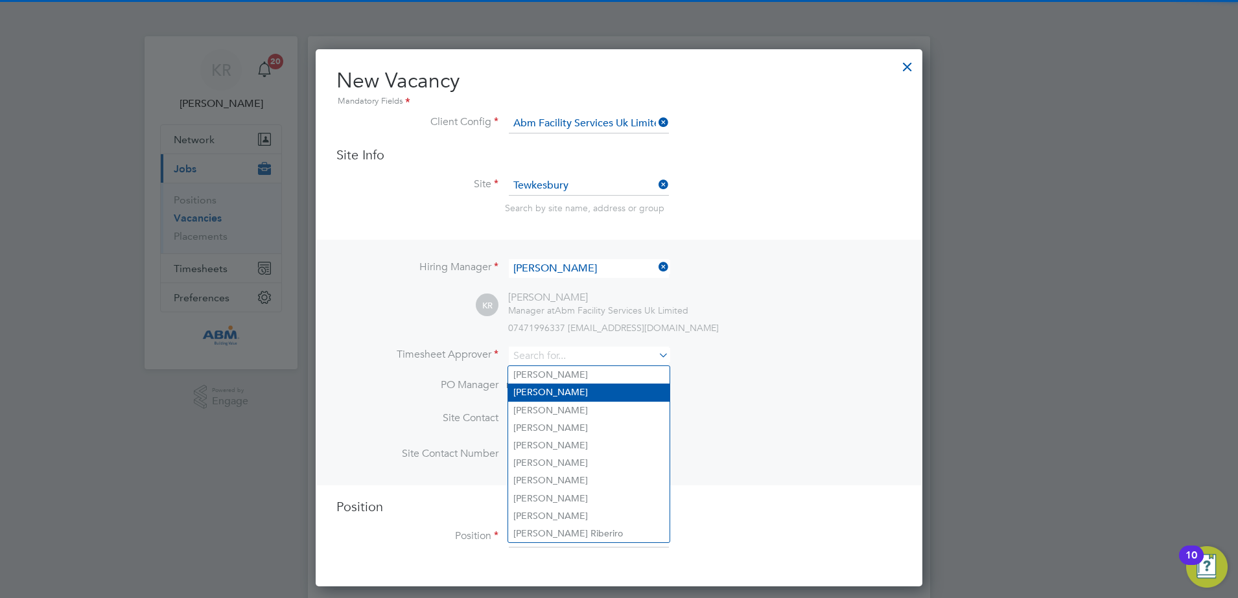
click at [600, 388] on li "Kieran Ryder" at bounding box center [588, 393] width 161 height 18
type input "Kieran Ryder"
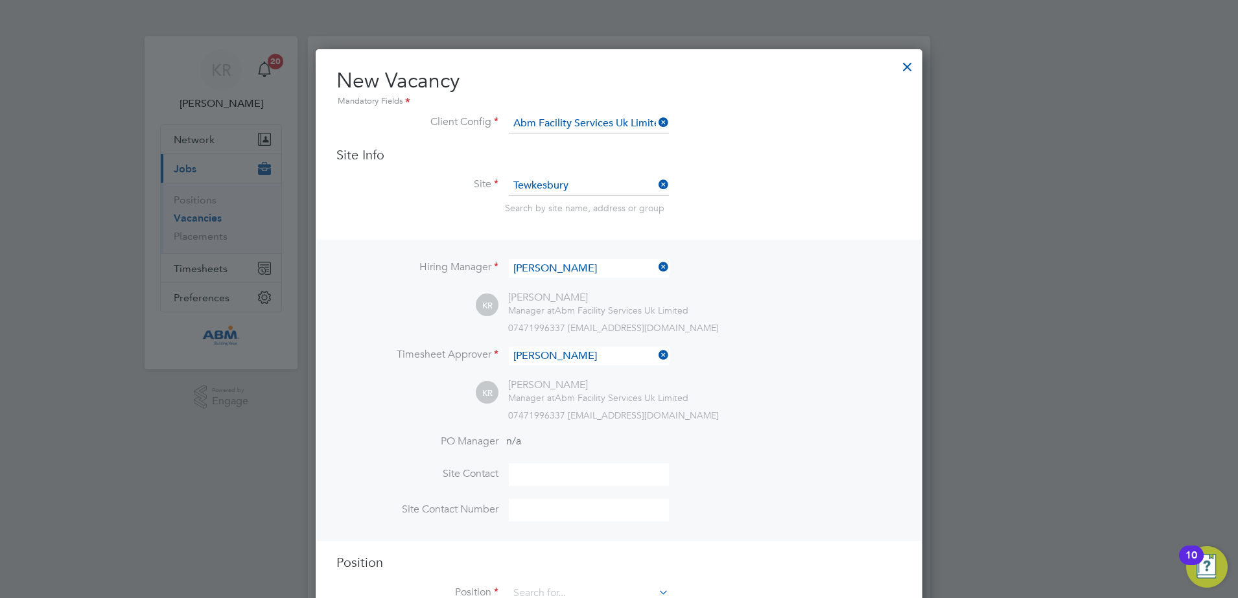
click at [566, 457] on li "PO Manager n/a" at bounding box center [618, 449] width 565 height 29
click at [569, 474] on input at bounding box center [589, 474] width 160 height 23
type input "Kieran Ryder"
type input "01684 645970"
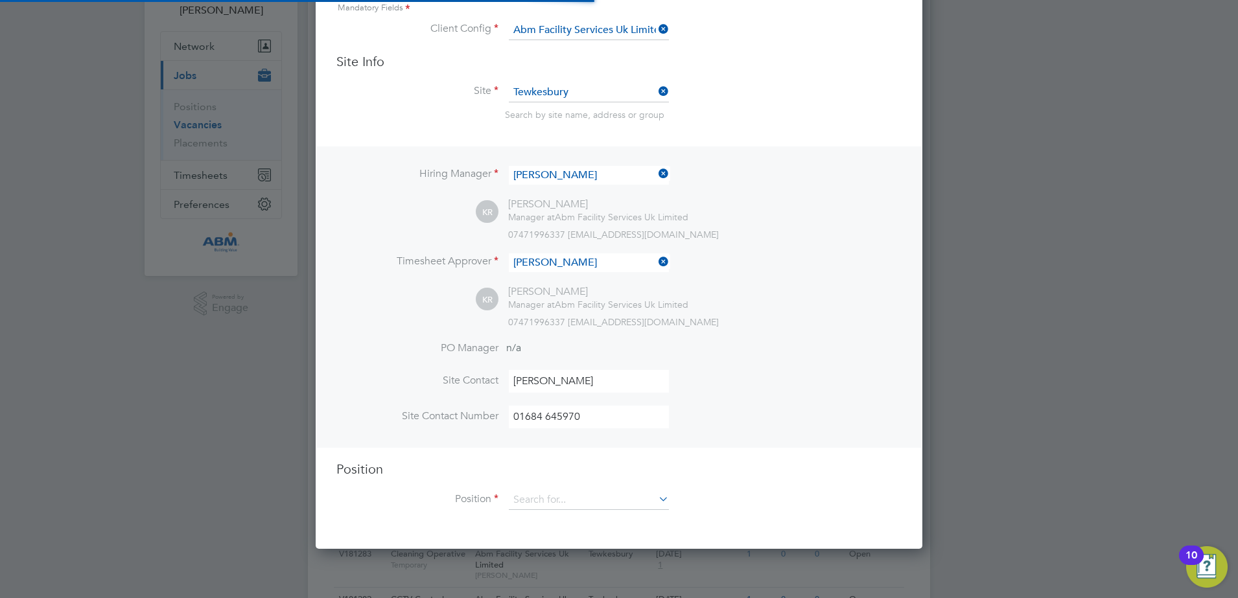
scroll to position [221, 0]
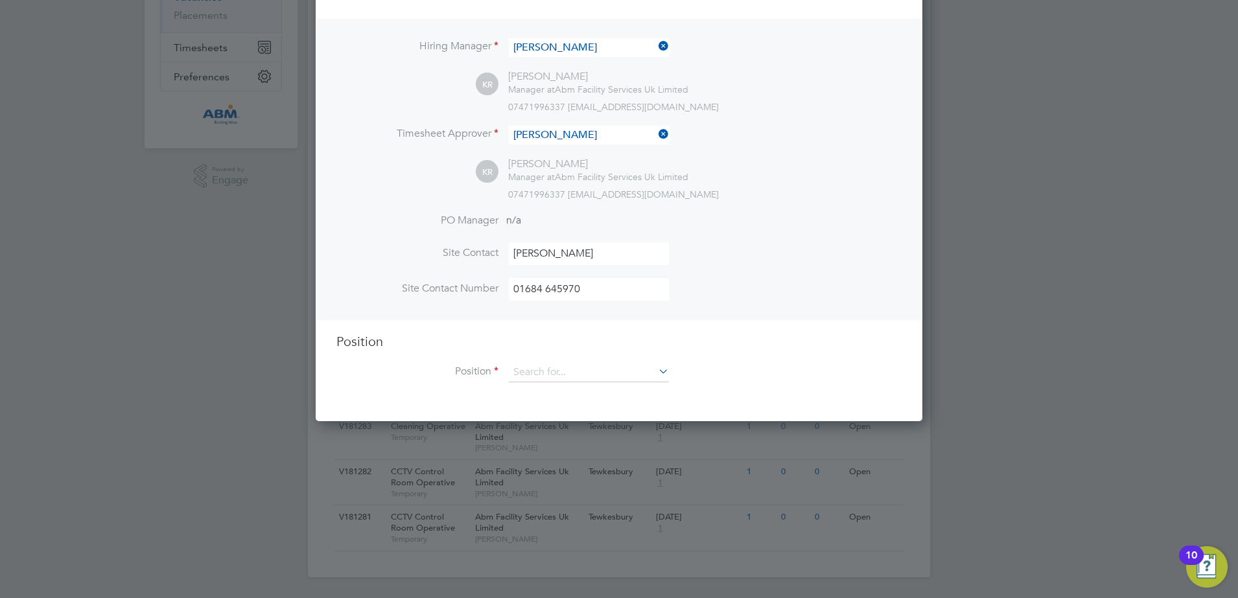
click at [656, 379] on icon at bounding box center [656, 371] width 0 height 18
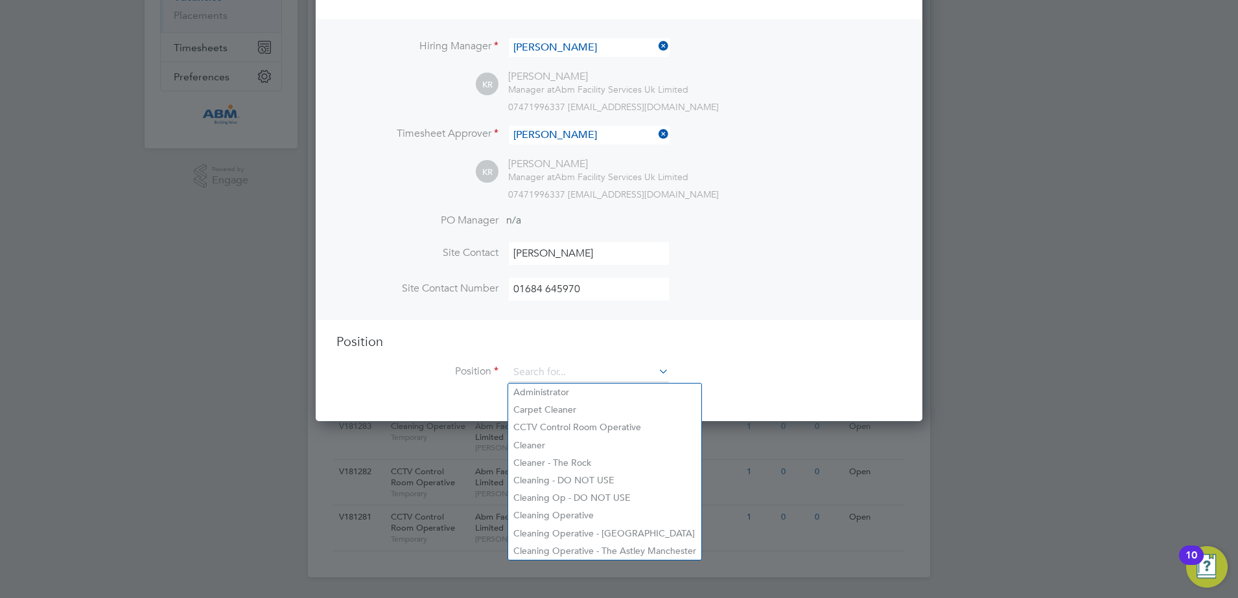
click at [647, 353] on div "Position Position" at bounding box center [618, 364] width 565 height 62
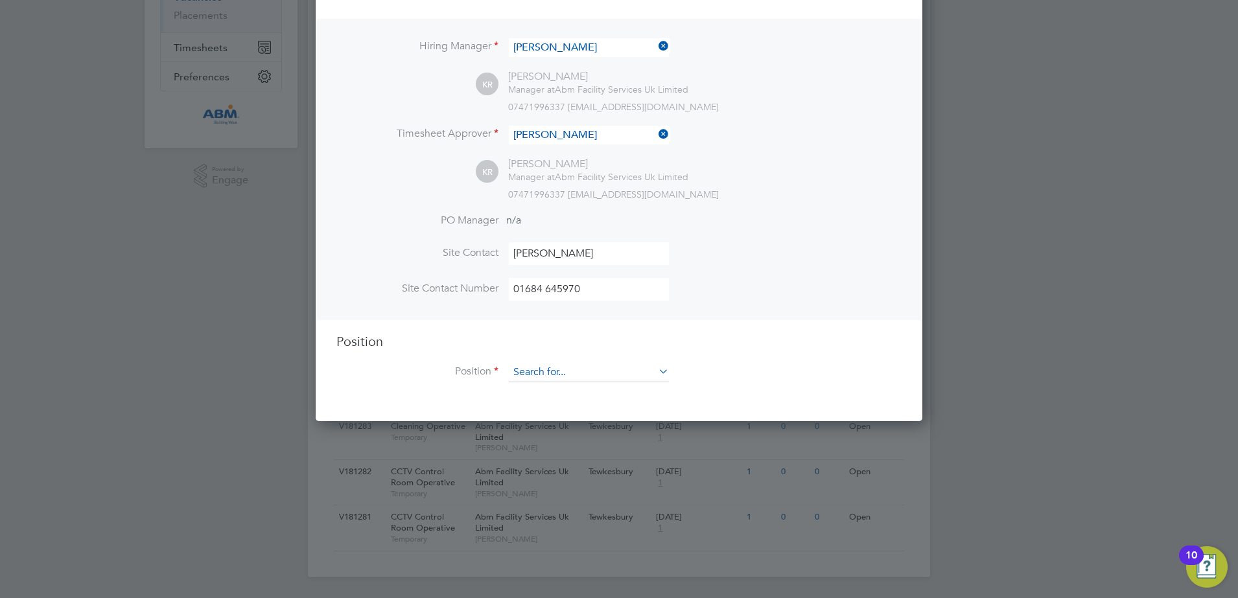
click at [572, 379] on input at bounding box center [589, 372] width 160 height 19
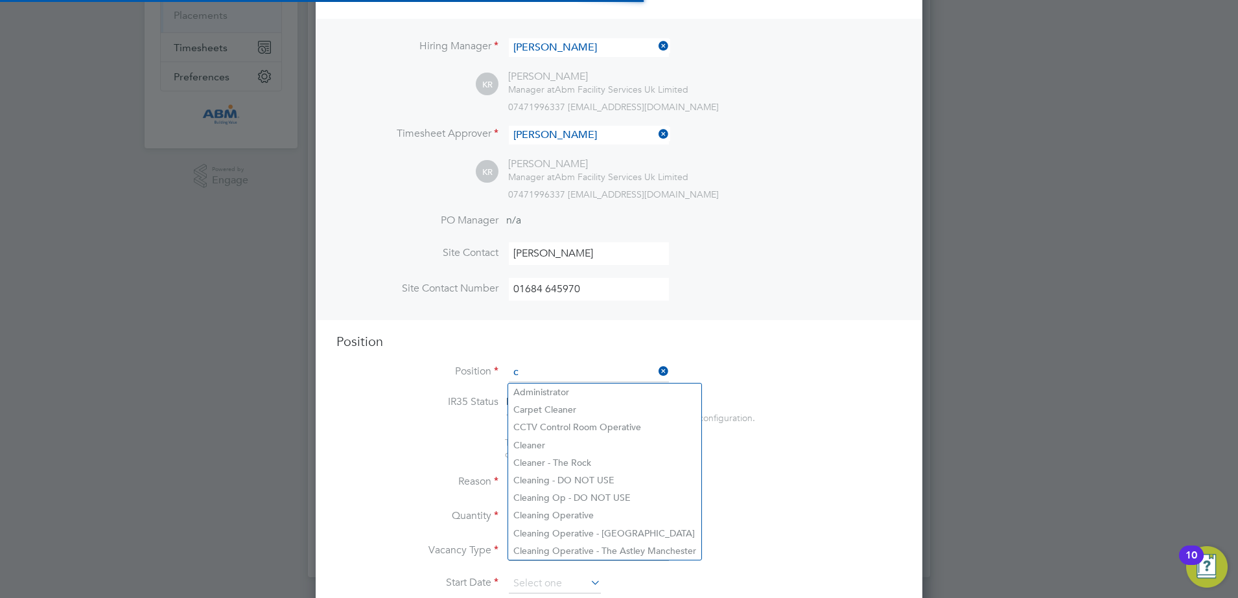
scroll to position [1864, 607]
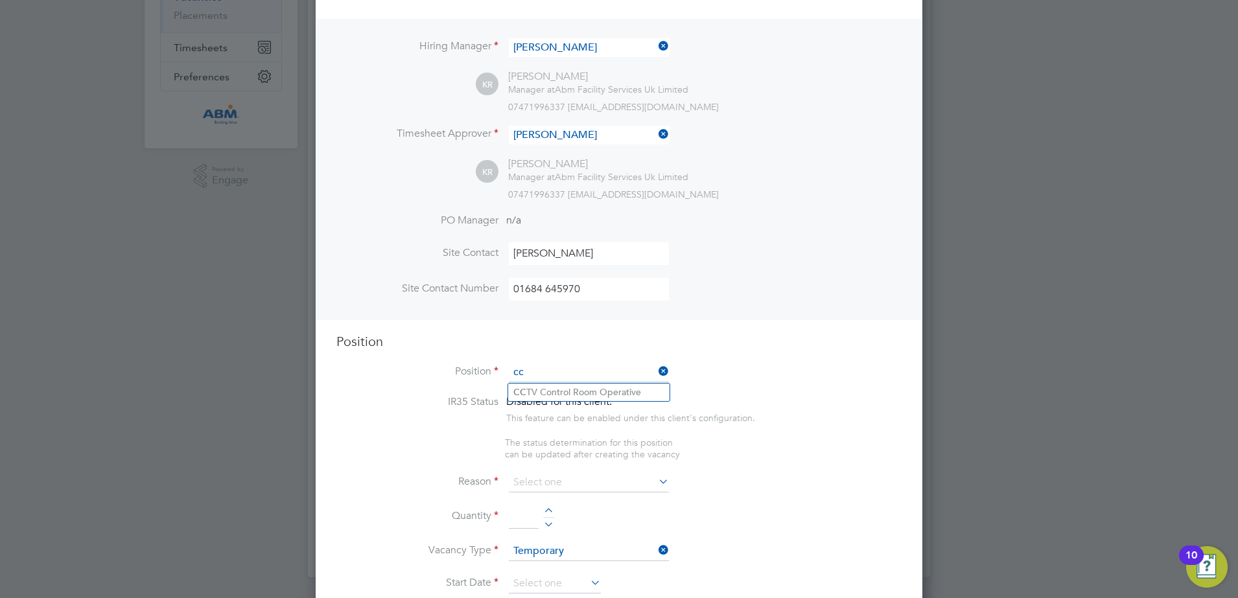
click at [572, 392] on li "CC TV Control Room Operative" at bounding box center [588, 393] width 161 height 18
type input "CCTV Control Room Operative"
type textarea "Manage all aspects of Control Room duties such as, Key Control, Access Control,…"
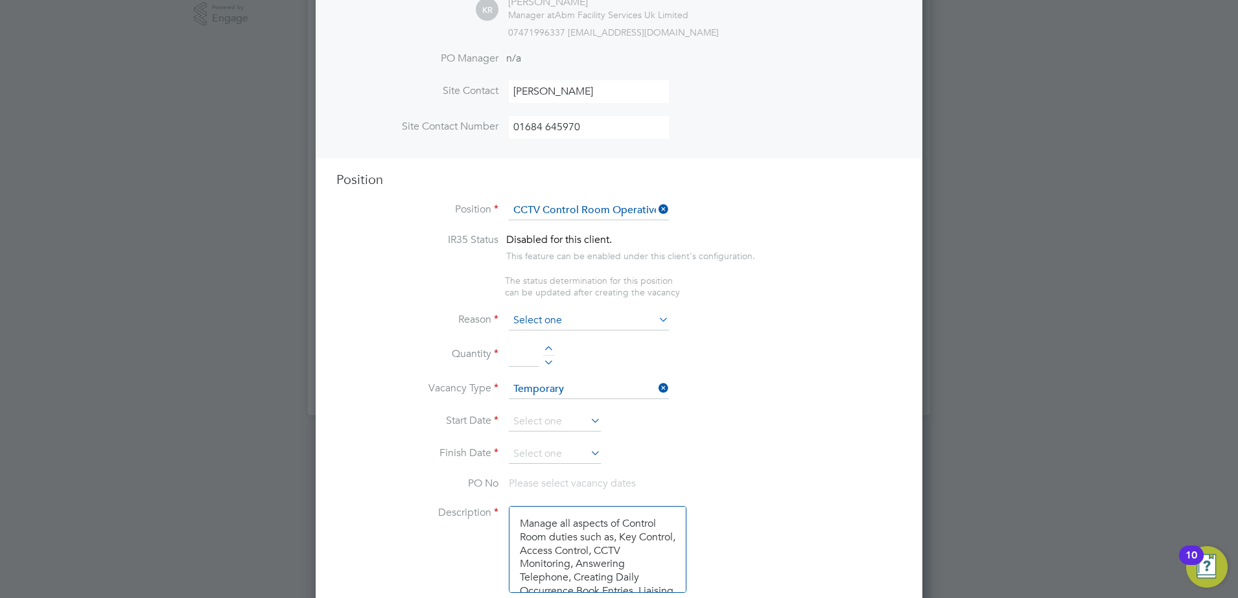
click at [645, 323] on input at bounding box center [589, 320] width 160 height 19
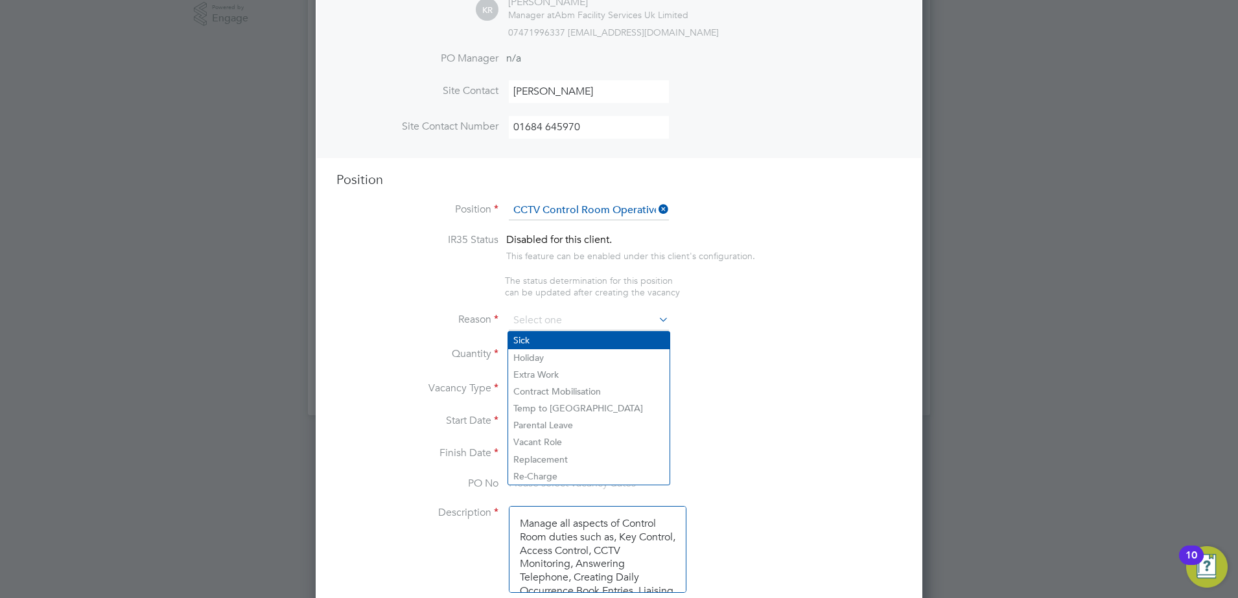
click at [588, 345] on li "Sick" at bounding box center [588, 340] width 161 height 17
type input "Sick"
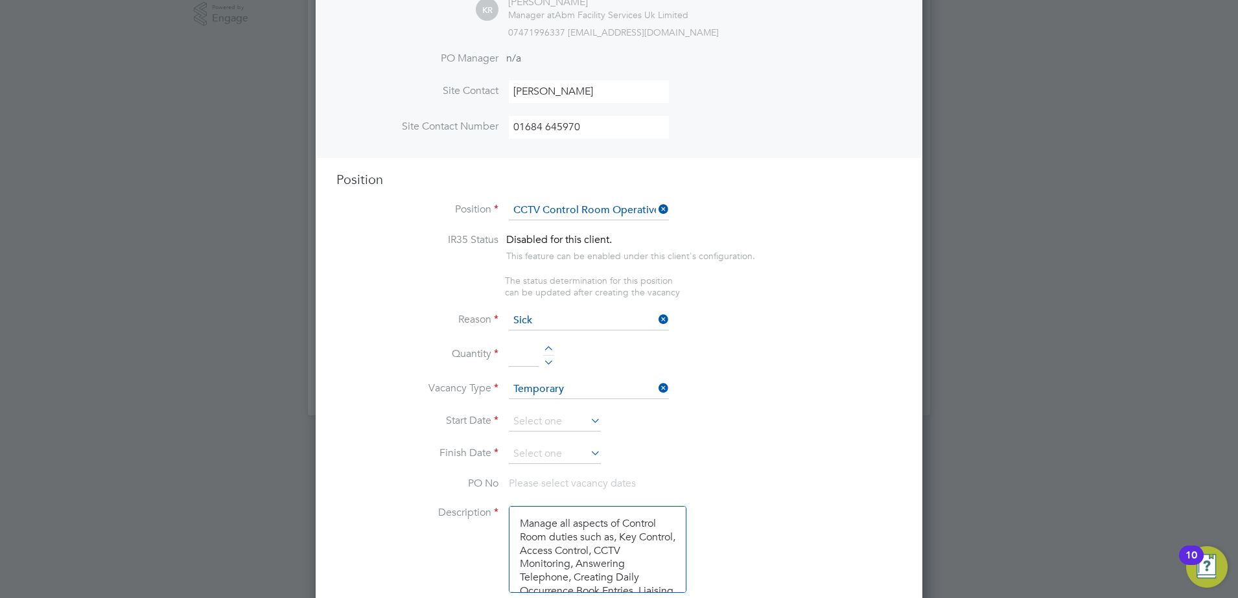
click at [515, 367] on input at bounding box center [524, 355] width 30 height 23
type input "1"
click at [720, 411] on li "Vacancy Type Temporary" at bounding box center [618, 396] width 565 height 32
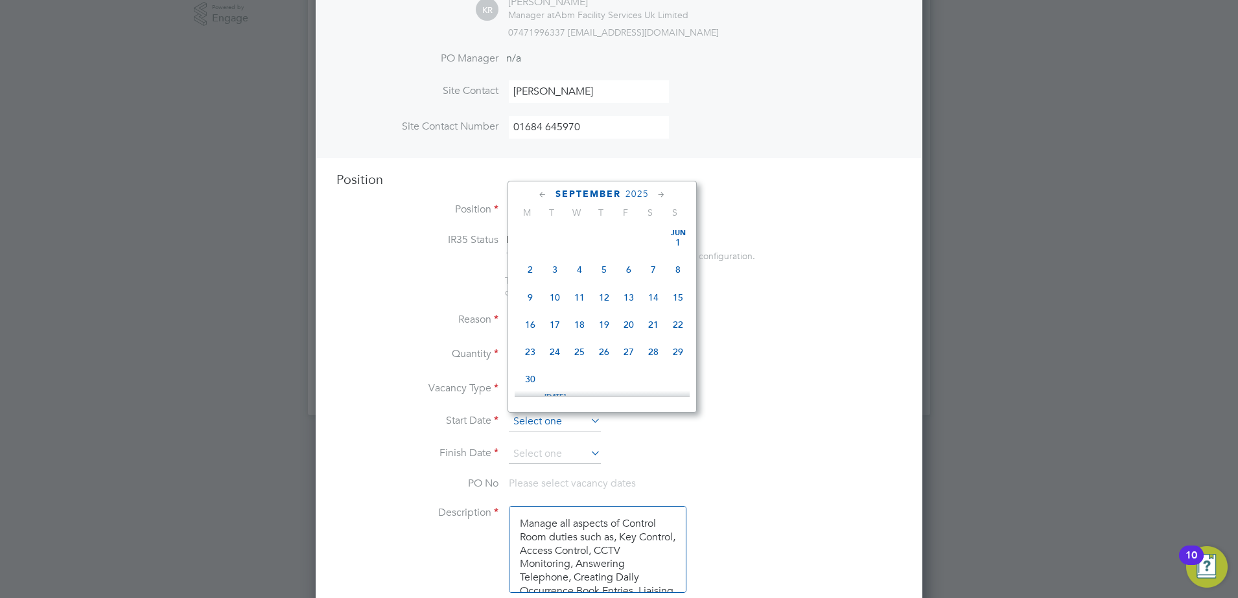
click at [586, 424] on input at bounding box center [555, 421] width 92 height 19
click at [685, 442] on li "Start Date" at bounding box center [618, 428] width 565 height 32
click at [589, 429] on input at bounding box center [555, 421] width 92 height 19
click at [677, 272] on span "26" at bounding box center [678, 260] width 25 height 25
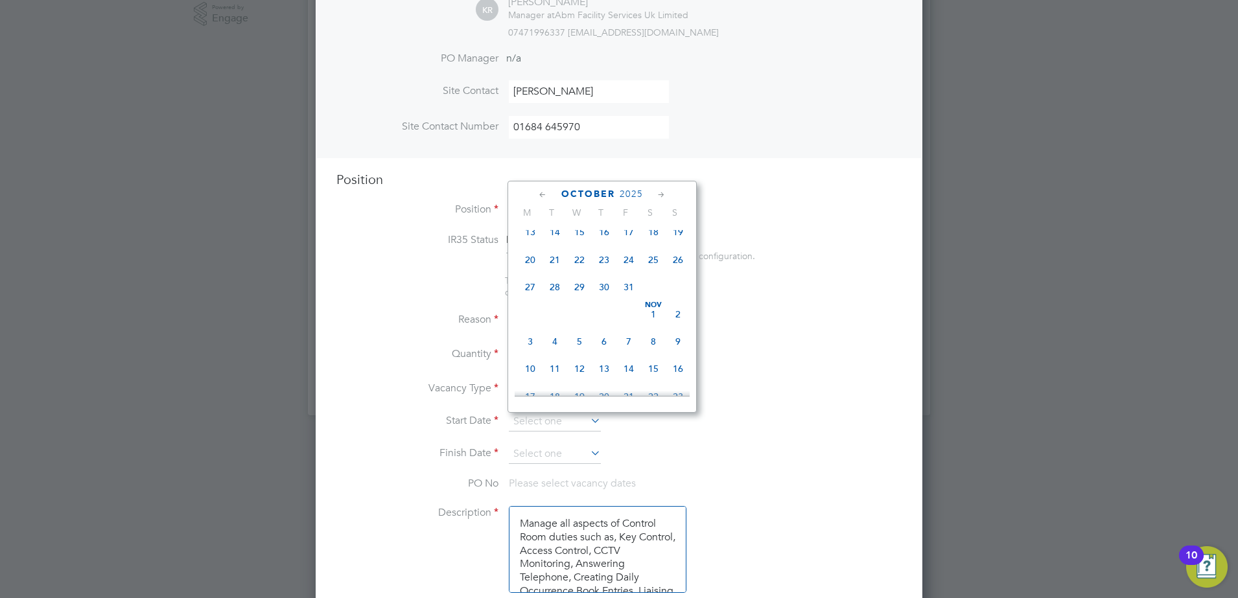
type input "26 Oct 2025"
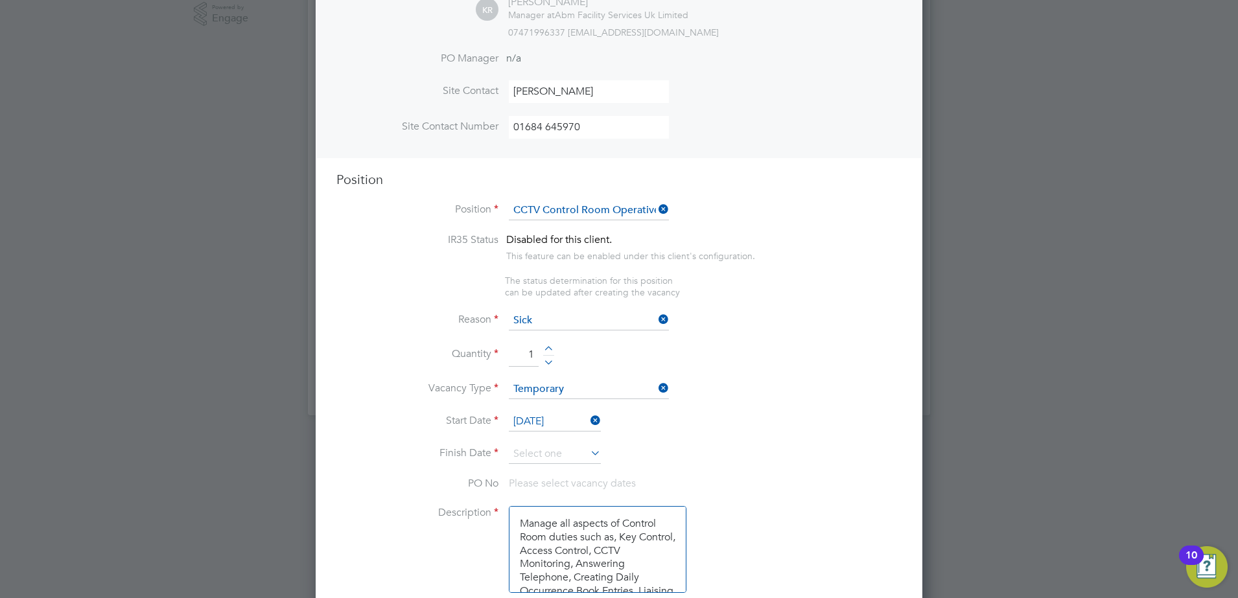
click at [902, 444] on div "New Vacancy Mandatory Fields Client Config Abm Facility Services Uk Limited Sit…" at bounding box center [619, 596] width 607 height 1860
click at [584, 458] on input at bounding box center [555, 454] width 92 height 19
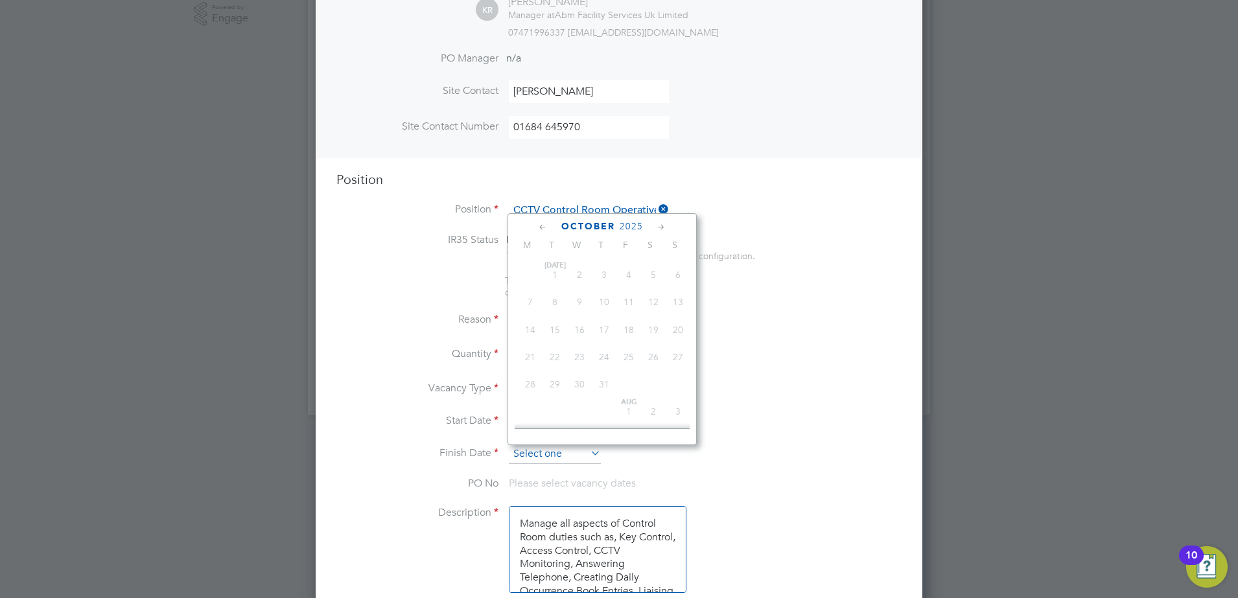
scroll to position [449, 0]
click at [679, 324] on span "26" at bounding box center [678, 319] width 25 height 25
type input "26 Oct 2025"
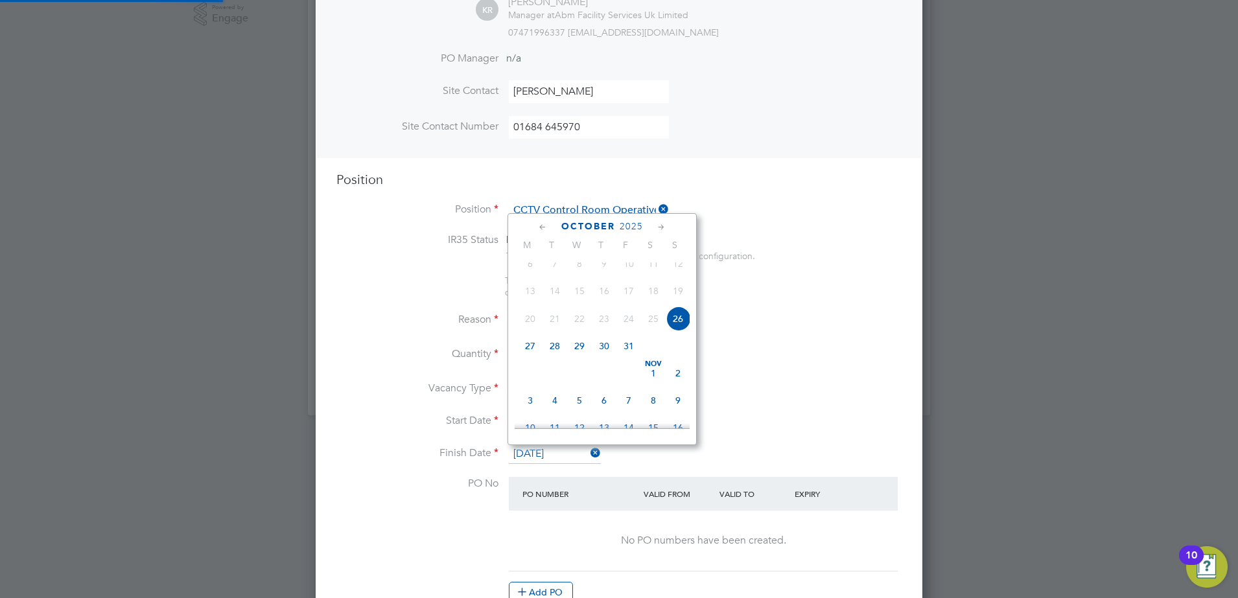
scroll to position [1971, 607]
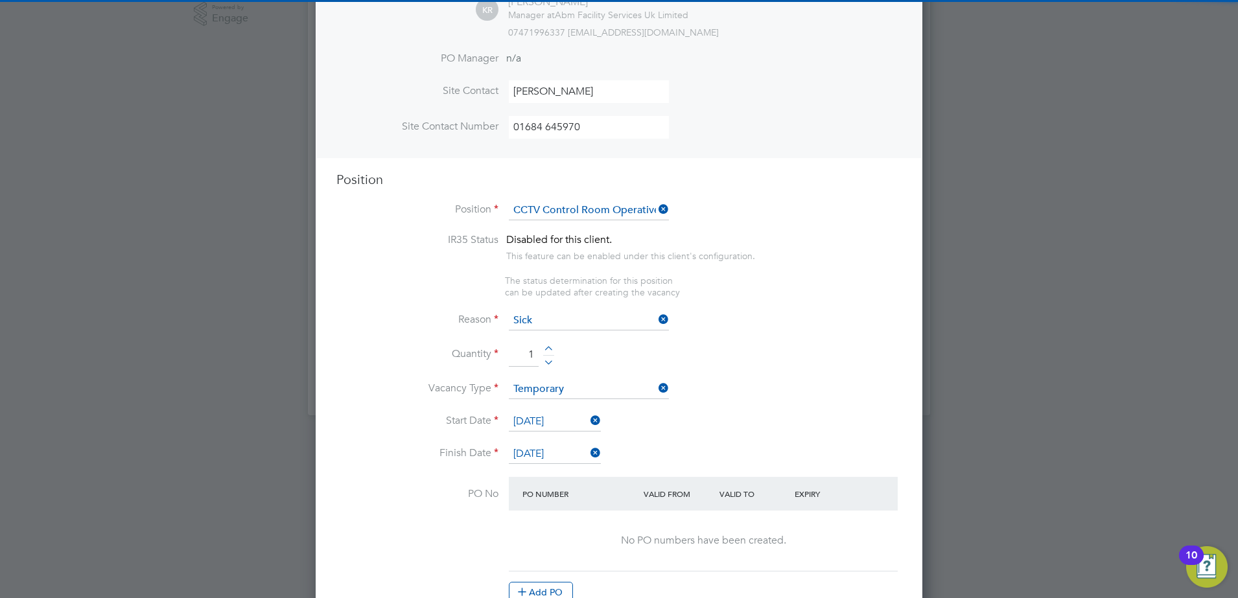
click at [739, 429] on li "Start Date 26 Oct 2025" at bounding box center [618, 428] width 565 height 32
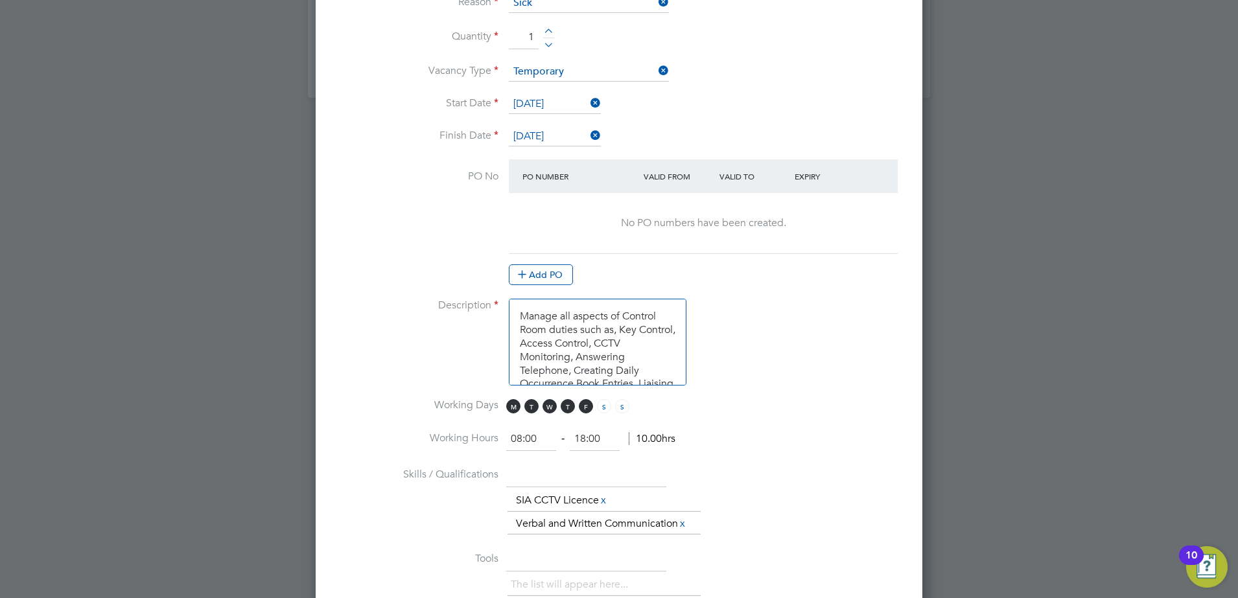
scroll to position [707, 0]
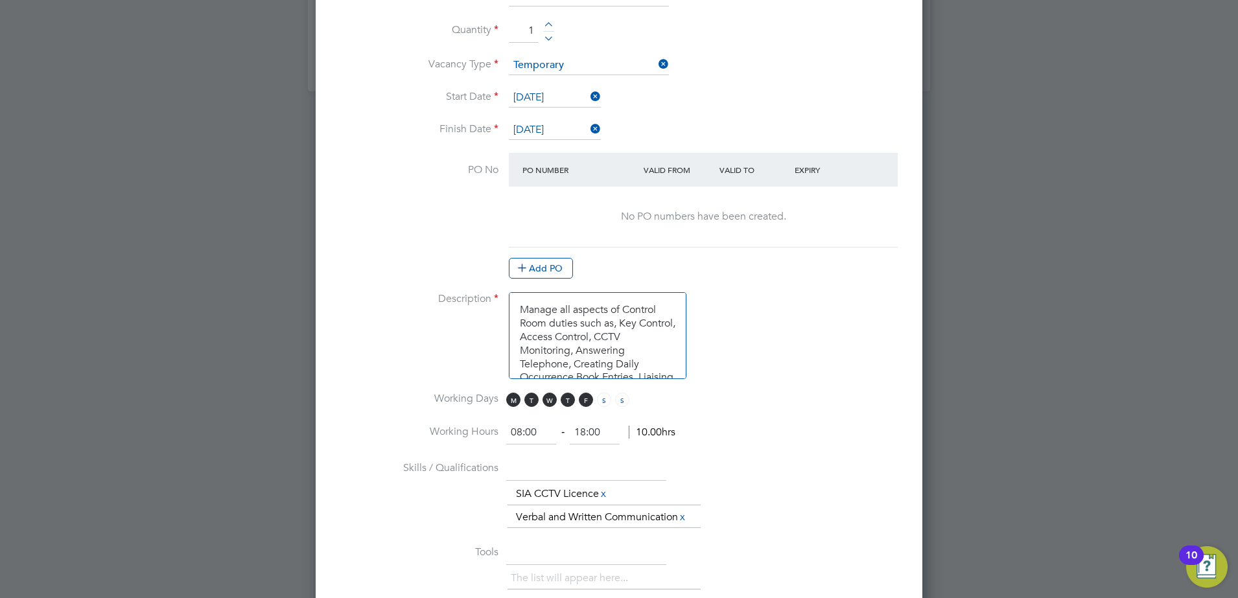
drag, startPoint x: 540, startPoint y: 428, endPoint x: 467, endPoint y: 429, distance: 72.6
click at [467, 429] on li "Working Hours 08:00 ‐ 18:00 10.00hrs" at bounding box center [618, 439] width 565 height 36
type input "06:00"
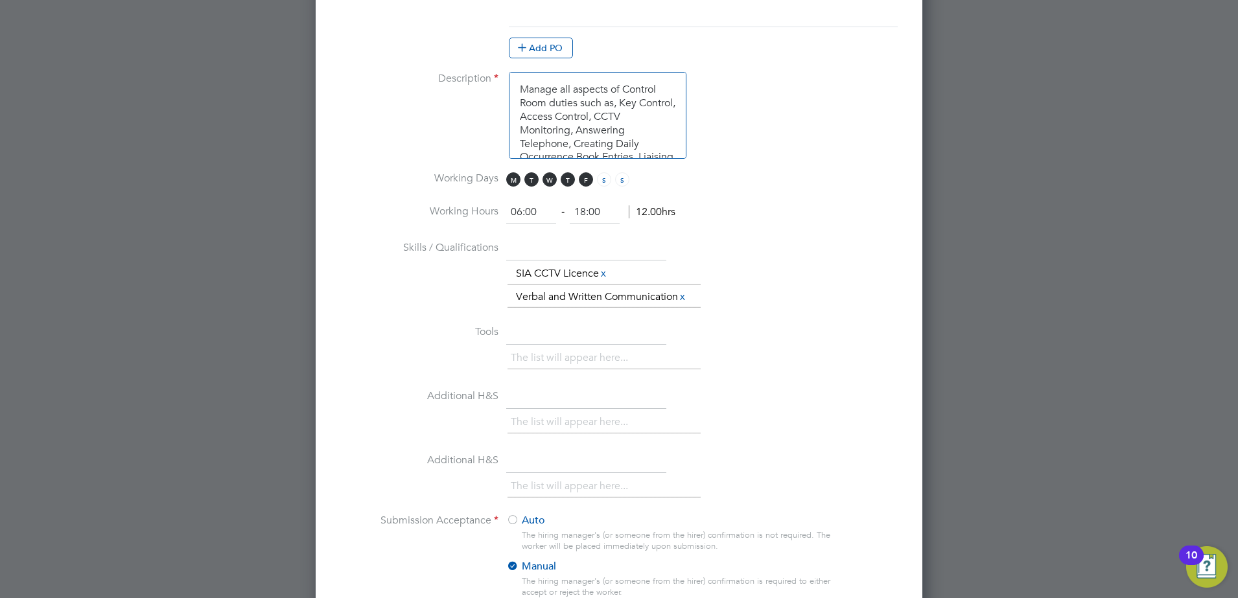
scroll to position [930, 0]
click at [584, 176] on span "F" at bounding box center [586, 177] width 14 height 14
drag, startPoint x: 567, startPoint y: 177, endPoint x: 558, endPoint y: 178, distance: 9.1
click at [566, 177] on span "T" at bounding box center [568, 177] width 14 height 14
click at [543, 180] on span "W" at bounding box center [550, 177] width 14 height 14
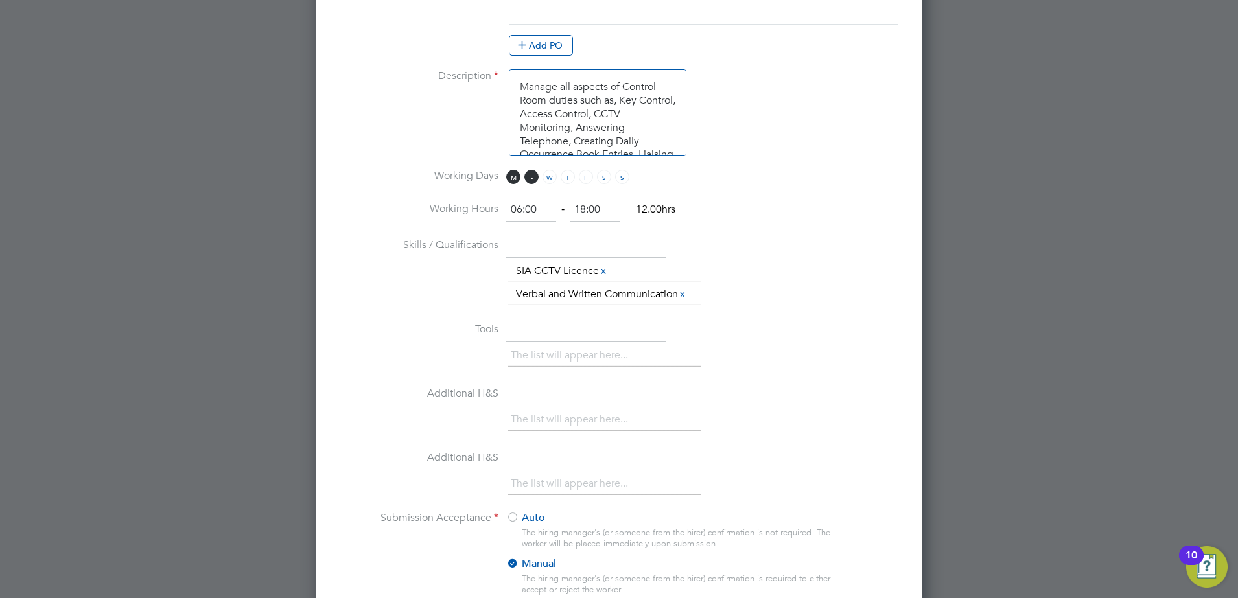
click at [524, 181] on span "T" at bounding box center [531, 177] width 14 height 14
click at [513, 177] on span "M" at bounding box center [513, 177] width 14 height 14
click at [620, 178] on span "S" at bounding box center [622, 177] width 14 height 14
click at [925, 274] on div at bounding box center [619, 299] width 1238 height 598
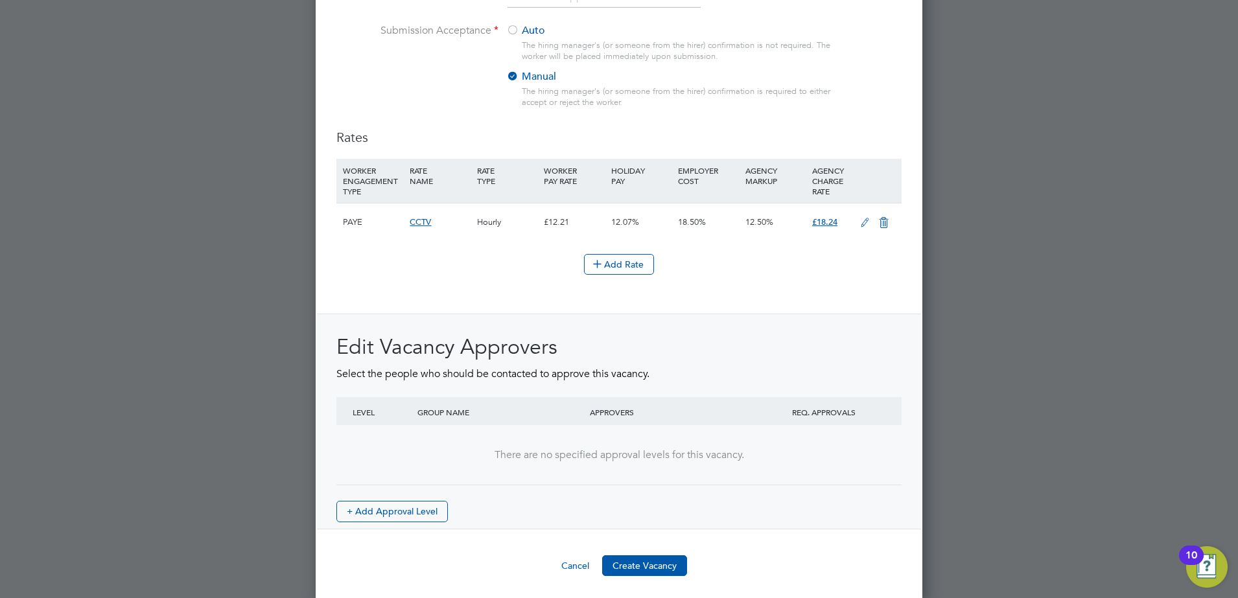
scroll to position [1422, 0]
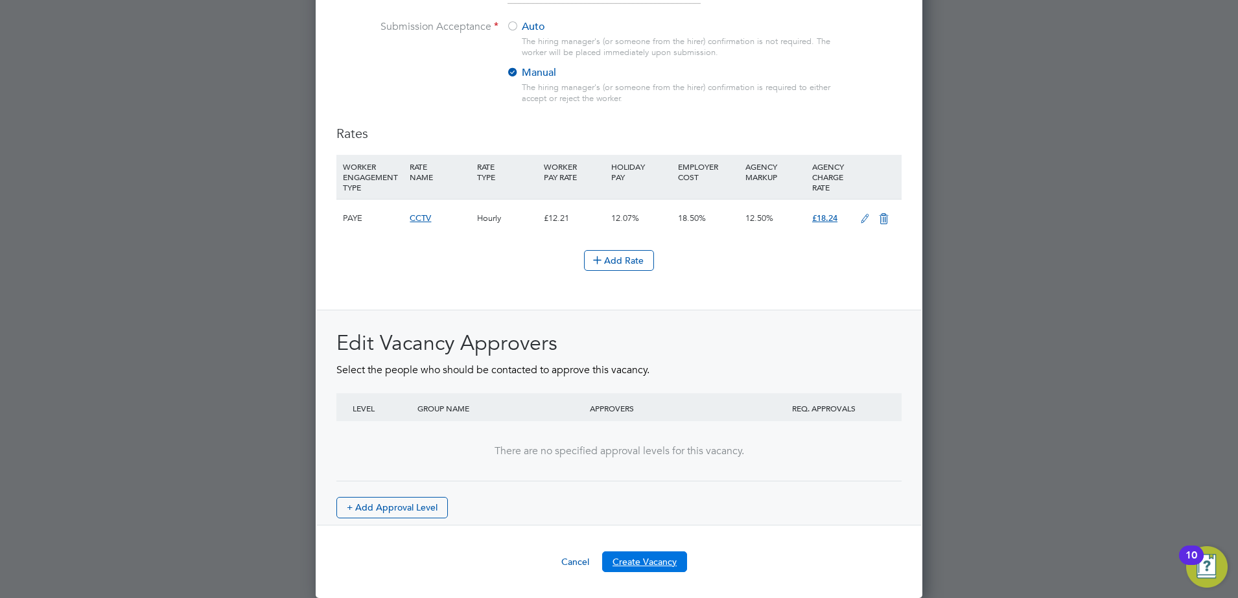
click at [627, 565] on button "Create Vacancy" at bounding box center [644, 562] width 85 height 21
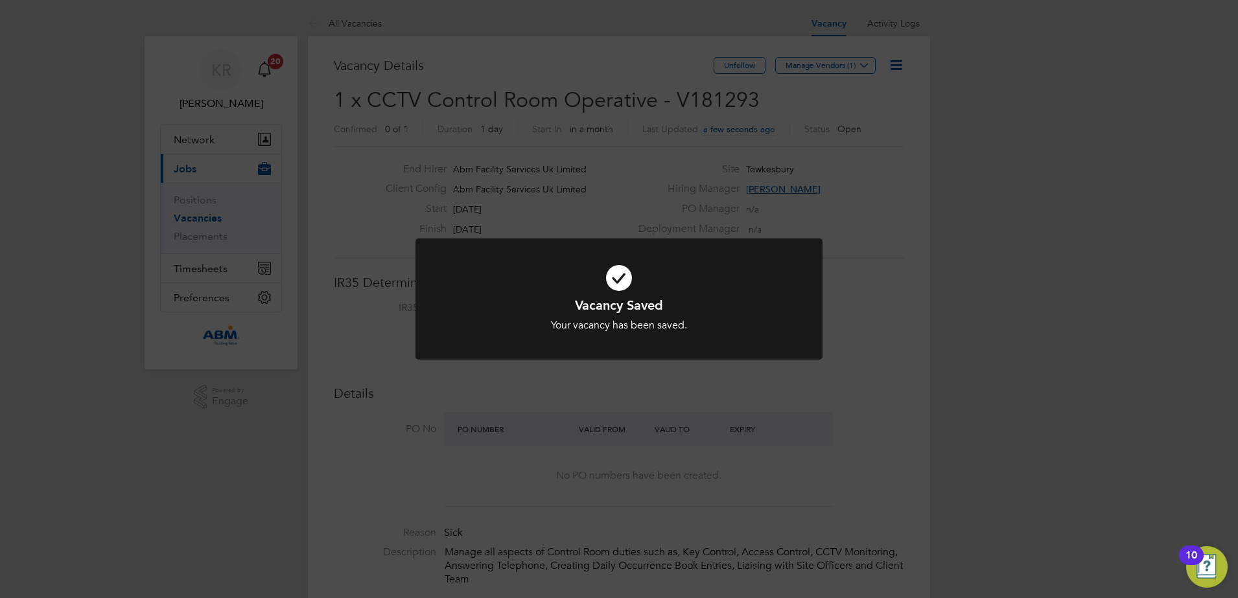
click at [917, 295] on div "Vacancy Saved Your vacancy has been saved. Cancel Okay" at bounding box center [619, 299] width 1238 height 598
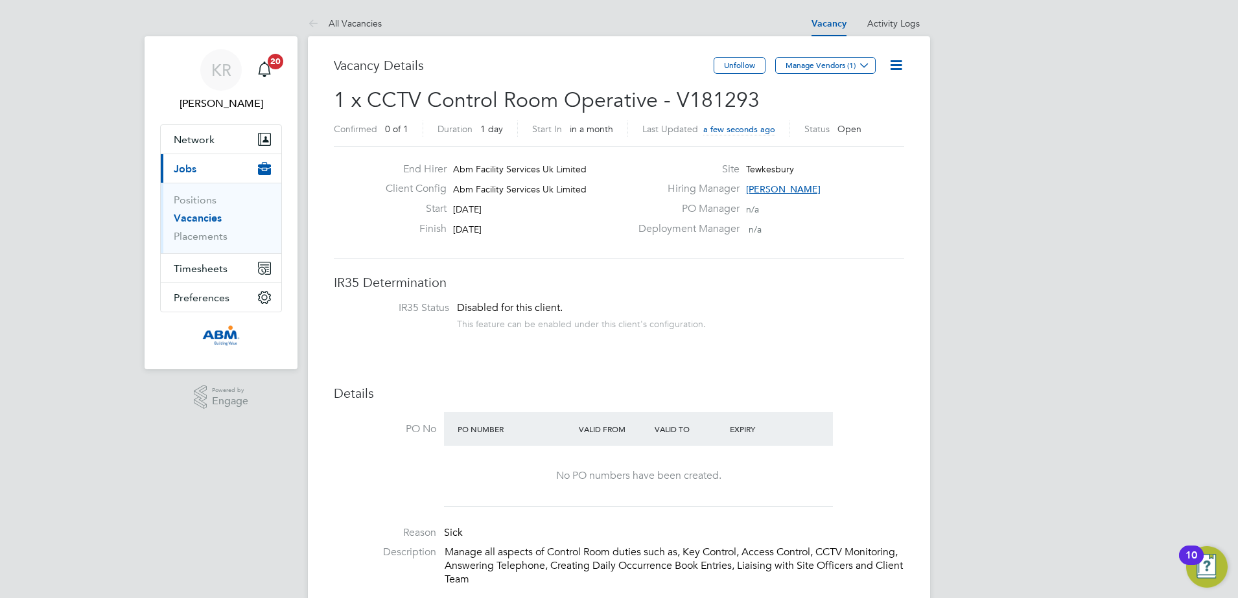
click at [181, 219] on link "Vacancies" at bounding box center [198, 218] width 48 height 12
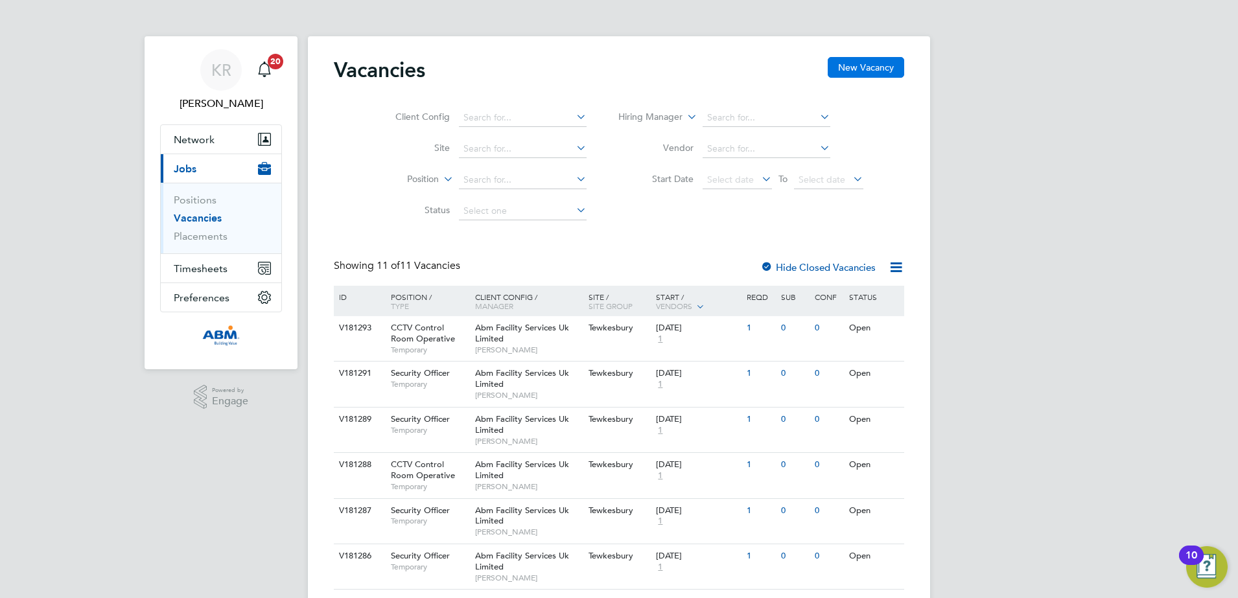
click at [864, 72] on button "New Vacancy" at bounding box center [866, 67] width 76 height 21
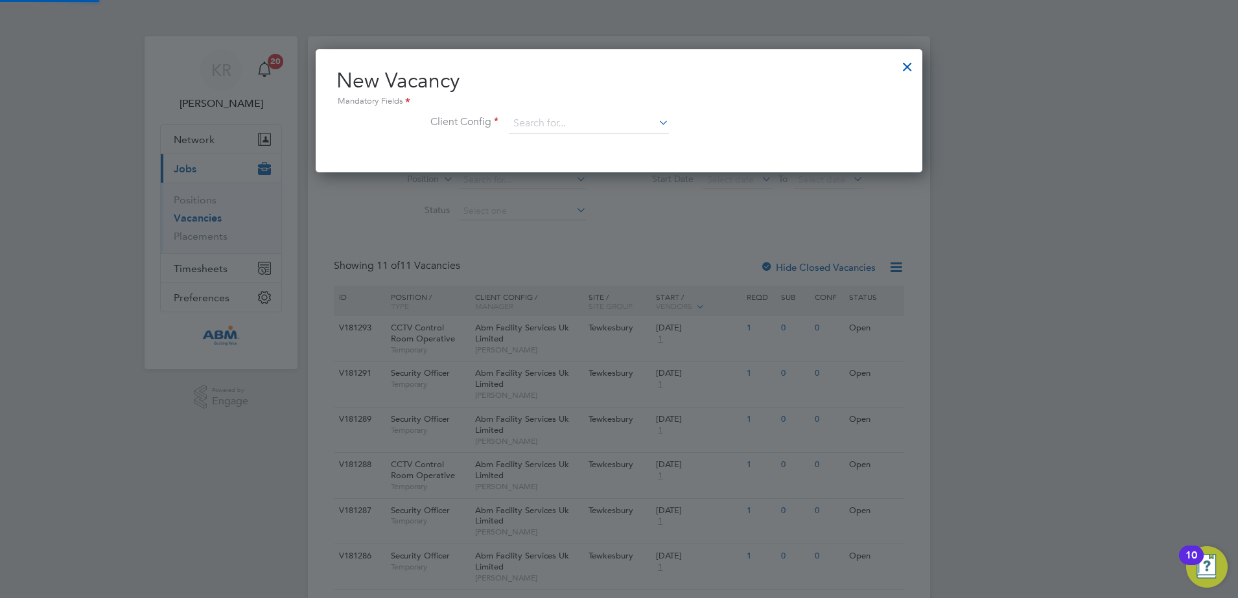
scroll to position [123, 607]
click at [602, 128] on input at bounding box center [589, 123] width 160 height 19
click at [612, 161] on li "Abm Facility Services Uk Limited" at bounding box center [588, 160] width 161 height 18
type input "Abm Facility Services Uk Limited"
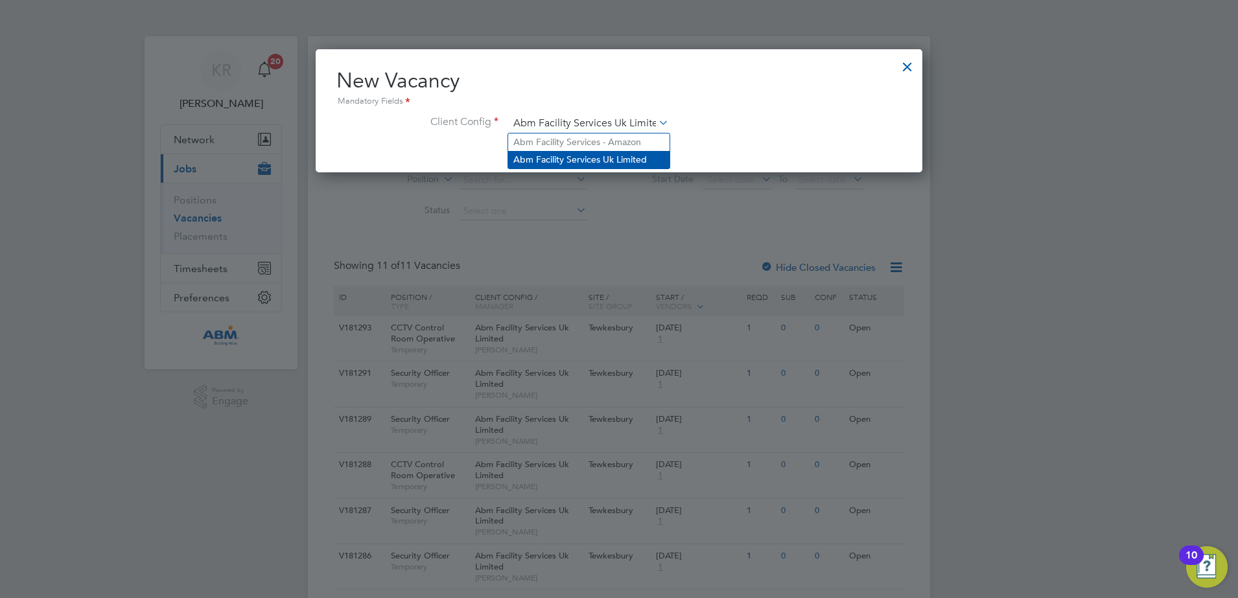
scroll to position [217, 607]
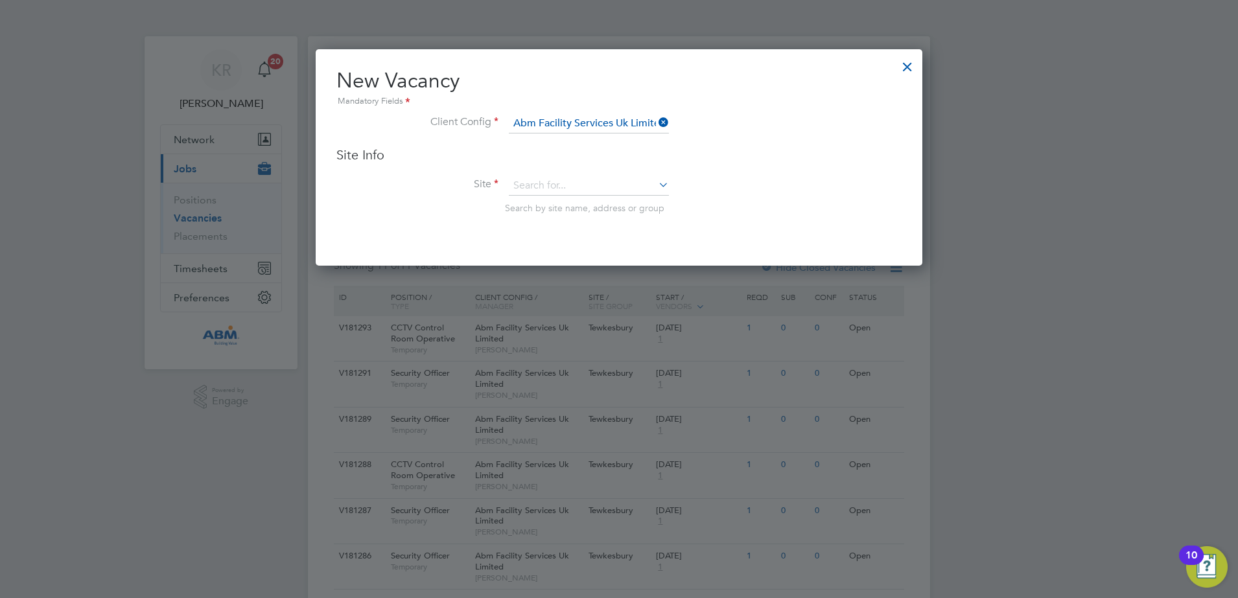
click at [656, 189] on icon at bounding box center [656, 185] width 0 height 18
click at [600, 204] on li "Tewkesbury" at bounding box center [588, 204] width 161 height 17
type input "Tewkesbury"
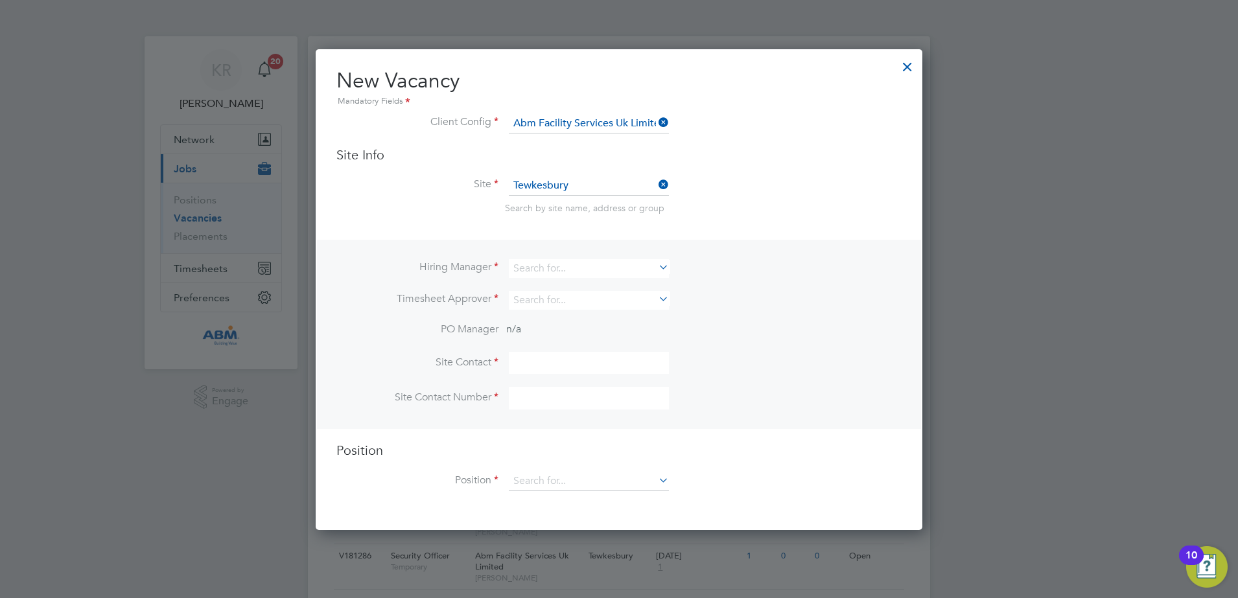
click at [656, 272] on icon at bounding box center [656, 267] width 0 height 18
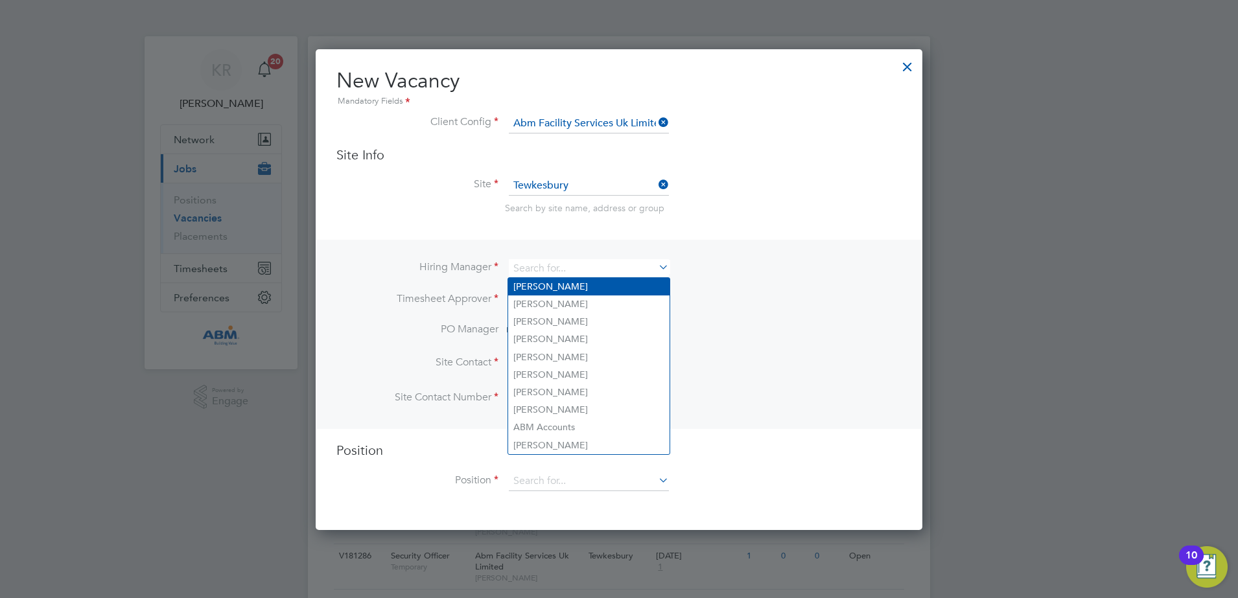
click at [644, 281] on li "Kieran Ryder" at bounding box center [588, 287] width 161 height 18
type input "Kieran Ryder"
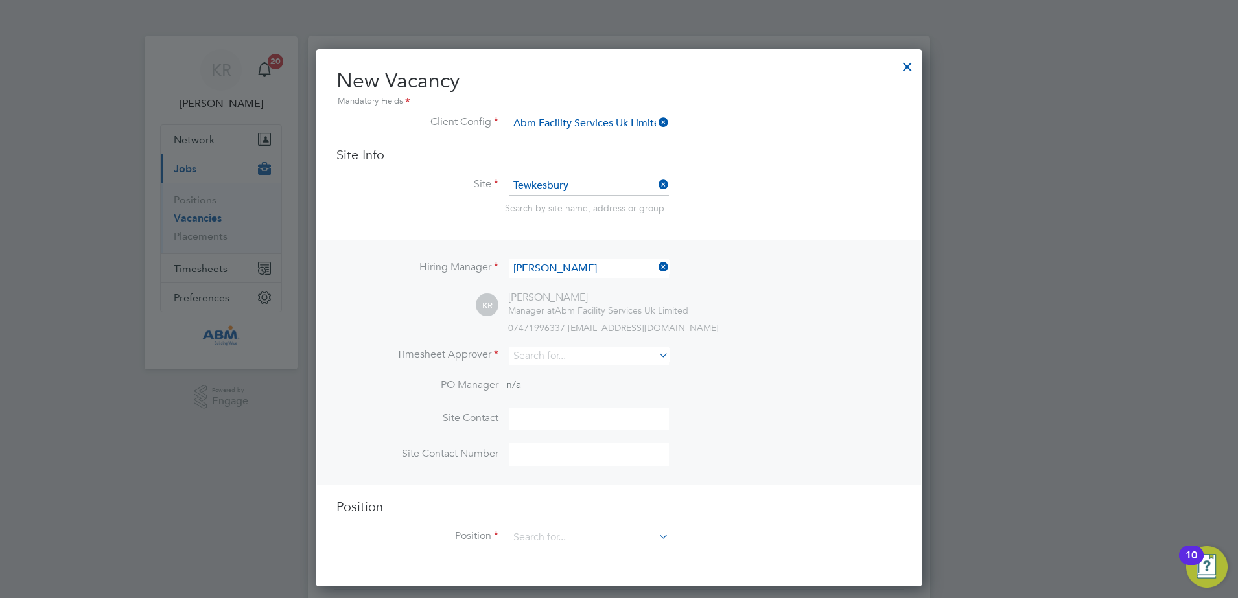
click at [740, 327] on div "07471996337 kieran.ryder@abm.com" at bounding box center [704, 328] width 393 height 12
click at [656, 355] on icon at bounding box center [656, 355] width 0 height 18
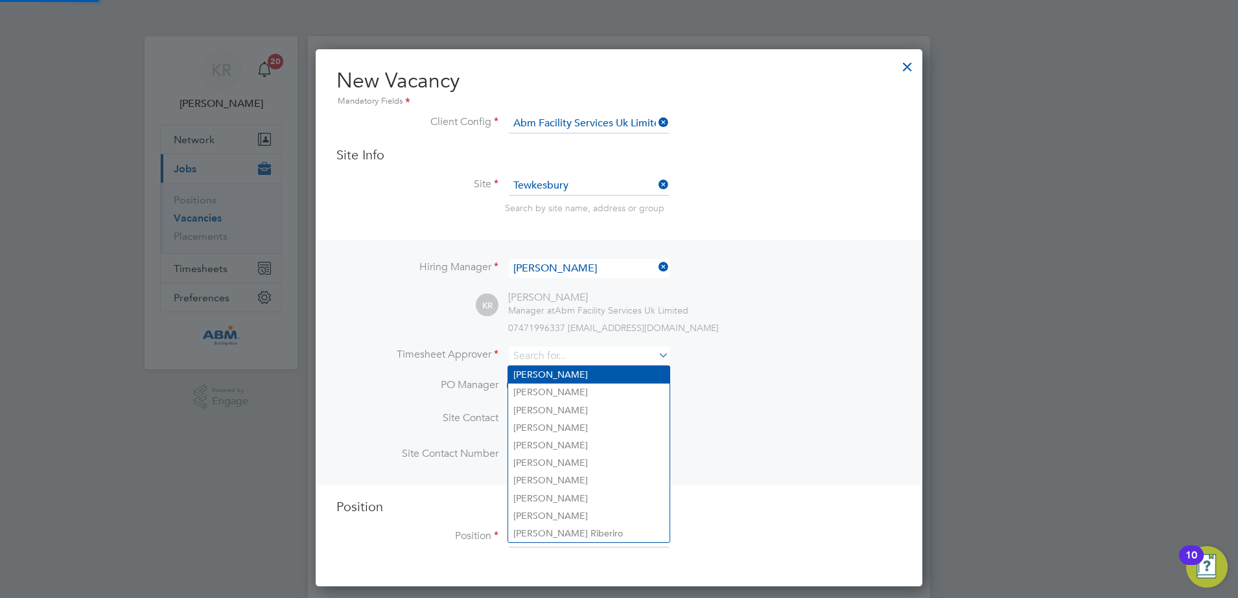
click at [623, 377] on li "Matthew Thompson" at bounding box center [588, 375] width 161 height 18
type input "Matthew Thompson"
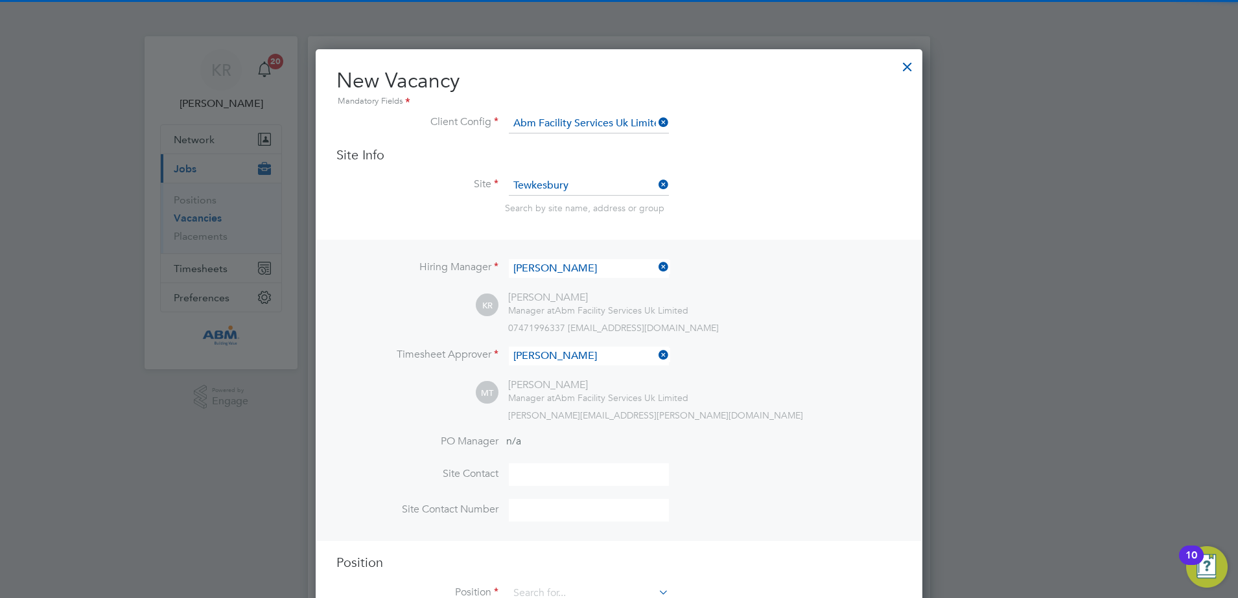
scroll to position [6, 6]
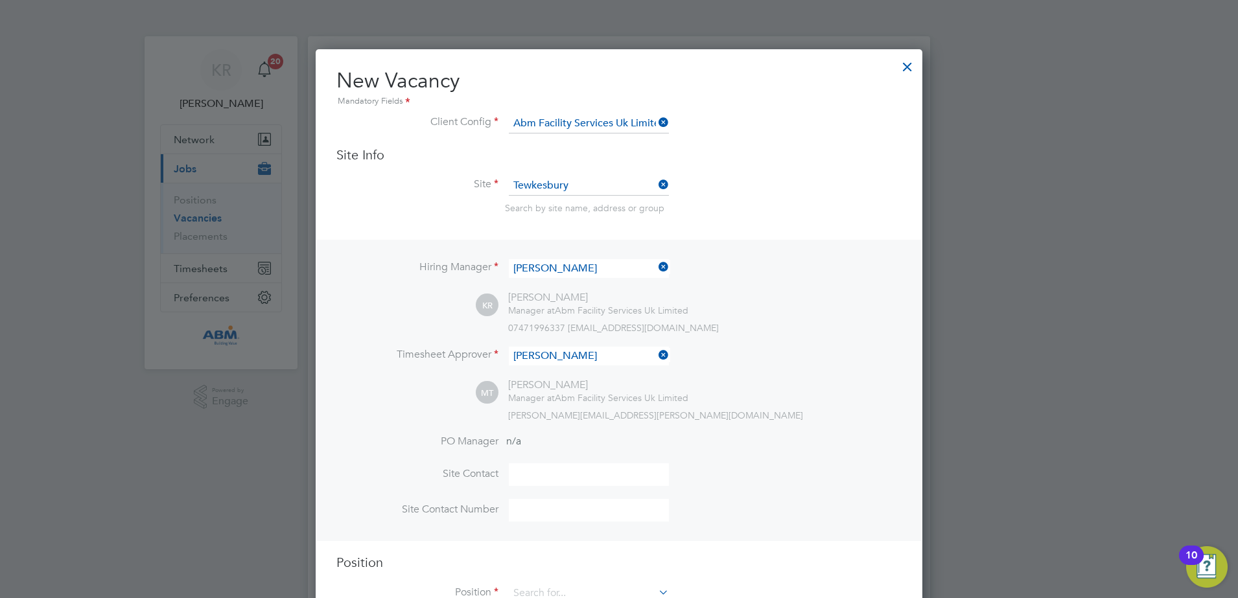
click at [656, 355] on icon at bounding box center [656, 355] width 0 height 18
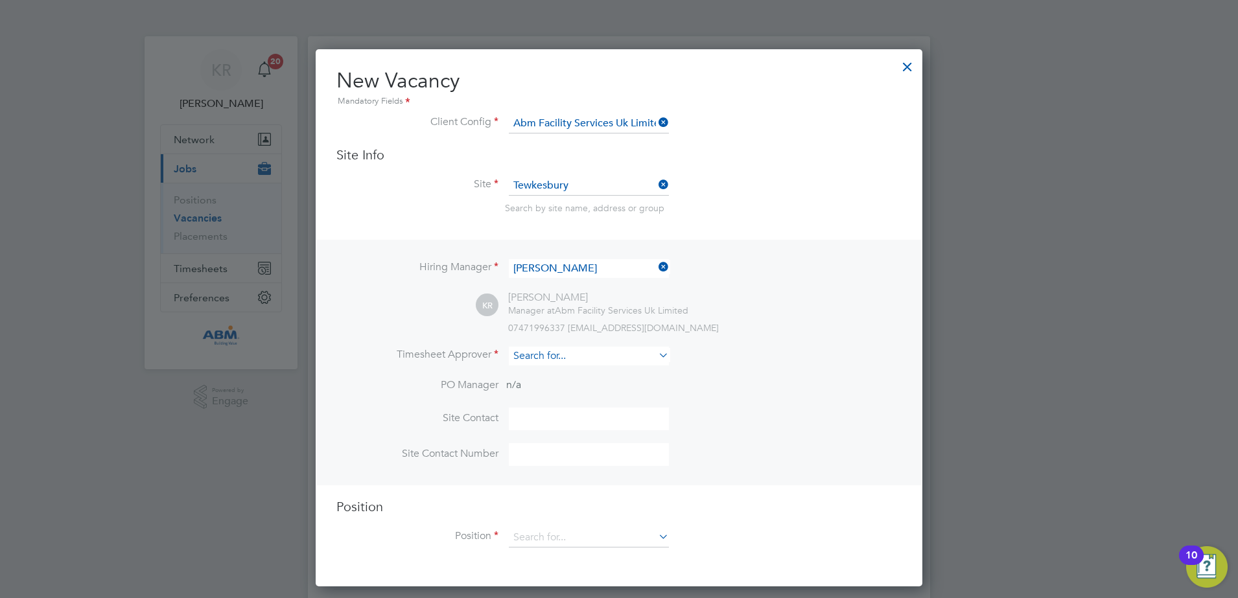
scroll to position [538, 607]
click at [656, 362] on icon at bounding box center [656, 355] width 0 height 18
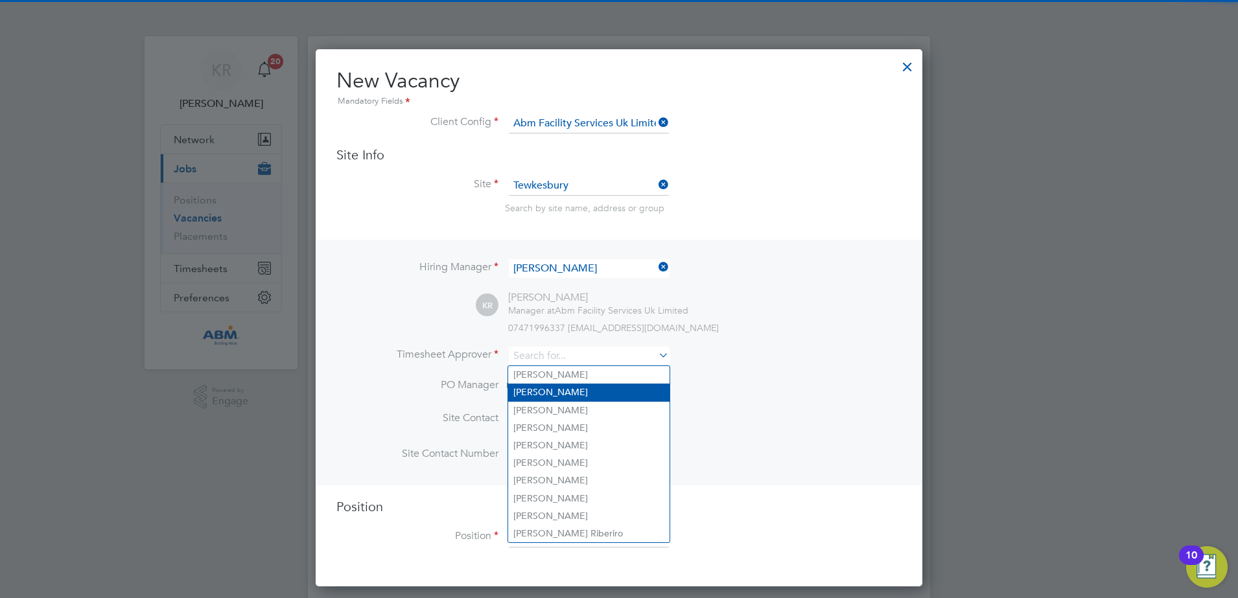
click at [616, 392] on li "Kieran Ryder" at bounding box center [588, 393] width 161 height 18
type input "Kieran Ryder"
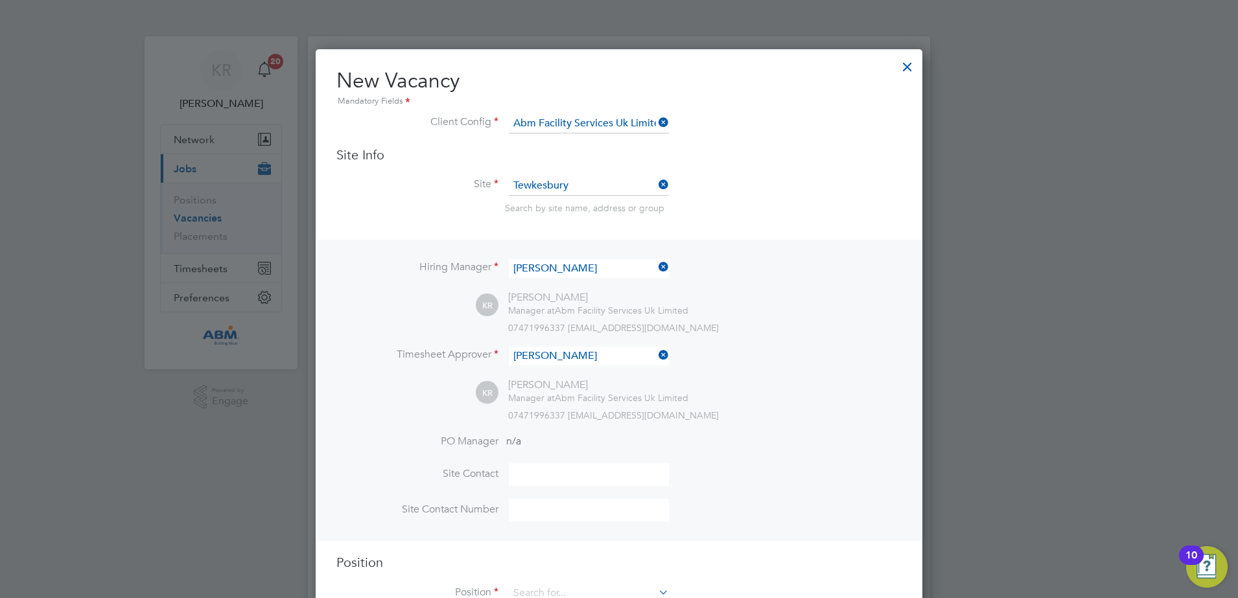
click at [729, 414] on div "07471996337 kieran.ryder@abm.com" at bounding box center [704, 416] width 393 height 12
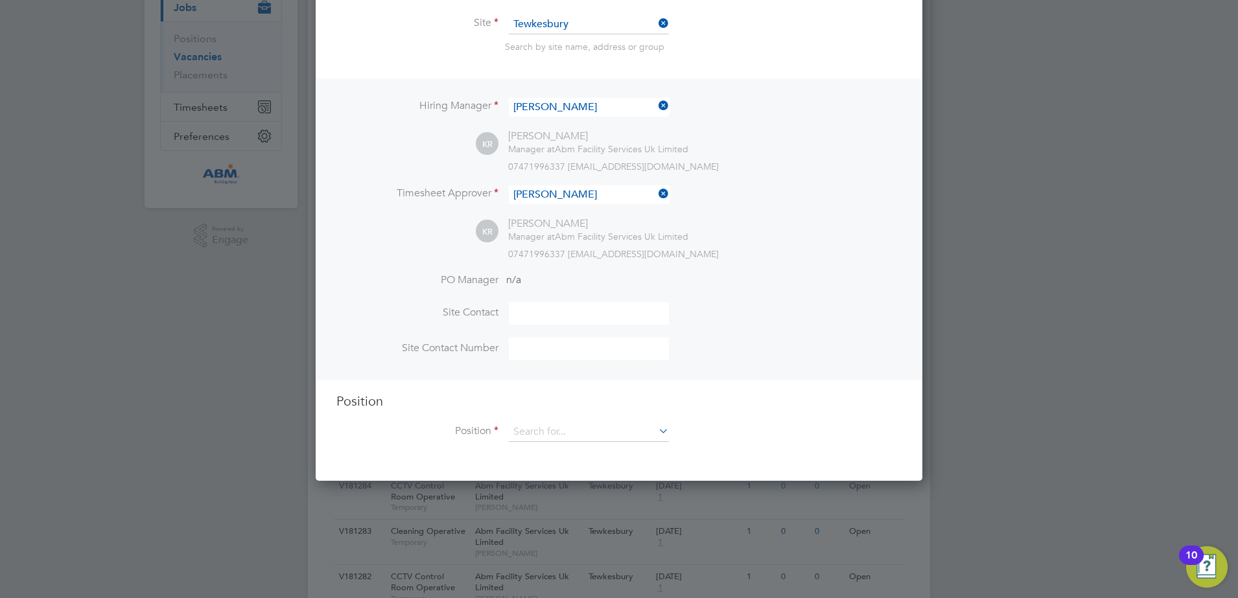
scroll to position [162, 0]
click at [547, 318] on input at bounding box center [589, 312] width 160 height 23
type input "Kieran Ryder"
type input "01684 645970"
click at [714, 357] on li "Site Contact Number 01684 645970" at bounding box center [618, 355] width 565 height 36
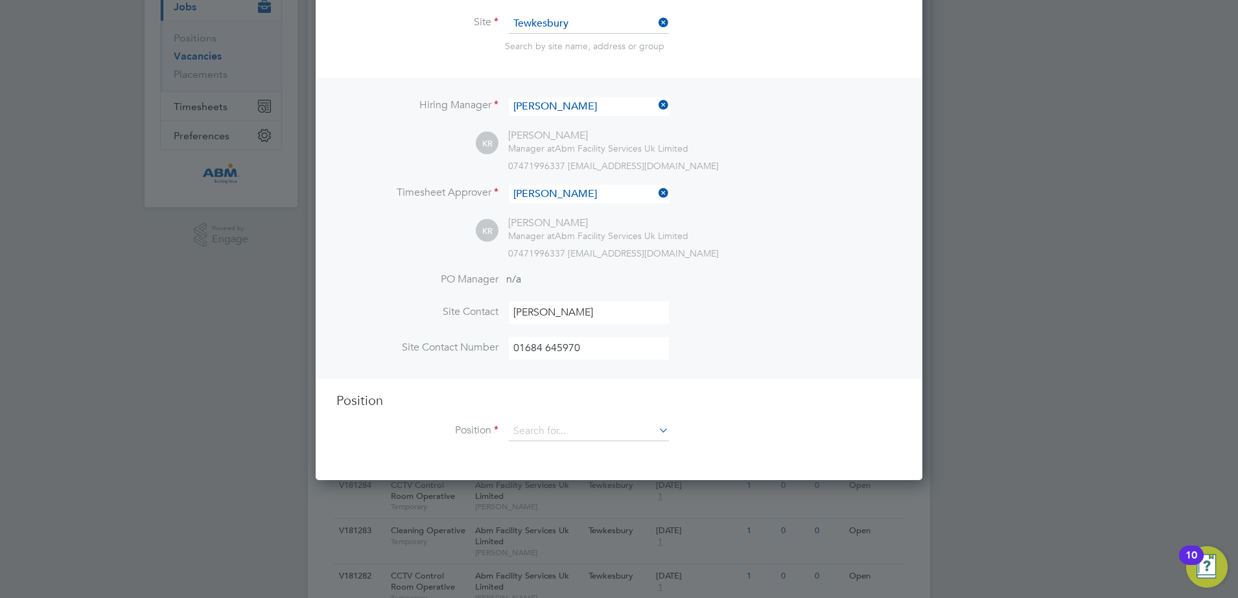
click at [670, 428] on li "Position" at bounding box center [618, 438] width 565 height 32
click at [656, 434] on icon at bounding box center [656, 430] width 0 height 18
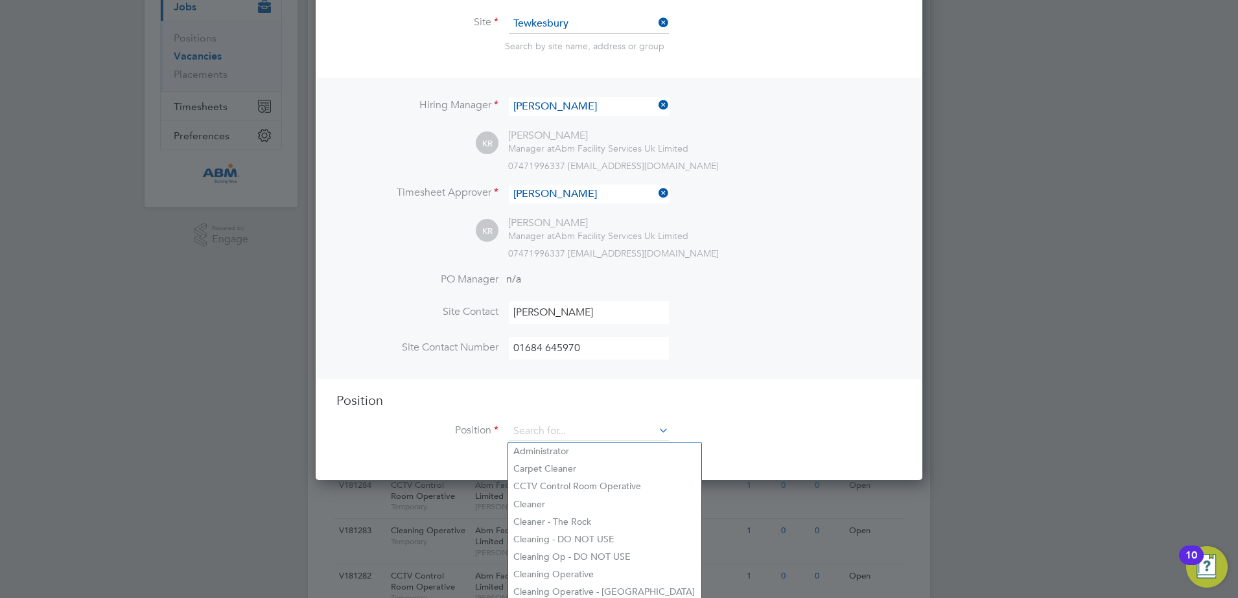
click at [707, 410] on div "Position Position" at bounding box center [618, 423] width 565 height 62
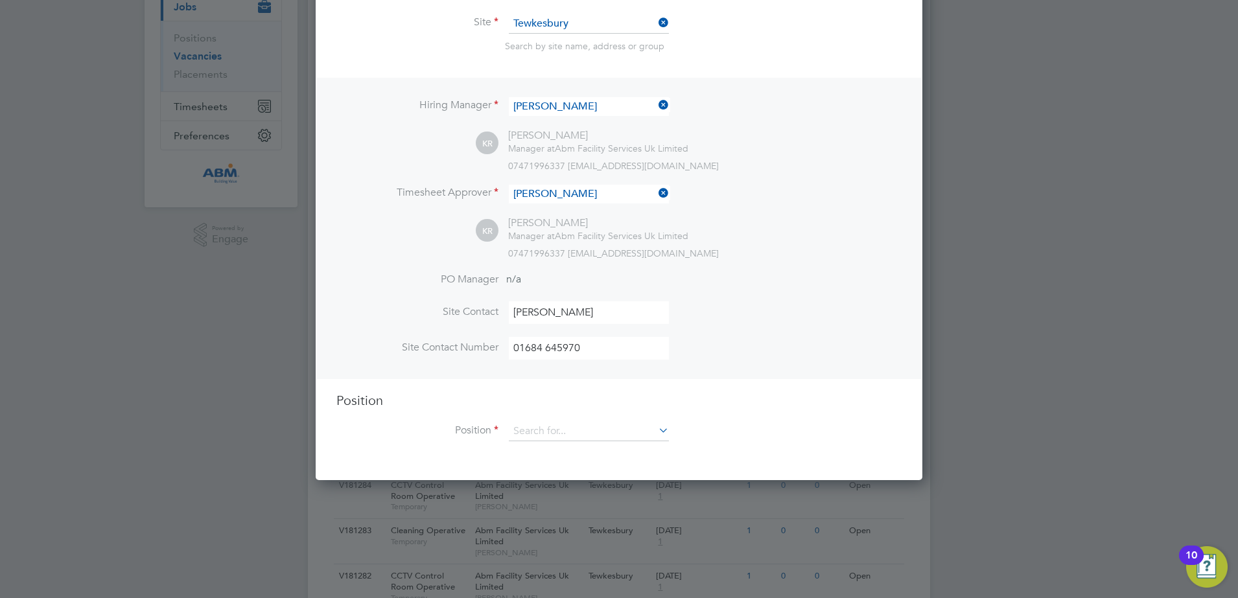
click at [656, 434] on icon at bounding box center [656, 430] width 0 height 18
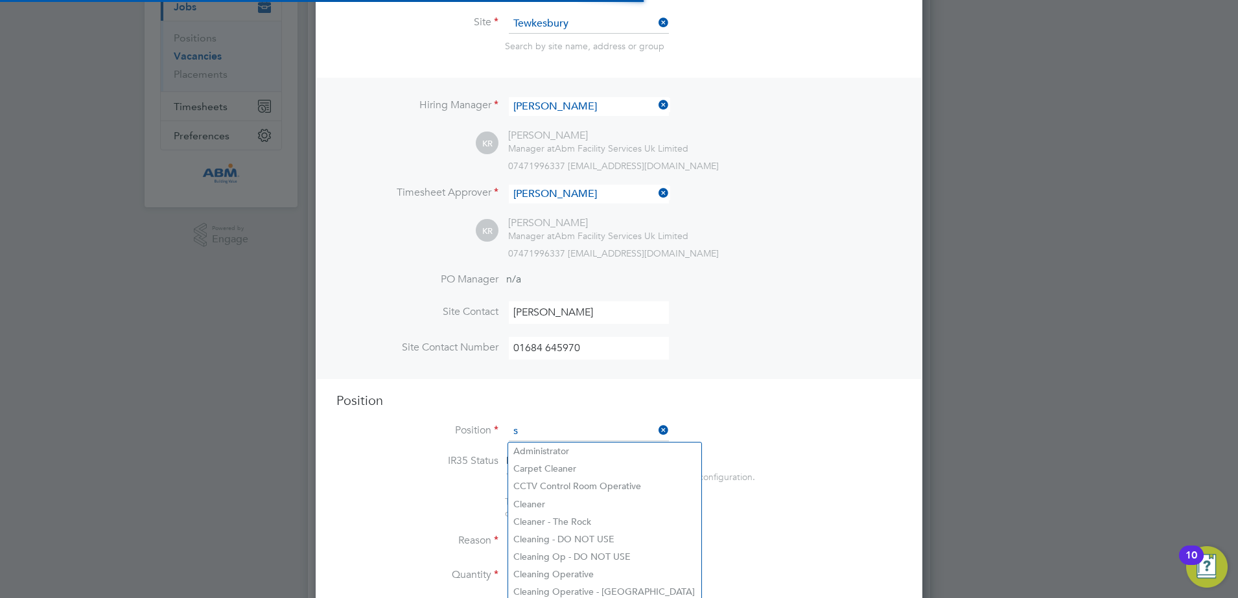
scroll to position [1864, 607]
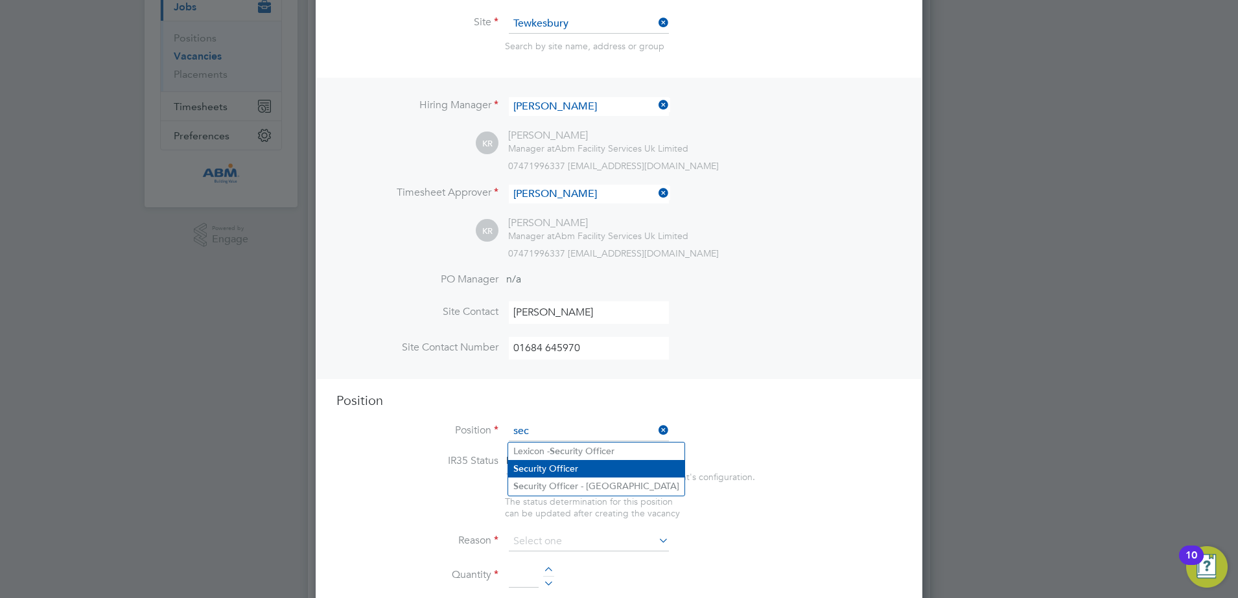
click at [587, 465] on li "Sec urity Officer" at bounding box center [596, 469] width 176 height 18
type input "Security Officer"
type textarea "To patrol and traffic management on a busy retail park and prioritise the safet…"
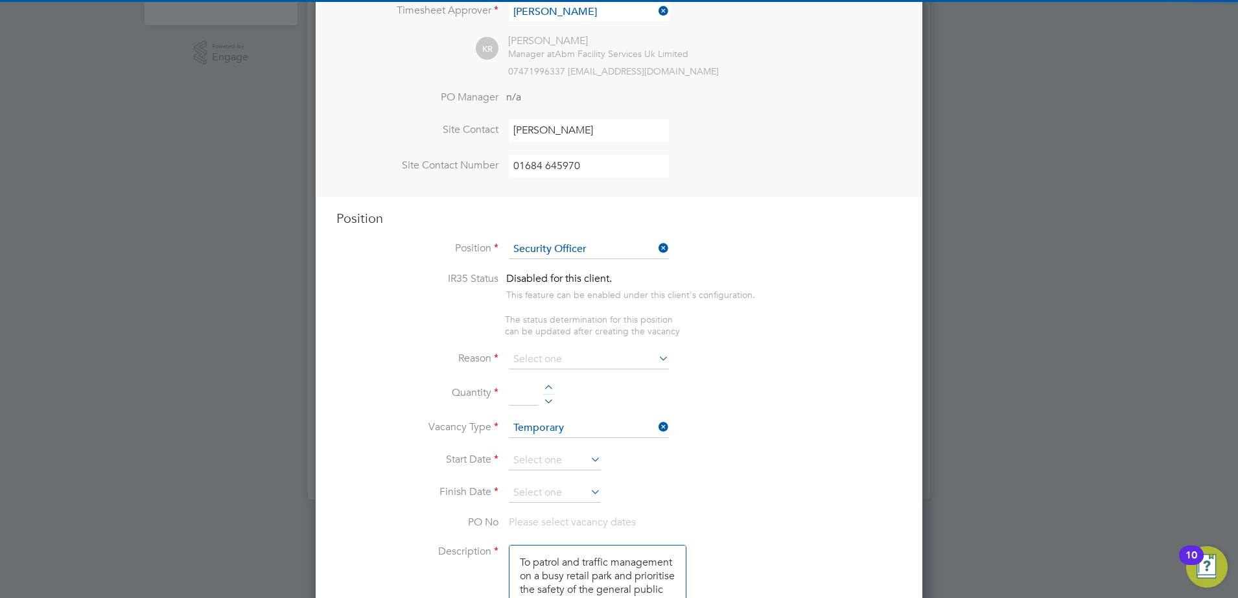
scroll to position [405, 0]
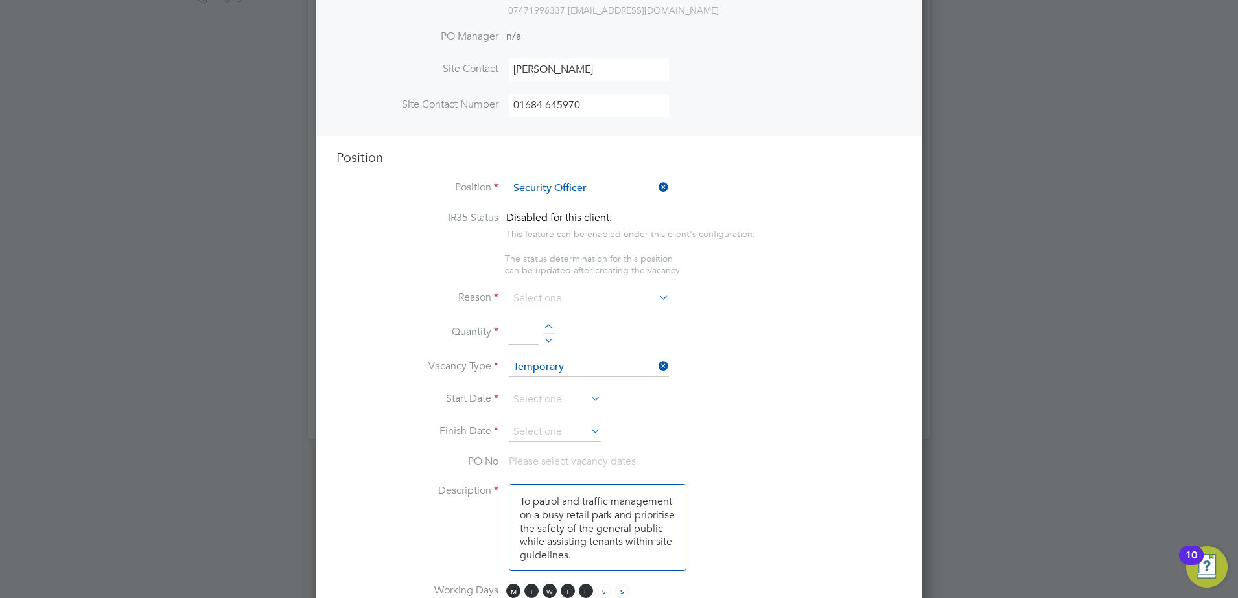
click at [656, 298] on icon at bounding box center [656, 297] width 0 height 18
click at [656, 300] on icon at bounding box center [656, 297] width 0 height 18
click at [656, 304] on icon at bounding box center [656, 297] width 0 height 18
click at [653, 301] on li "Reason" at bounding box center [618, 305] width 565 height 32
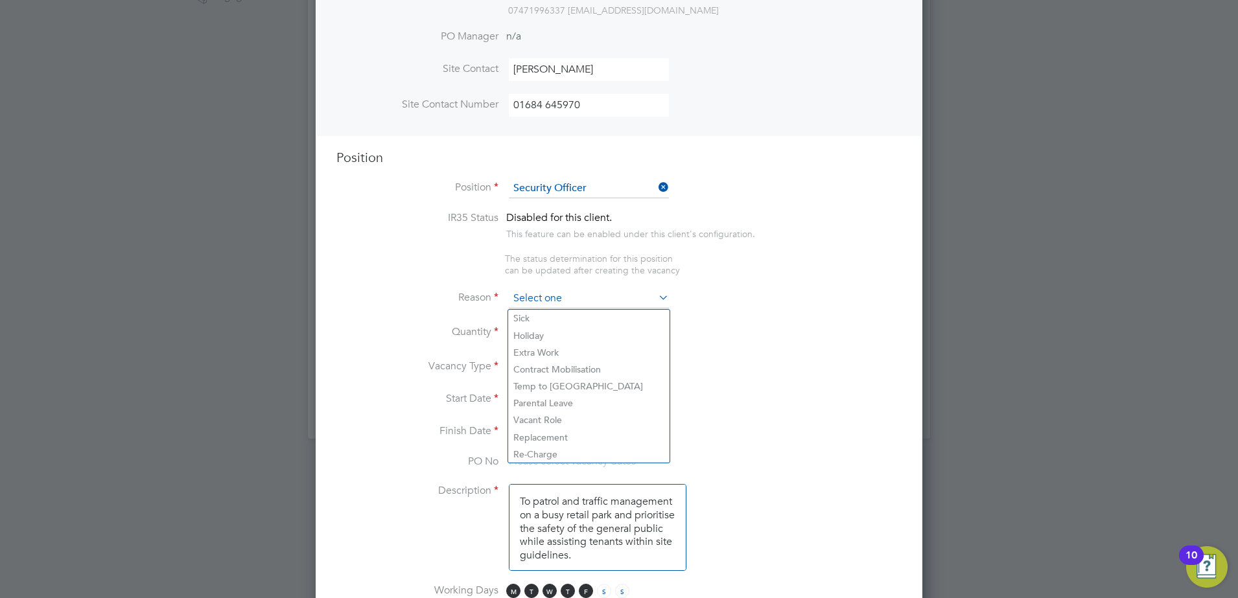
click at [643, 300] on input at bounding box center [589, 298] width 160 height 19
click at [605, 316] on li "Sick" at bounding box center [588, 318] width 161 height 17
type input "Sick"
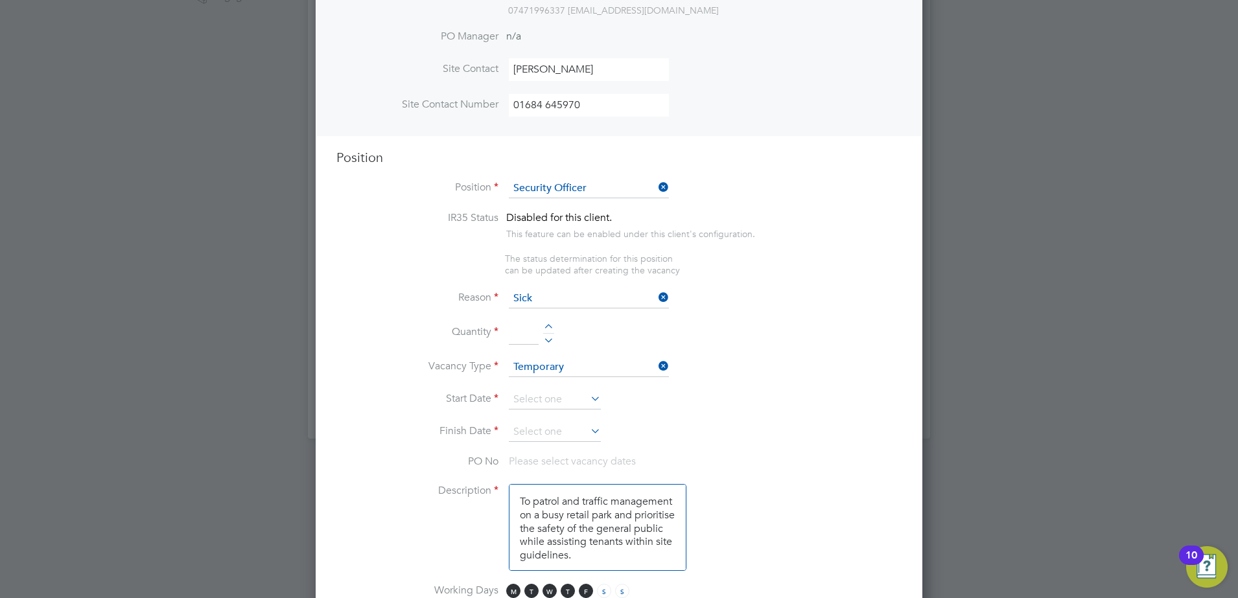
click at [524, 340] on input at bounding box center [524, 333] width 30 height 23
type input "1"
click at [687, 341] on li "Quantity 1" at bounding box center [618, 340] width 565 height 36
click at [576, 398] on input at bounding box center [555, 399] width 92 height 19
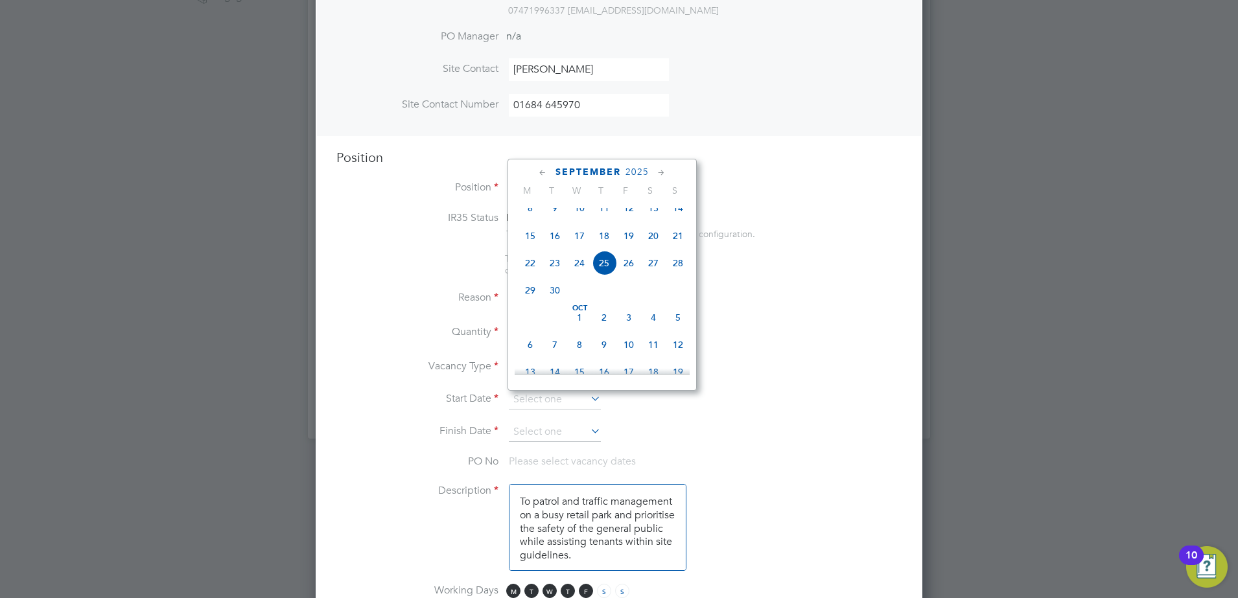
click at [662, 174] on icon at bounding box center [661, 173] width 12 height 14
click at [554, 329] on span "28" at bounding box center [555, 316] width 25 height 25
type input "28 Oct 2025"
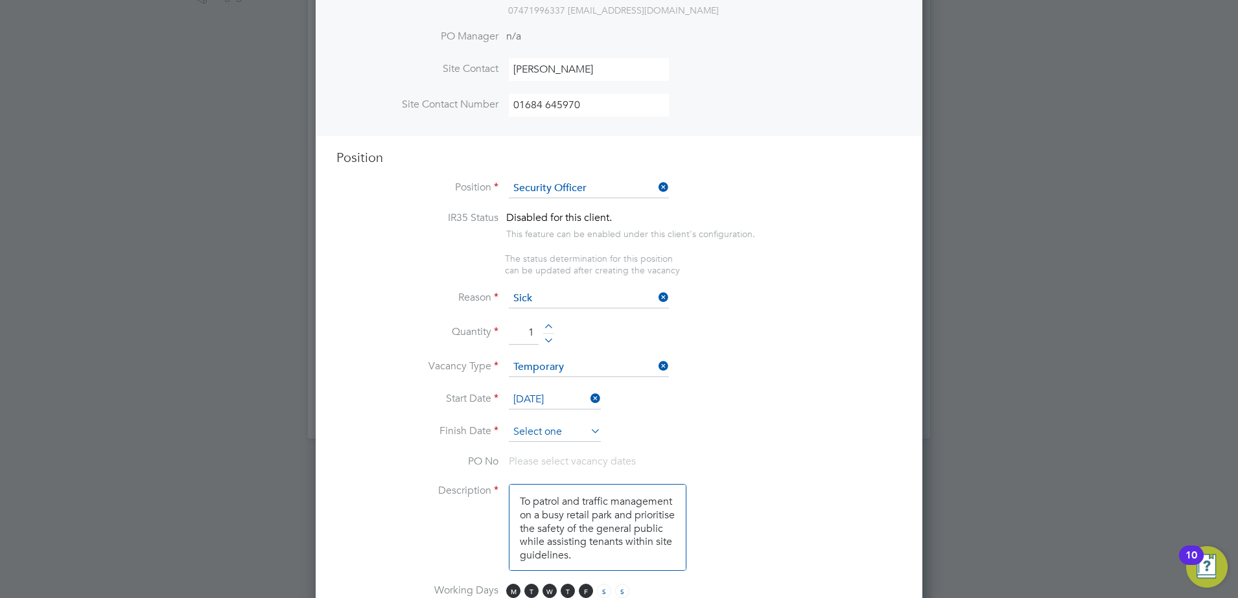
click at [582, 432] on input at bounding box center [555, 432] width 92 height 19
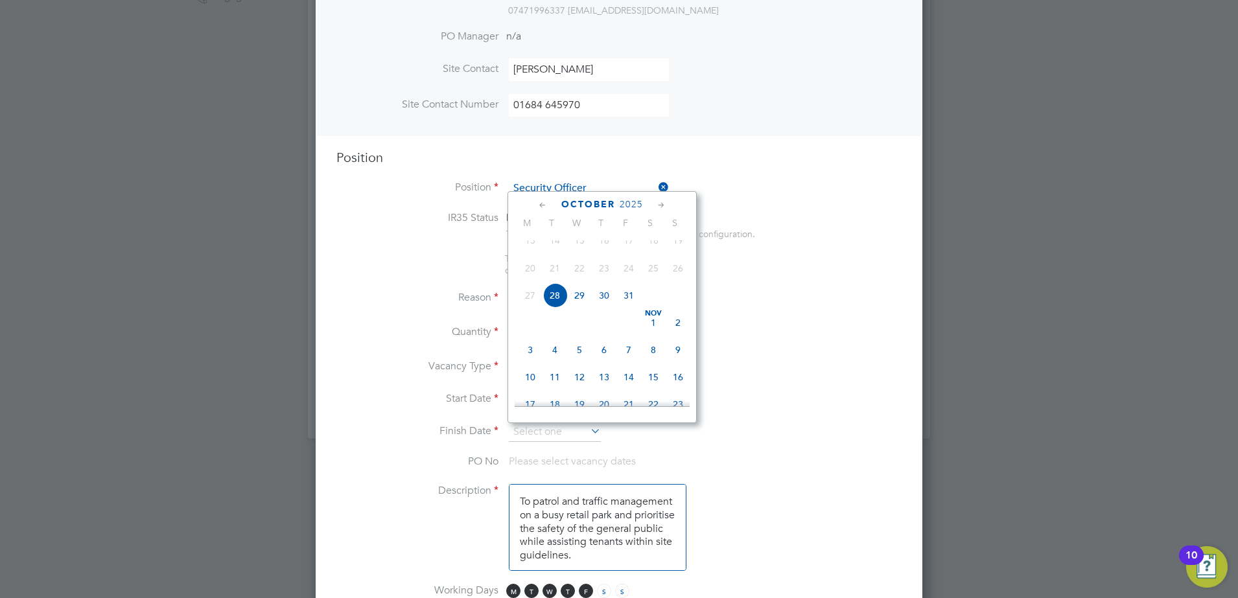
click at [554, 304] on span "28" at bounding box center [555, 295] width 25 height 25
type input "28 Oct 2025"
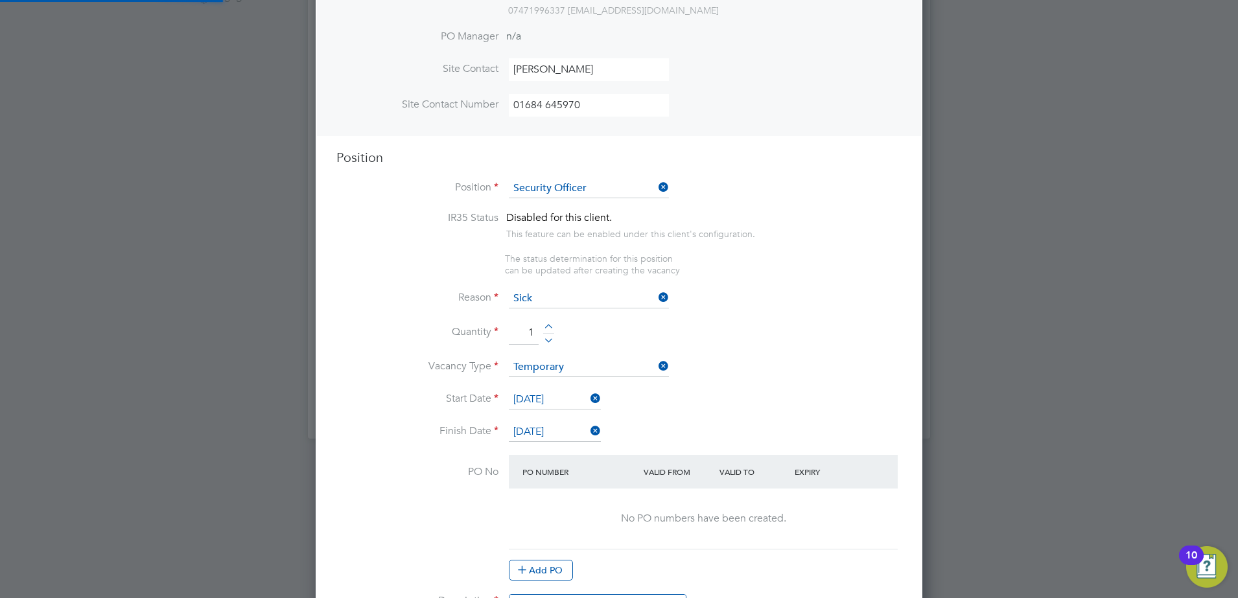
scroll to position [1971, 607]
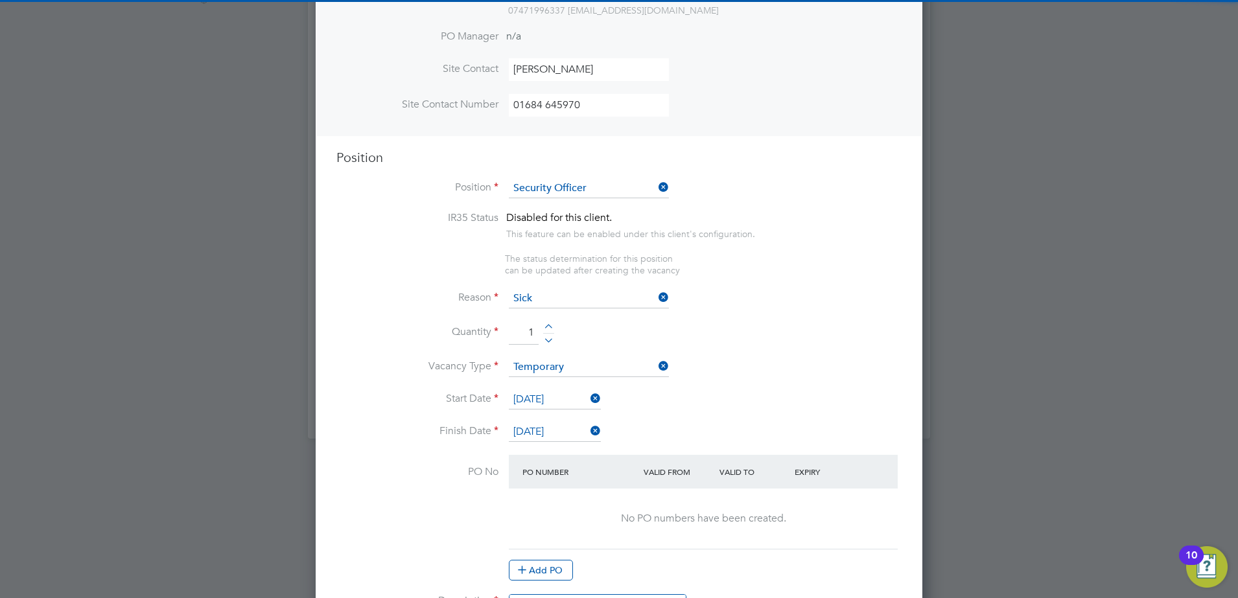
click at [753, 410] on li "Start Date 28 Oct 2025" at bounding box center [618, 406] width 565 height 32
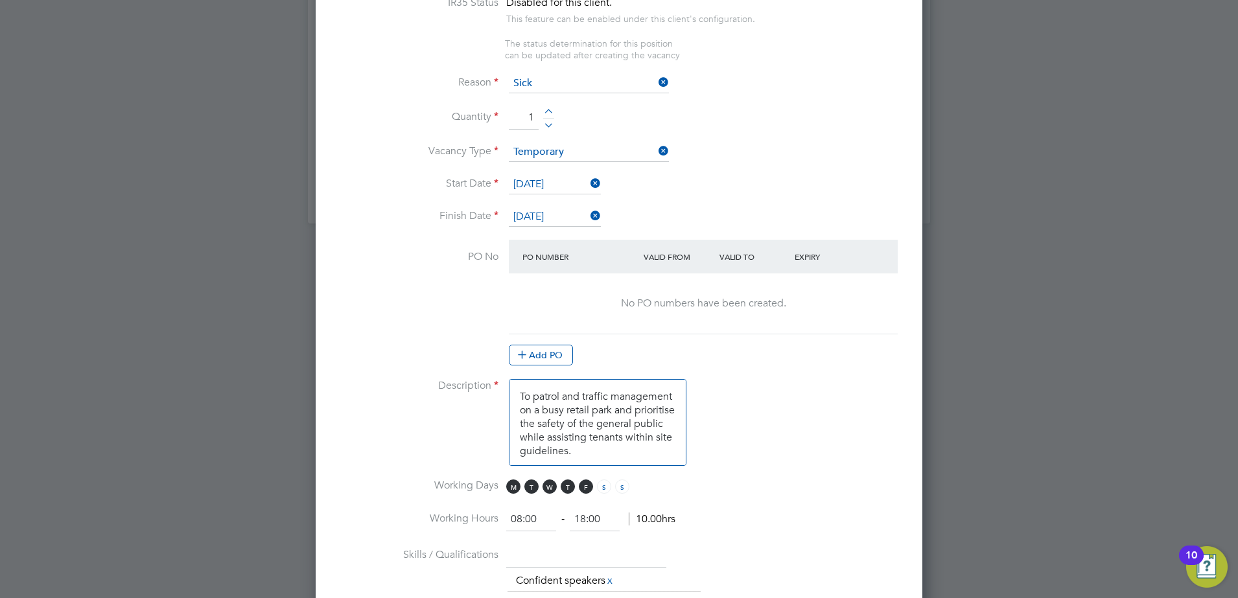
scroll to position [648, 0]
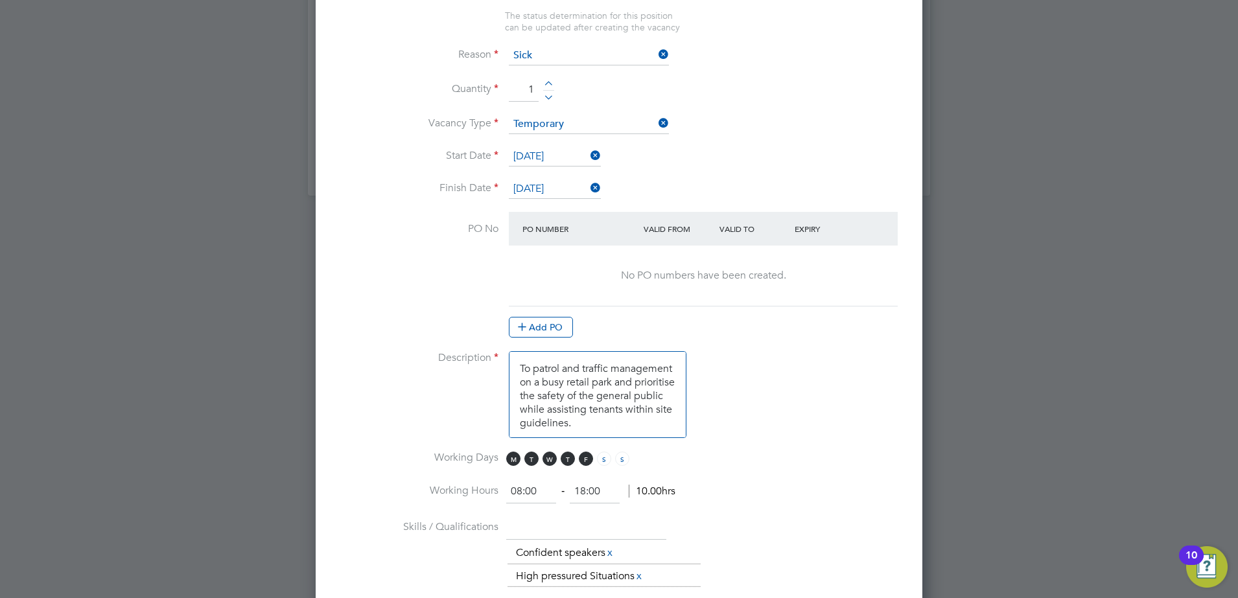
drag, startPoint x: 667, startPoint y: 427, endPoint x: 481, endPoint y: 346, distance: 202.9
click at [481, 346] on ng-container "IR35 Status Disabled for this client. This feature can be enabled under this cl…" at bounding box center [618, 433] width 565 height 930
paste textarea "Litter Pick the car Park from 16:00 - 18:30. 18:30 - 00:00 To patrol outside th…"
type textarea "To Litter Pick the car Park from 16:00 - 18:30. 18:30 - 00:00 To patrol outside…"
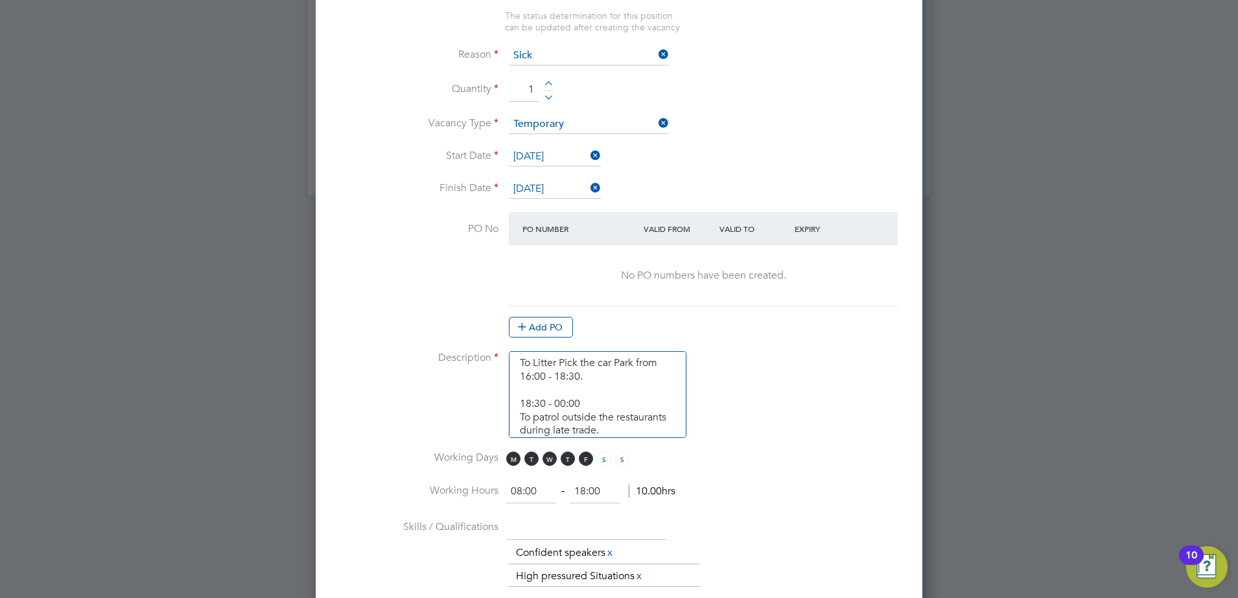
click at [770, 487] on li "Working Hours 08:00 ‐ 18:00 10.00hrs" at bounding box center [618, 498] width 565 height 36
click at [517, 456] on span "M" at bounding box center [513, 459] width 14 height 14
click at [546, 459] on span "W" at bounding box center [550, 459] width 14 height 14
drag, startPoint x: 564, startPoint y: 458, endPoint x: 574, endPoint y: 458, distance: 9.7
click at [565, 458] on span "T" at bounding box center [568, 459] width 14 height 14
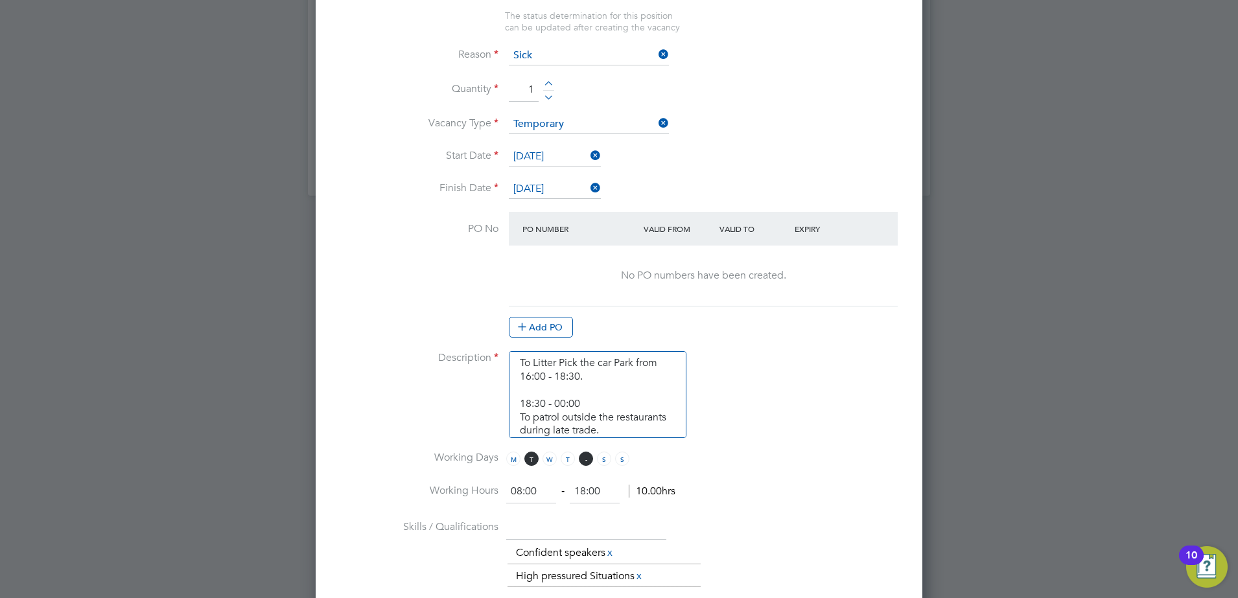
click at [585, 458] on span "F" at bounding box center [586, 459] width 14 height 14
drag, startPoint x: 550, startPoint y: 493, endPoint x: 480, endPoint y: 479, distance: 71.3
click at [485, 490] on li "Working Hours 08:00 ‐ 18:00 10.00hrs" at bounding box center [618, 498] width 565 height 36
type input "16:0"
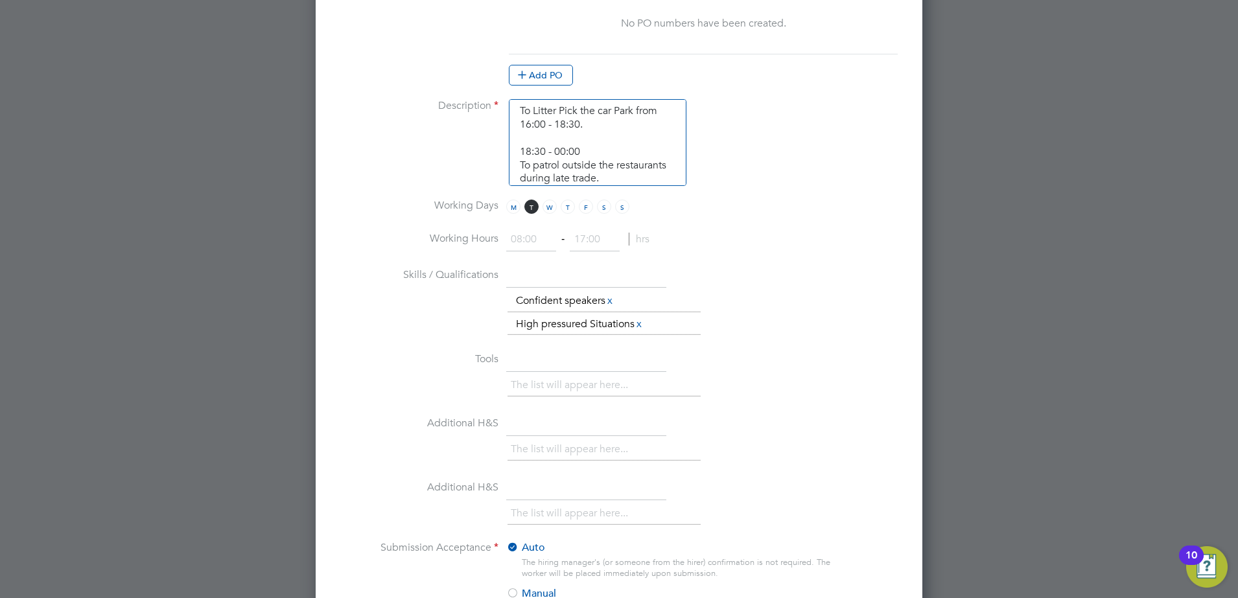
scroll to position [849, 0]
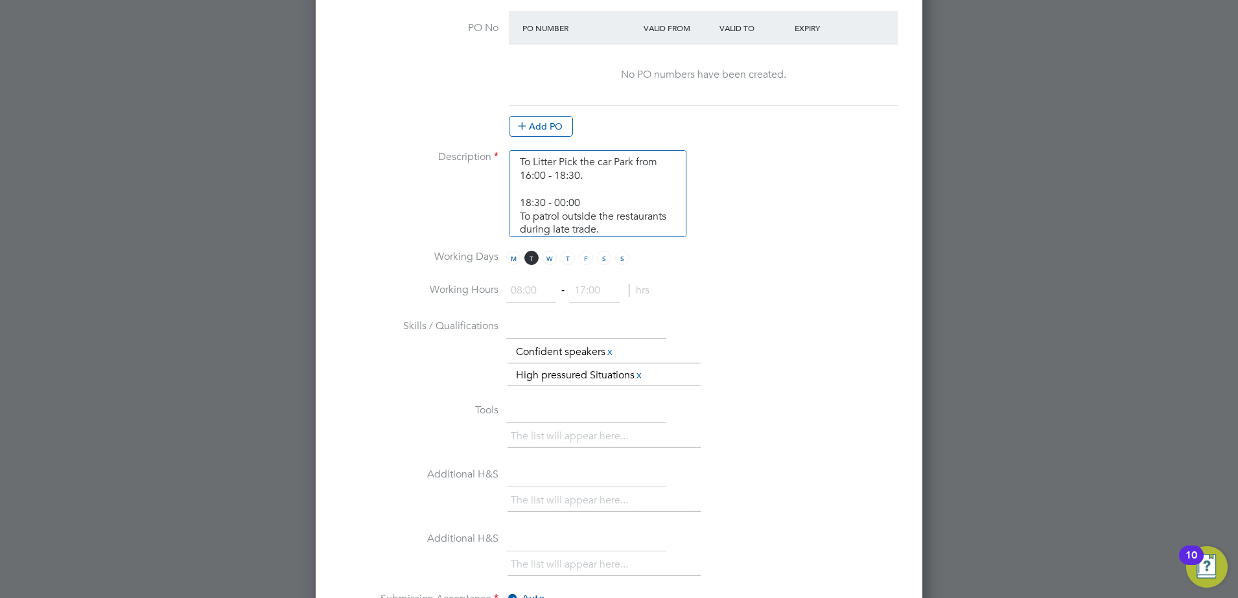
click at [543, 296] on input at bounding box center [531, 290] width 50 height 23
type input "16:00"
type input "00:00"
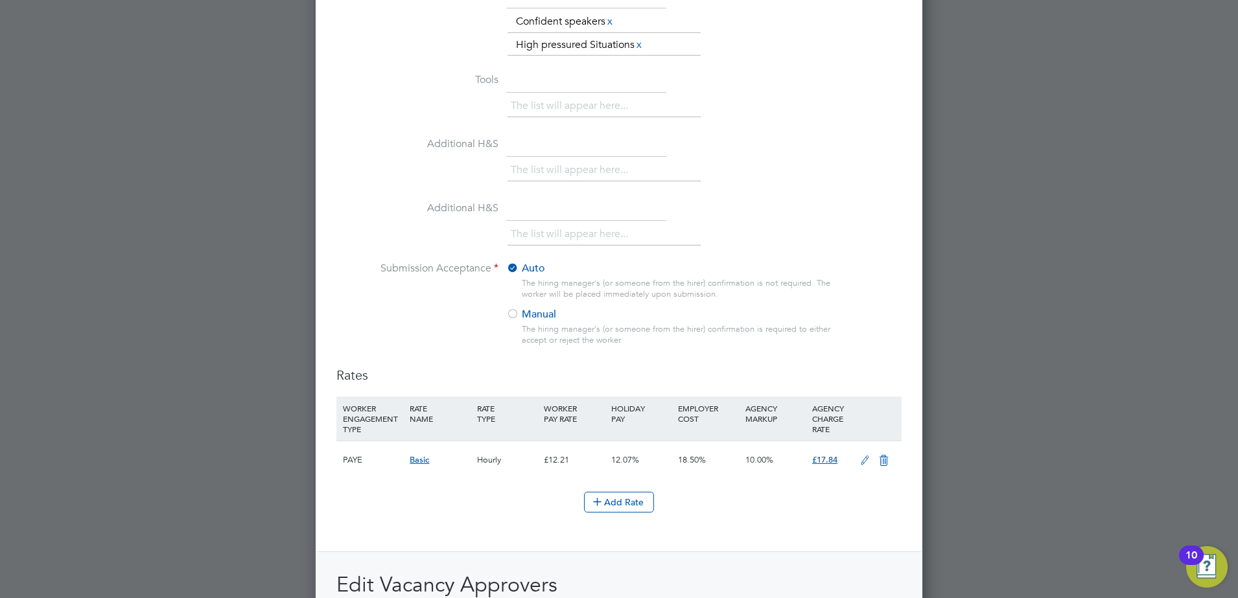
scroll to position [1254, 0]
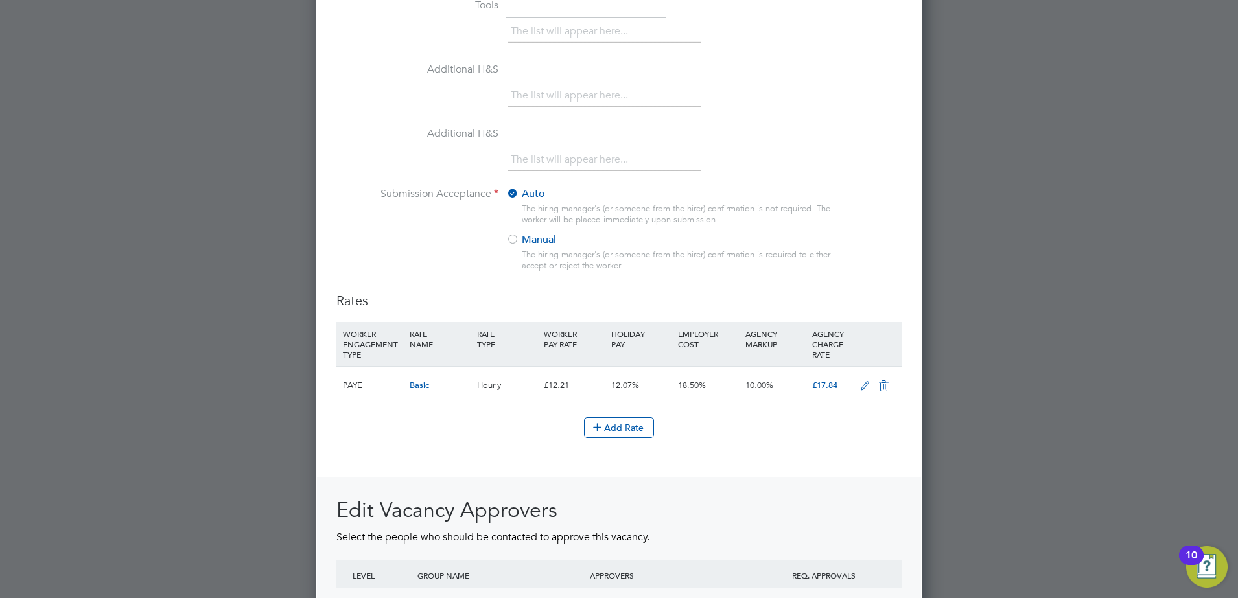
click at [514, 239] on div at bounding box center [512, 240] width 13 height 13
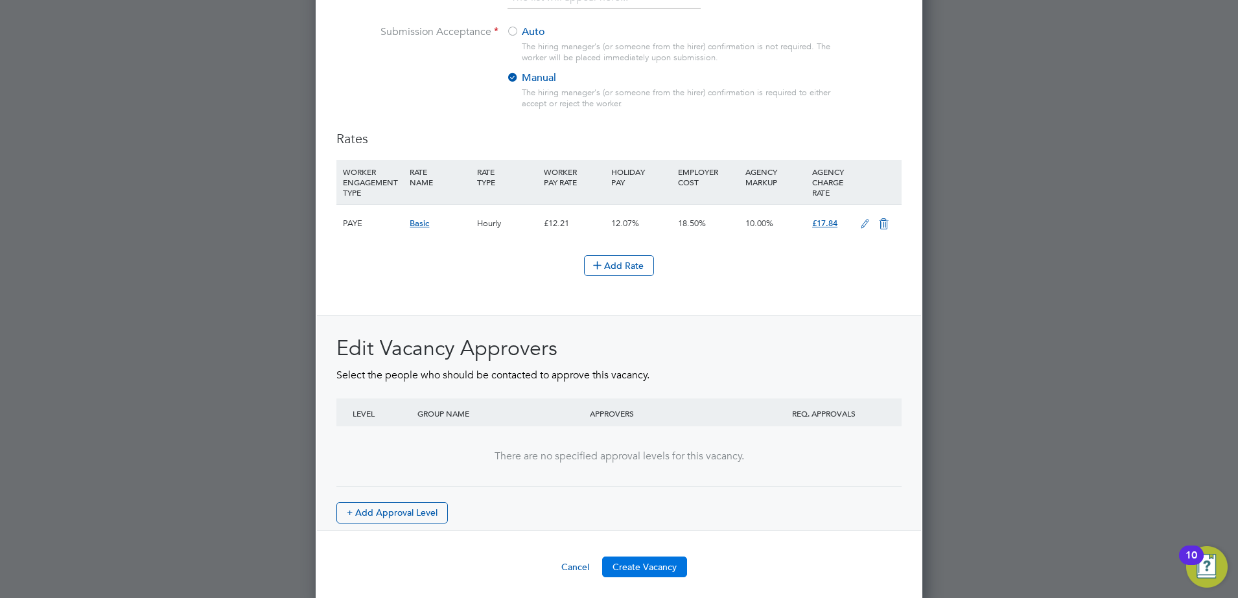
click at [657, 566] on button "Create Vacancy" at bounding box center [644, 567] width 85 height 21
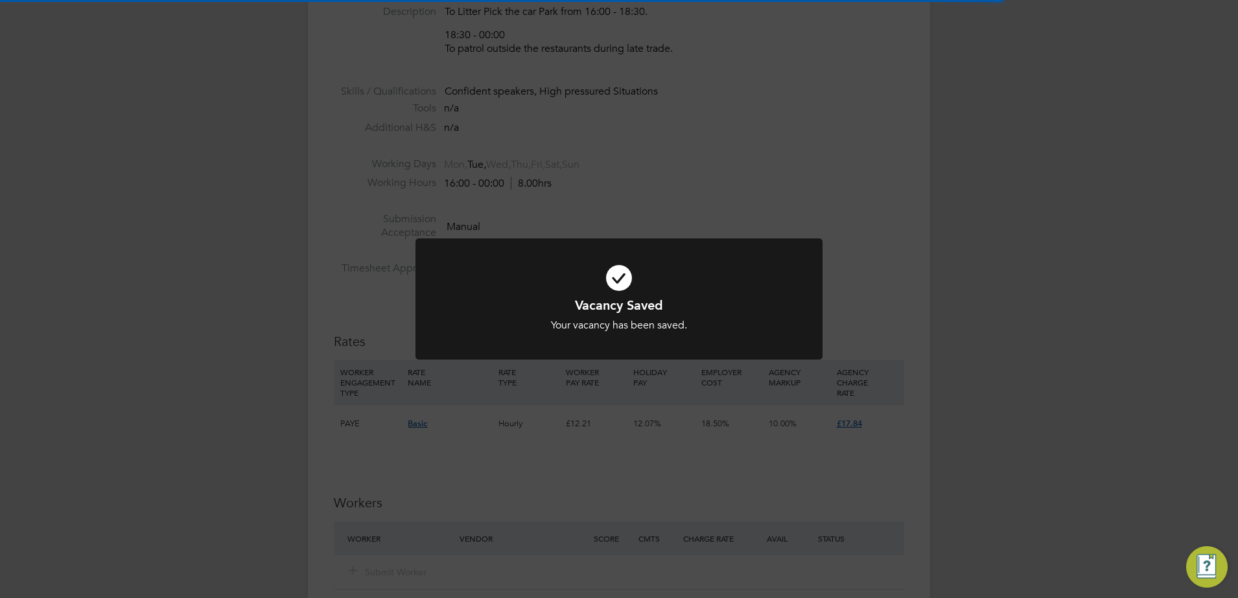
scroll to position [171, 0]
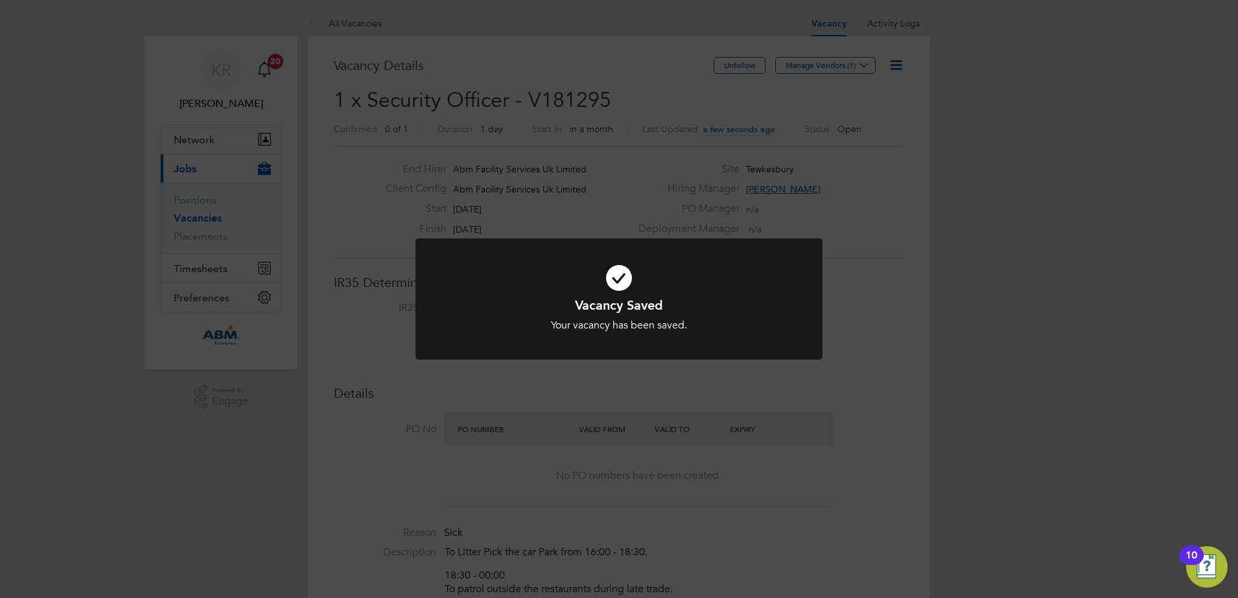
click at [926, 253] on div "Vacancy Saved Your vacancy has been saved. Cancel Okay" at bounding box center [619, 299] width 1238 height 598
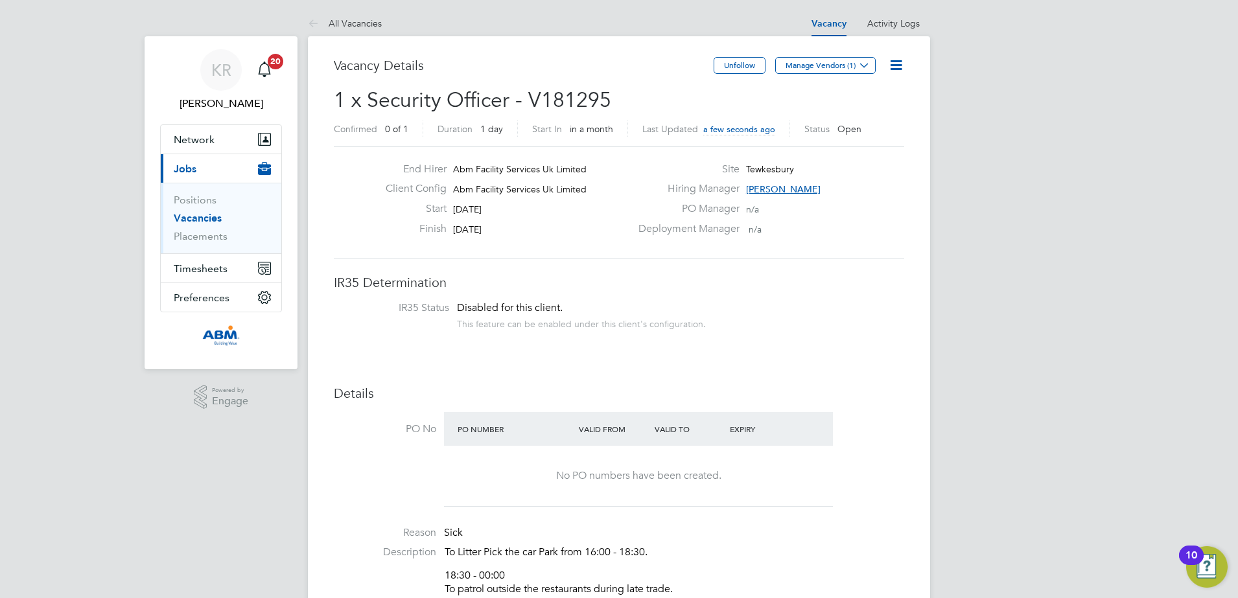
click at [195, 218] on link "Vacancies" at bounding box center [198, 218] width 48 height 12
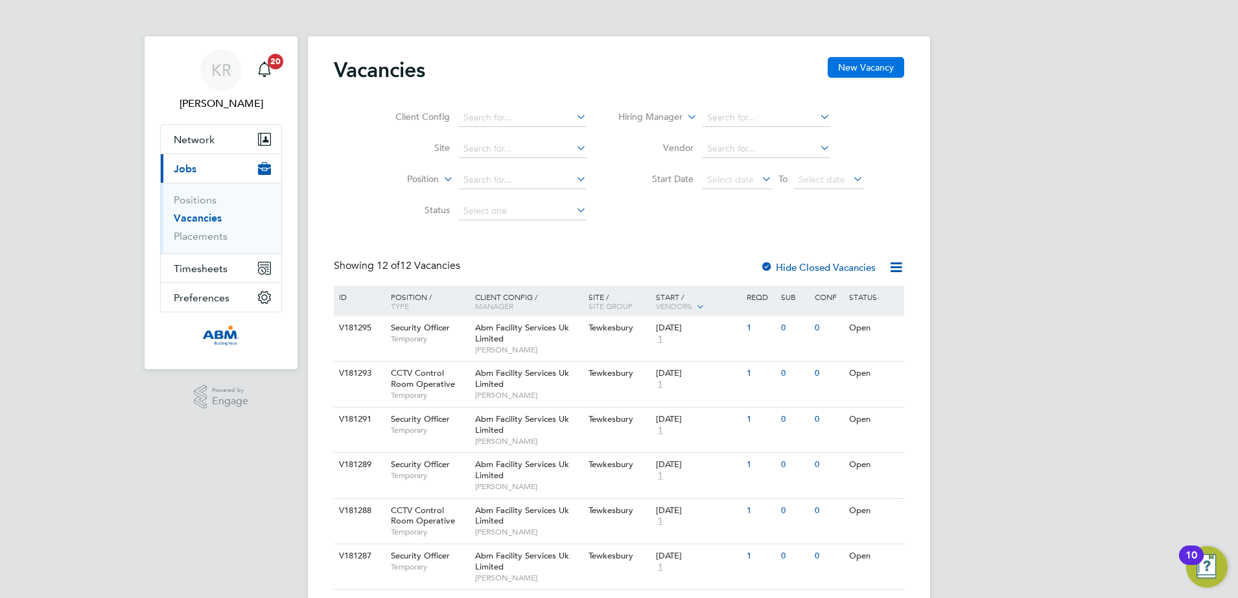
click at [862, 66] on button "New Vacancy" at bounding box center [866, 67] width 76 height 21
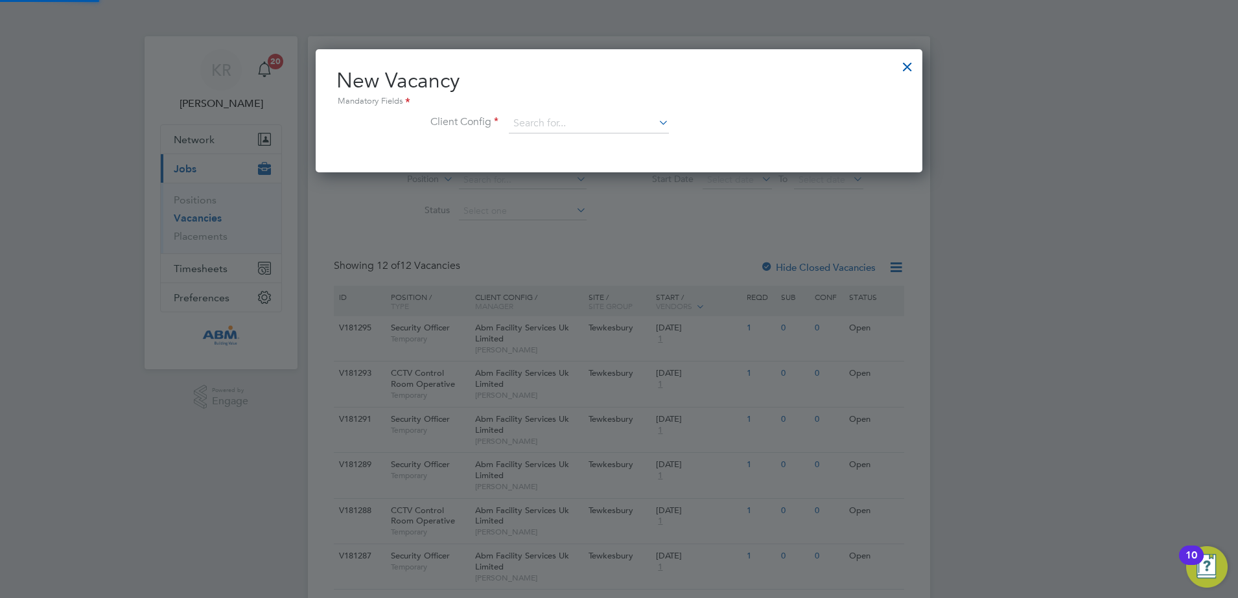
scroll to position [123, 607]
click at [656, 126] on icon at bounding box center [656, 122] width 0 height 18
click at [641, 156] on li "Abm Facility Services Uk Limited" at bounding box center [588, 160] width 161 height 18
type input "Abm Facility Services Uk Limited"
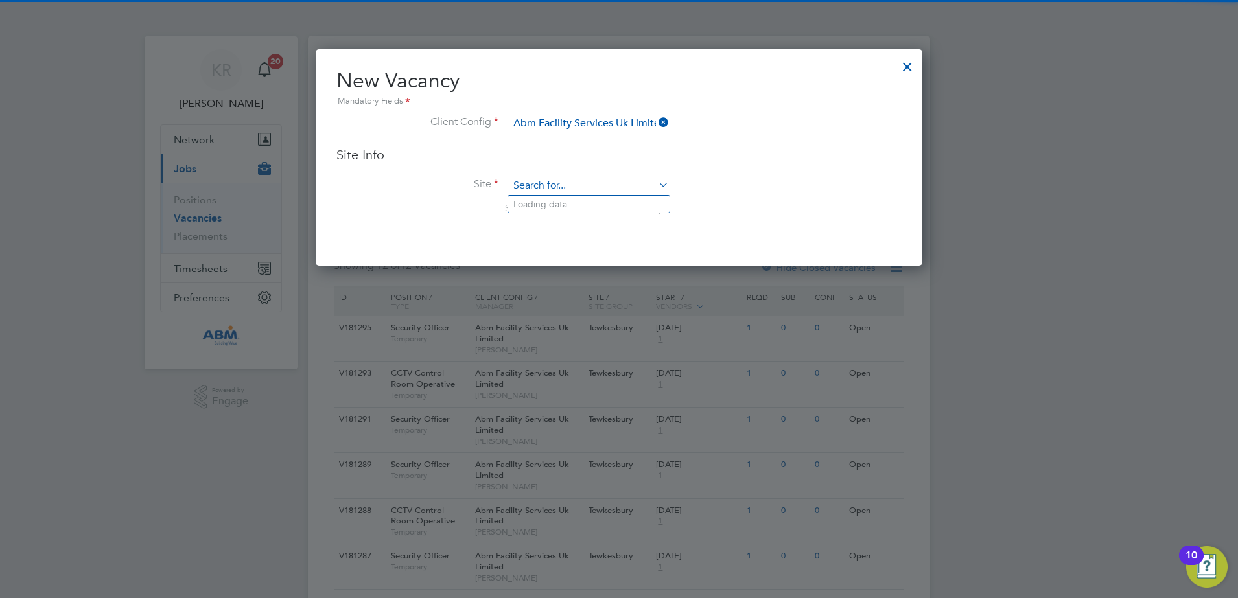
click at [654, 183] on input at bounding box center [589, 185] width 160 height 19
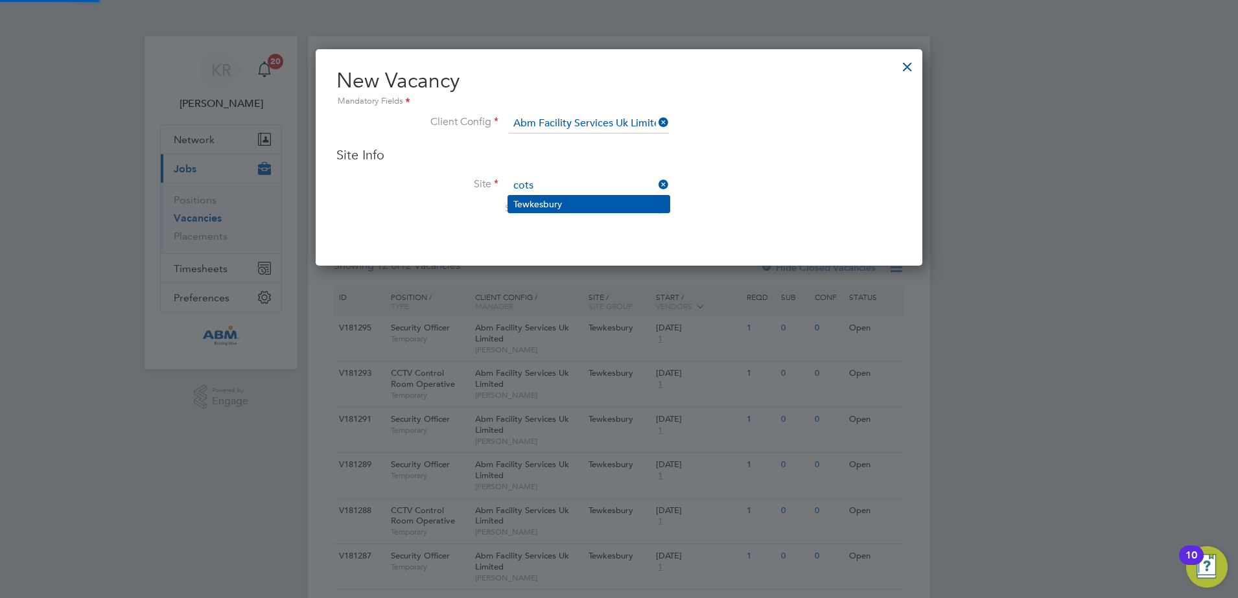
click at [611, 203] on li "Tewkesbury" at bounding box center [588, 204] width 161 height 17
type input "Tewkesbury"
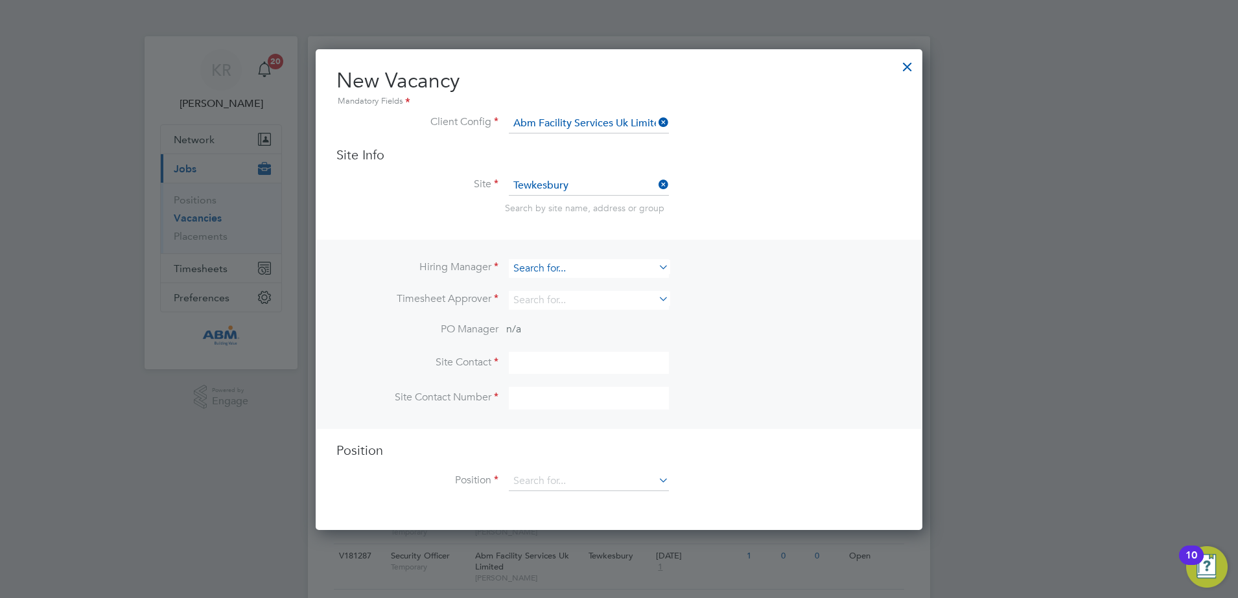
click at [620, 275] on input at bounding box center [589, 268] width 160 height 19
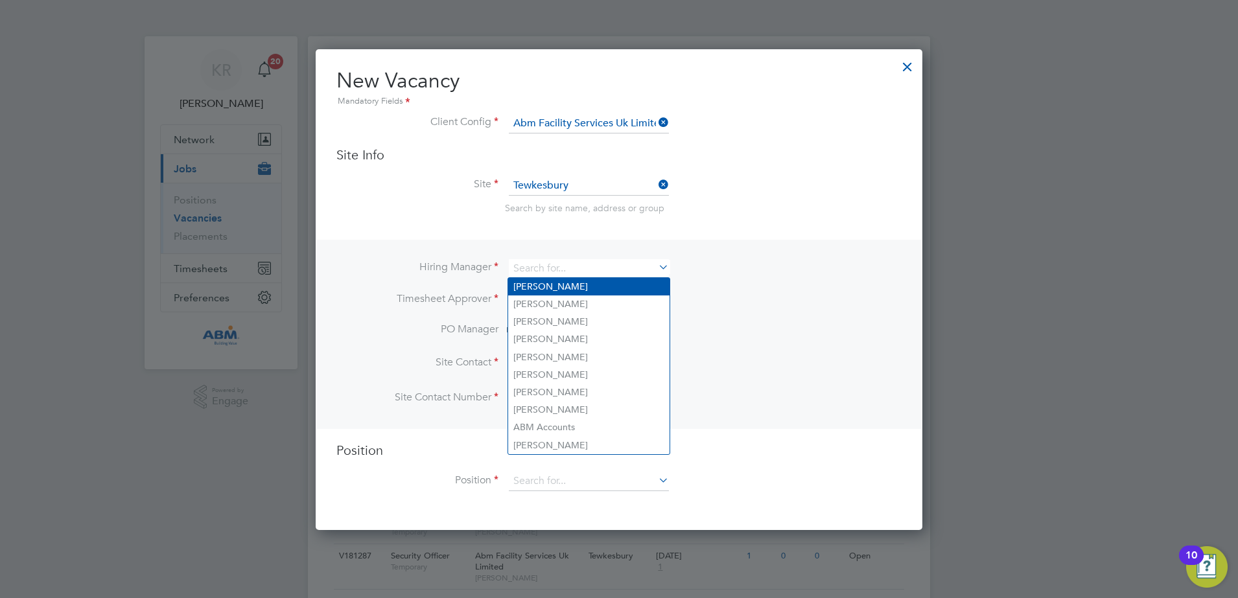
click at [555, 290] on li "Kieran Ryder" at bounding box center [588, 287] width 161 height 18
type input "Kieran Ryder"
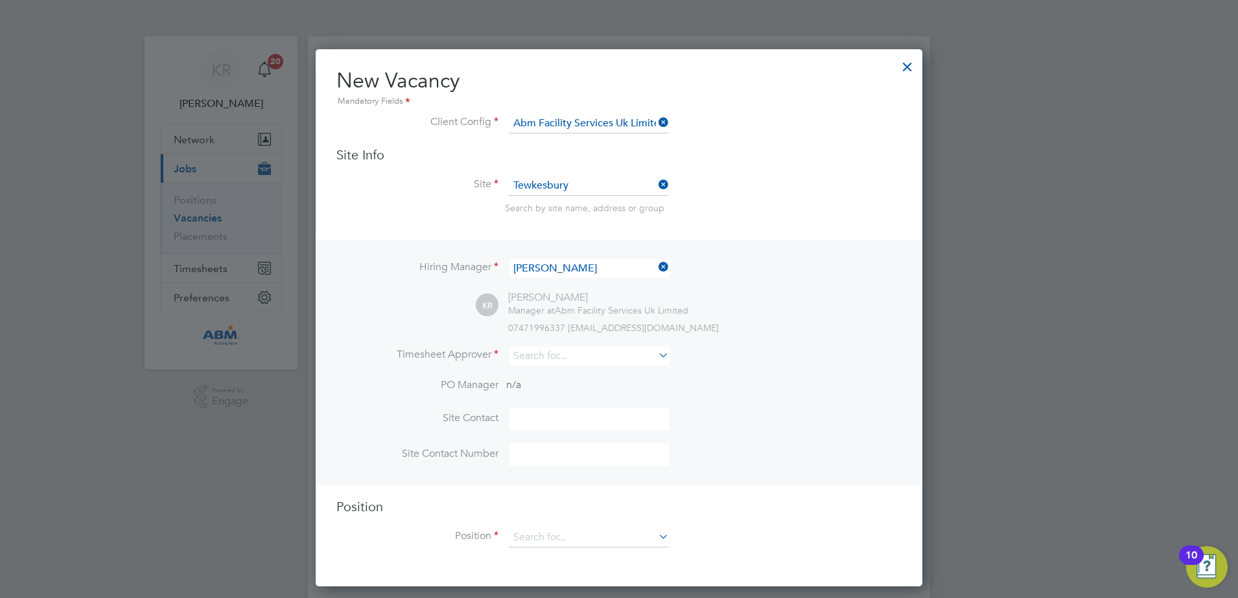
scroll to position [538, 607]
click at [581, 357] on input at bounding box center [589, 356] width 160 height 19
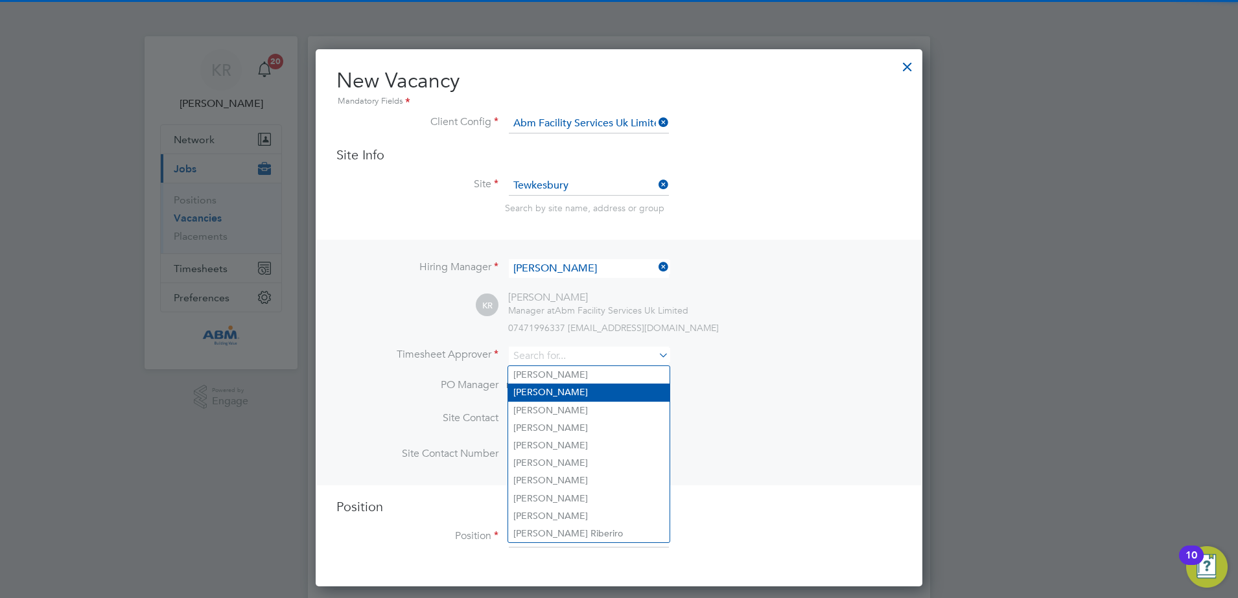
click at [574, 386] on li "Kieran Ryder" at bounding box center [588, 393] width 161 height 18
type input "Kieran Ryder"
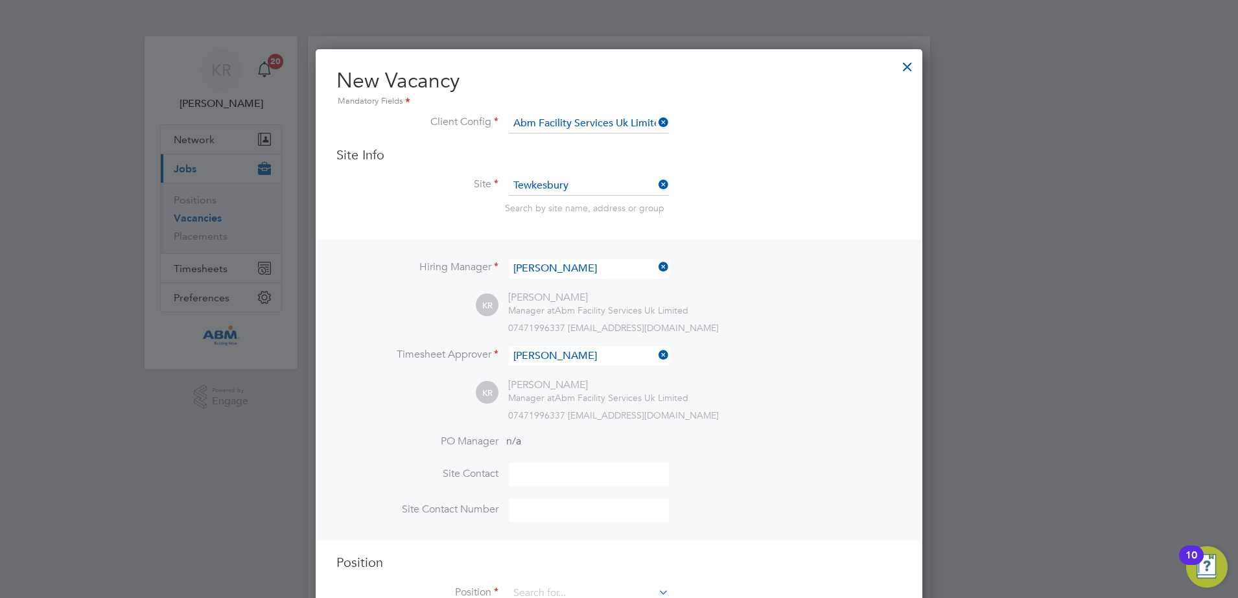
click at [563, 466] on input at bounding box center [589, 474] width 160 height 23
type input "Kieran Ryder"
type input "01684 645970"
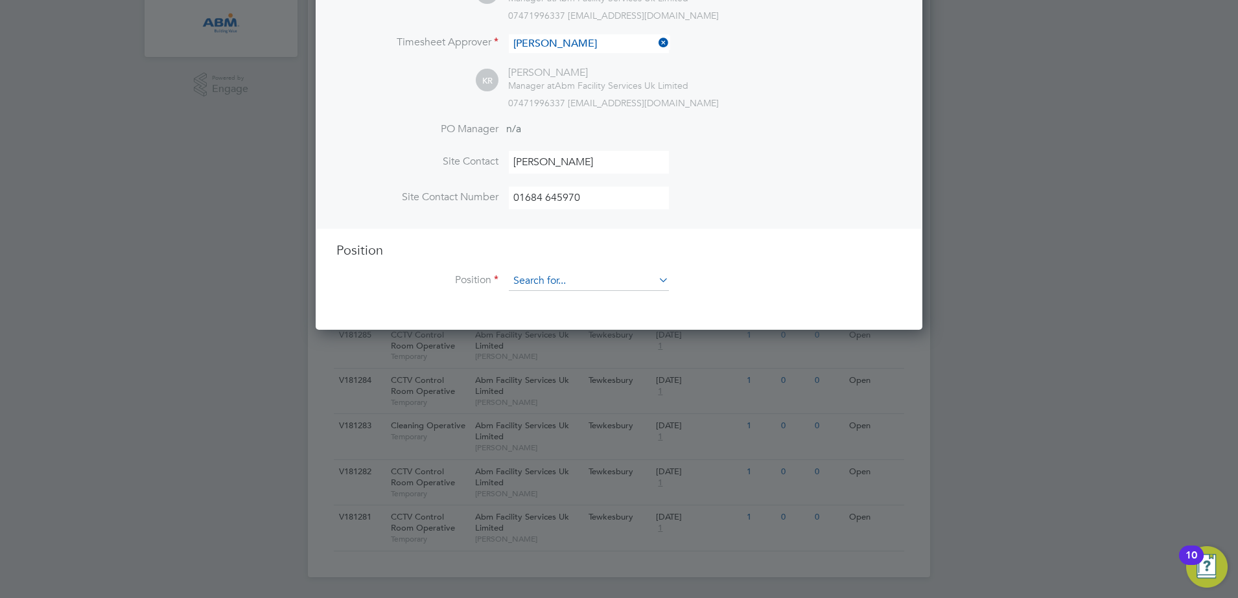
click at [615, 285] on input at bounding box center [589, 281] width 160 height 19
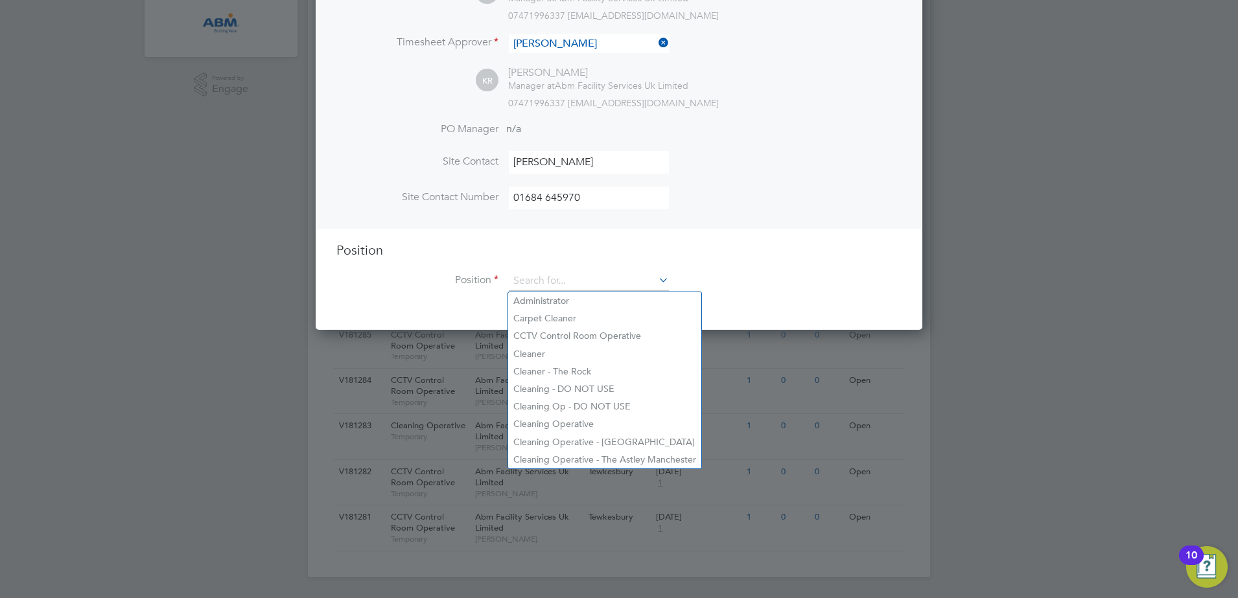
click at [742, 289] on li "Position" at bounding box center [618, 288] width 565 height 32
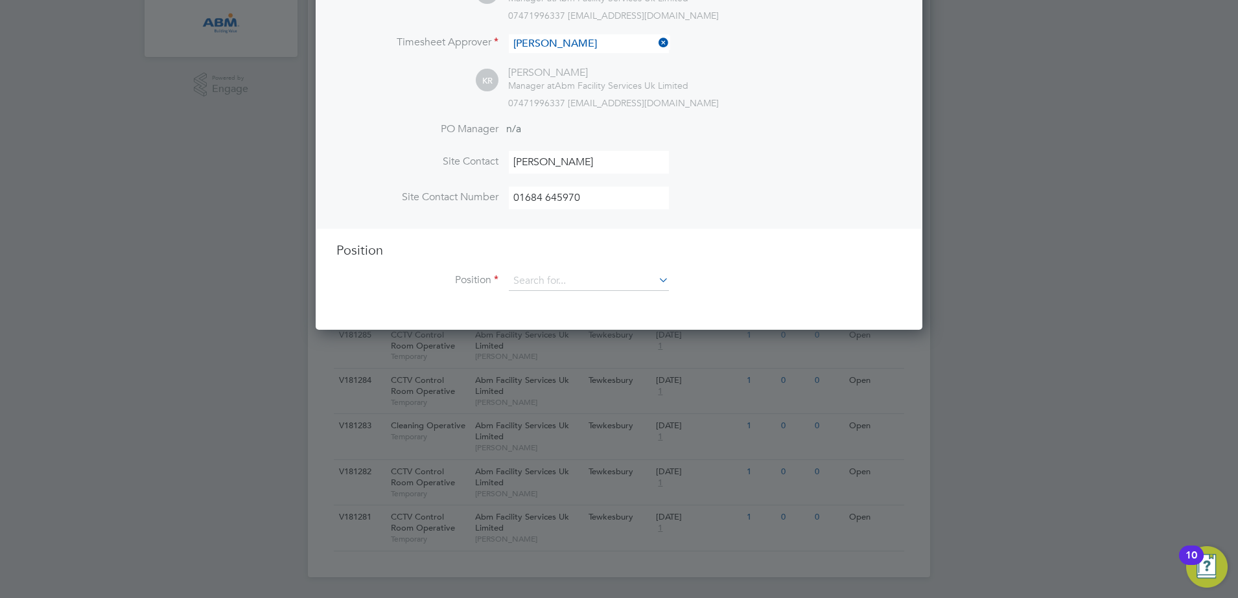
click at [656, 286] on icon at bounding box center [656, 280] width 0 height 18
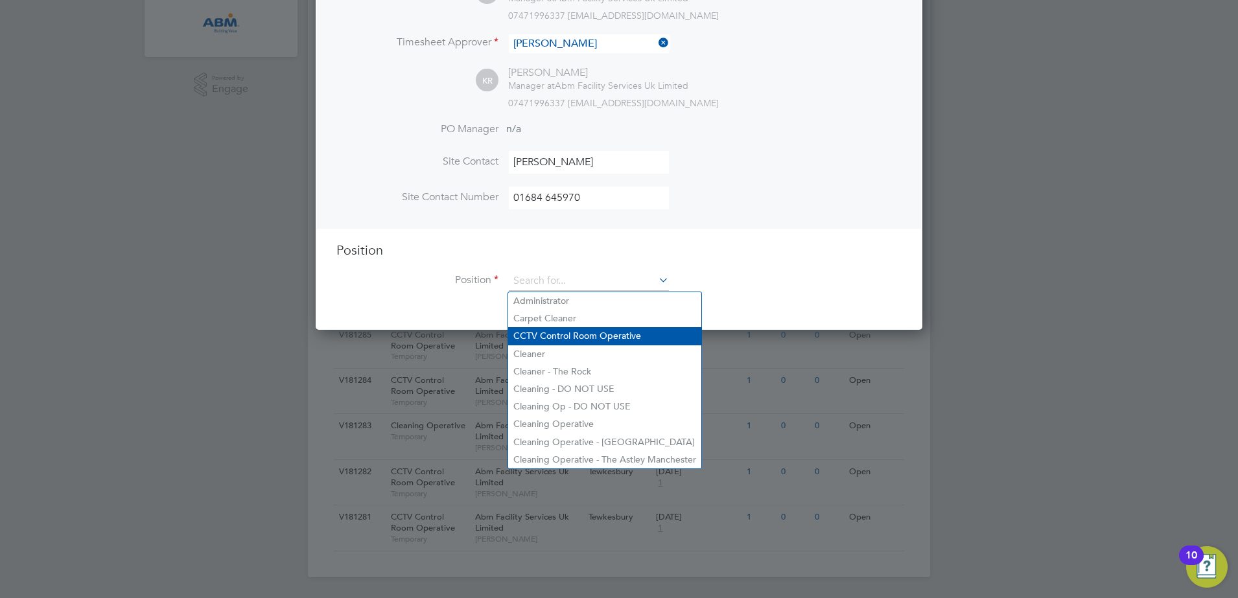
click at [578, 335] on li "CCTV Control Room Operative" at bounding box center [604, 336] width 193 height 18
type input "CCTV Control Room Operative"
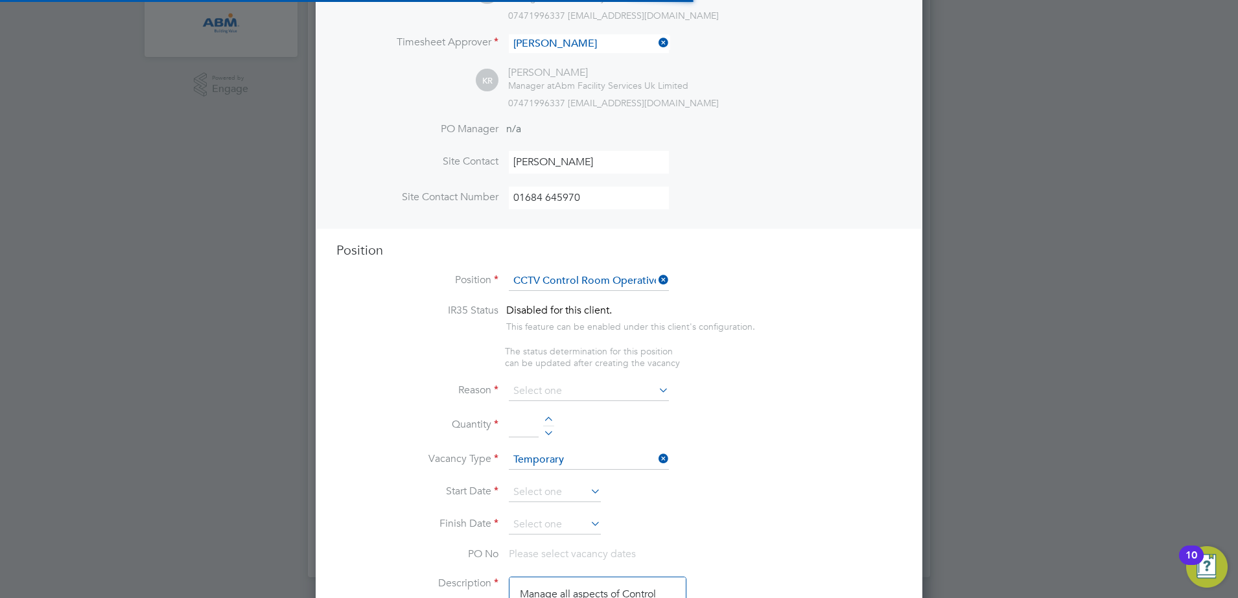
scroll to position [1884, 607]
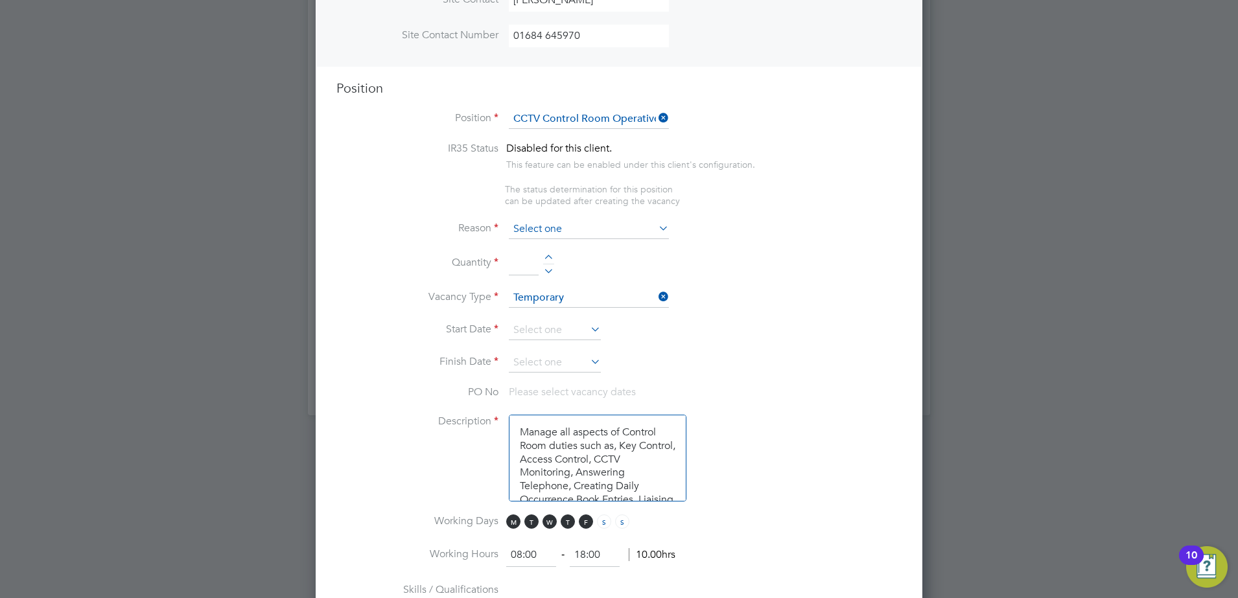
click at [595, 237] on input at bounding box center [589, 229] width 160 height 19
click at [568, 248] on li "Sick" at bounding box center [588, 248] width 161 height 17
type input "Sick"
click at [535, 270] on input at bounding box center [524, 263] width 30 height 23
type input "1"
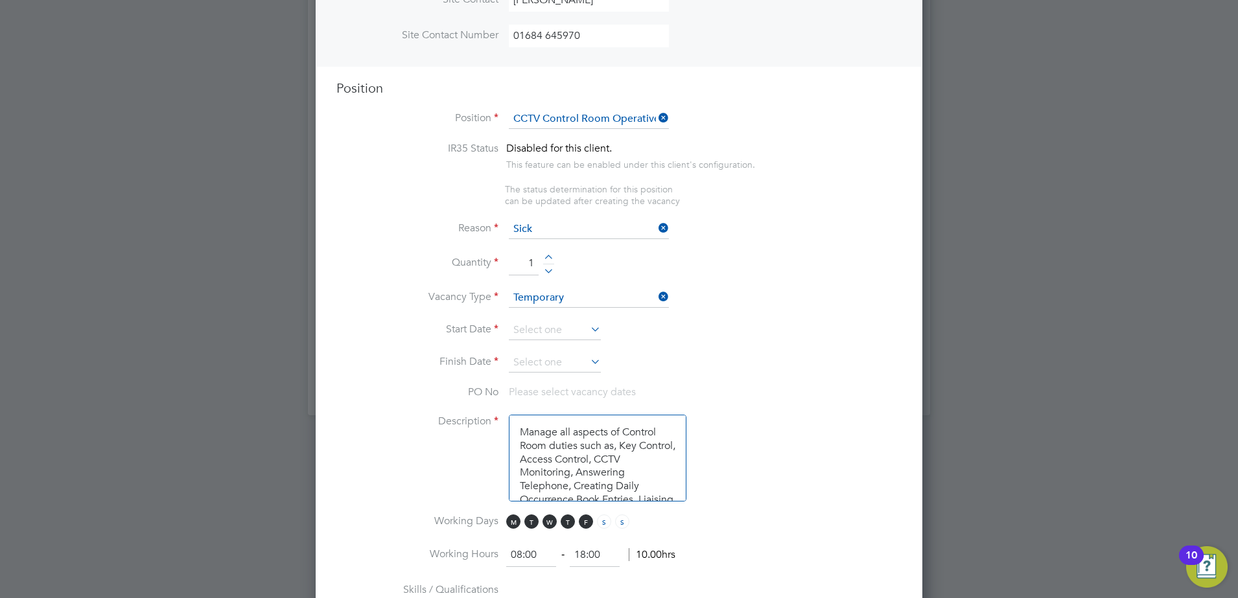
drag, startPoint x: 760, startPoint y: 364, endPoint x: 722, endPoint y: 360, distance: 38.5
click at [757, 364] on li "Finish Date" at bounding box center [618, 369] width 565 height 32
click at [565, 338] on input at bounding box center [555, 330] width 92 height 19
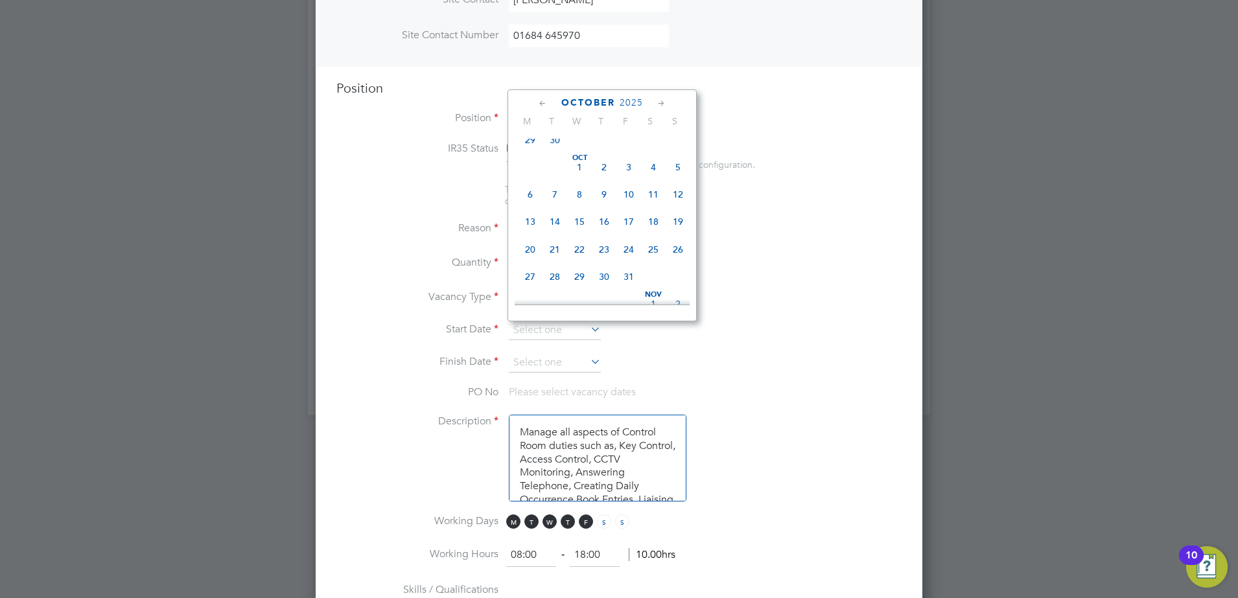
click at [628, 289] on span "31" at bounding box center [628, 276] width 25 height 25
type input "31 Oct 2025"
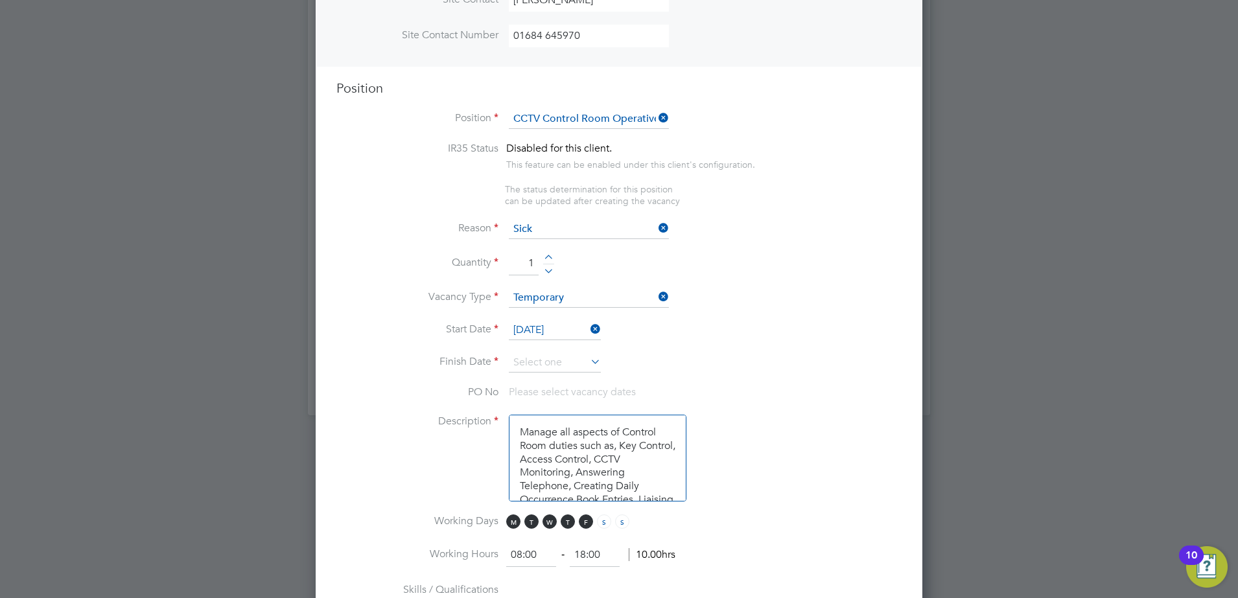
click at [588, 363] on icon at bounding box center [588, 362] width 0 height 18
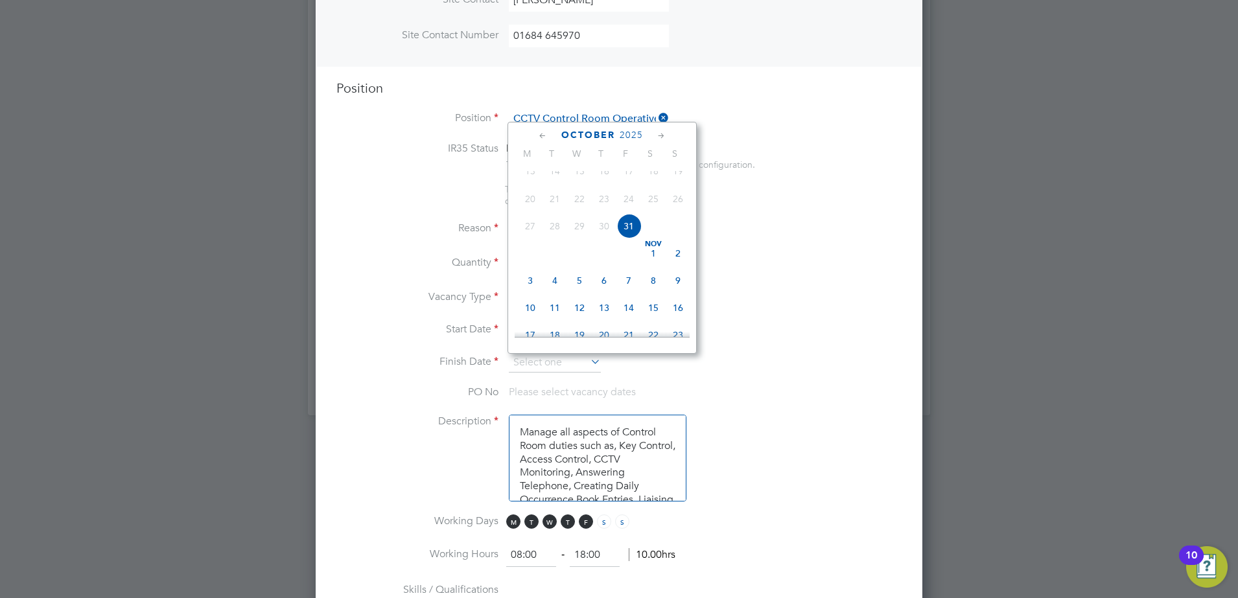
click at [626, 239] on span "31" at bounding box center [628, 226] width 25 height 25
type input "31 Oct 2025"
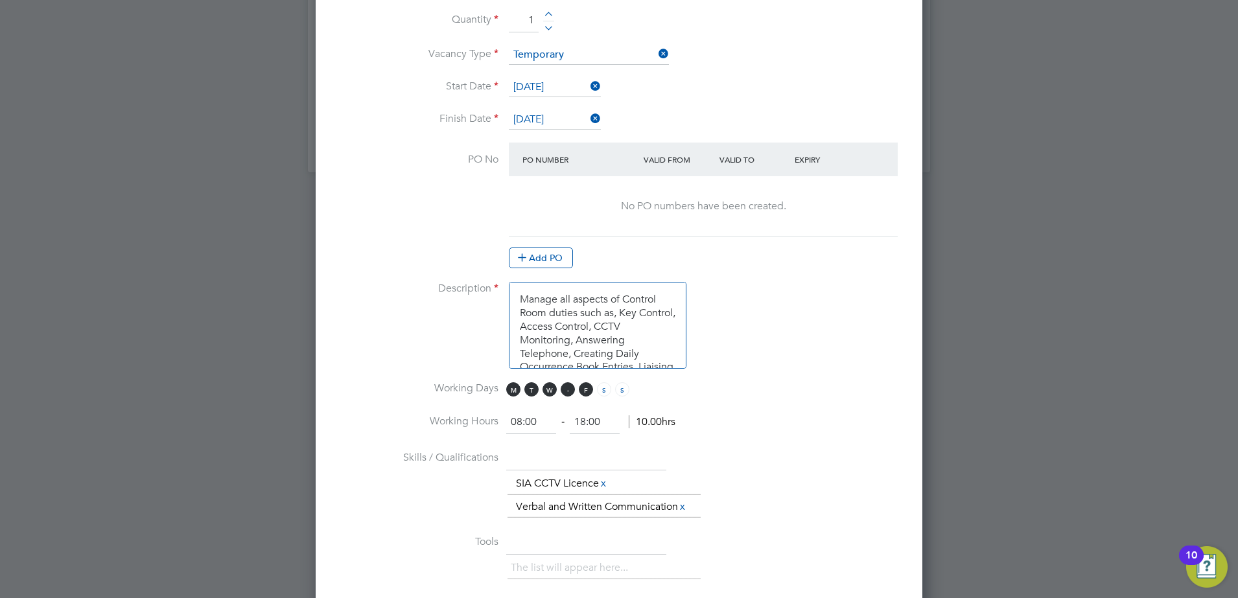
drag, startPoint x: 569, startPoint y: 391, endPoint x: 563, endPoint y: 392, distance: 6.5
click at [568, 391] on span "T" at bounding box center [568, 389] width 14 height 14
click at [546, 392] on span "W" at bounding box center [550, 389] width 14 height 14
click at [537, 392] on span "T" at bounding box center [531, 389] width 14 height 14
click at [515, 390] on span "M" at bounding box center [513, 389] width 14 height 14
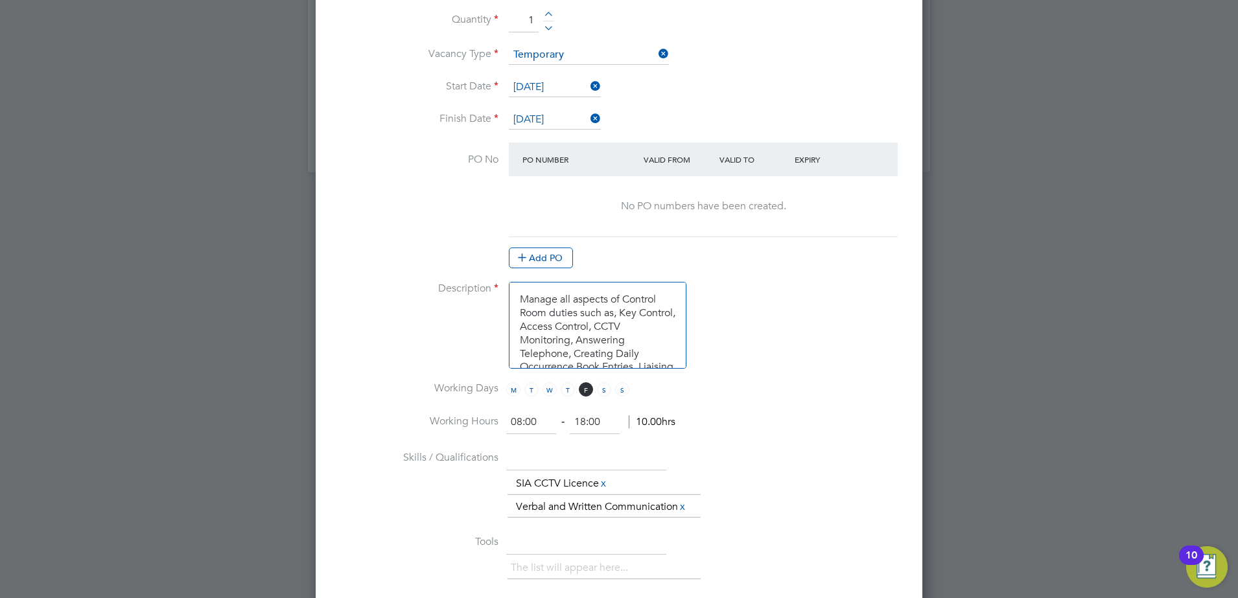
drag, startPoint x: 542, startPoint y: 427, endPoint x: 462, endPoint y: 406, distance: 82.4
click at [473, 421] on li "Working Hours 08:00 ‐ 18:00 10.00hrs" at bounding box center [618, 429] width 565 height 36
type input "06:00"
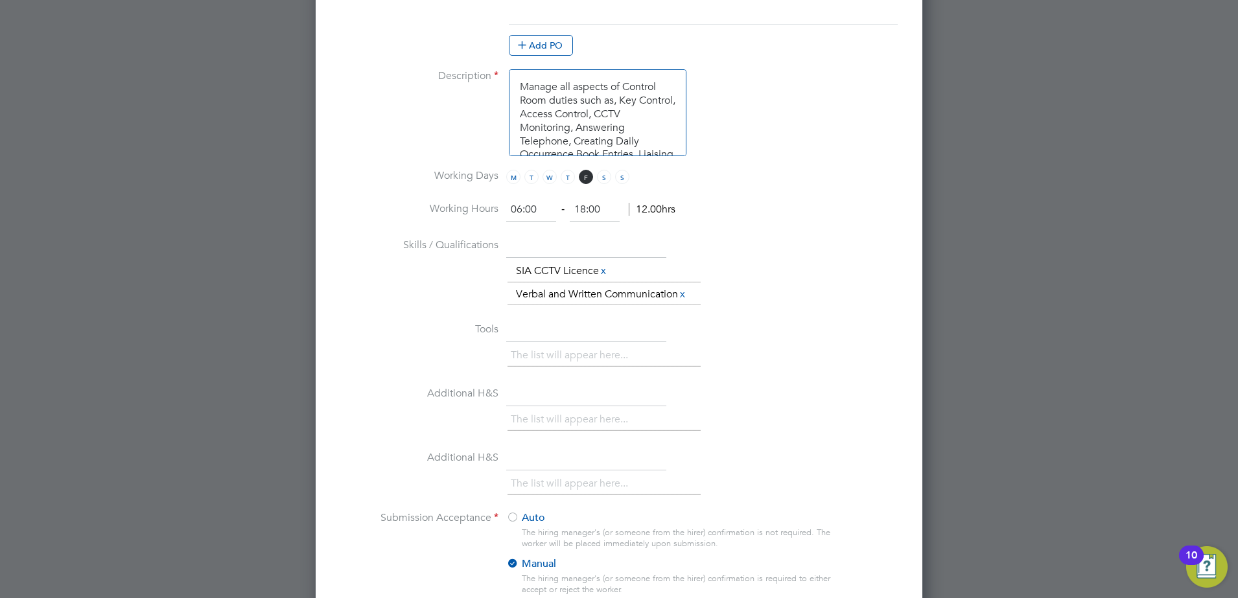
click at [730, 334] on li "Tools The list will appear here..." at bounding box center [618, 351] width 565 height 64
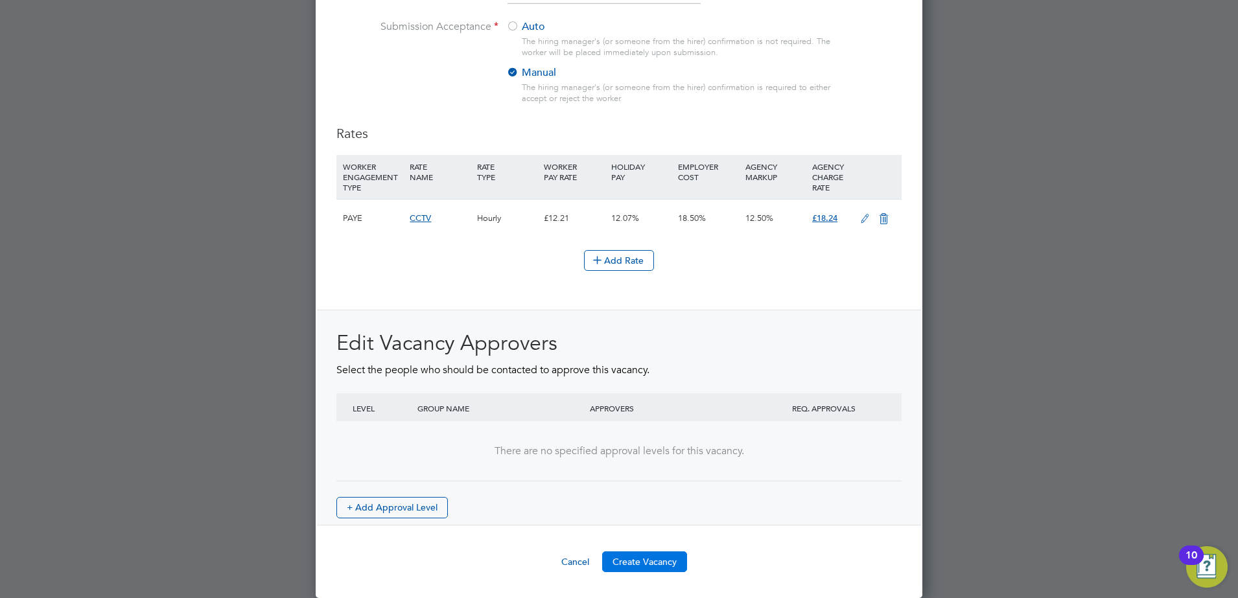
click at [663, 561] on button "Create Vacancy" at bounding box center [644, 562] width 85 height 21
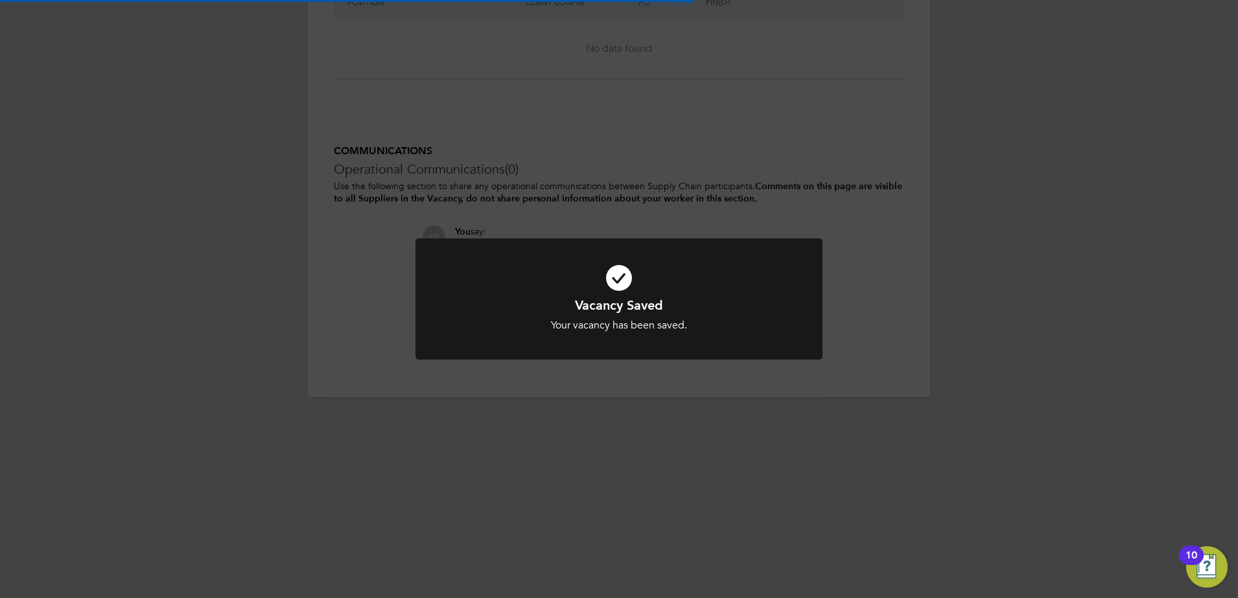
scroll to position [6, 6]
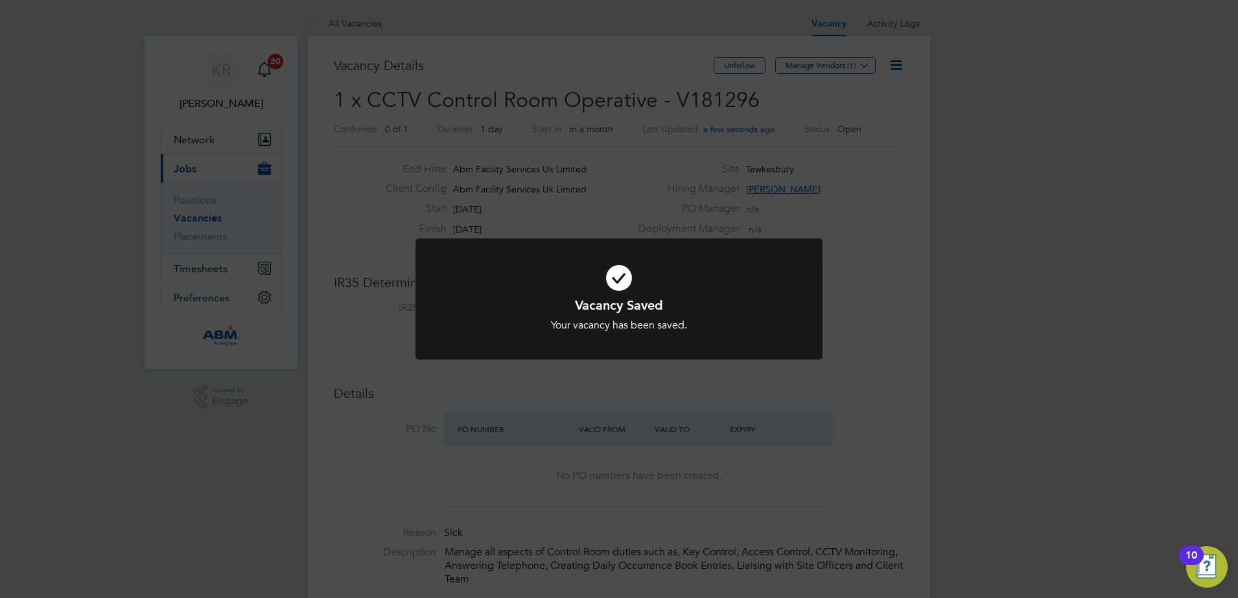
click at [1092, 300] on div "Vacancy Saved Your vacancy has been saved. Cancel Okay" at bounding box center [619, 299] width 1238 height 598
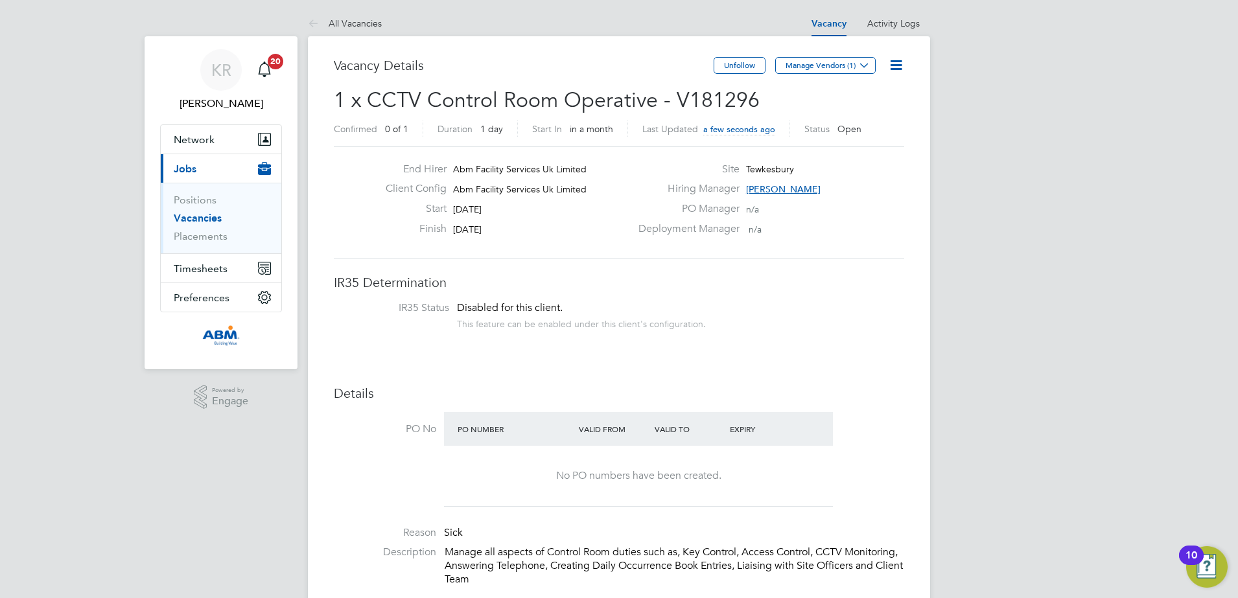
click at [203, 216] on link "Vacancies" at bounding box center [198, 218] width 48 height 12
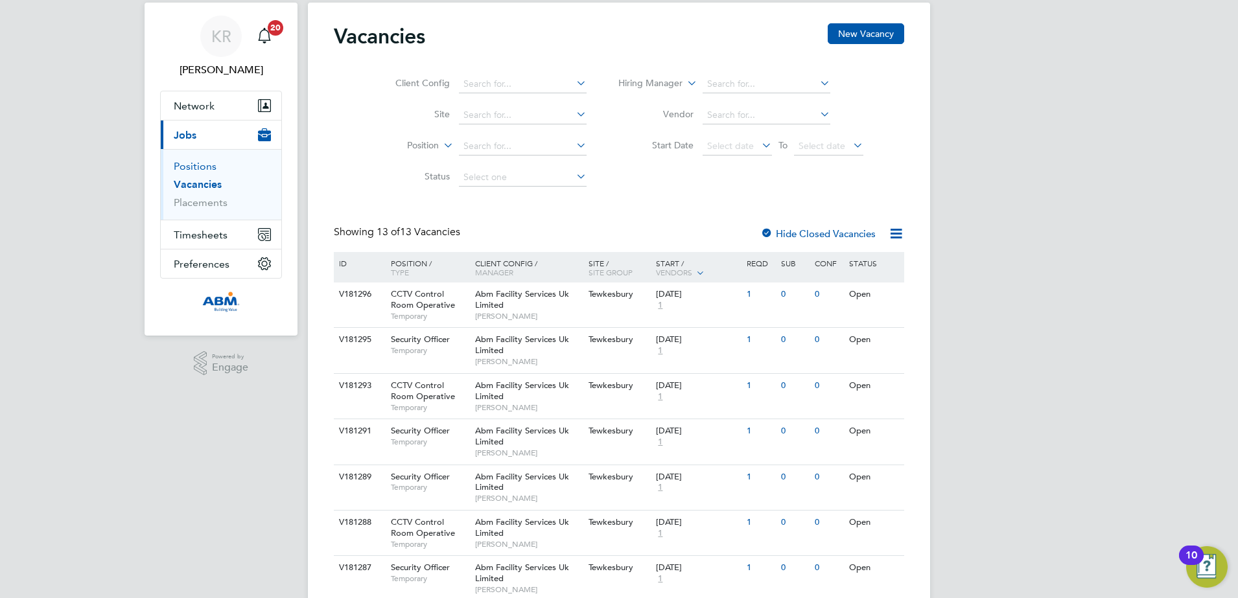
click at [188, 168] on link "Positions" at bounding box center [195, 166] width 43 height 12
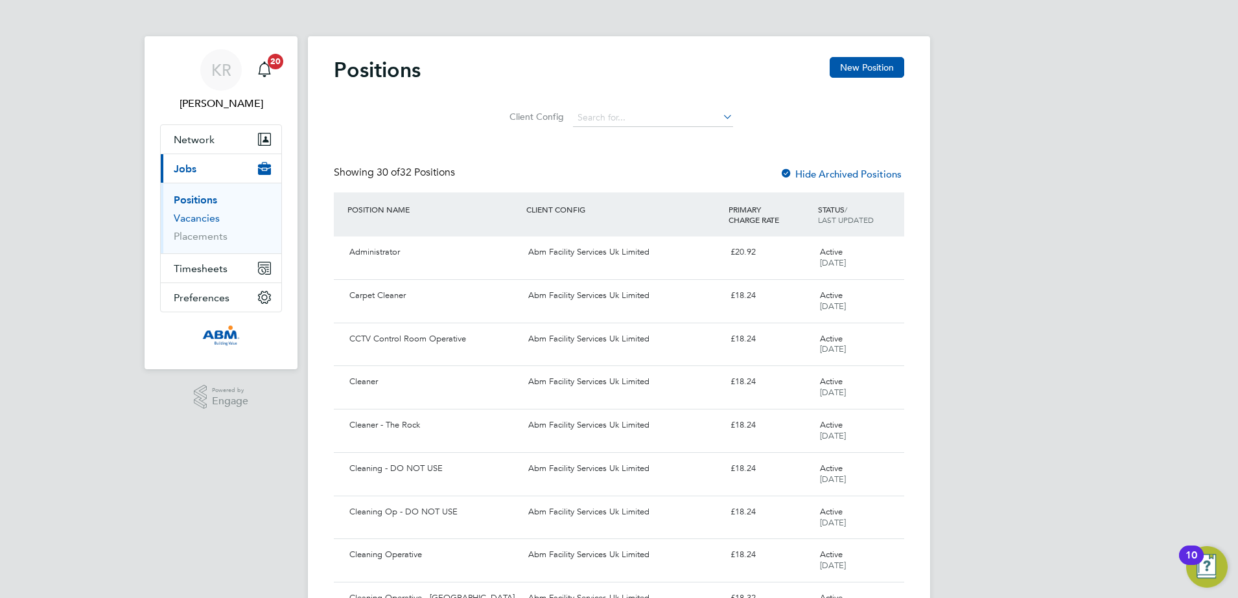
click at [184, 215] on link "Vacancies" at bounding box center [197, 218] width 46 height 12
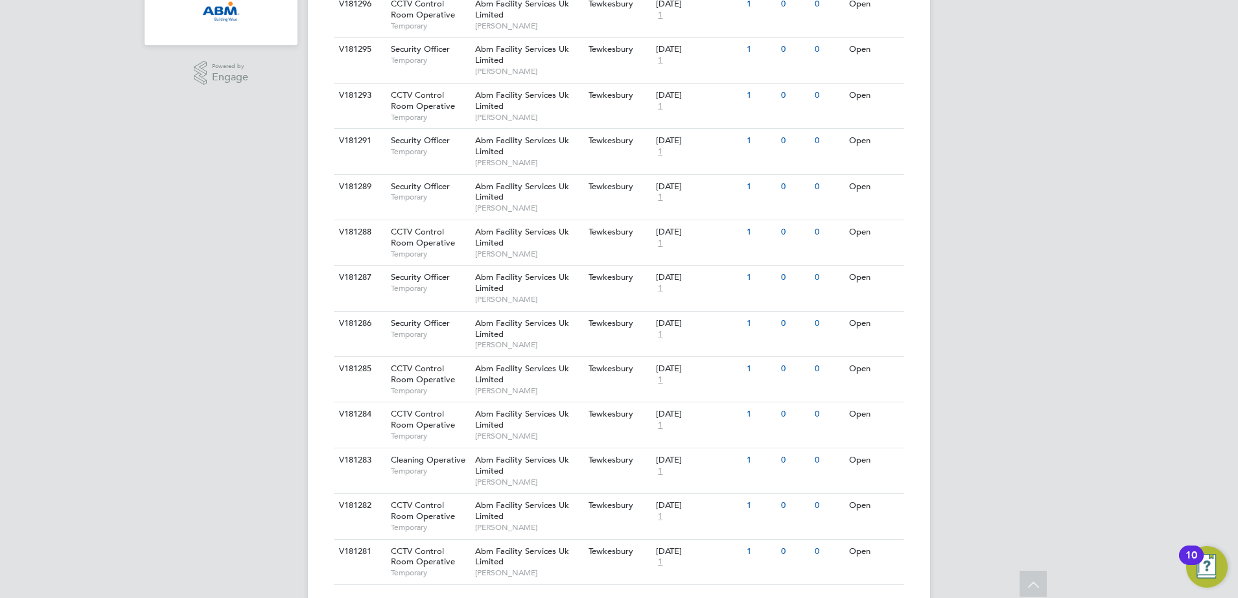
scroll to position [358, 0]
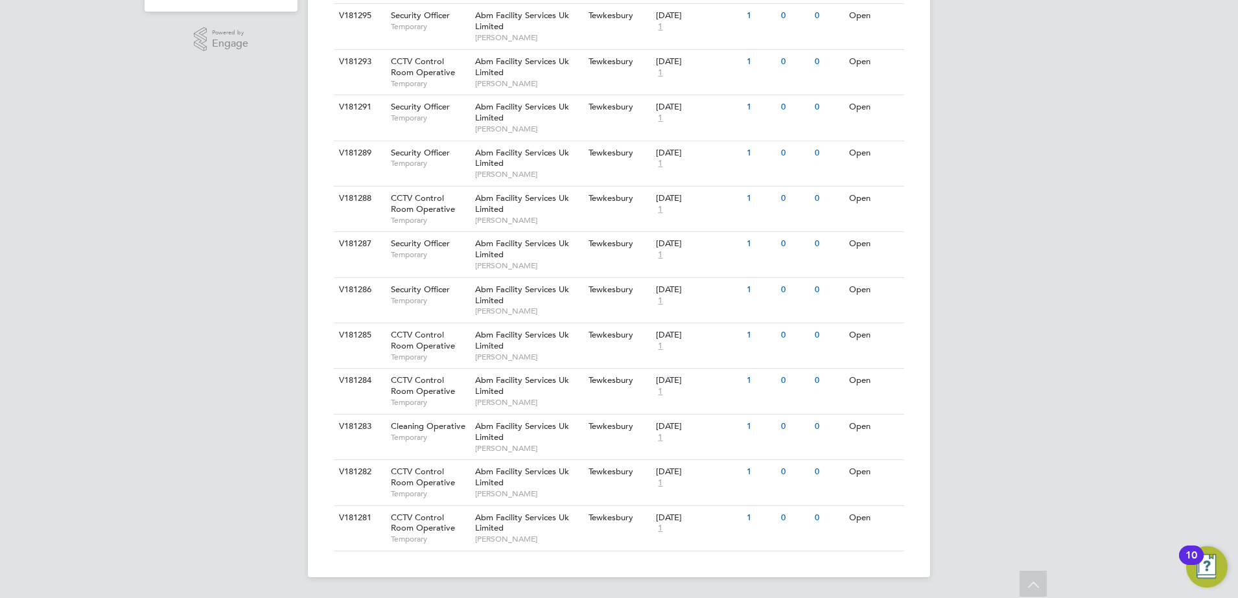
drag, startPoint x: 912, startPoint y: 530, endPoint x: 298, endPoint y: 119, distance: 738.8
click at [298, 119] on div "KR Kieran Ryder Notifications 20 Applications: Network Sites Workers Current pa…" at bounding box center [619, 120] width 1238 height 956
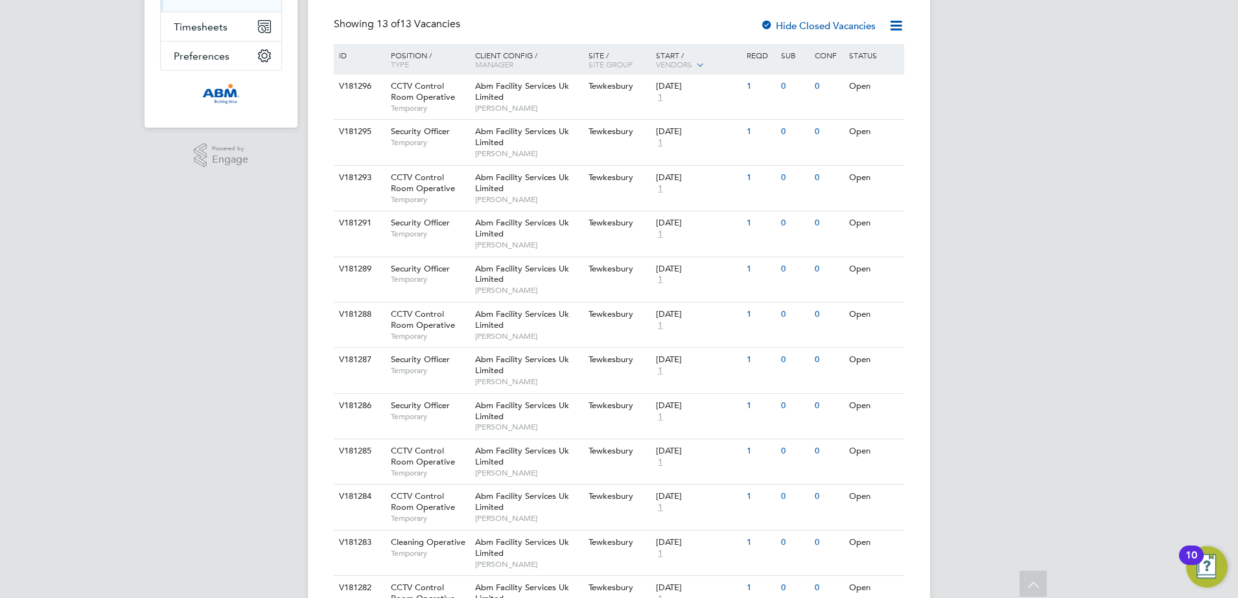
scroll to position [115, 0]
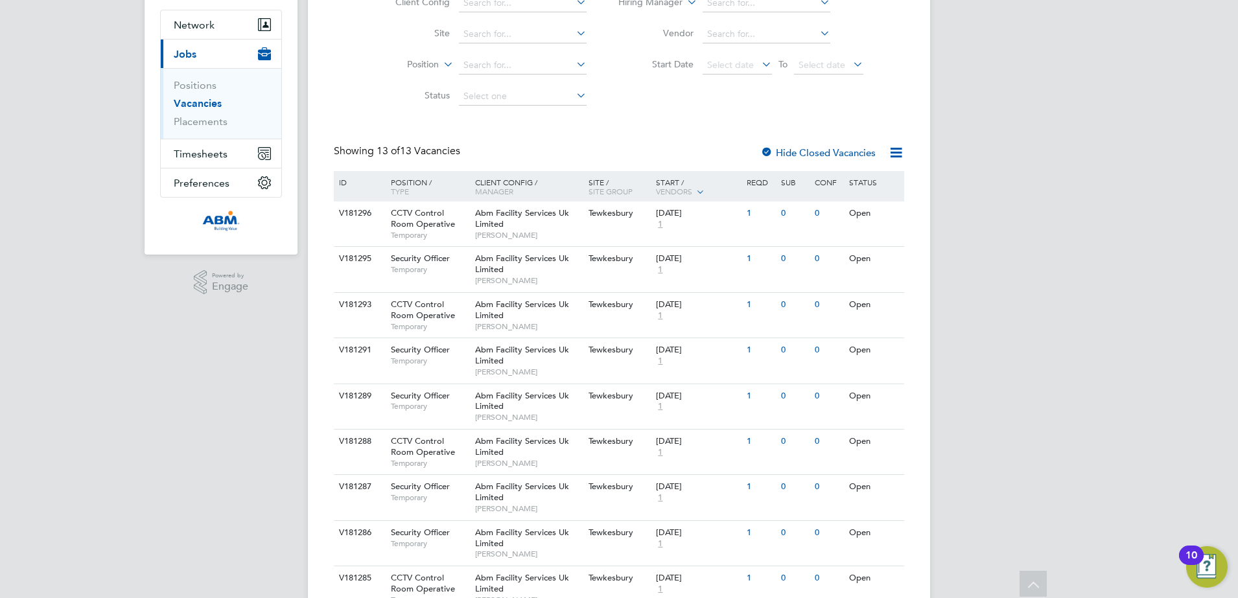
drag, startPoint x: 339, startPoint y: 182, endPoint x: 411, endPoint y: 200, distance: 74.4
click at [411, 200] on div "ID Position / Type Client Config / Manager Site / Site Group Start / Vendors Re…" at bounding box center [619, 186] width 570 height 30
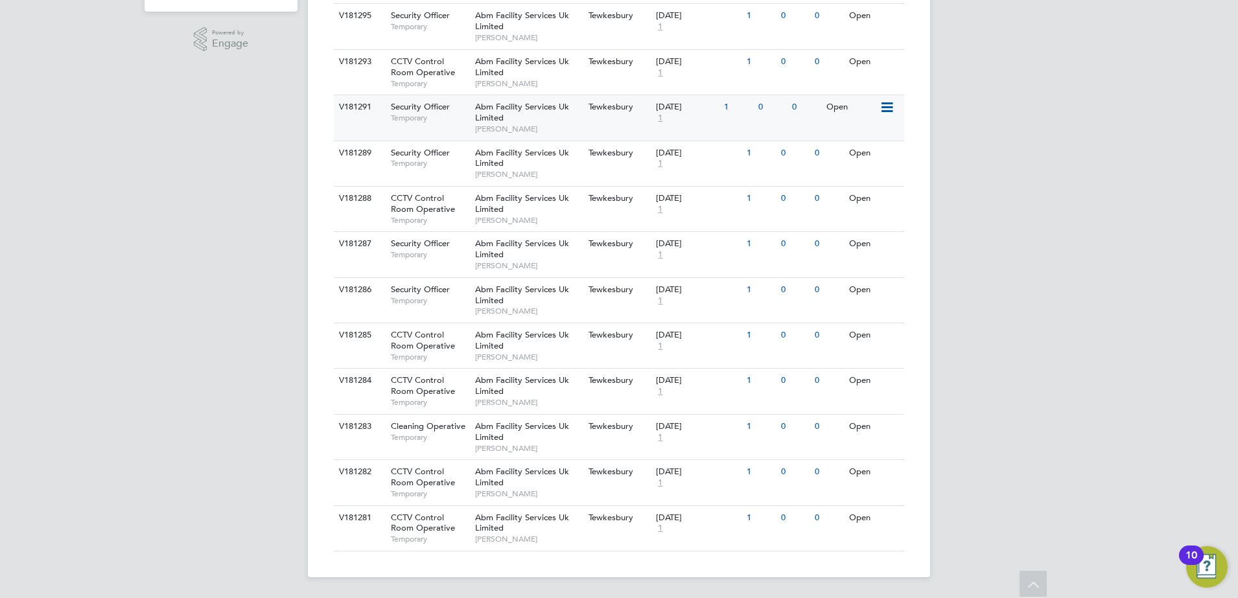
scroll to position [0, 0]
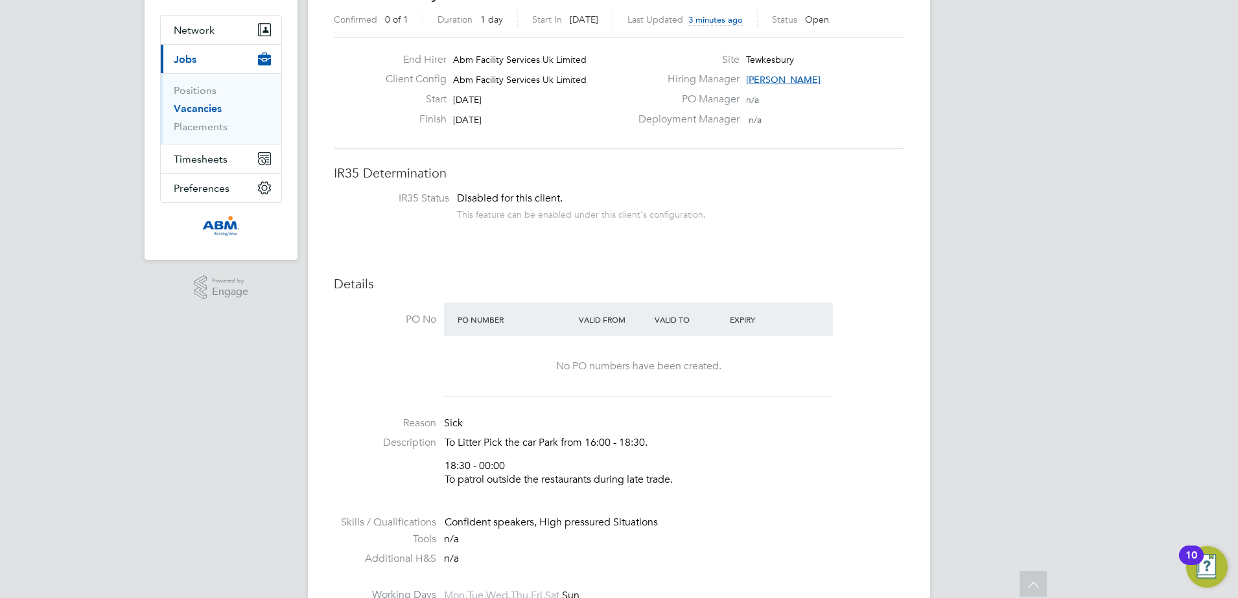
scroll to position [81, 0]
